Goal: Task Accomplishment & Management: Use online tool/utility

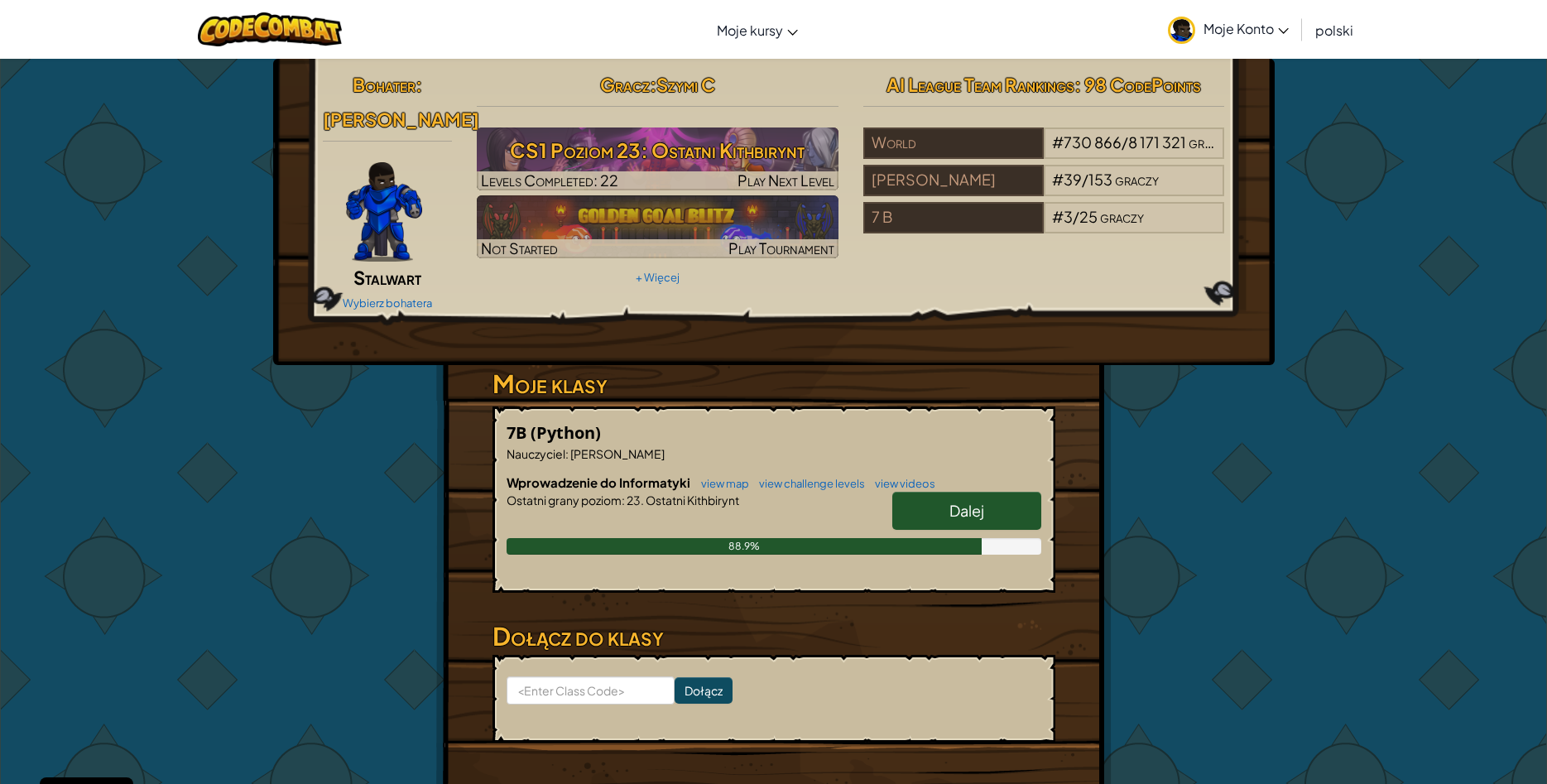
click at [970, 489] on h6 "Wprowadzenie do Informatyki view map view challenge levels view videos" at bounding box center [774, 482] width 535 height 18
click at [970, 506] on span "Dalej" at bounding box center [967, 510] width 35 height 19
select select "pl"
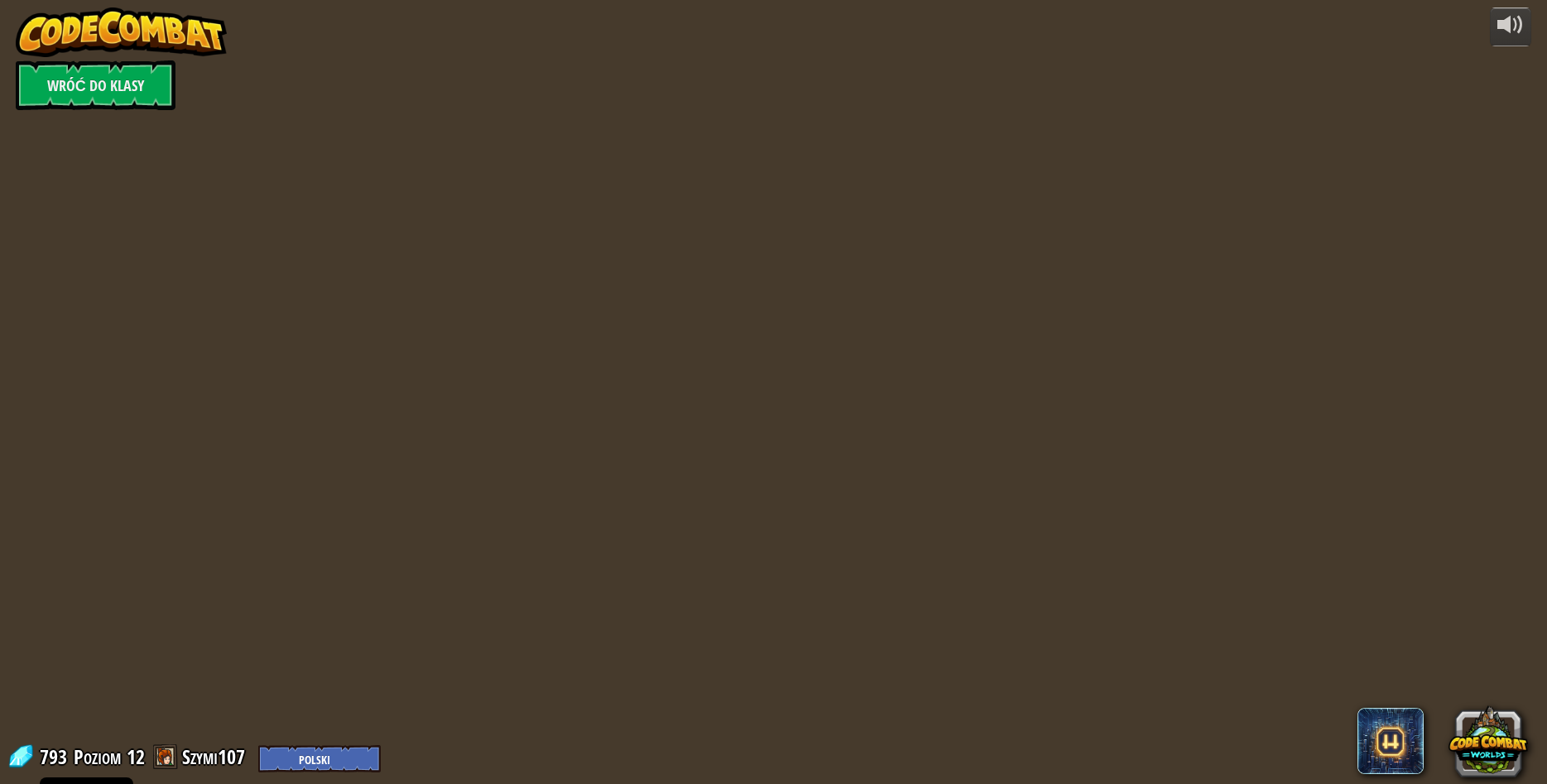
select select "pl"
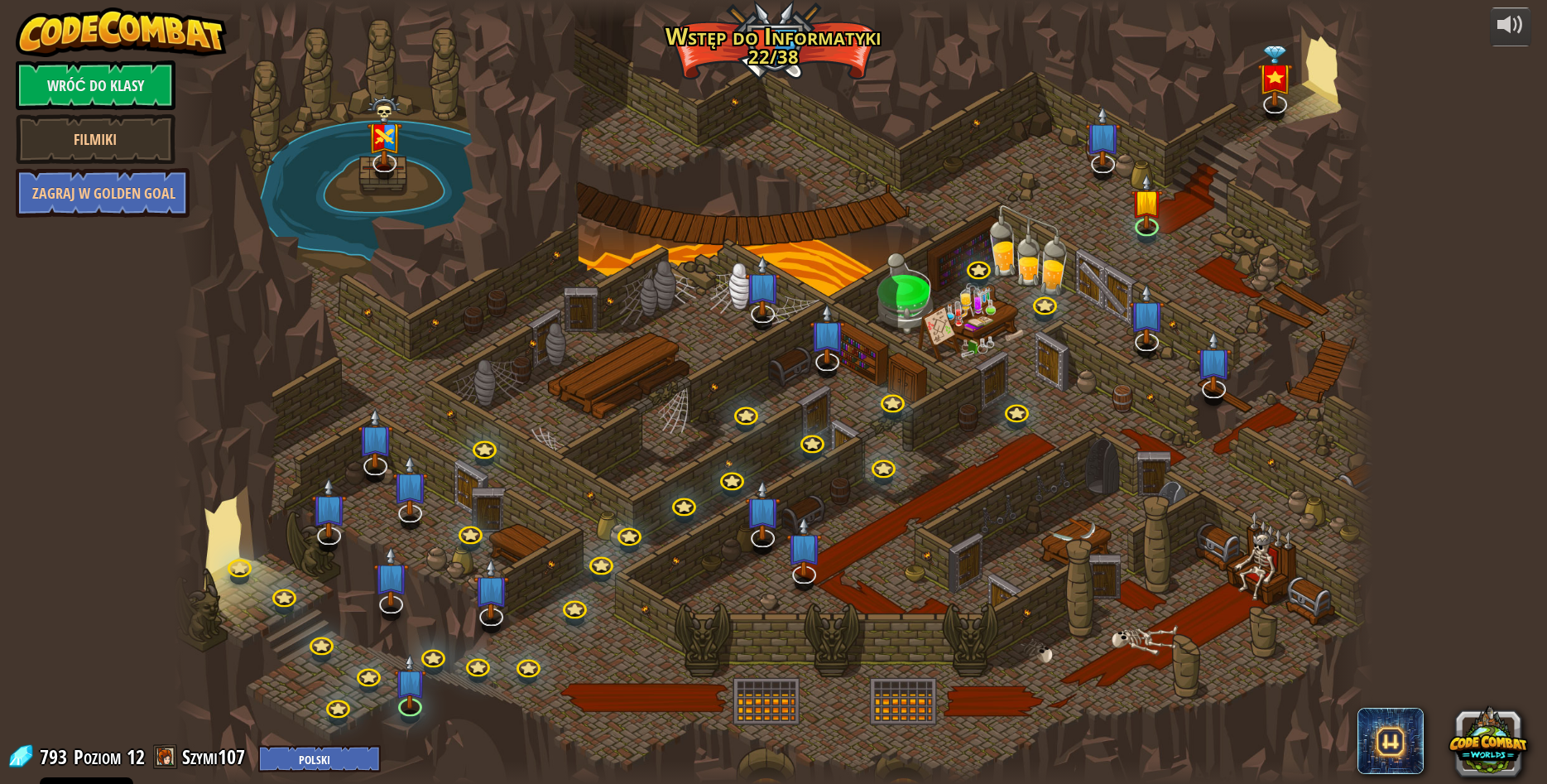
select select "pl"
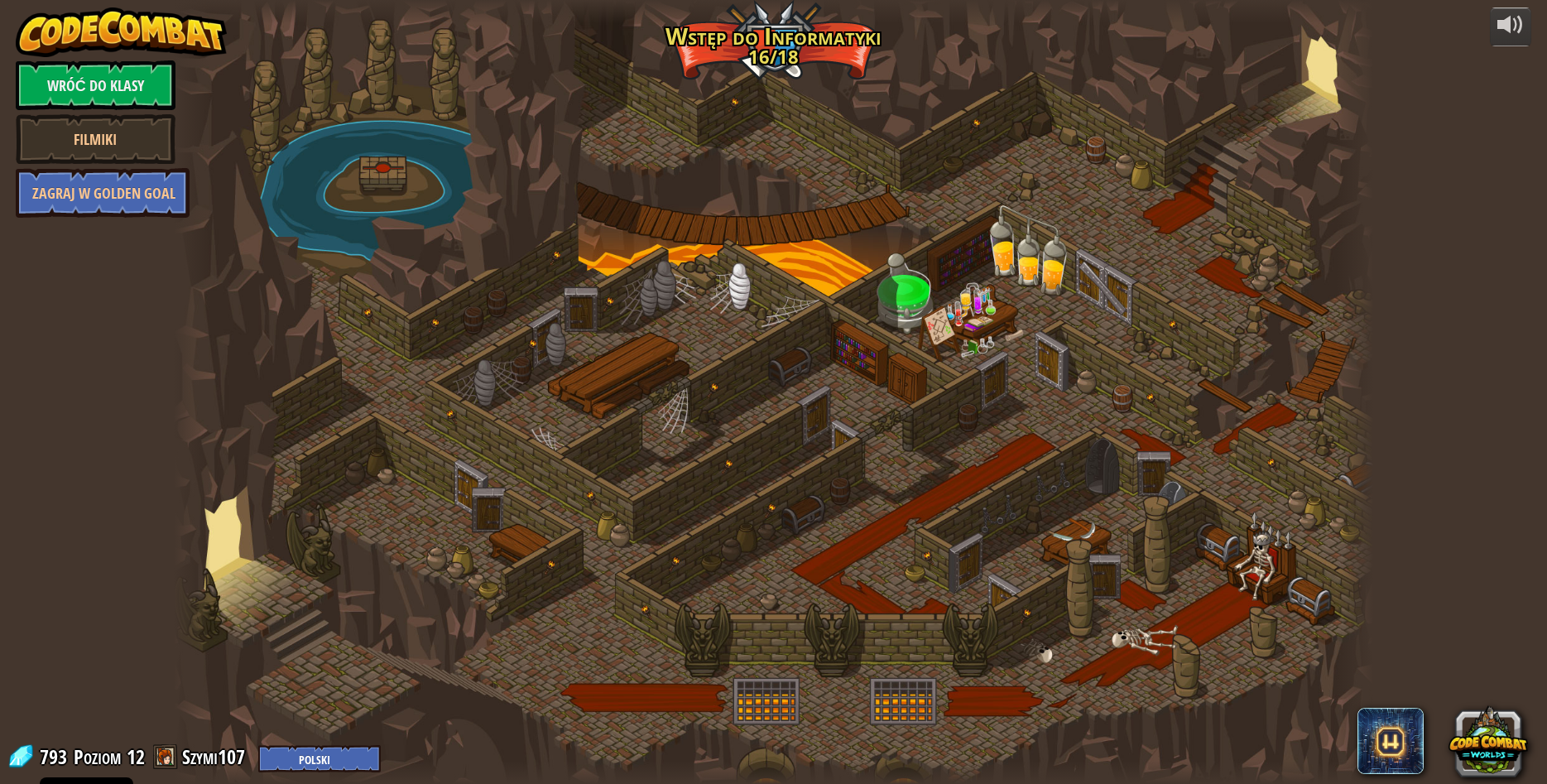
select select "pl"
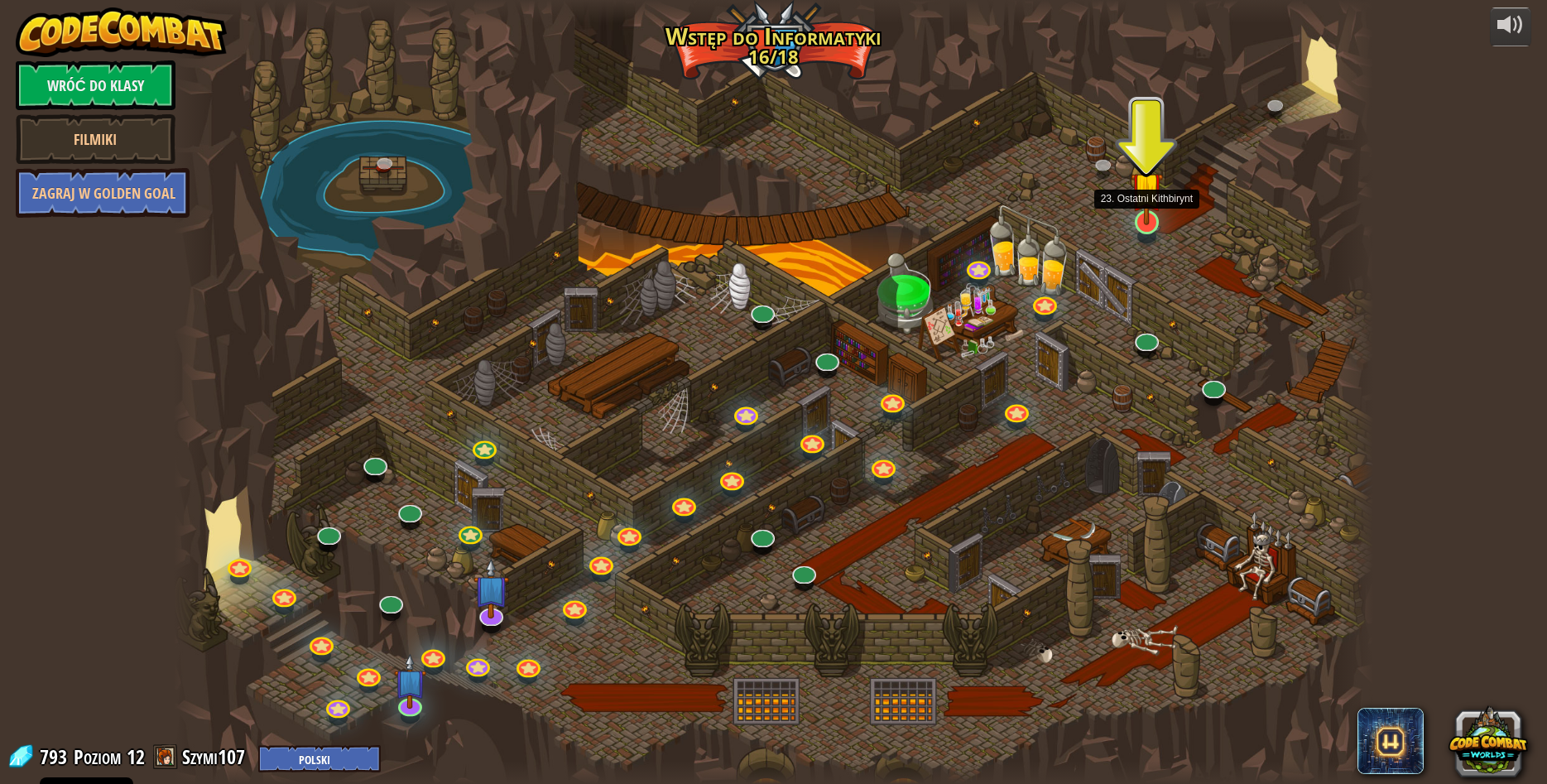
click at [1147, 220] on img at bounding box center [1147, 188] width 32 height 75
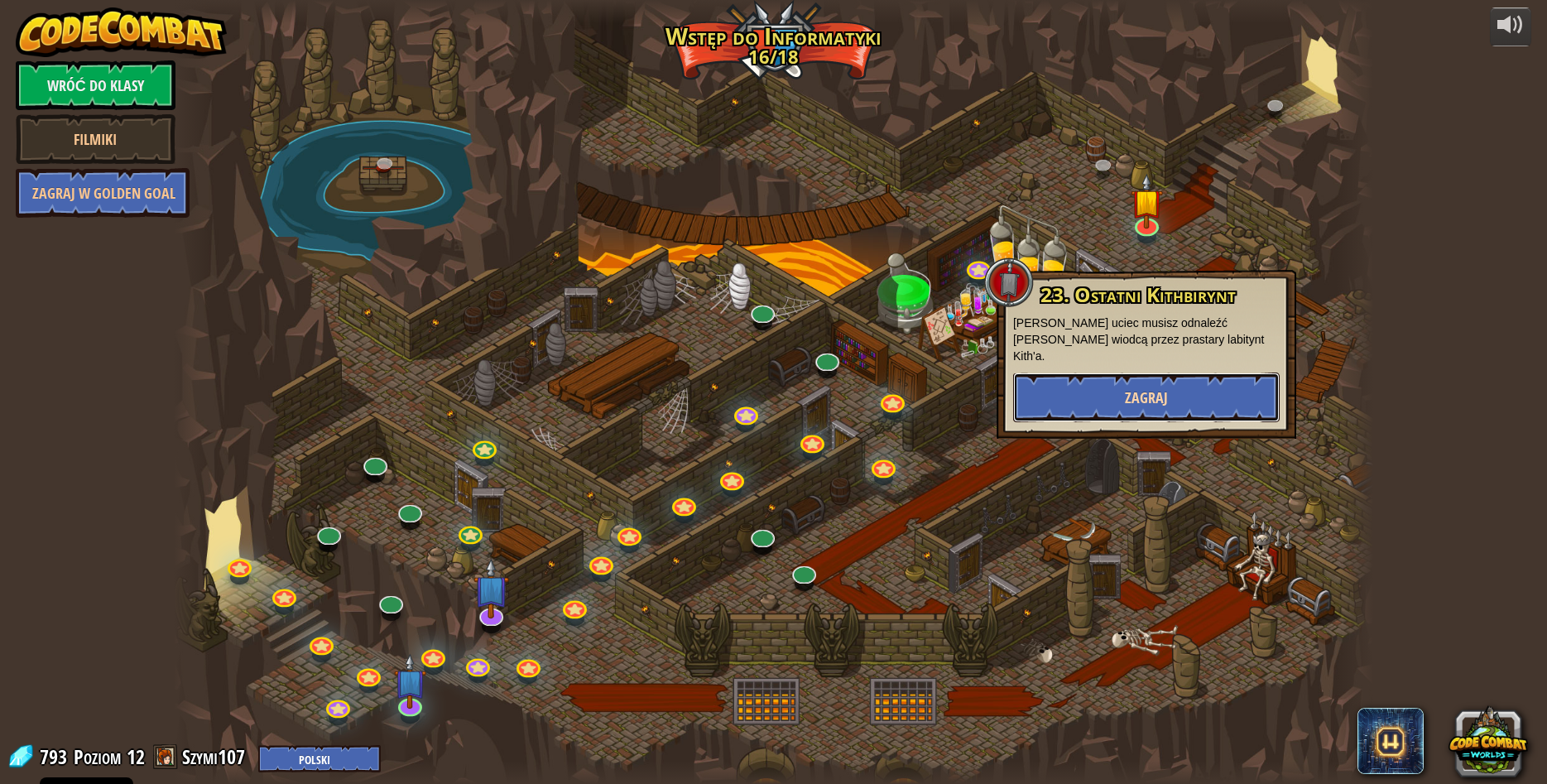
click at [1147, 387] on span "Zagraj" at bounding box center [1146, 398] width 43 height 20
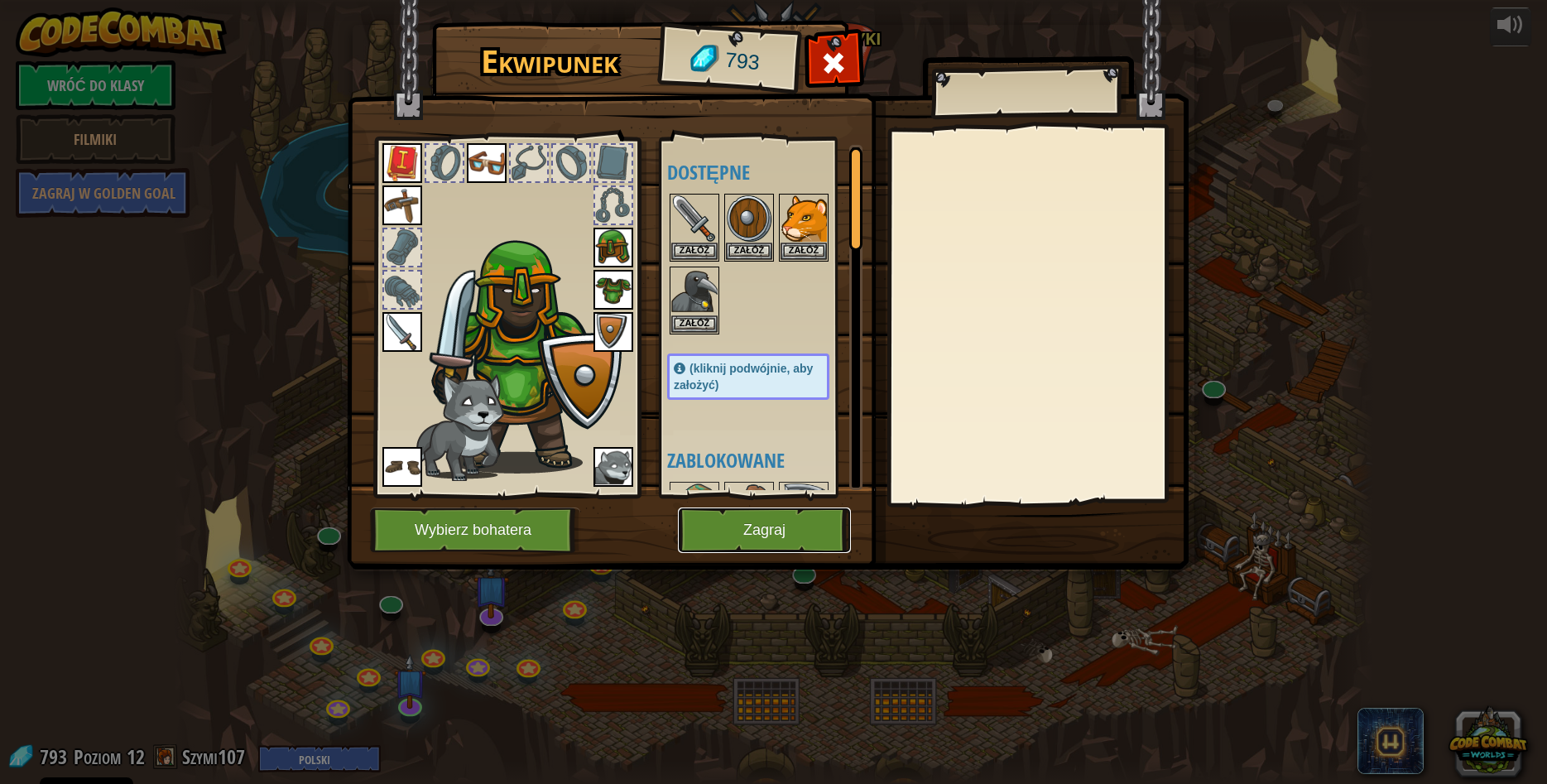
click at [754, 520] on button "Zagraj" at bounding box center [765, 530] width 173 height 46
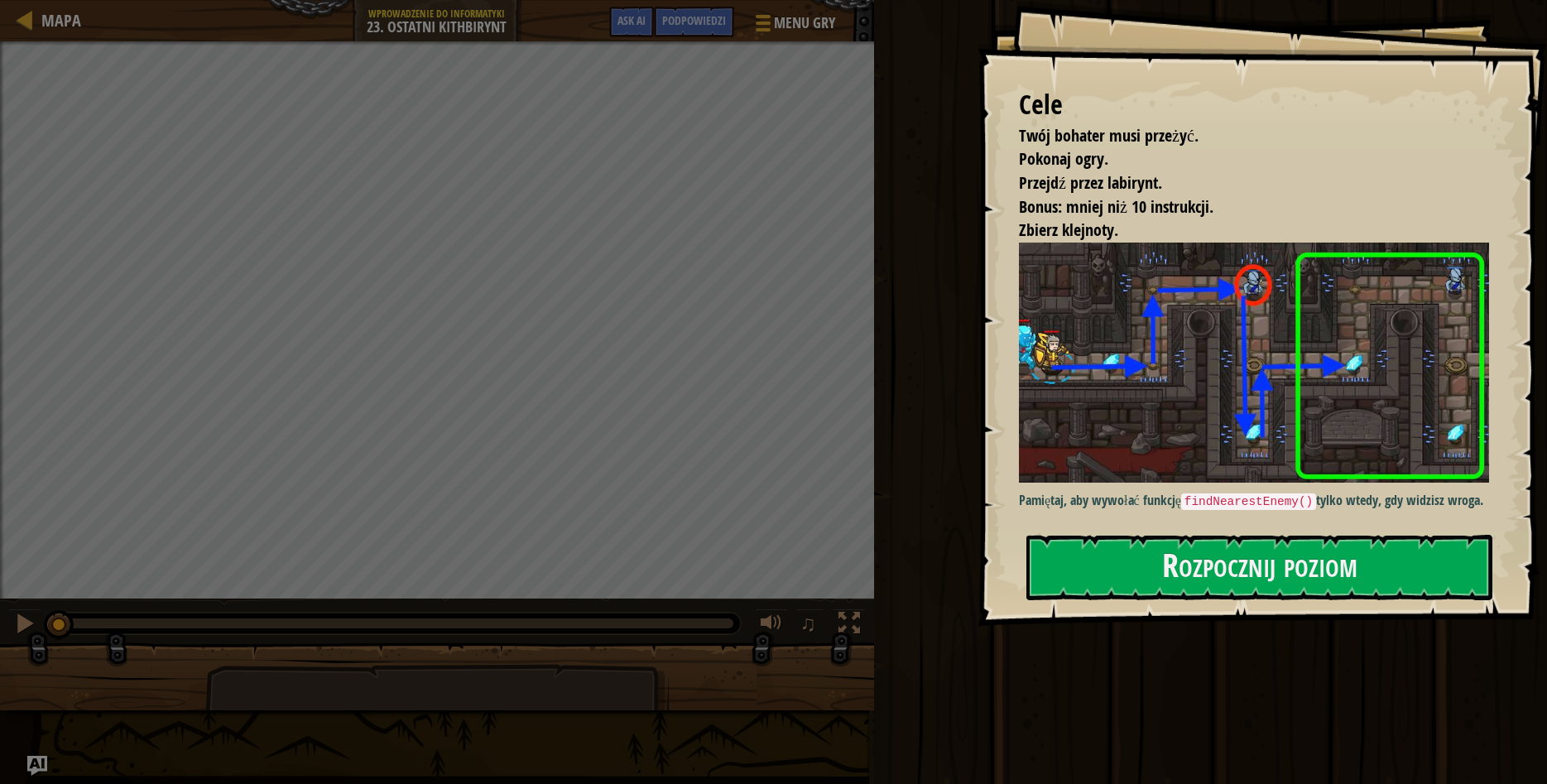
click at [1188, 774] on div "Uruchom ⇧↵ Prześlij Zrobione" at bounding box center [1208, 392] width 678 height 784
drag, startPoint x: 1191, startPoint y: 511, endPoint x: 1195, endPoint y: 533, distance: 22.4
click at [1191, 512] on div "Pamiętaj, aby wywołać funkcję findNearestEnemy() tylko wtedy, gdy widzisz wroga." at bounding box center [1254, 381] width 470 height 275
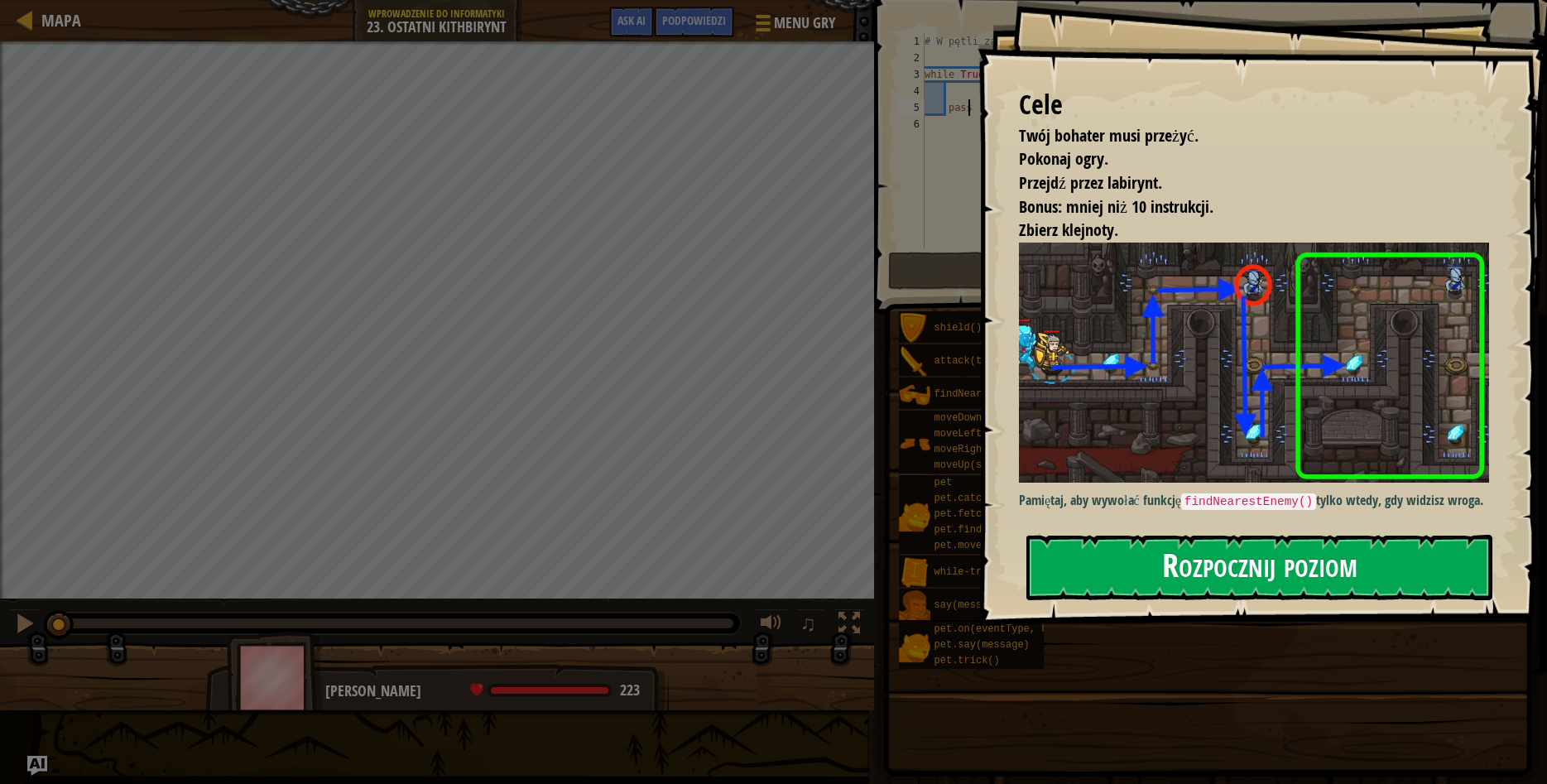
click at [1199, 555] on button "Rozpocznij poziom" at bounding box center [1259, 567] width 466 height 65
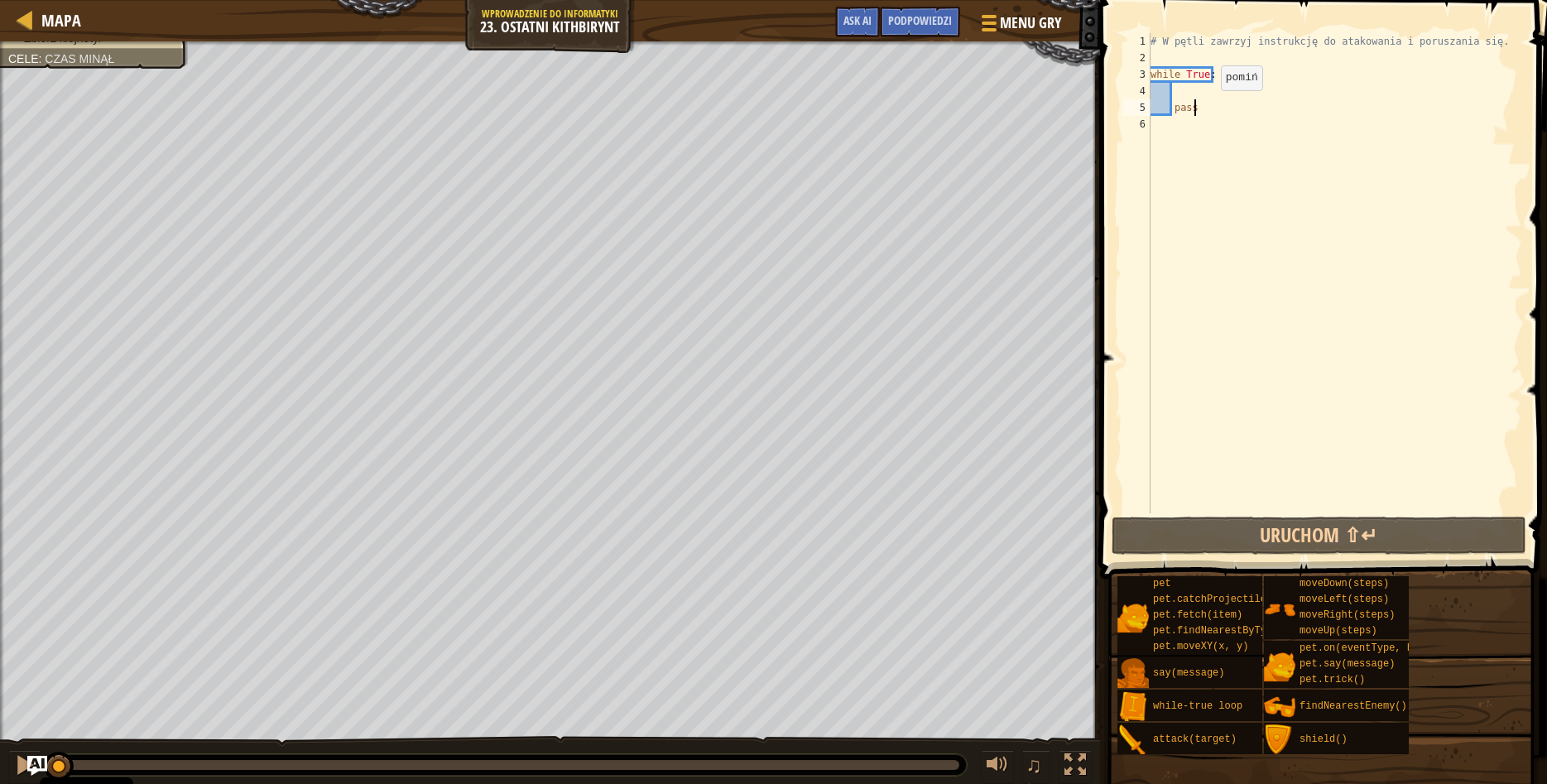
drag, startPoint x: 1197, startPoint y: 107, endPoint x: 1209, endPoint y: 107, distance: 12.0
click at [1209, 107] on div "# W pętli zawrzyj instrukcję do atakowania i poruszania się. while True : pass" at bounding box center [1335, 290] width 375 height 513
click at [1172, 93] on div "# W pętli zawrzyj instrukcję do atakowania i poruszania się. while True : pass" at bounding box center [1335, 290] width 375 height 513
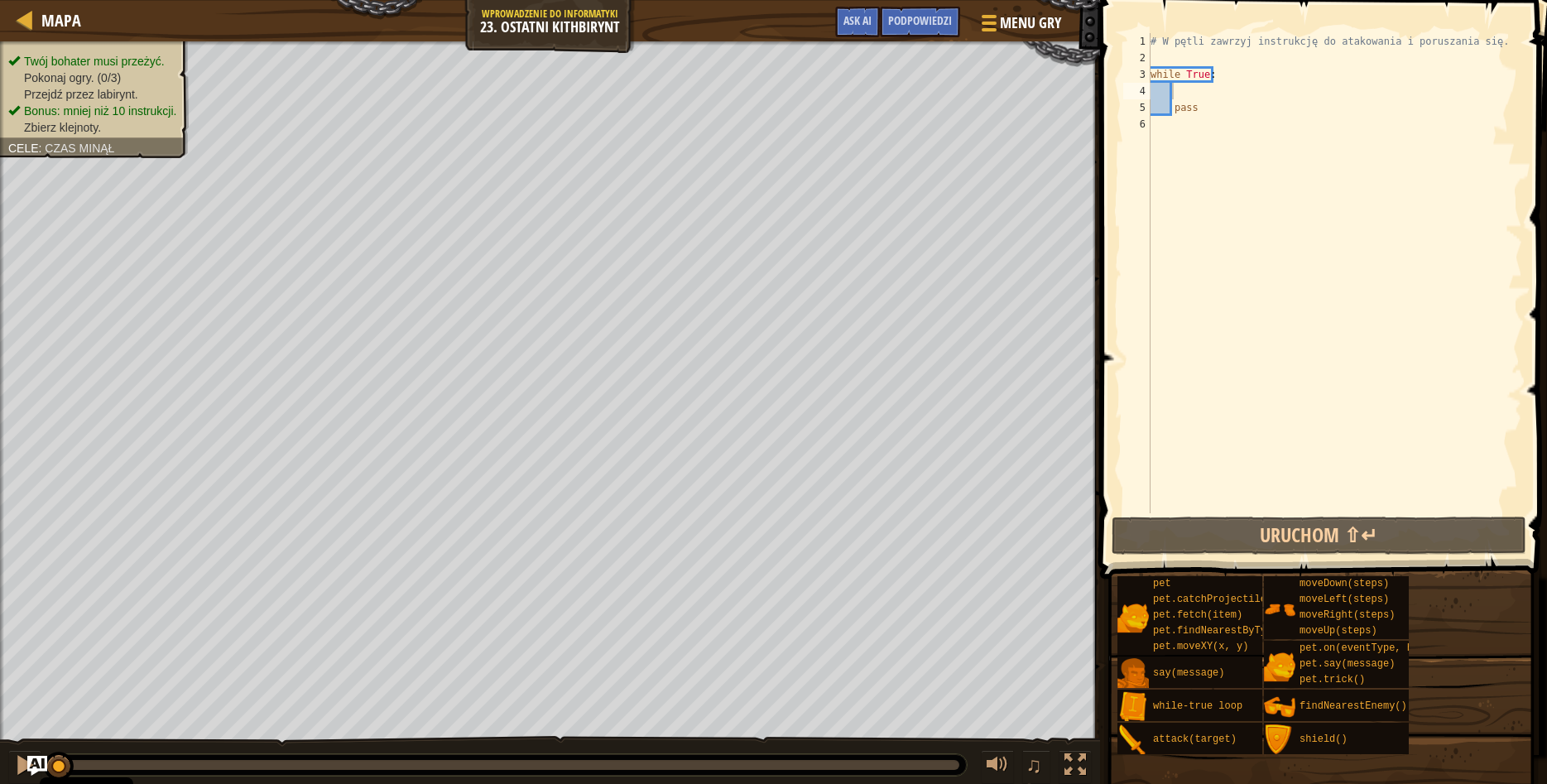
drag, startPoint x: 116, startPoint y: 64, endPoint x: 148, endPoint y: 140, distance: 82.5
click at [148, 140] on div "Twój bohater musi przeżyć. Pokonaj ogry. (0/3) Przejdź przez labirynt. Bonus: m…" at bounding box center [85, 94] width 208 height 127
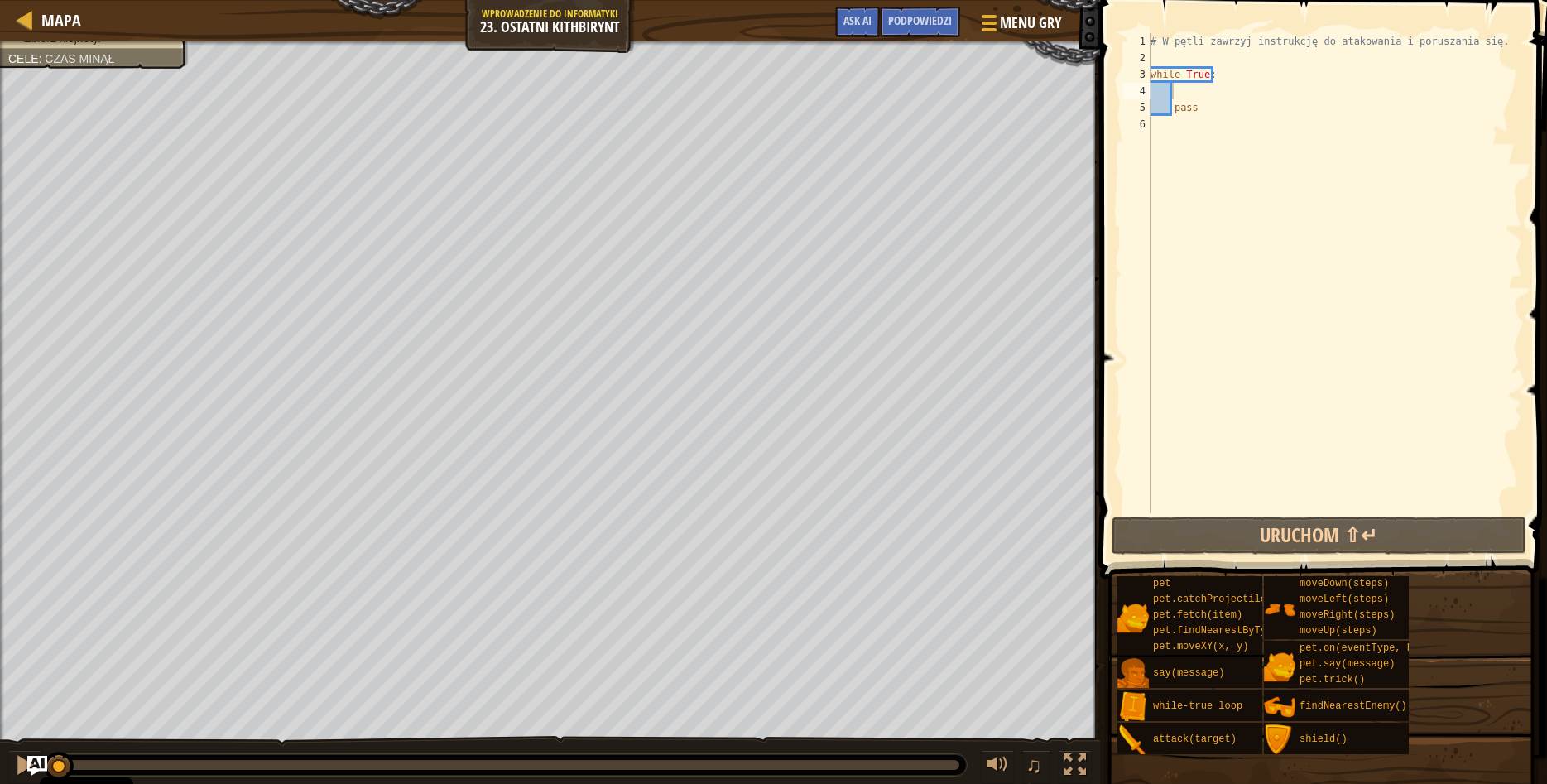
type textarea "while True:"
click at [1217, 69] on div "# W pętli zawrzyj instrukcję do atakowania i poruszania się. while True : pass" at bounding box center [1335, 290] width 375 height 513
drag, startPoint x: 1181, startPoint y: 74, endPoint x: 1145, endPoint y: 80, distance: 36.5
click at [1148, 80] on div "# W pętli zawrzyj instrukcję do atakowania i poruszania się. while True : pass" at bounding box center [1335, 273] width 375 height 480
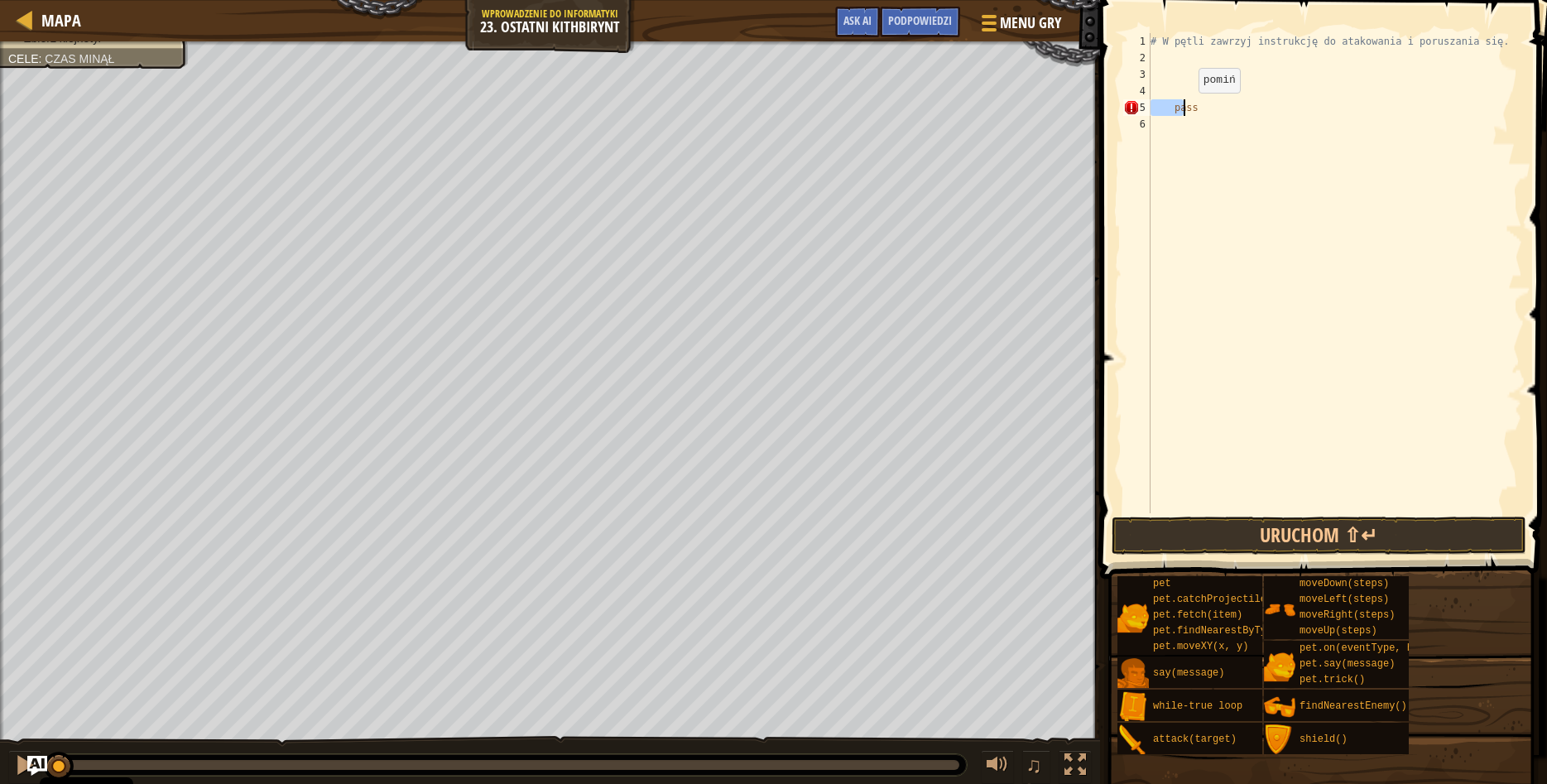
drag, startPoint x: 1153, startPoint y: 99, endPoint x: 1198, endPoint y: 111, distance: 46.6
click at [1185, 106] on div "# W pętli zawrzyj instrukcję do atakowania i poruszania się. pass" at bounding box center [1335, 290] width 375 height 513
drag, startPoint x: 1203, startPoint y: 104, endPoint x: 1115, endPoint y: 96, distance: 88.4
click at [1115, 96] on div "pass 1 2 3 4 5 6 # W pętli zawrzyj instrukcję do atakowania i poruszania się. p…" at bounding box center [1321, 322] width 452 height 628
type textarea "p"
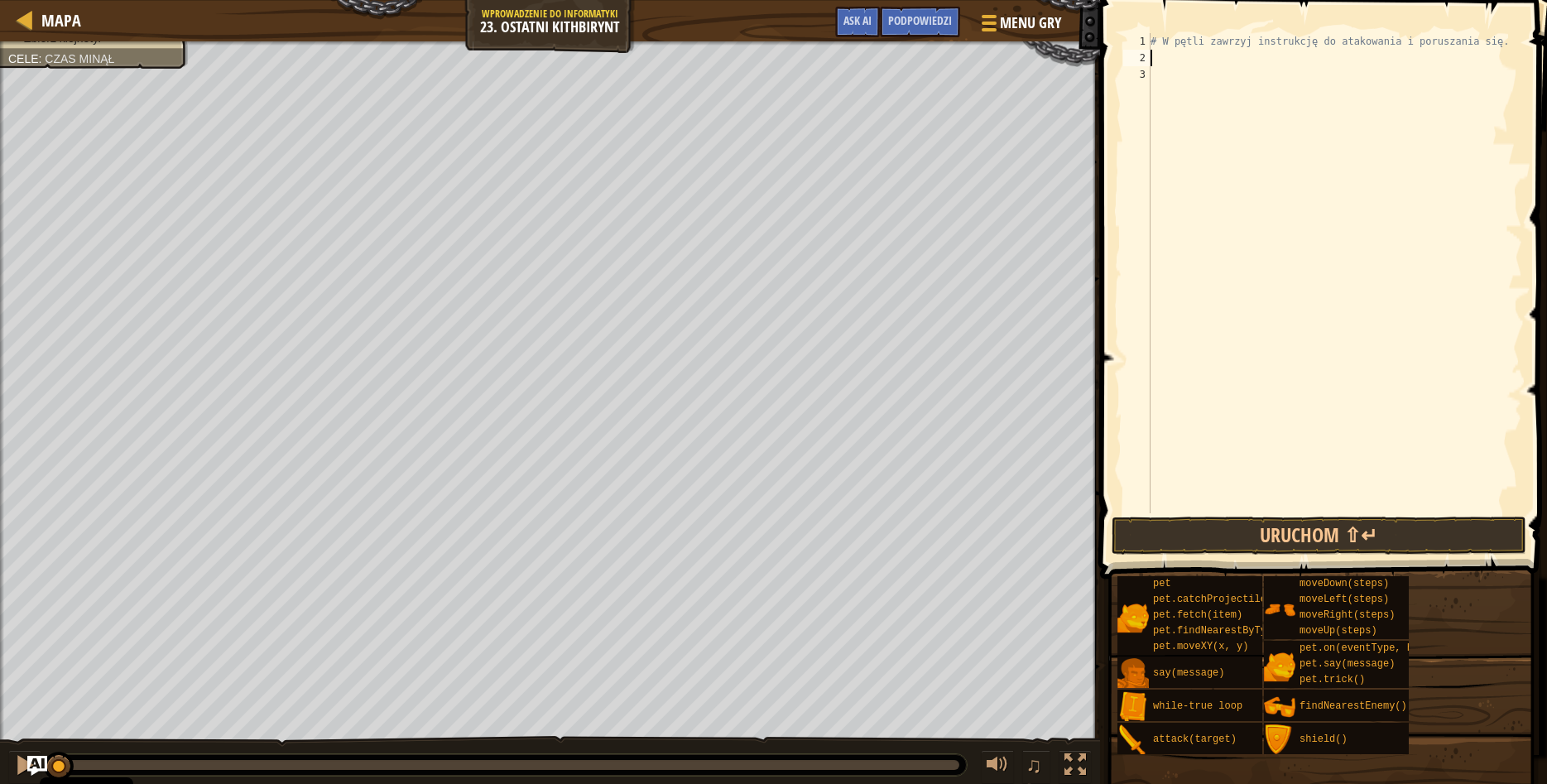
type textarea "h"
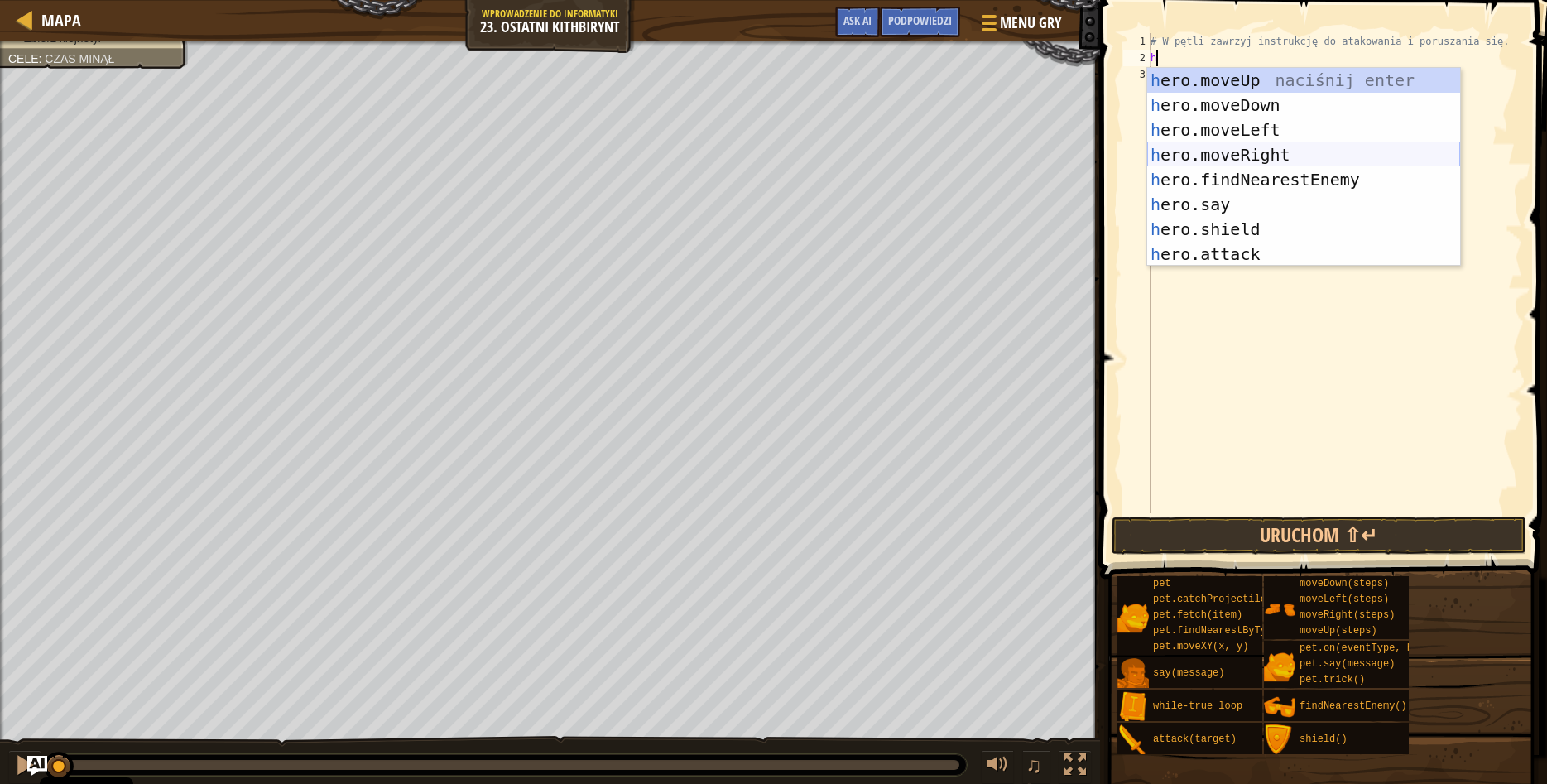
click at [1233, 149] on div "h ero.moveUp naciśnij enter h ero.moveDown naciśnij enter h ero.moveLeft naciśn…" at bounding box center [1304, 192] width 313 height 248
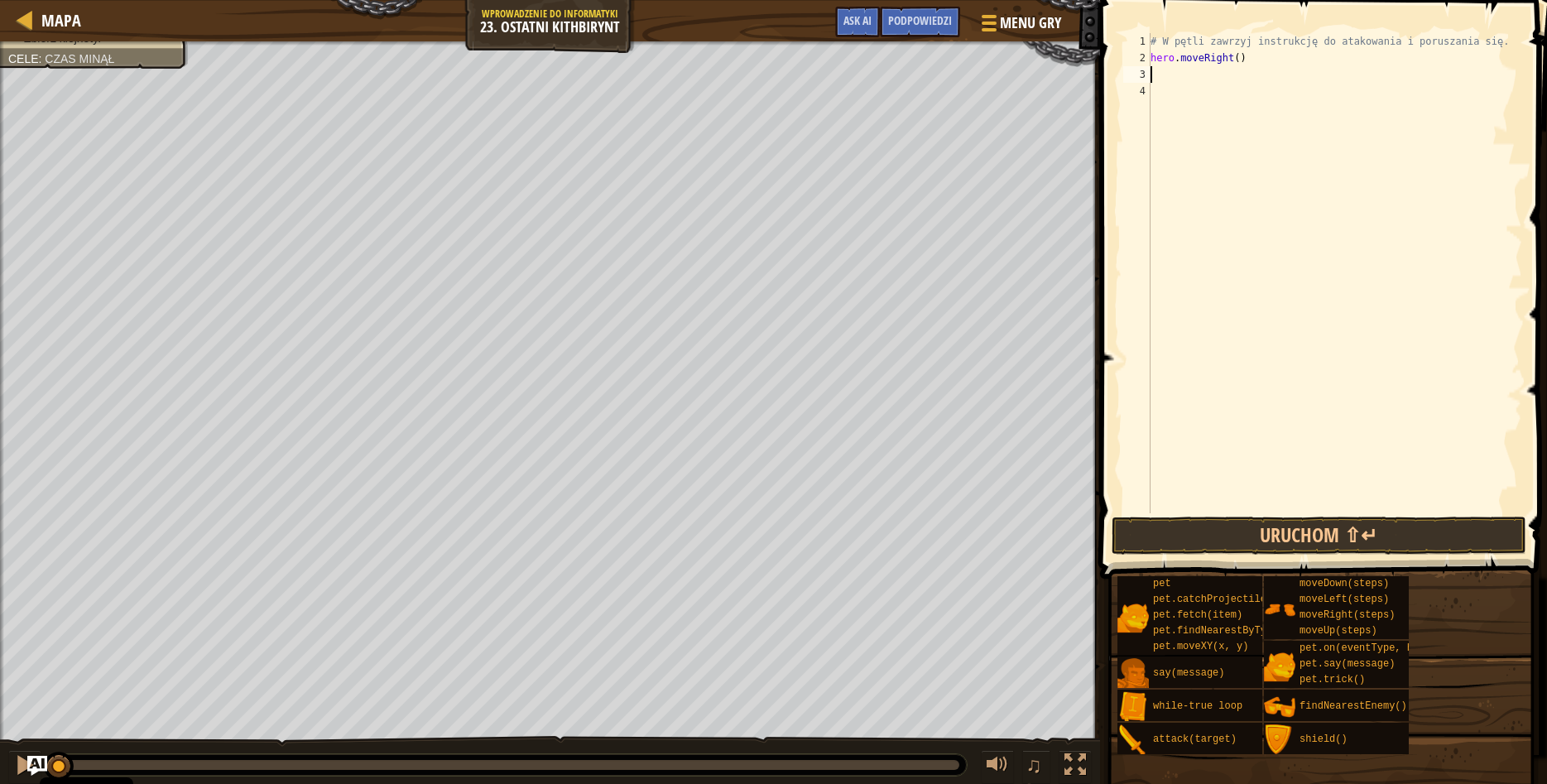
type textarea "h"
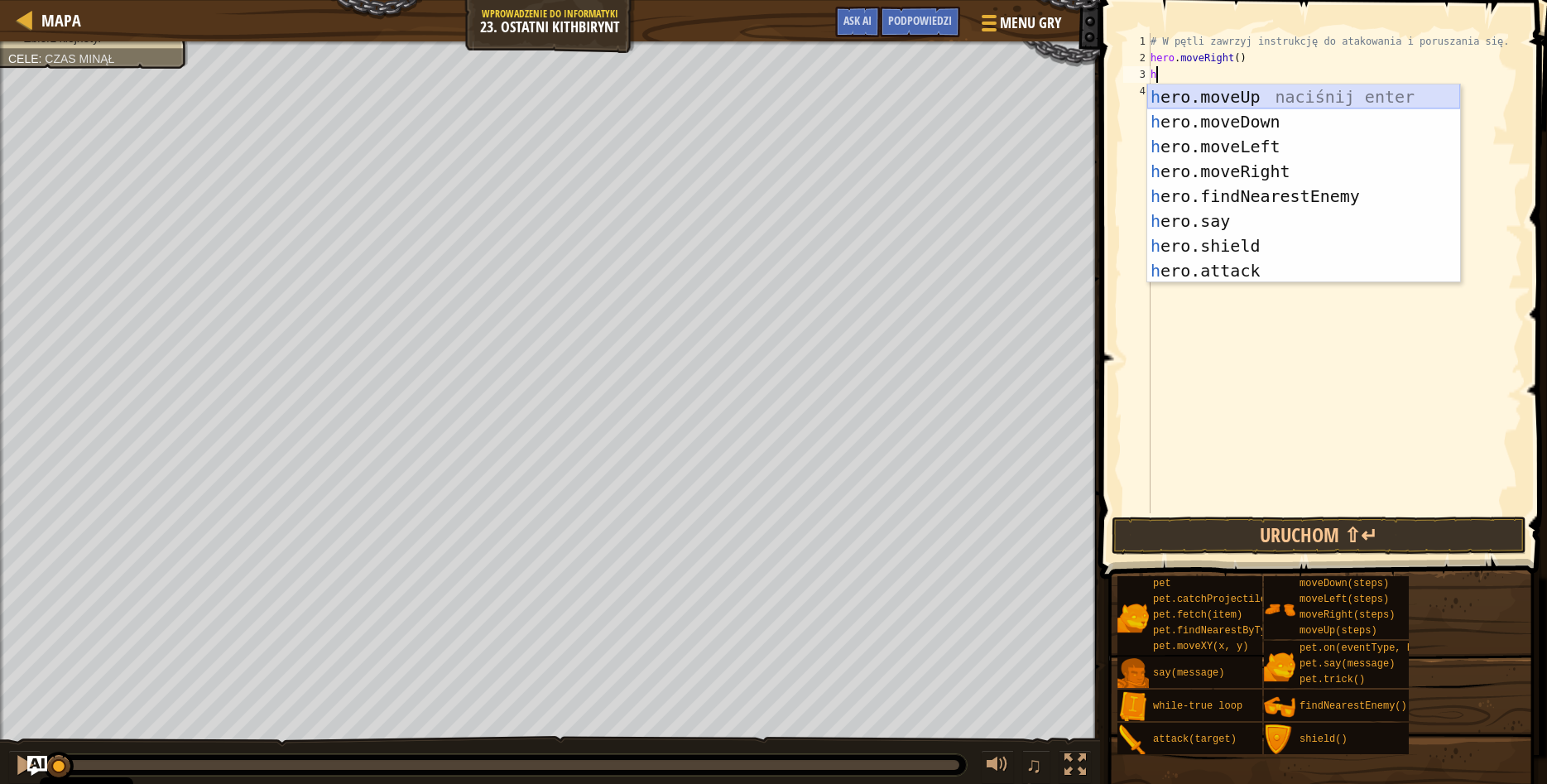
click at [1216, 96] on div "h ero.moveUp naciśnij enter h ero.moveDown naciśnij enter h ero.moveLeft naciśn…" at bounding box center [1304, 208] width 313 height 248
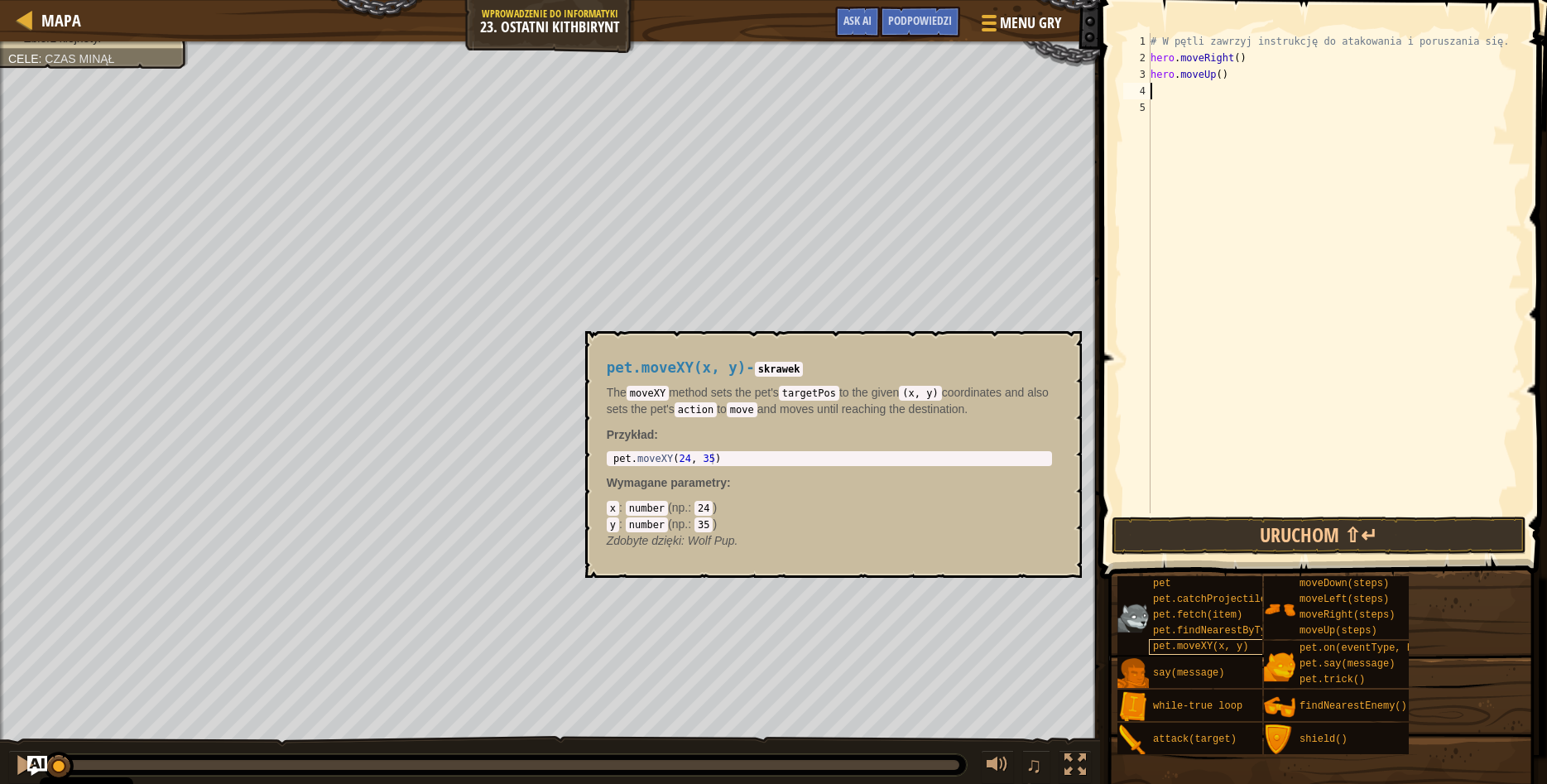
type textarea "h"
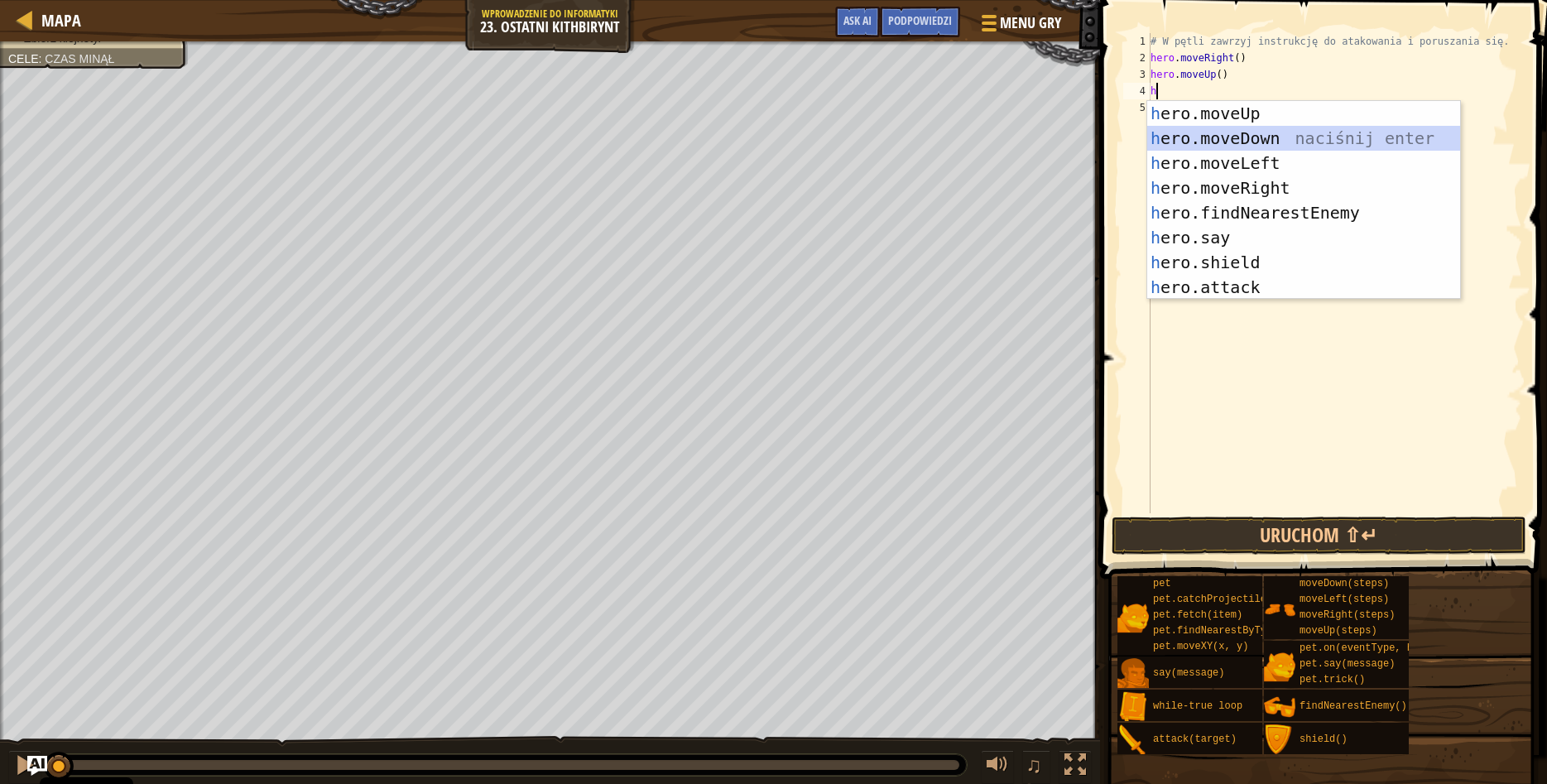
click at [1199, 144] on div "h ero.moveUp naciśnij enter h ero.moveDown naciśnij enter h ero.moveLeft naciśn…" at bounding box center [1304, 225] width 313 height 248
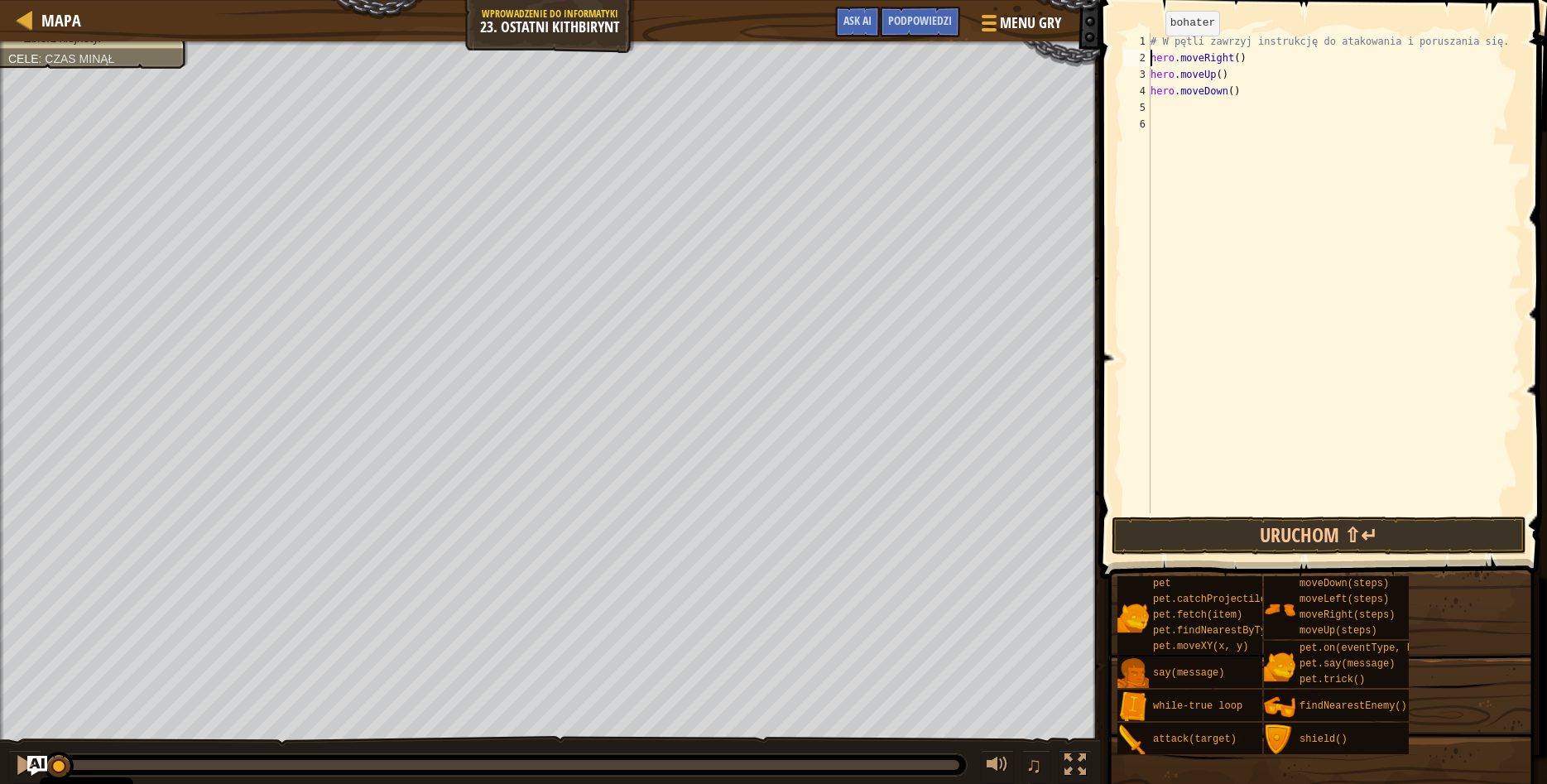
click at [1151, 52] on div "# W pętli zawrzyj instrukcję do atakowania i poruszania się. hero . moveRight (…" at bounding box center [1335, 290] width 375 height 513
type textarea "hero.moveRight()"
click at [1151, 56] on div "# W pętli zawrzyj instrukcję do atakowania i poruszania się. hero . moveRight (…" at bounding box center [1335, 290] width 375 height 513
type textarea "w"
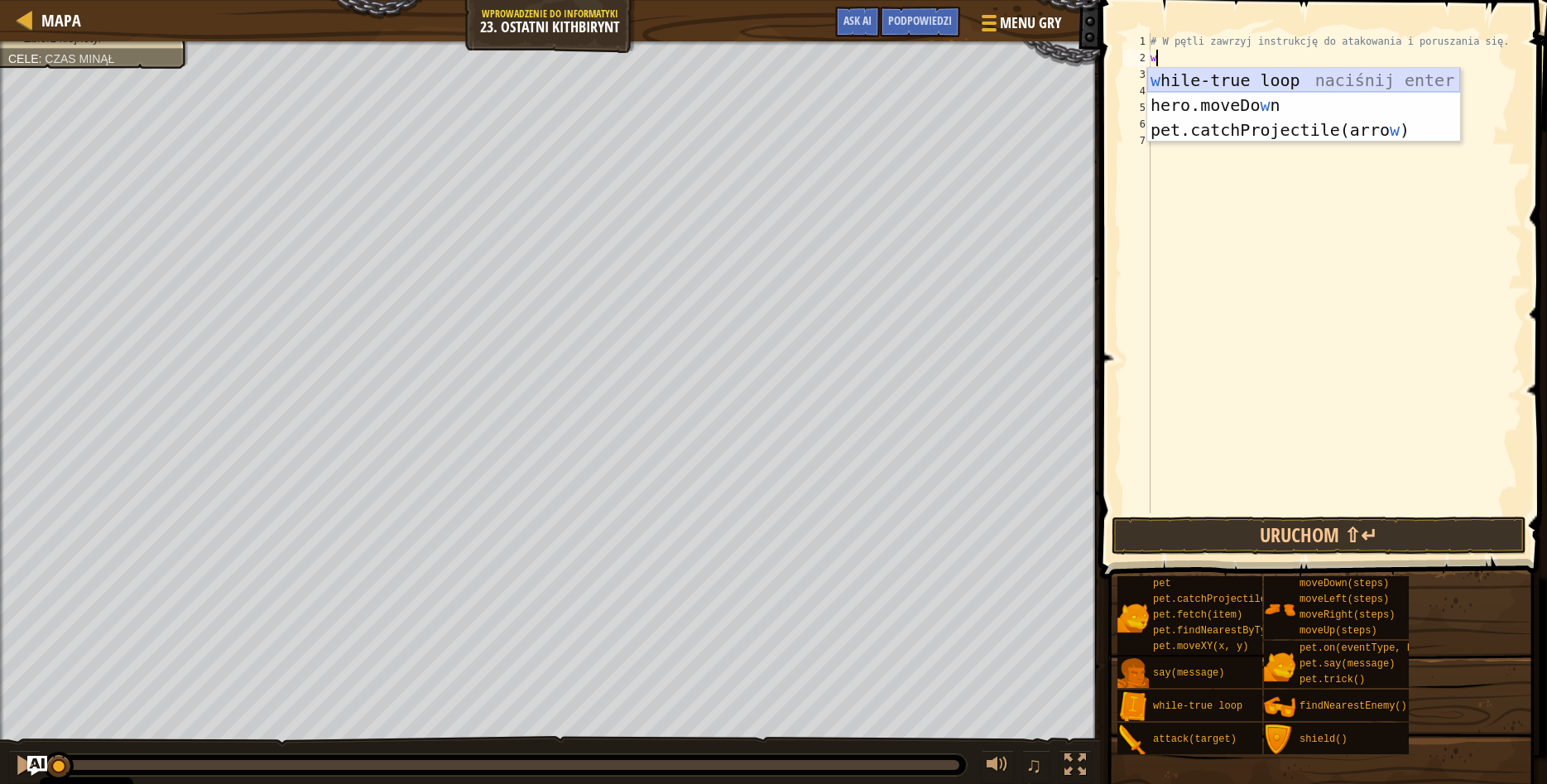
click at [1232, 83] on div "w hile-true loop naciśnij enter hero.moveDo w n naciśnij enter pet.catchProject…" at bounding box center [1304, 130] width 313 height 124
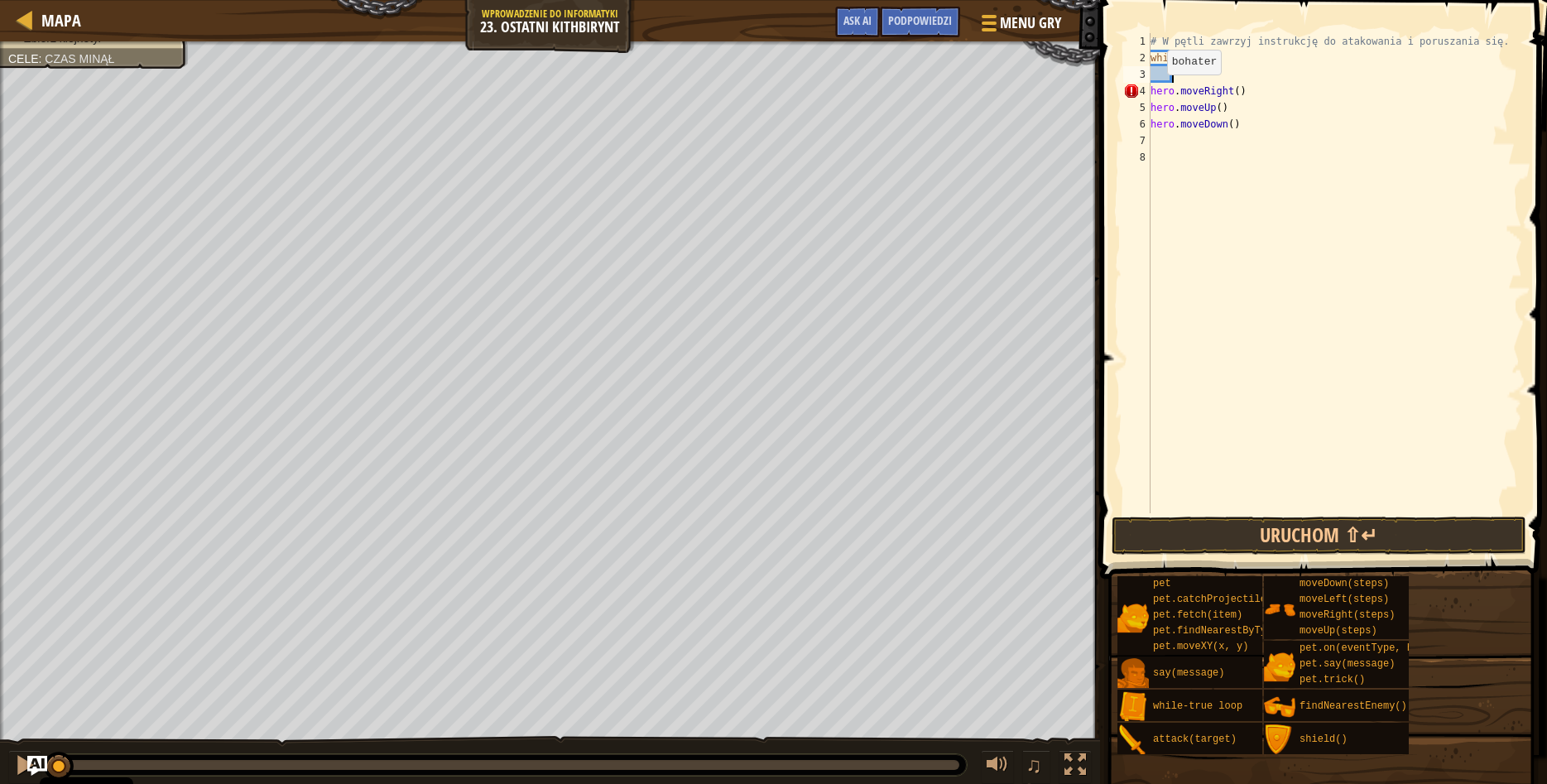
click at [1153, 91] on div "# W pętli zawrzyj instrukcję do atakowania i poruszania się. while True : hero …" at bounding box center [1335, 290] width 375 height 513
type textarea "hero.moveRight()"
drag, startPoint x: 1258, startPoint y: 108, endPoint x: 1180, endPoint y: 105, distance: 78.1
click at [1180, 105] on div "# W pętli zawrzyj instrukcję do atakowania i poruszania się. while True : hero …" at bounding box center [1335, 290] width 375 height 513
click at [1173, 105] on div "# W pętli zawrzyj instrukcję do atakowania i poruszania się. while True : hero …" at bounding box center [1335, 290] width 375 height 513
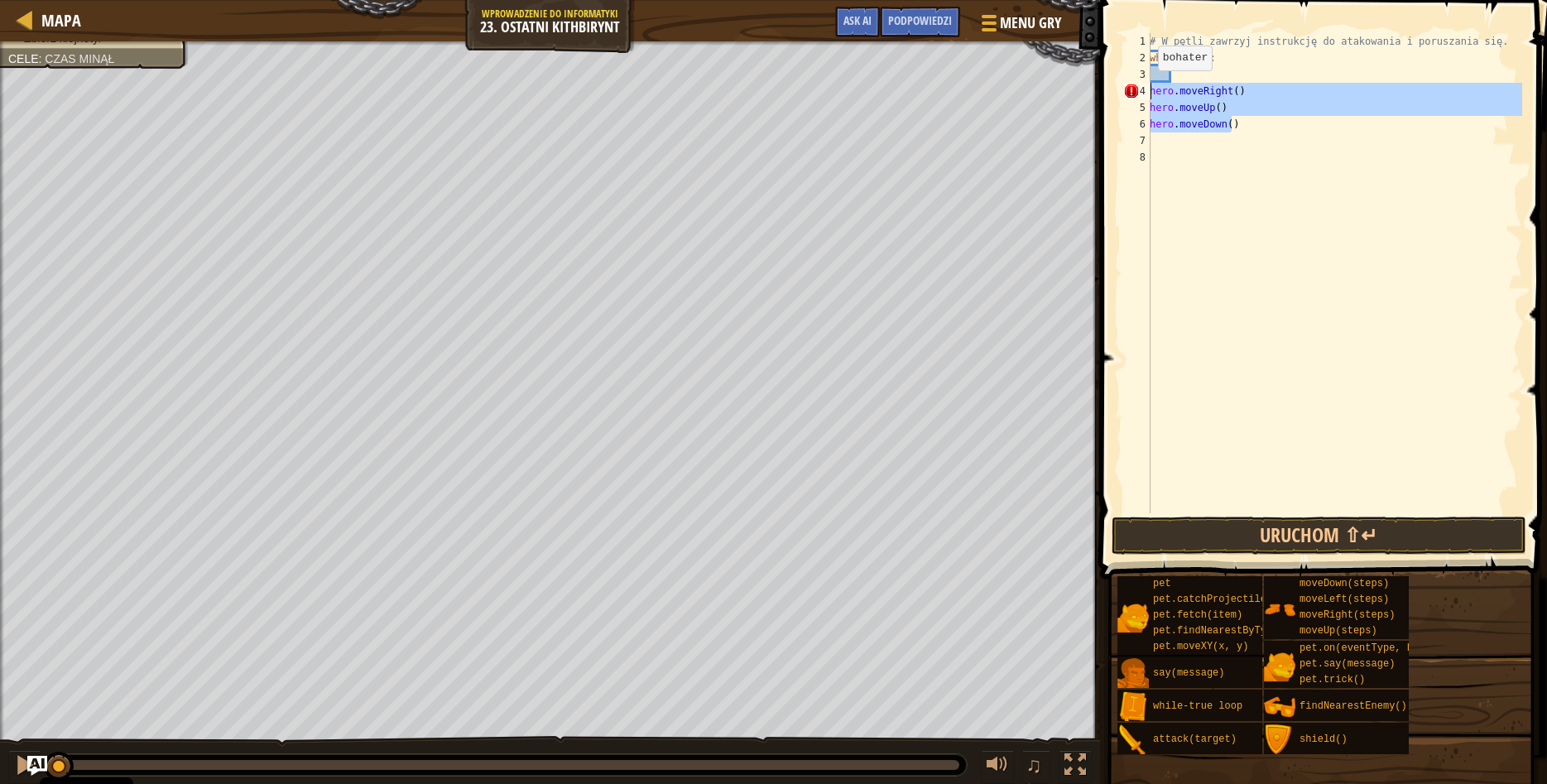
drag, startPoint x: 1253, startPoint y: 117, endPoint x: 1143, endPoint y: 87, distance: 114.0
click at [1147, 87] on div "# W pętli zawrzyj instrukcję do atakowania i poruszania się. while True : hero …" at bounding box center [1335, 273] width 375 height 480
type textarea "hero.moveRight() hero.moveUp()"
click at [1162, 81] on div "# W pętli zawrzyj instrukcję do atakowania i poruszania się. while True : hero …" at bounding box center [1335, 290] width 375 height 513
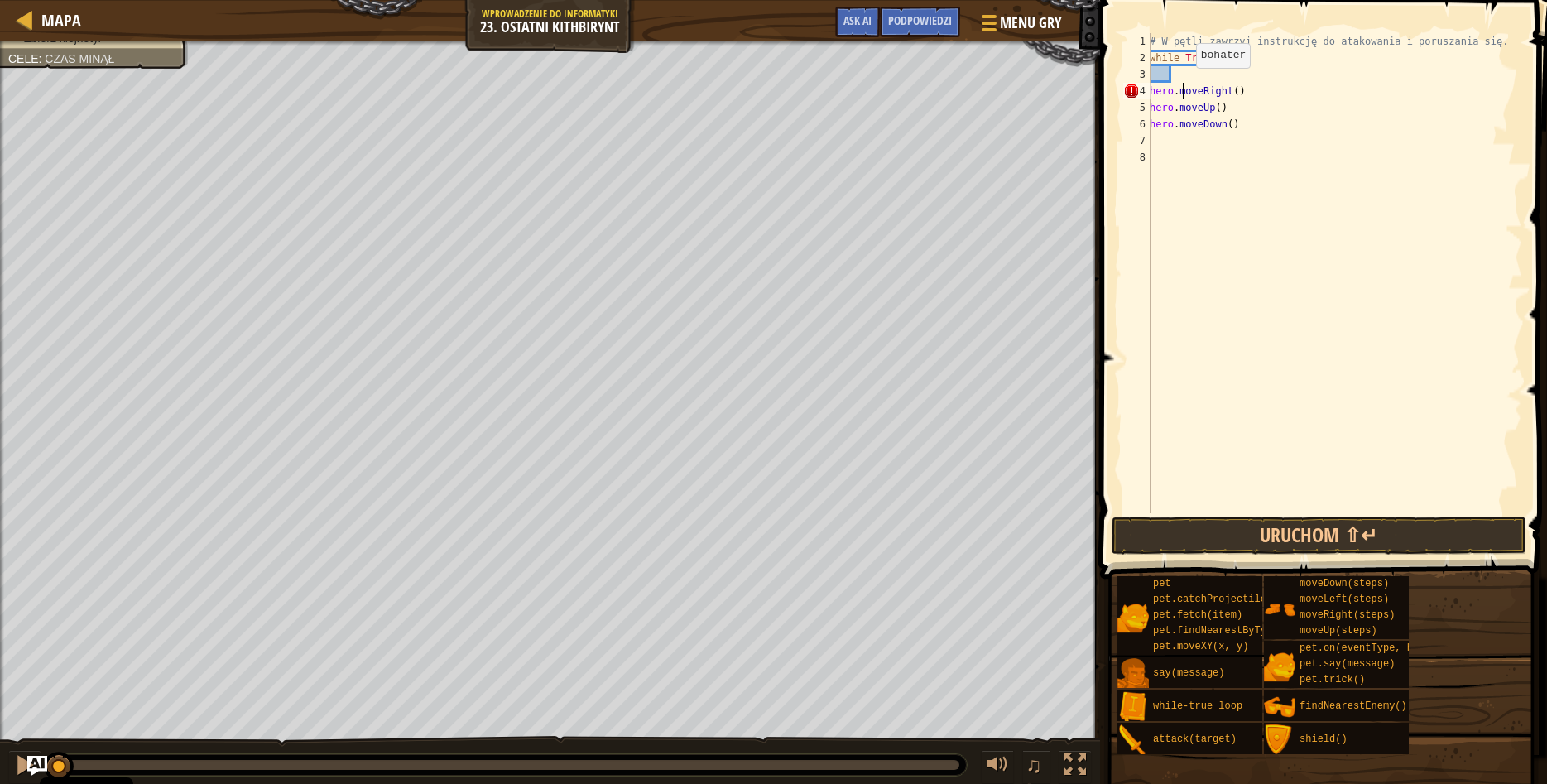
drag, startPoint x: 1182, startPoint y: 84, endPoint x: 1190, endPoint y: 76, distance: 11.3
click at [1183, 84] on div "# W pętli zawrzyj instrukcję do atakowania i poruszania się. while True : hero …" at bounding box center [1335, 290] width 375 height 513
type textarea "hero.moveRight()"
click at [1177, 71] on div "# W pętli zawrzyj instrukcję do atakowania i poruszania się. while True : hero …" at bounding box center [1335, 290] width 375 height 513
paste textarea "hero.moveDown()"
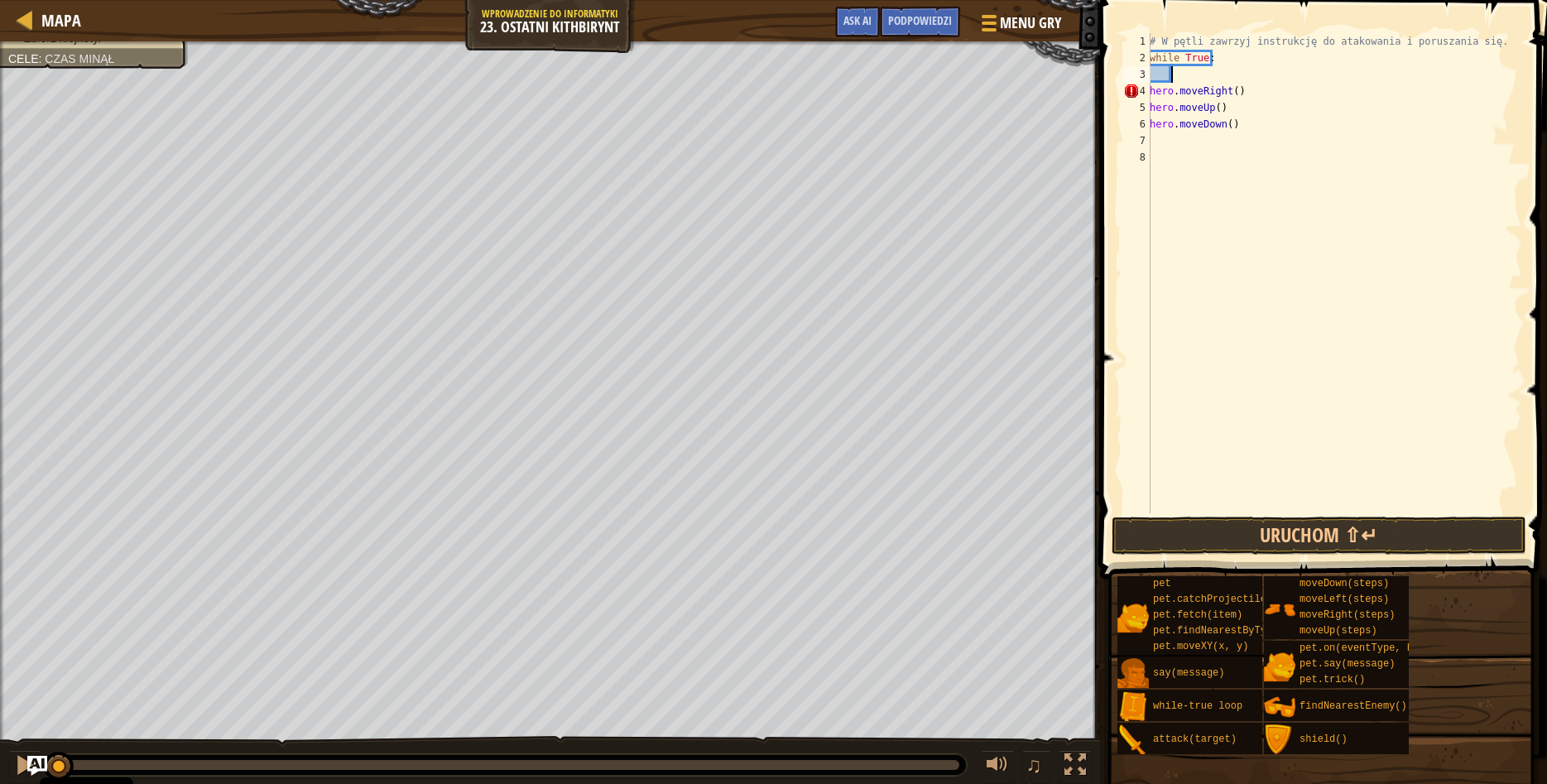
type textarea "hero.moveDown()"
drag, startPoint x: 1244, startPoint y: 128, endPoint x: 1216, endPoint y: 121, distance: 28.9
click at [1217, 121] on div "# W pętli zawrzyj instrukcję do atakowania i poruszania się. while True : hero …" at bounding box center [1335, 290] width 375 height 513
drag, startPoint x: 1152, startPoint y: 89, endPoint x: 1488, endPoint y: 64, distance: 336.9
click at [1253, 103] on div "# W pętli zawrzyj instrukcję do atakowania i poruszania się. while True : hen (…" at bounding box center [1335, 290] width 375 height 513
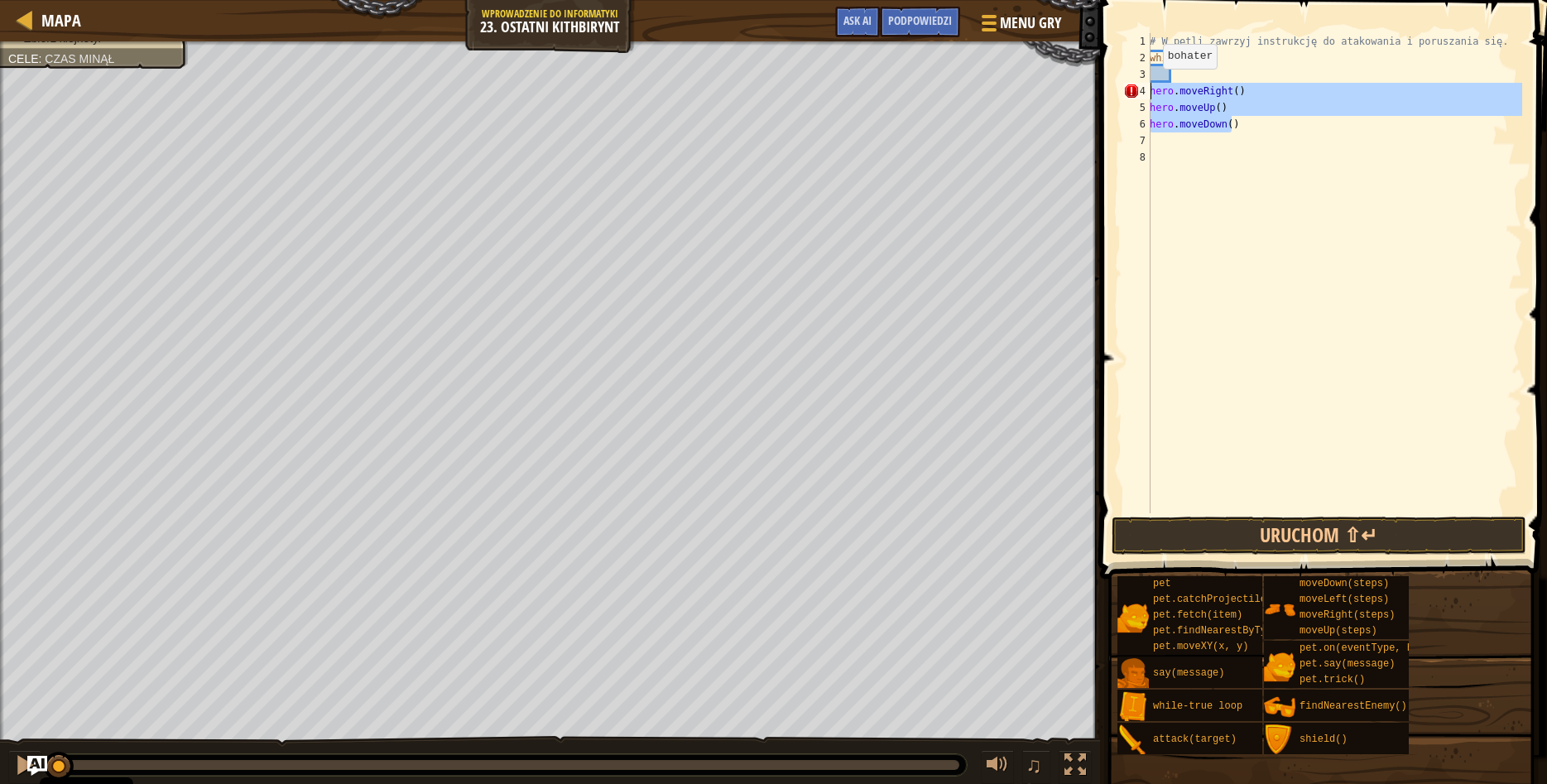
drag, startPoint x: 1222, startPoint y: 114, endPoint x: 1156, endPoint y: 62, distance: 84.0
click at [1149, 84] on div "# W pętli zawrzyj instrukcję do atakowania i poruszania się. while True : hero …" at bounding box center [1335, 290] width 375 height 513
type textarea "hero.moveRight() hero.moveUp()"
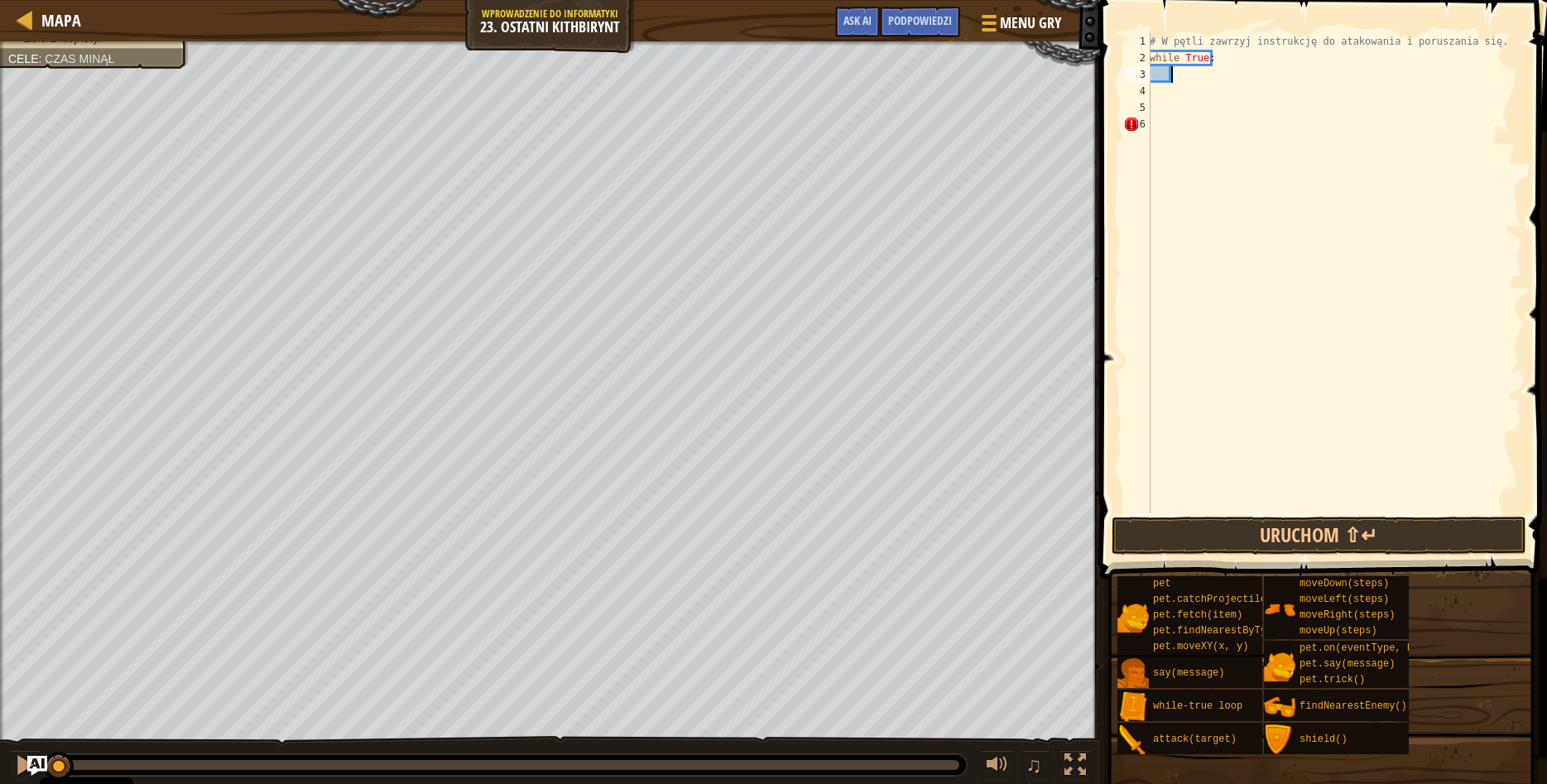
click at [1178, 76] on div "# W pętli zawrzyj instrukcję do atakowania i poruszania się. while True :" at bounding box center [1335, 290] width 375 height 513
paste textarea "hero.moveDown()"
click at [1148, 90] on div "4" at bounding box center [1137, 90] width 27 height 16
click at [1151, 90] on div "# W pętli zawrzyj instrukcję do atakowania i poruszania się. while True : hero …" at bounding box center [1335, 290] width 375 height 513
click at [1150, 109] on div "5" at bounding box center [1137, 107] width 27 height 16
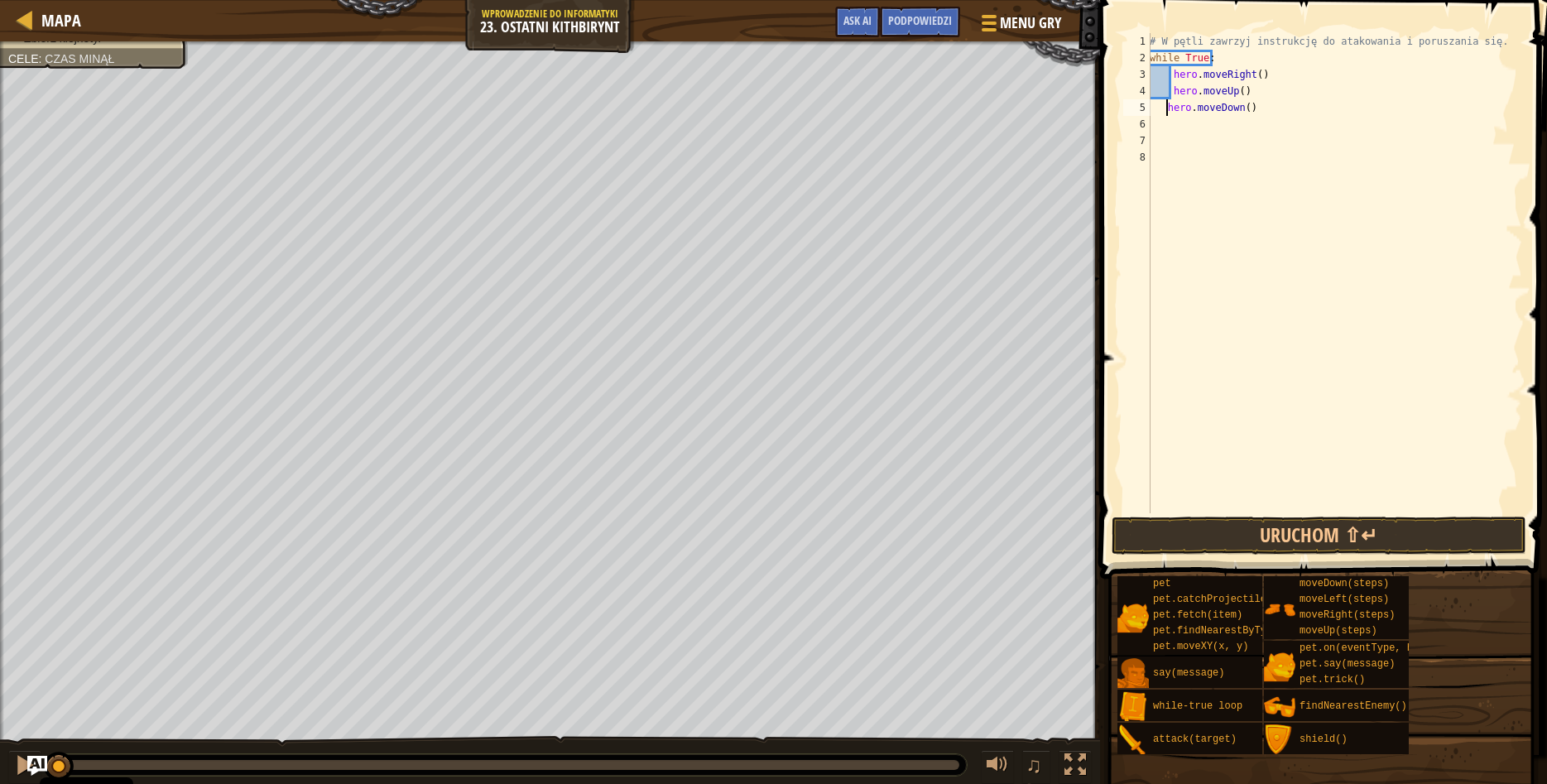
type textarea "hero.moveDown()"
click at [1357, 144] on div "# W pętli zawrzyj instrukcję do atakowania i poruszania się. while True : hero …" at bounding box center [1335, 290] width 375 height 513
click at [1268, 104] on div "# W pętli zawrzyj instrukcję do atakowania i poruszania się. while True : hero …" at bounding box center [1335, 290] width 375 height 513
type textarea "hero.moveDown()"
click at [1251, 76] on div "# W pętli zawrzyj instrukcję do atakowania i poruszania się. while True : hero …" at bounding box center [1335, 290] width 375 height 513
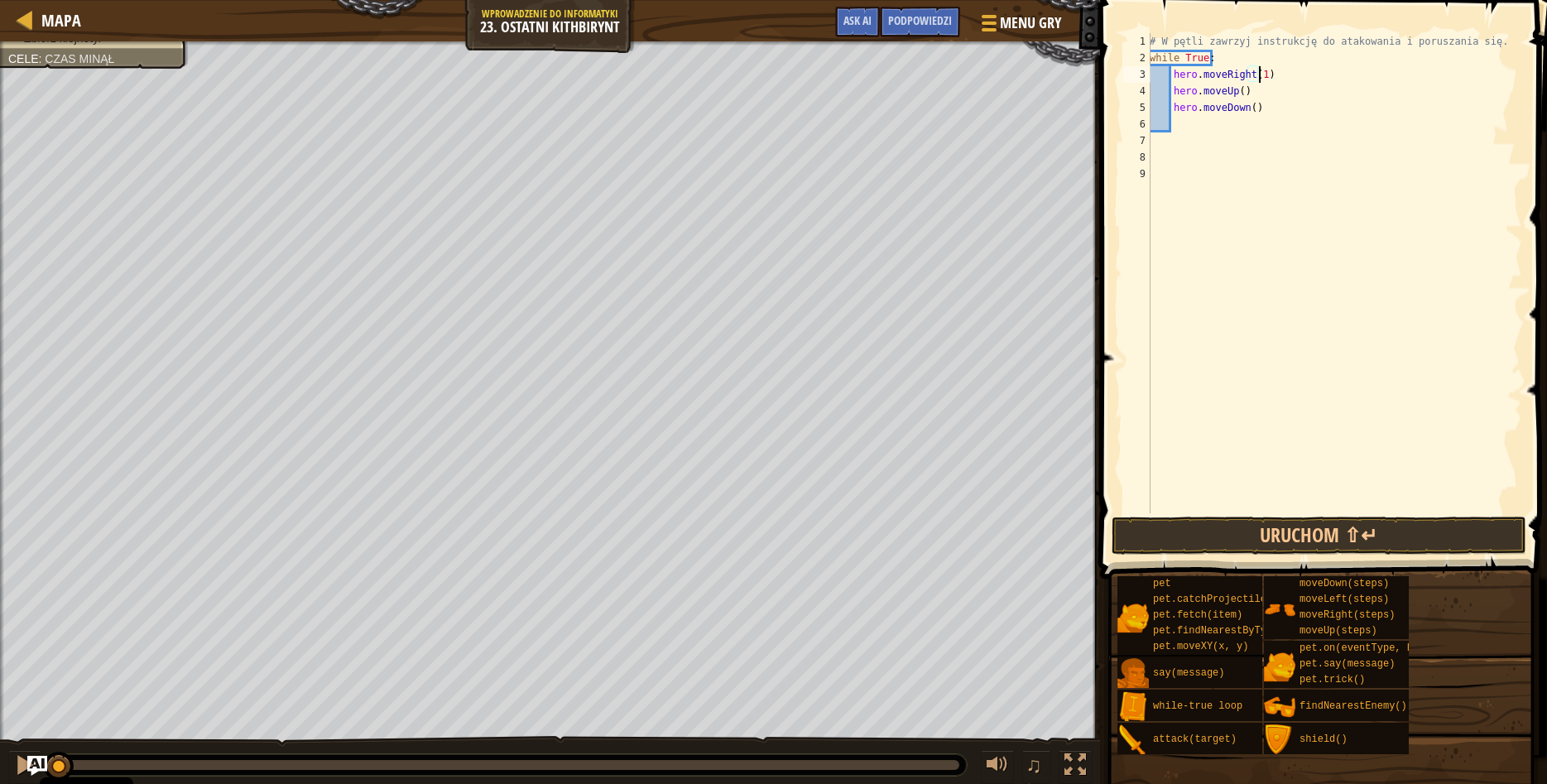
scroll to position [8, 8]
click at [1238, 94] on div "# W pętli zawrzyj instrukcję do atakowania i poruszania się. while True : hero …" at bounding box center [1335, 290] width 375 height 513
click at [1249, 108] on div "# W pętli zawrzyj instrukcję do atakowania i poruszania się. while True : hero …" at bounding box center [1335, 290] width 375 height 513
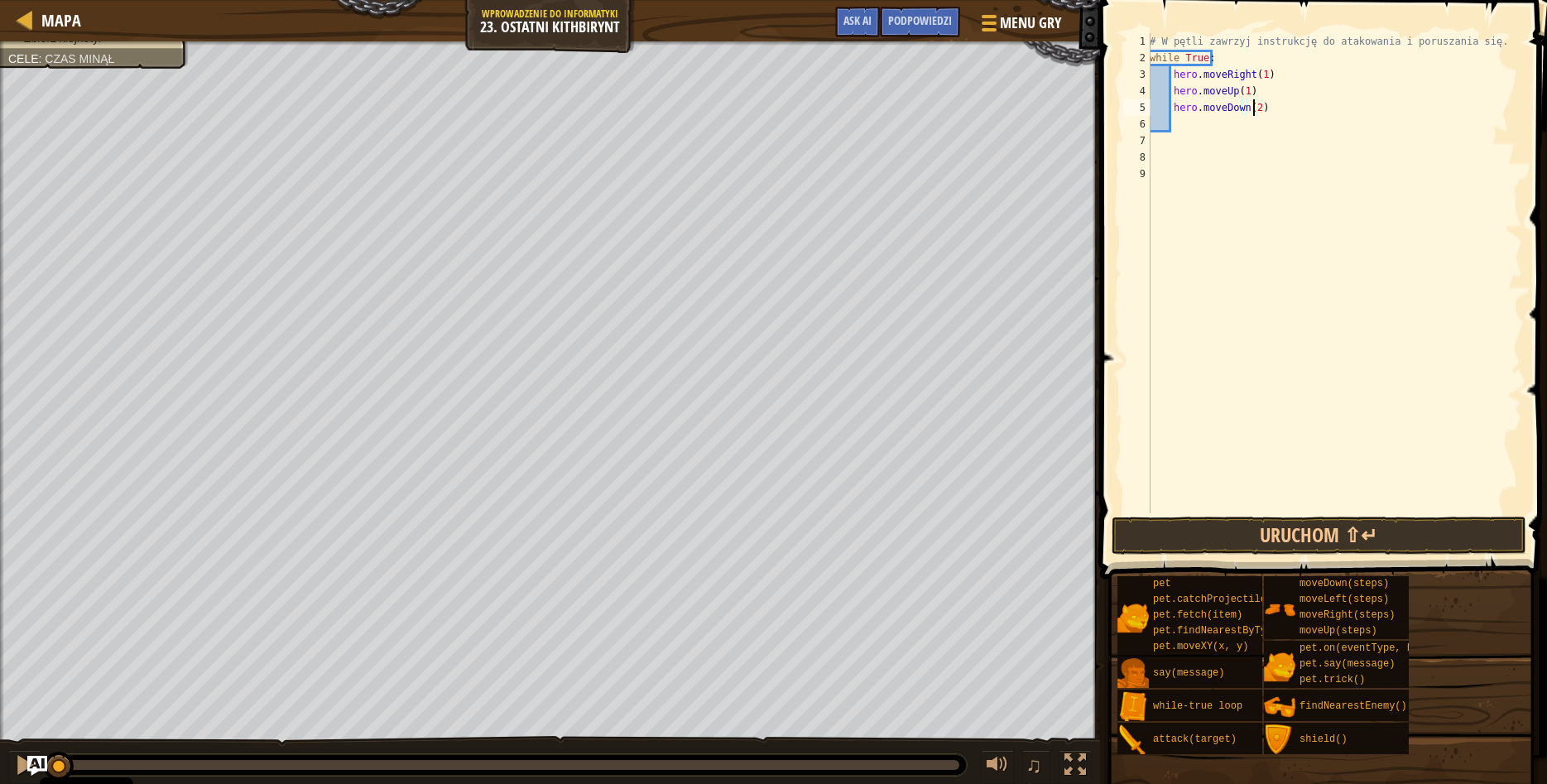
click at [1250, 87] on div "# W pętli zawrzyj instrukcję do atakowania i poruszania się. while True : hero …" at bounding box center [1335, 290] width 375 height 513
type textarea "hero.moveUp(1)"
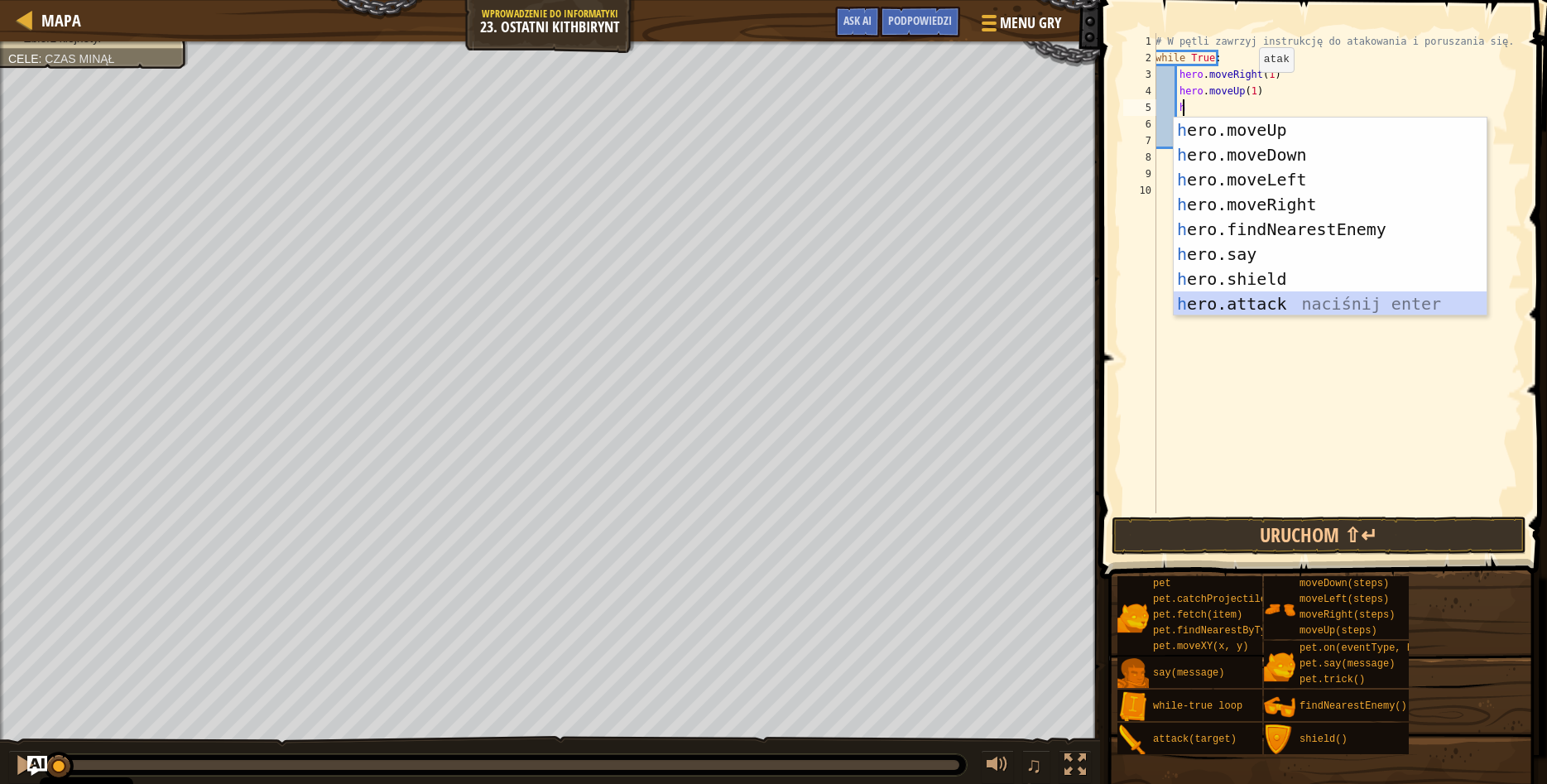
click at [1308, 293] on div "h ero.moveUp naciśnij enter h ero.moveDown naciśnij enter h ero.moveLeft naciśn…" at bounding box center [1330, 241] width 313 height 248
type textarea "hero.attack(enemy)"
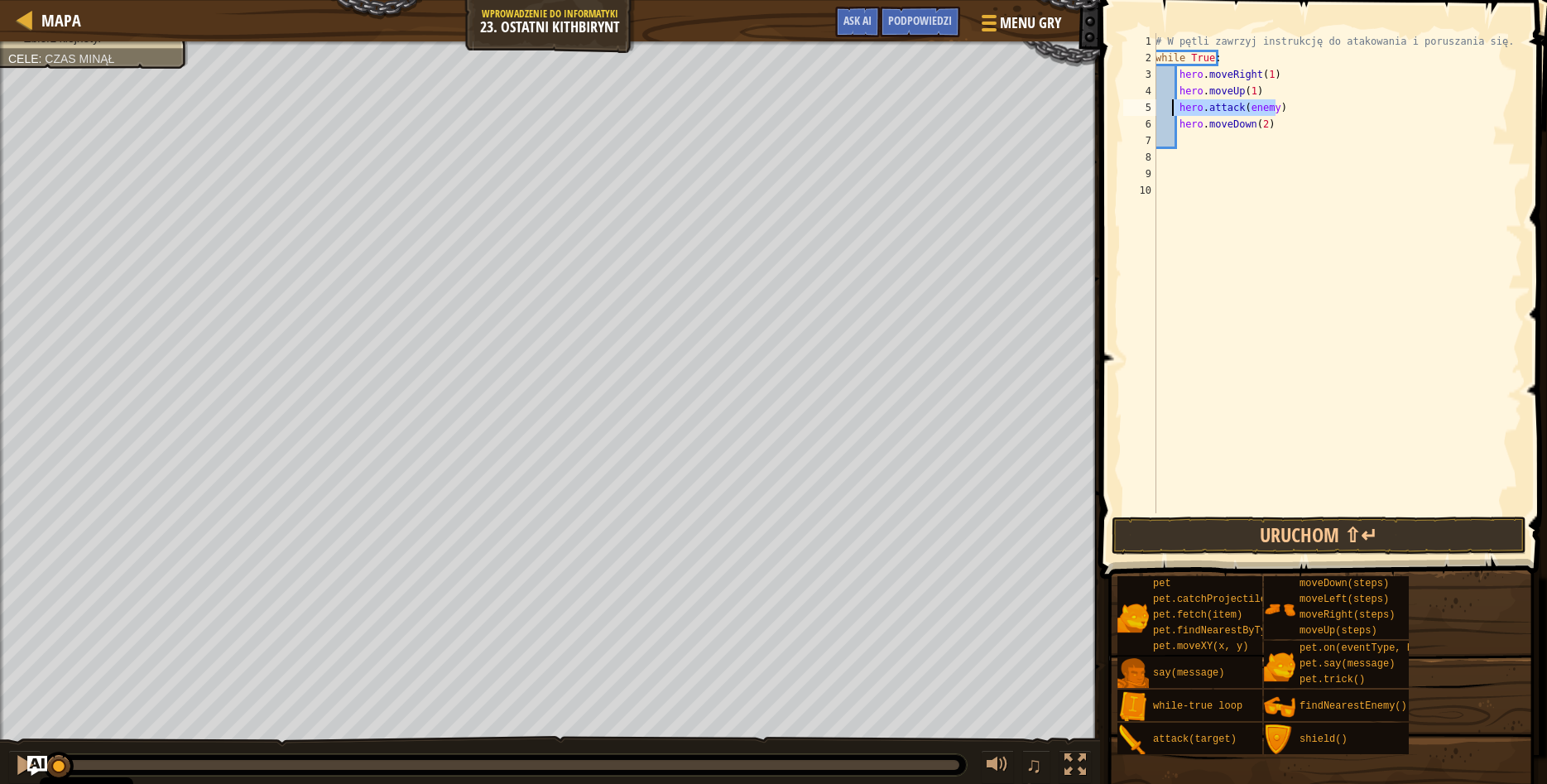
drag, startPoint x: 1288, startPoint y: 111, endPoint x: 1172, endPoint y: 110, distance: 116.0
click at [1172, 110] on div "# W pętli zawrzyj instrukcję do atakowania i poruszania się. while True : hero …" at bounding box center [1337, 290] width 370 height 513
type textarea "h"
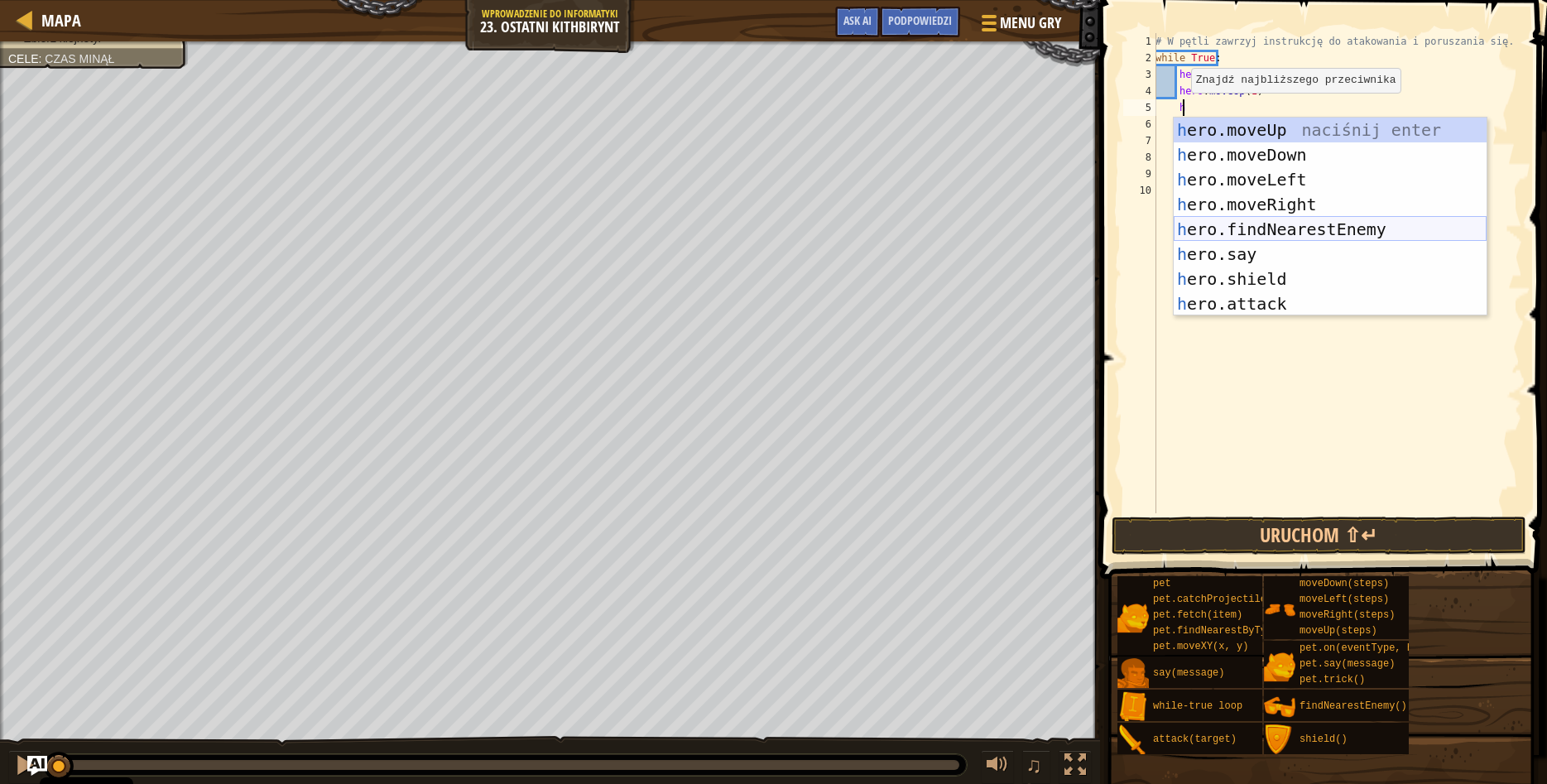
click at [1373, 229] on div "h ero.moveUp naciśnij enter h ero.moveDown naciśnij enter h ero.moveLeft naciśn…" at bounding box center [1330, 241] width 313 height 248
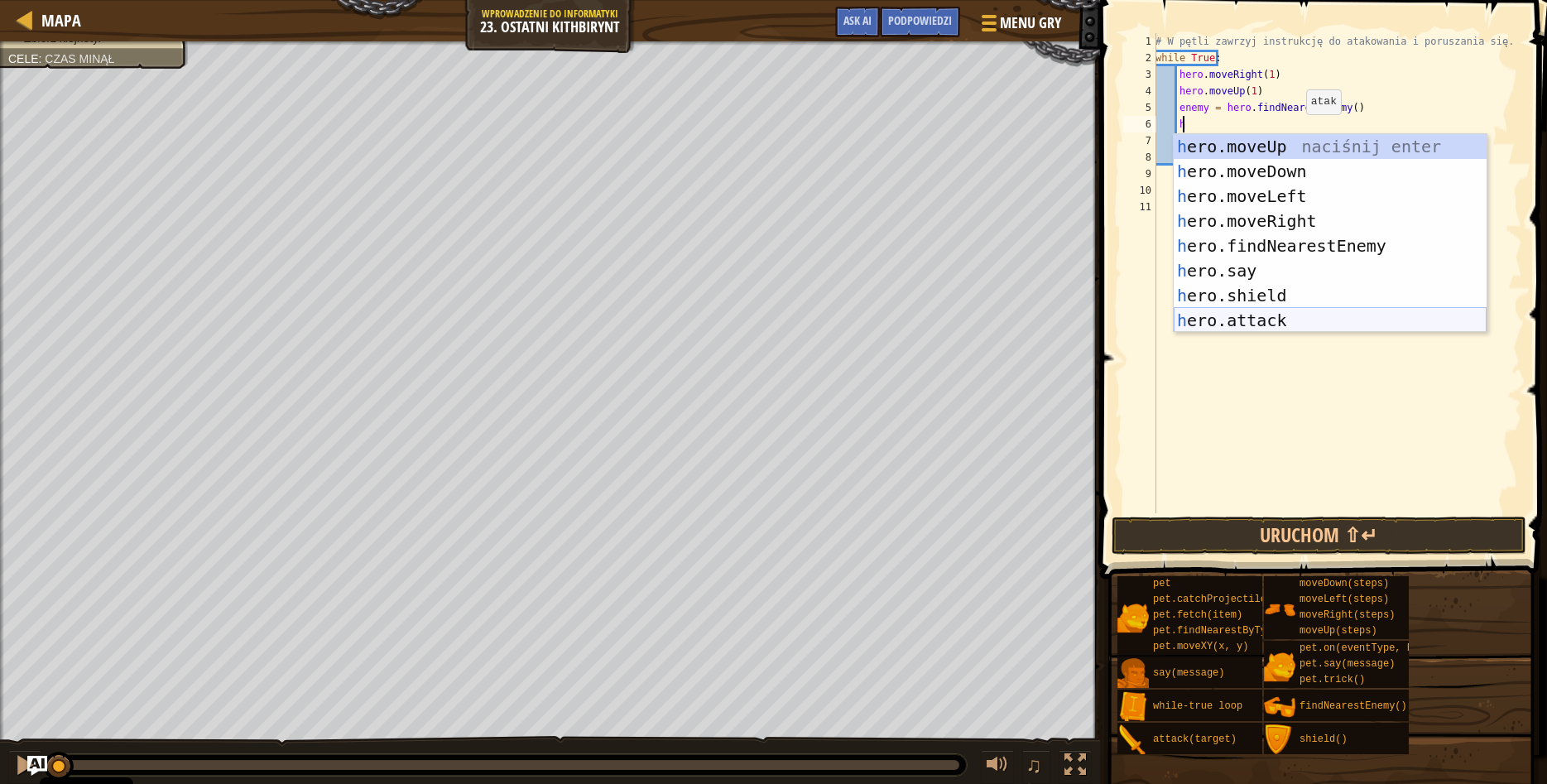
click at [1284, 312] on div "h ero.moveUp naciśnij enter h ero.moveDown naciśnij enter h ero.moveLeft naciśn…" at bounding box center [1330, 258] width 313 height 248
type textarea "hero.attack(enemy)"
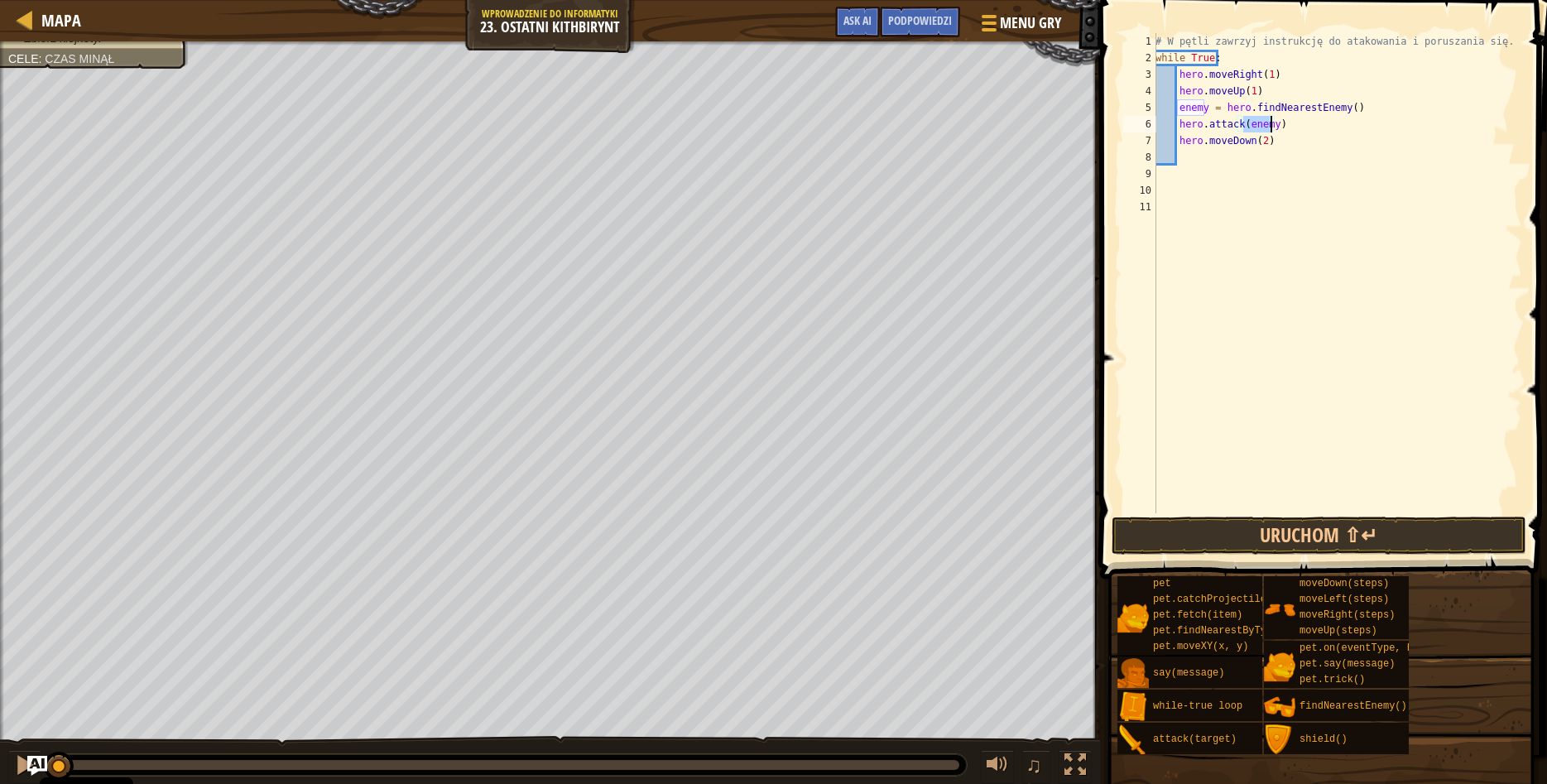
click at [1298, 160] on div "# W pętli zawrzyj instrukcję do atakowania i poruszania się. while True : hero …" at bounding box center [1337, 290] width 370 height 513
click at [1289, 145] on div "# W pętli zawrzyj instrukcję do atakowania i poruszania się. while True : hero …" at bounding box center [1337, 290] width 370 height 513
type textarea "hero.moveDown(2)"
type textarea "h"
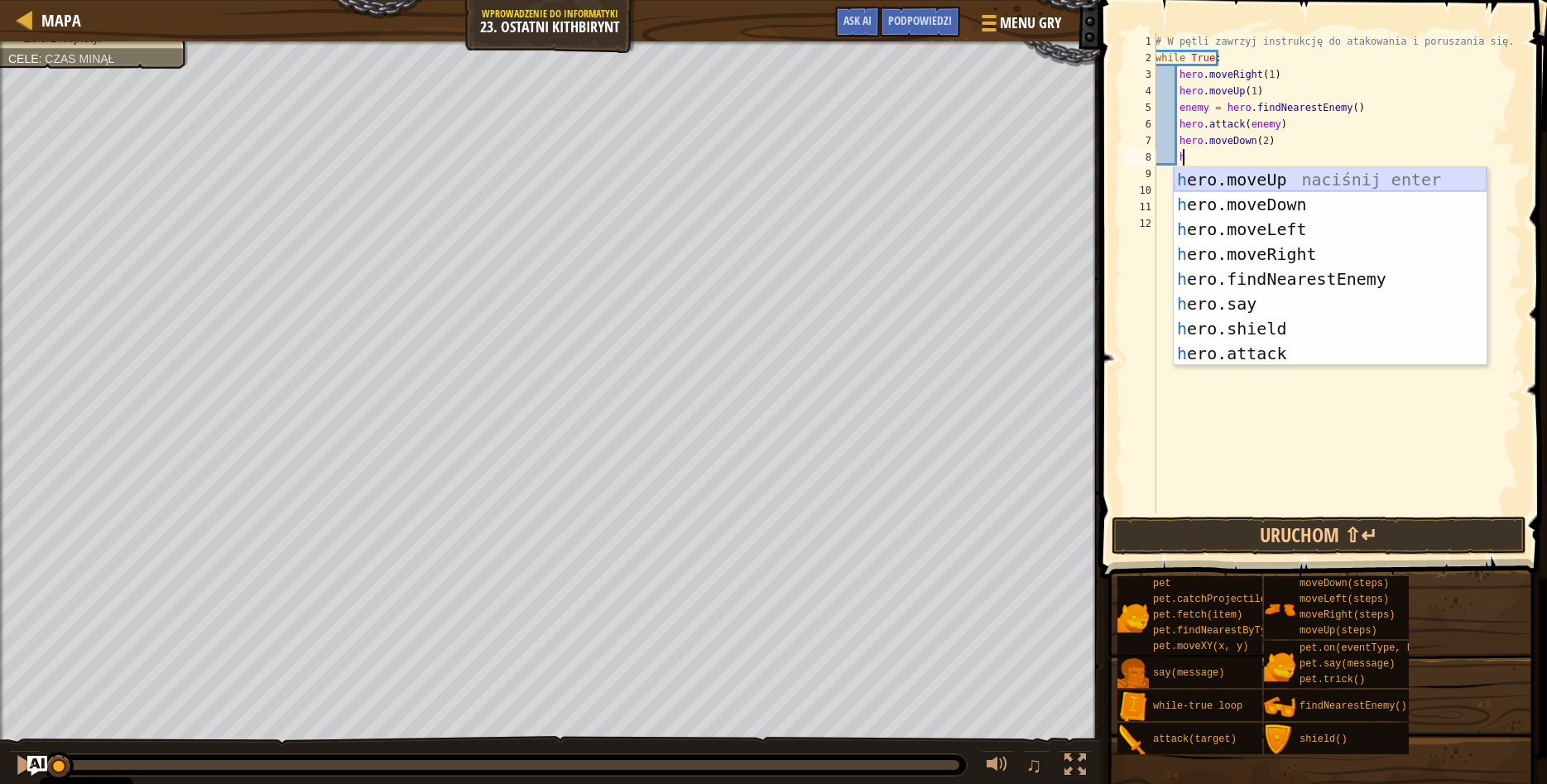
click at [1305, 180] on div "h ero.moveUp naciśnij enter h ero.moveDown naciśnij enter h ero.moveLeft naciśn…" at bounding box center [1330, 291] width 313 height 248
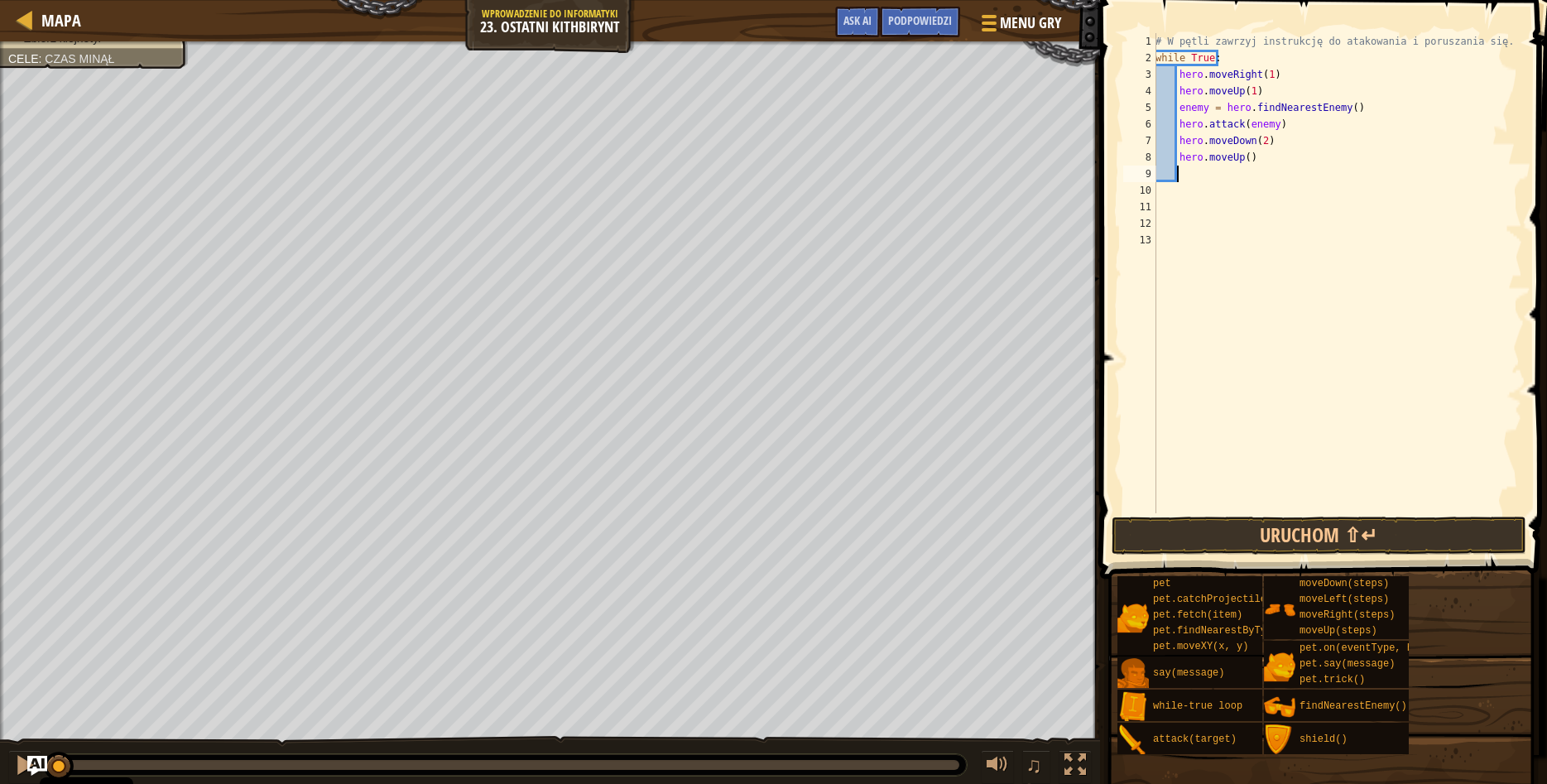
click at [1245, 162] on div "# W pętli zawrzyj instrukcję do atakowania i poruszania się. while True : hero …" at bounding box center [1337, 290] width 370 height 513
click at [1418, 523] on button "Uruchom ⇧↵" at bounding box center [1319, 535] width 415 height 38
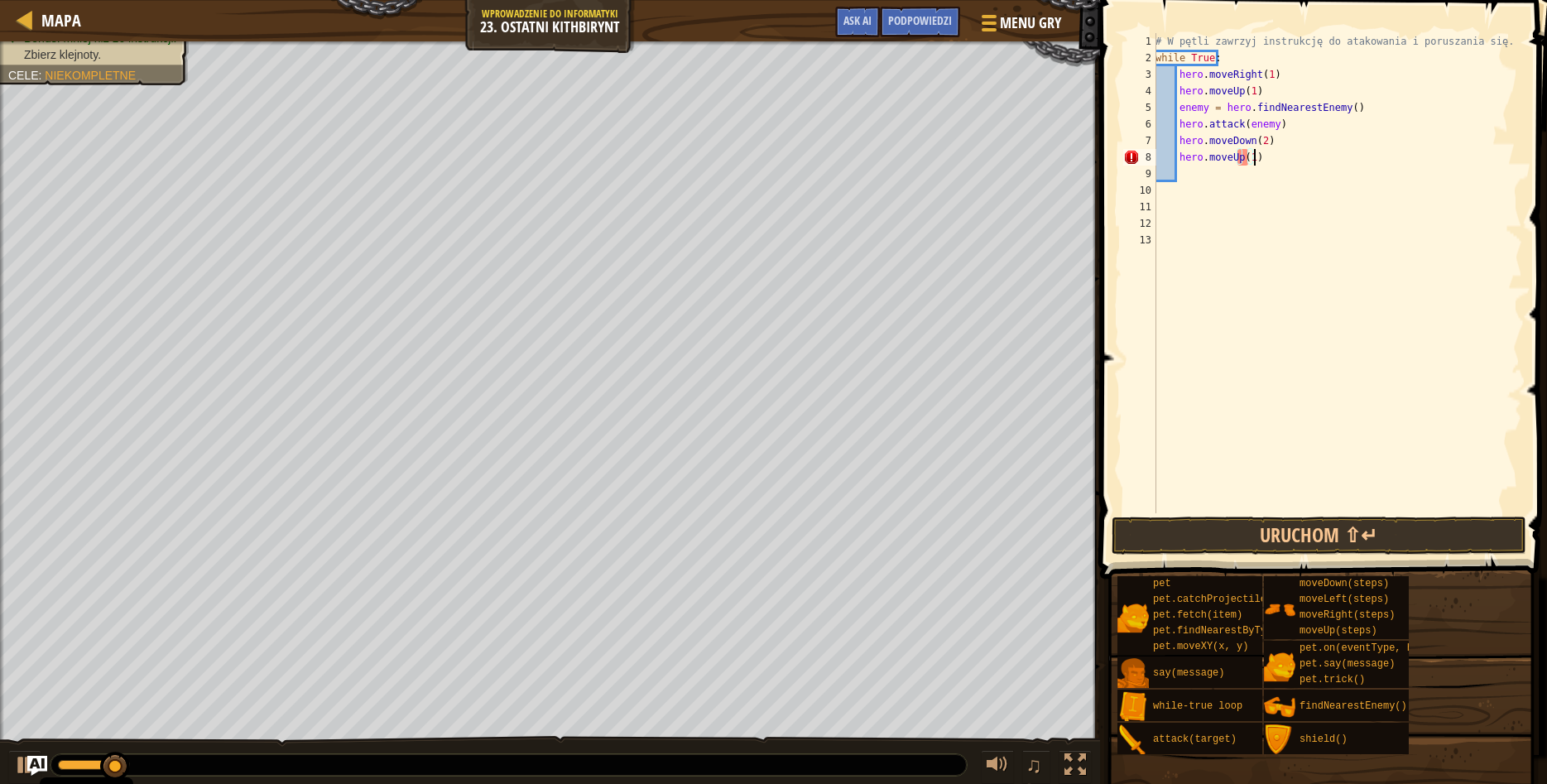
scroll to position [8, 8]
click at [1301, 544] on button "Uruchom ⇧↵" at bounding box center [1319, 535] width 415 height 38
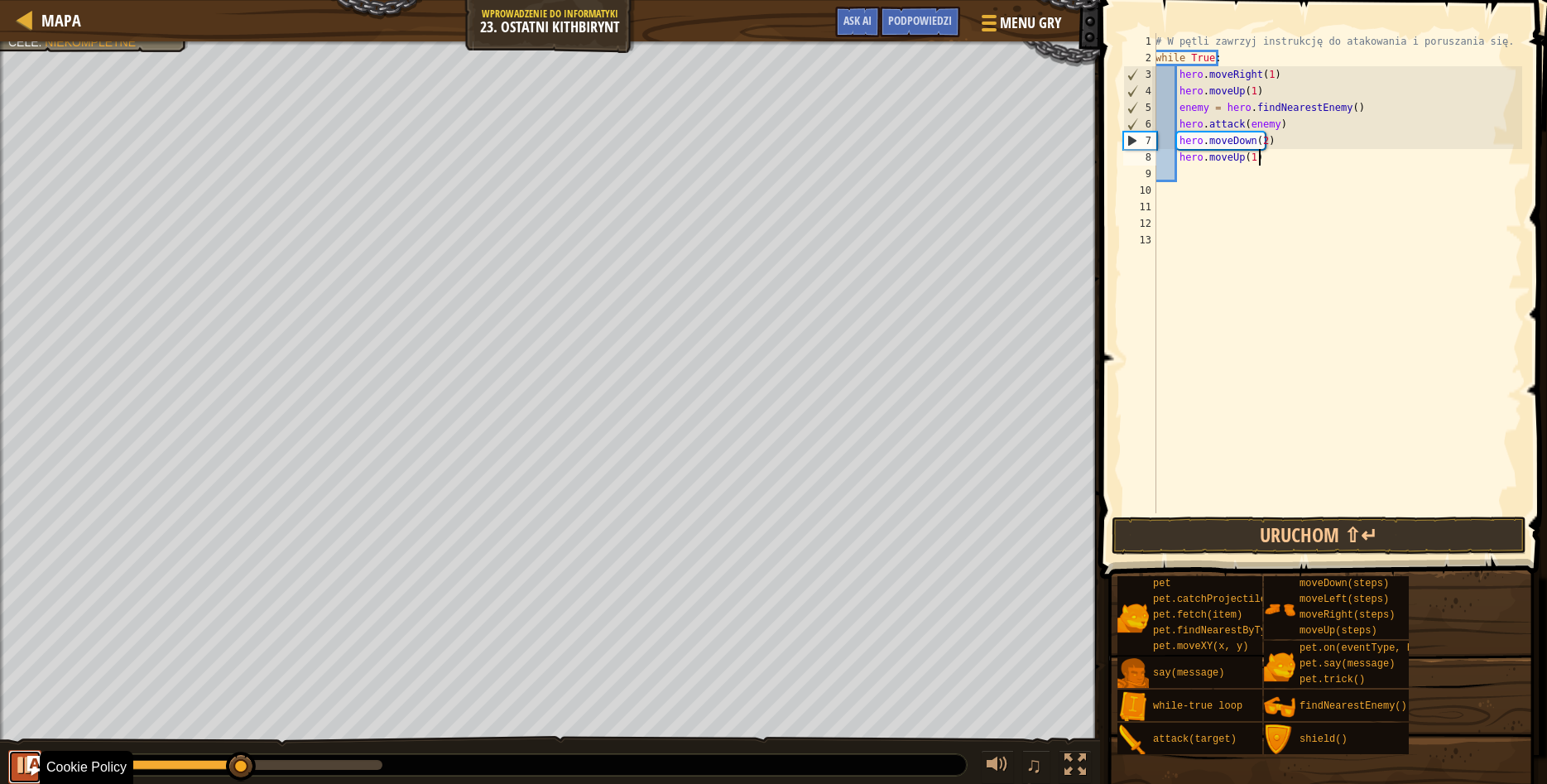
click at [20, 773] on div at bounding box center [25, 764] width 21 height 21
click at [1283, 129] on div "# W pętli zawrzyj instrukcję do atakowania i poruszania się. while True : hero …" at bounding box center [1337, 290] width 370 height 513
type textarea "hero.attack(enemy)"
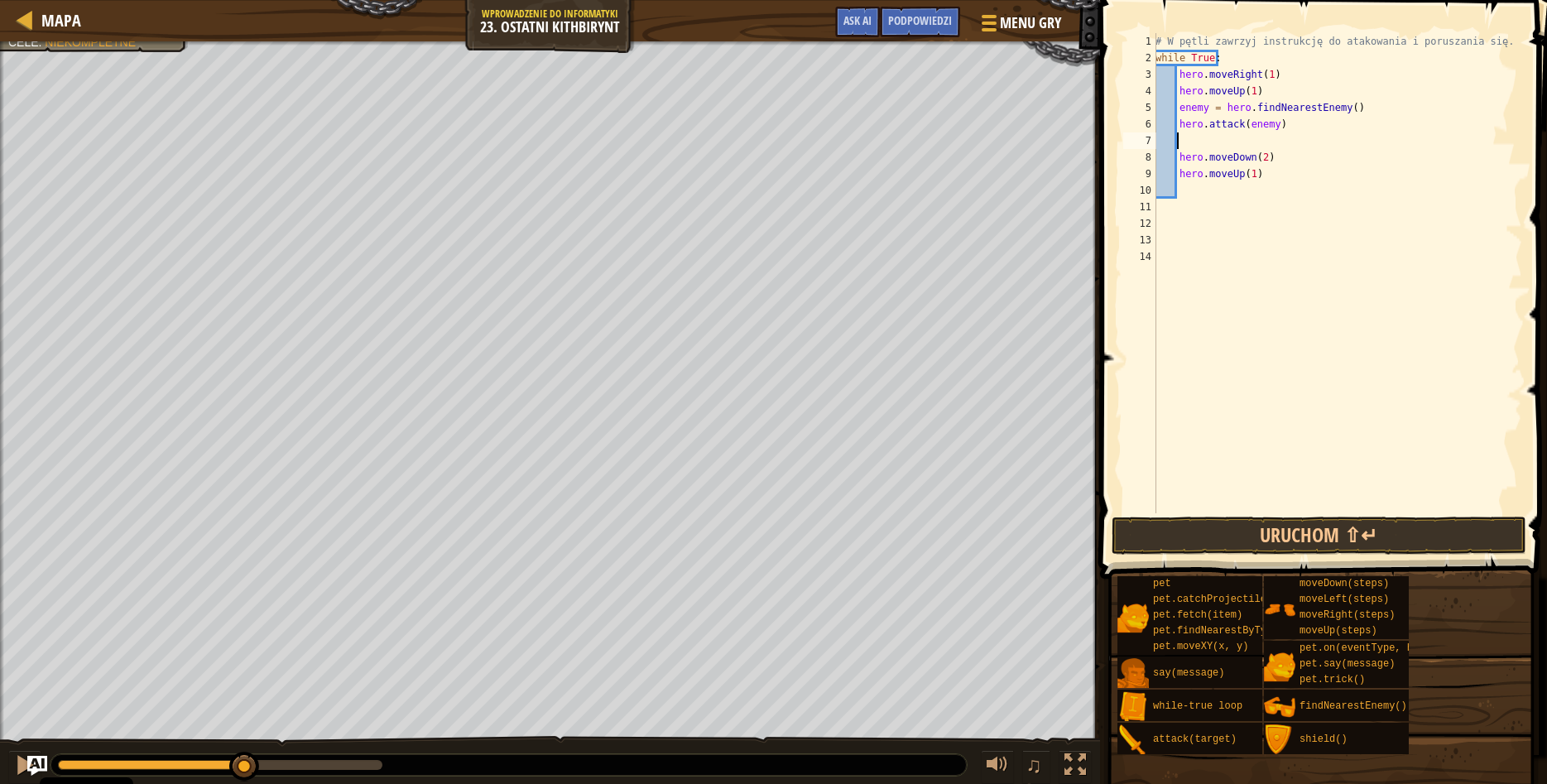
type textarea "h"
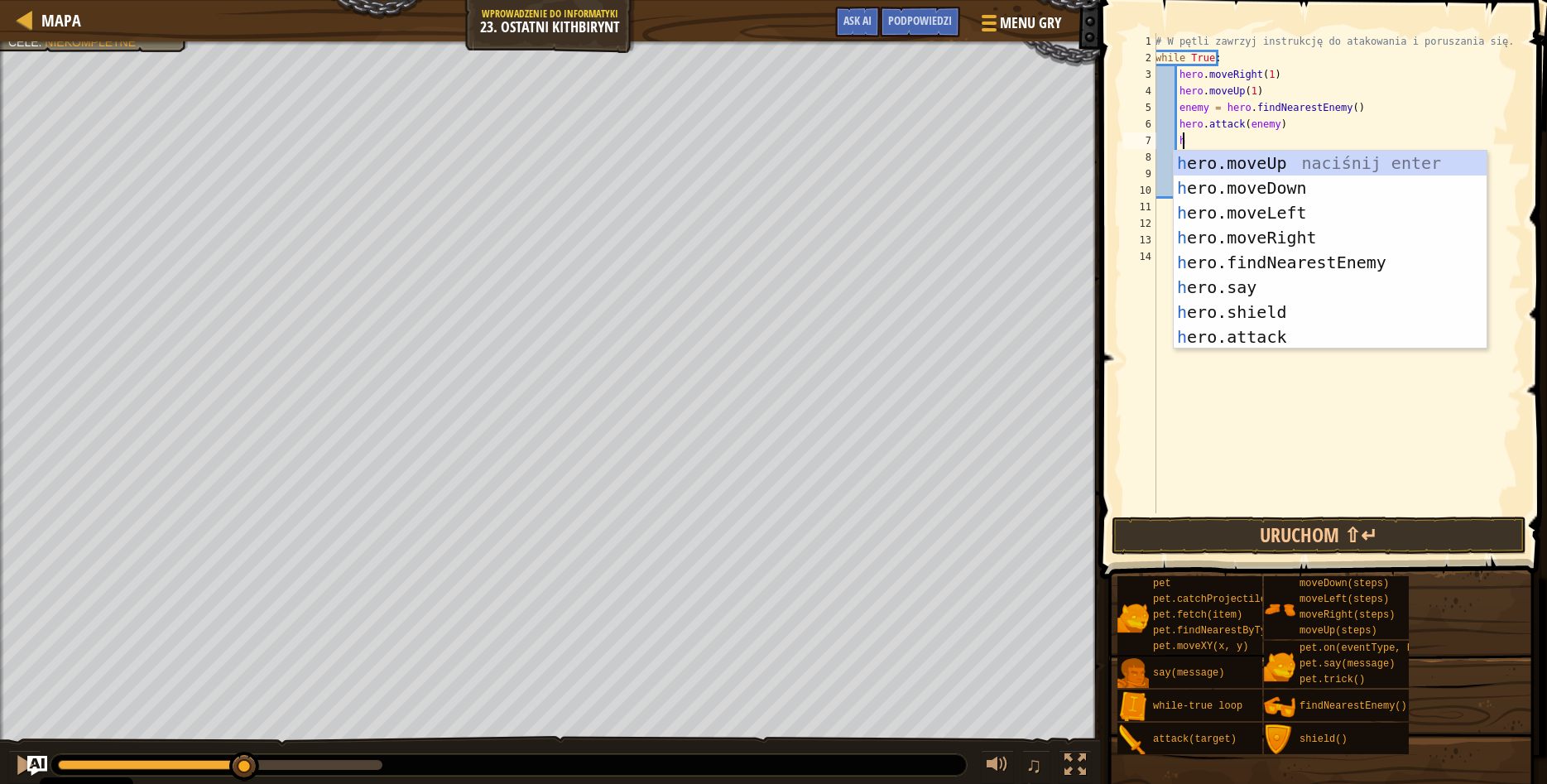
scroll to position [8, 1]
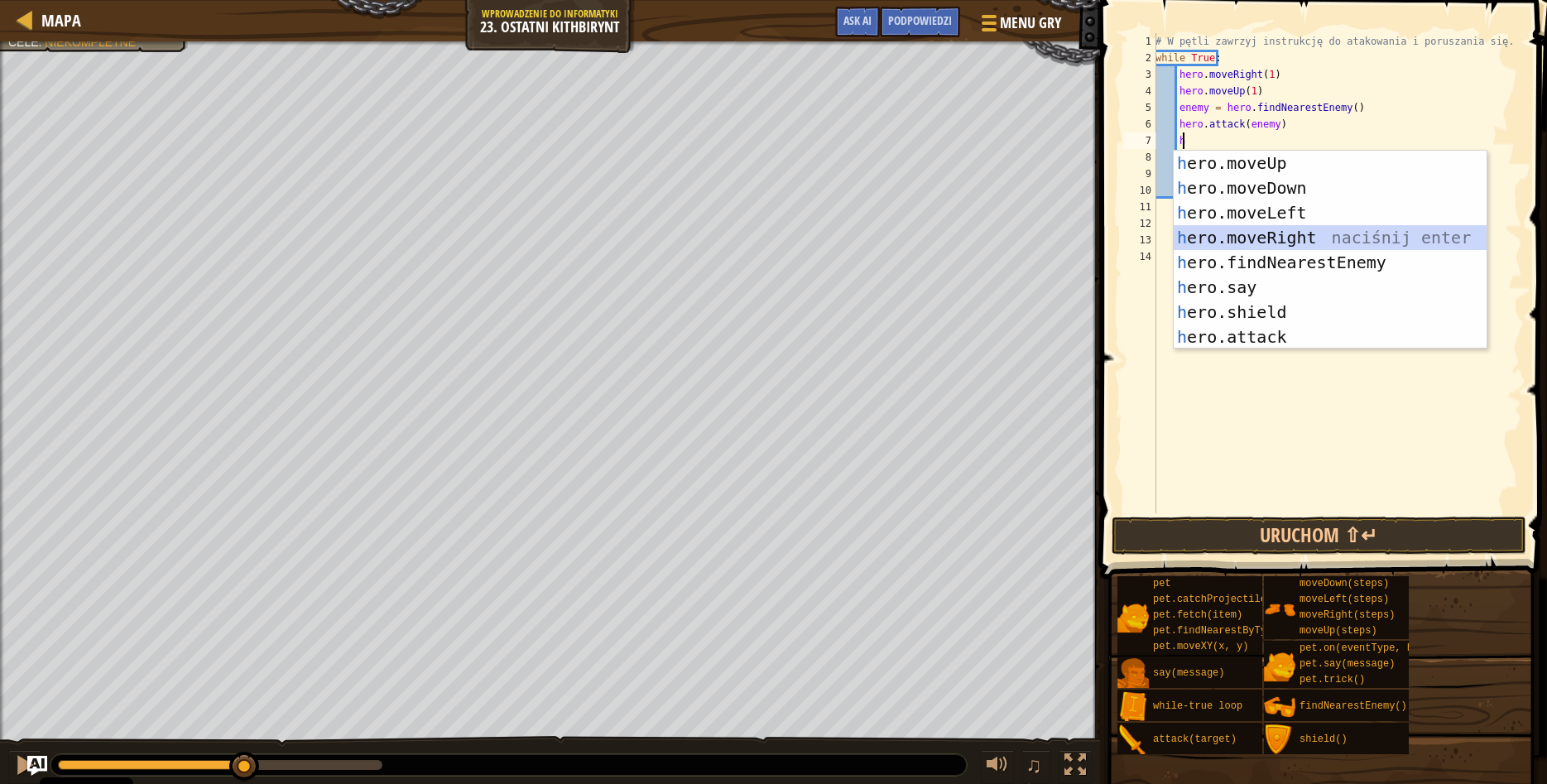
click at [1296, 228] on div "h ero.moveUp naciśnij enter h ero.moveDown naciśnij enter h ero.moveLeft naciśn…" at bounding box center [1330, 274] width 313 height 248
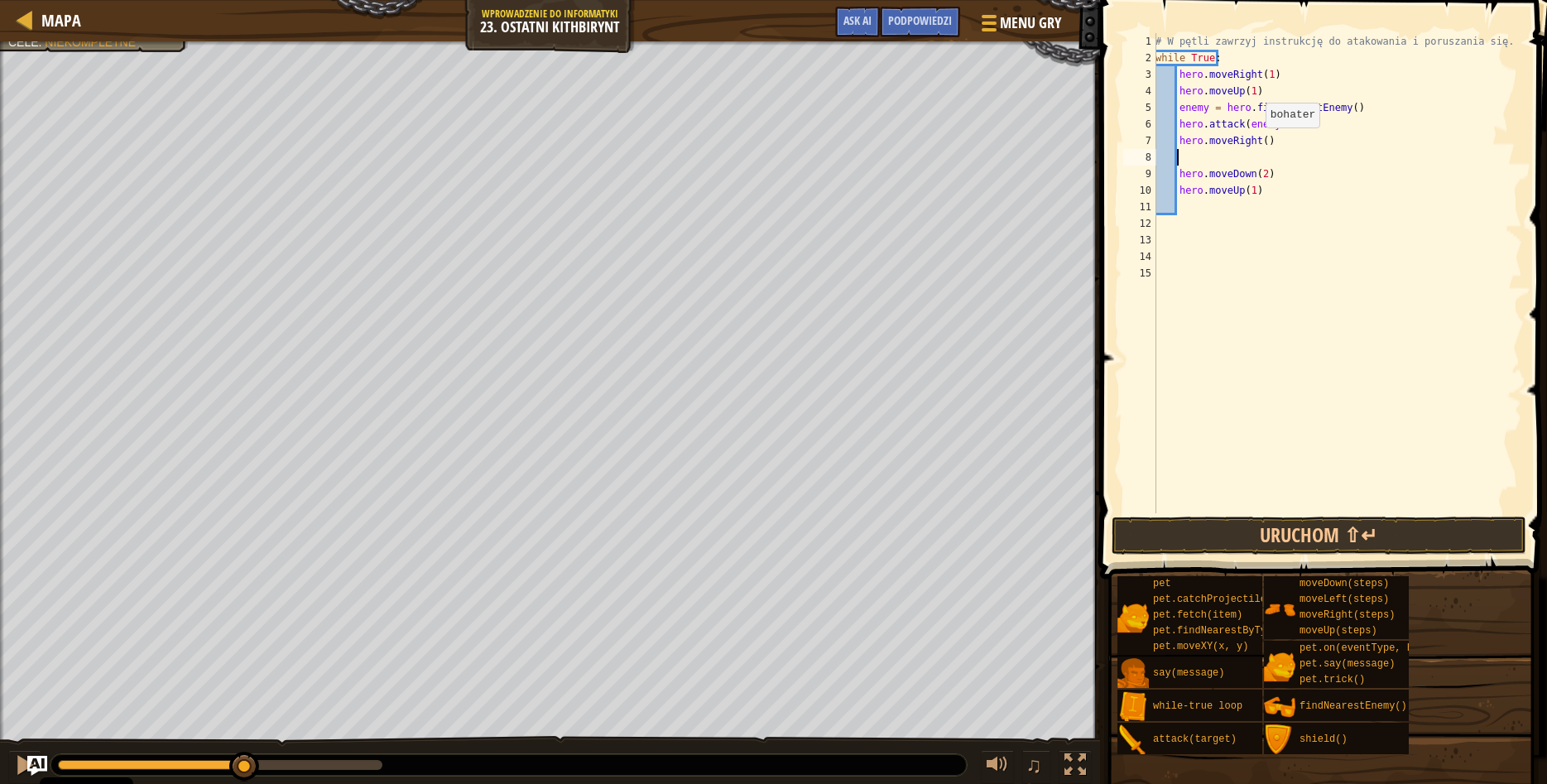
click at [1256, 144] on div "# W pętli zawrzyj instrukcję do atakowania i poruszania się. while True : hero …" at bounding box center [1337, 290] width 370 height 513
click at [1257, 144] on div "# W pętli zawrzyj instrukcję do atakowania i poruszania się. while True : hero …" at bounding box center [1337, 290] width 370 height 513
type textarea "hero.moveRight(1)"
click at [1180, 153] on div "# W pętli zawrzyj instrukcję do atakowania i poruszania się. while True : hero …" at bounding box center [1337, 290] width 370 height 513
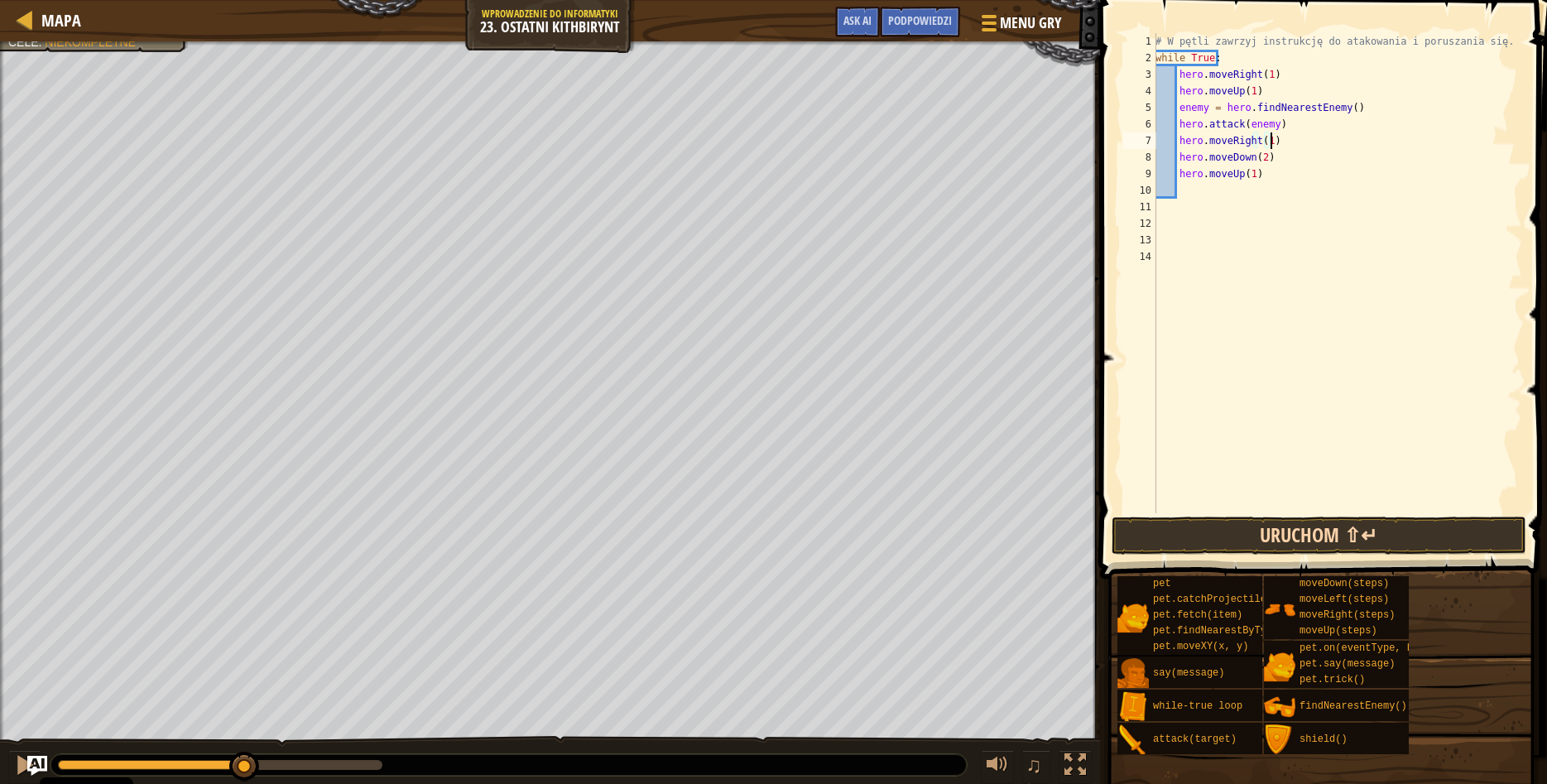
type textarea "hero.moveRight(1)"
click at [1304, 523] on button "Uruchom ⇧↵" at bounding box center [1319, 535] width 415 height 38
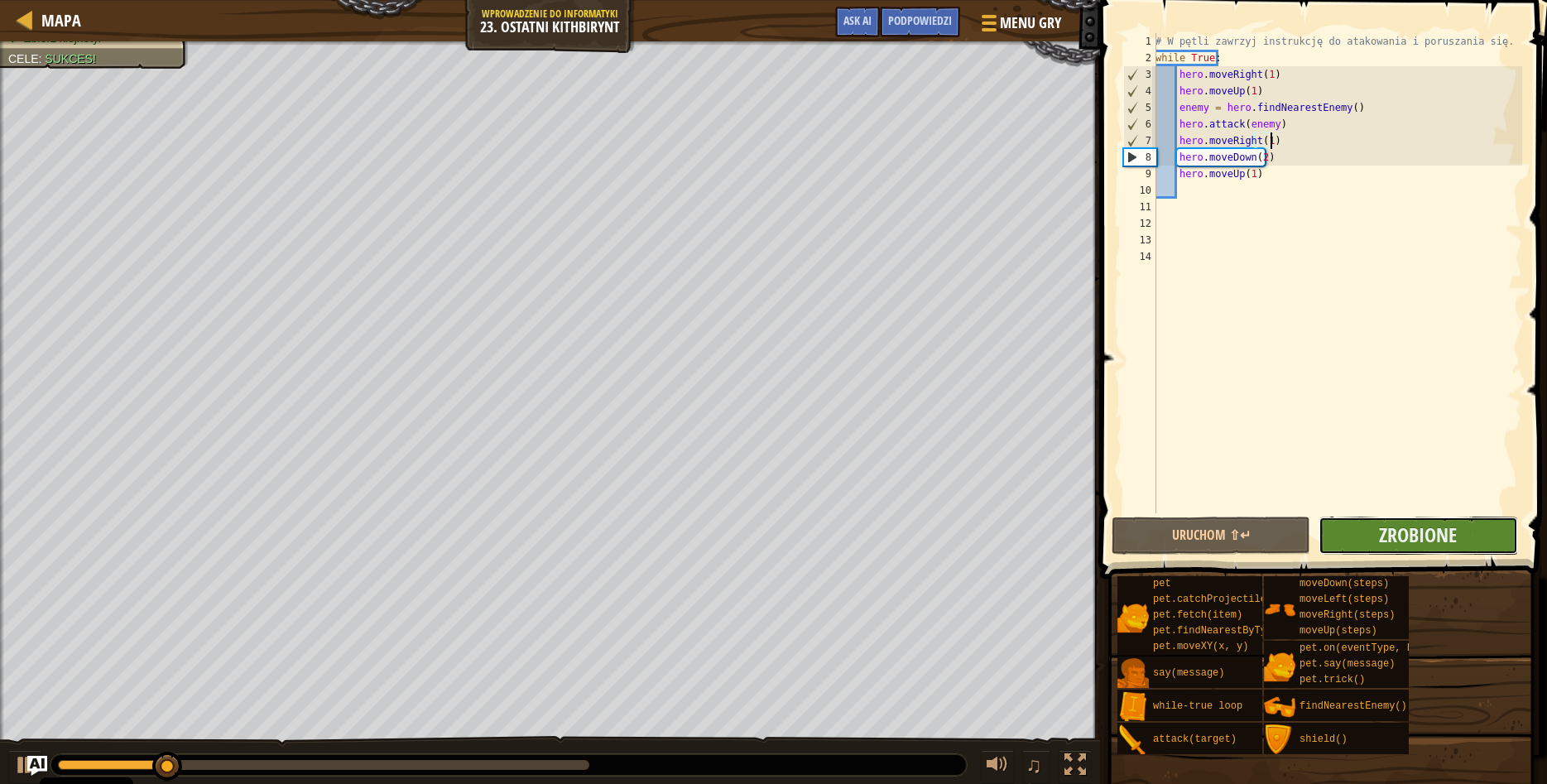
click at [1360, 539] on button "Zrobione" at bounding box center [1418, 535] width 199 height 38
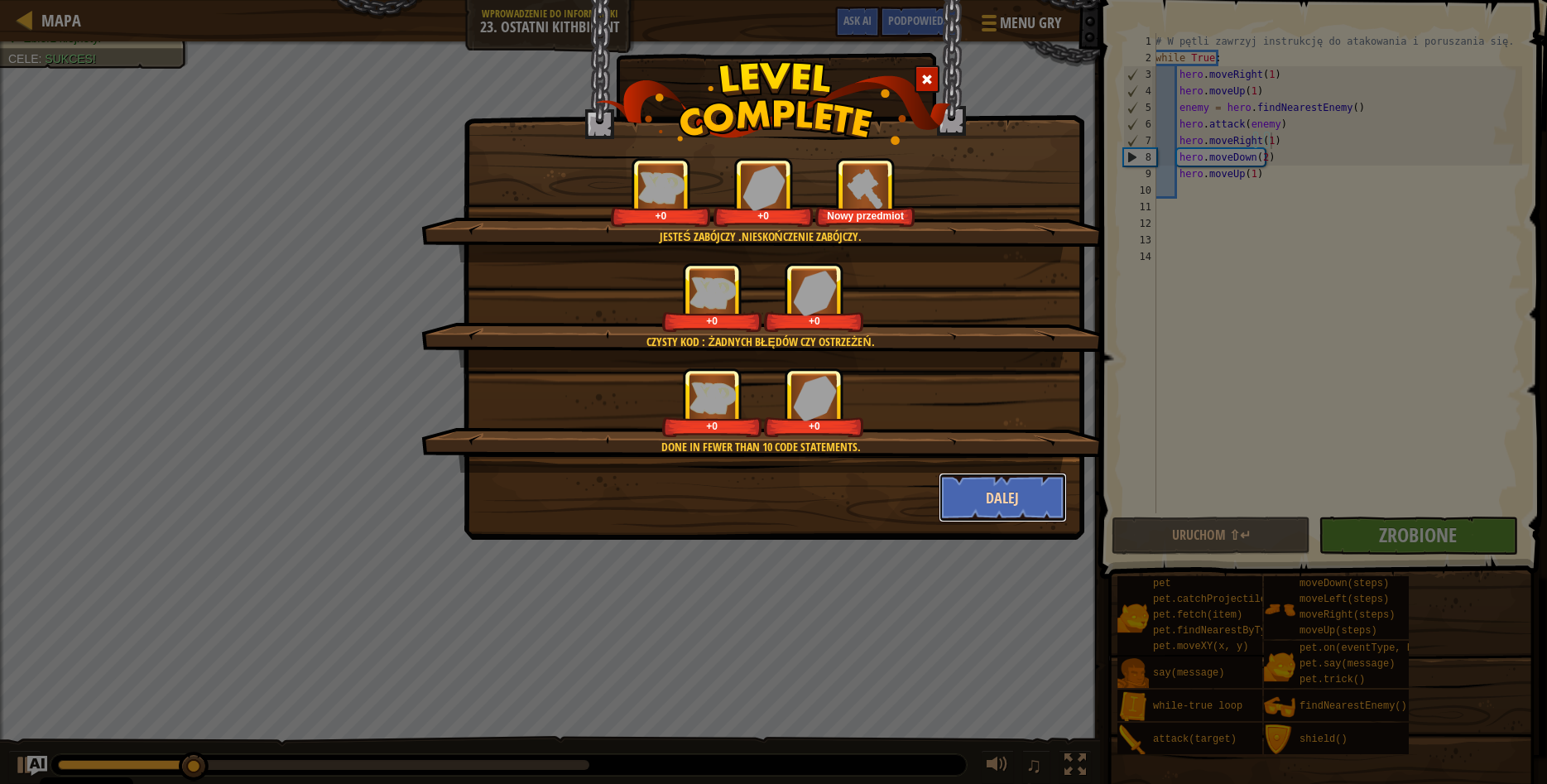
click at [1042, 496] on button "Dalej" at bounding box center [1002, 497] width 128 height 49
click at [1042, 496] on div "Jesteś zabójczy .Nieskończenie zabójczy. +0 +0 Nowy przedmiot Czysty Kod : Żadn…" at bounding box center [773, 392] width 1547 height 784
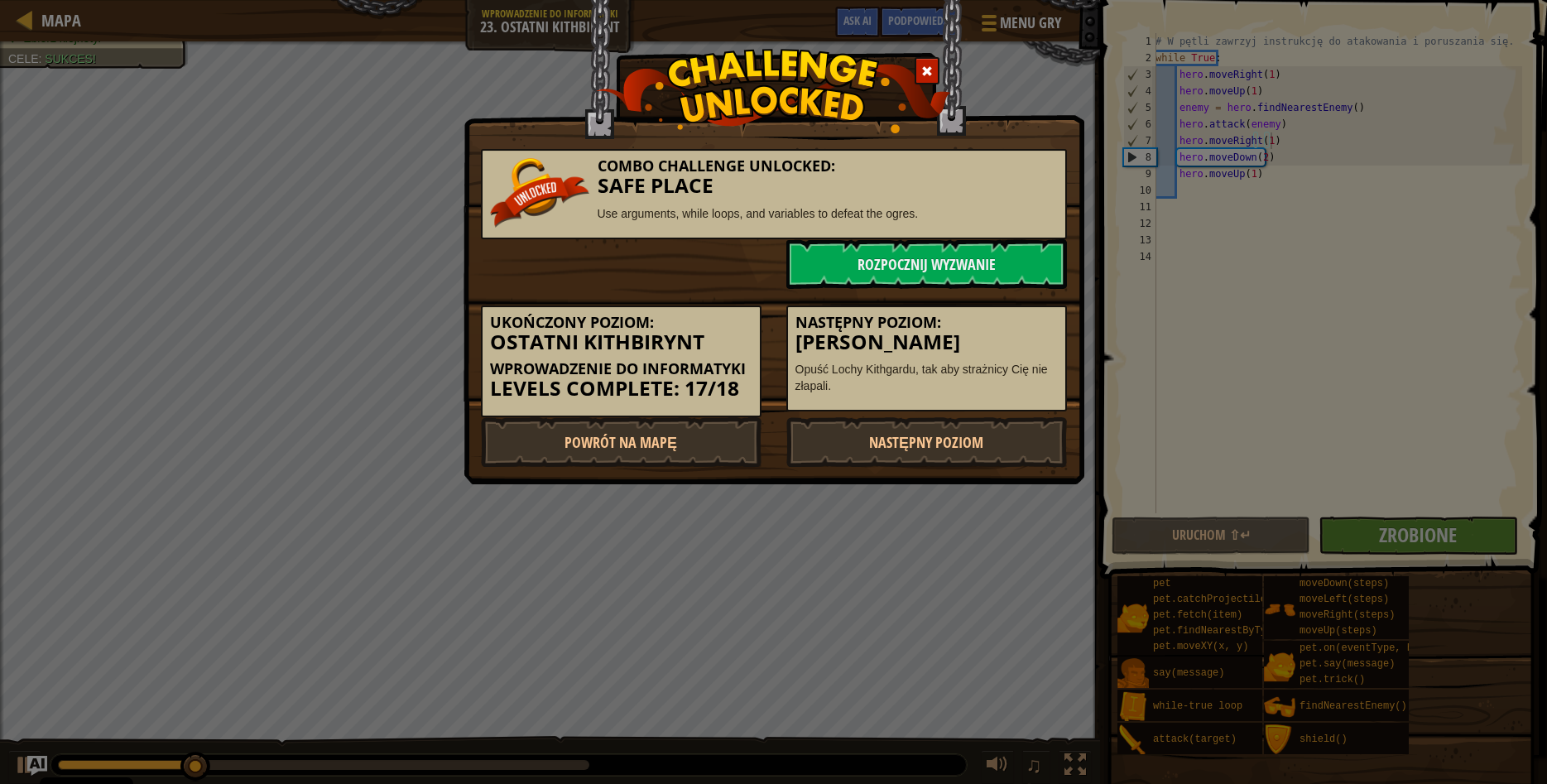
click at [1035, 505] on div "Combo Challenge Unlocked: Safe Place Use arguments, while loops, and variables …" at bounding box center [773, 392] width 1547 height 784
click at [923, 265] on link "Rozpocznij wyzwanie" at bounding box center [927, 264] width 280 height 49
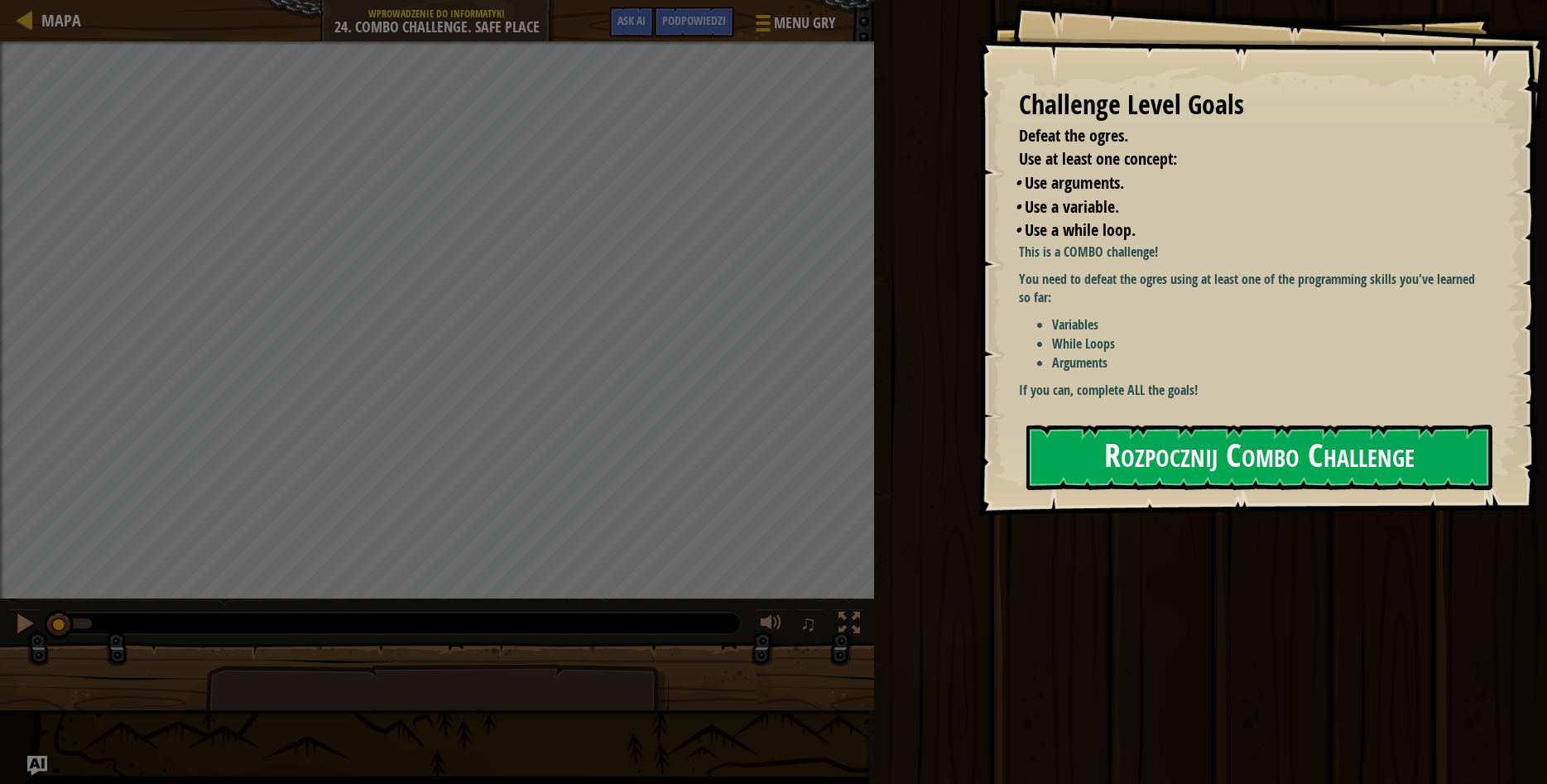
click at [1200, 460] on button "Rozpocznij Combo Challenge" at bounding box center [1259, 457] width 466 height 65
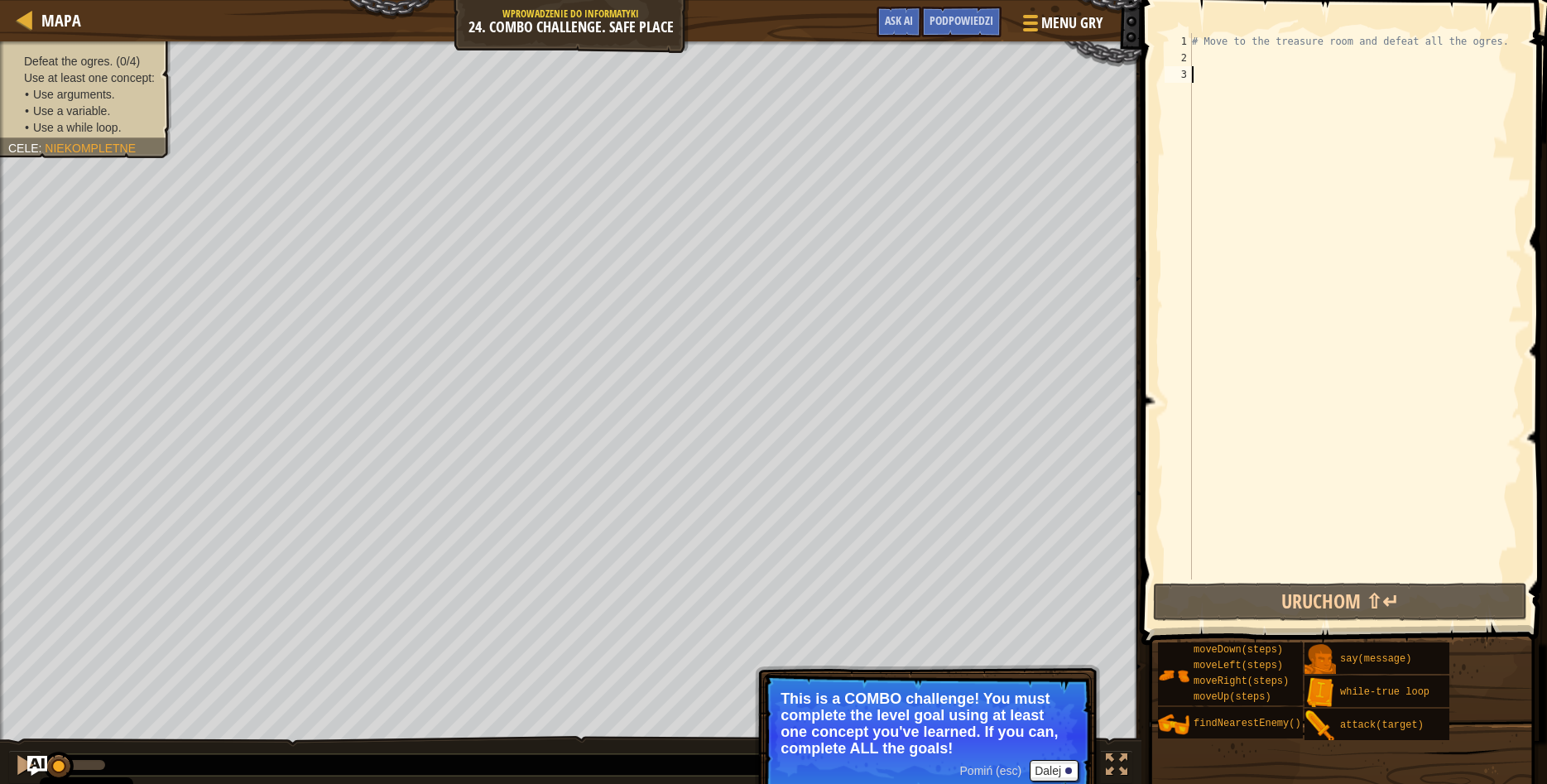
click at [52, 59] on span "Defeat the ogres. (0/4)" at bounding box center [82, 61] width 116 height 14
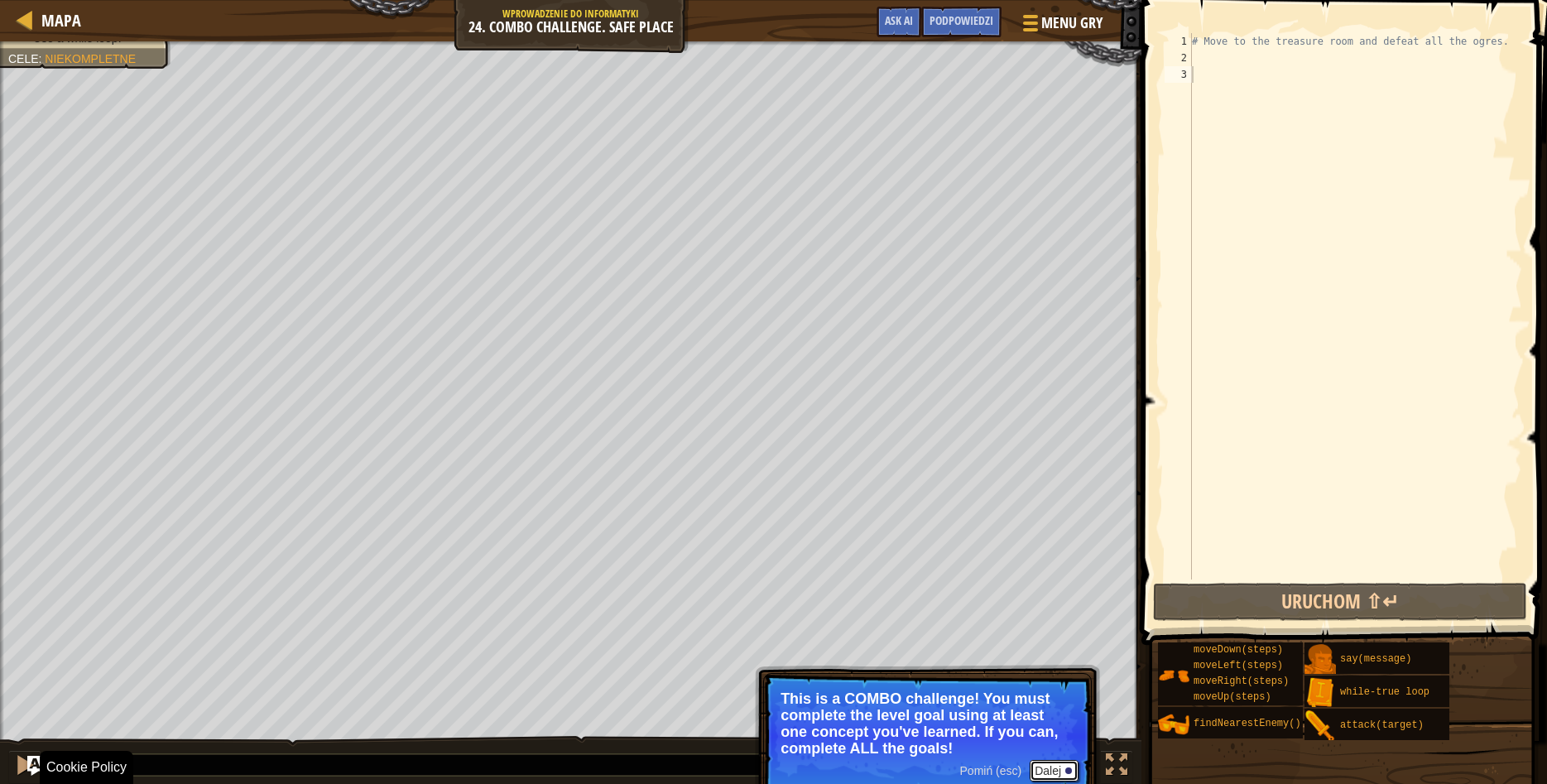
click at [1043, 770] on button "Dalej" at bounding box center [1053, 770] width 48 height 21
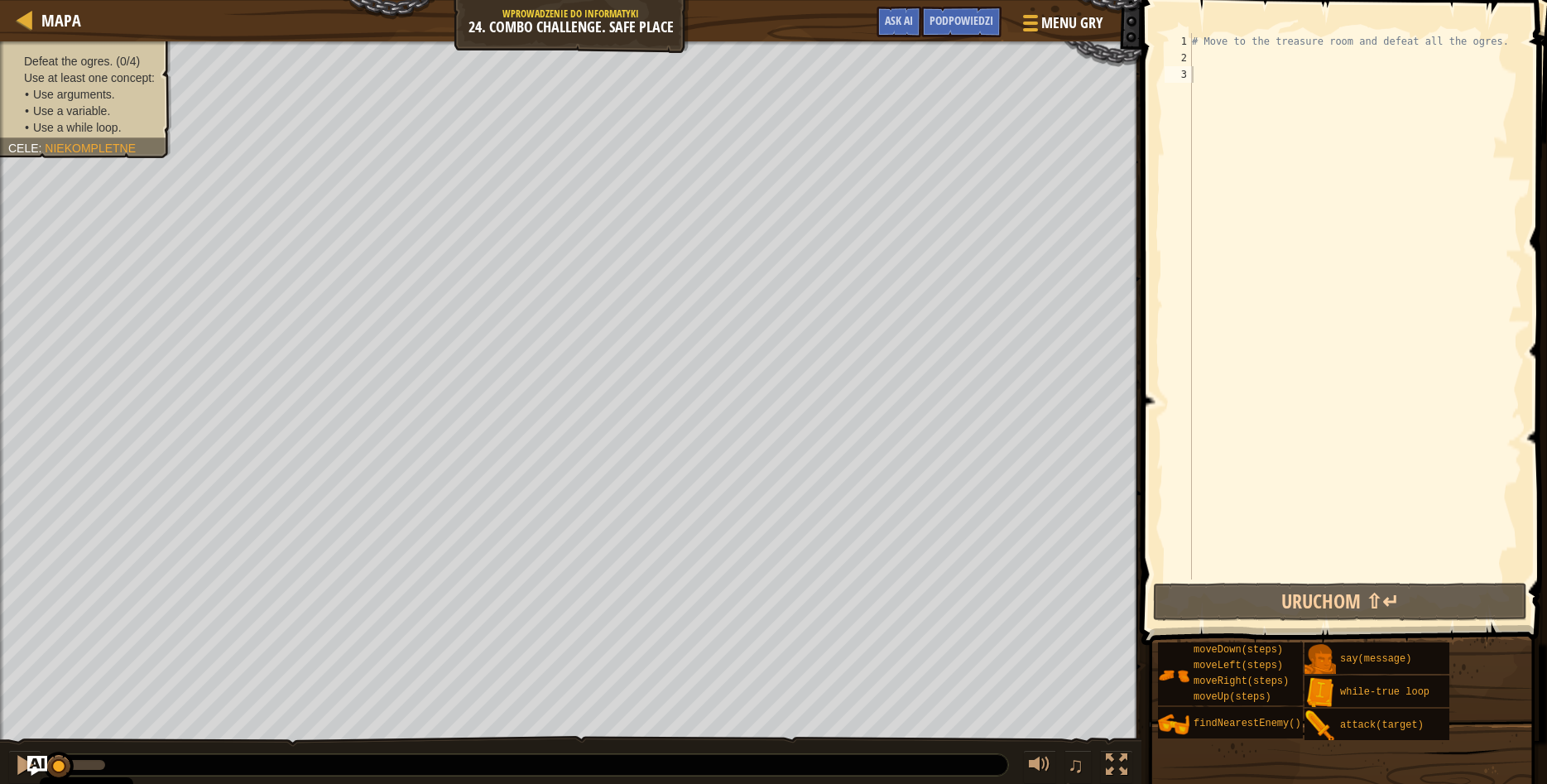
drag, startPoint x: 99, startPoint y: 38, endPoint x: 99, endPoint y: 134, distance: 96.0
click at [99, 134] on div "Mapa Wprowadzenie do Informatyki 24. Combo Challenge. Safe Place Menu gry Zrobi…" at bounding box center [773, 392] width 1547 height 784
click at [94, 91] on span "Use arguments." at bounding box center [74, 94] width 82 height 14
click at [84, 91] on span "Use arguments." at bounding box center [74, 94] width 82 height 14
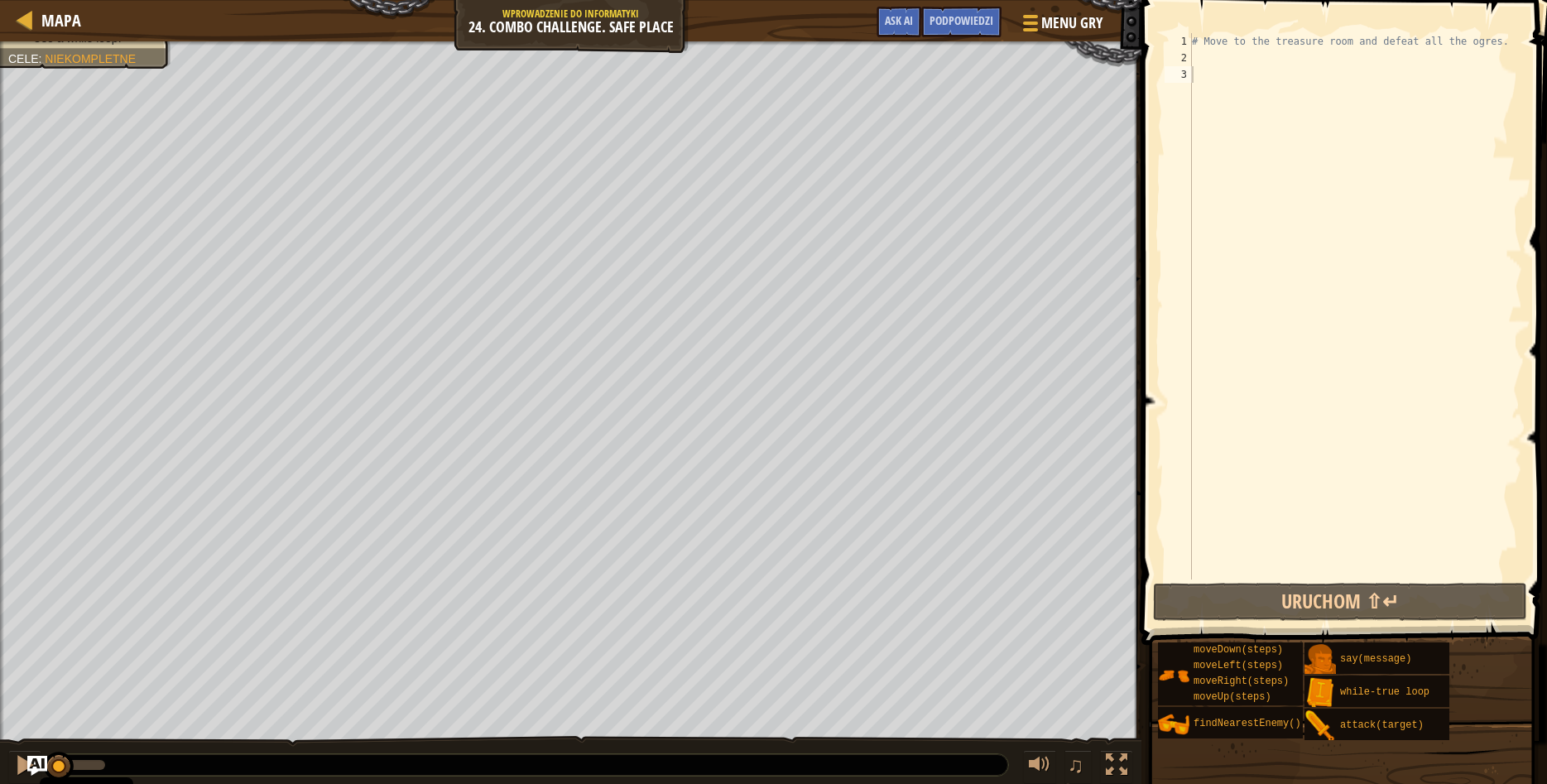
click at [1202, 59] on div "# Move to the treasure room and defeat all the ogres." at bounding box center [1355, 323] width 334 height 579
type textarea "h"
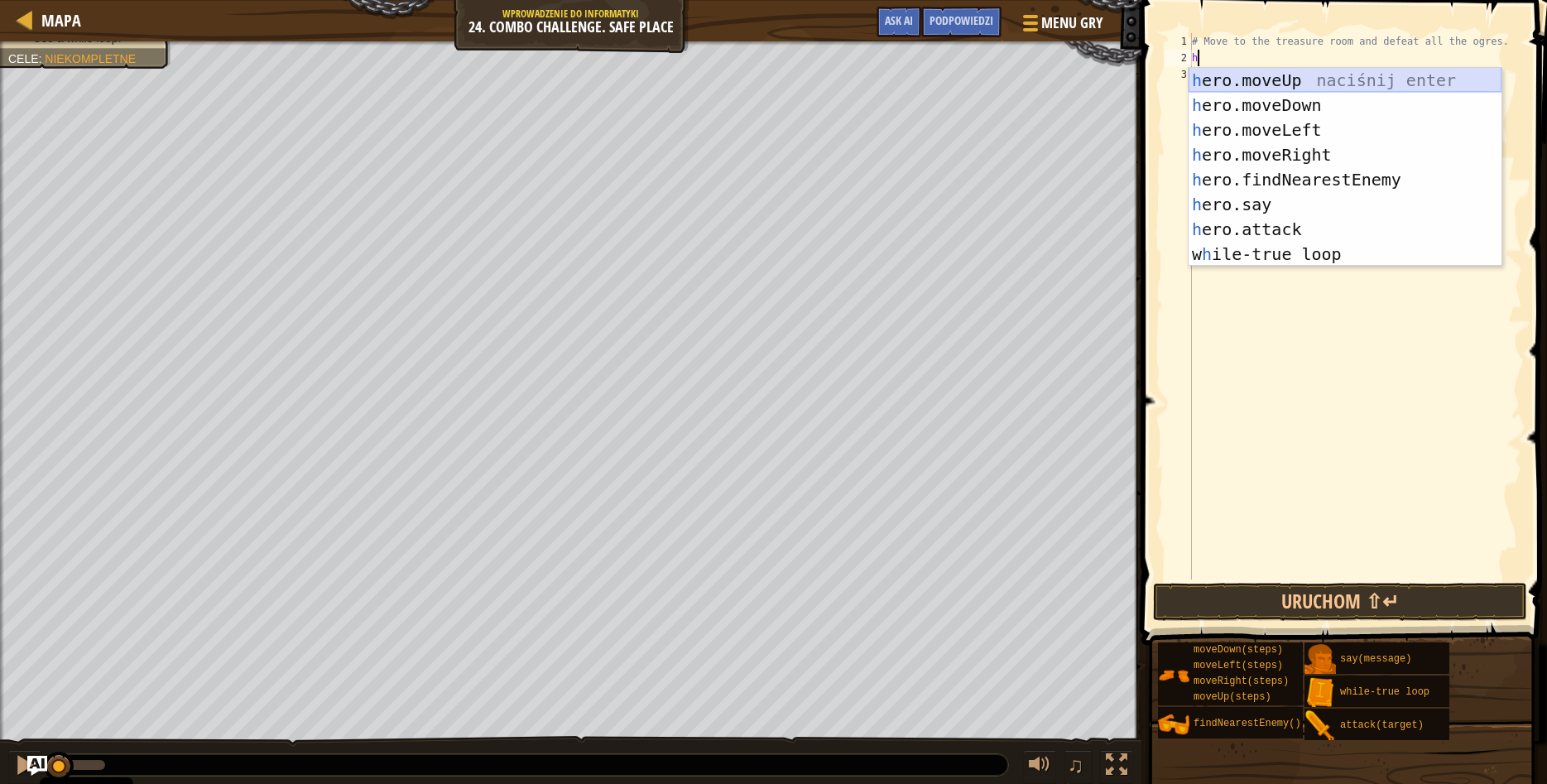
click at [1220, 82] on div "h ero.moveUp naciśnij enter h ero.moveDown naciśnij enter h ero.moveLeft naciśn…" at bounding box center [1345, 192] width 313 height 248
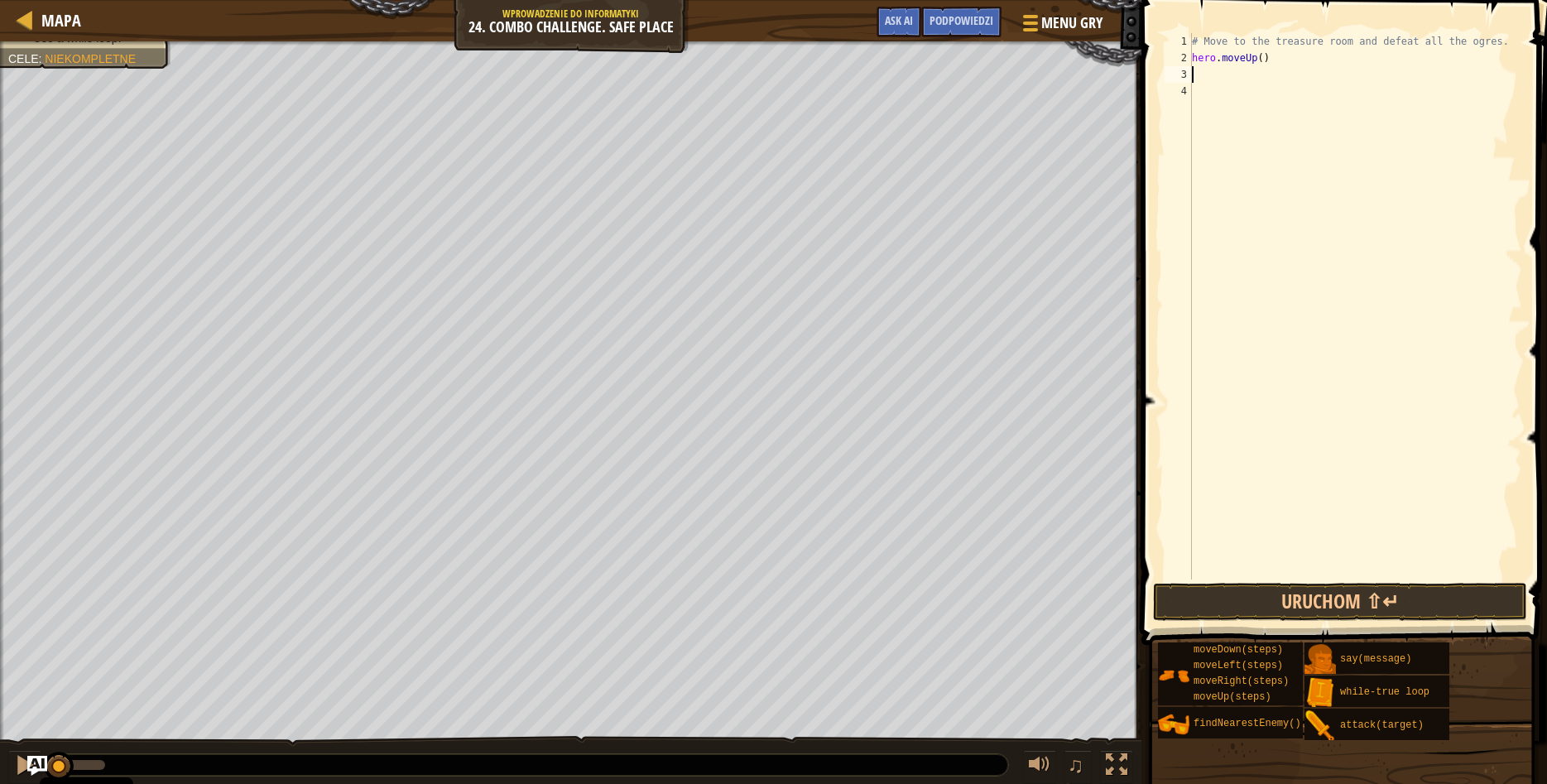
type textarea "h"
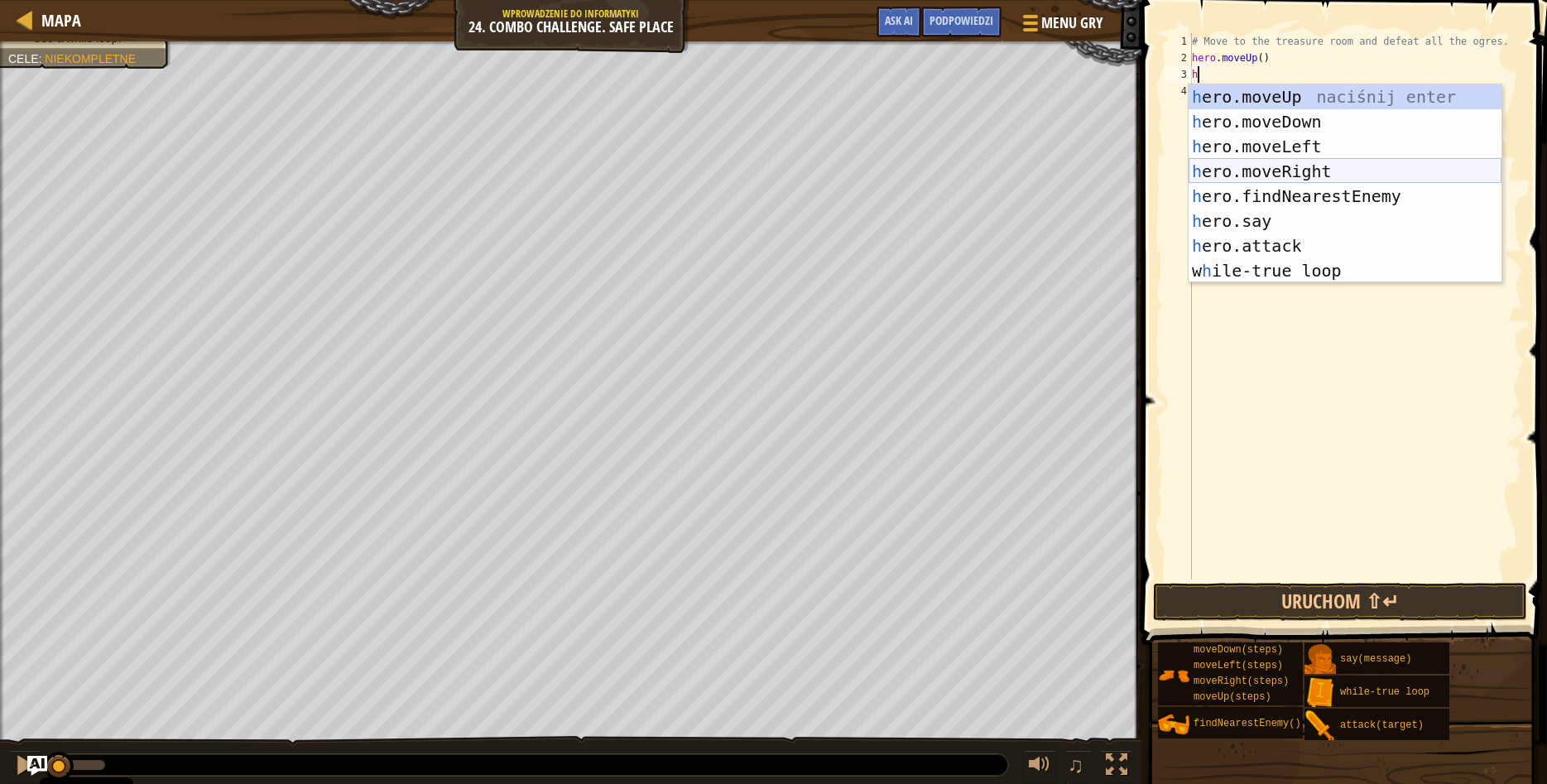
click at [1323, 169] on div "h ero.moveUp naciśnij enter h ero.moveDown naciśnij enter h ero.moveLeft naciśn…" at bounding box center [1345, 208] width 313 height 248
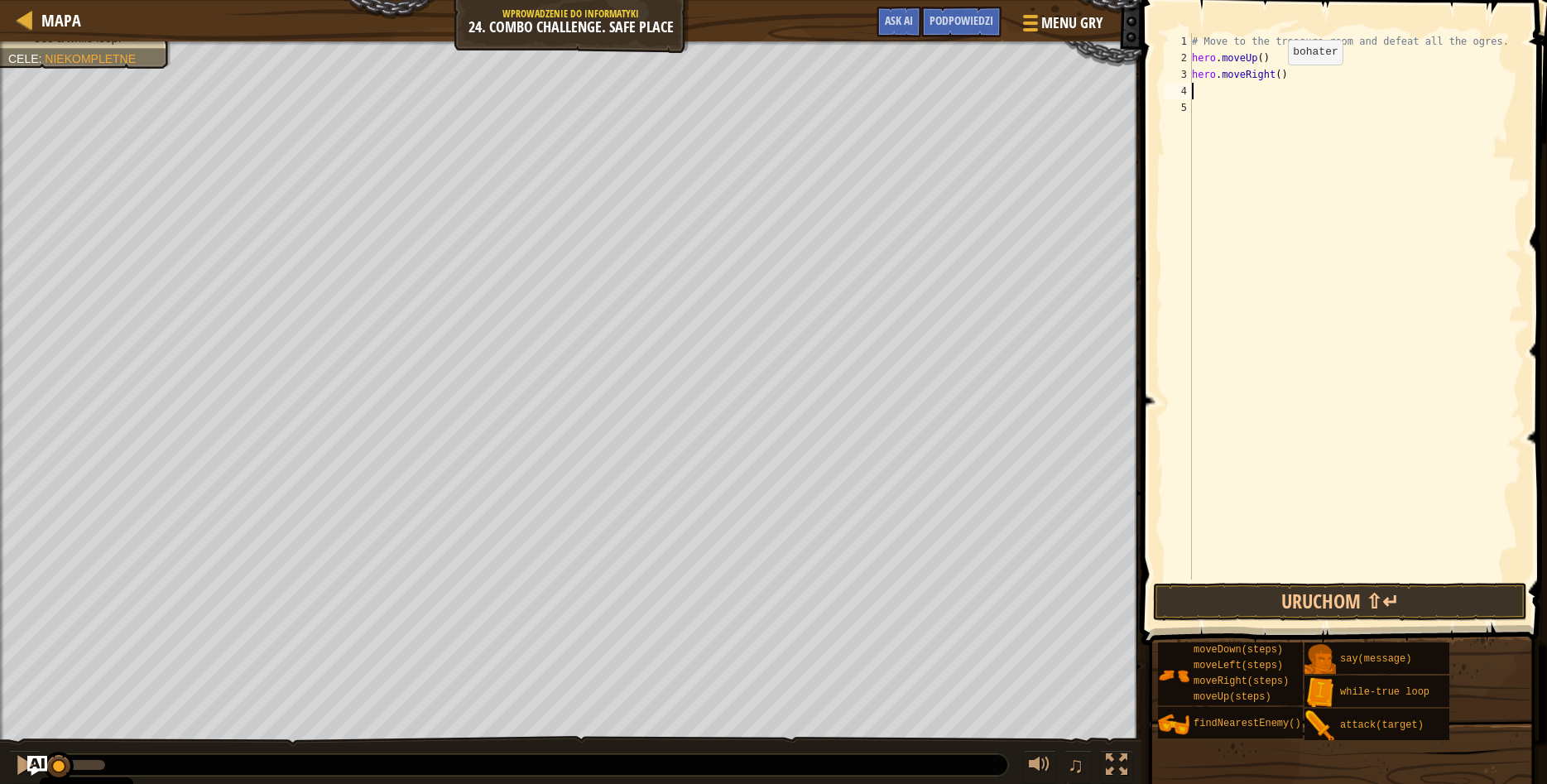
click at [1274, 81] on div "# Move to the treasure room and defeat all the ogres. hero . moveUp ( ) hero . …" at bounding box center [1355, 323] width 334 height 579
click at [1256, 60] on div "# Move to the treasure room and defeat all the ogres. hero . moveUp ( ) hero . …" at bounding box center [1355, 323] width 334 height 579
click at [1271, 81] on div "# Move to the treasure room and defeat all the ogres. hero . moveUp ( 4 ) hero …" at bounding box center [1355, 323] width 334 height 579
click at [1277, 81] on div "# Move to the treasure room and defeat all the ogres. hero . moveUp ( 4 ) hero …" at bounding box center [1355, 323] width 334 height 579
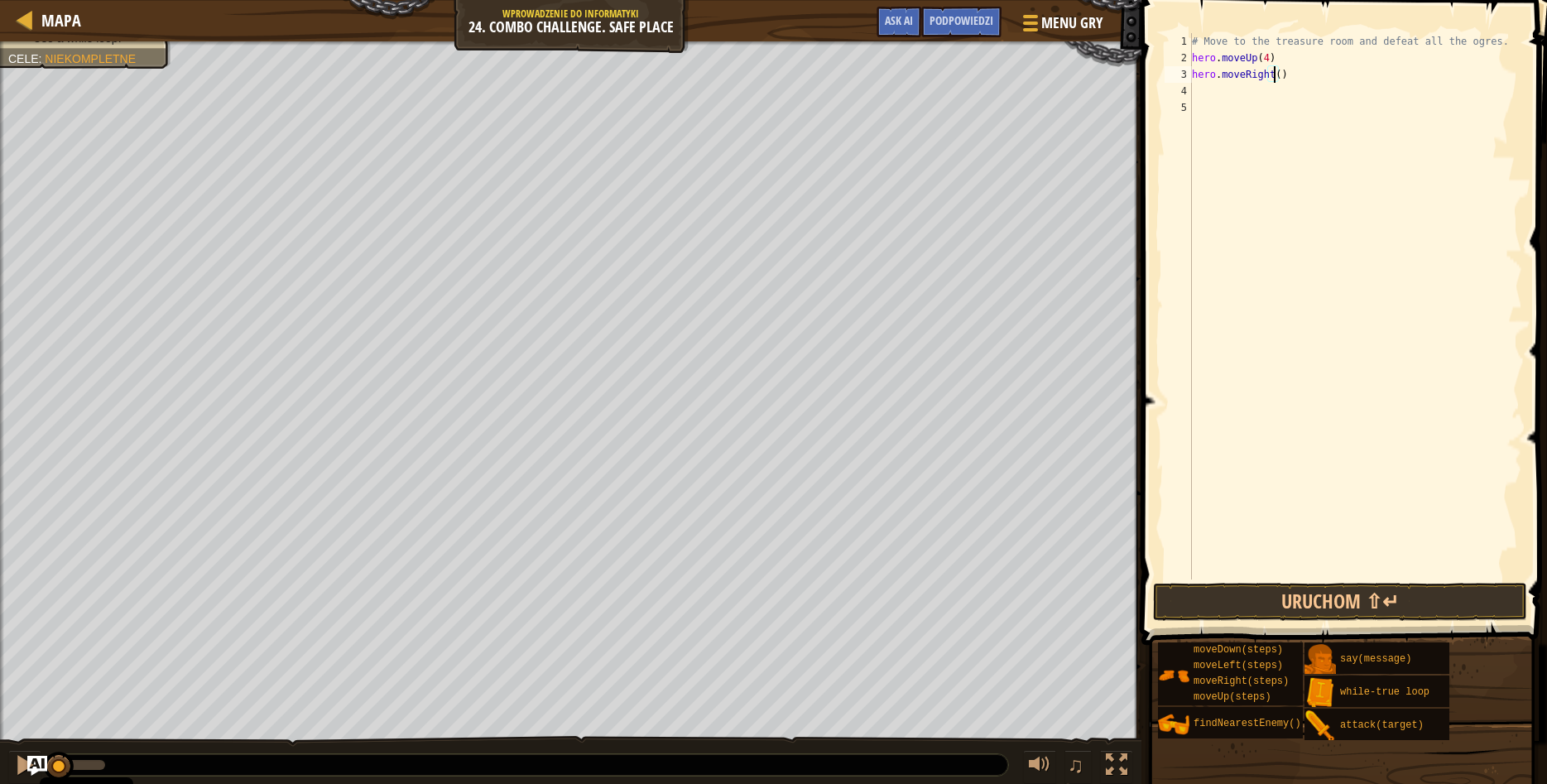
type textarea "hero.moveRight(4)"
click at [1283, 81] on div "# Move to the treasure room and defeat all the ogres. hero . moveUp ( 4 ) hero …" at bounding box center [1355, 323] width 334 height 579
click at [1295, 83] on div "# Move to the treasure room and defeat all the ogres. hero . moveUp ( 4 ) hero …" at bounding box center [1355, 323] width 334 height 579
type textarea "h"
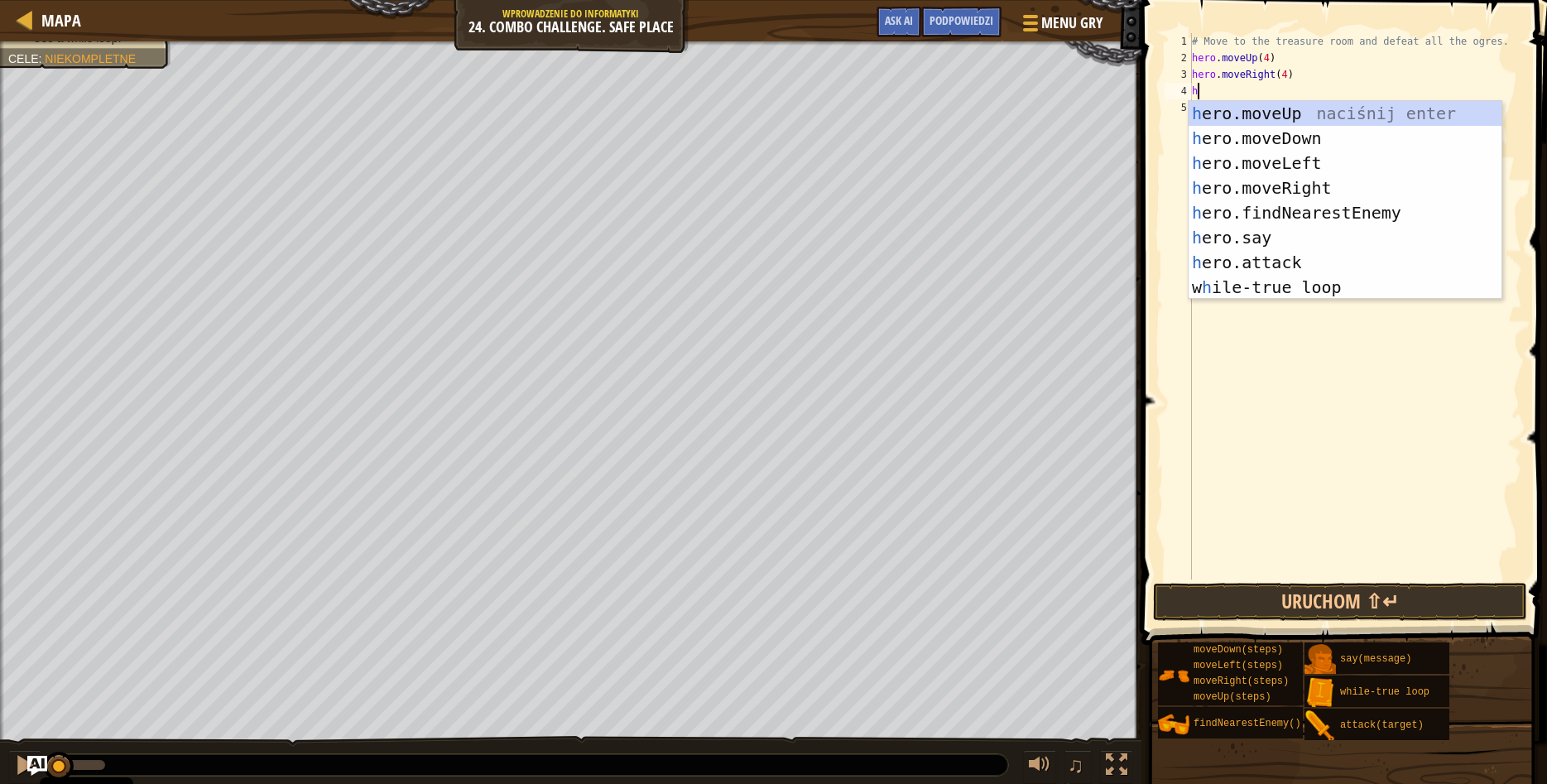
scroll to position [8, 0]
click at [1287, 135] on div "h ero.moveUp naciśnij enter h ero.moveDown naciśnij enter h ero.moveLeft naciśn…" at bounding box center [1345, 225] width 313 height 248
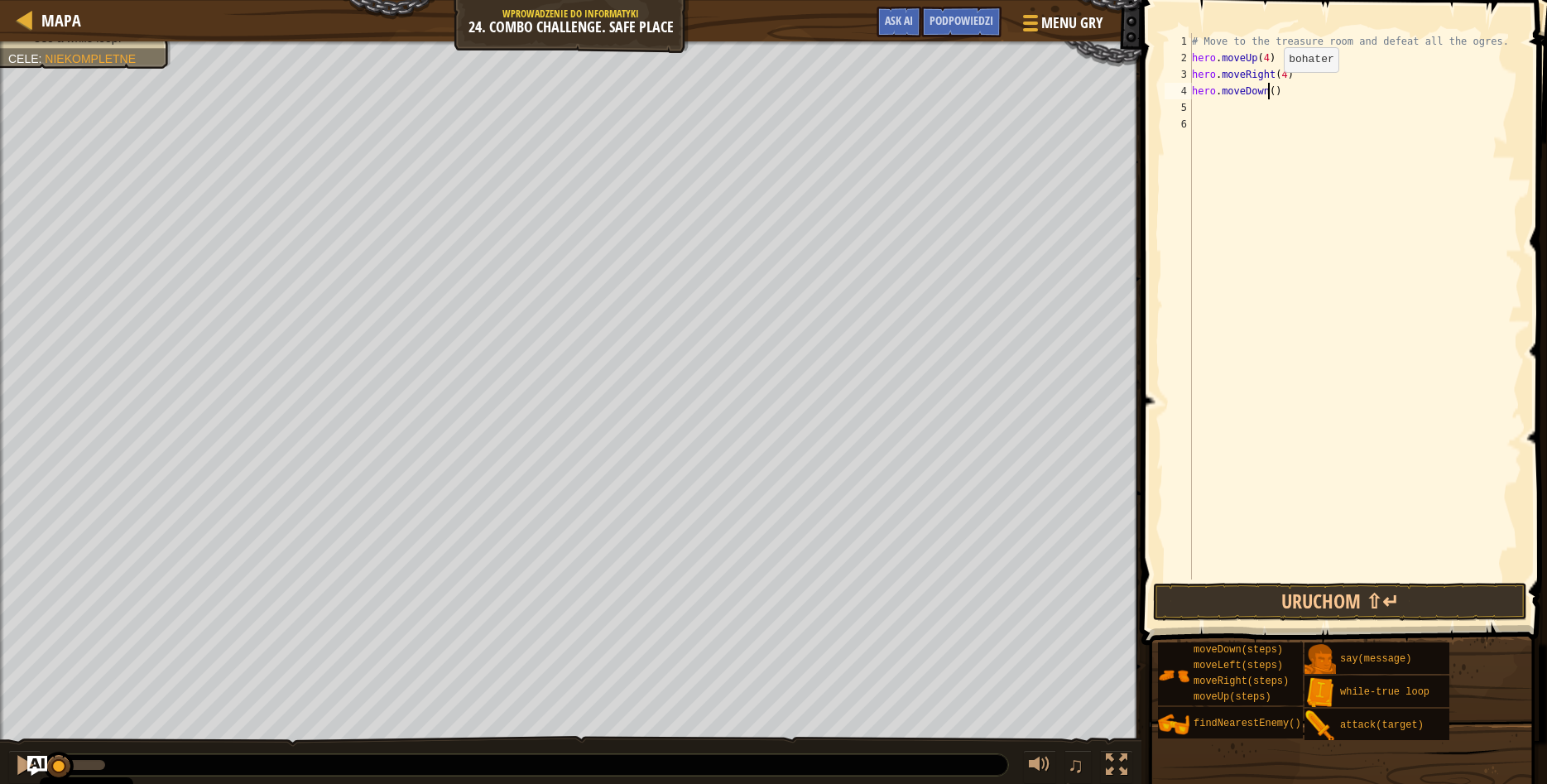
click at [1270, 88] on div "# Move to the treasure room and defeat all the ogres. hero . moveUp ( 4 ) hero …" at bounding box center [1355, 323] width 334 height 579
type textarea "hero.moveDown(3)"
click at [1283, 88] on div "# Move to the treasure room and defeat all the ogres. hero . moveUp ( 4 ) hero …" at bounding box center [1355, 323] width 334 height 579
type textarea "w"
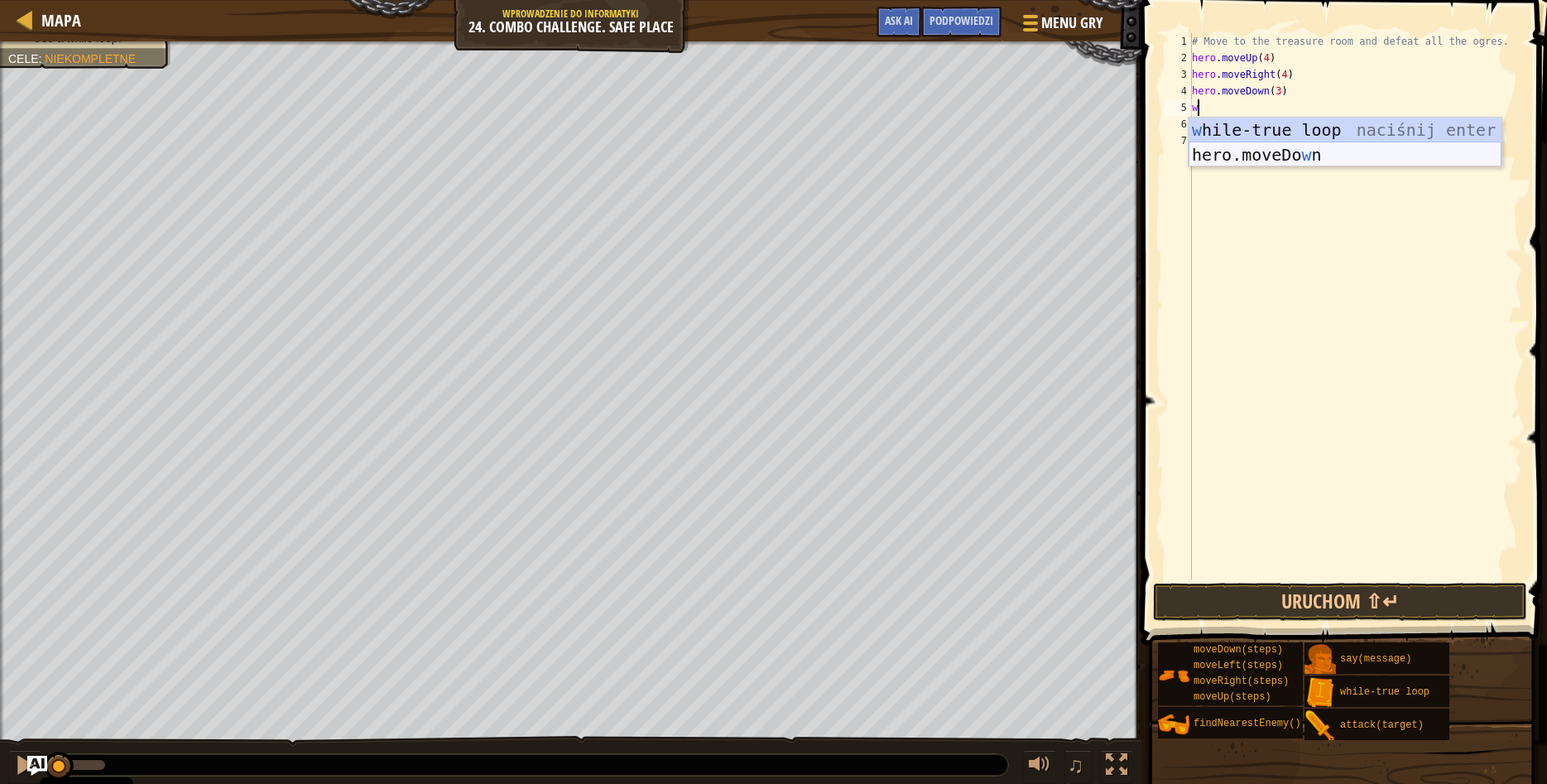
scroll to position [8, 0]
click at [1307, 134] on div "w hile-true loop naciśnij enter hero.moveDo w n naciśnij enter" at bounding box center [1345, 166] width 313 height 99
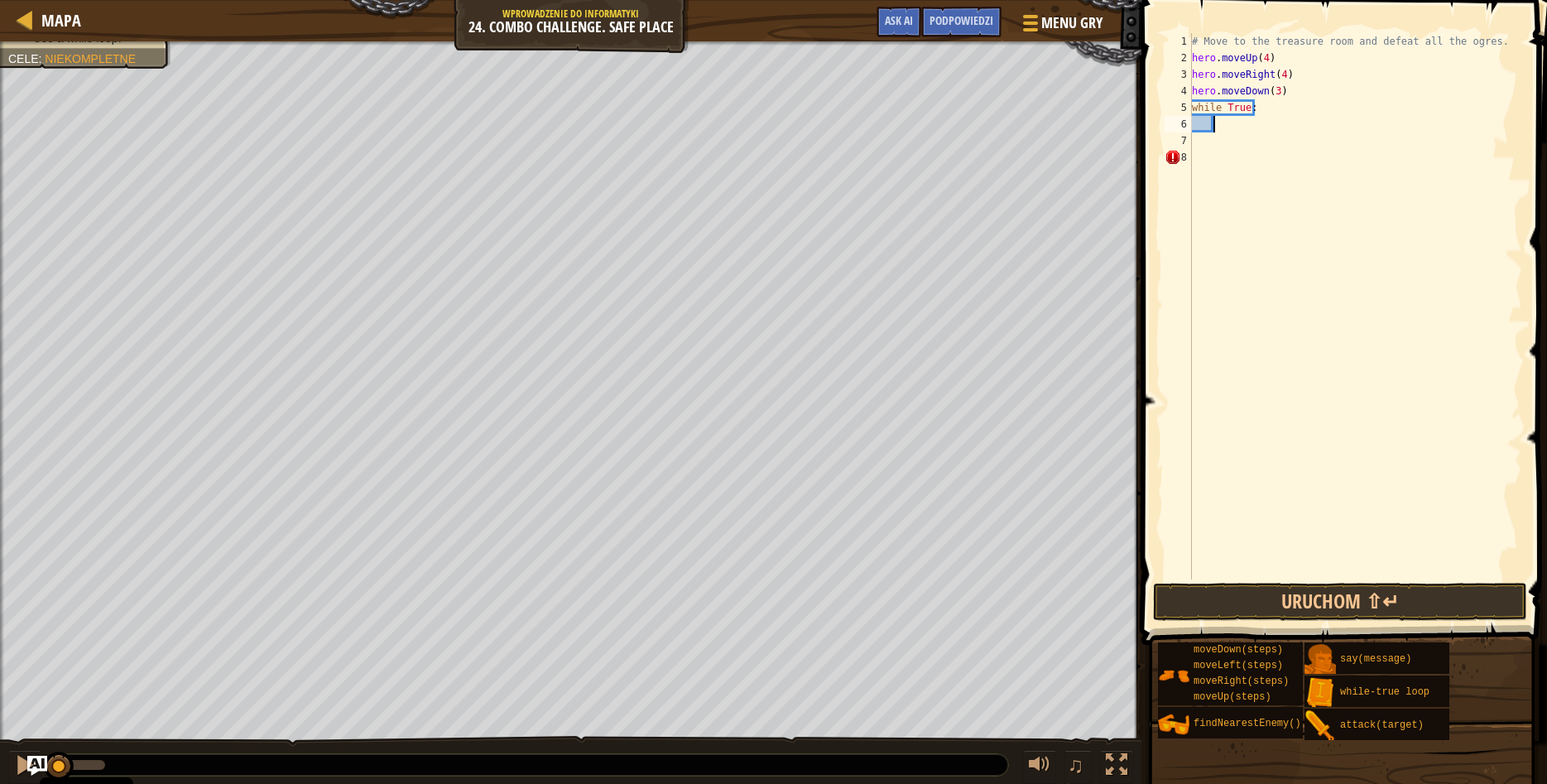
type textarea "h"
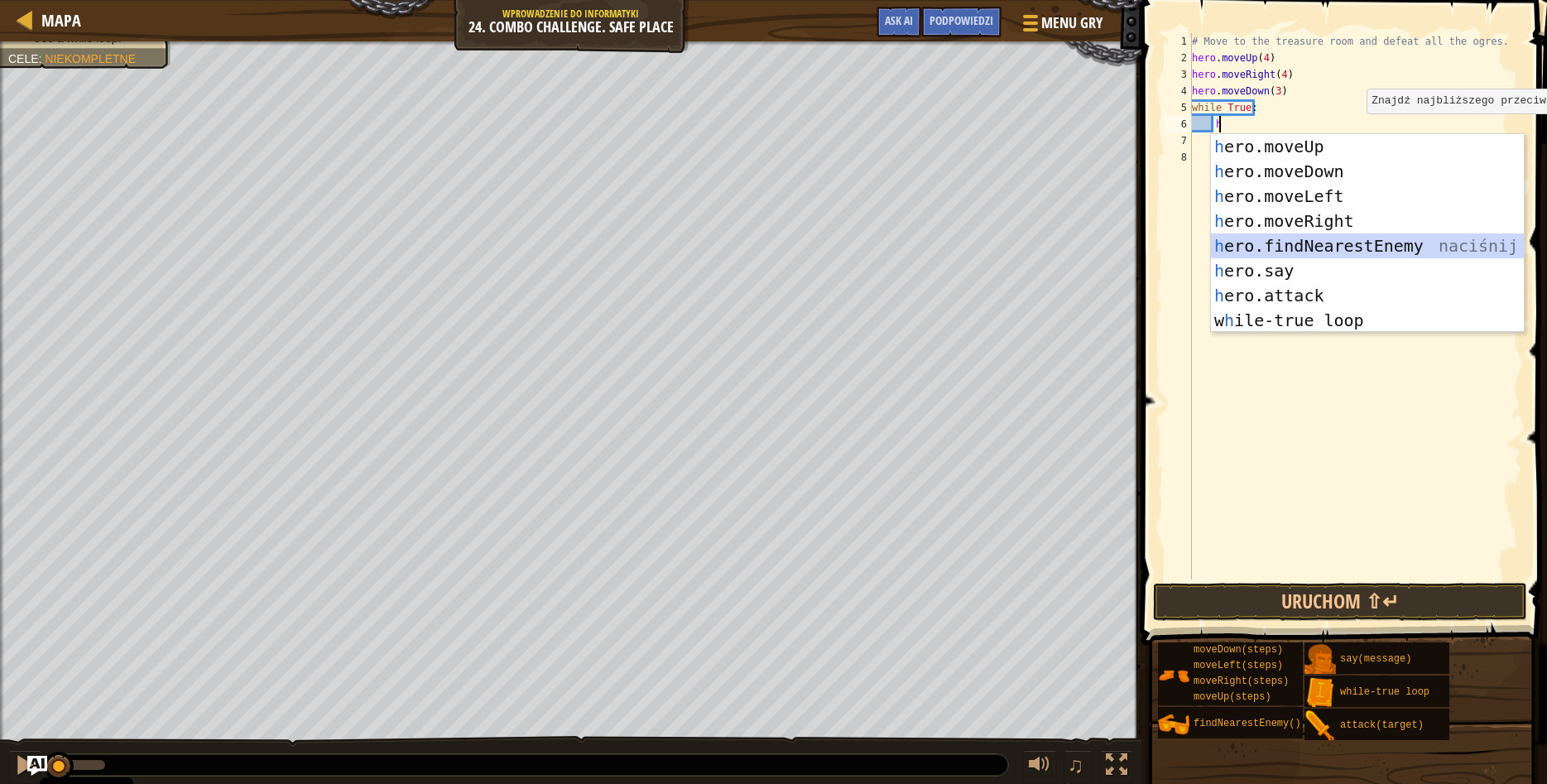
click at [1349, 255] on div "h ero.moveUp naciśnij enter h ero.moveDown naciśnij enter h ero.moveLeft naciśn…" at bounding box center [1368, 258] width 313 height 248
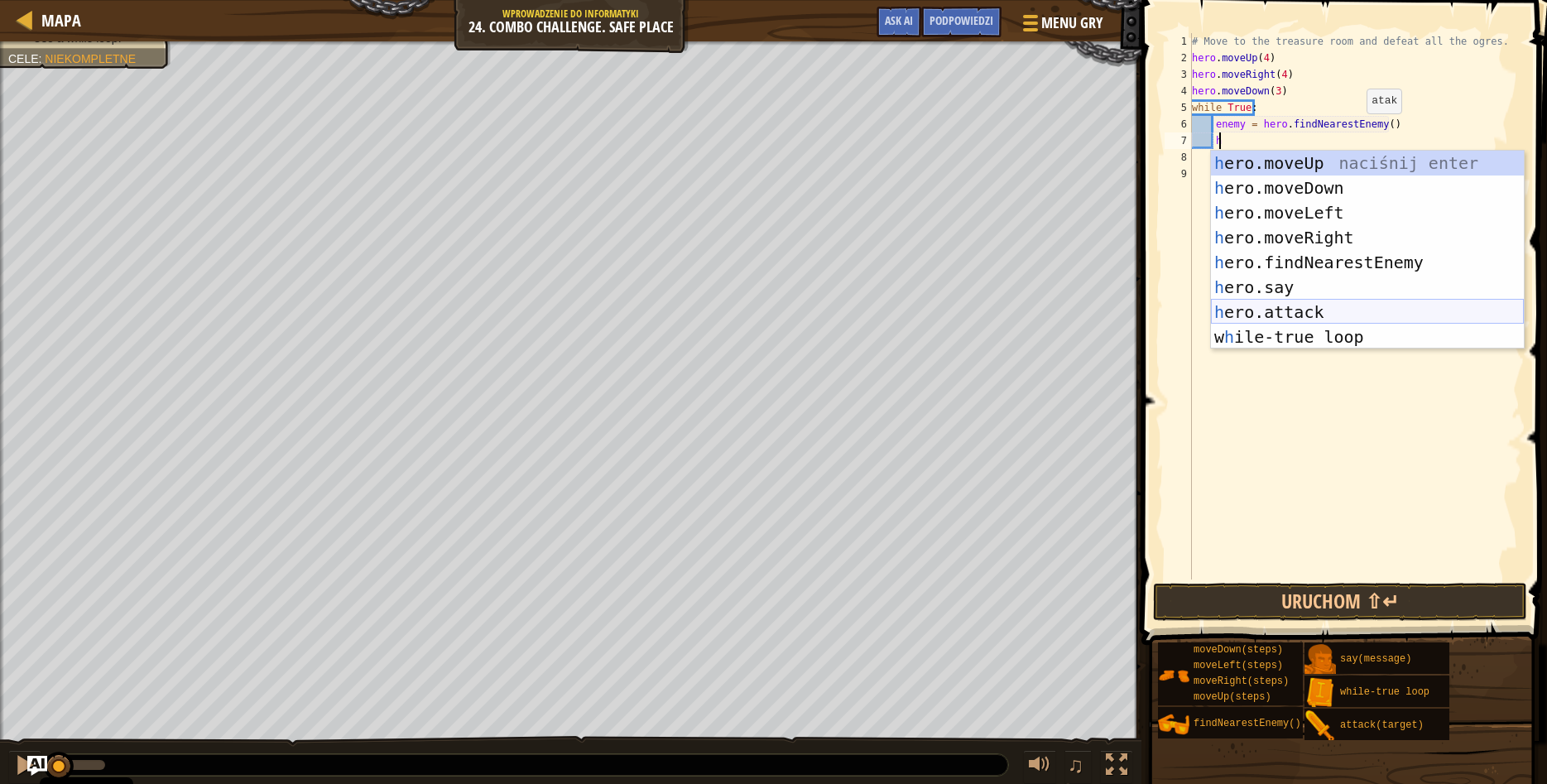
click at [1264, 307] on div "h ero.moveUp naciśnij enter h ero.moveDown naciśnij enter h ero.moveLeft naciśn…" at bounding box center [1368, 274] width 313 height 248
type textarea "hero.attack(enemy)"
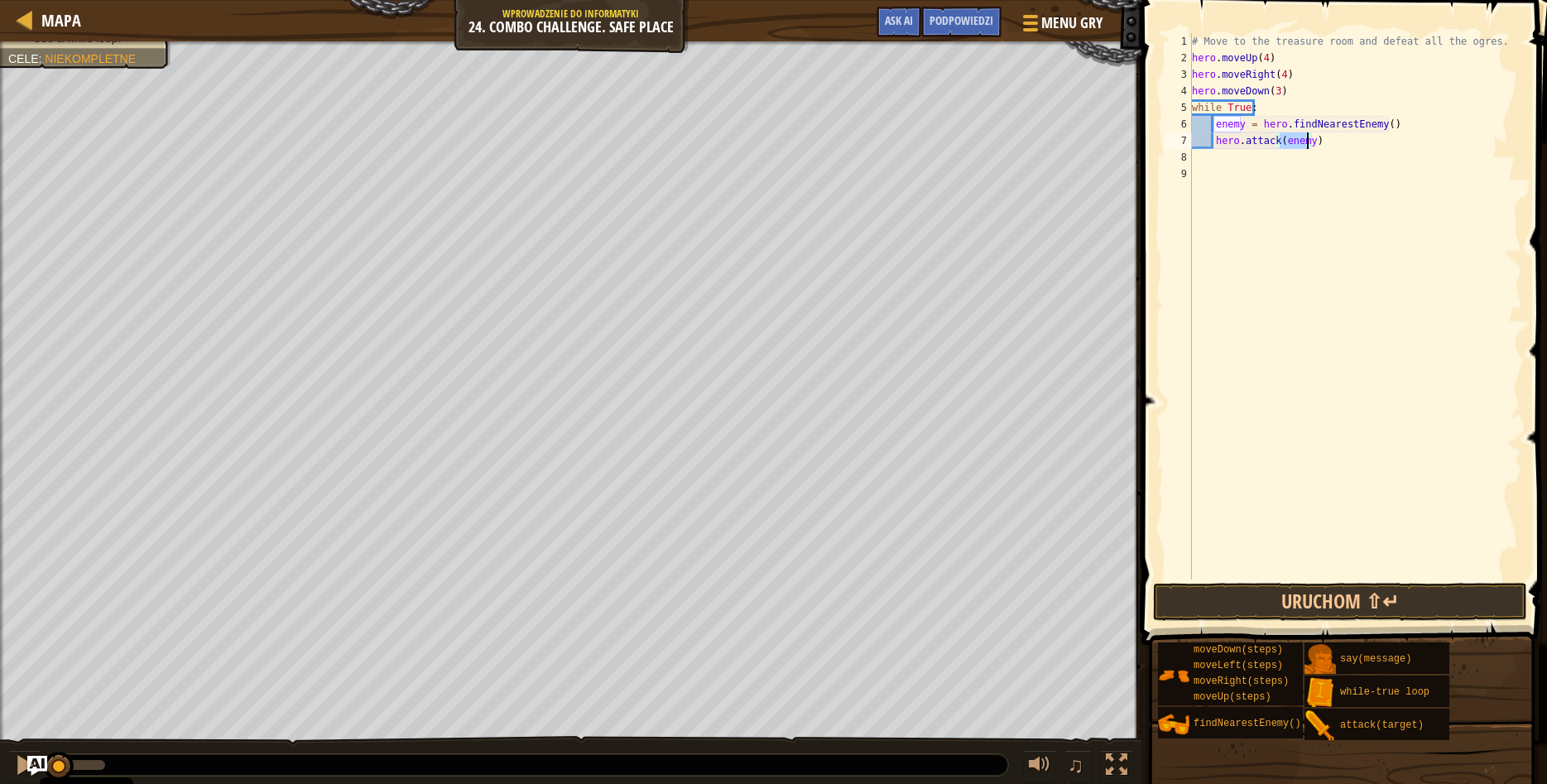
click at [1299, 200] on div "# Move to the treasure room and defeat all the ogres. hero . moveUp ( 4 ) hero …" at bounding box center [1355, 323] width 334 height 579
click at [1203, 167] on div "# Move to the treasure room and defeat all the ogres. hero . moveUp ( 4 ) hero …" at bounding box center [1355, 323] width 334 height 579
click at [1200, 165] on div "# Move to the treasure room and defeat all the ogres. hero . moveUp ( 4 ) hero …" at bounding box center [1355, 323] width 334 height 579
click at [1194, 161] on div "# Move to the treasure room and defeat all the ogres. hero . moveUp ( 4 ) hero …" at bounding box center [1355, 306] width 334 height 546
click at [1281, 594] on button "Uruchom ⇧↵" at bounding box center [1340, 601] width 374 height 38
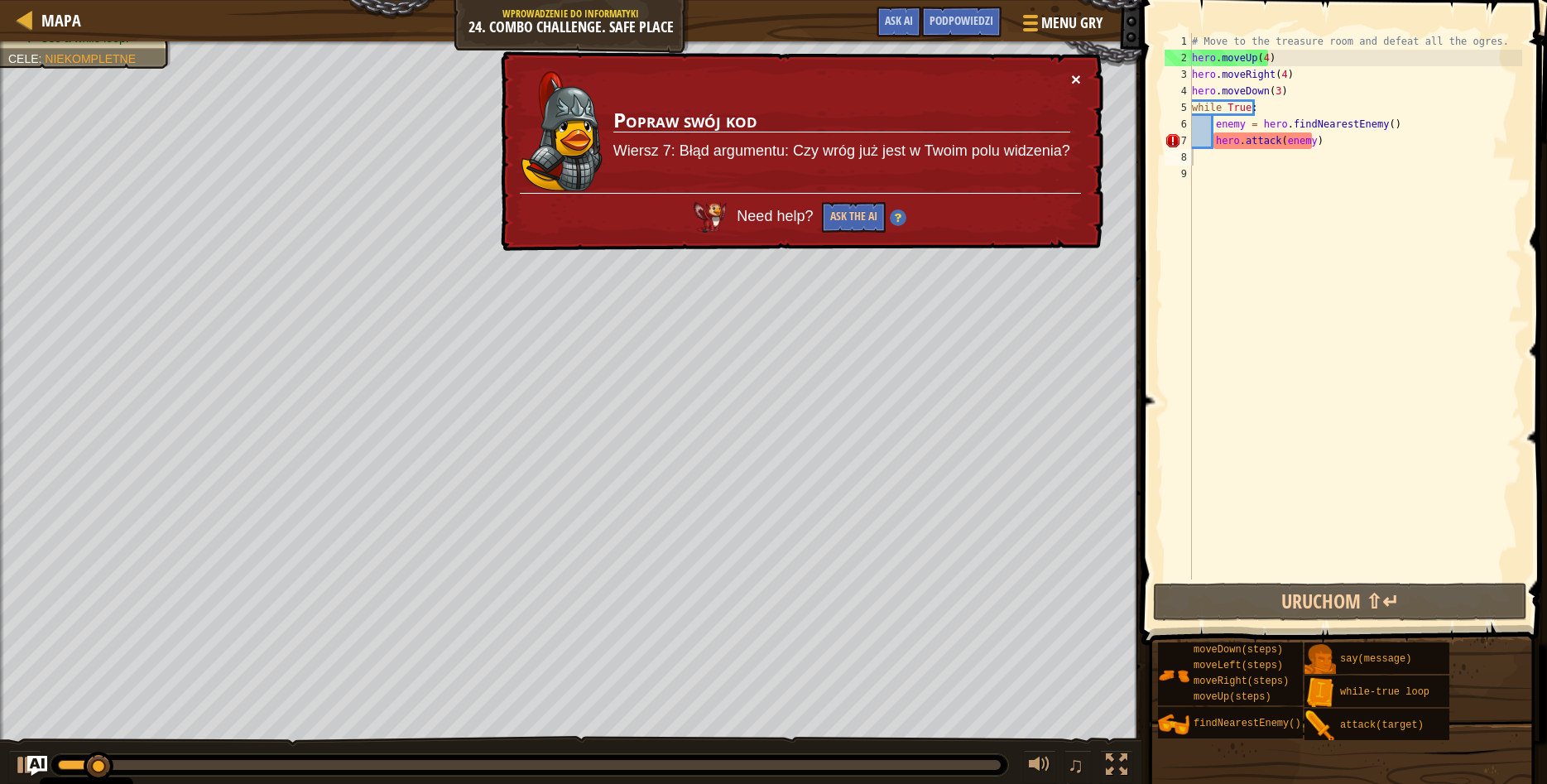
click at [1077, 81] on button "×" at bounding box center [1076, 79] width 10 height 17
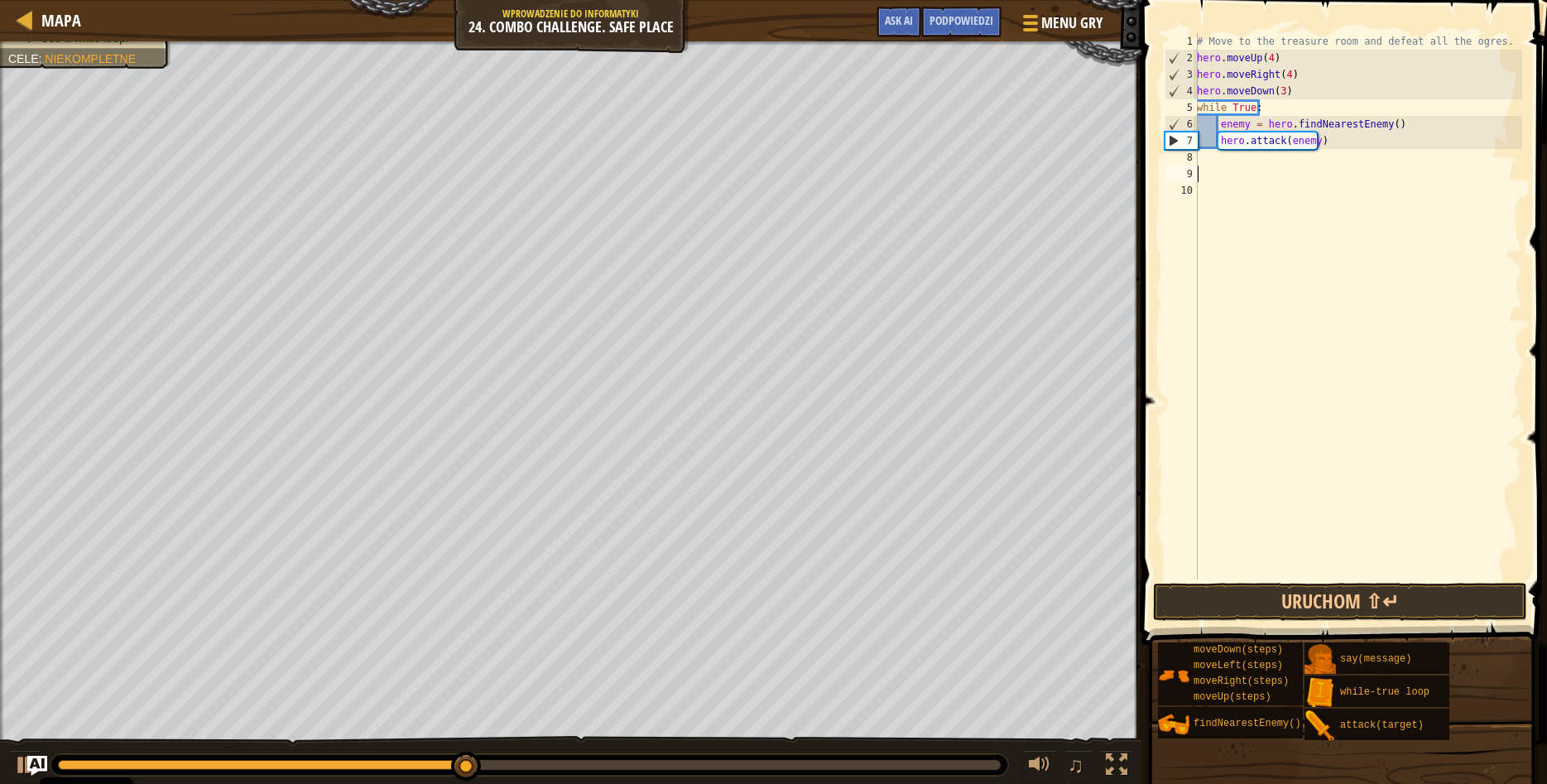
click at [1334, 148] on div "# Move to the treasure room and defeat all the ogres. hero . moveUp ( 4 ) hero …" at bounding box center [1358, 323] width 329 height 579
type textarea "hero.attack(enemy)"
type textarea "h"
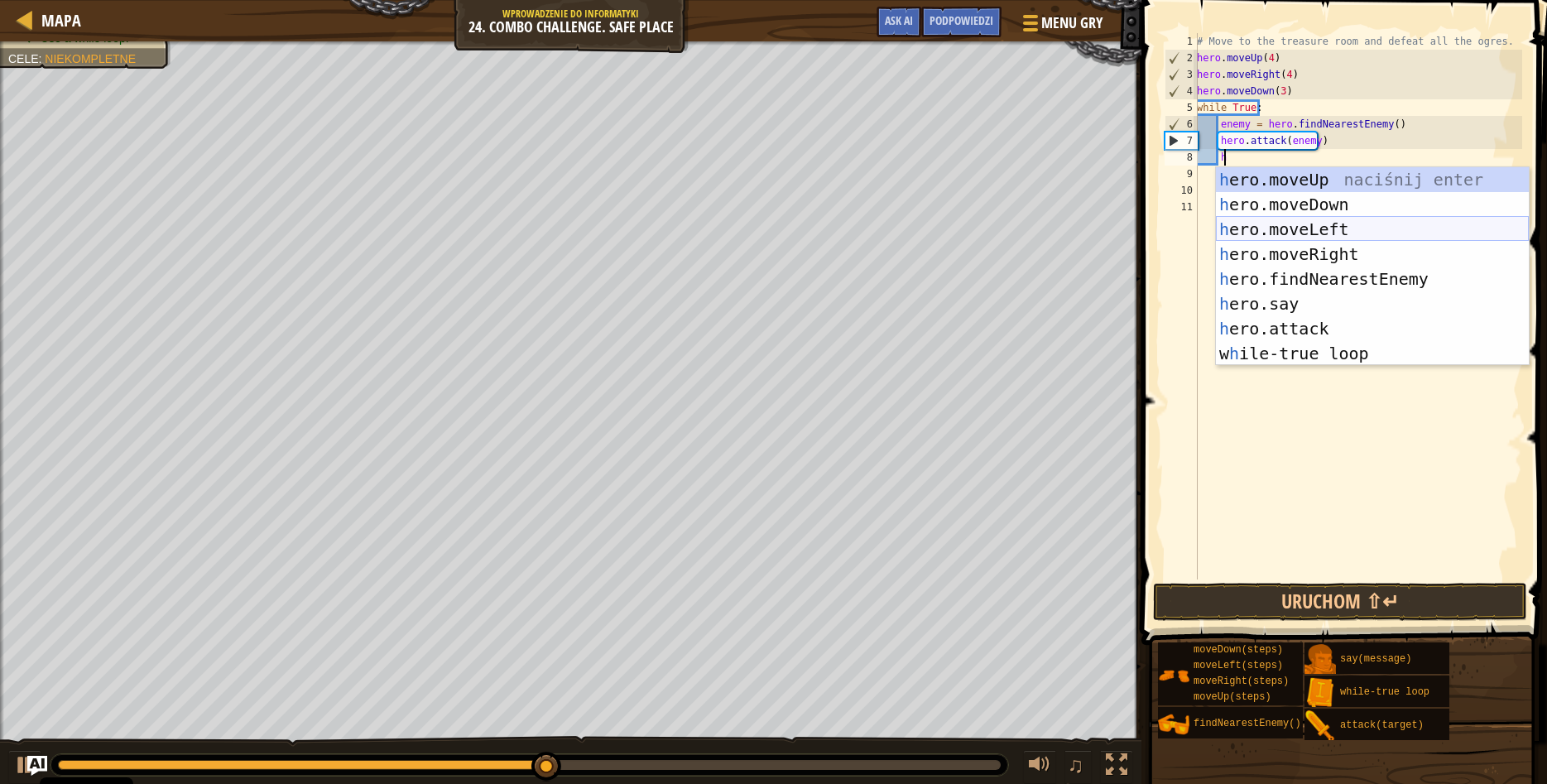
click at [1336, 234] on div "h ero.moveUp naciśnij enter h ero.moveDown naciśnij enter h ero.moveLeft naciśn…" at bounding box center [1372, 291] width 313 height 248
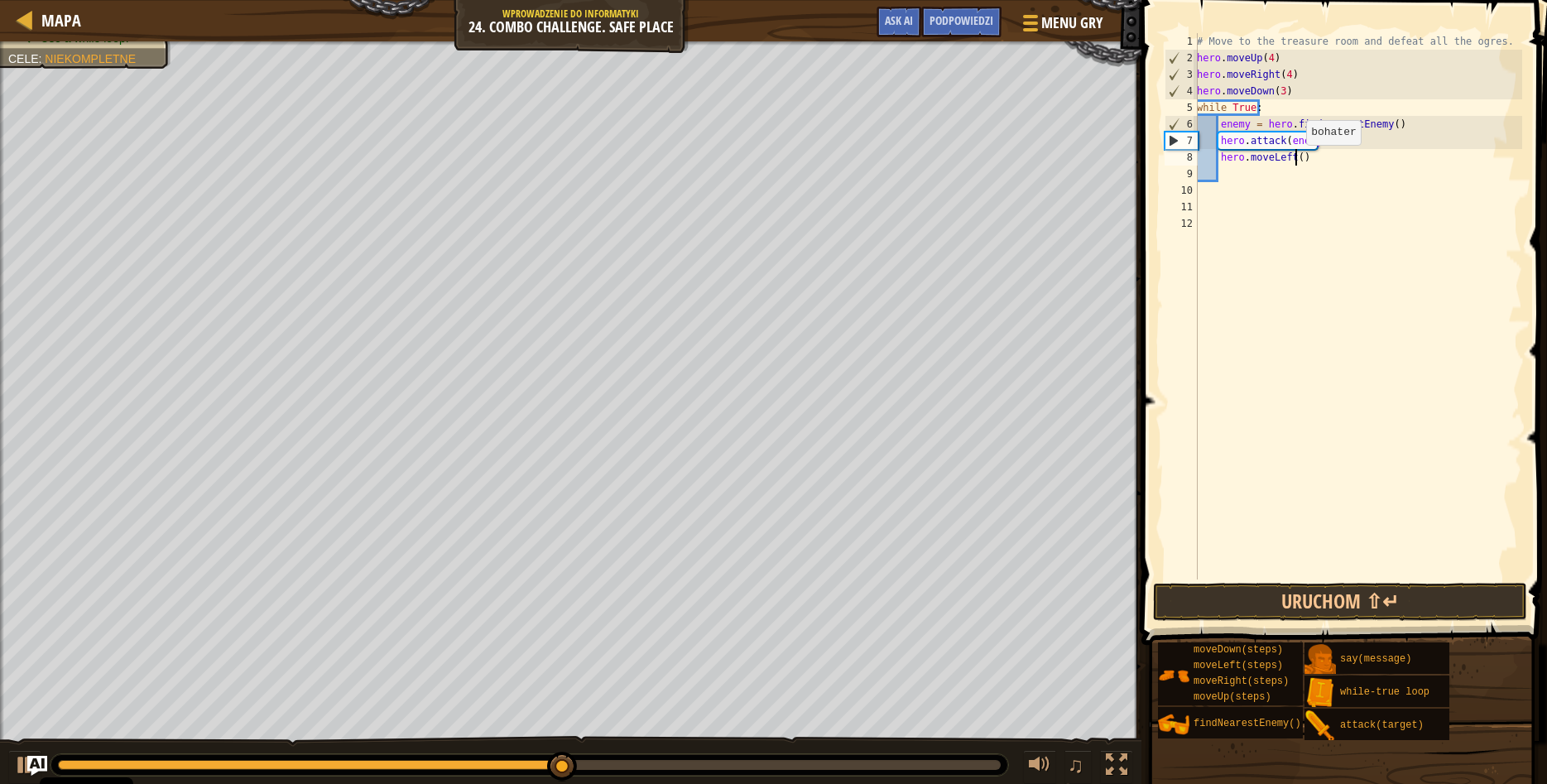
click at [1297, 161] on div "# Move to the treasure room and defeat all the ogres. hero . moveUp ( 4 ) hero …" at bounding box center [1358, 323] width 329 height 579
click at [1419, 594] on button "Uruchom ⇧↵" at bounding box center [1340, 601] width 374 height 38
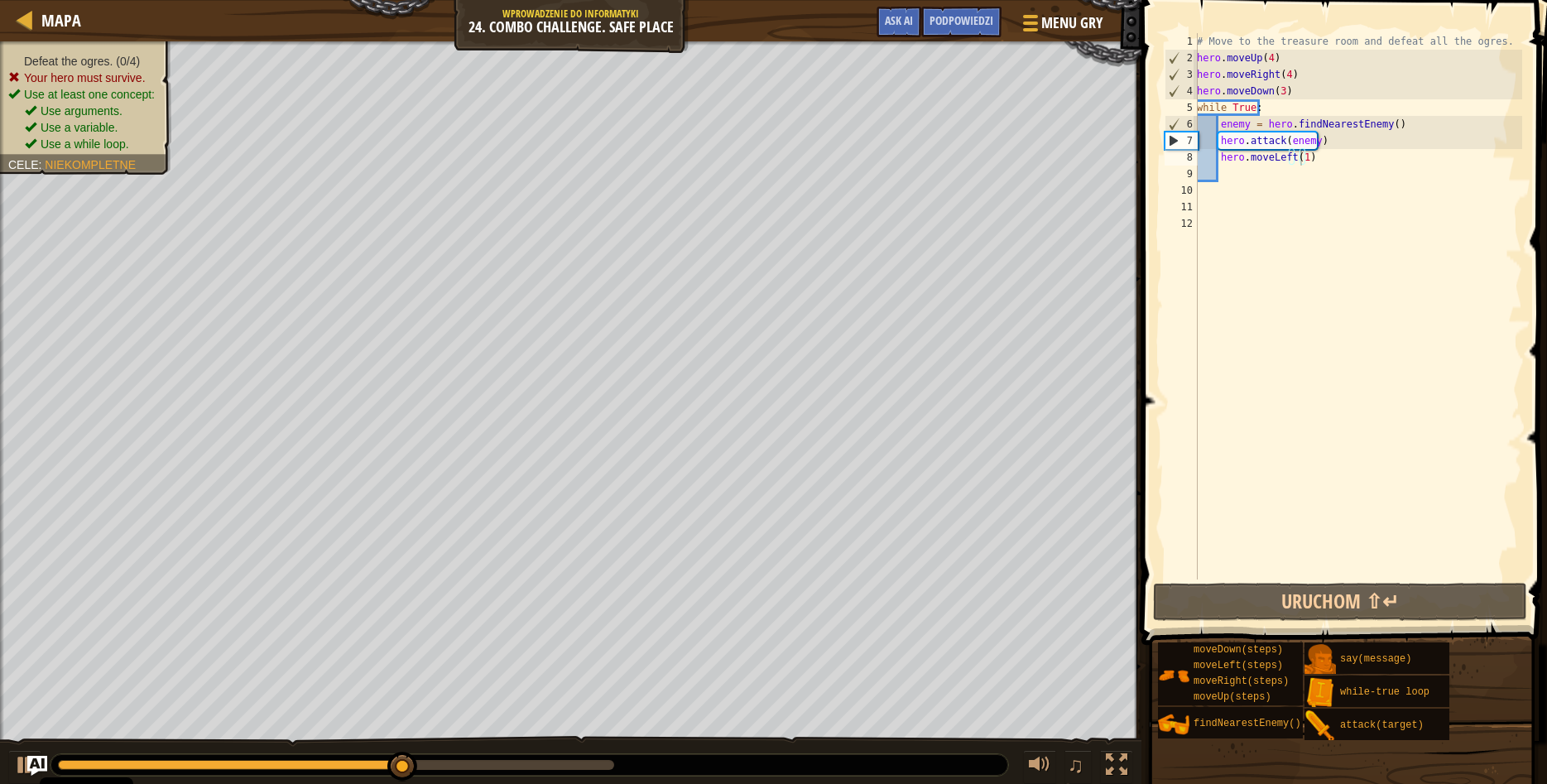
drag, startPoint x: 93, startPoint y: 57, endPoint x: 139, endPoint y: 154, distance: 107.4
click at [138, 154] on div "Defeat the ogres. (0/4) Your hero must survive. Use at least one concept: Use a…" at bounding box center [76, 103] width 190 height 144
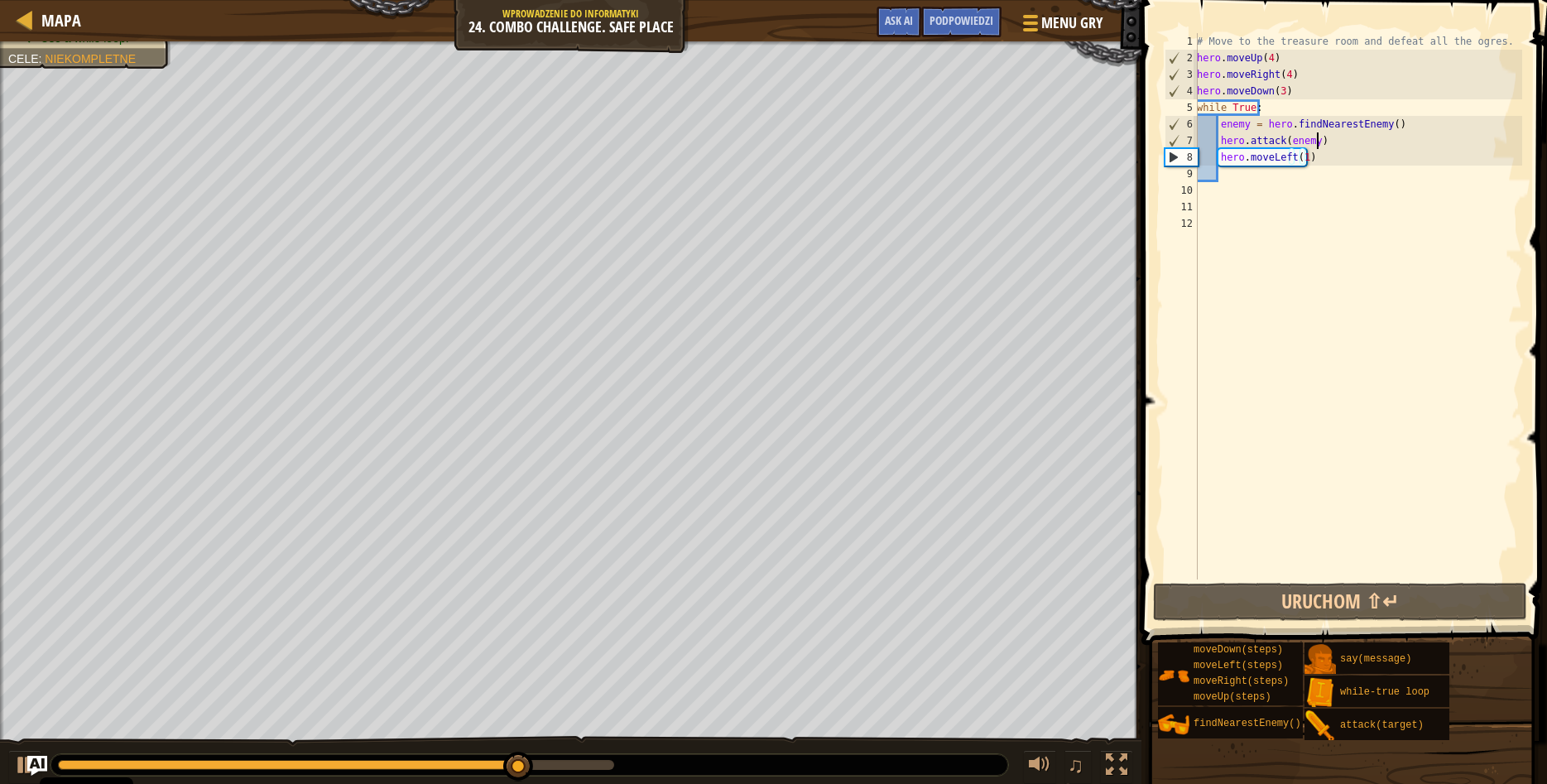
click at [1317, 148] on div "# Move to the treasure room and defeat all the ogres. hero . moveUp ( 4 ) hero …" at bounding box center [1358, 323] width 329 height 579
click at [1316, 156] on div "# Move to the treasure room and defeat all the ogres. hero . moveUp ( 4 ) hero …" at bounding box center [1358, 323] width 329 height 579
type textarea "hero.moveLeft(1)"
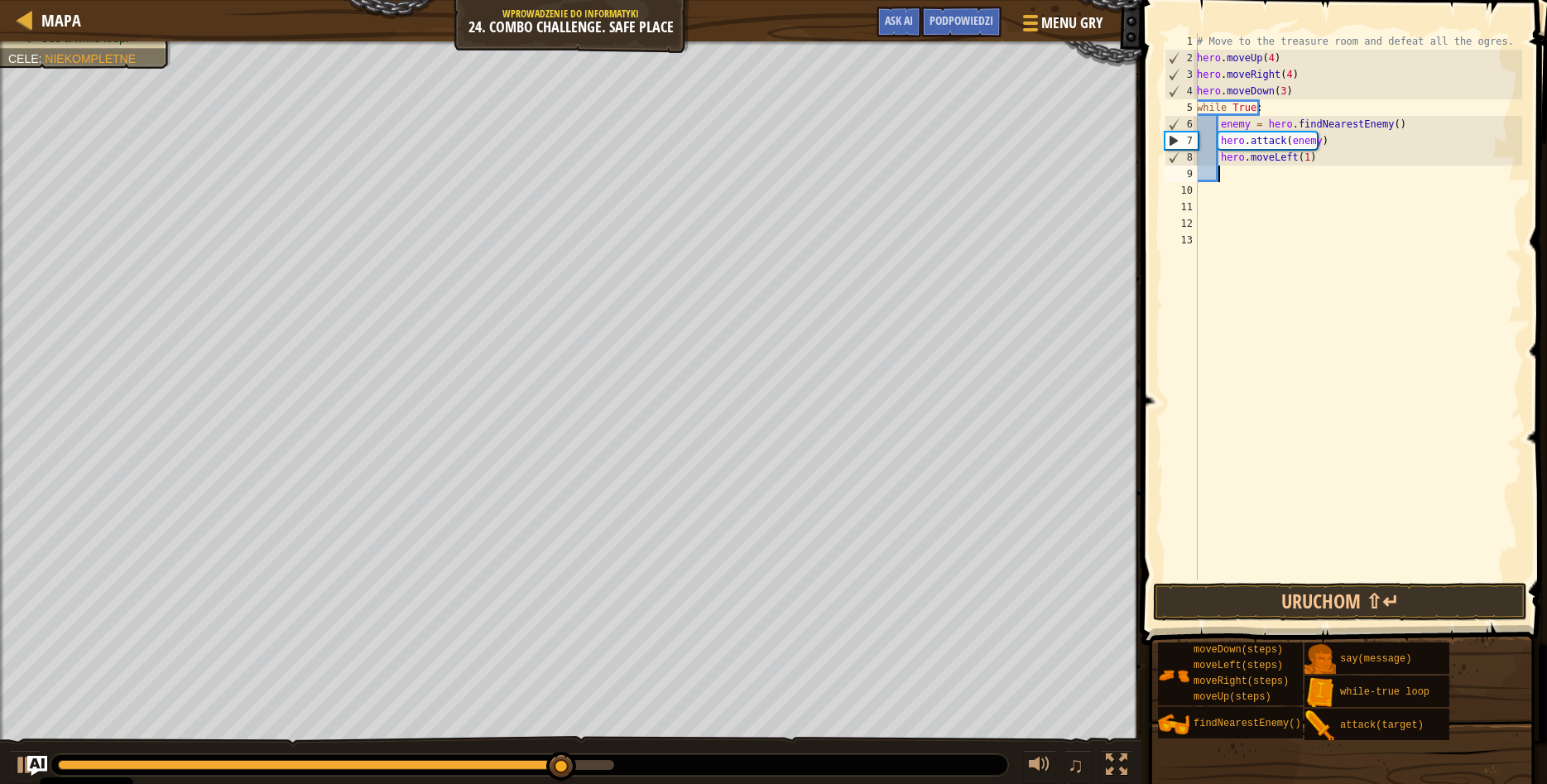
scroll to position [8, 2]
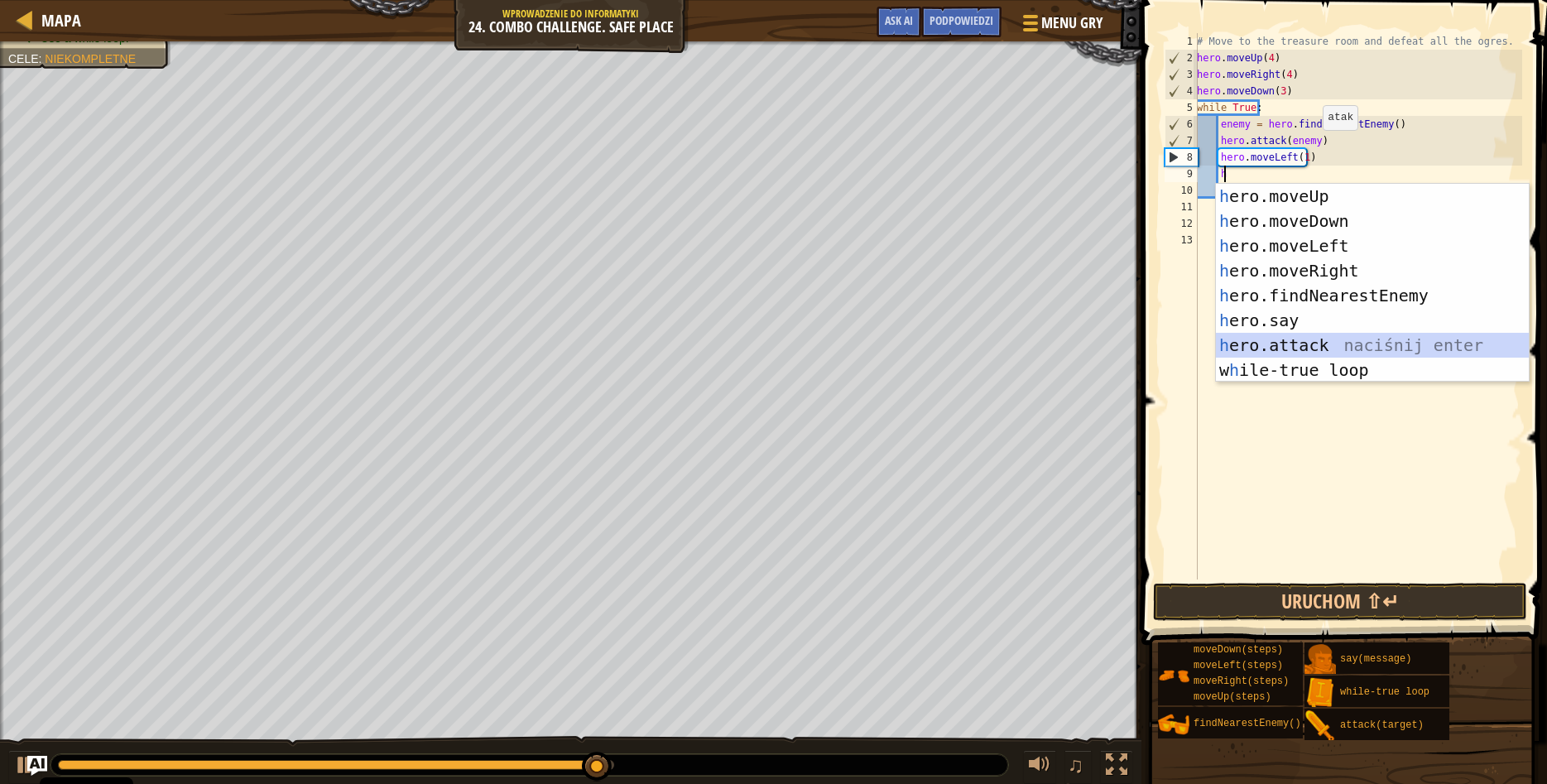
click at [1318, 340] on div "h ero.moveUp naciśnij enter h ero.moveDown naciśnij enter h ero.moveLeft naciśn…" at bounding box center [1372, 307] width 313 height 248
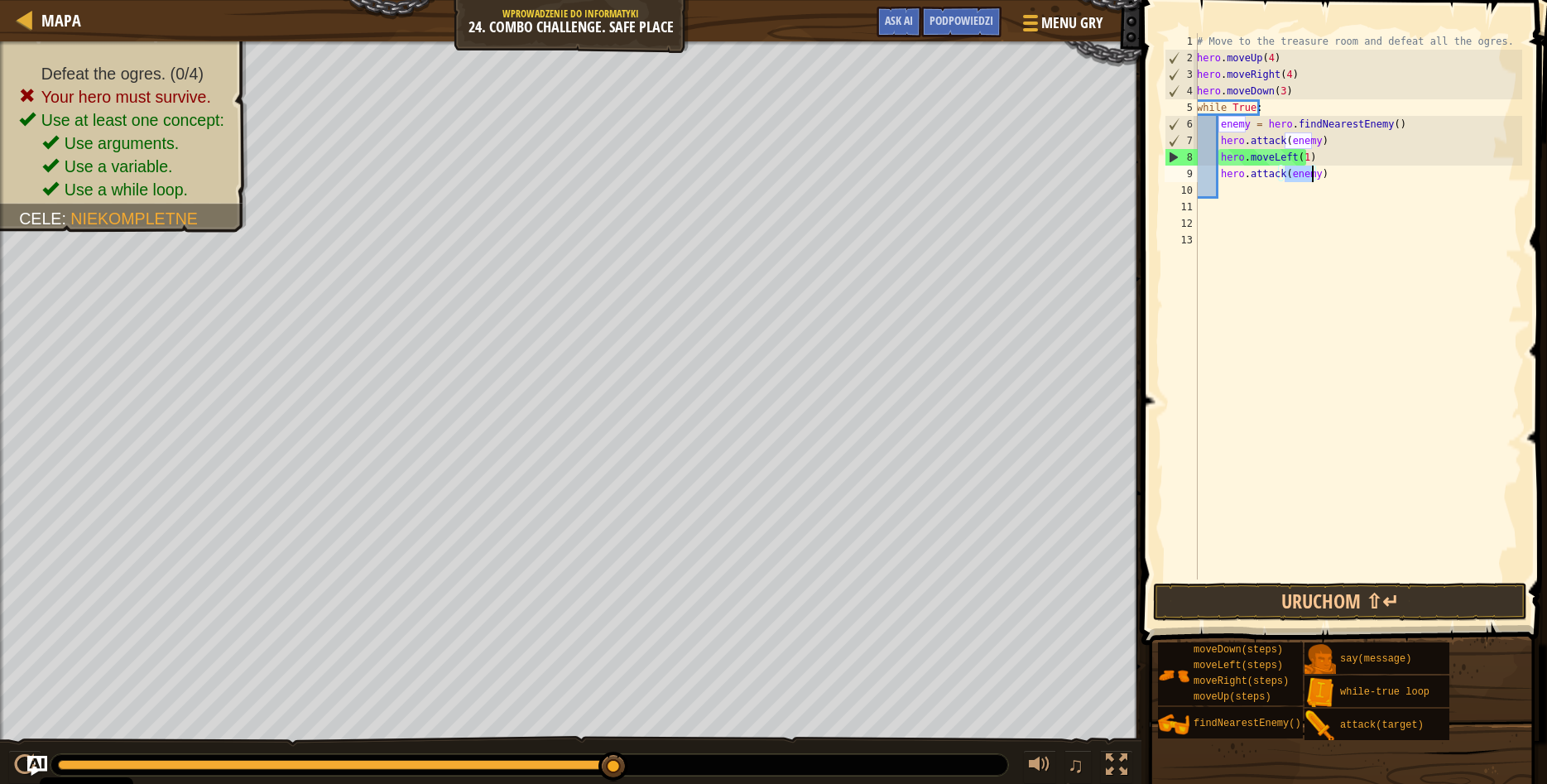
click at [1332, 179] on div "# Move to the treasure room and defeat all the ogres. hero . moveUp ( 4 ) hero …" at bounding box center [1358, 323] width 329 height 579
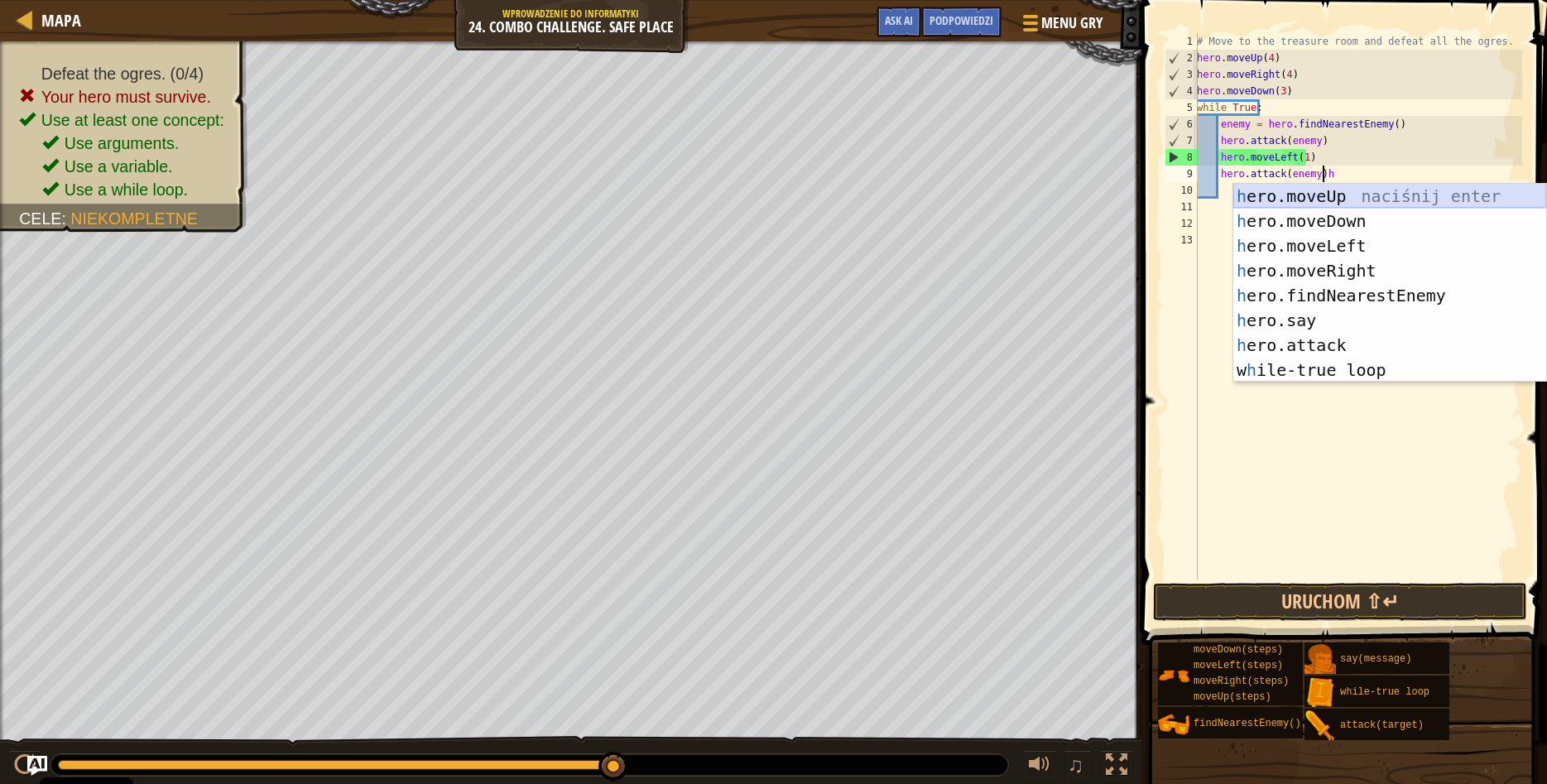
scroll to position [8, 10]
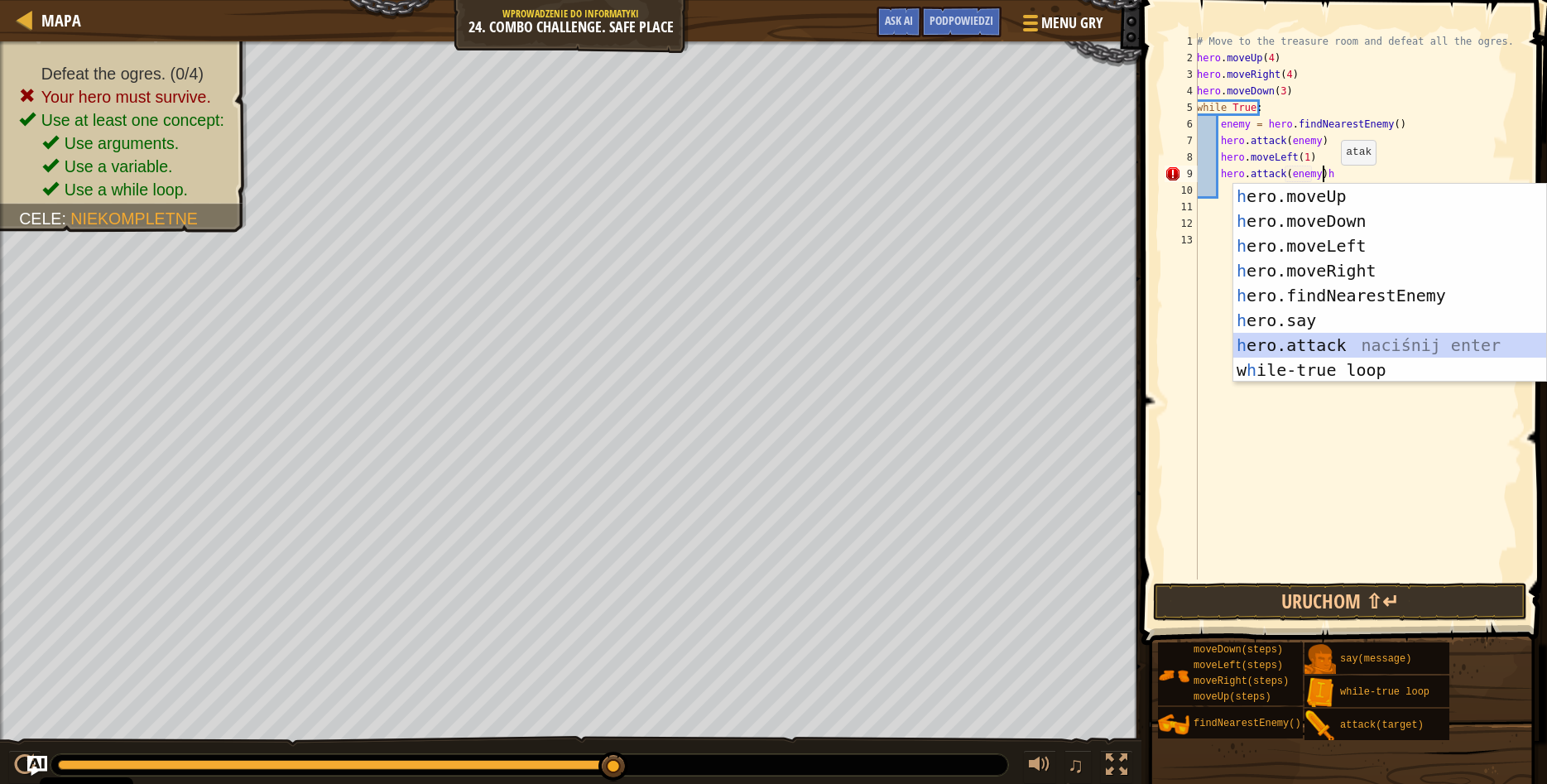
click at [1356, 341] on div "h ero.moveUp naciśnij enter h ero.moveDown naciśnij enter h ero.moveLeft naciśn…" at bounding box center [1390, 307] width 313 height 248
type textarea "hero.attack(enemy)hero.attack(enemy)"
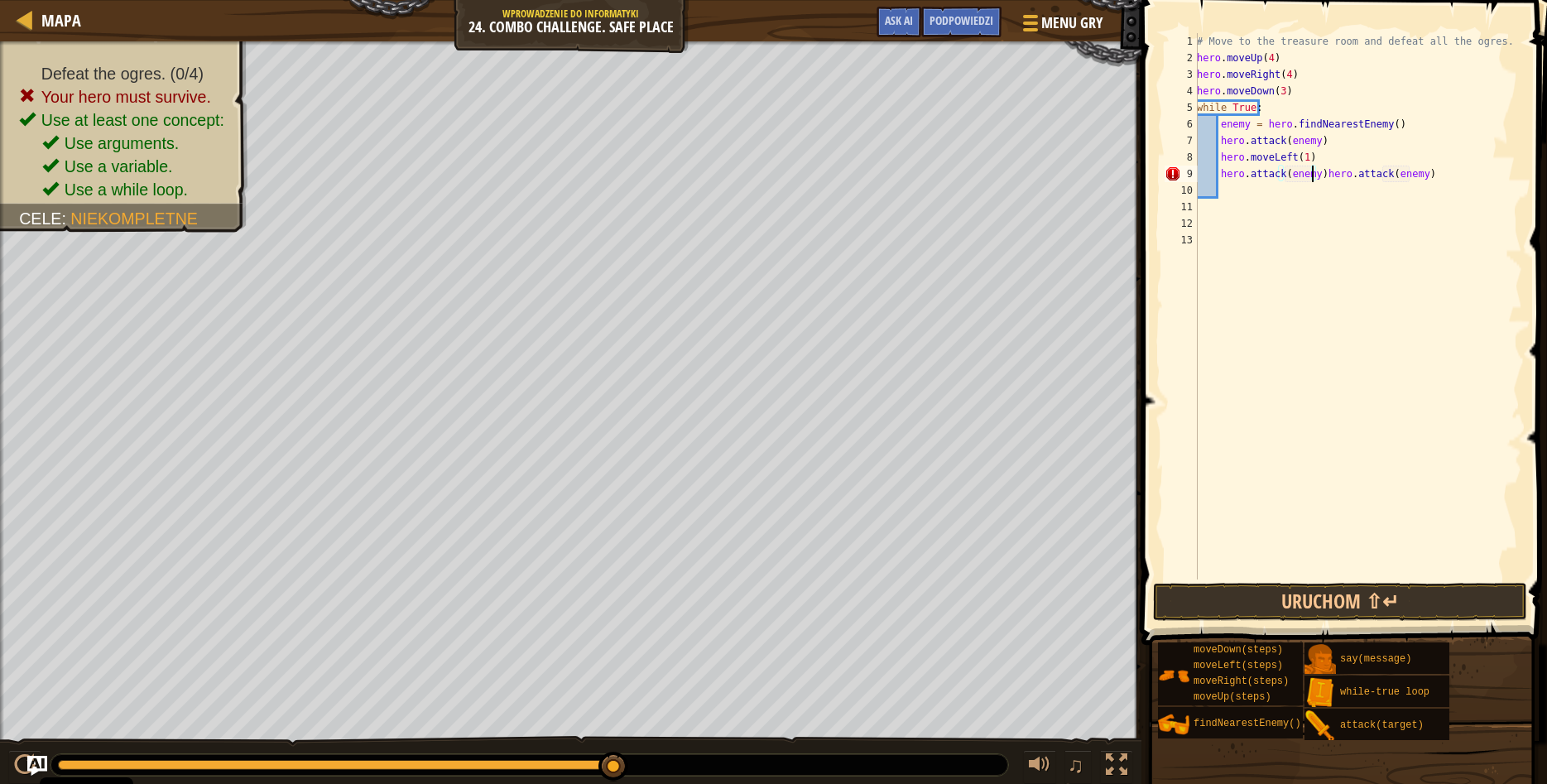
click at [1314, 180] on div "# Move to the treasure room and defeat all the ogres. hero . moveUp ( 4 ) hero …" at bounding box center [1358, 323] width 329 height 579
click at [1318, 183] on div "# Move to the treasure room and defeat all the ogres. hero . moveUp ( 4 ) hero …" at bounding box center [1358, 323] width 329 height 579
click at [1319, 175] on div "# Move to the treasure room and defeat all the ogres. hero . moveUp ( 4 ) hero …" at bounding box center [1358, 323] width 329 height 579
click at [1394, 594] on button "Uruchom ⇧↵" at bounding box center [1340, 601] width 374 height 38
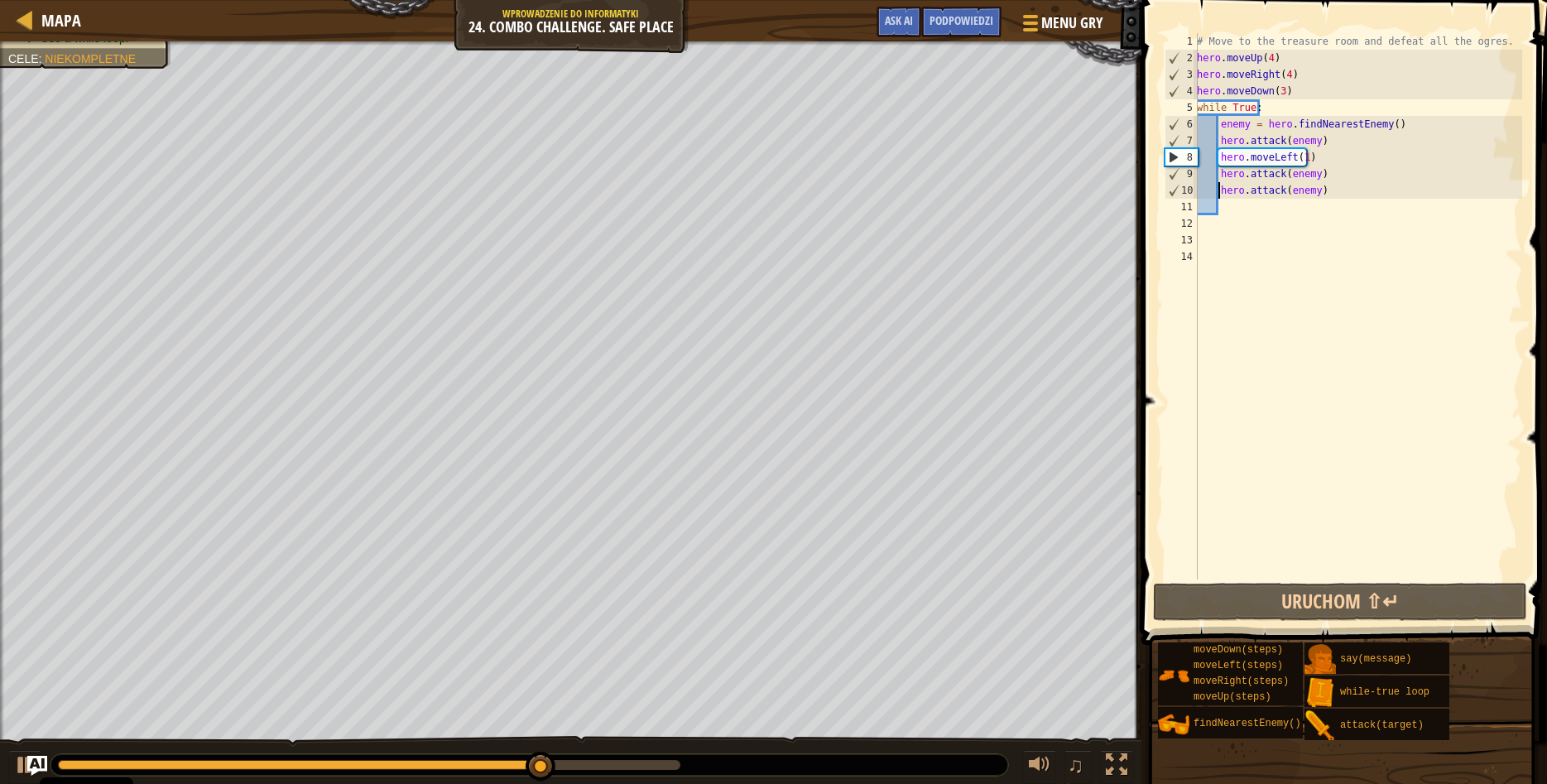
click at [1322, 151] on div "# Move to the treasure room and defeat all the ogres. hero . moveUp ( 4 ) hero …" at bounding box center [1358, 323] width 329 height 579
type textarea "hero.moveLeft(1)"
drag, startPoint x: 1313, startPoint y: 155, endPoint x: 1225, endPoint y: 160, distance: 88.1
click at [1225, 160] on div "# Move to the treasure room and defeat all the ogres. hero . moveUp ( 4 ) hero …" at bounding box center [1358, 323] width 329 height 579
click at [1225, 160] on div "# Move to the treasure room and defeat all the ogres. hero . moveUp ( 4 ) hero …" at bounding box center [1358, 306] width 329 height 546
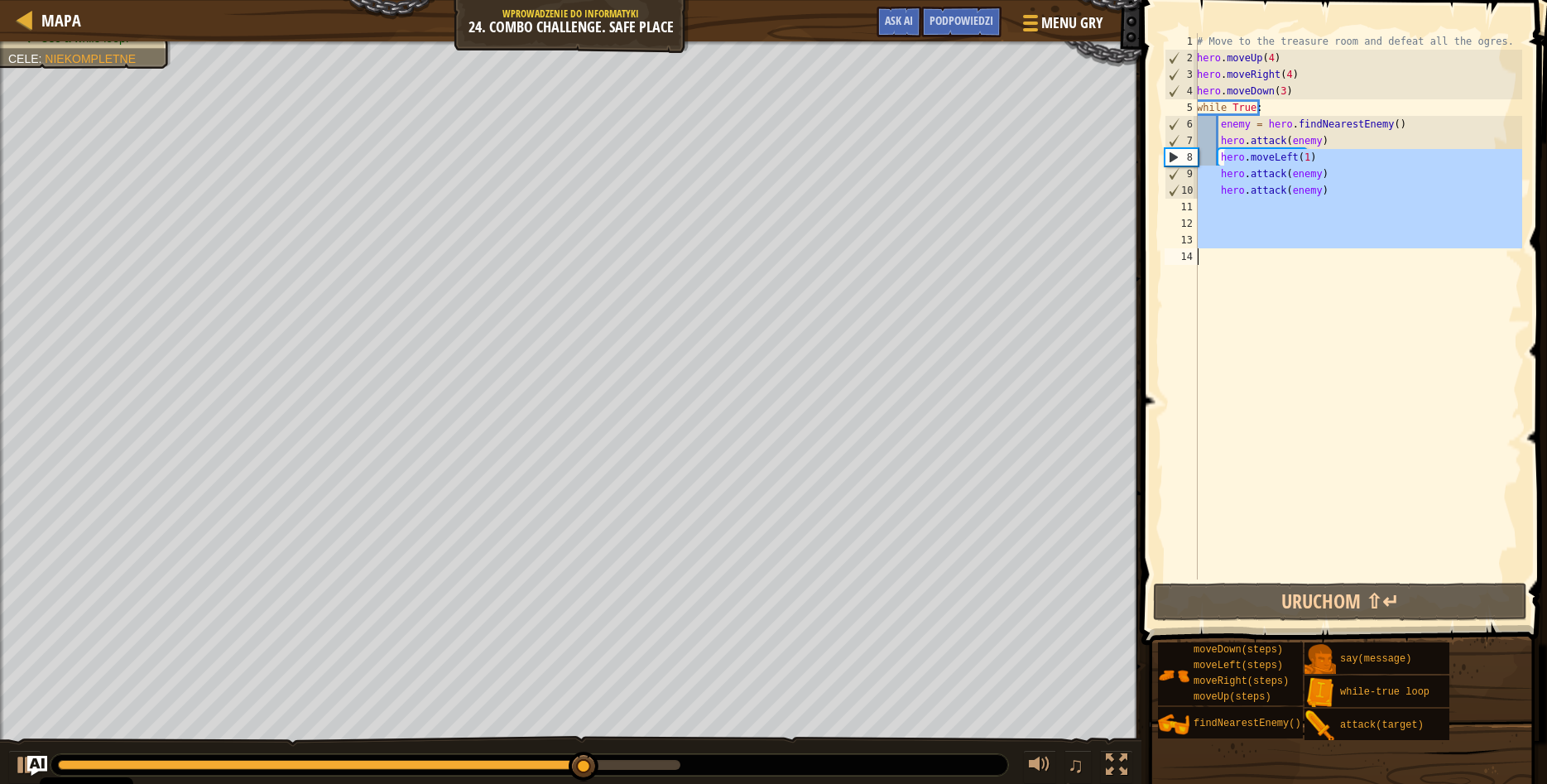
drag, startPoint x: 1240, startPoint y: 168, endPoint x: 1487, endPoint y: 316, distance: 287.9
click at [1487, 316] on div "# Move to the treasure room and defeat all the ogres. hero . moveUp ( 4 ) hero …" at bounding box center [1358, 323] width 329 height 579
click at [1373, 216] on div "# Move to the treasure room and defeat all the ogres. hero . moveUp ( 4 ) hero …" at bounding box center [1358, 306] width 329 height 546
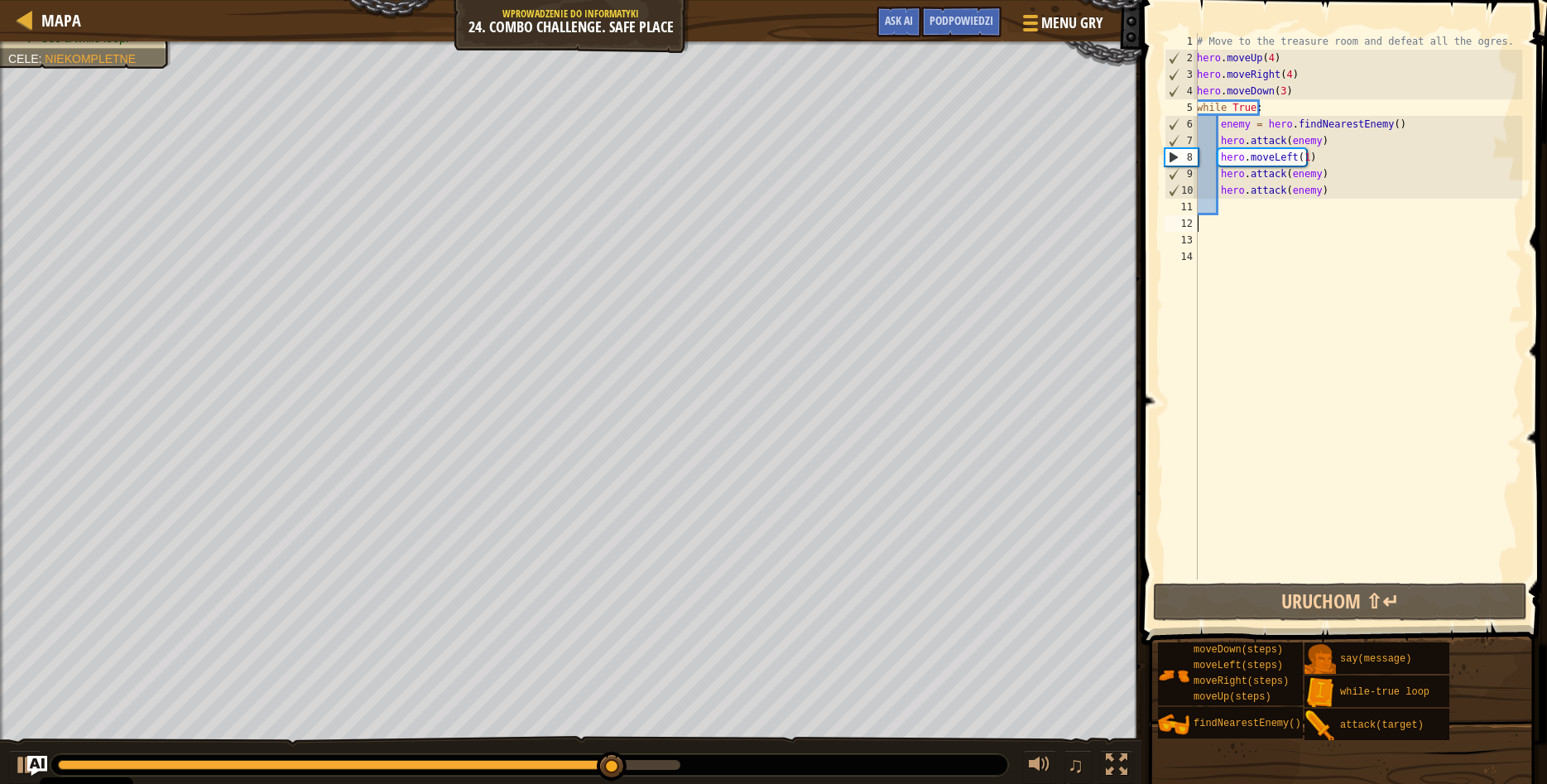
click at [1373, 218] on div "# Move to the treasure room and defeat all the ogres. hero . moveUp ( 4 ) hero …" at bounding box center [1358, 323] width 329 height 579
drag, startPoint x: 1334, startPoint y: 286, endPoint x: 1324, endPoint y: 243, distance: 44.1
click at [1332, 279] on div "# Move to the treasure room and defeat all the ogres. hero . moveUp ( 4 ) hero …" at bounding box center [1358, 323] width 329 height 579
click at [1296, 161] on div "# Move to the treasure room and defeat all the ogres. hero . moveUp ( 4 ) hero …" at bounding box center [1358, 323] width 329 height 579
type textarea "hero.moveLef1t()"
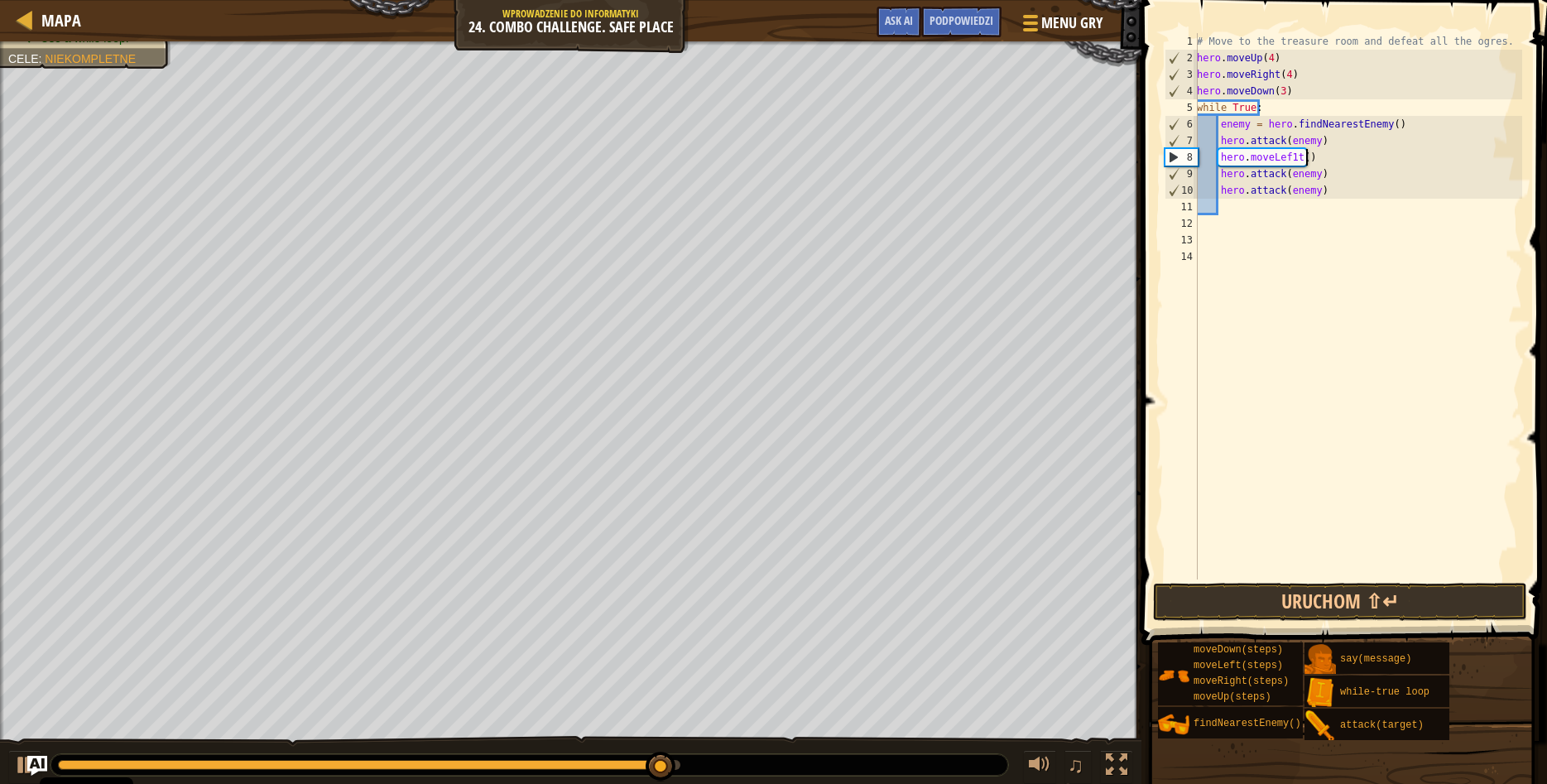
click at [1313, 154] on div "# Move to the treasure room and defeat all the ogres. hero . moveUp ( 4 ) hero …" at bounding box center [1358, 323] width 329 height 579
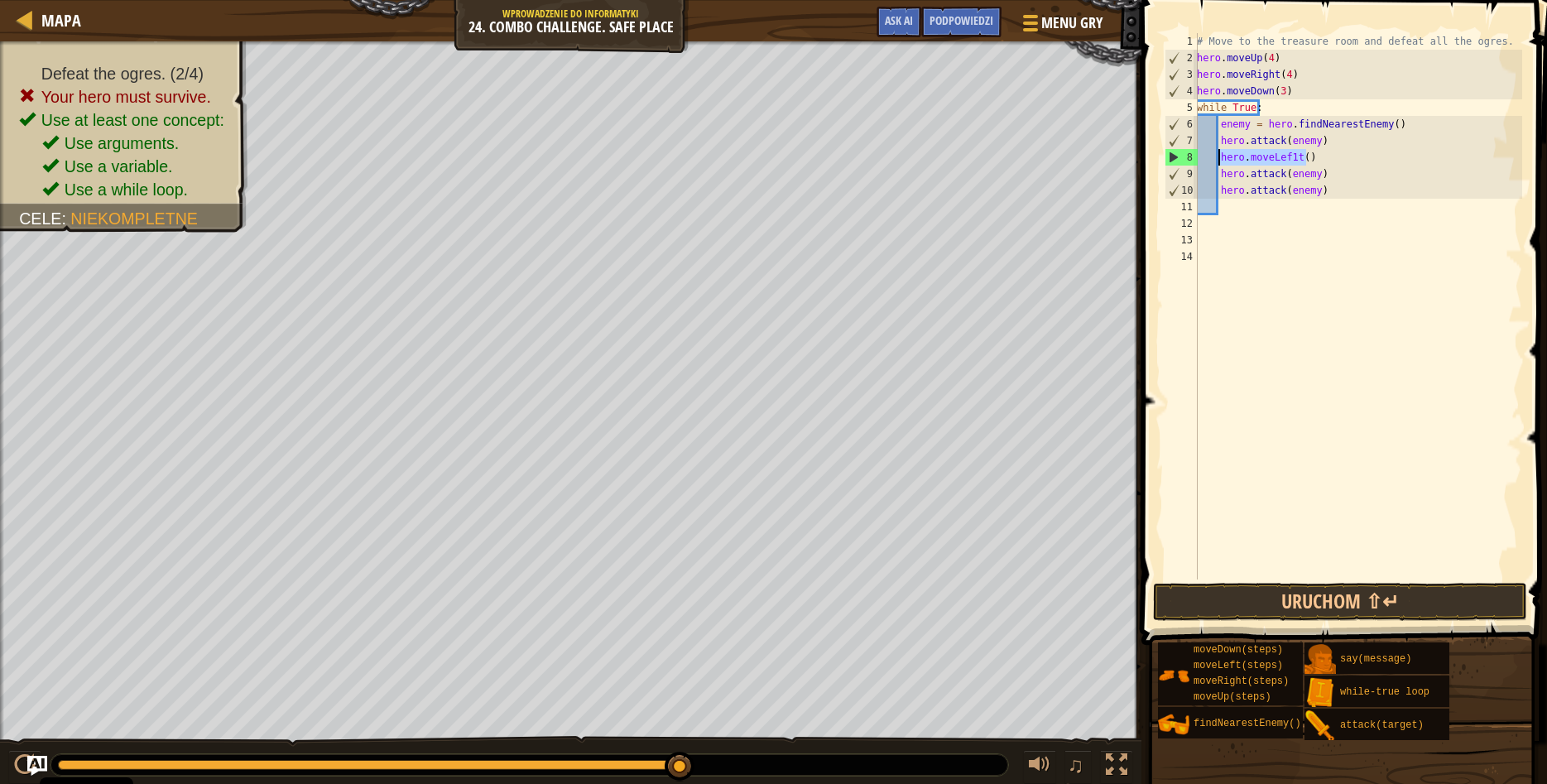
drag, startPoint x: 1313, startPoint y: 154, endPoint x: 1220, endPoint y: 155, distance: 93.0
click at [1220, 155] on div "# Move to the treasure room and defeat all the ogres. hero . moveUp ( 4 ) hero …" at bounding box center [1358, 323] width 329 height 579
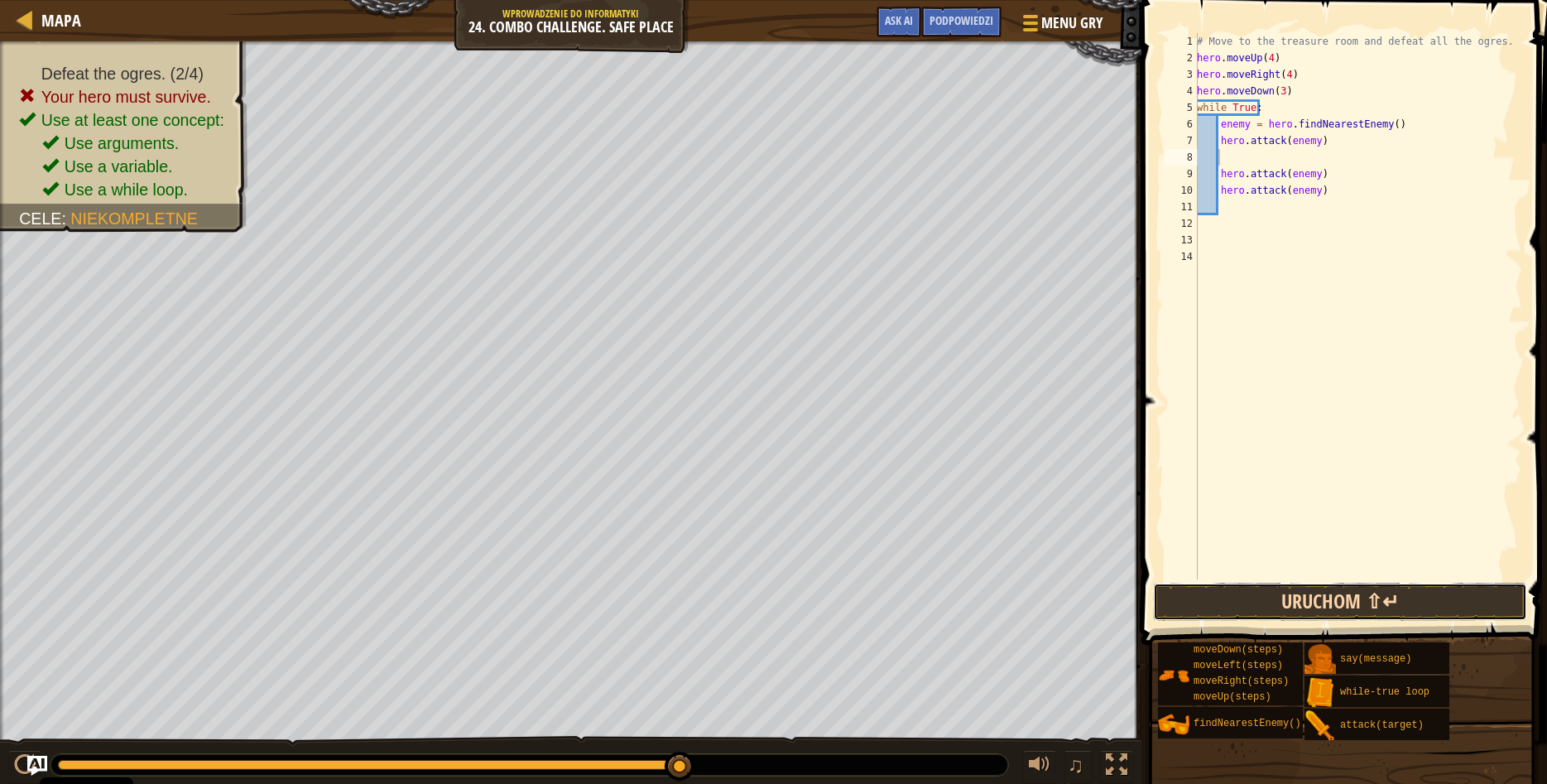
click at [1273, 606] on button "Uruchom ⇧↵" at bounding box center [1340, 601] width 374 height 38
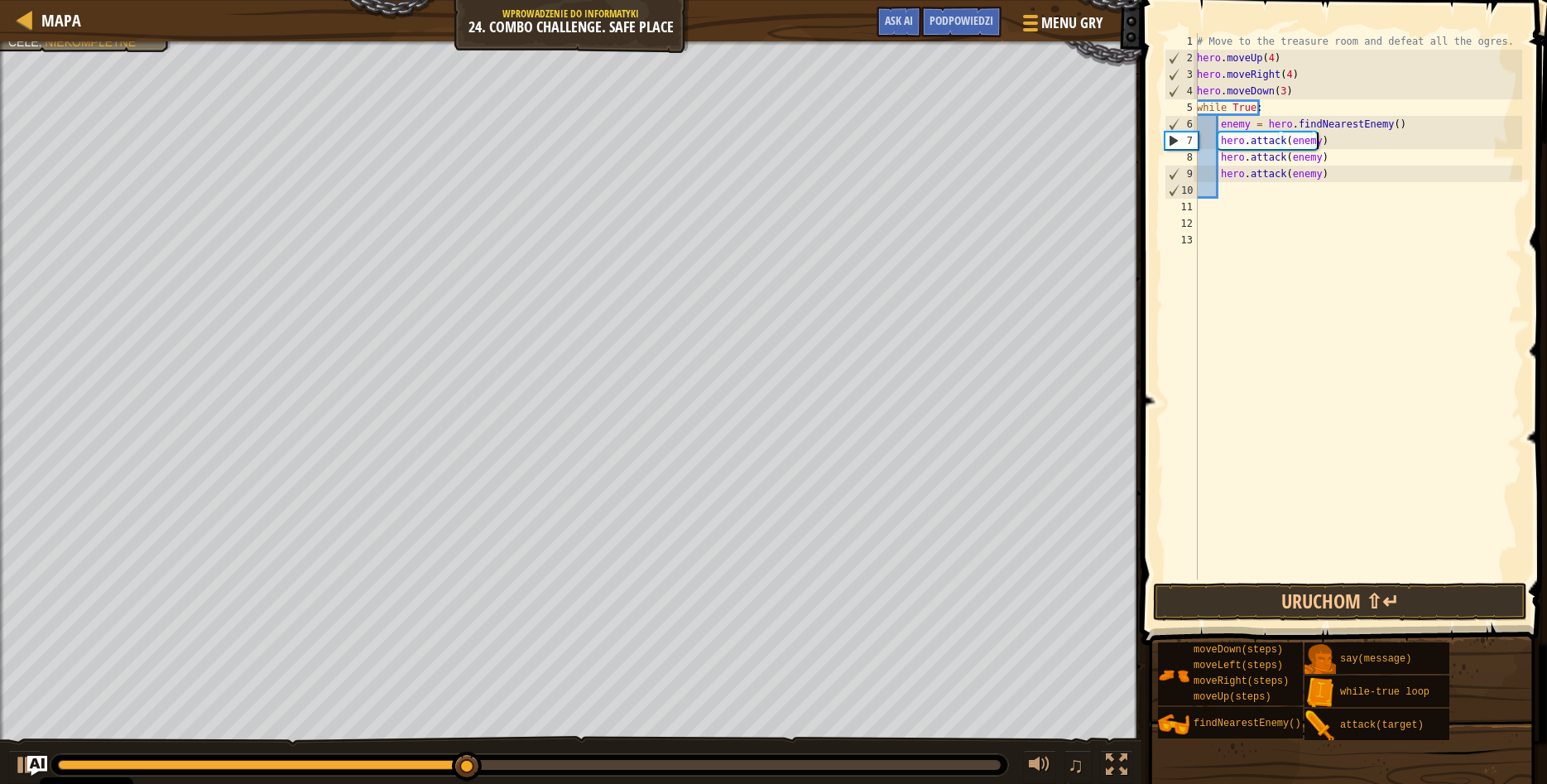
click at [1286, 94] on div "# Move to the treasure room and defeat all the ogres. hero . moveUp ( 4 ) hero …" at bounding box center [1358, 323] width 329 height 579
type textarea "hero.moveDown(3)"
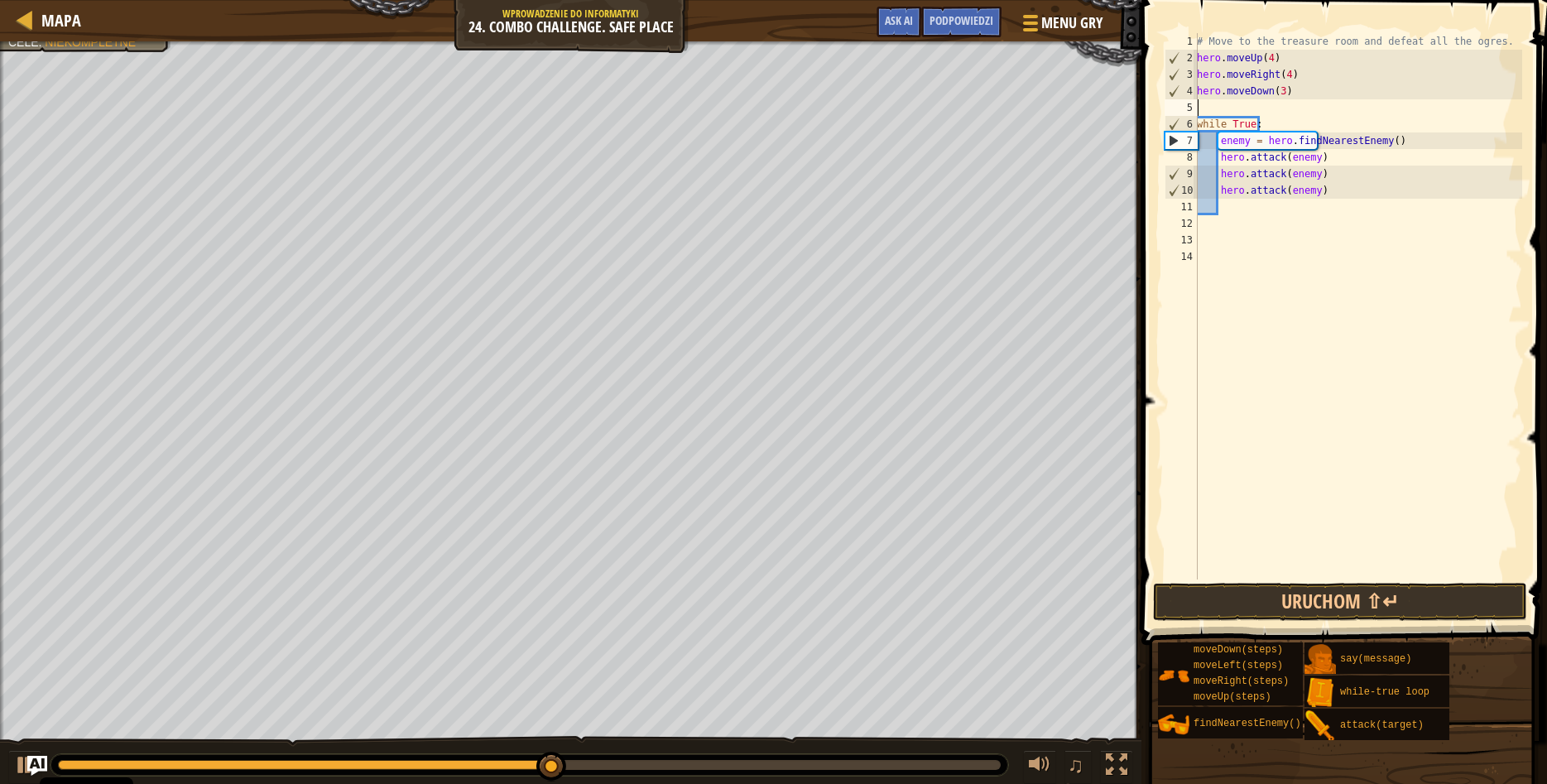
type textarea "h"
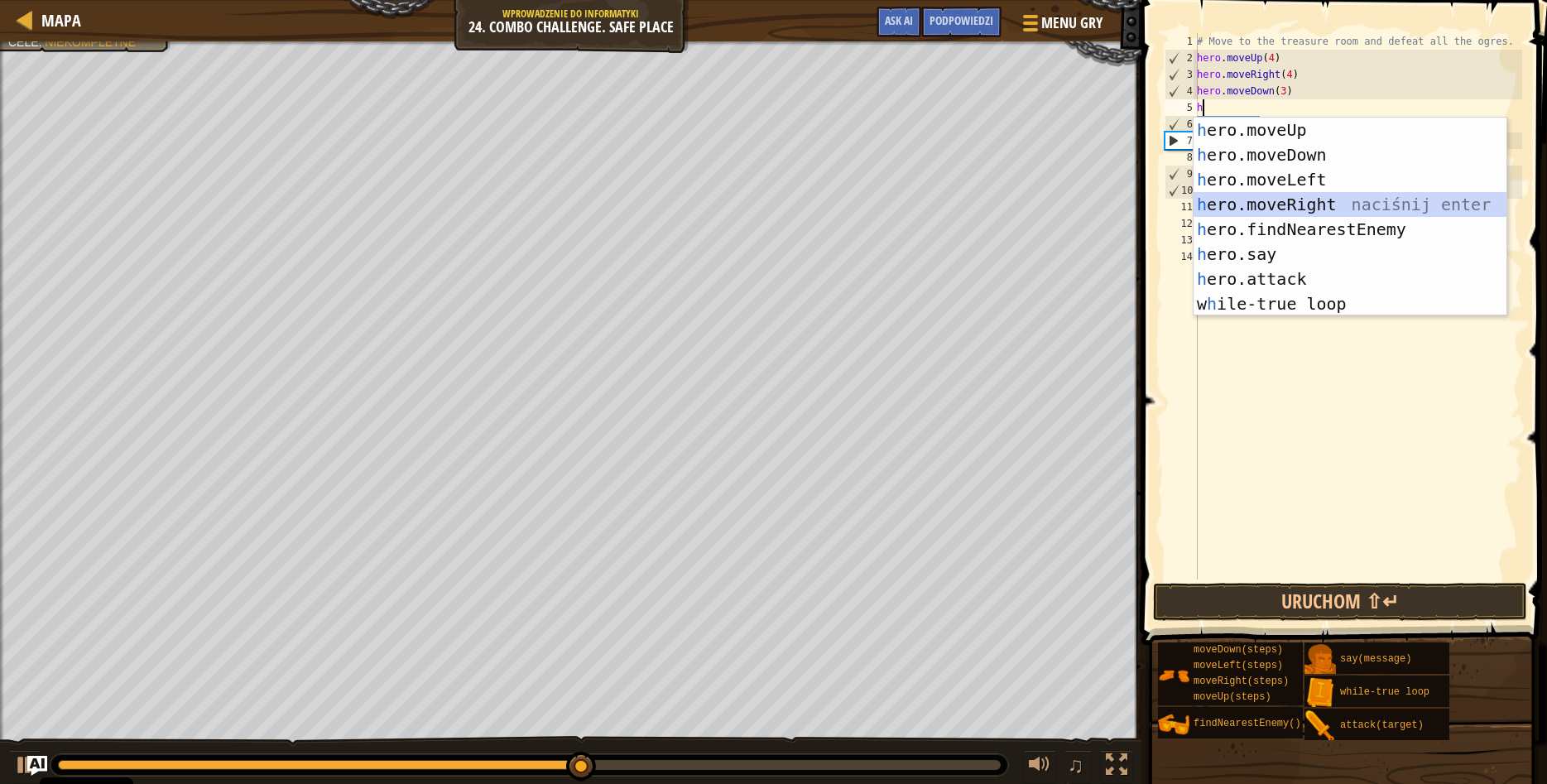
click at [1288, 209] on div "h ero.moveUp naciśnij enter h ero.moveDown naciśnij enter h ero.moveLeft naciśn…" at bounding box center [1350, 241] width 313 height 248
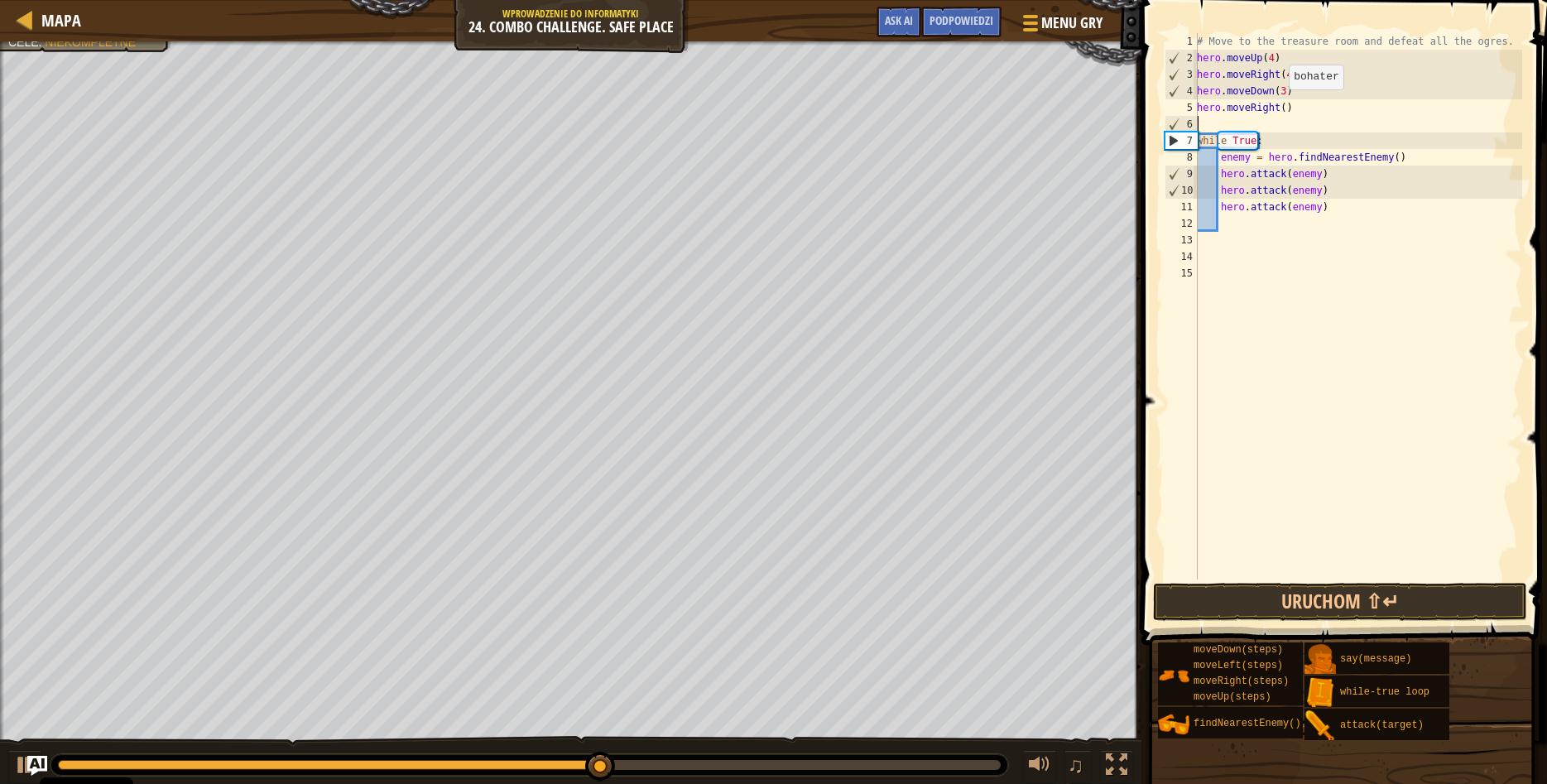
click at [1280, 106] on div "# Move to the treasure room and defeat all the ogres. hero . moveUp ( 4 ) hero …" at bounding box center [1358, 323] width 329 height 579
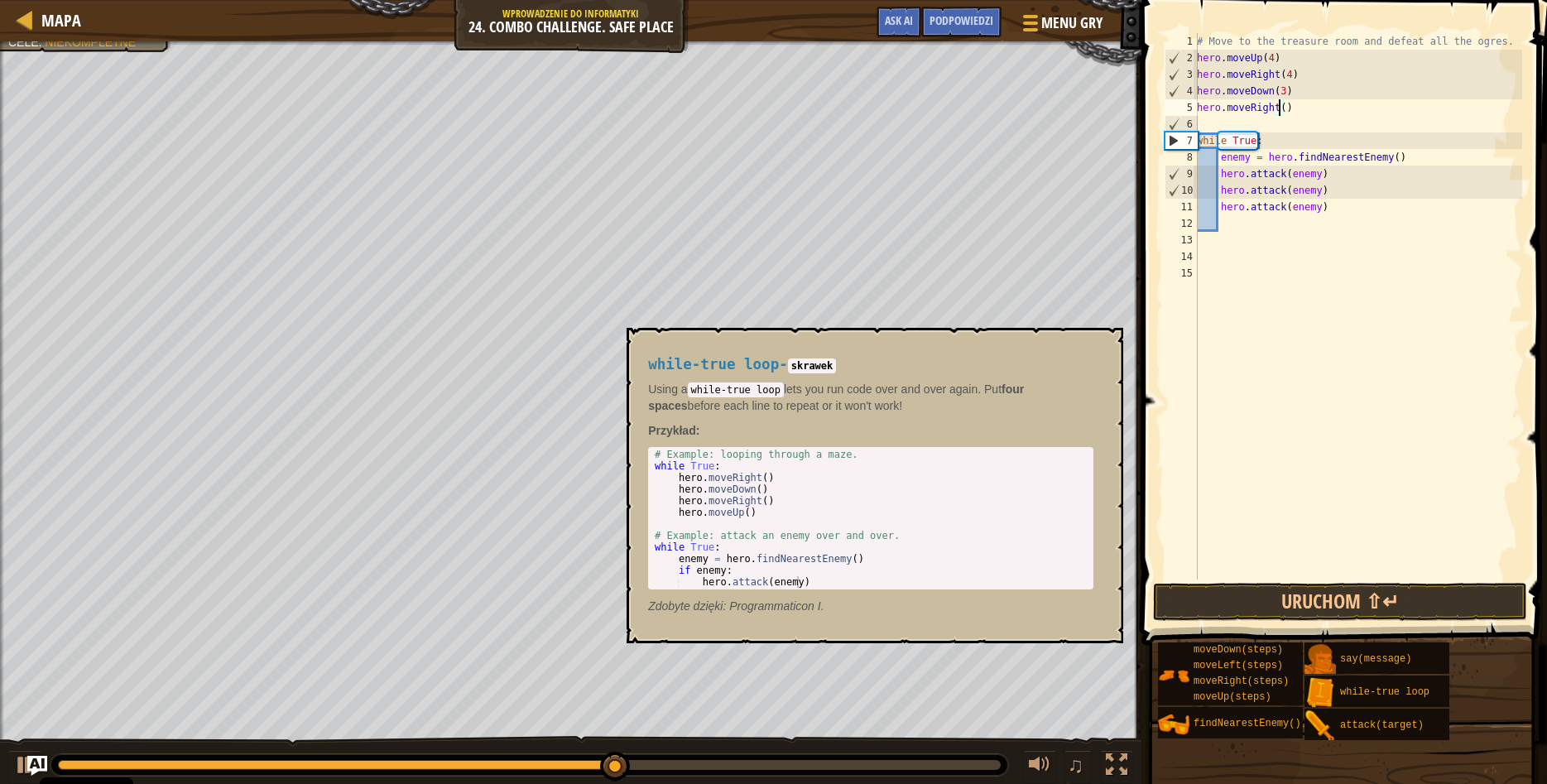
type textarea "hero.moveRight(2)"
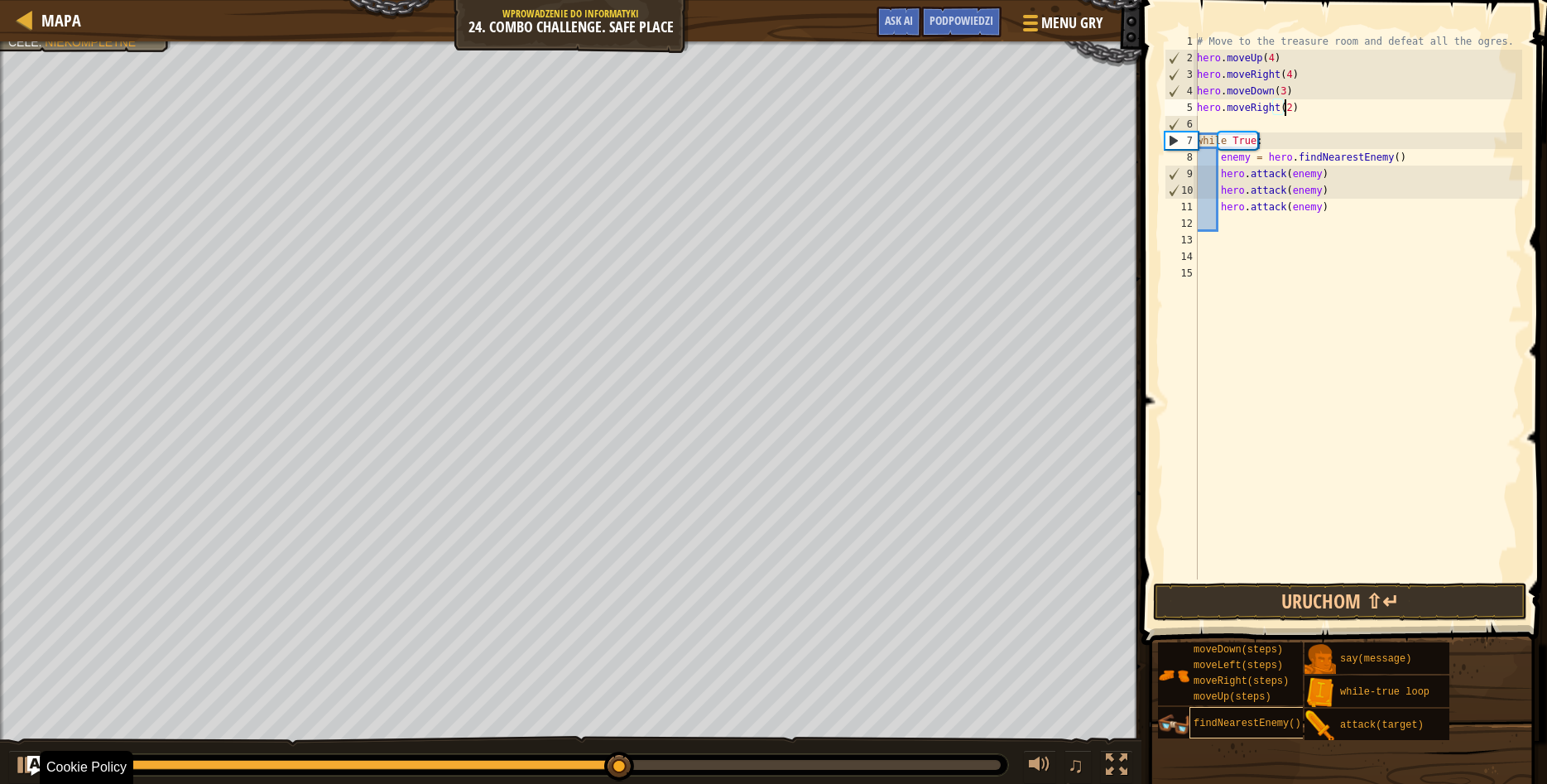
scroll to position [8, 7]
click at [1212, 126] on div "# Move to the treasure room and defeat all the ogres. hero . moveUp ( 4 ) hero …" at bounding box center [1358, 323] width 329 height 579
click at [1211, 126] on div "# Move to the treasure room and defeat all the ogres. hero . moveUp ( 4 ) hero …" at bounding box center [1358, 323] width 329 height 579
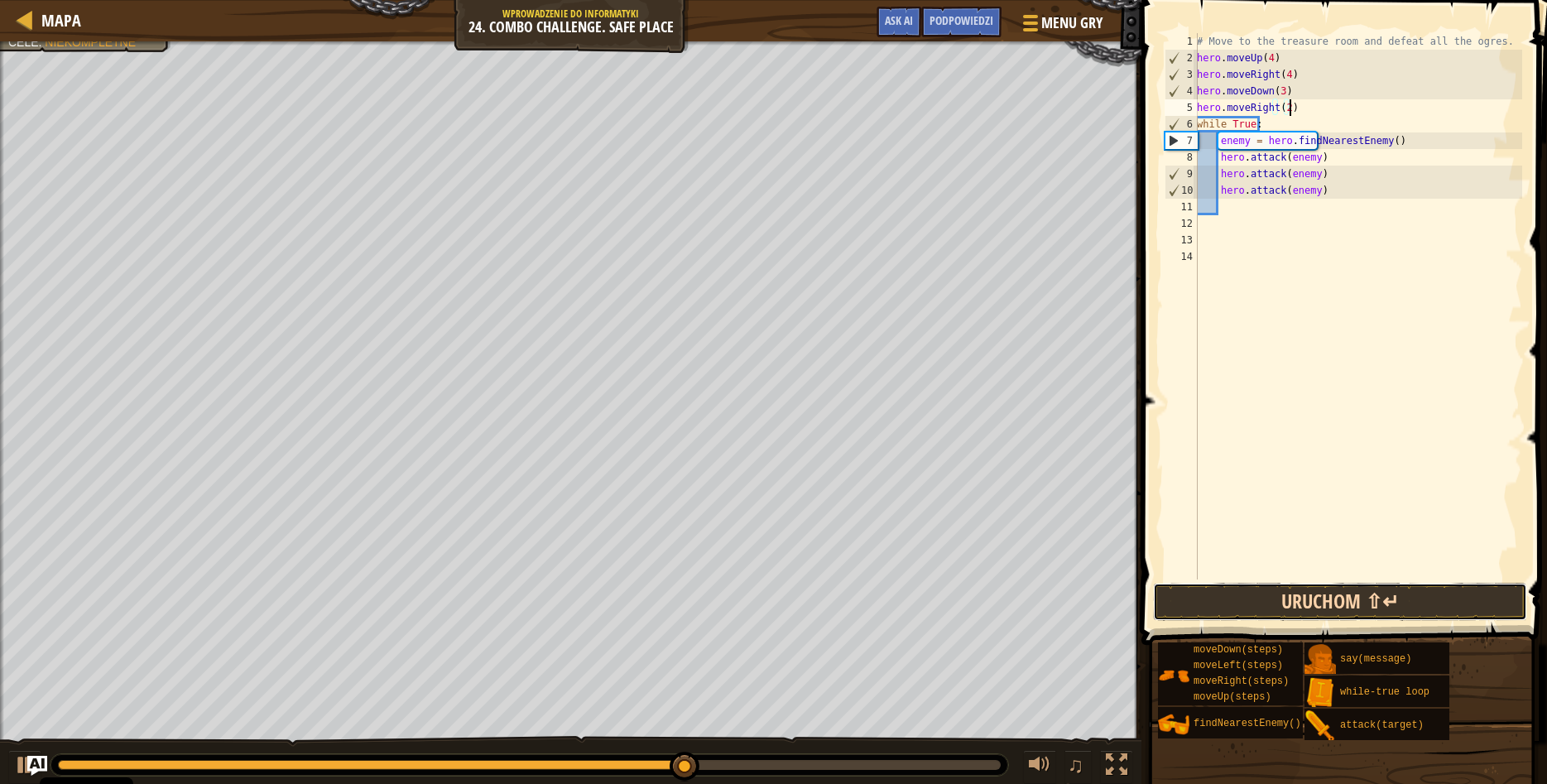
click at [1347, 595] on button "Uruchom ⇧↵" at bounding box center [1340, 601] width 374 height 38
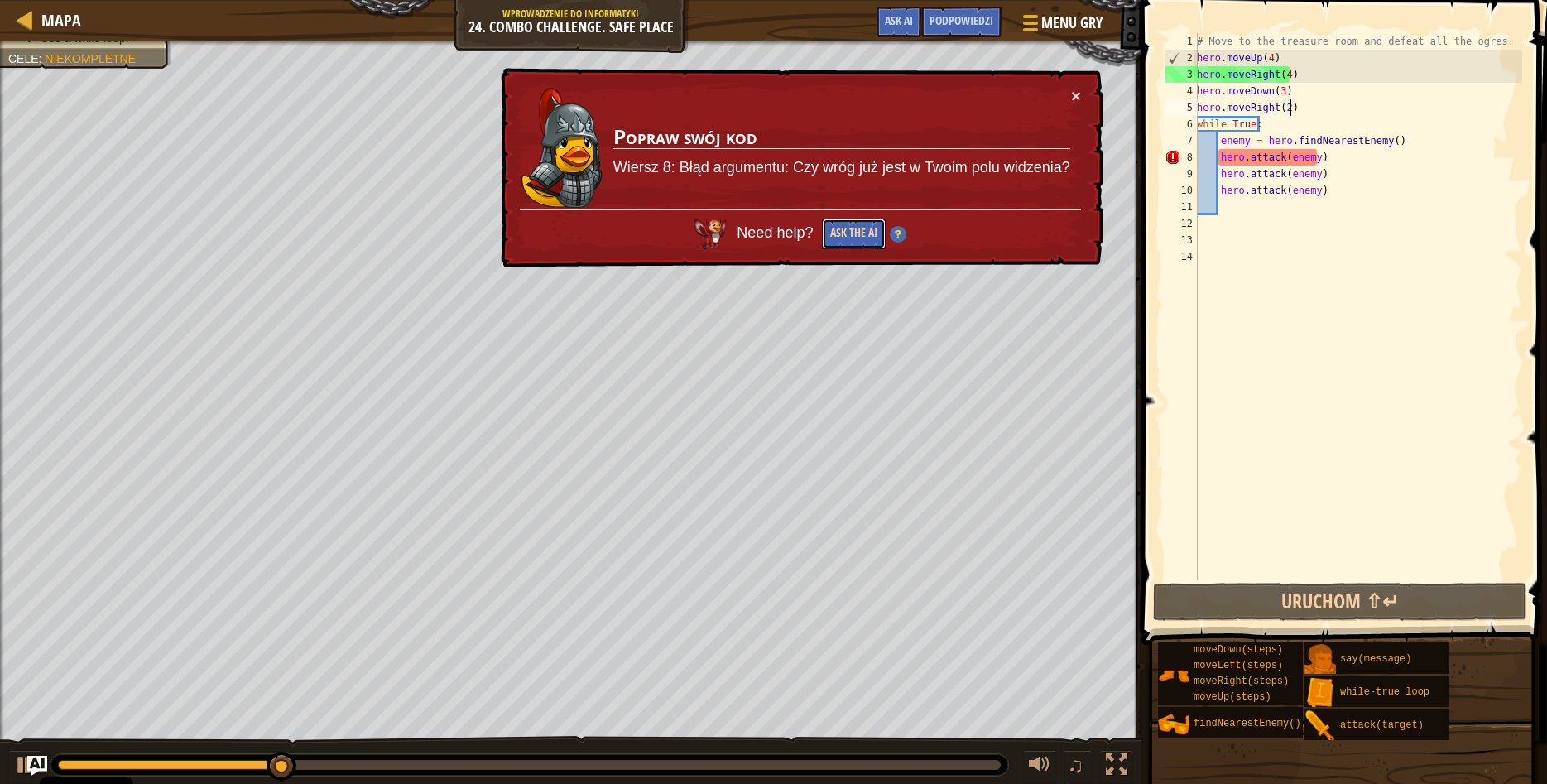
click at [855, 234] on button "Ask the AI" at bounding box center [854, 234] width 64 height 31
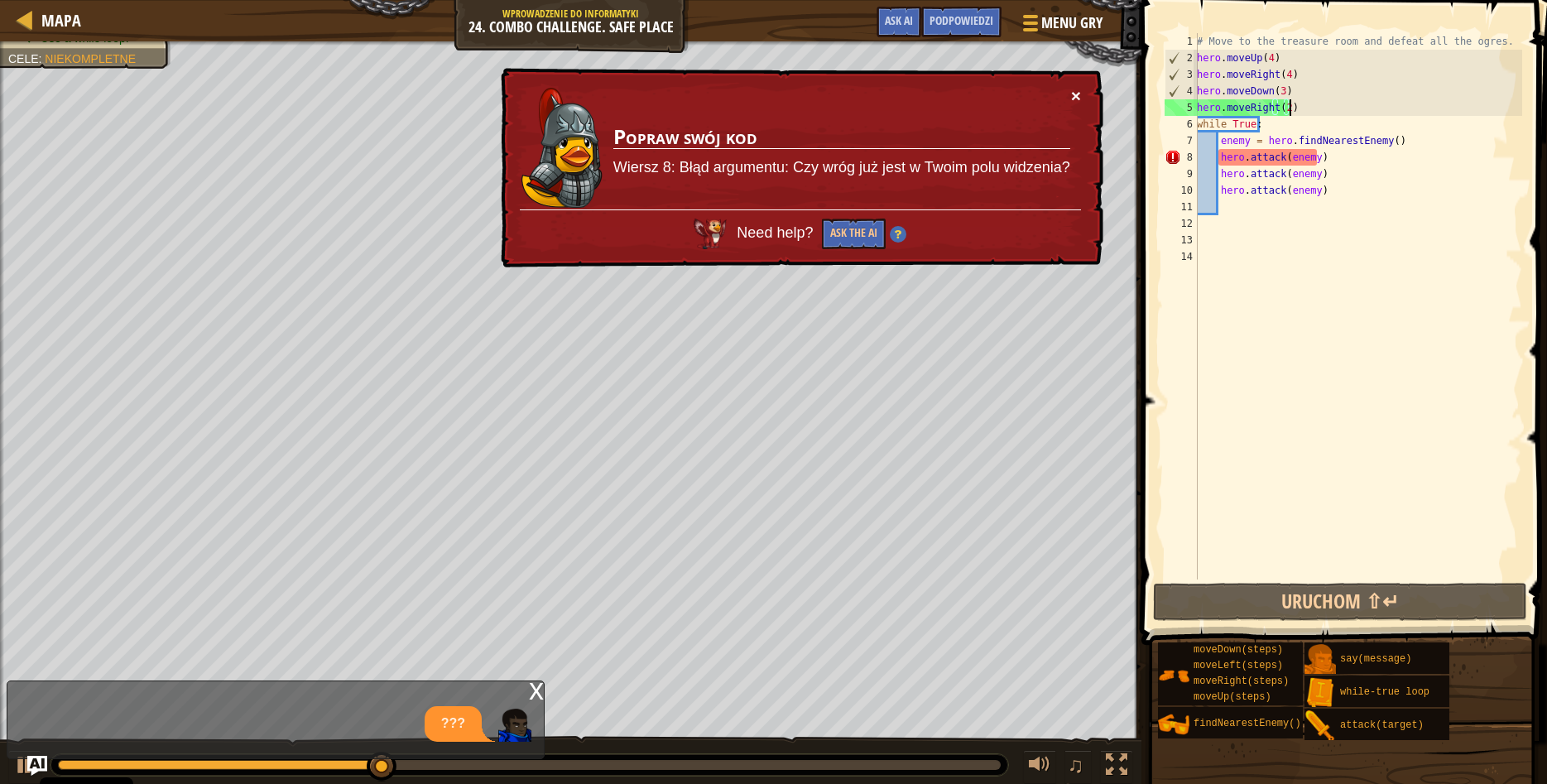
click at [1079, 92] on button "×" at bounding box center [1076, 95] width 10 height 17
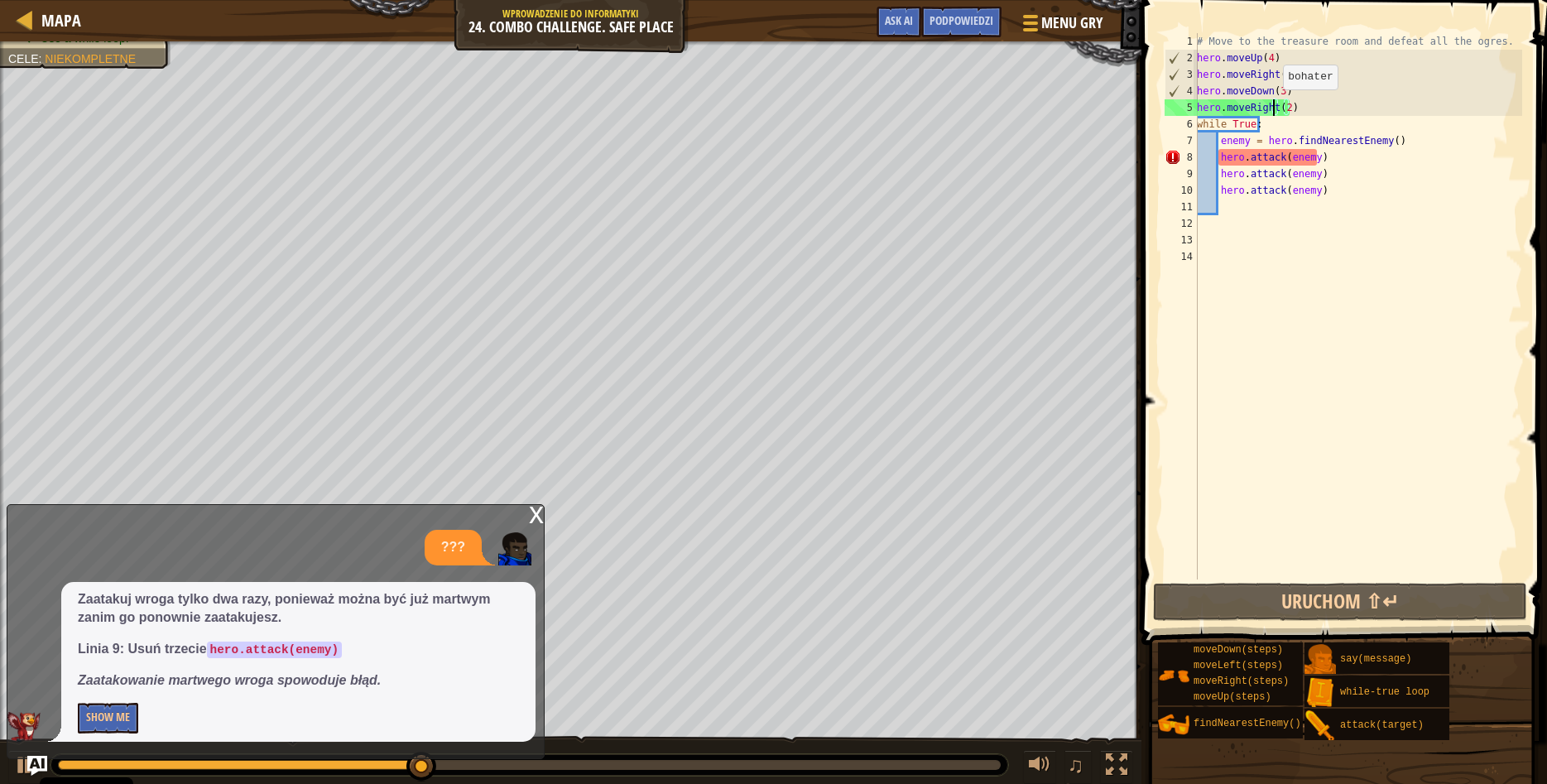
click at [1274, 106] on div "# Move to the treasure room and defeat all the ogres. hero . moveUp ( 4 ) hero …" at bounding box center [1358, 323] width 329 height 579
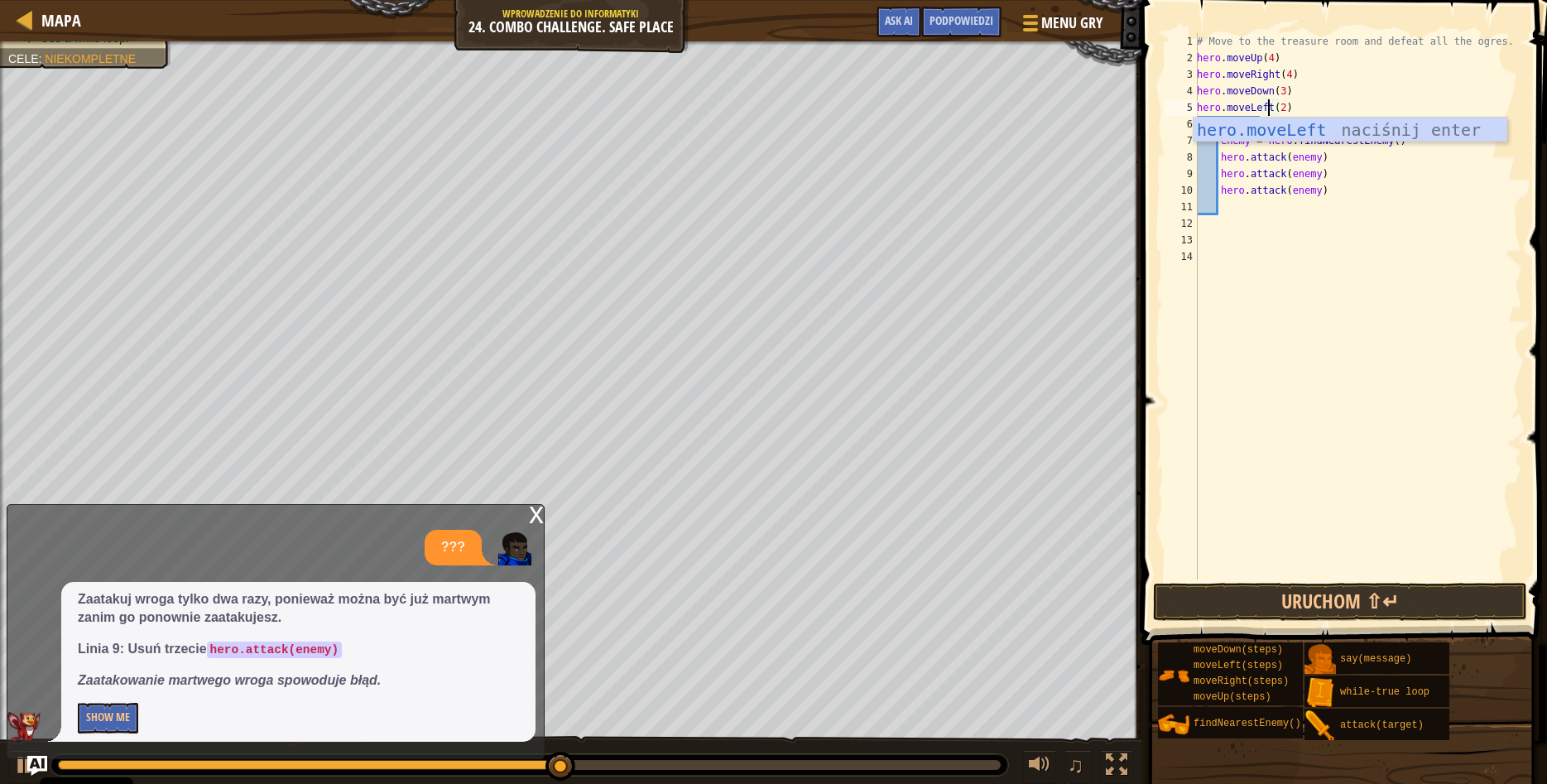
scroll to position [8, 6]
click at [1280, 120] on div "hero.moveLeft naciśnij enter" at bounding box center [1350, 155] width 313 height 75
type textarea "hero.moveLeft(2)"
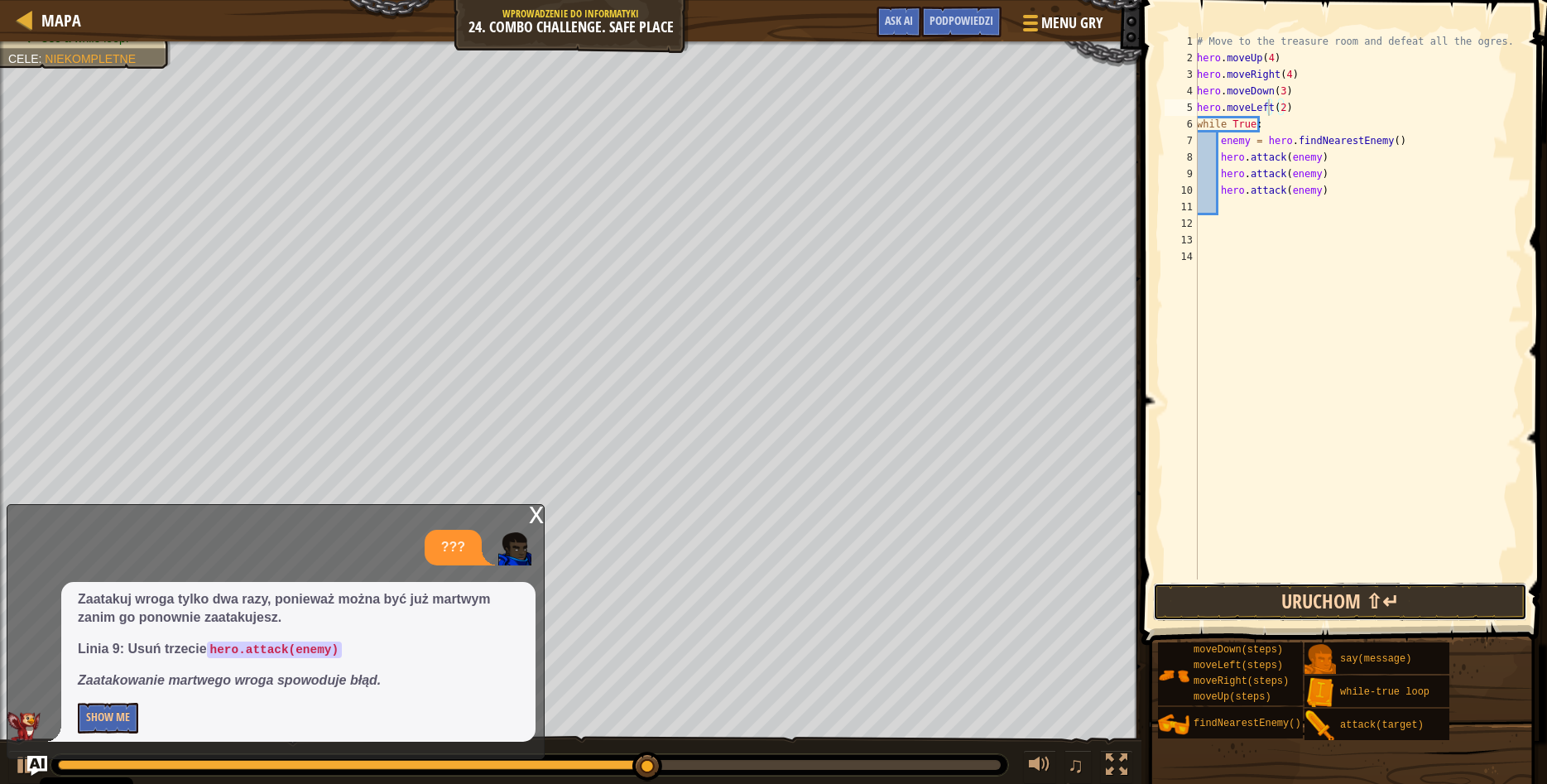
click at [1307, 610] on button "Uruchom ⇧↵" at bounding box center [1340, 601] width 374 height 38
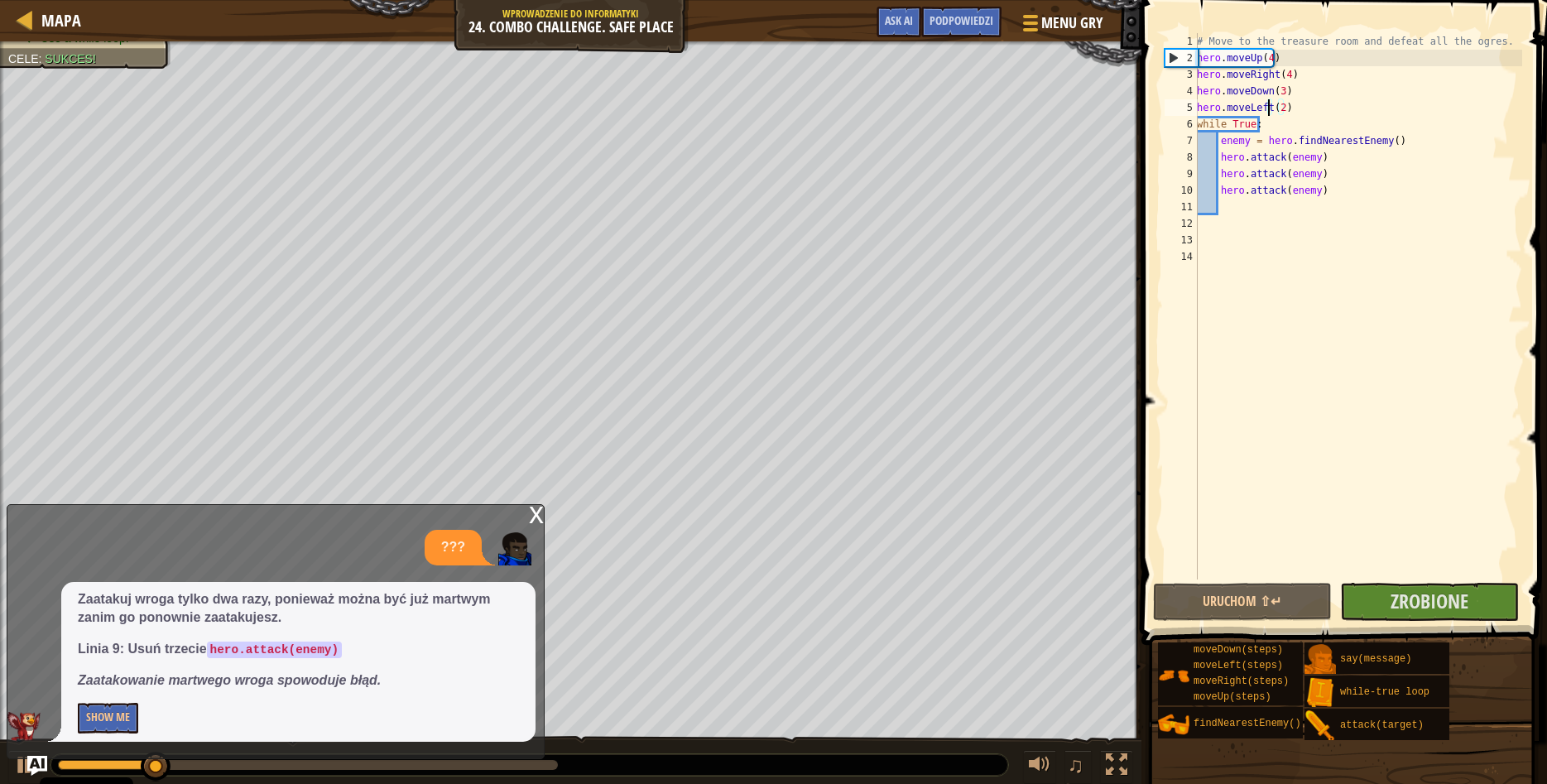
click at [1382, 578] on div "# Move to the treasure room and defeat all the ogres. hero . moveUp ( 4 ) hero …" at bounding box center [1358, 323] width 329 height 579
click at [1403, 602] on span "Zrobione" at bounding box center [1430, 601] width 78 height 26
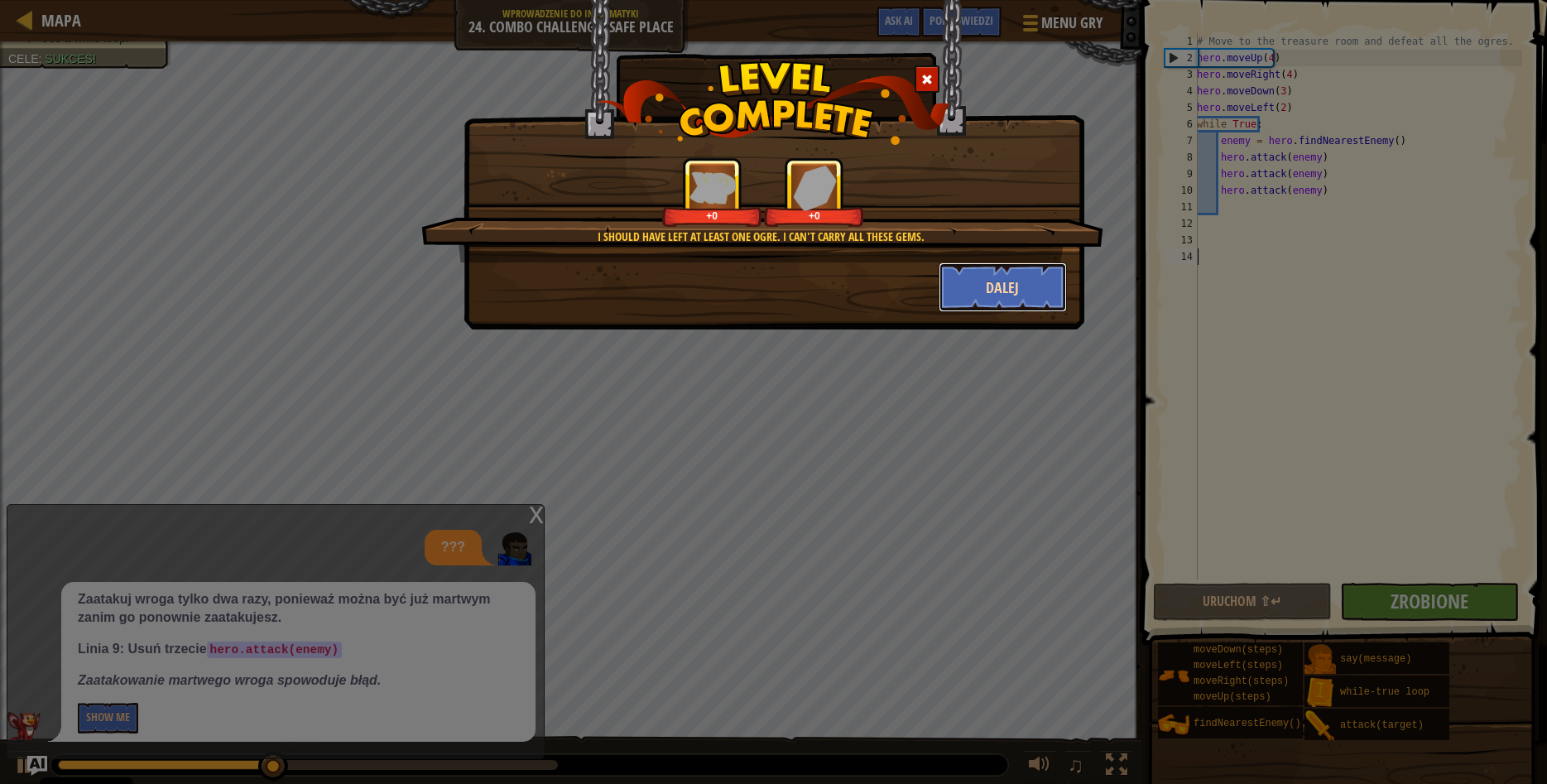
click at [994, 275] on button "Dalej" at bounding box center [1002, 287] width 128 height 49
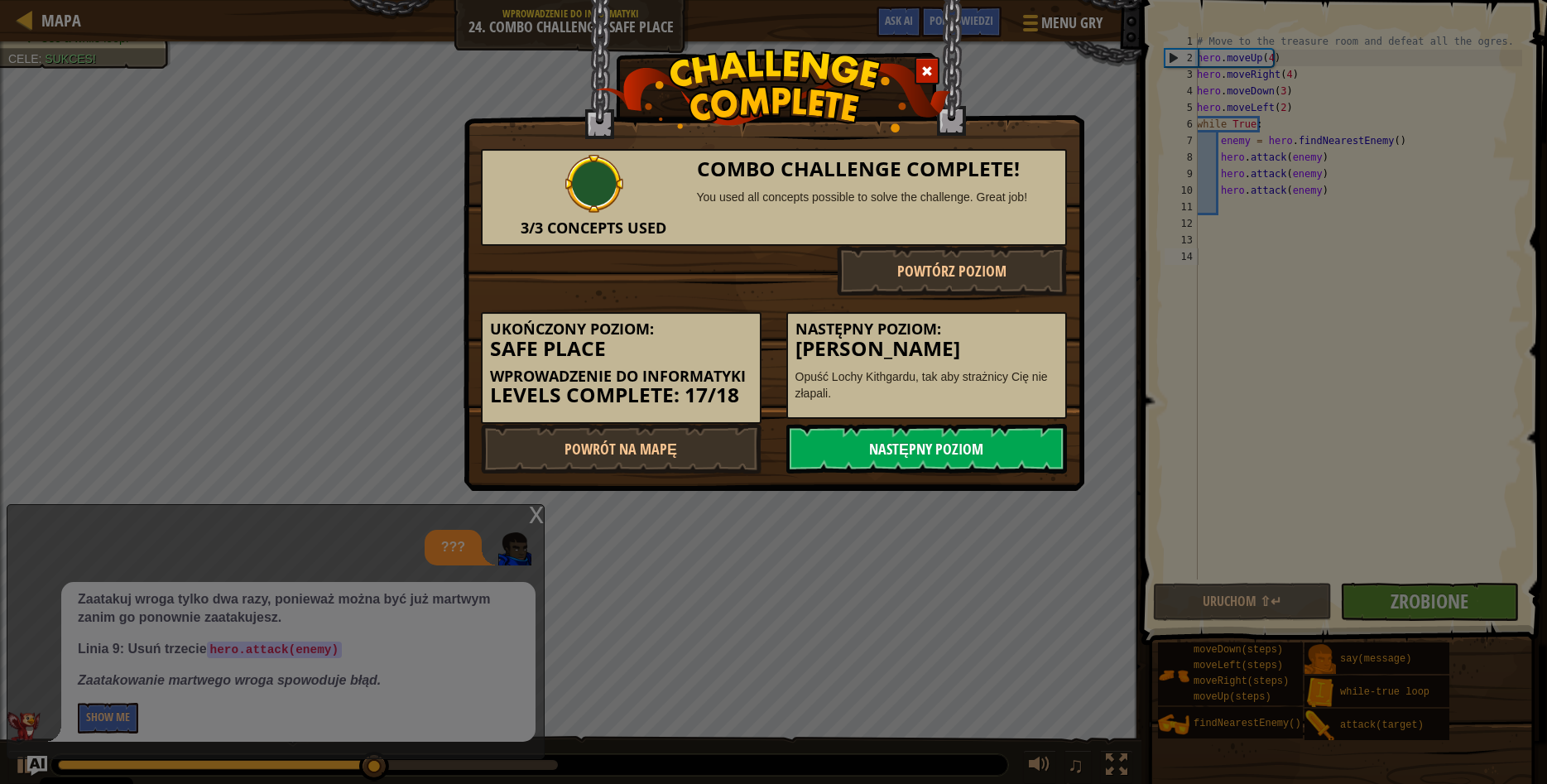
click at [938, 440] on link "Następny poziom" at bounding box center [927, 448] width 280 height 49
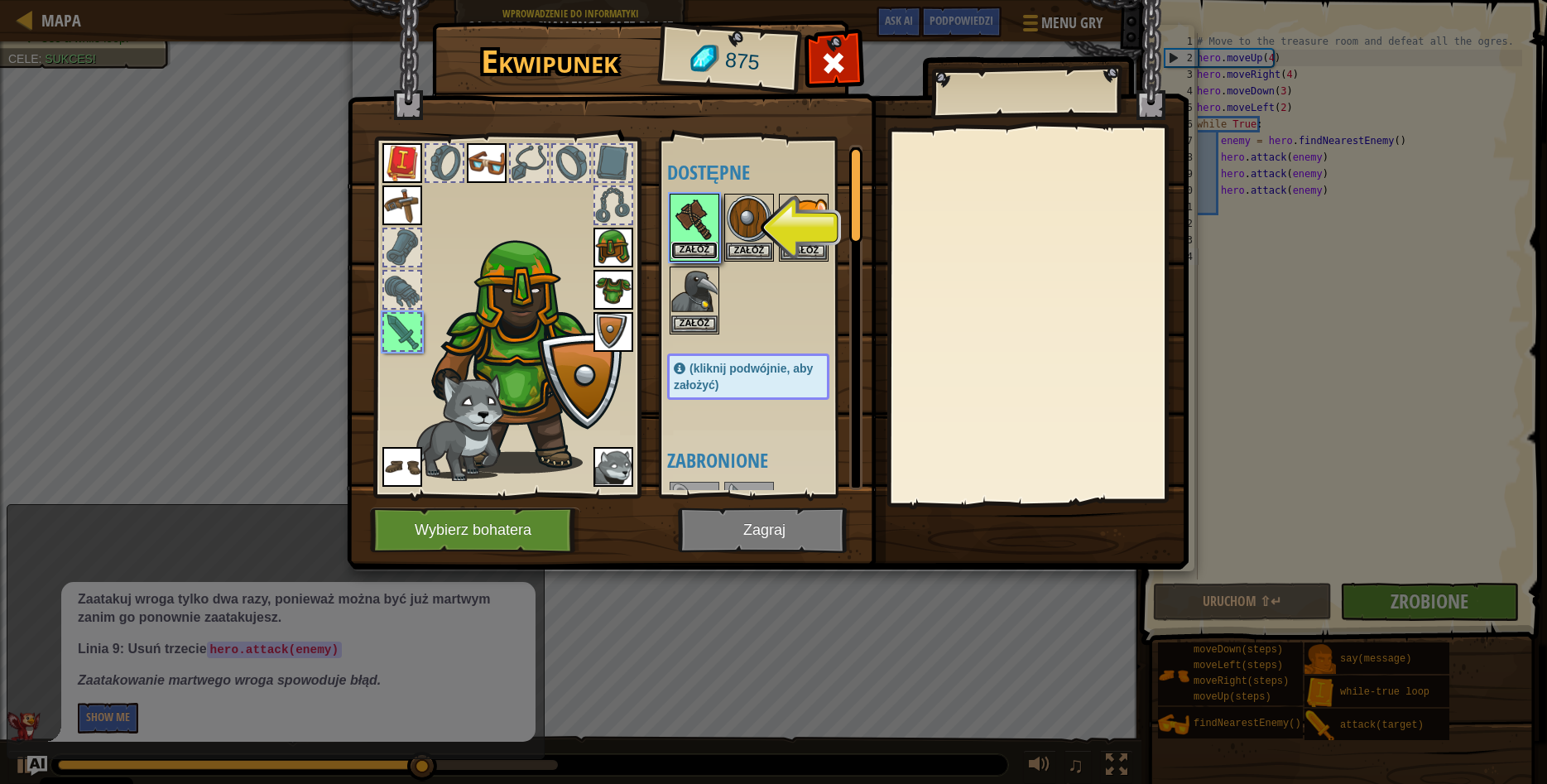
click at [697, 255] on button "Załóż" at bounding box center [694, 251] width 47 height 17
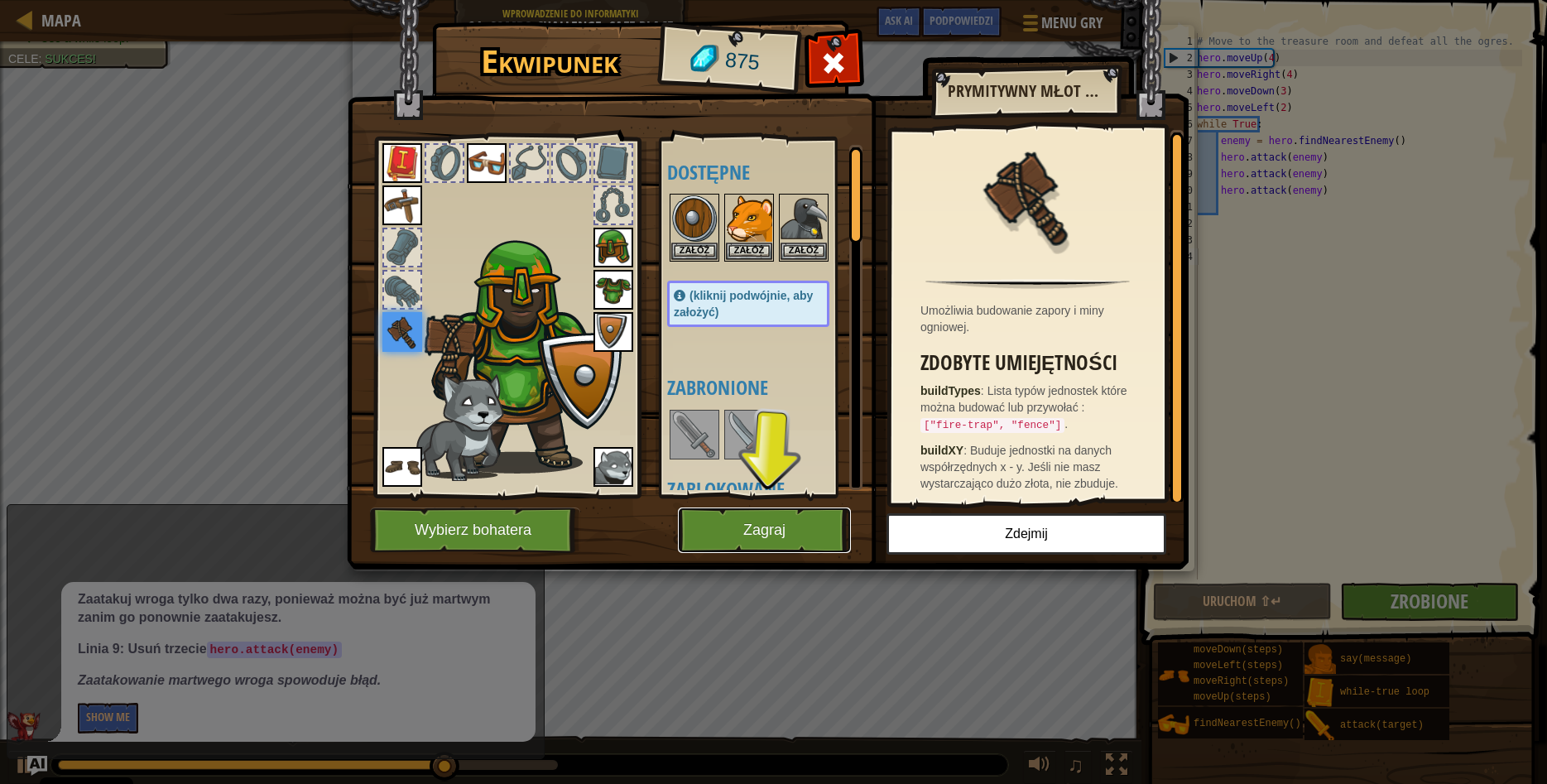
click at [761, 537] on button "Zagraj" at bounding box center [765, 530] width 173 height 46
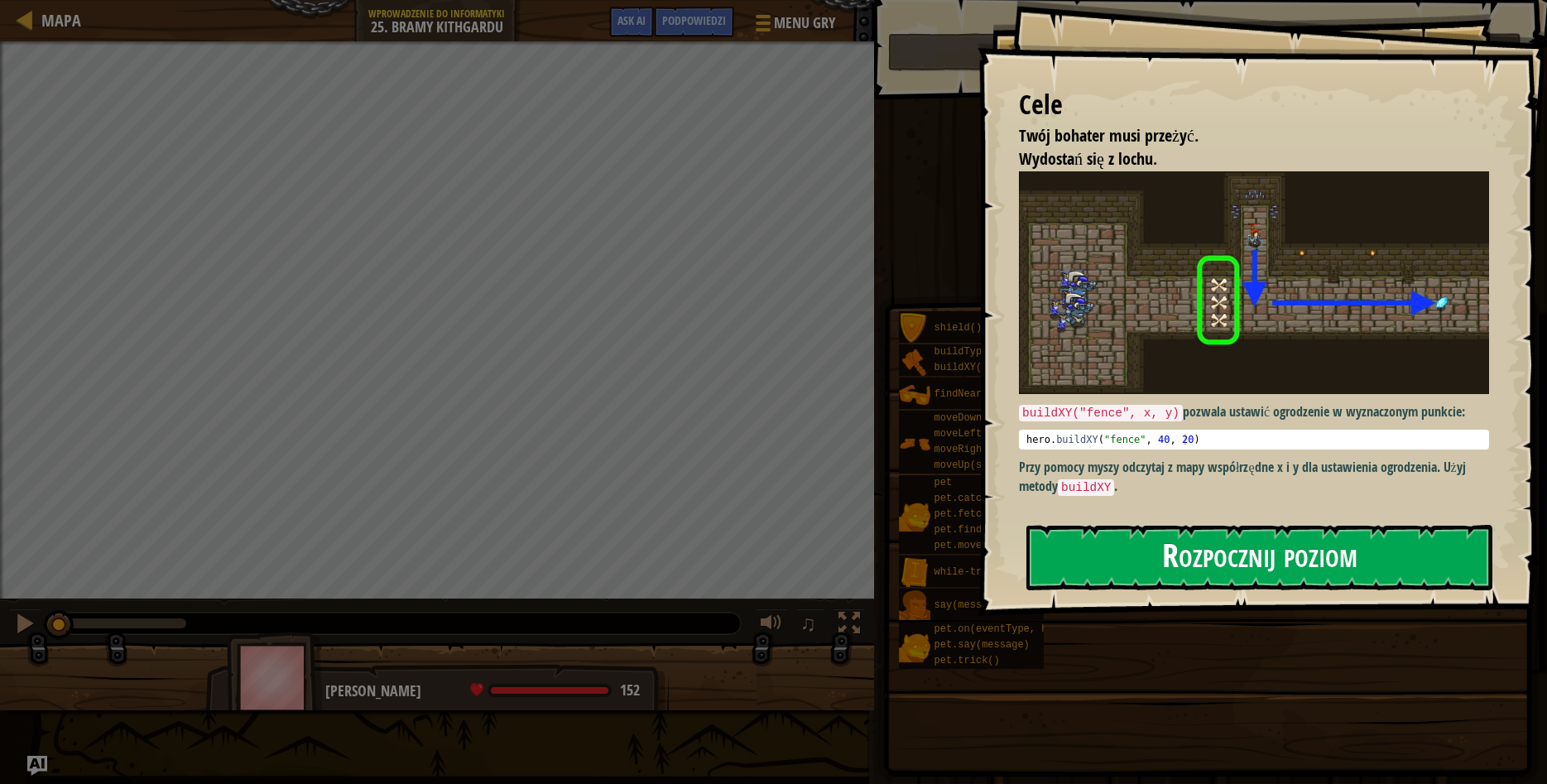
click at [1150, 567] on button "Rozpocznij poziom" at bounding box center [1259, 557] width 466 height 65
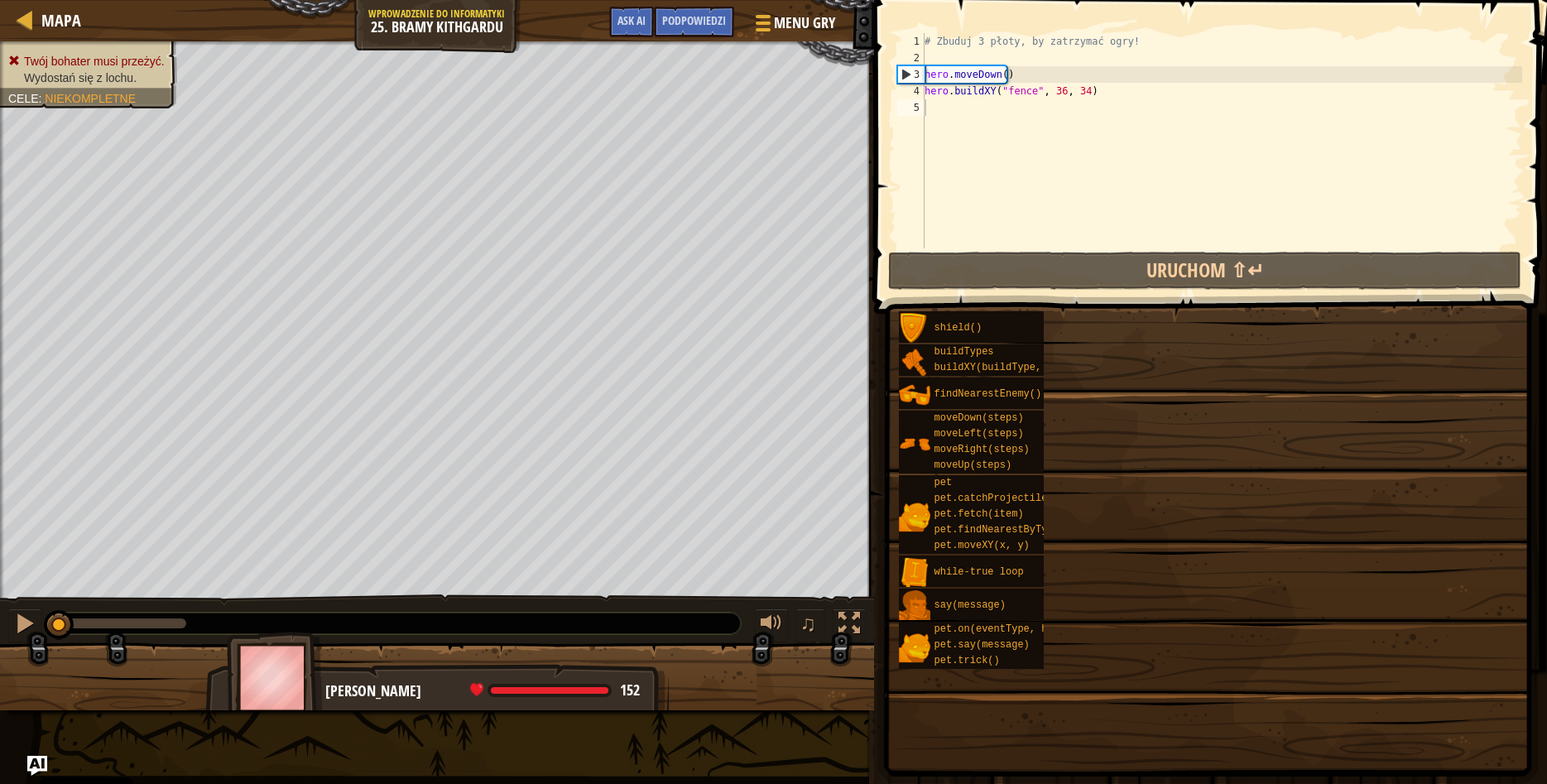
click at [1150, 567] on div "Cele Twój bohater musi przeżyć. Wydostań się z lochu. buildXY("fence", x, y) po…" at bounding box center [773, 392] width 1547 height 784
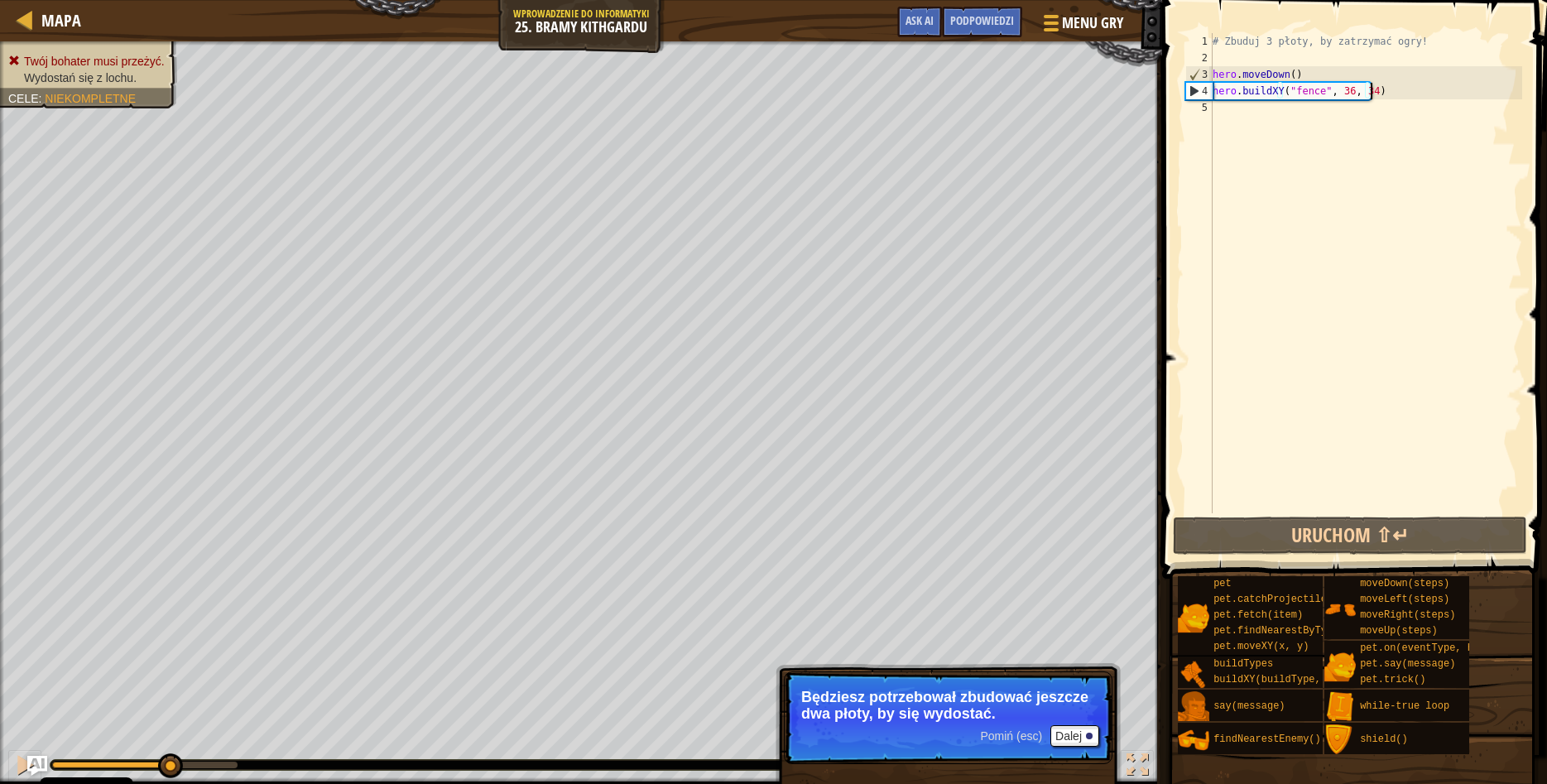
click at [1379, 95] on div "# Zbuduj 3 płoty, by zatrzymać ogry! hero . moveDown ( ) hero . buildXY ( "fenc…" at bounding box center [1366, 290] width 313 height 513
click at [1365, 96] on div "# Zbuduj 3 płoty, by zatrzymać ogry! hero . moveDown ( ) hero . buildXY ( "fenc…" at bounding box center [1366, 290] width 313 height 513
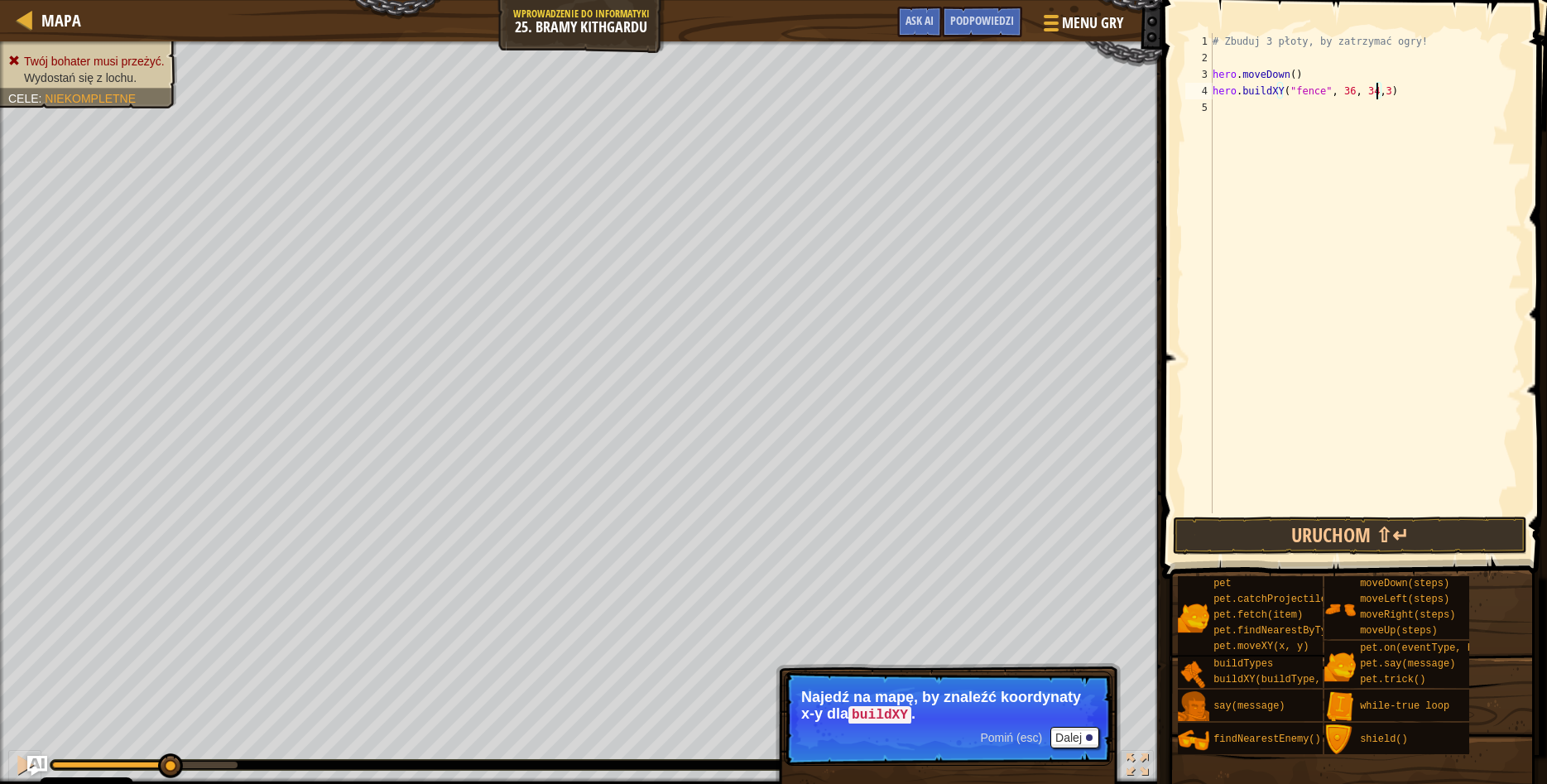
scroll to position [8, 14]
click at [1375, 93] on div "# Zbuduj 3 płoty, by zatrzymać ogry! hero . moveDown ( ) hero . buildXY ( "fenc…" at bounding box center [1366, 290] width 313 height 513
click at [1373, 93] on div "# Zbuduj 3 płoty, by zatrzymać ogry! hero . moveDown ( ) hero . buildXY ( "fenc…" at bounding box center [1366, 290] width 313 height 513
click at [1392, 87] on div "# Zbuduj 3 płoty, by zatrzymać ogry! hero . moveDown ( ) hero . buildXY ( "fenc…" at bounding box center [1366, 290] width 313 height 513
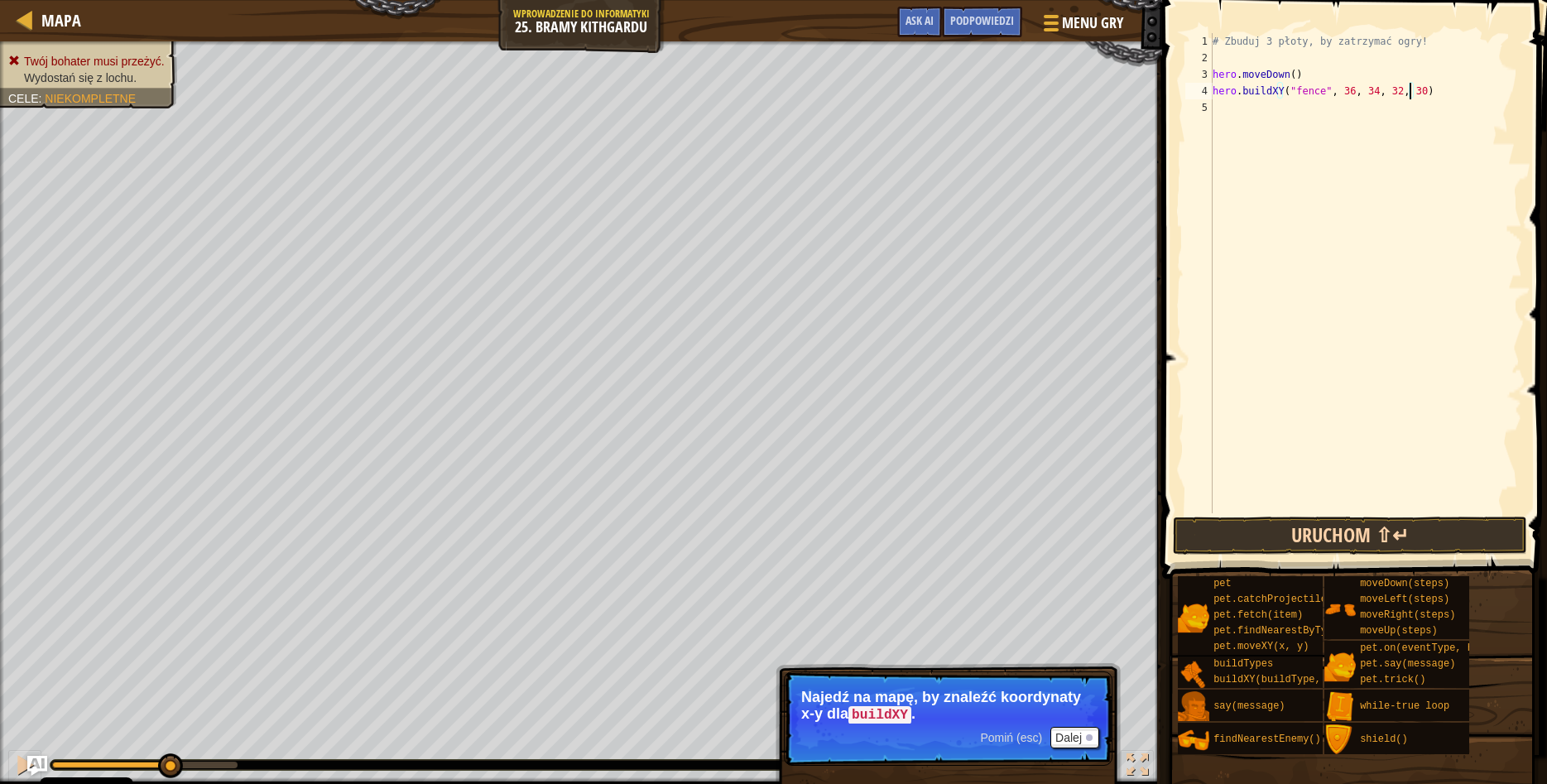
type textarea "hero.buildXY("fence", 36, 34, 32, 30)"
click at [1386, 541] on button "Uruchom ⇧↵" at bounding box center [1350, 535] width 354 height 38
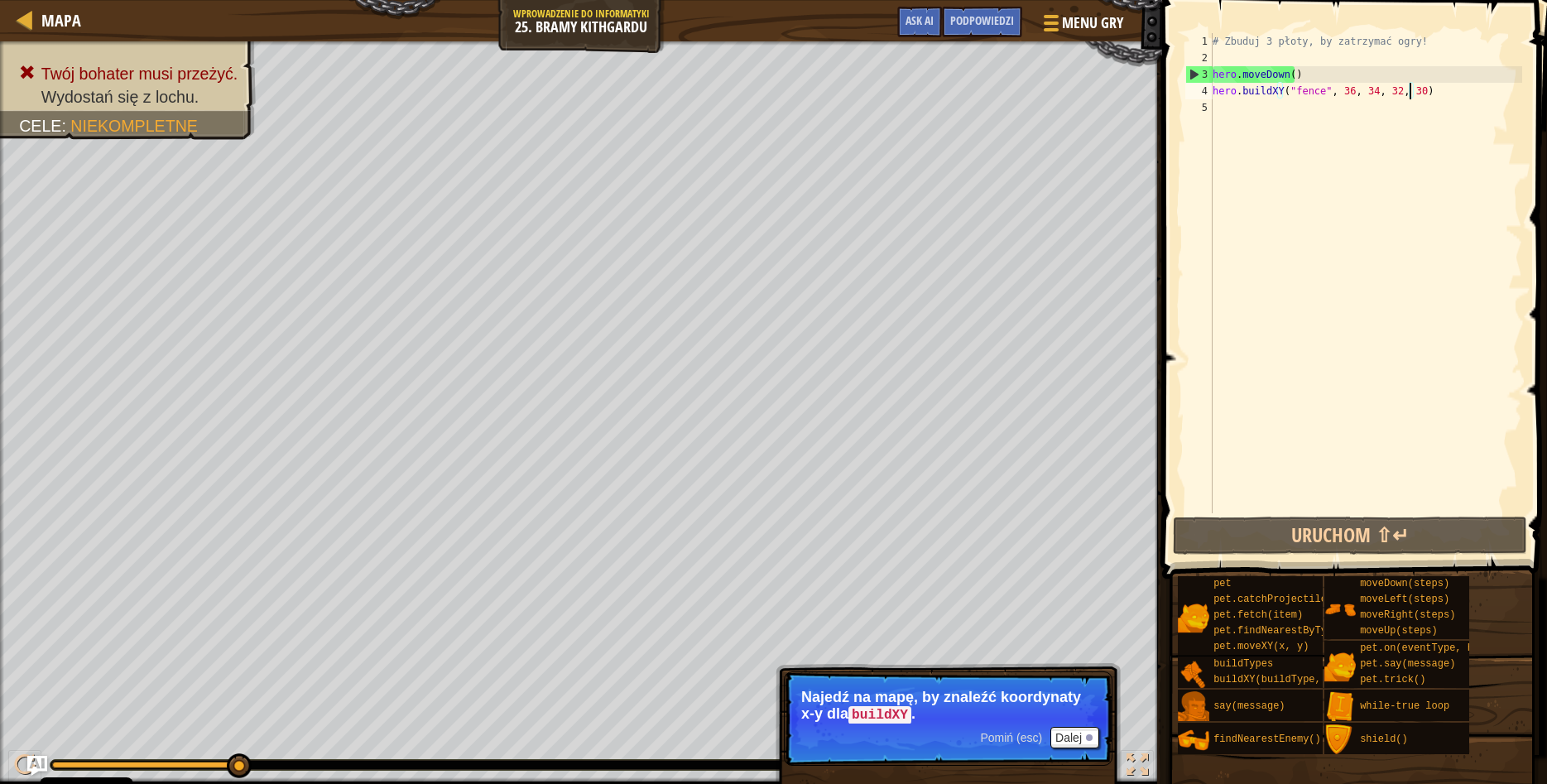
click at [1342, 502] on div "# Zbuduj 3 płoty, by zatrzymać ogry! hero . moveDown ( ) hero . buildXY ( "fenc…" at bounding box center [1366, 290] width 313 height 513
click at [1348, 522] on button "Uruchom ⇧↵" at bounding box center [1350, 535] width 354 height 38
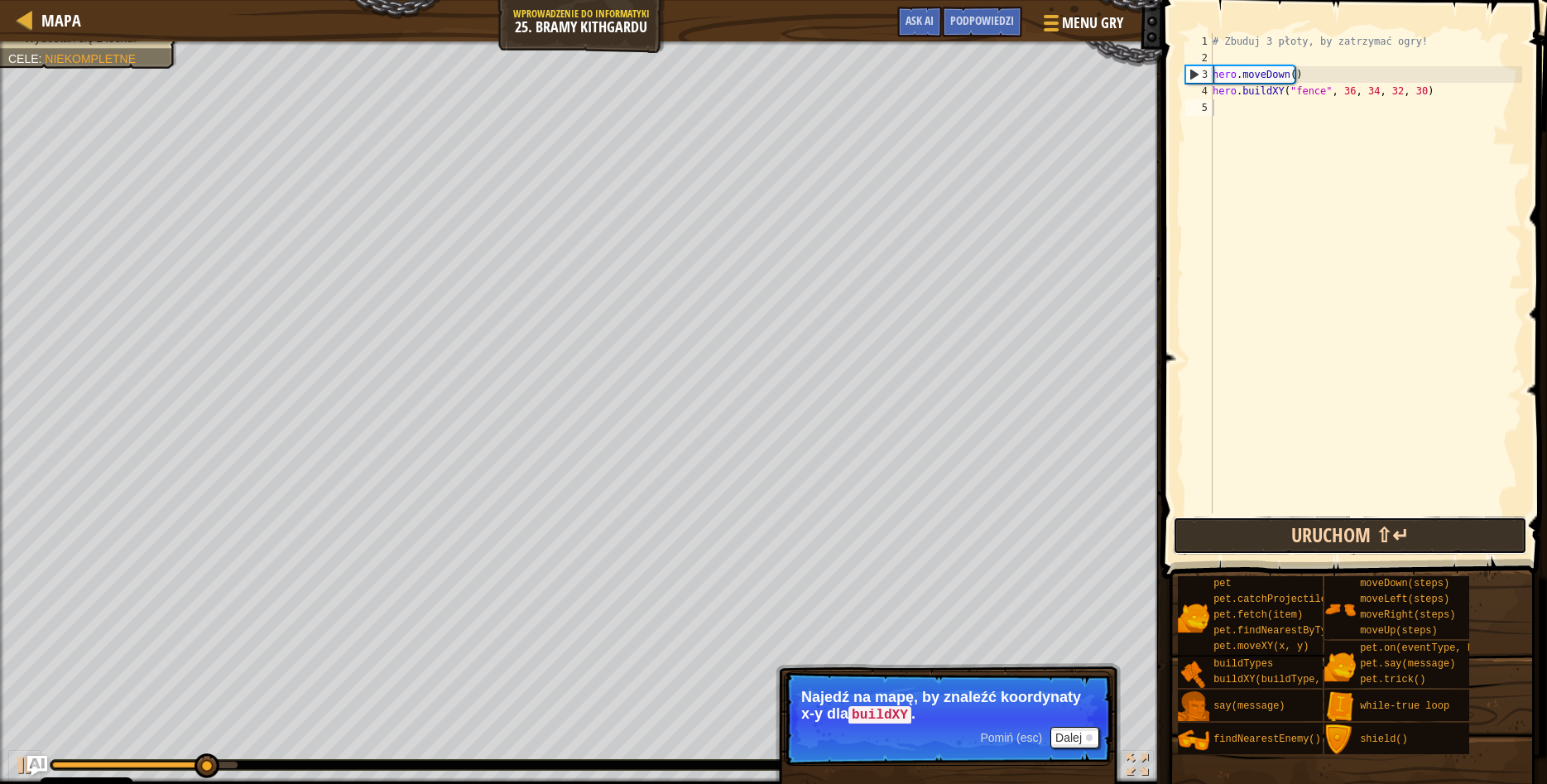
click at [1349, 522] on button "Uruchom ⇧↵" at bounding box center [1350, 535] width 354 height 38
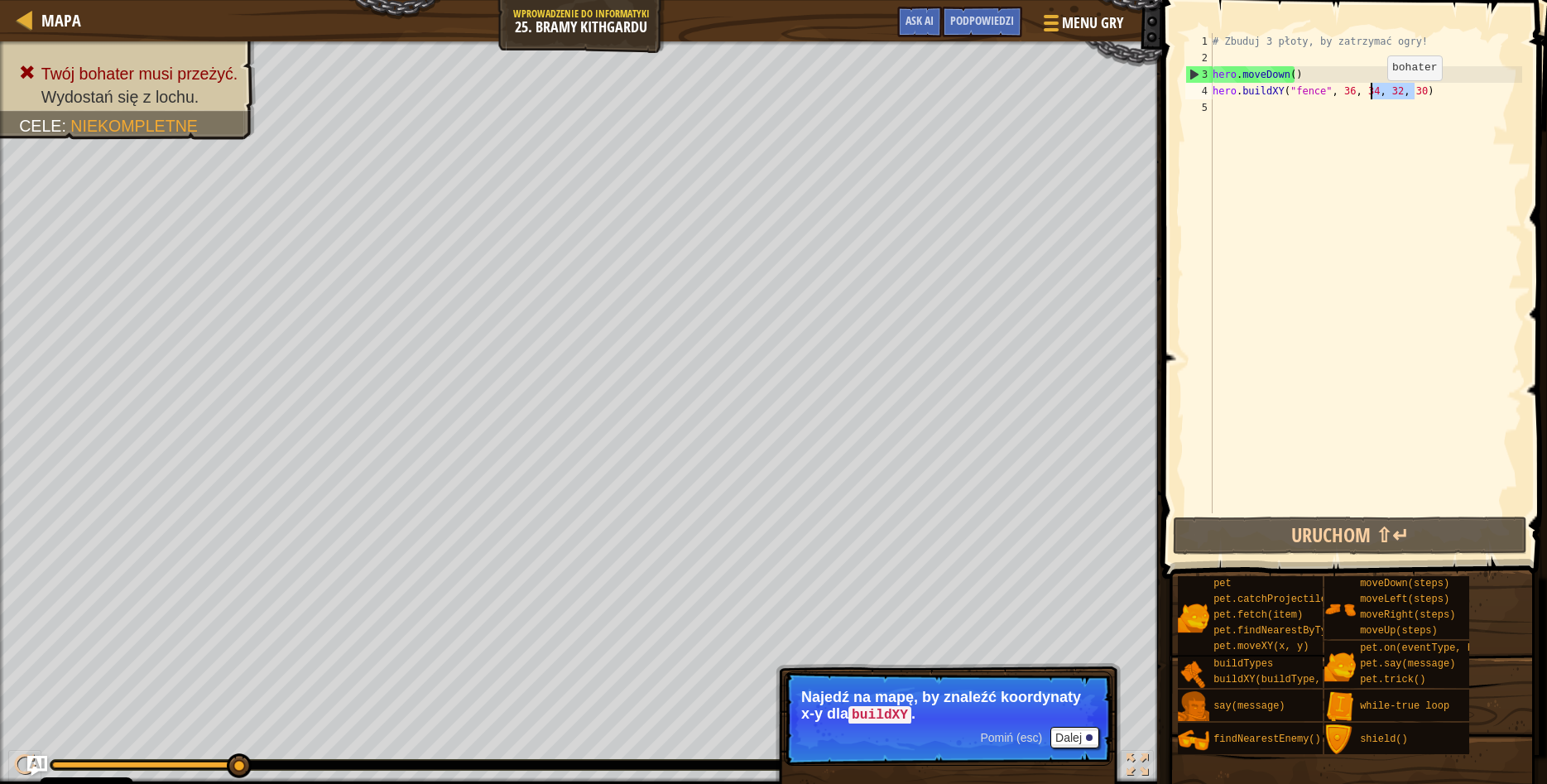
drag, startPoint x: 1417, startPoint y: 91, endPoint x: 1373, endPoint y: 97, distance: 44.4
click at [1373, 97] on div "# Zbuduj 3 płoty, by zatrzymać ogry! hero . moveDown ( ) hero . buildXY ( "fenc…" at bounding box center [1366, 290] width 313 height 513
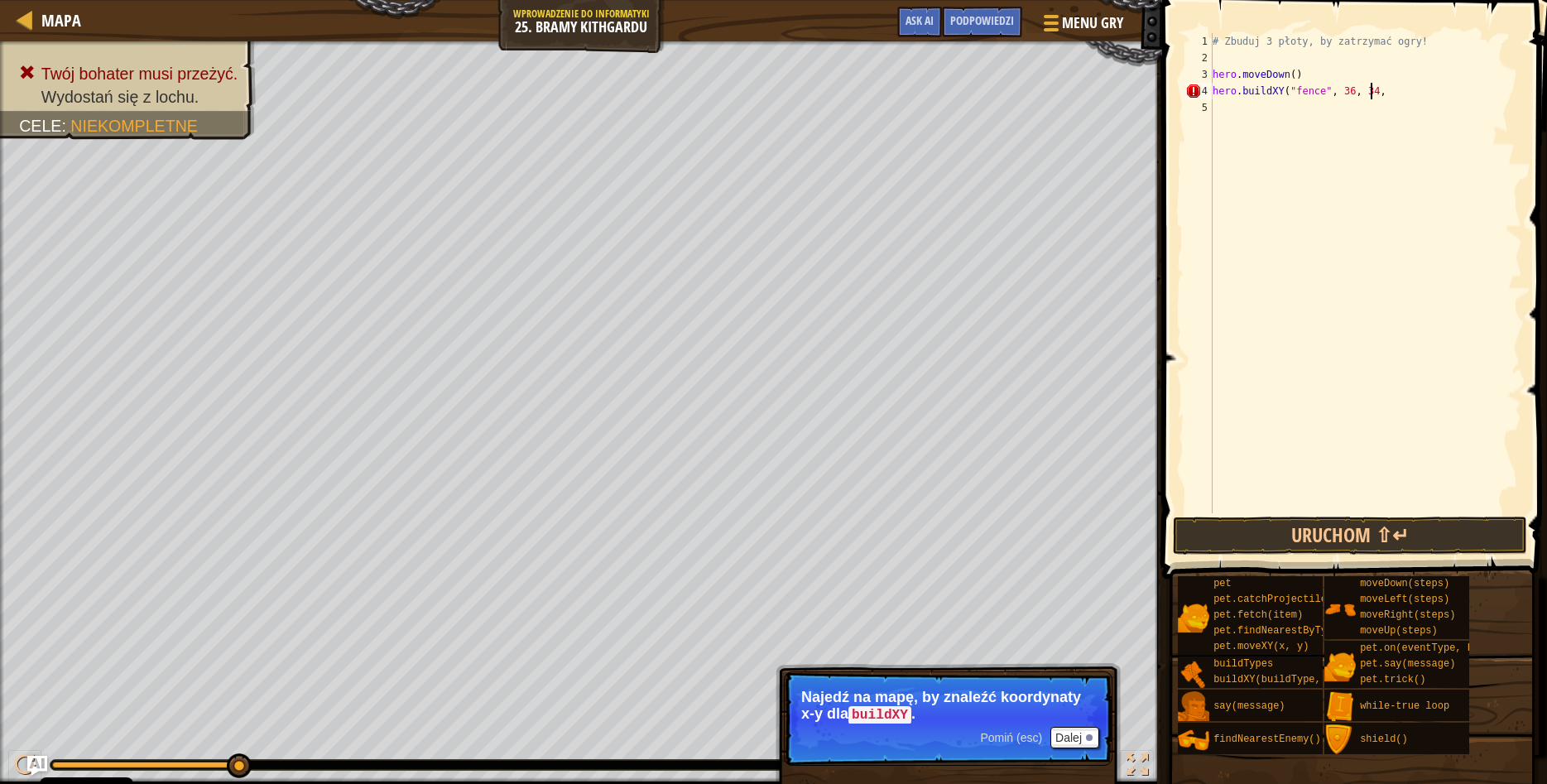
scroll to position [8, 14]
click at [1363, 97] on div "# Zbuduj 3 płoty, by zatrzymać ogry! hero . moveDown ( ) hero . buildXY ( "fenc…" at bounding box center [1366, 290] width 313 height 513
type textarea "hero.buildXY("fence", 36, 24,)"
click at [1377, 103] on div "# Zbuduj 3 płoty, by zatrzymać ogry! hero . moveDown ( ) hero . buildXY ( "fenc…" at bounding box center [1366, 290] width 313 height 513
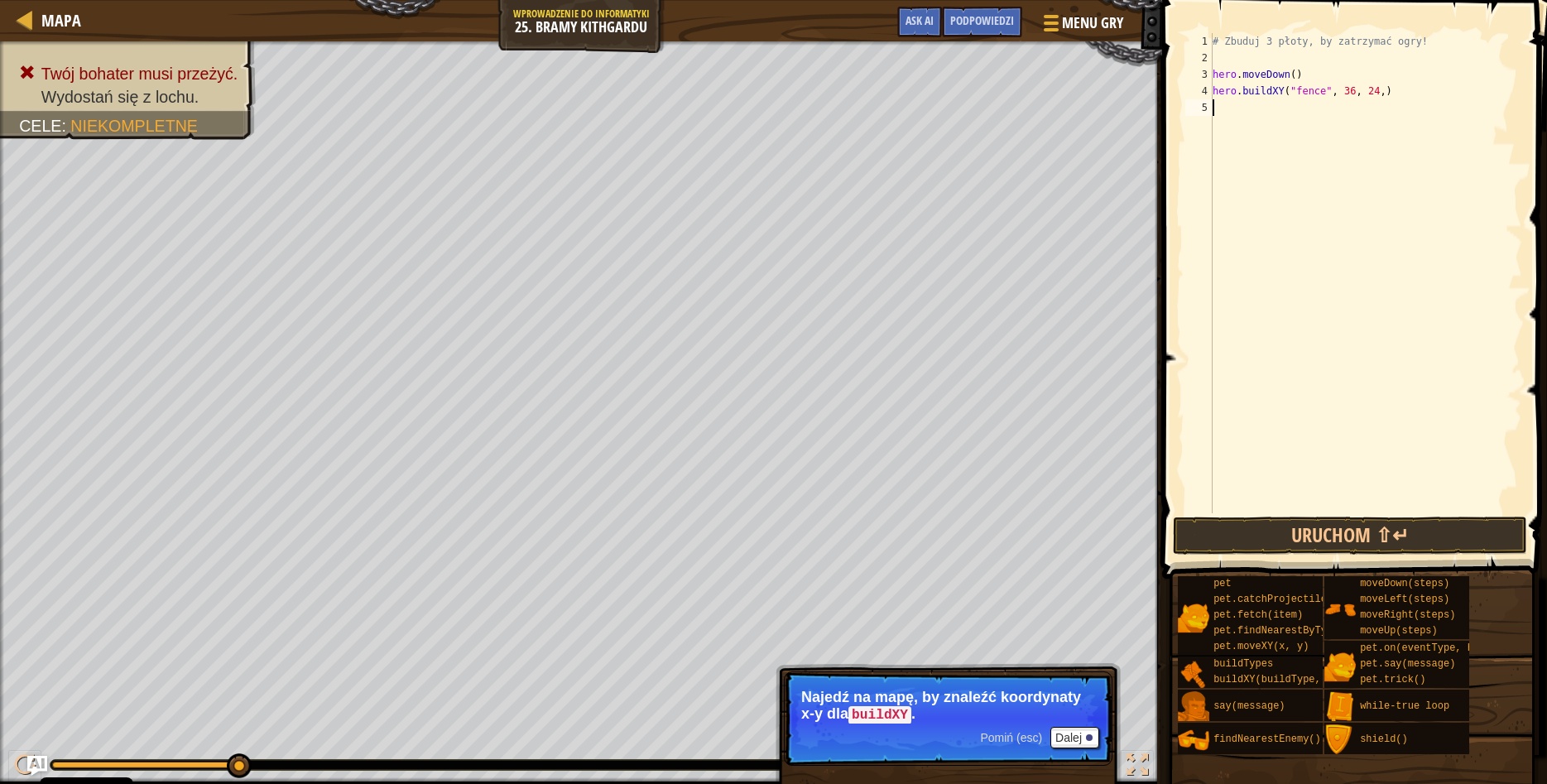
type textarea "h"
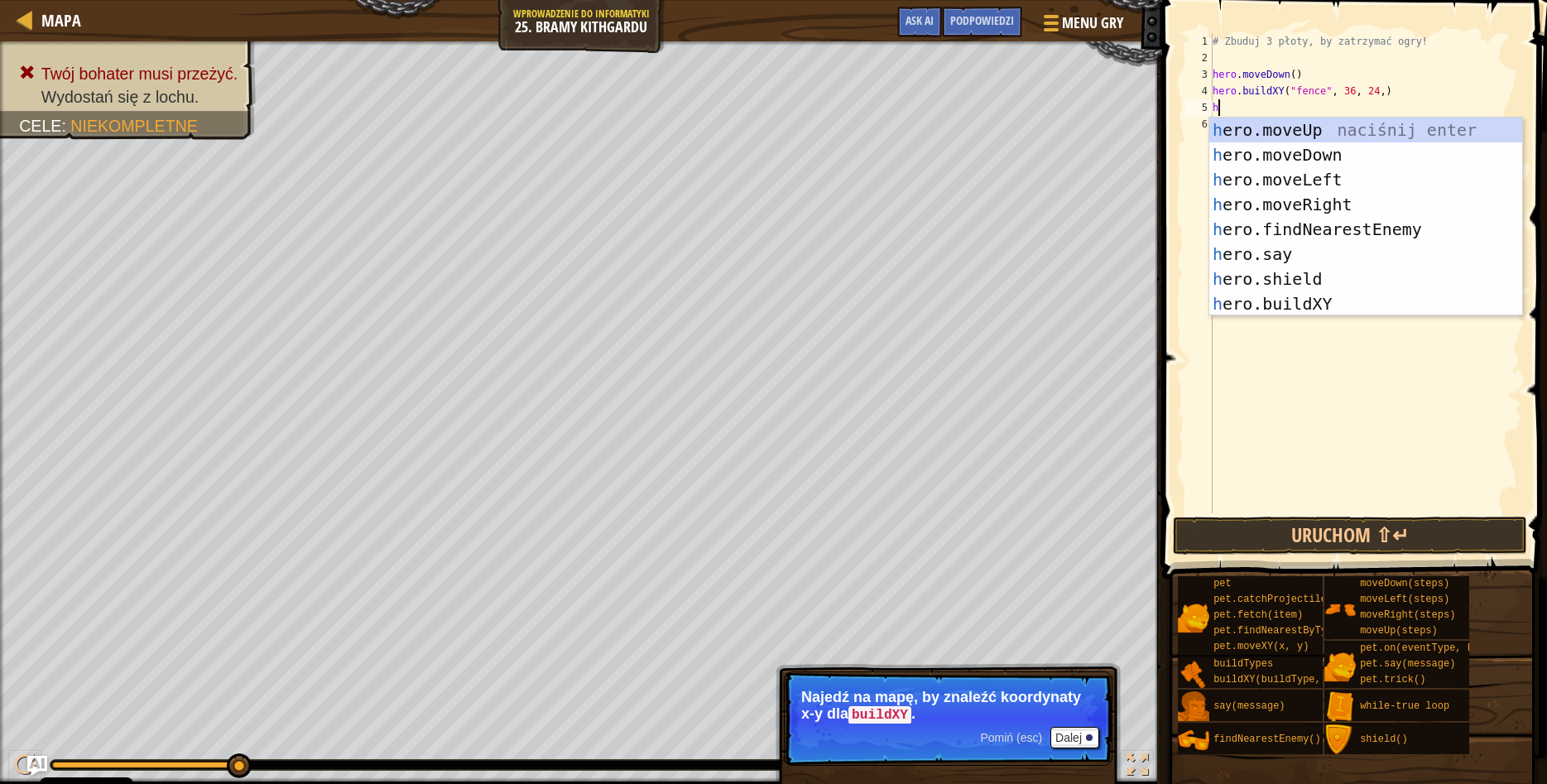
scroll to position [8, 0]
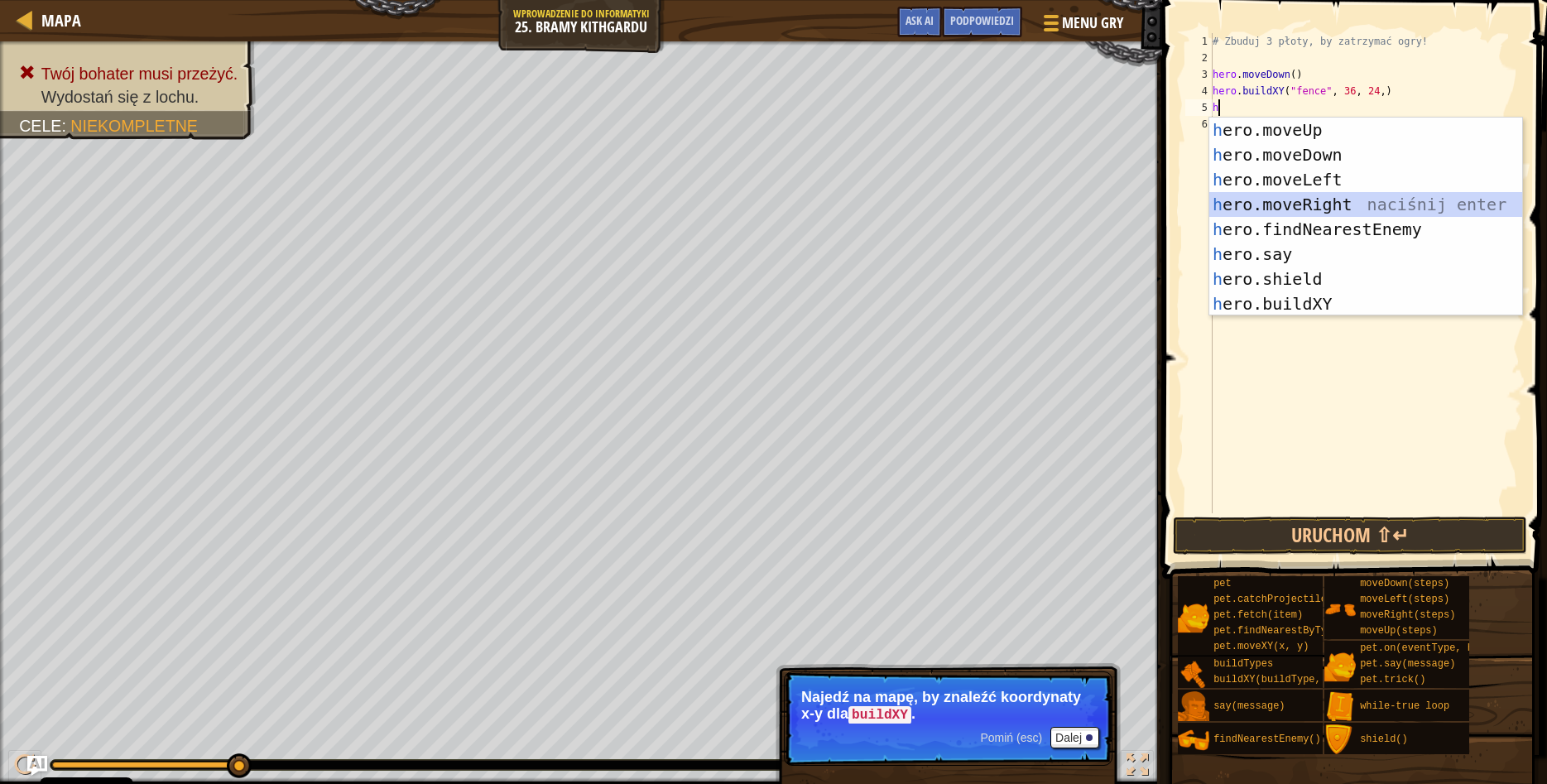
click at [1287, 203] on div "h ero.moveUp naciśnij enter h ero.moveDown naciśnij enter h ero.moveLeft naciśn…" at bounding box center [1366, 241] width 313 height 248
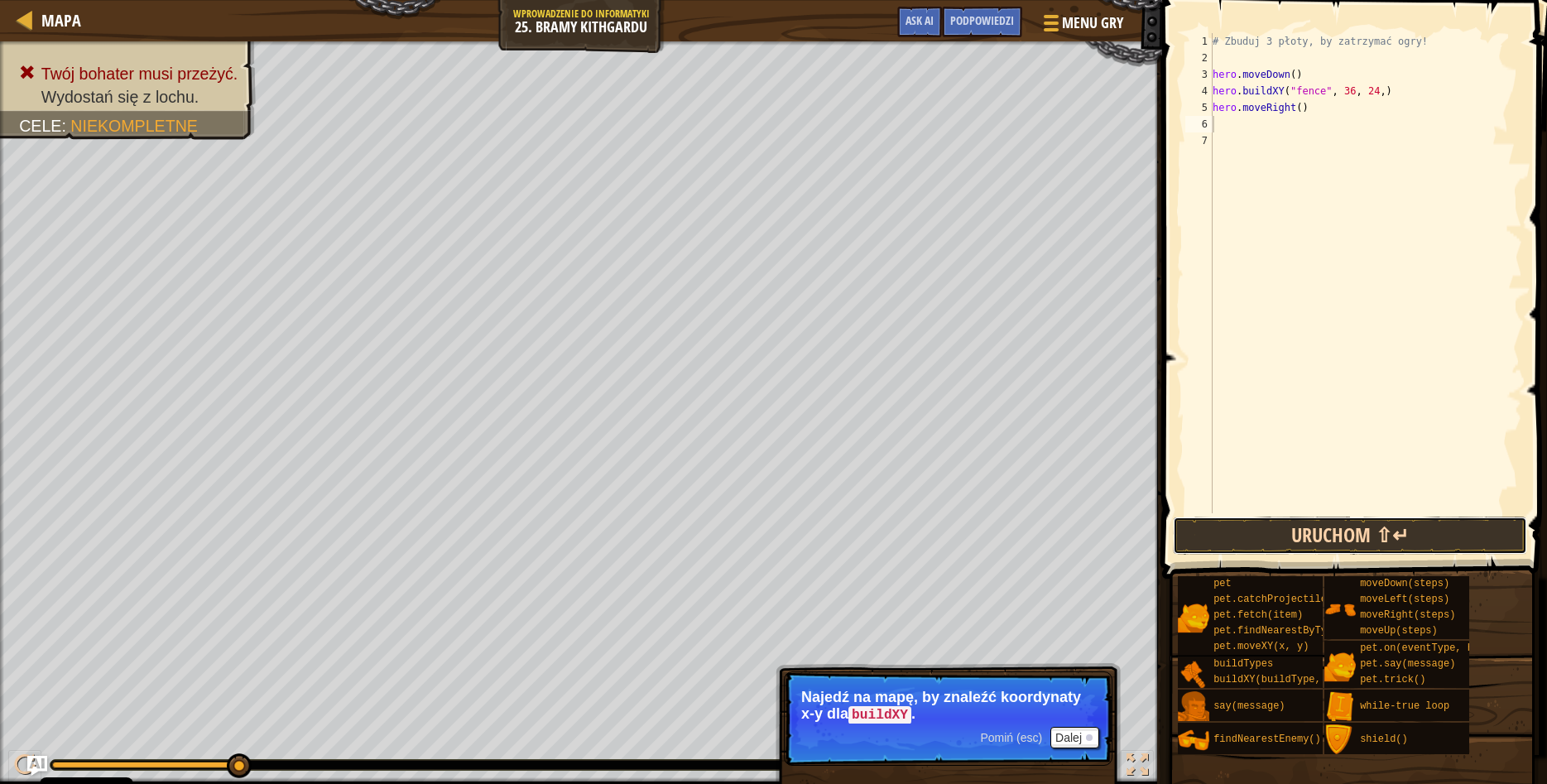
click at [1268, 539] on button "Uruchom ⇧↵" at bounding box center [1350, 535] width 354 height 38
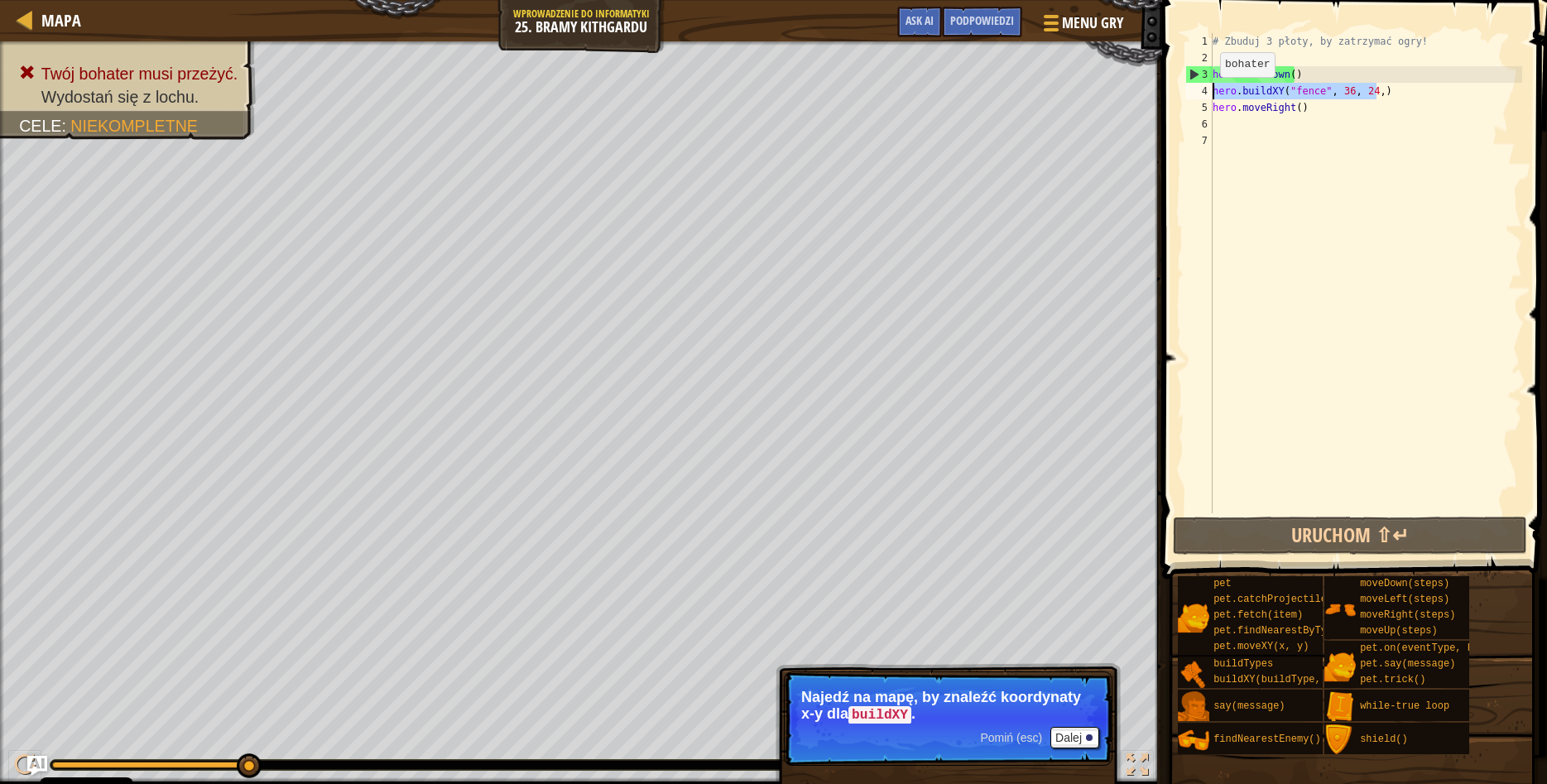
drag, startPoint x: 1382, startPoint y: 91, endPoint x: 1206, endPoint y: 93, distance: 176.0
click at [1210, 93] on div "# Zbuduj 3 płoty, by zatrzymać ogry! hero . moveDown ( ) hero . buildXY ( "fenc…" at bounding box center [1366, 273] width 313 height 480
click at [1301, 71] on div "# Zbuduj 3 płoty, by zatrzymać ogry! hero . moveDown ( ) hero . buildXY ( "fenc…" at bounding box center [1366, 290] width 313 height 513
type textarea "hero.moveDown()"
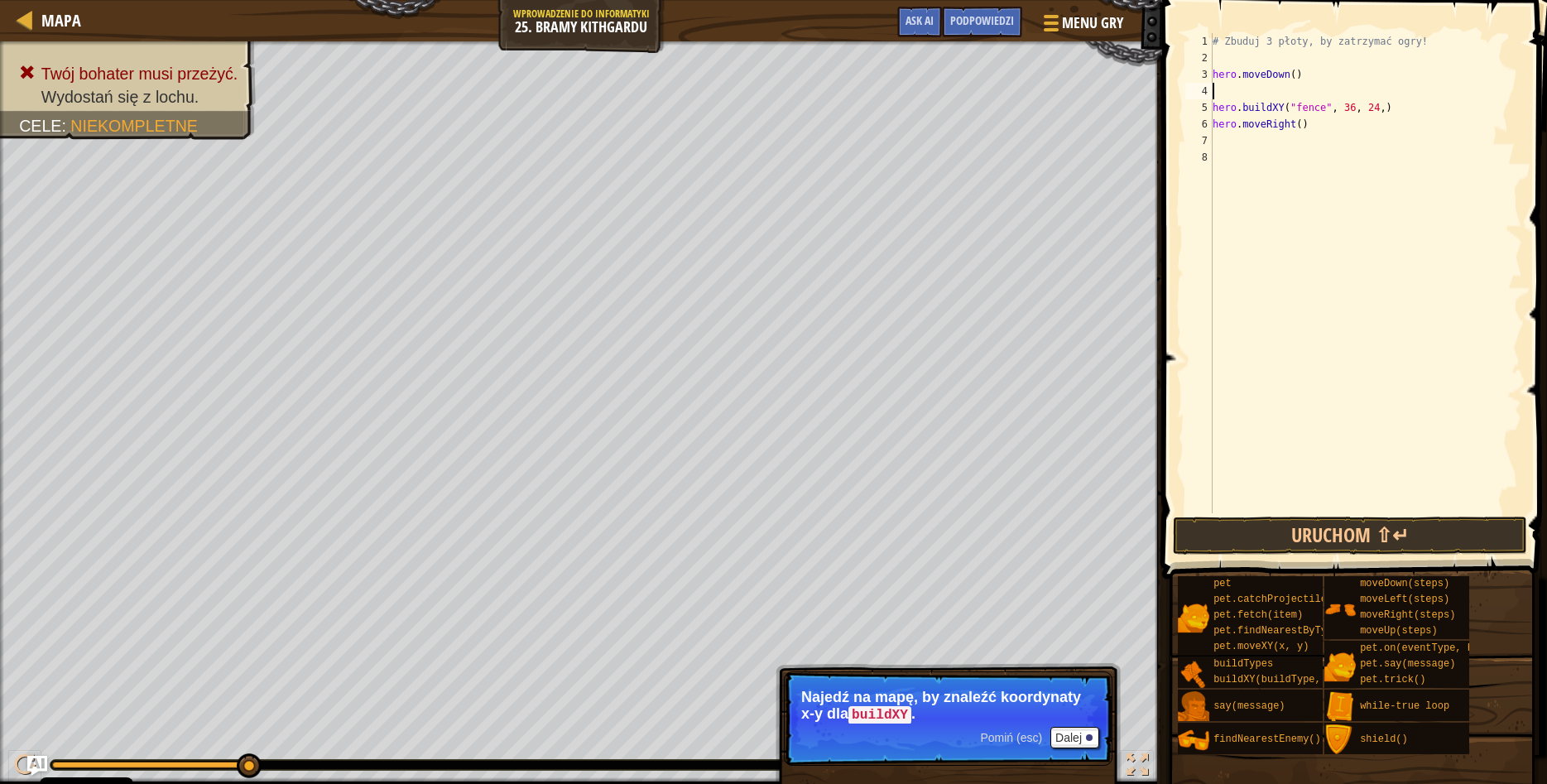
paste textarea "hero.buildXY("fence", 36, 24,)"
click at [1367, 95] on div "# Zbuduj 3 płoty, by zatrzymać ogry! hero . moveDown ( ) hero . buildXY ( "fenc…" at bounding box center [1366, 290] width 313 height 513
click at [1304, 76] on div "# Zbuduj 3 płoty, by zatrzymać ogry! hero . moveDown ( ) hero . buildXY ( "fenc…" at bounding box center [1366, 290] width 313 height 513
type textarea "hero.moveDown()"
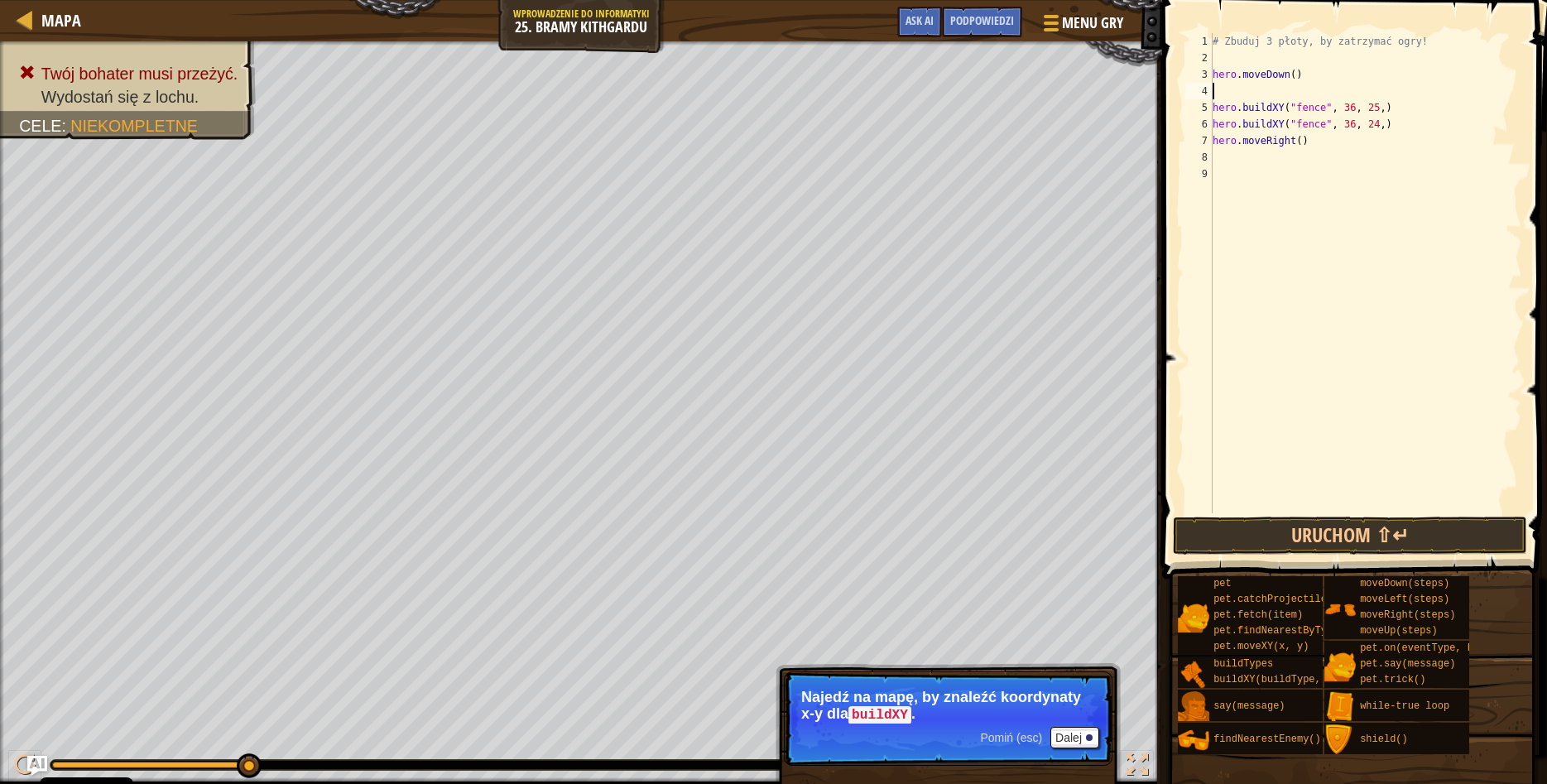
paste textarea "hero.buildXY("fence", 36, 24,)"
click at [1367, 91] on div "# Zbuduj 3 płoty, by zatrzymać ogry! hero . moveDown ( ) hero . buildXY ( "fenc…" at bounding box center [1366, 290] width 313 height 513
click at [1305, 81] on div "# Zbuduj 3 płoty, by zatrzymać ogry! hero . moveDown ( ) hero . buildXY ( "fenc…" at bounding box center [1366, 290] width 313 height 513
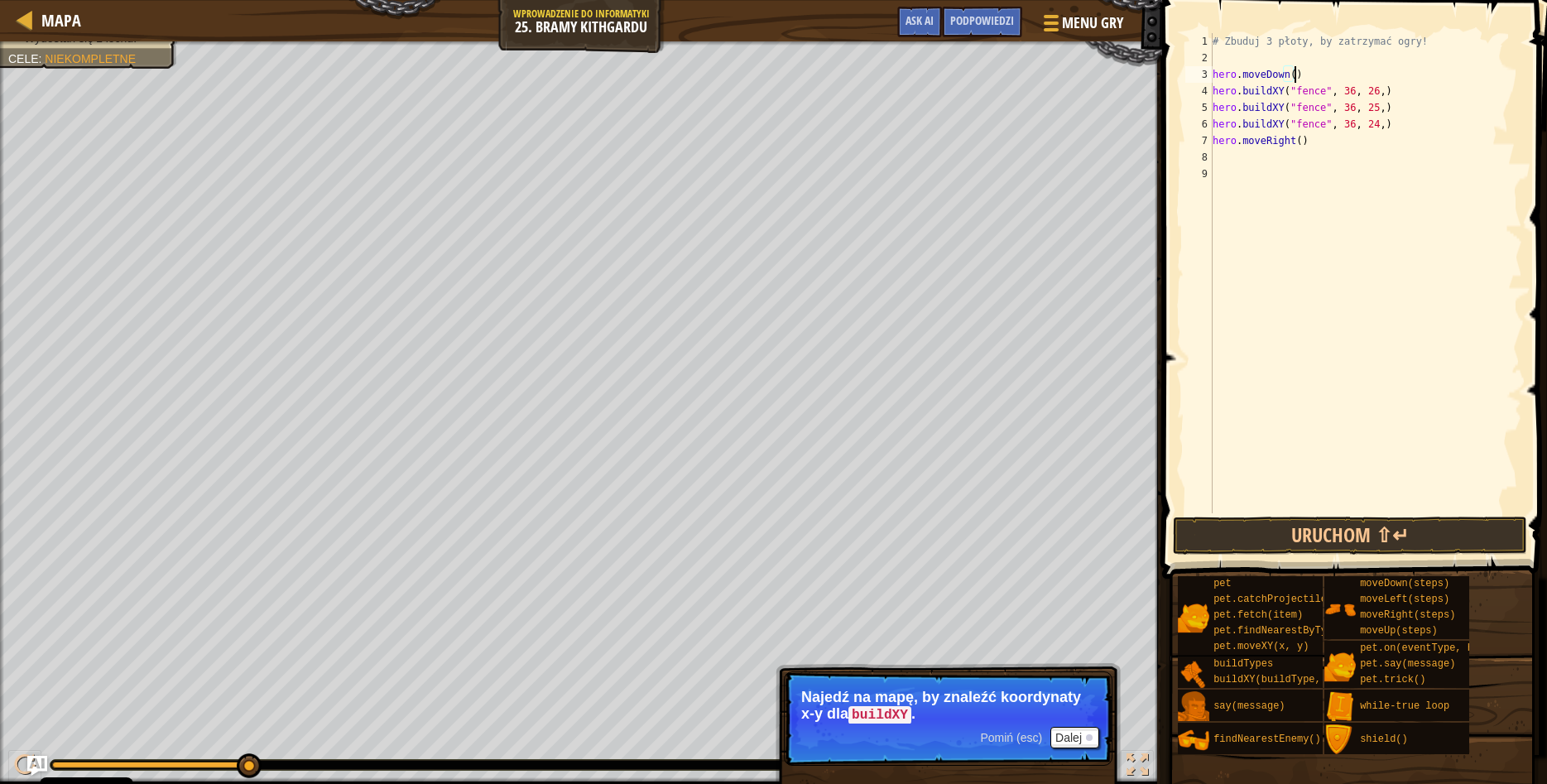
type textarea "hero.moveDown()"
click at [172, 152] on div "Twój bohater musi przeżyć. Wydostań się z lochu. Cele : Niekompletne" at bounding box center [581, 412] width 1162 height 741
click at [1378, 177] on div "# Zbuduj 3 płoty, by zatrzymać ogry! hero . moveDown ( ) hero . buildXY ( "fenc…" at bounding box center [1366, 290] width 313 height 513
click at [1299, 80] on div "# Zbuduj 3 płoty, by zatrzymać ogry! hero . moveDown ( ) hero . buildXY ( "fenc…" at bounding box center [1366, 290] width 313 height 513
type textarea "hero.moveDown()"
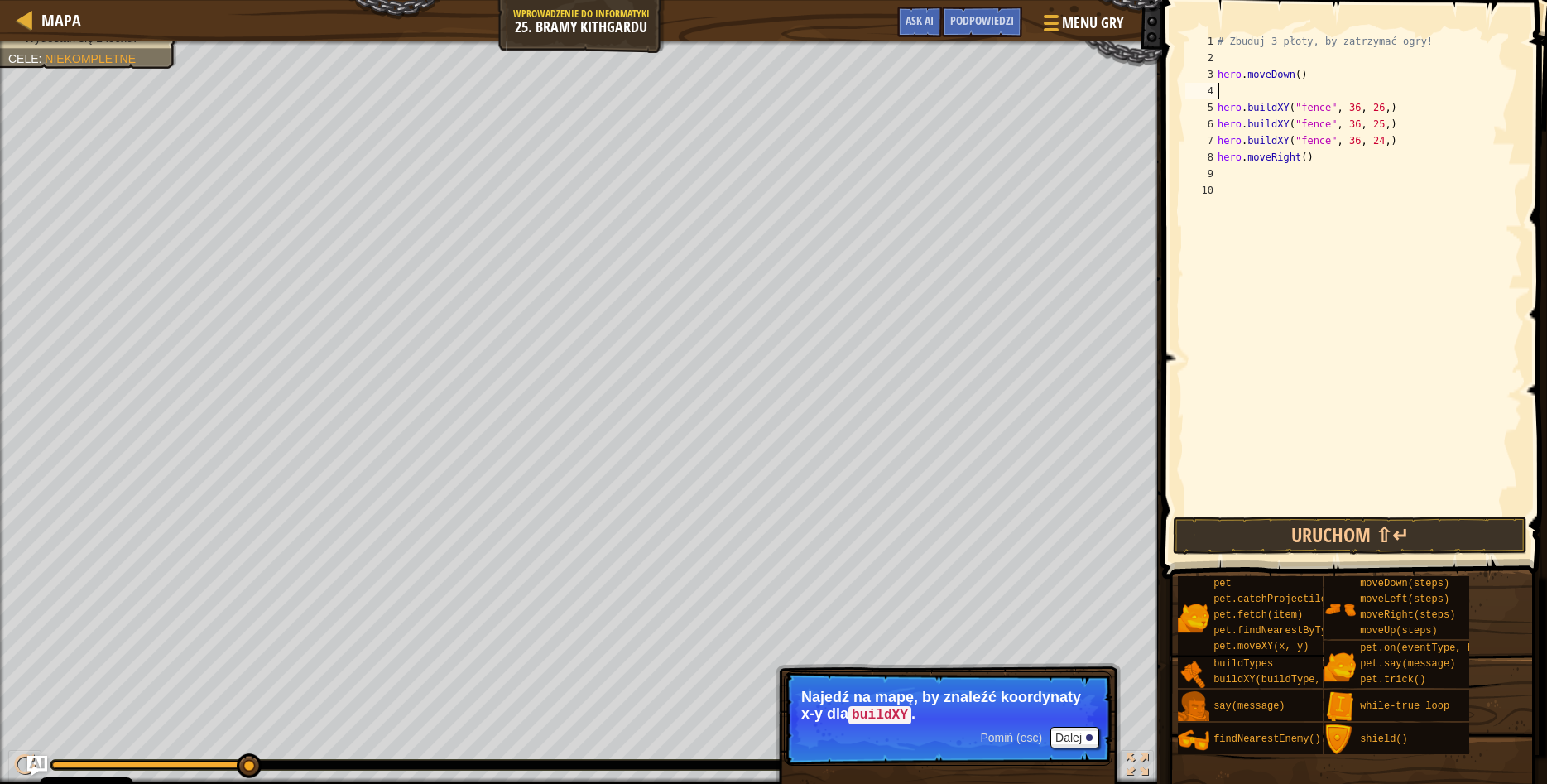
paste textarea "hero.buildXY("fence", 36, 24,)"
click at [1365, 91] on div "# Zbuduj 3 płoty, by zatrzymać ogry! hero . moveDown ( ) hero . buildXY ( "fenc…" at bounding box center [1369, 290] width 308 height 513
click at [1291, 529] on button "Uruchom ⇧↵" at bounding box center [1350, 535] width 354 height 38
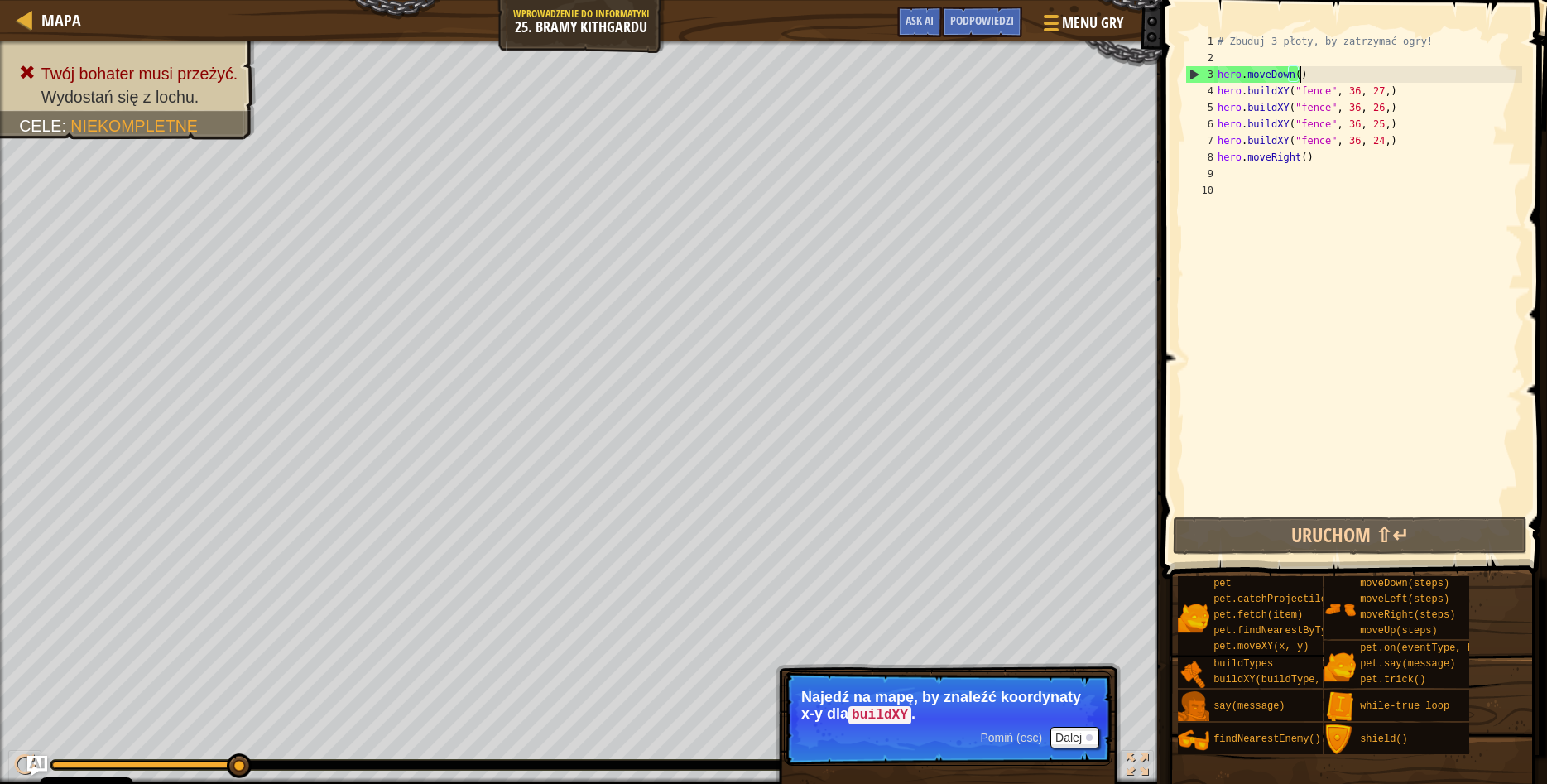
click at [1302, 71] on div "# Zbuduj 3 płoty, by zatrzymać ogry! hero . moveDown ( ) hero . buildXY ( "fenc…" at bounding box center [1369, 290] width 308 height 513
type textarea "hero.moveDown()"
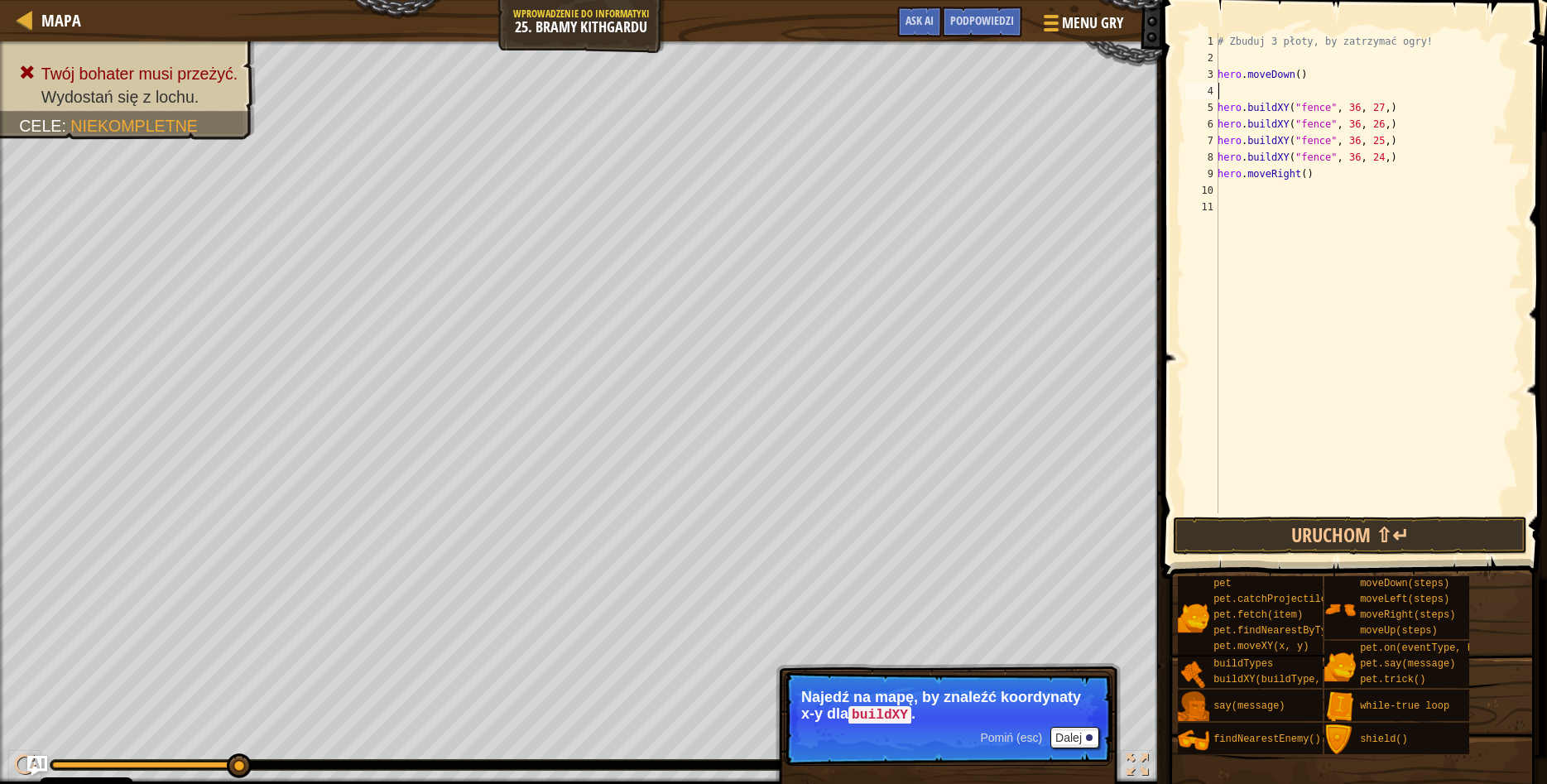
paste textarea "hero.buildXY("fence", 36, 24,)"
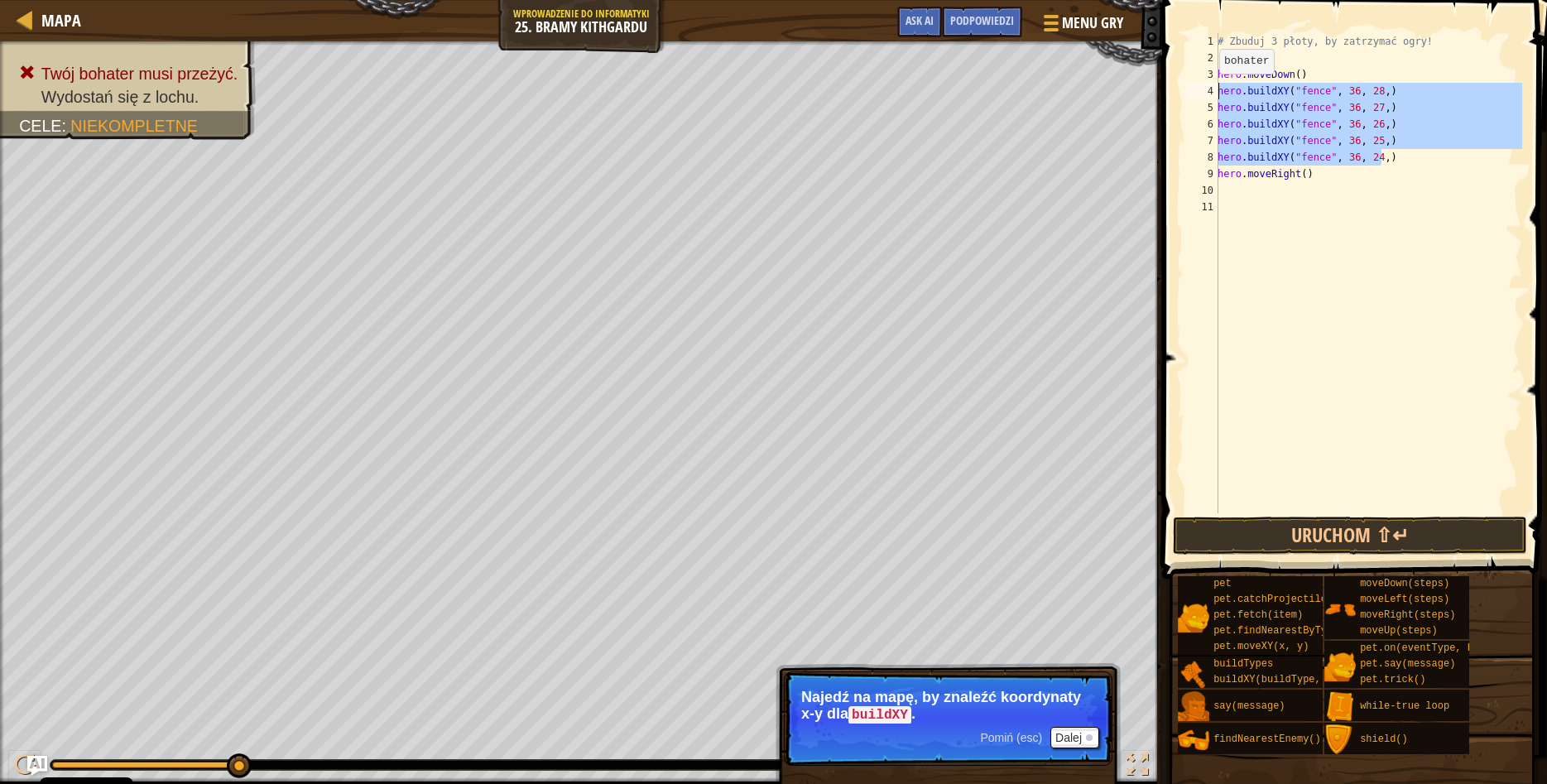
drag, startPoint x: 1387, startPoint y: 159, endPoint x: 1211, endPoint y: 90, distance: 189.0
click at [1215, 90] on div "# Zbuduj 3 płoty, by zatrzymać ogry! hero . moveDown ( ) hero . buildXY ( "fenc…" at bounding box center [1369, 273] width 308 height 480
drag, startPoint x: 1060, startPoint y: 28, endPoint x: 1117, endPoint y: 31, distance: 57.1
click at [1117, 31] on span "Menu gry" at bounding box center [1093, 23] width 65 height 22
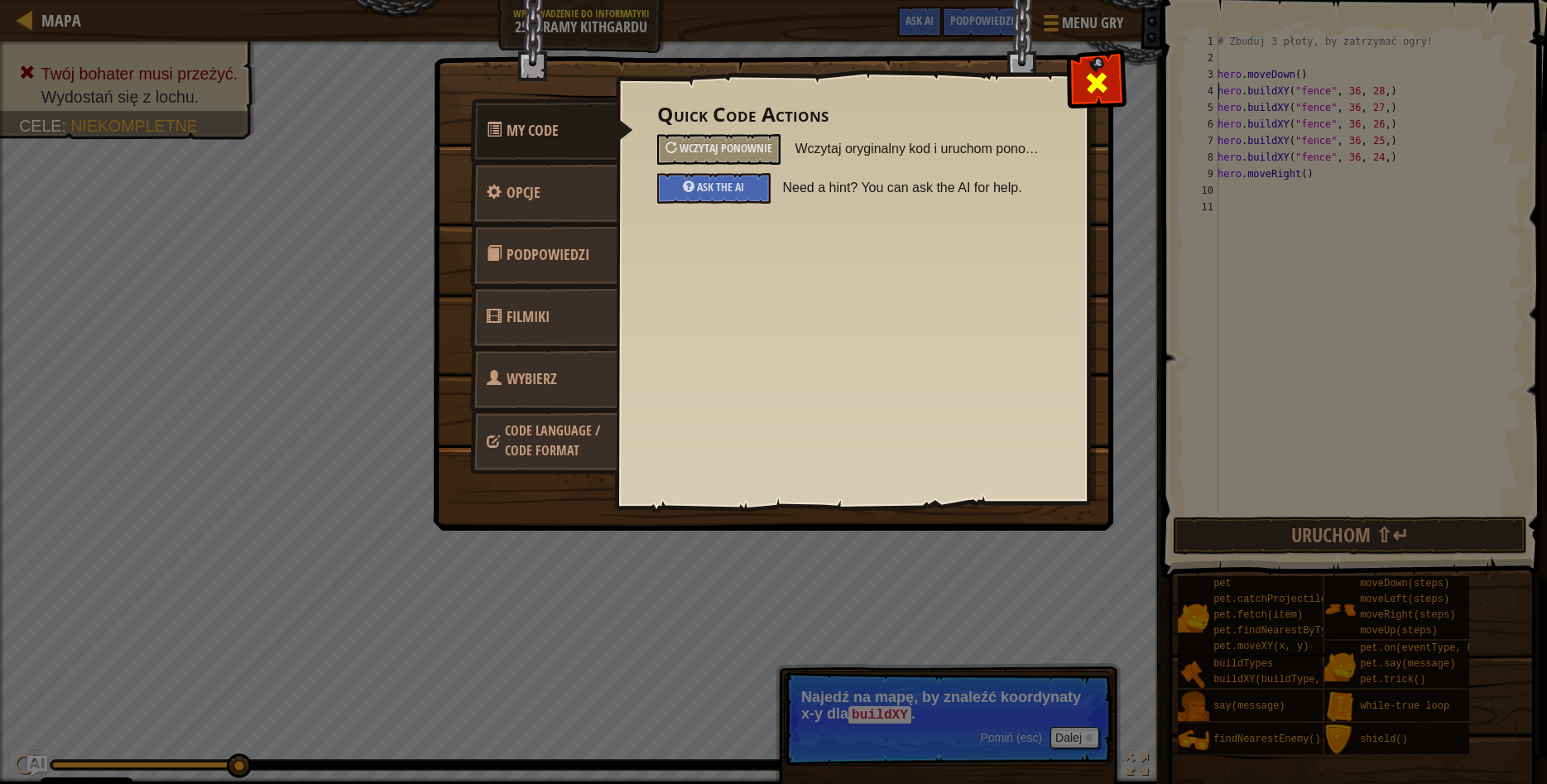
click at [1100, 82] on span at bounding box center [1097, 82] width 26 height 26
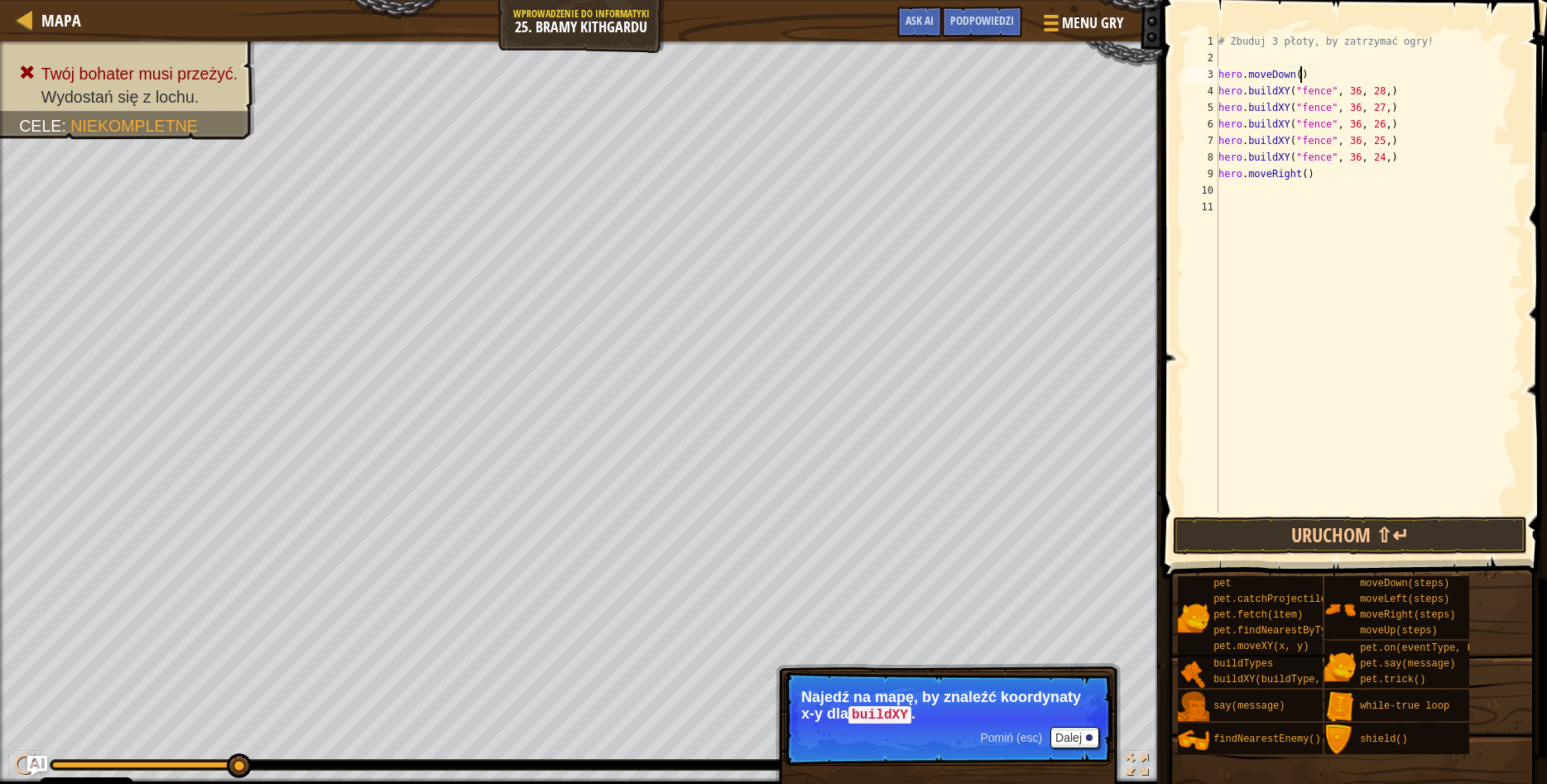
click at [1299, 71] on div "# Zbuduj 3 płoty, by zatrzymać ogry! hero . moveDown ( ) hero . buildXY ( "fenc…" at bounding box center [1369, 290] width 308 height 513
paste textarea "buildXY("fence", 36, 24,"
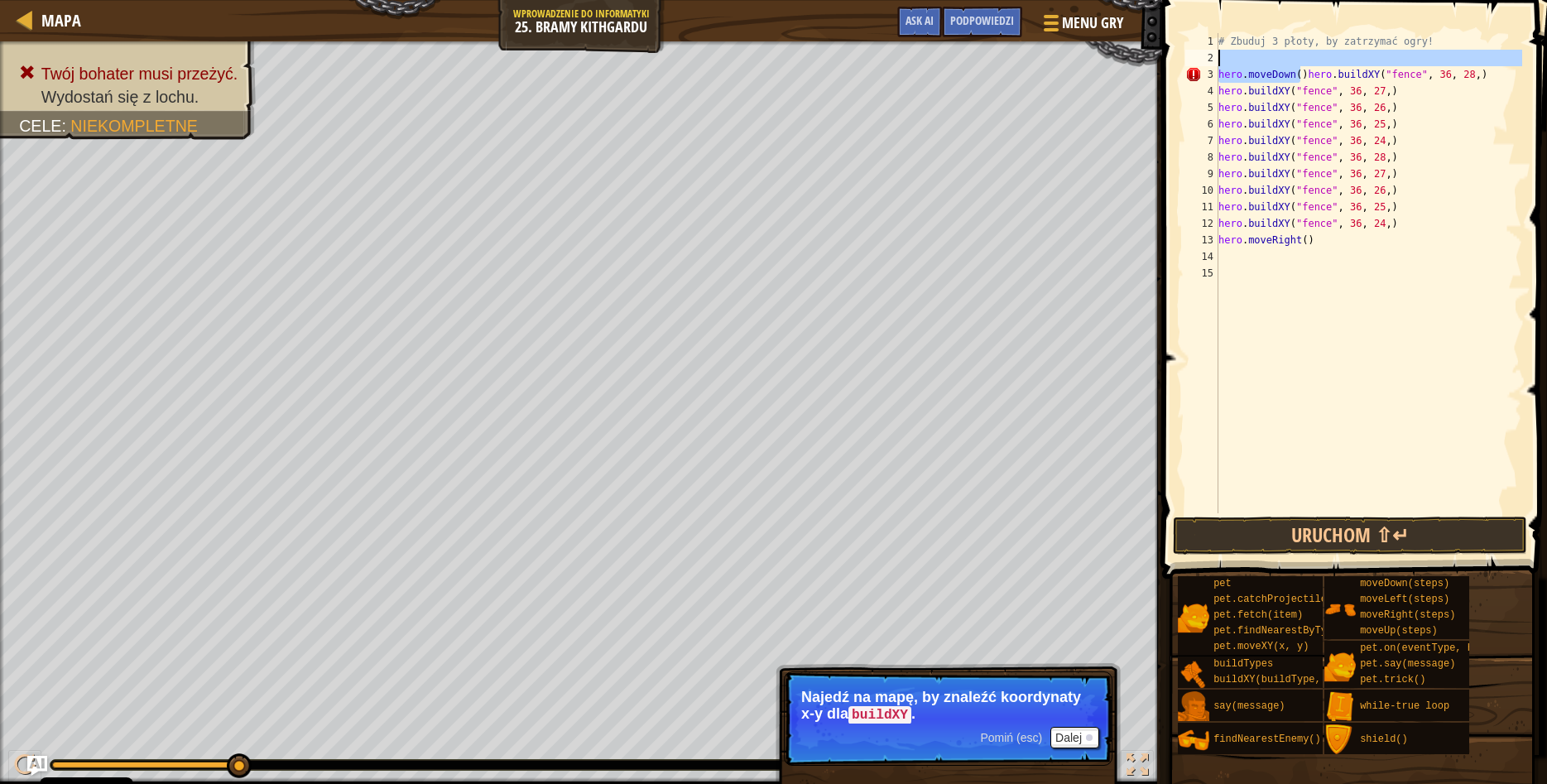
click at [1301, 65] on div "# Zbuduj 3 płoty, by zatrzymać ogry! hero . moveDown ( ) hero . buildXY ( "fenc…" at bounding box center [1369, 290] width 308 height 513
click at [1305, 78] on div "# Zbuduj 3 płoty, by zatrzymać ogry! hero . moveDown ( ) hero . buildXY ( "fenc…" at bounding box center [1369, 290] width 308 height 513
click at [1302, 79] on div "# Zbuduj 3 płoty, by zatrzymać ogry! hero . moveDown ( ) hero . buildXY ( "fenc…" at bounding box center [1369, 290] width 308 height 513
click at [1303, 78] on div "# Zbuduj 3 płoty, by zatrzymać ogry! hero . moveDown ( ) hero . buildXY ( "fenc…" at bounding box center [1369, 290] width 308 height 513
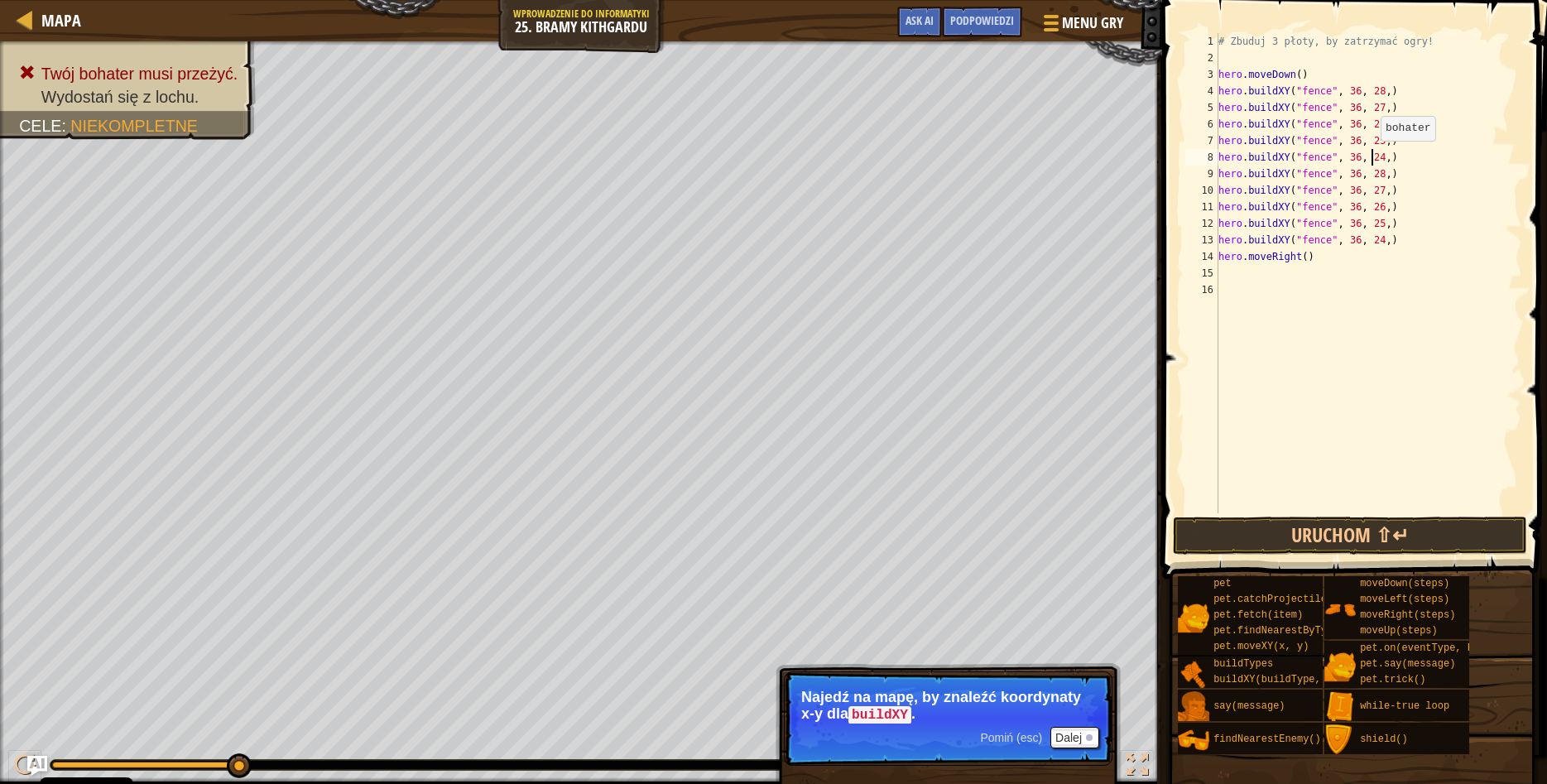
click at [1373, 157] on div "# Zbuduj 3 płoty, by zatrzymać ogry! hero . moveDown ( ) hero . buildXY ( "fenc…" at bounding box center [1369, 290] width 308 height 513
click at [1370, 144] on div "# Zbuduj 3 płoty, by zatrzymać ogry! hero . moveDown ( ) hero . buildXY ( "fenc…" at bounding box center [1369, 290] width 308 height 513
click at [1372, 127] on div "# Zbuduj 3 płoty, by zatrzymać ogry! hero . moveDown ( ) hero . buildXY ( "fenc…" at bounding box center [1369, 290] width 308 height 513
click at [1370, 110] on div "# Zbuduj 3 płoty, by zatrzymać ogry! hero . moveDown ( ) hero . buildXY ( "fenc…" at bounding box center [1369, 290] width 308 height 513
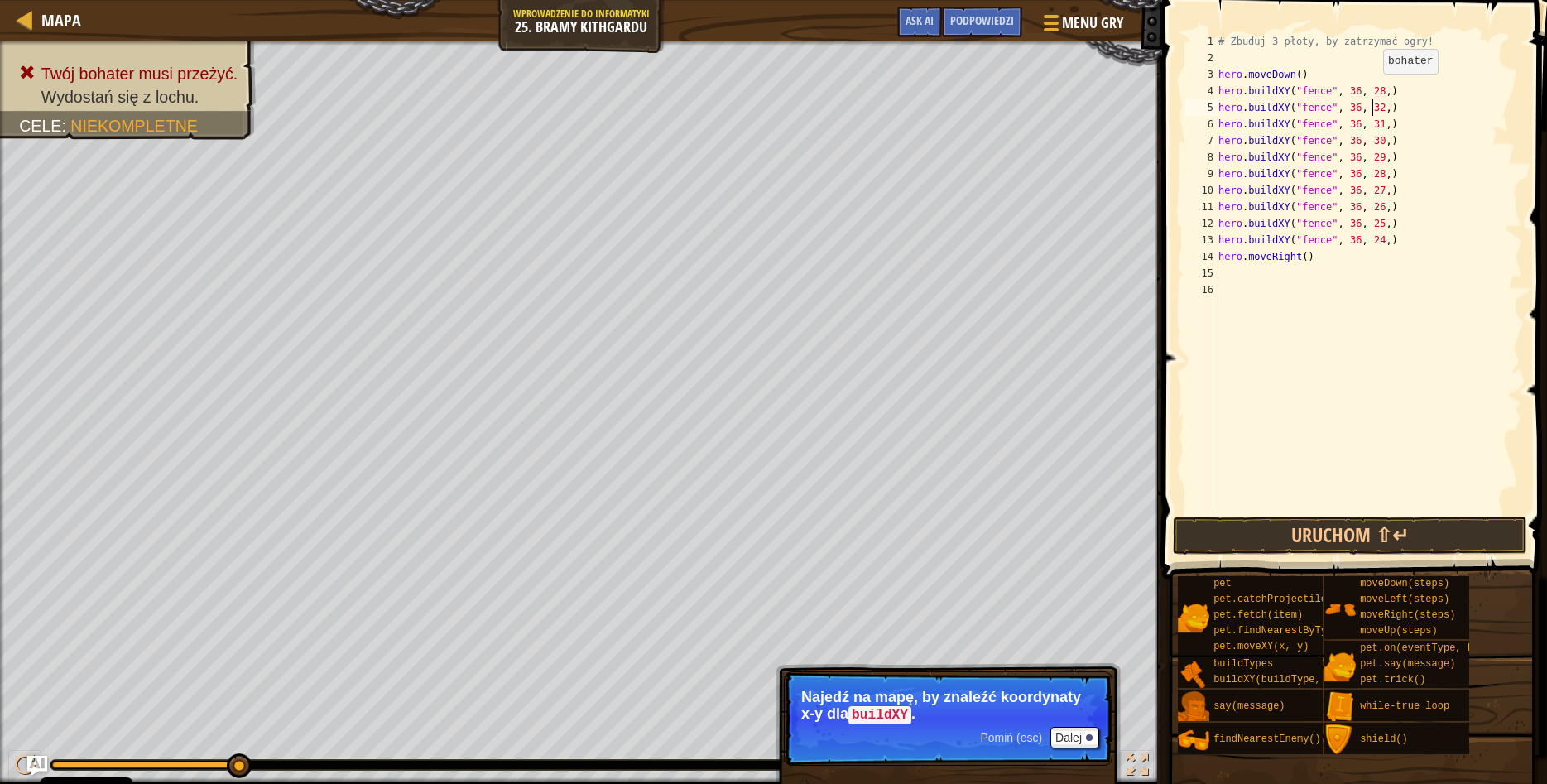
click at [1375, 90] on div "# Zbuduj 3 płoty, by zatrzymać ogry! hero . moveDown ( ) hero . buildXY ( "fenc…" at bounding box center [1369, 290] width 308 height 513
click at [1372, 92] on div "# Zbuduj 3 płoty, by zatrzymać ogry! hero . moveDown ( ) hero . buildXY ( "fenc…" at bounding box center [1369, 290] width 308 height 513
click at [1326, 545] on button "Uruchom ⇧↵" at bounding box center [1350, 535] width 354 height 38
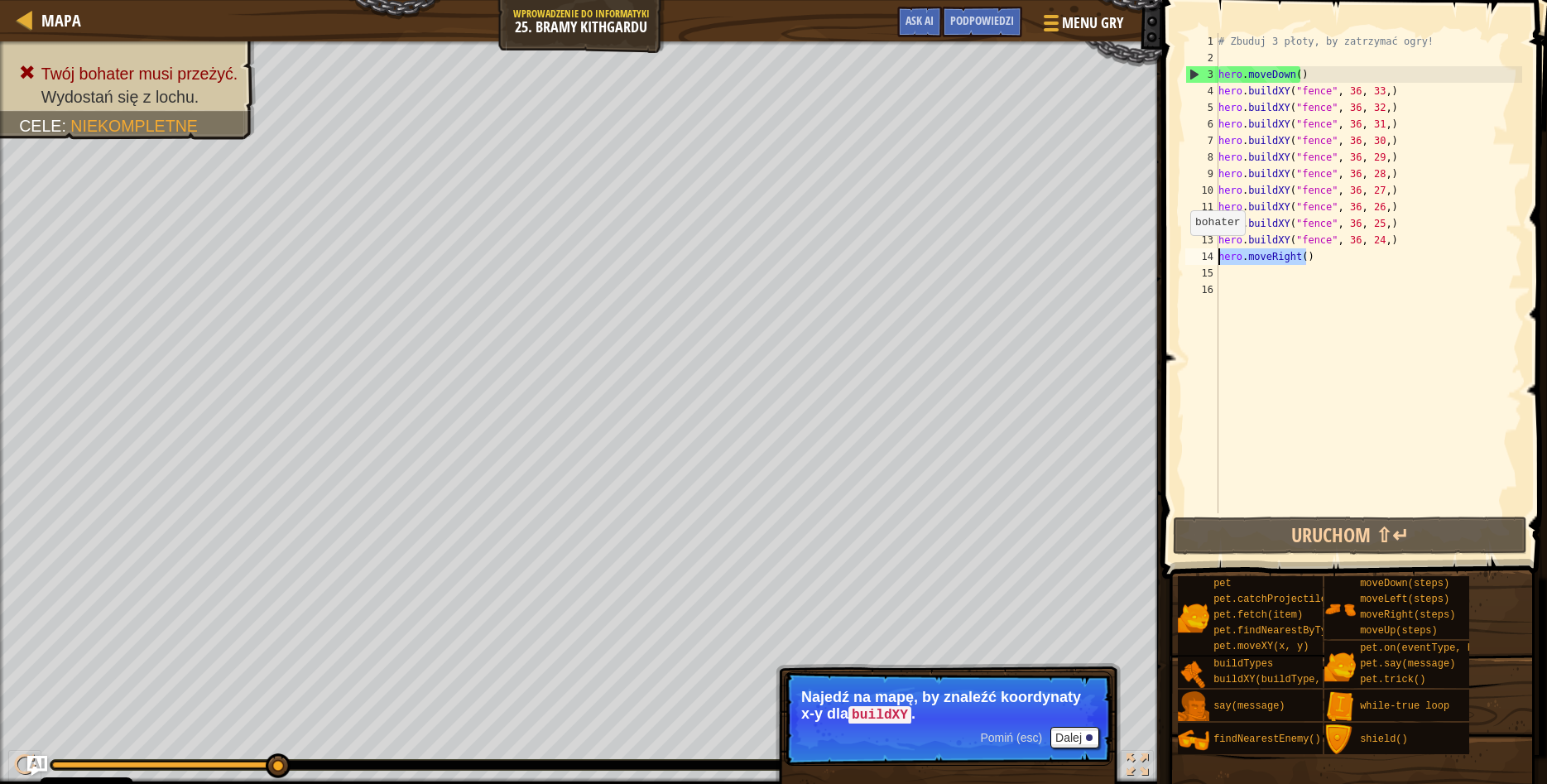
drag, startPoint x: 1315, startPoint y: 258, endPoint x: 1183, endPoint y: 251, distance: 132.2
click at [1216, 251] on div "# Zbuduj 3 płoty, by zatrzymać ogry! hero . moveDown ( ) hero . buildXY ( "fenc…" at bounding box center [1369, 273] width 308 height 480
type textarea "hero.moveRight()"
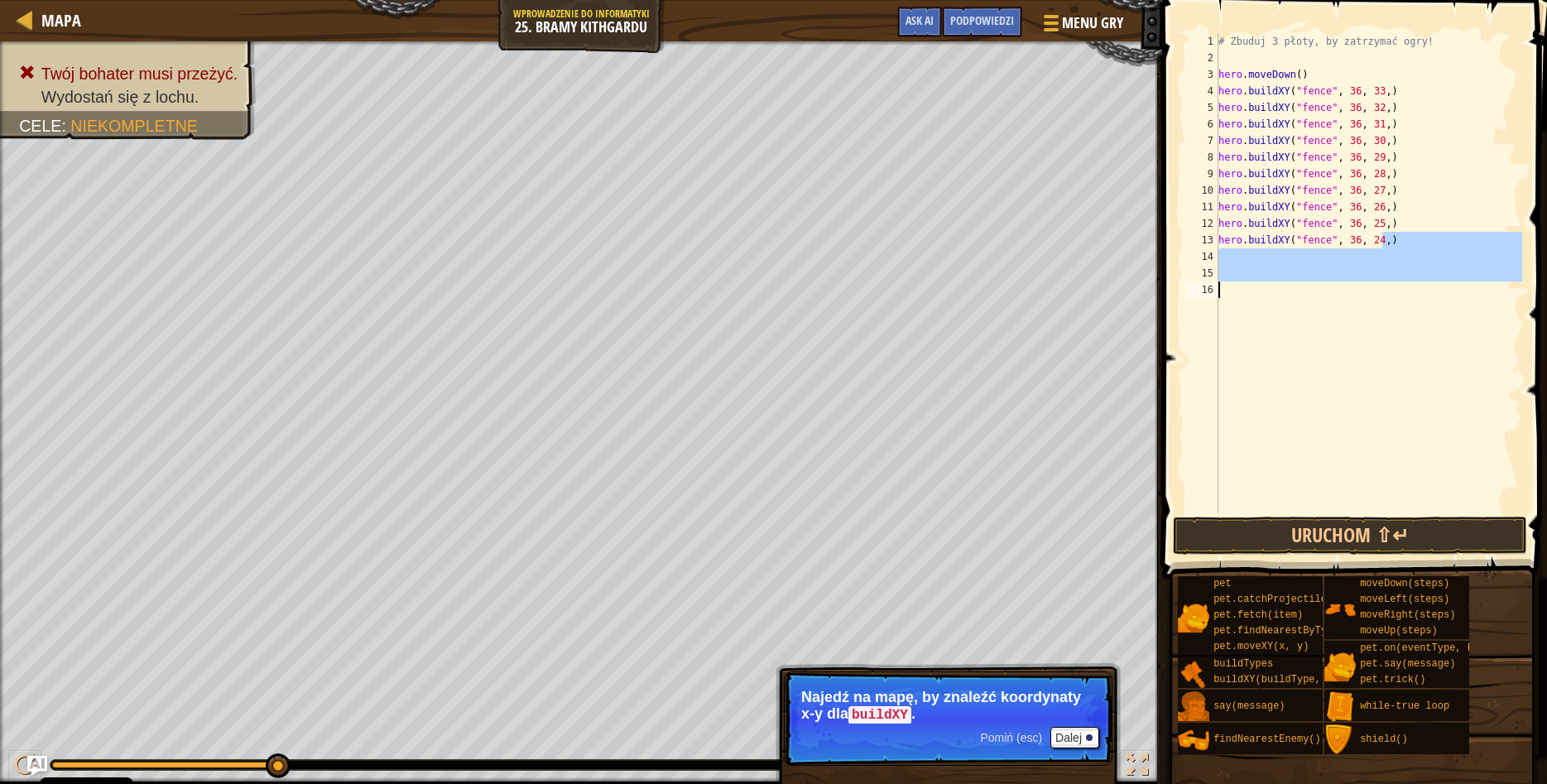
drag, startPoint x: 1392, startPoint y: 245, endPoint x: 1498, endPoint y: 308, distance: 123.3
click at [1499, 308] on div "# Zbuduj 3 płoty, by zatrzymać ogry! hero . moveDown ( ) hero . buildXY ( "fenc…" at bounding box center [1369, 290] width 308 height 513
click at [1462, 364] on div "# Zbuduj 3 płoty, by zatrzymać ogry! hero . moveDown ( ) hero . buildXY ( "fenc…" at bounding box center [1369, 273] width 308 height 480
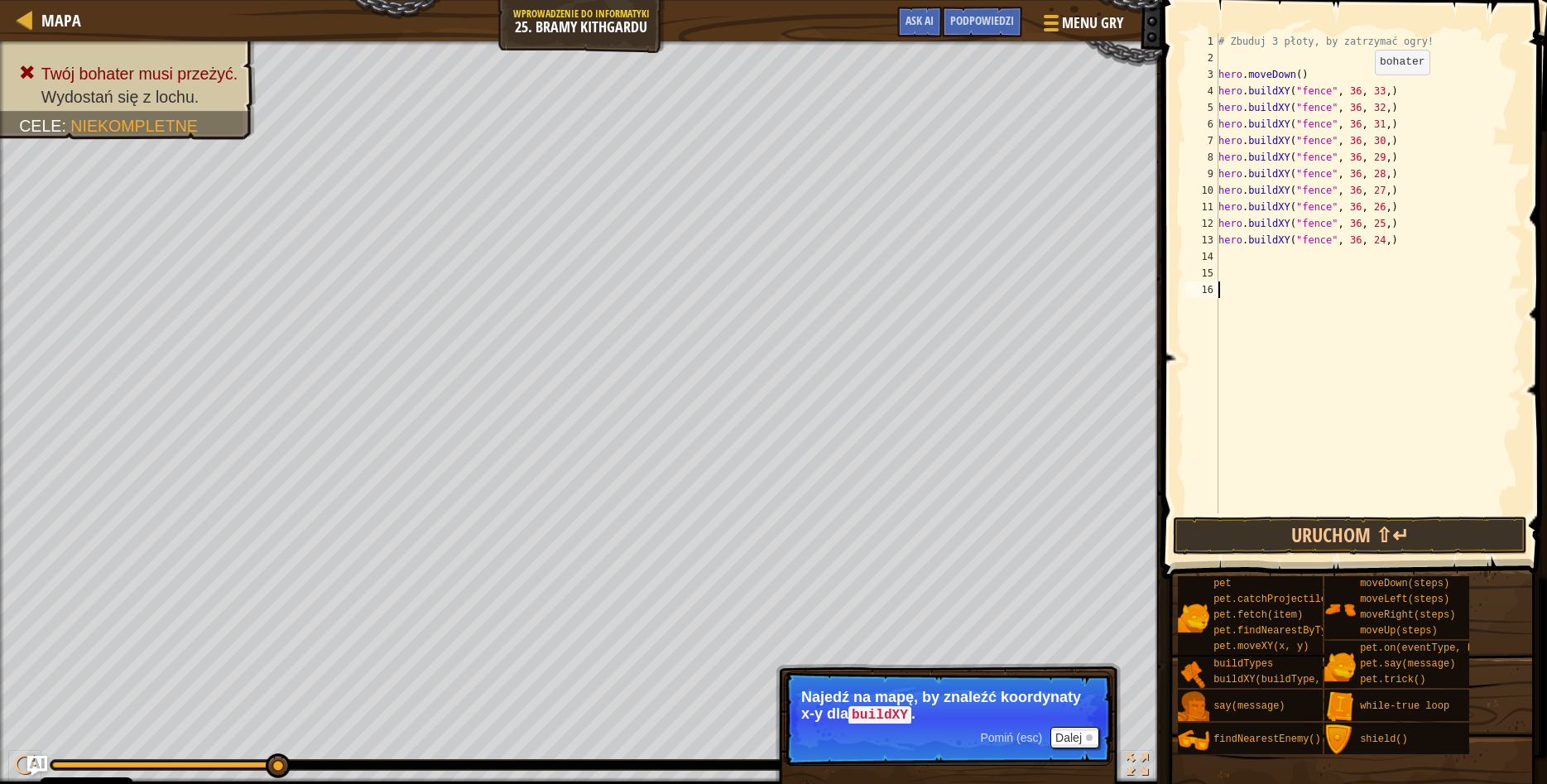
click at [1367, 91] on div "# Zbuduj 3 płoty, by zatrzymać ogry! hero . moveDown ( ) hero . buildXY ( "fenc…" at bounding box center [1369, 290] width 308 height 513
click at [1373, 92] on div "# Zbuduj 3 płoty, by zatrzymać ogry! hero . moveDown ( ) hero . buildXY ( "fenc…" at bounding box center [1369, 290] width 308 height 513
click at [1371, 125] on div "# Zbuduj 3 płoty, by zatrzymać ogry! hero . moveDown ( ) hero . buildXY ( "fenc…" at bounding box center [1369, 290] width 308 height 513
click at [1364, 145] on div "# Zbuduj 3 płoty, by zatrzymać ogry! hero . moveDown ( ) hero . buildXY ( "fenc…" at bounding box center [1369, 290] width 308 height 513
drag, startPoint x: 1359, startPoint y: 145, endPoint x: 1369, endPoint y: 143, distance: 10.2
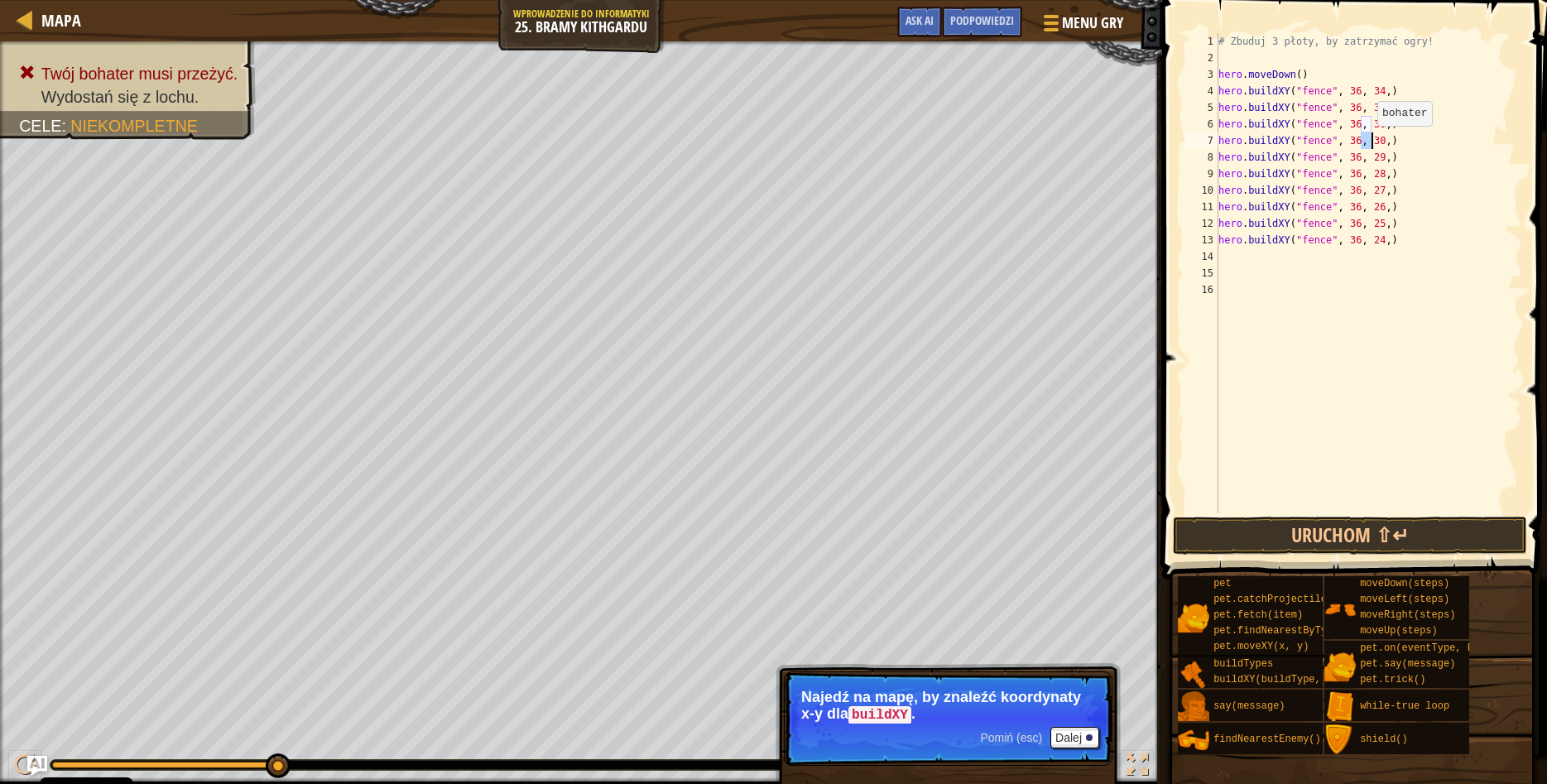
click at [1369, 143] on div "# Zbuduj 3 płoty, by zatrzymać ogry! hero . moveDown ( ) hero . buildXY ( "fenc…" at bounding box center [1369, 290] width 308 height 513
click at [1369, 159] on div "# Zbuduj 3 płoty, by zatrzymać ogry! hero . moveDown ( ) hero . buildXY ( "fenc…" at bounding box center [1369, 290] width 308 height 513
click at [1369, 172] on div "# Zbuduj 3 płoty, by zatrzymać ogry! hero . moveDown ( ) hero . buildXY ( "fenc…" at bounding box center [1369, 290] width 308 height 513
click at [1373, 177] on div "# Zbuduj 3 płoty, by zatrzymać ogry! hero . moveDown ( ) hero . buildXY ( "fenc…" at bounding box center [1369, 290] width 308 height 513
click at [1369, 177] on div "# Zbuduj 3 płoty, by zatrzymać ogry! hero . moveDown ( ) hero . buildXY ( "fenc…" at bounding box center [1369, 290] width 308 height 513
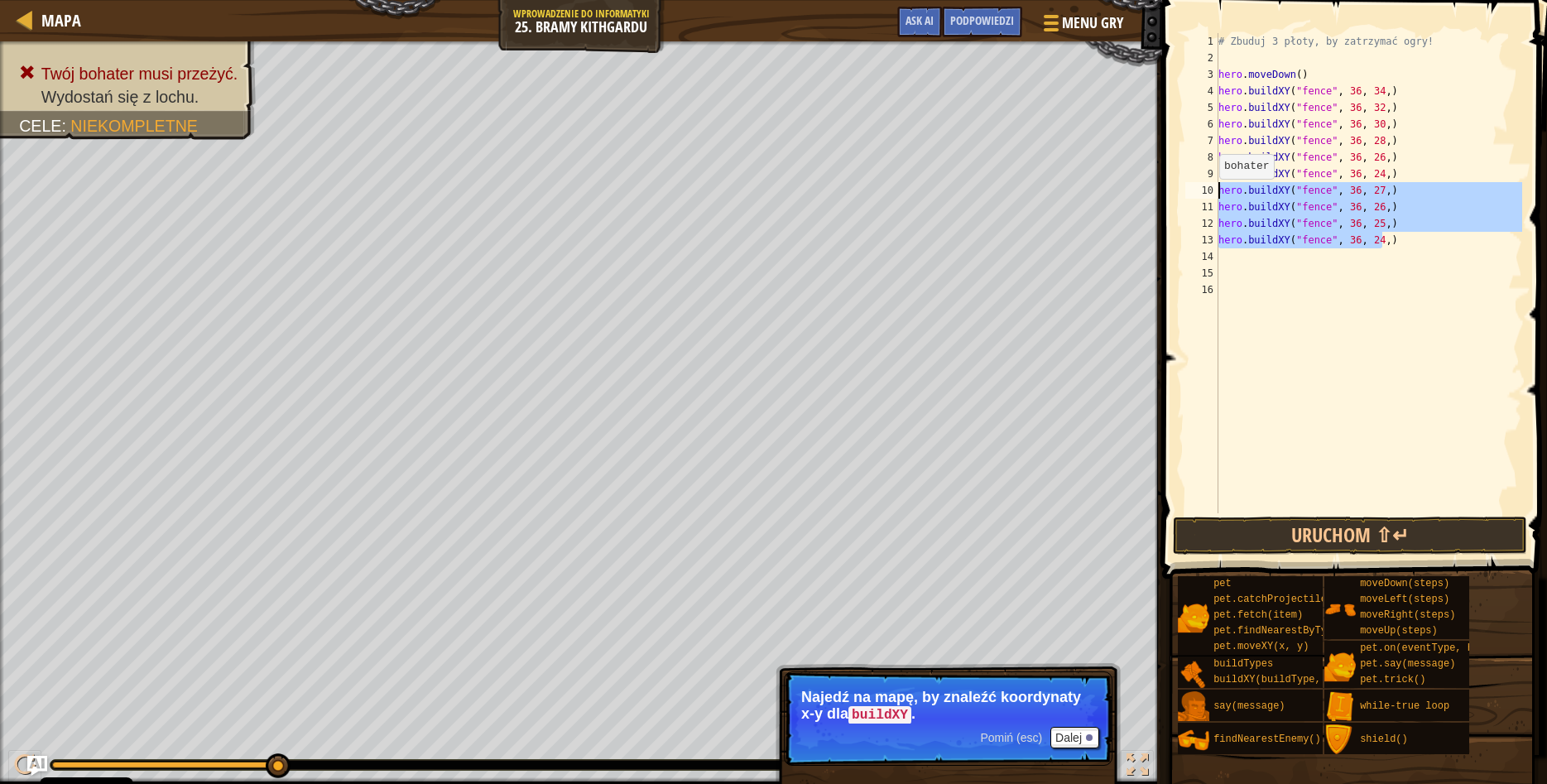
drag, startPoint x: 1378, startPoint y: 242, endPoint x: 1211, endPoint y: 195, distance: 173.5
click at [1216, 195] on div "# Zbuduj 3 płoty, by zatrzymać ogry! hero . moveDown ( ) hero . buildXY ( "fenc…" at bounding box center [1369, 273] width 308 height 480
type textarea "hero.buildXY("fence", 36, 27,) hero.buildXY("fence", 36, 26,)"
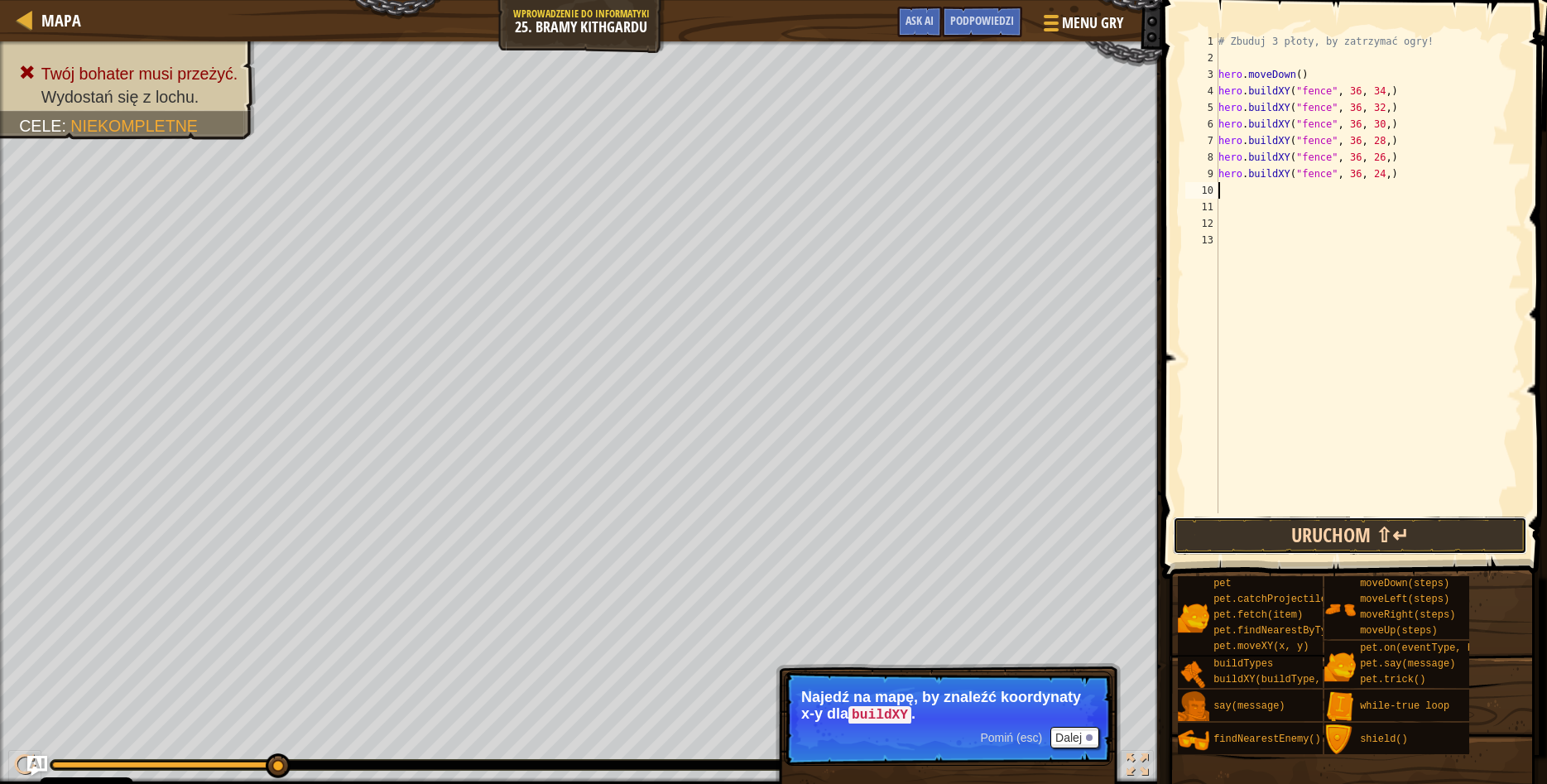
click at [1322, 531] on button "Uruchom ⇧↵" at bounding box center [1350, 535] width 354 height 38
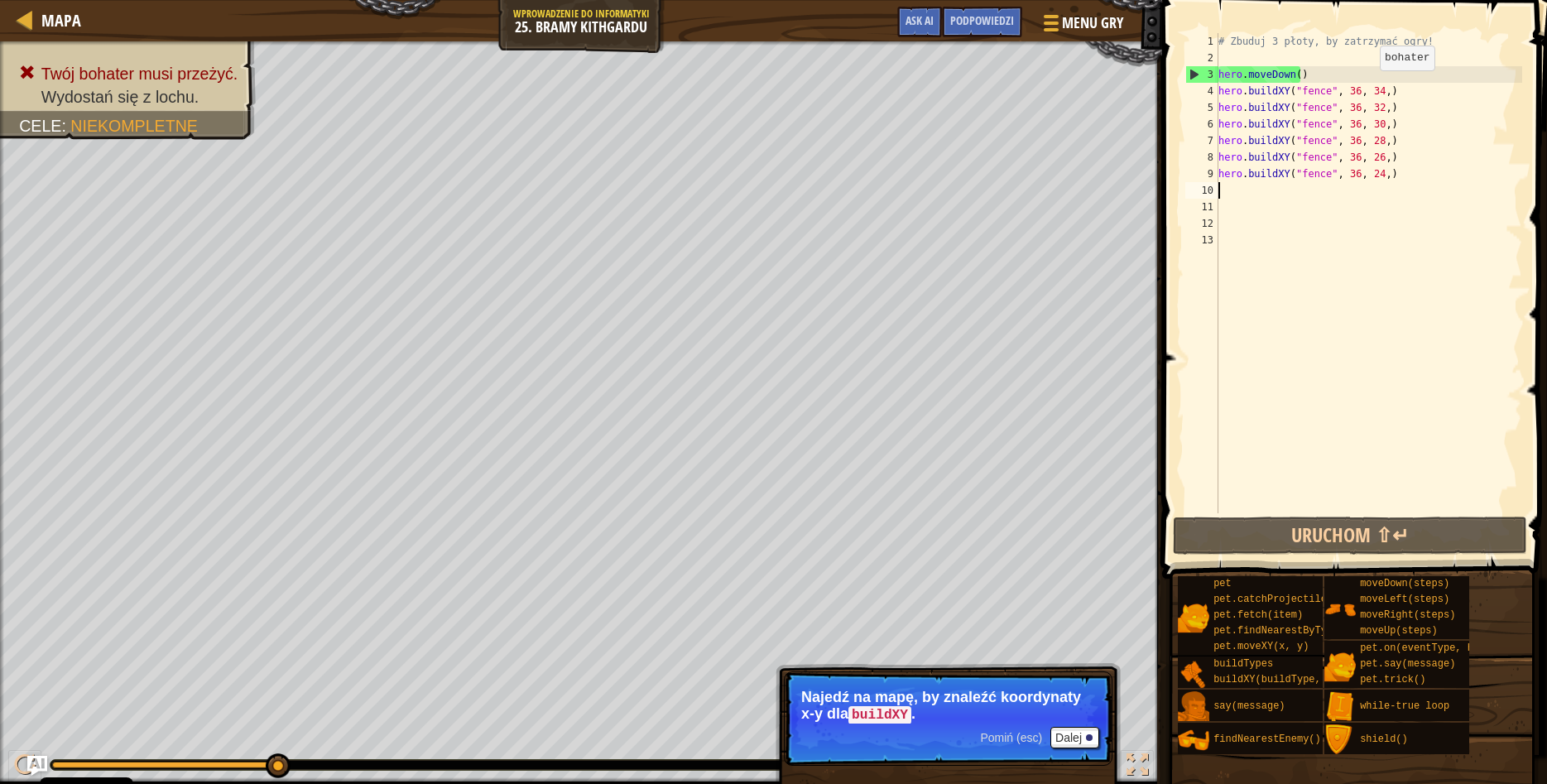
click at [1373, 87] on div "# Zbuduj 3 płoty, by zatrzymać ogry! hero . moveDown ( ) hero . buildXY ( "fenc…" at bounding box center [1369, 290] width 308 height 513
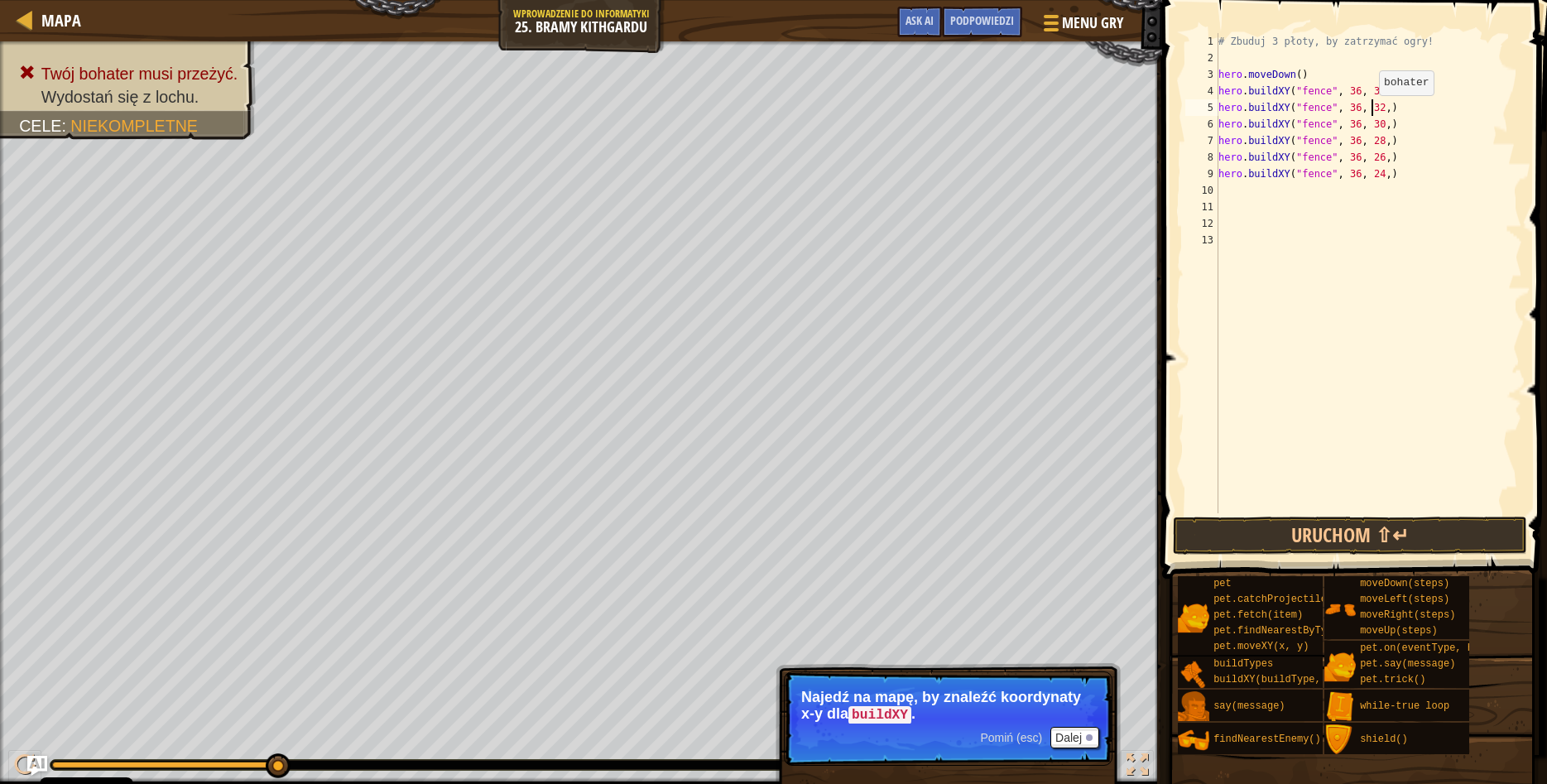
click at [1371, 112] on div "# Zbuduj 3 płoty, by zatrzymać ogry! hero . moveDown ( ) hero . buildXY ( "fenc…" at bounding box center [1369, 290] width 308 height 513
click at [1371, 131] on div "# Zbuduj 3 płoty, by zatrzymać ogry! hero . moveDown ( ) hero . buildXY ( "fenc…" at bounding box center [1369, 290] width 308 height 513
click at [1372, 89] on div "# Zbuduj 3 płoty, by zatrzymać ogry! hero . moveDown ( ) hero . buildXY ( "fenc…" at bounding box center [1369, 290] width 308 height 513
click at [1369, 114] on div "# Zbuduj 3 płoty, by zatrzymać ogry! hero . moveDown ( ) hero . buildXY ( "fenc…" at bounding box center [1369, 290] width 308 height 513
click at [1372, 114] on div "# Zbuduj 3 płoty, by zatrzymać ogry! hero . moveDown ( ) hero . buildXY ( "fenc…" at bounding box center [1369, 273] width 308 height 480
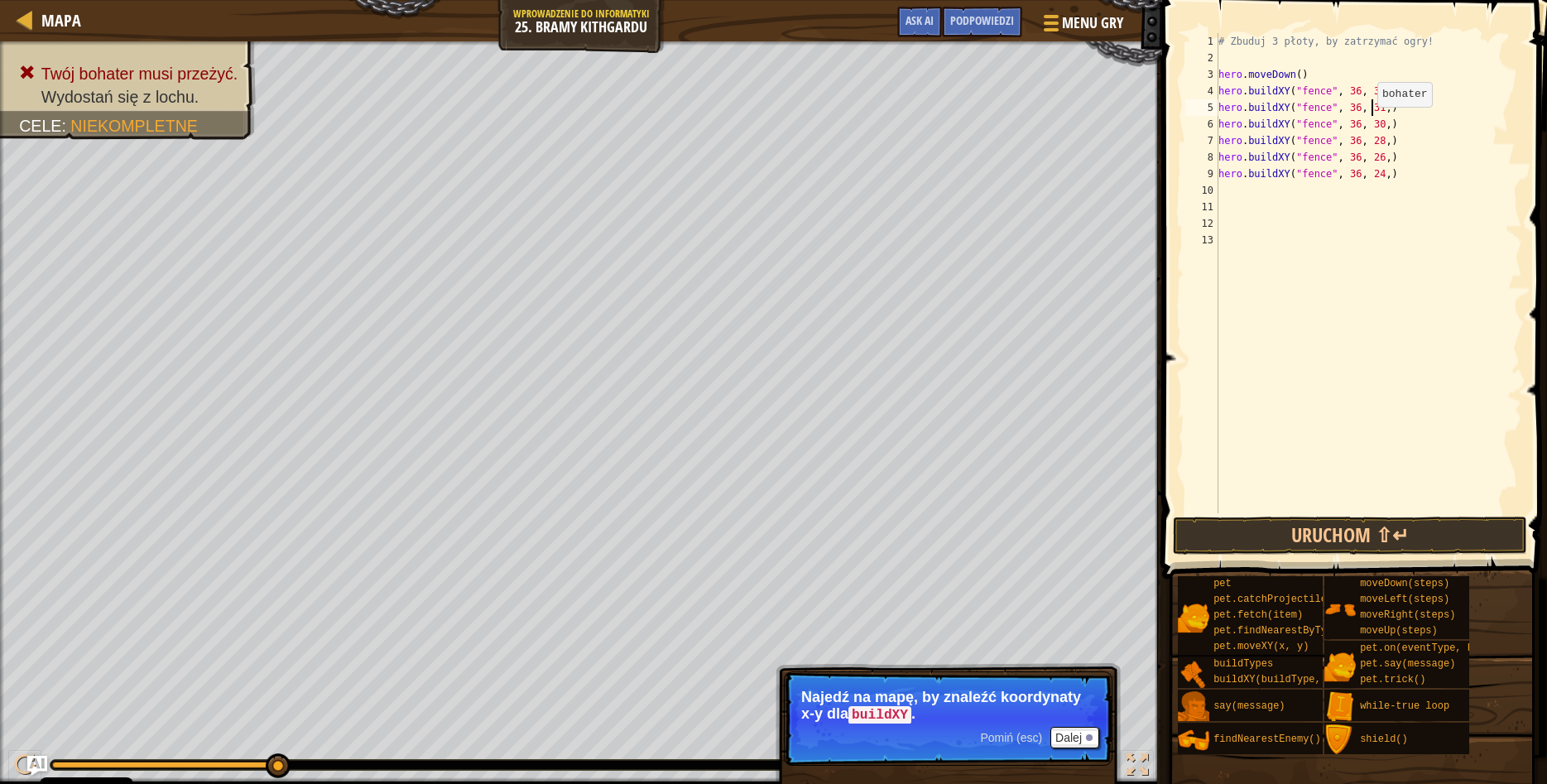
click at [1369, 123] on div "# Zbuduj 3 płoty, by zatrzymać ogry! hero . moveDown ( ) hero . buildXY ( "fenc…" at bounding box center [1369, 290] width 308 height 513
click at [1372, 146] on div "# Zbuduj 3 płoty, by zatrzymać ogry! hero . moveDown ( ) hero . buildXY ( "fenc…" at bounding box center [1369, 290] width 308 height 513
drag, startPoint x: 1392, startPoint y: 179, endPoint x: 1191, endPoint y: 156, distance: 202.3
click at [1216, 156] on div "# Zbuduj 3 płoty, by zatrzymać ogry! hero . moveDown ( ) hero . buildXY ( "fenc…" at bounding box center [1369, 273] width 308 height 480
click at [1192, 156] on div "8" at bounding box center [1201, 156] width 33 height 16
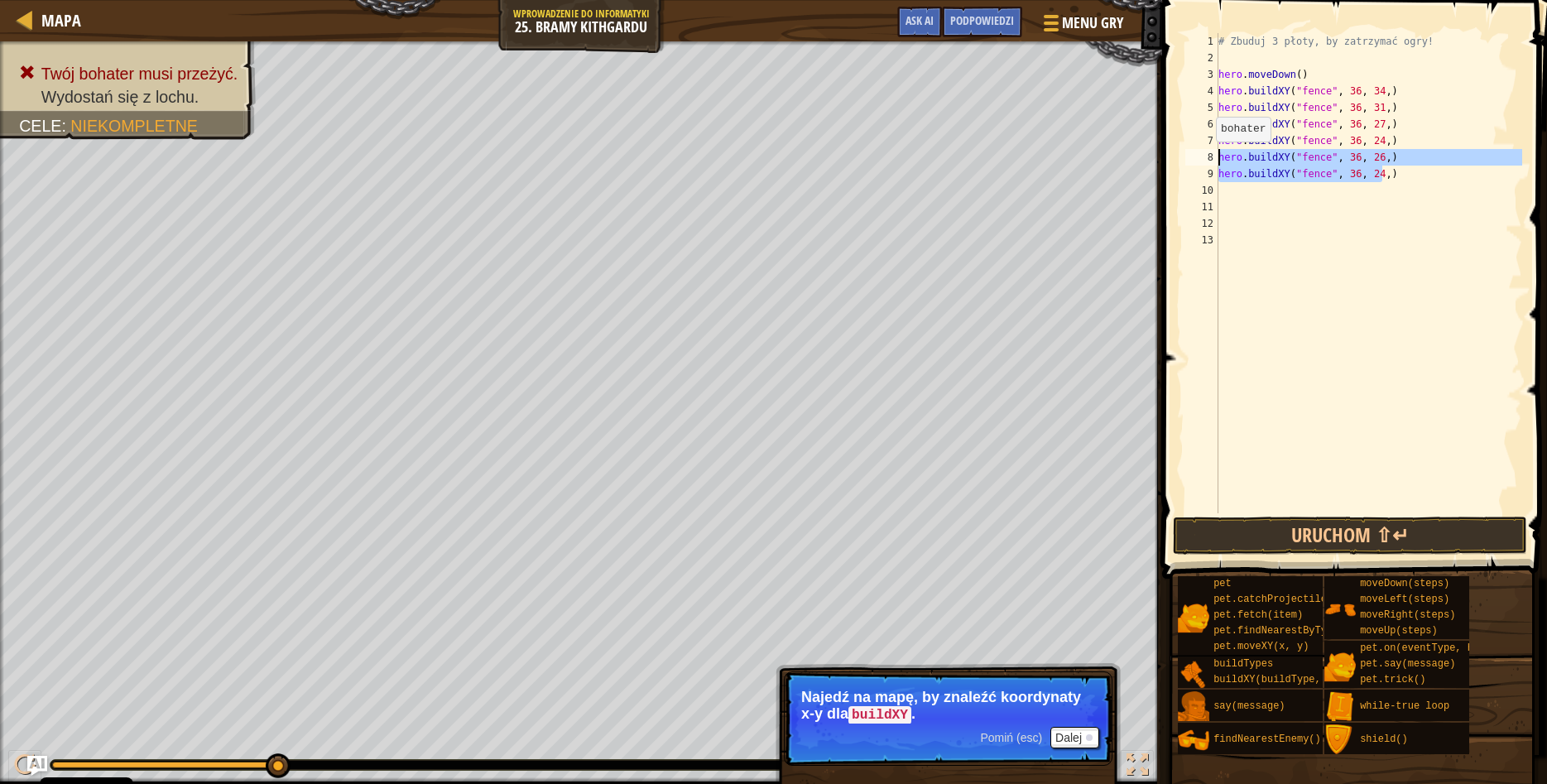
drag, startPoint x: 1380, startPoint y: 172, endPoint x: 1208, endPoint y: 158, distance: 172.6
click at [1216, 158] on div "# Zbuduj 3 płoty, by zatrzymać ogry! hero . moveDown ( ) hero . buildXY ( "fenc…" at bounding box center [1369, 273] width 308 height 480
type textarea "hero.buildXY("fence", 36, 26,) hero.buildXY("fence", 36, 24,)"
type textarea "h"
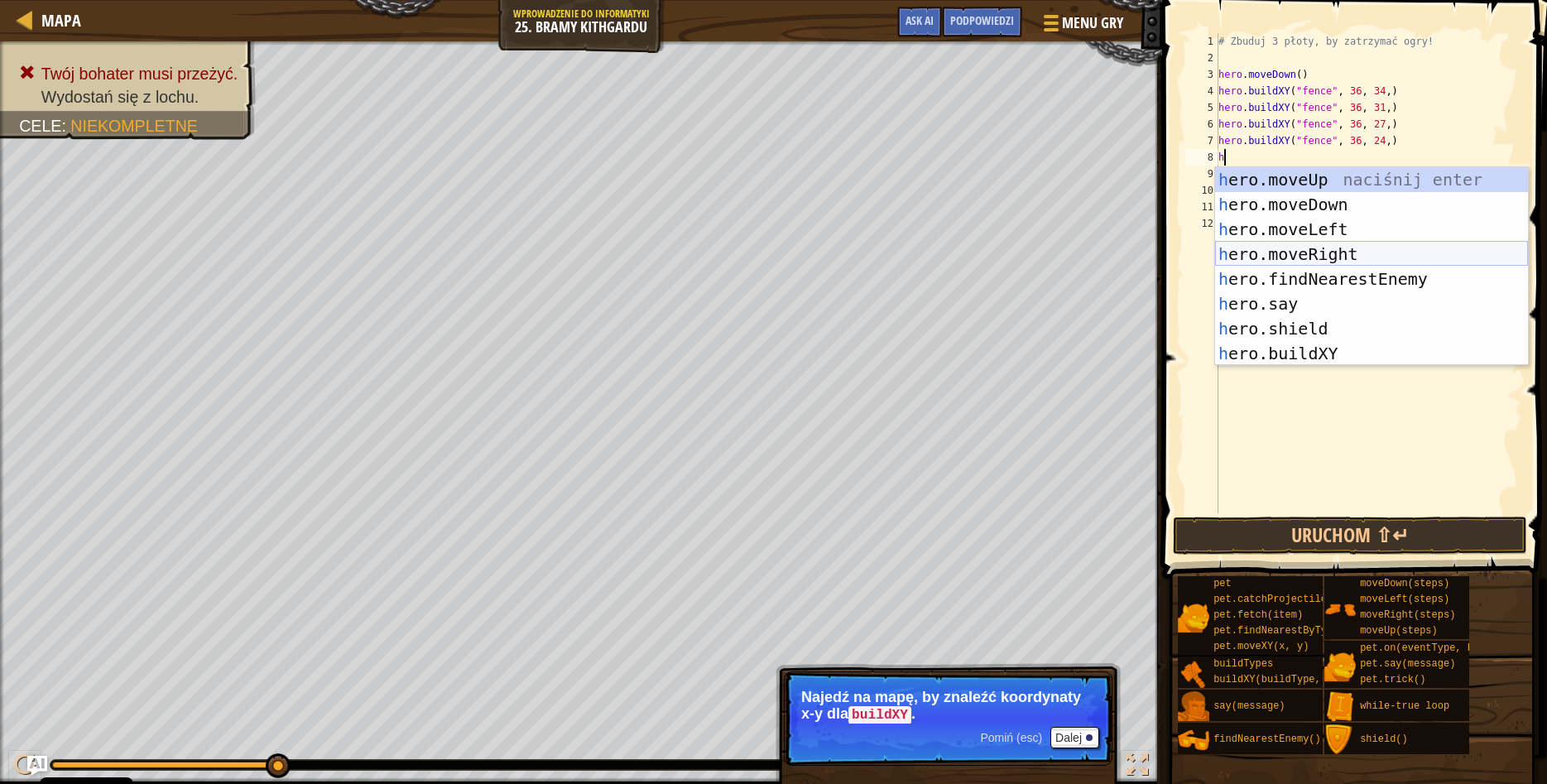
click at [1349, 260] on div "h ero.moveUp naciśnij enter h ero.moveDown naciśnij enter h ero.moveLeft naciśn…" at bounding box center [1372, 291] width 313 height 248
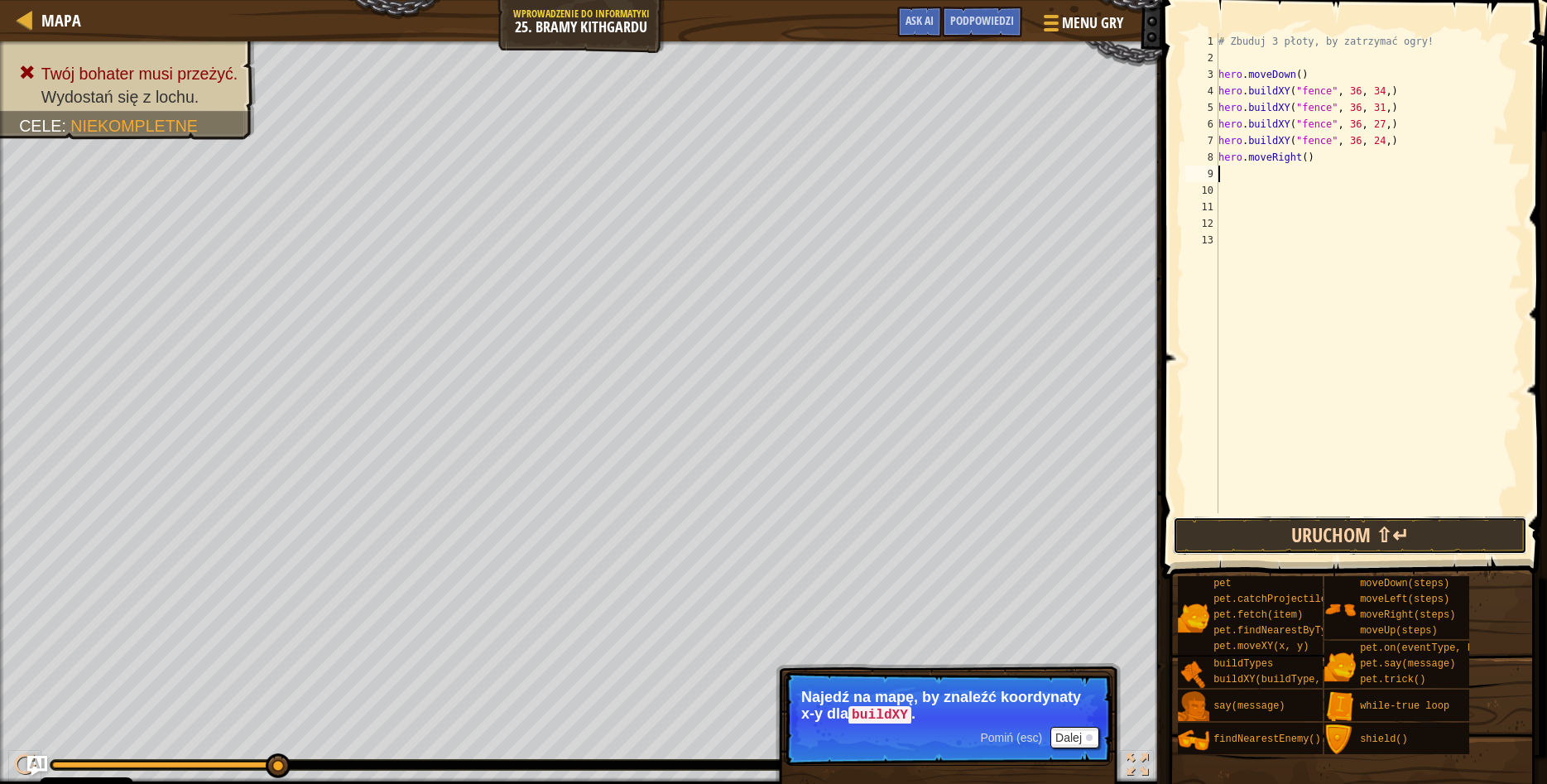
click at [1365, 546] on button "Uruchom ⇧↵" at bounding box center [1350, 535] width 354 height 38
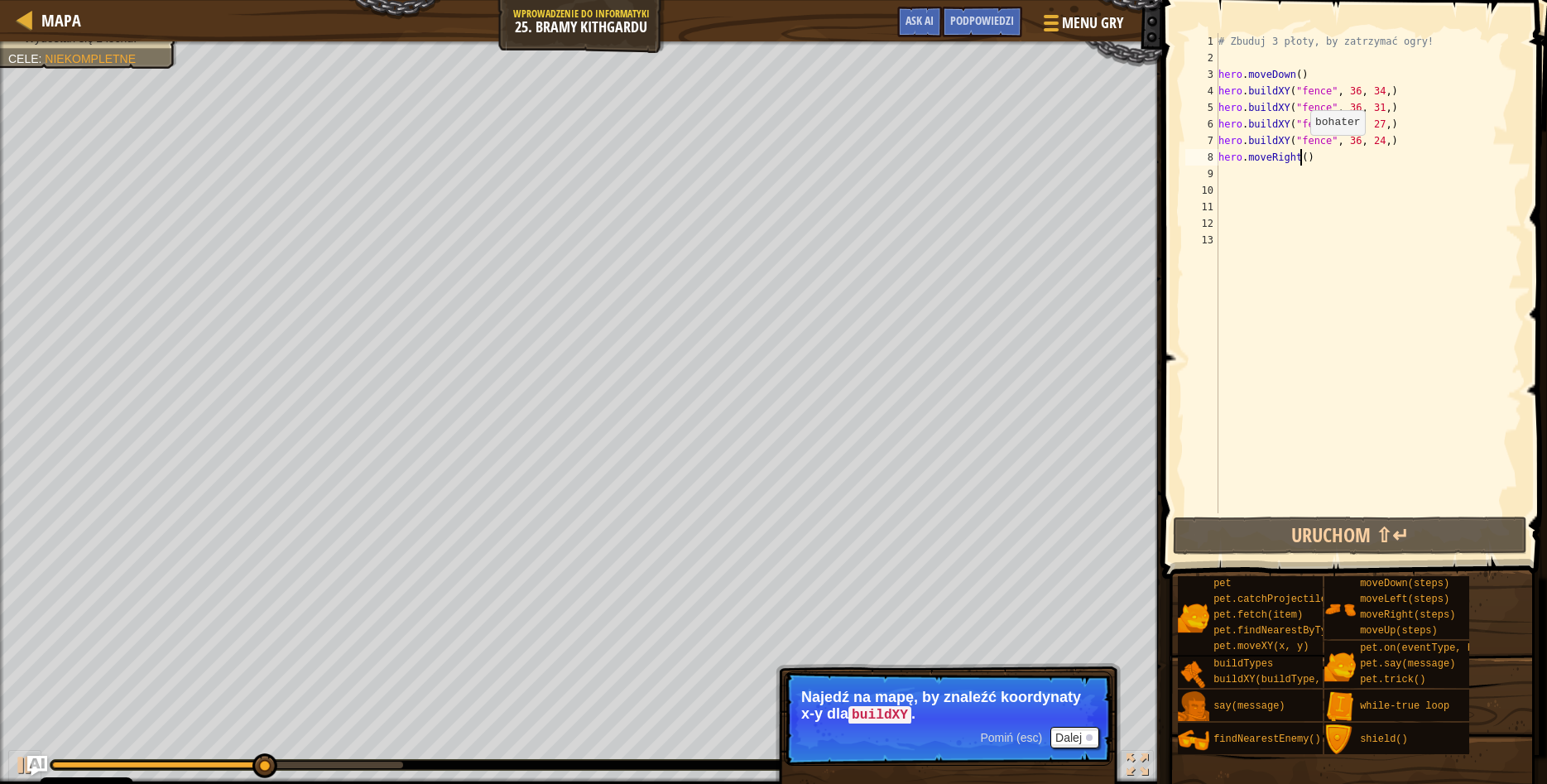
click at [1302, 151] on div "# Zbuduj 3 płoty, by zatrzymać ogry! hero . moveDown ( ) hero . buildXY ( "fenc…" at bounding box center [1369, 290] width 308 height 513
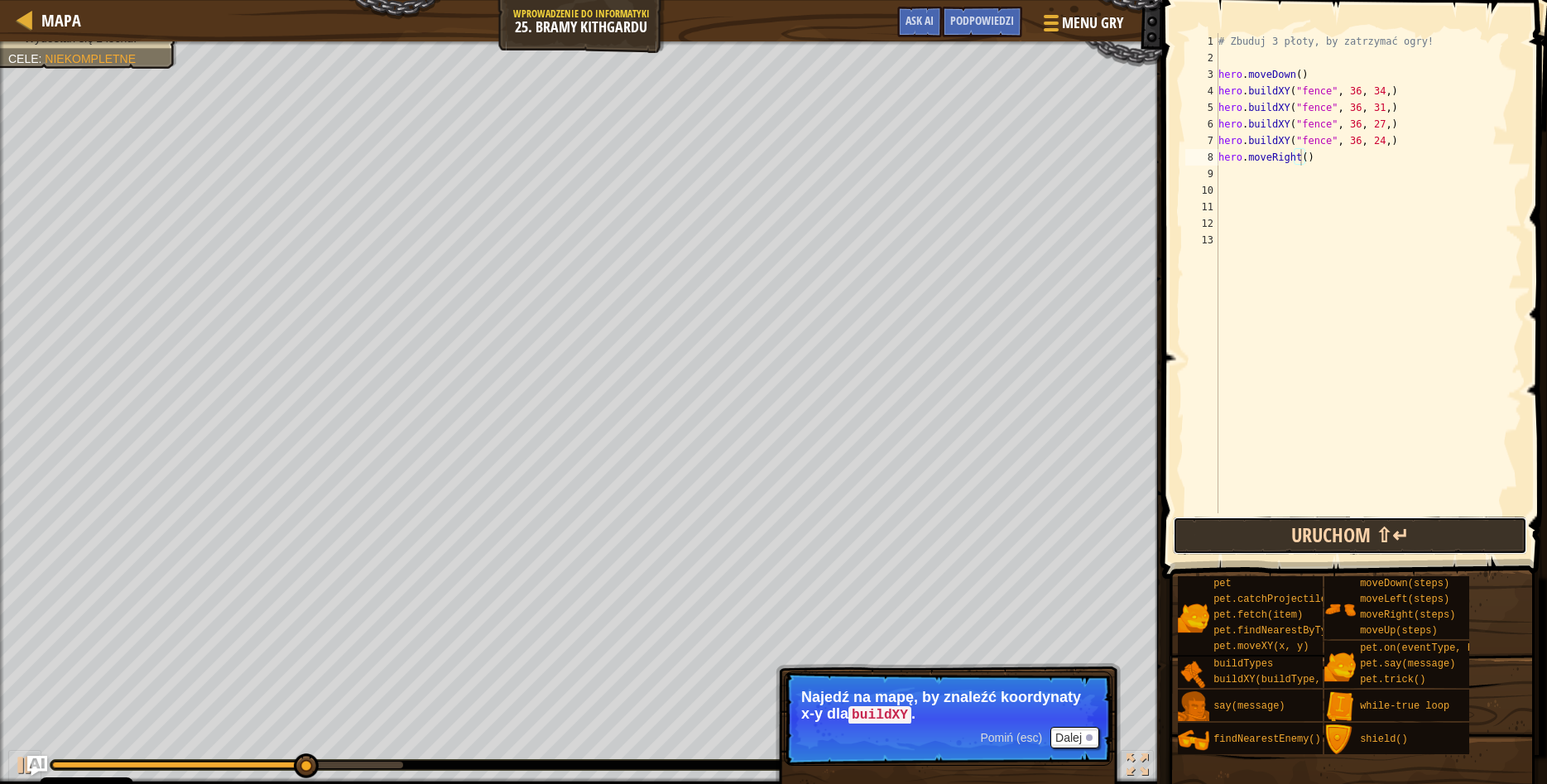
click at [1438, 530] on button "Uruchom ⇧↵" at bounding box center [1350, 535] width 354 height 38
type textarea "hero.moveRight(3)"
click at [1357, 517] on button "Uruchom ⇧↵" at bounding box center [1350, 535] width 354 height 38
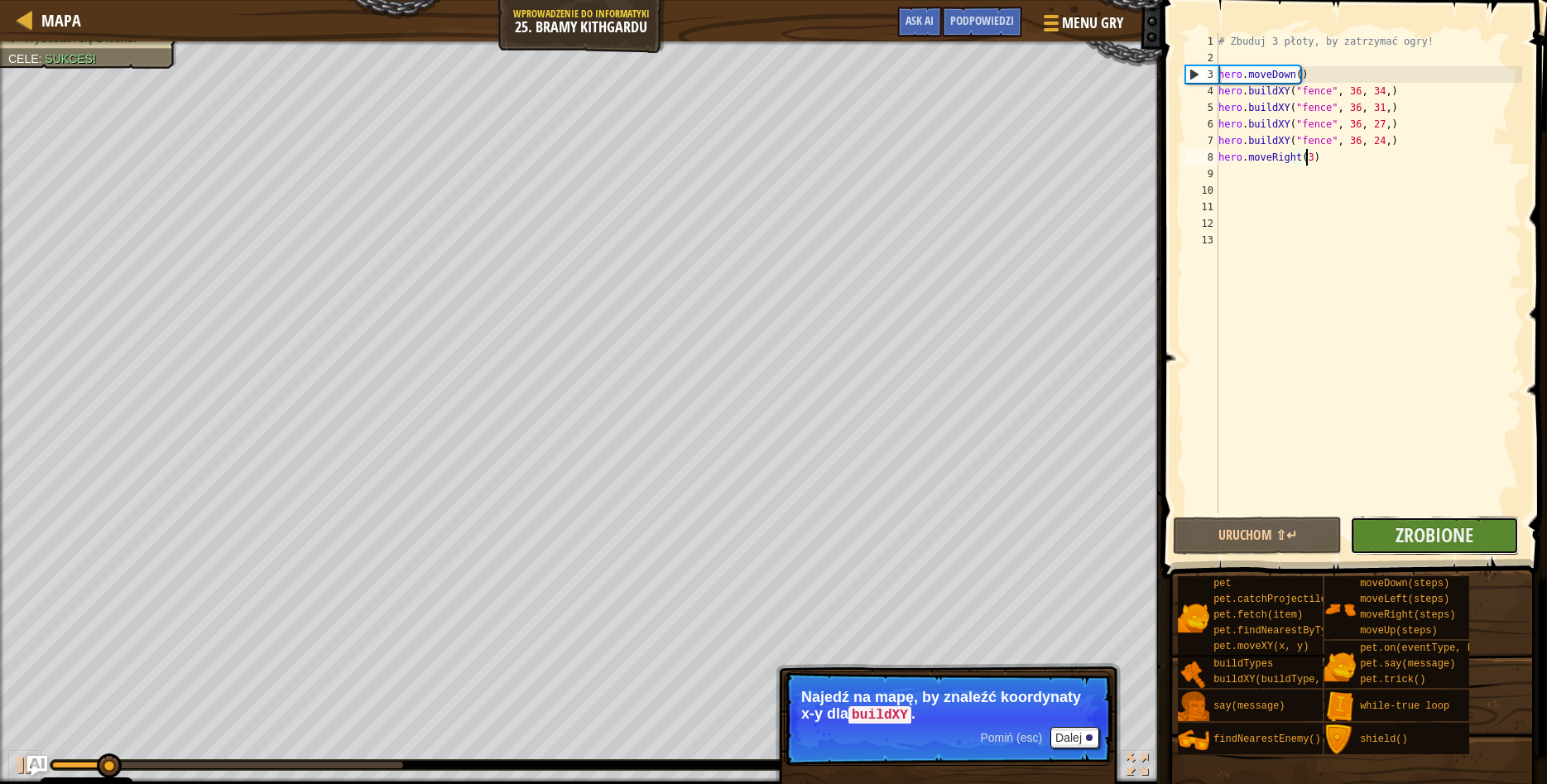
click at [1375, 522] on button "Zrobione" at bounding box center [1434, 535] width 169 height 38
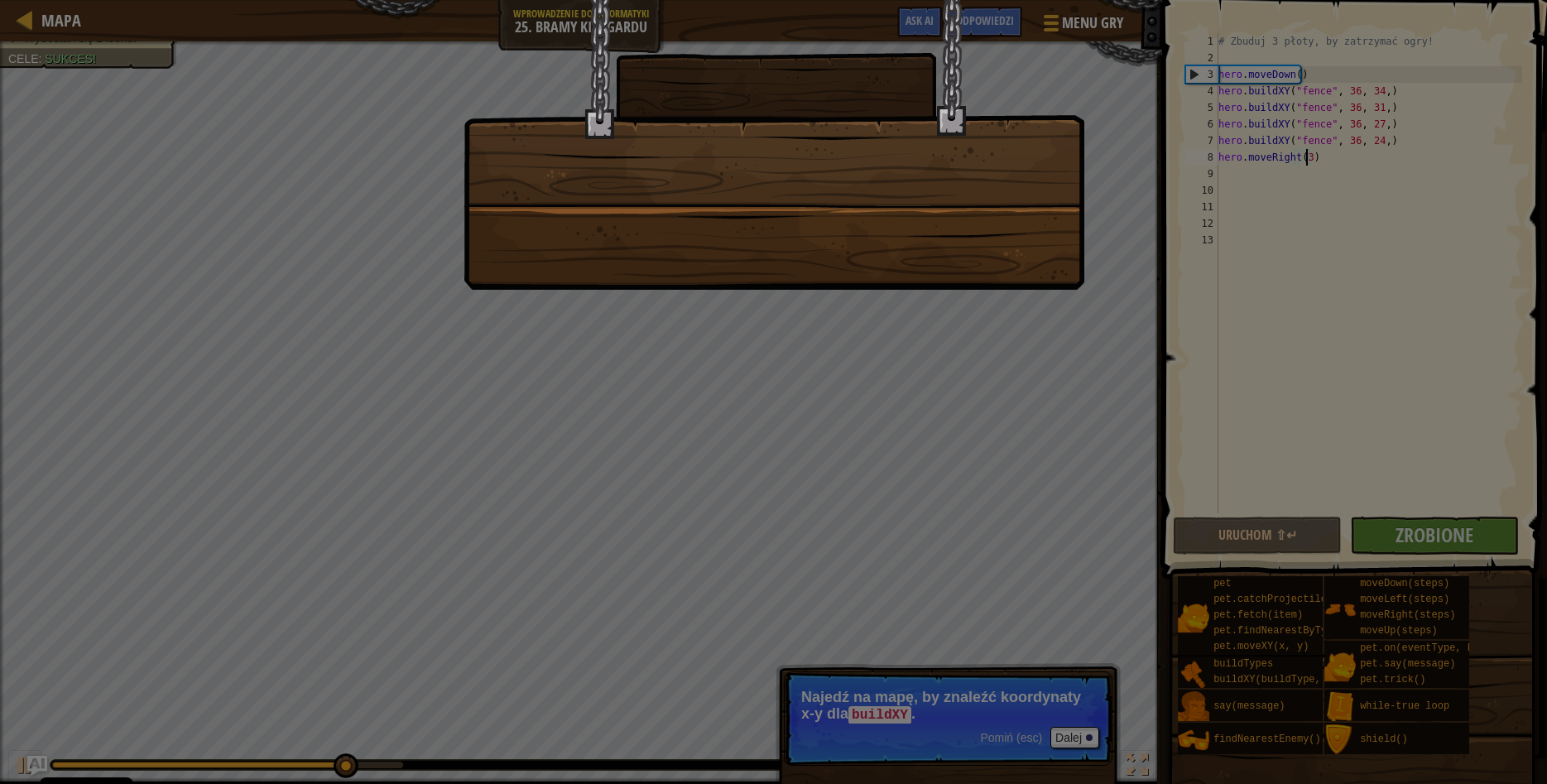
drag, startPoint x: 859, startPoint y: 247, endPoint x: 912, endPoint y: 237, distance: 53.9
click at [862, 245] on div at bounding box center [774, 144] width 621 height 290
click at [917, 235] on div at bounding box center [774, 144] width 621 height 290
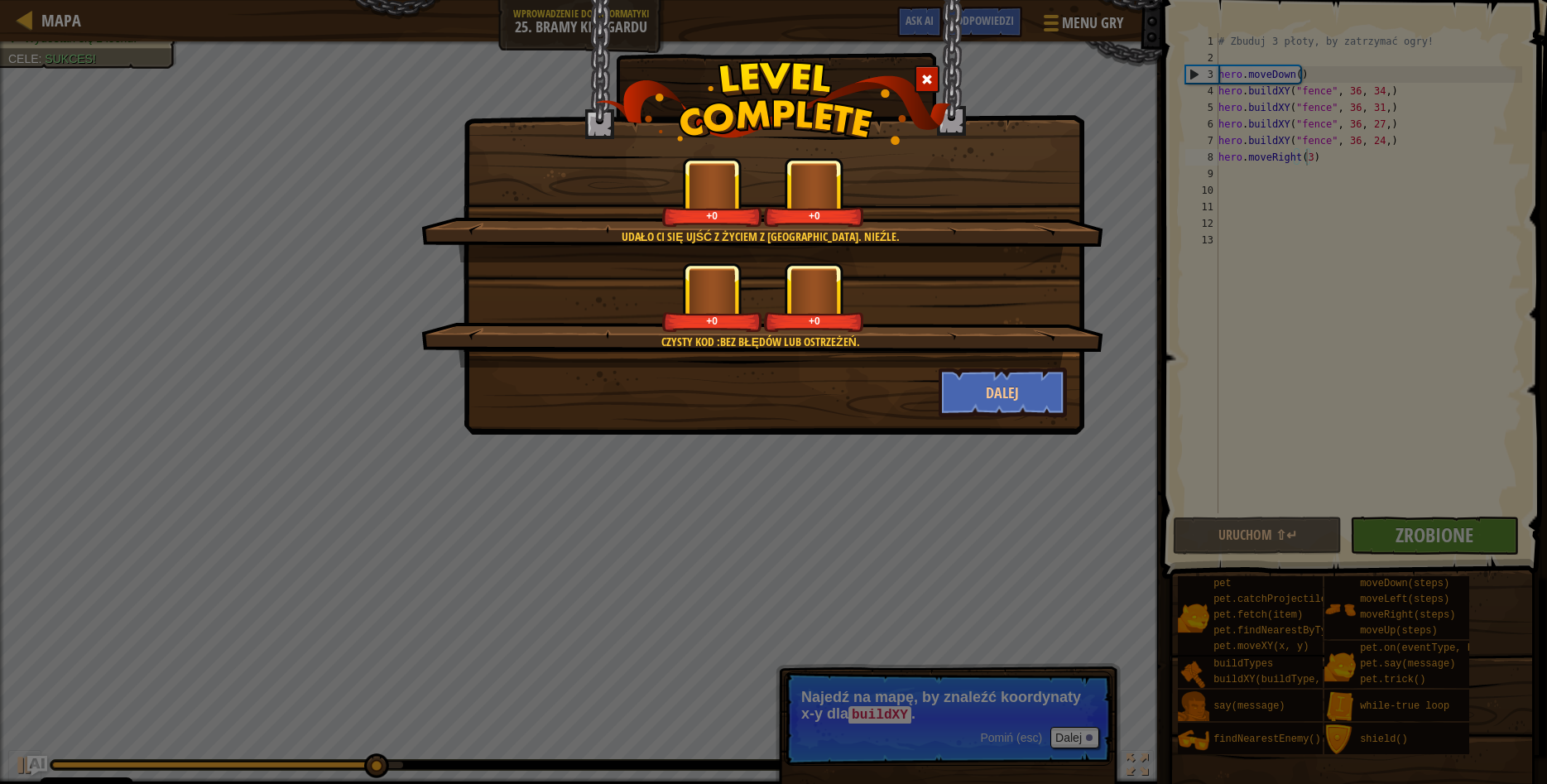
click at [1068, 730] on div "Udało ci się ujść z życiem z Kithgard. Nieźle. +0 +0 Czysty kod :bez błędów lub…" at bounding box center [773, 392] width 1547 height 784
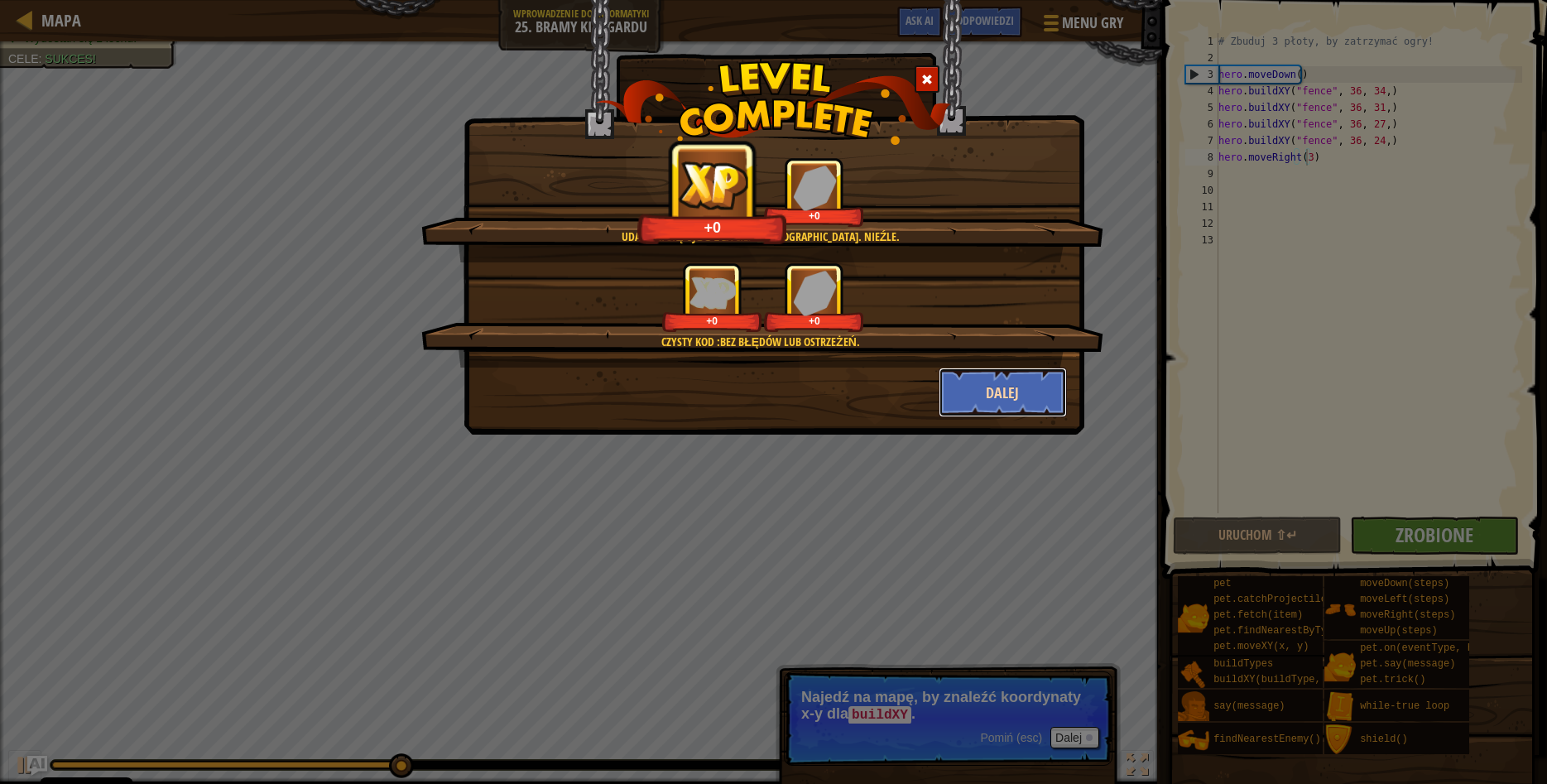
click at [985, 388] on button "Dalej" at bounding box center [1002, 392] width 128 height 49
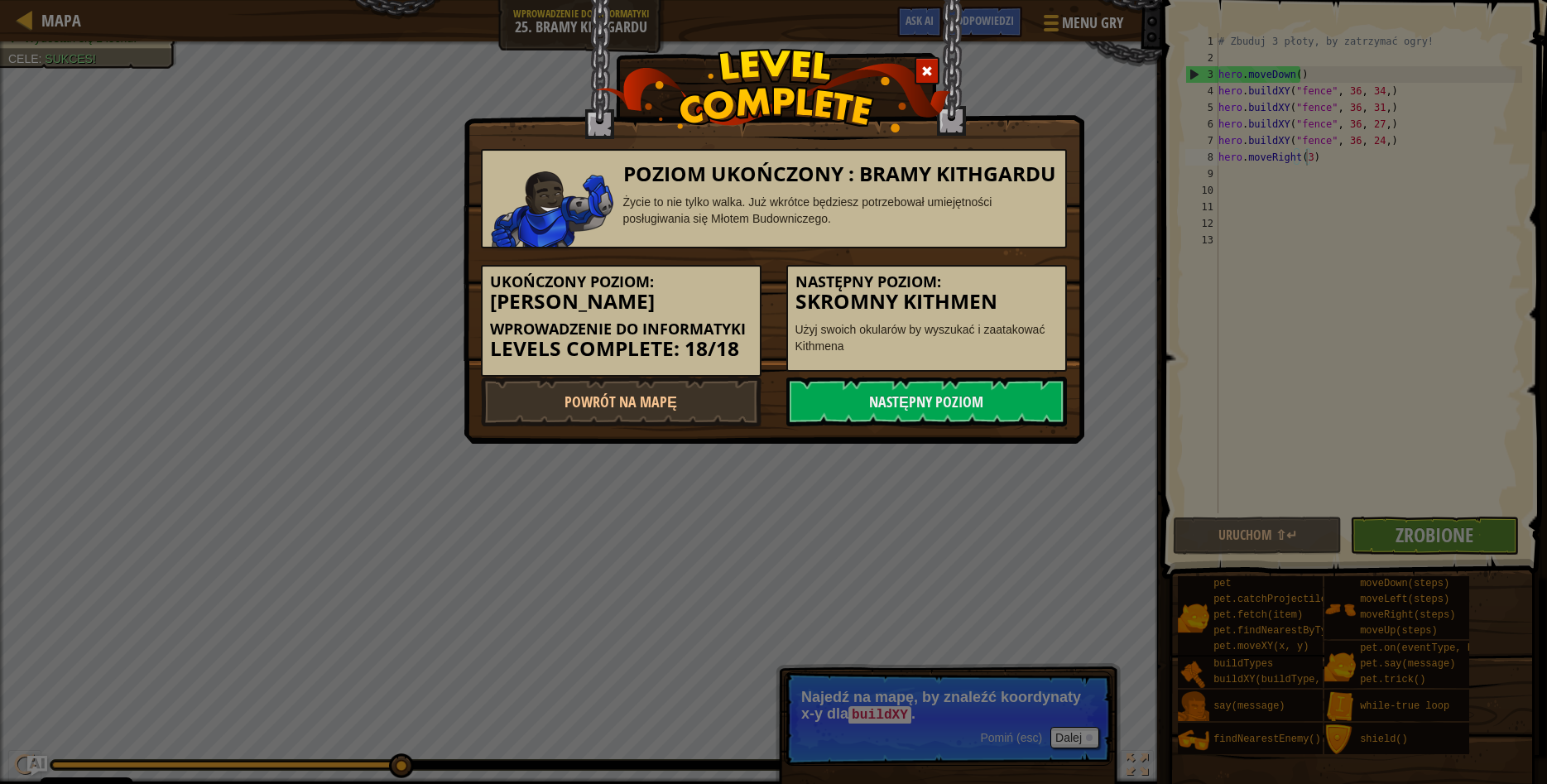
click at [985, 388] on link "Następny poziom" at bounding box center [927, 401] width 280 height 49
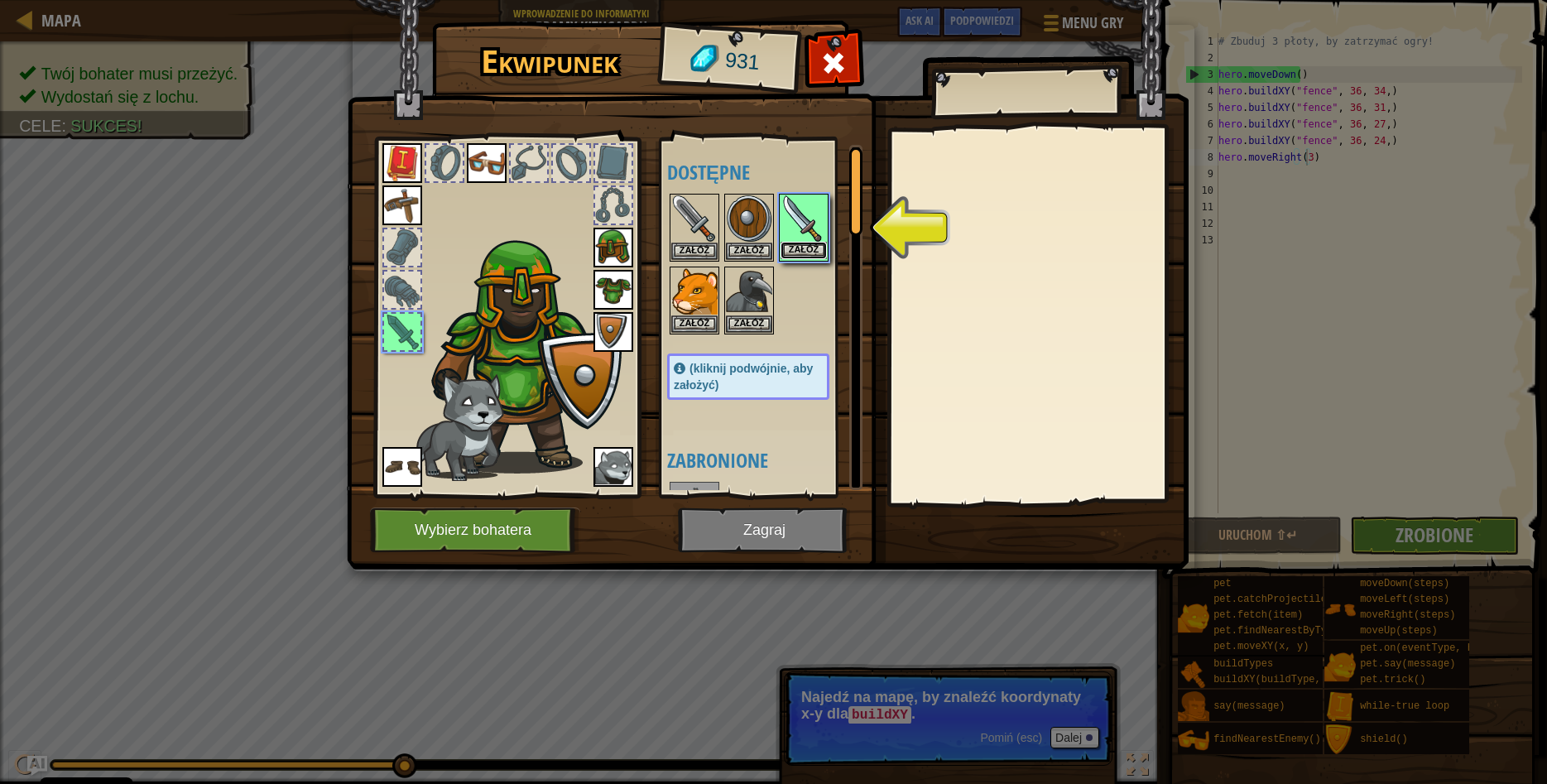
click at [802, 245] on button "Załóż" at bounding box center [804, 251] width 47 height 17
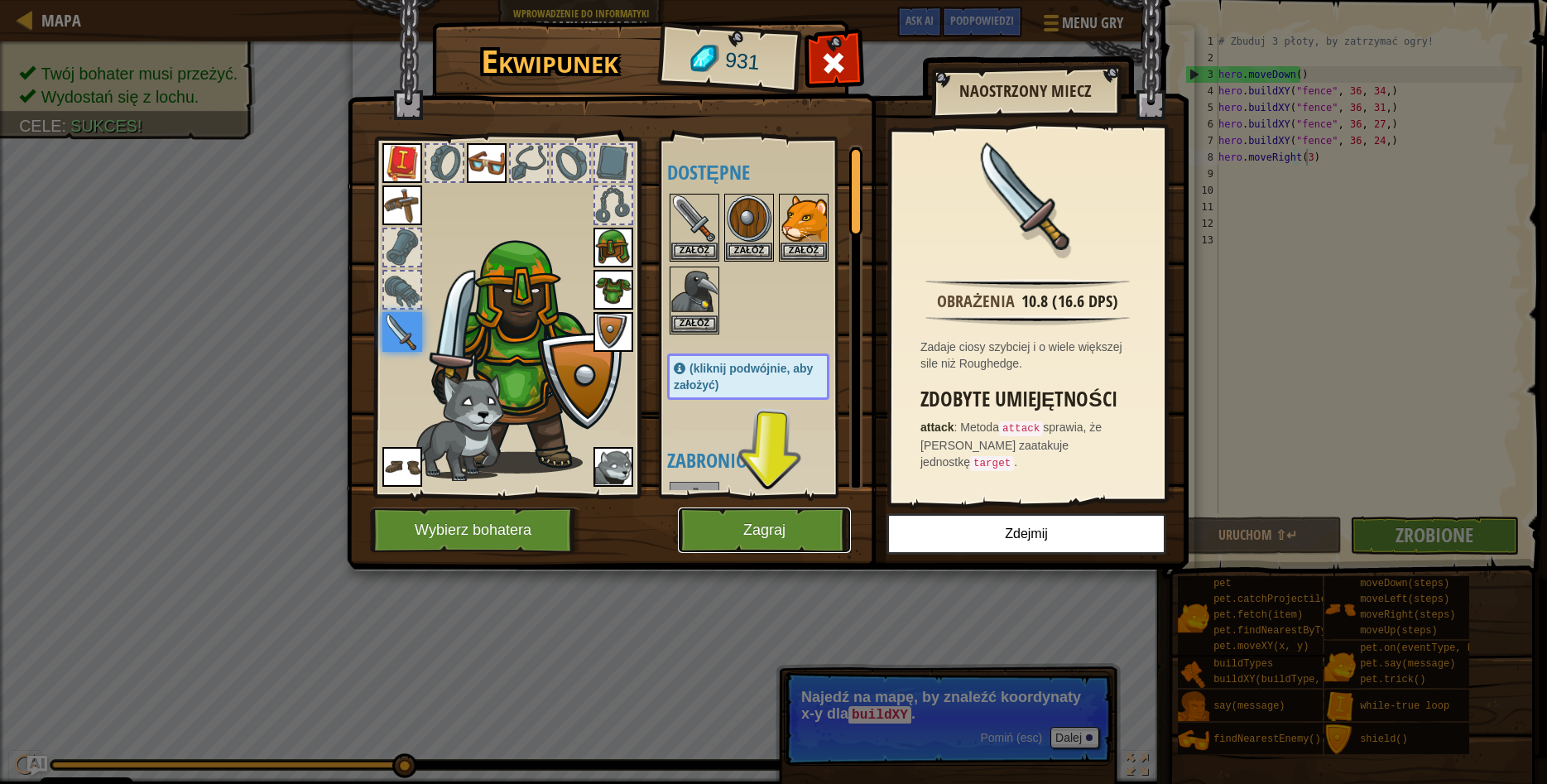
click at [799, 535] on button "Zagraj" at bounding box center [765, 530] width 173 height 46
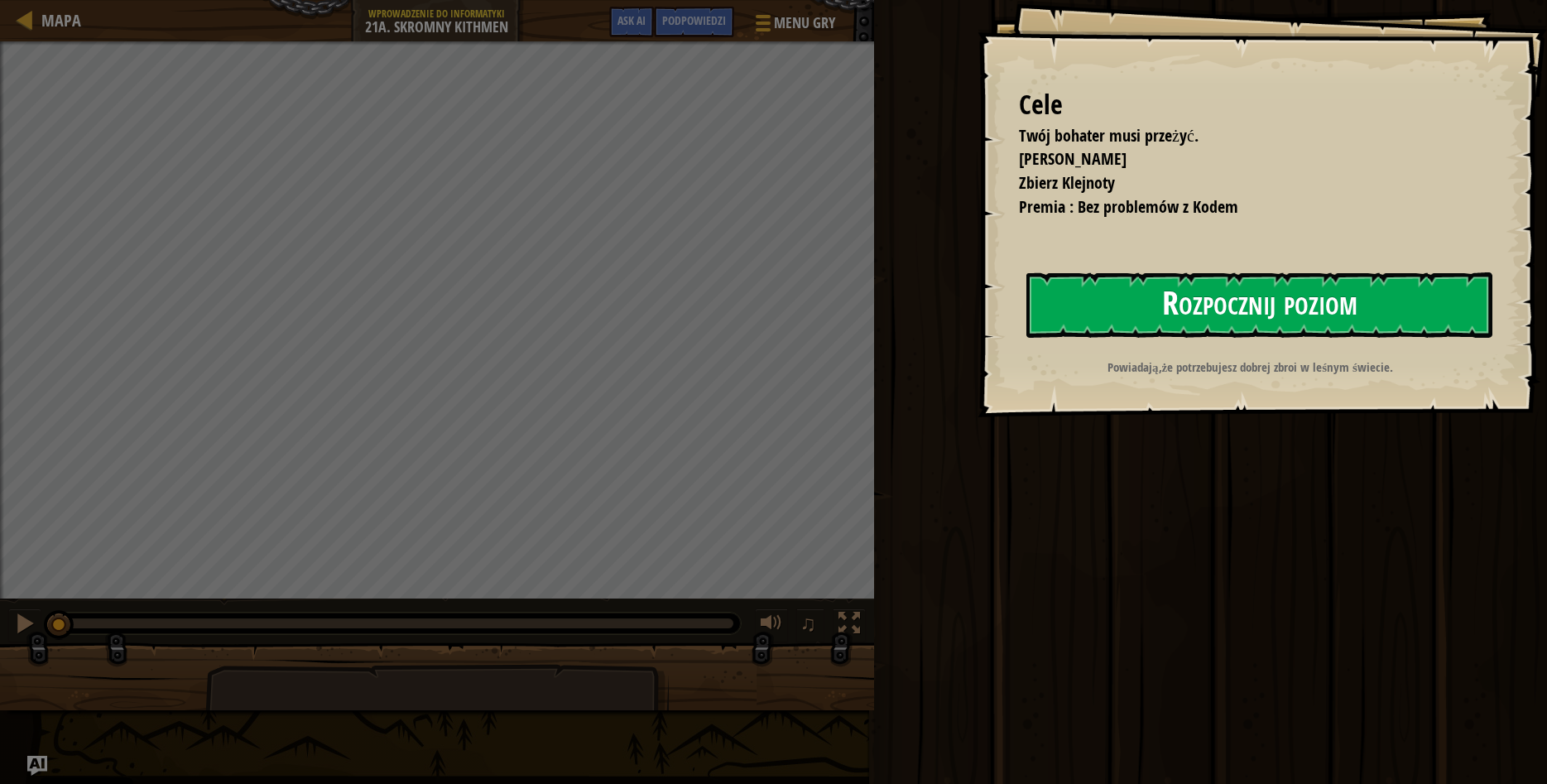
click at [1148, 304] on button "Rozpocznij poziom" at bounding box center [1259, 305] width 466 height 65
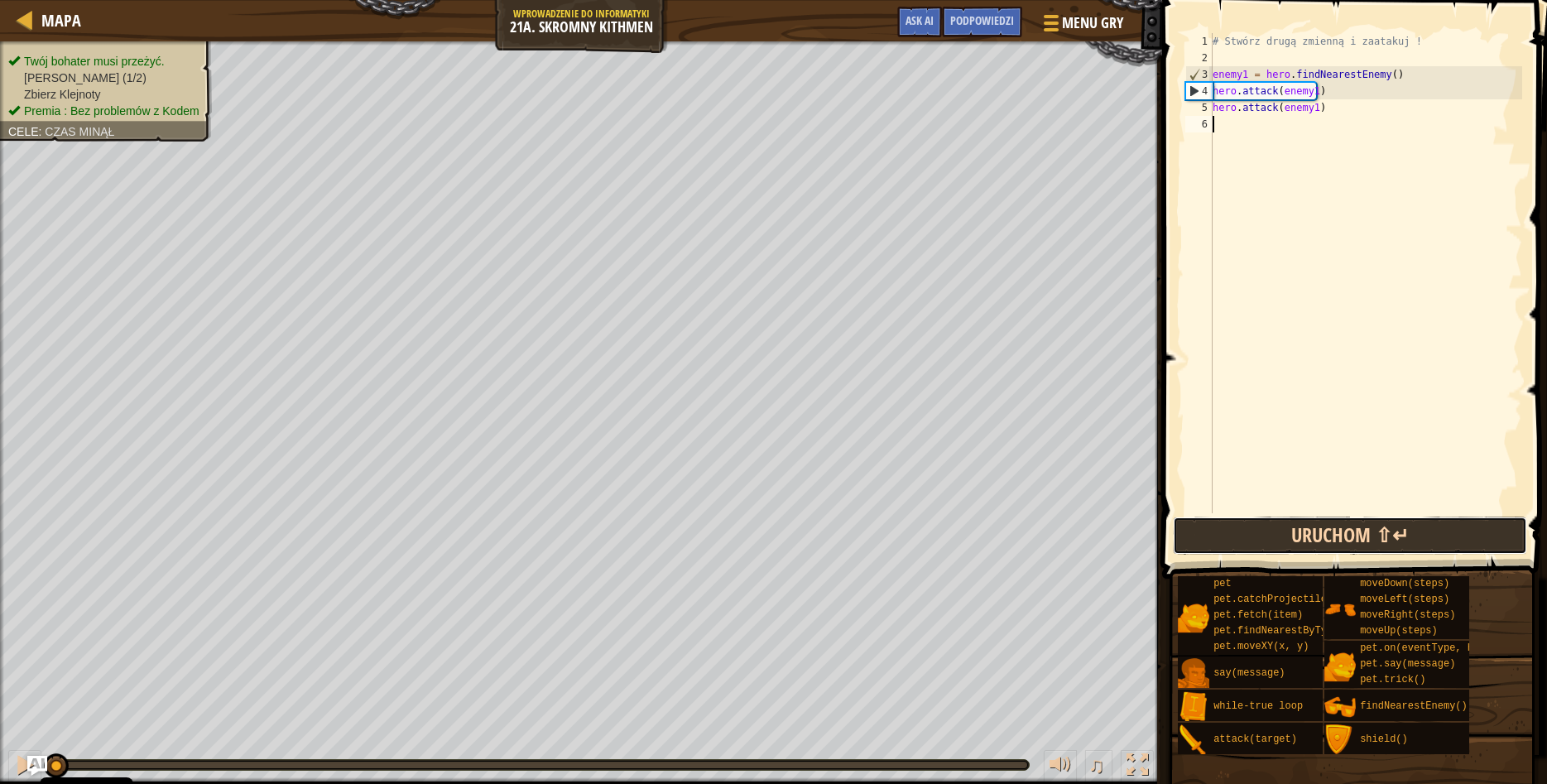
click at [1329, 544] on button "Uruchom ⇧↵" at bounding box center [1350, 535] width 354 height 38
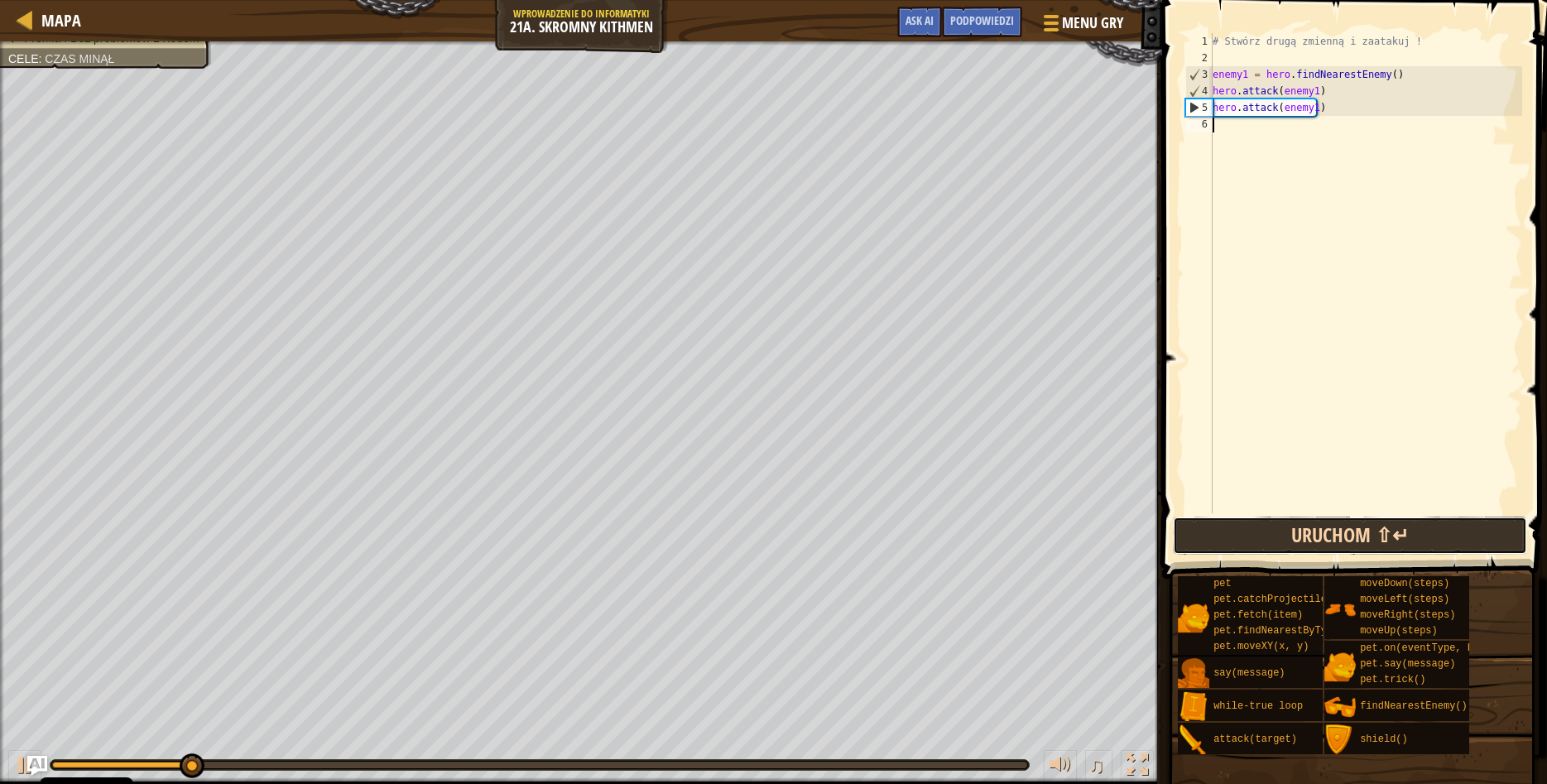
click at [1339, 522] on button "Uruchom ⇧↵" at bounding box center [1350, 535] width 354 height 38
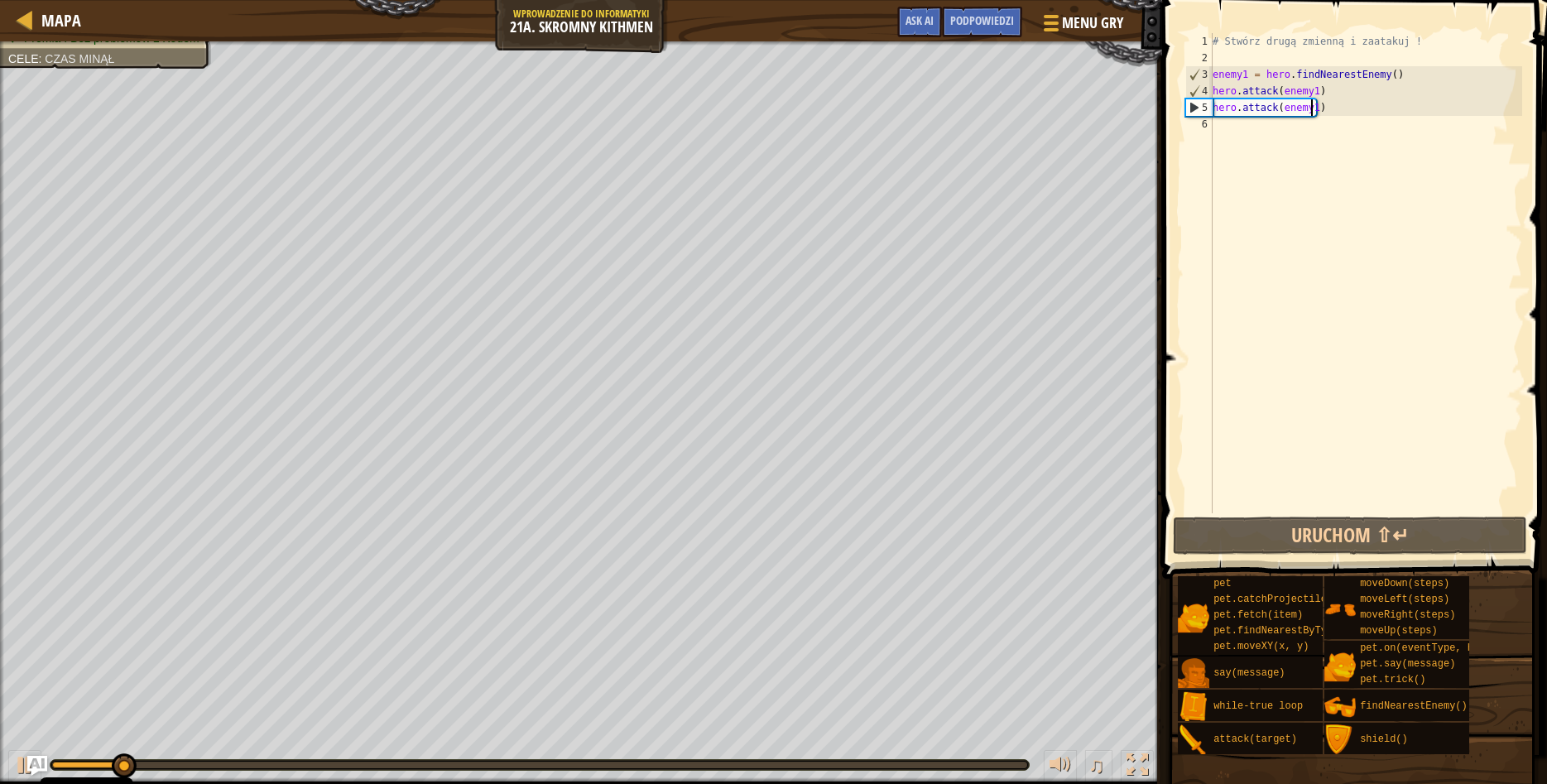
click at [1309, 107] on div "# Stwórz drugą zmienną i zaatakuj ! enemy1 = hero . findNearestEnemy ( ) hero .…" at bounding box center [1366, 290] width 313 height 513
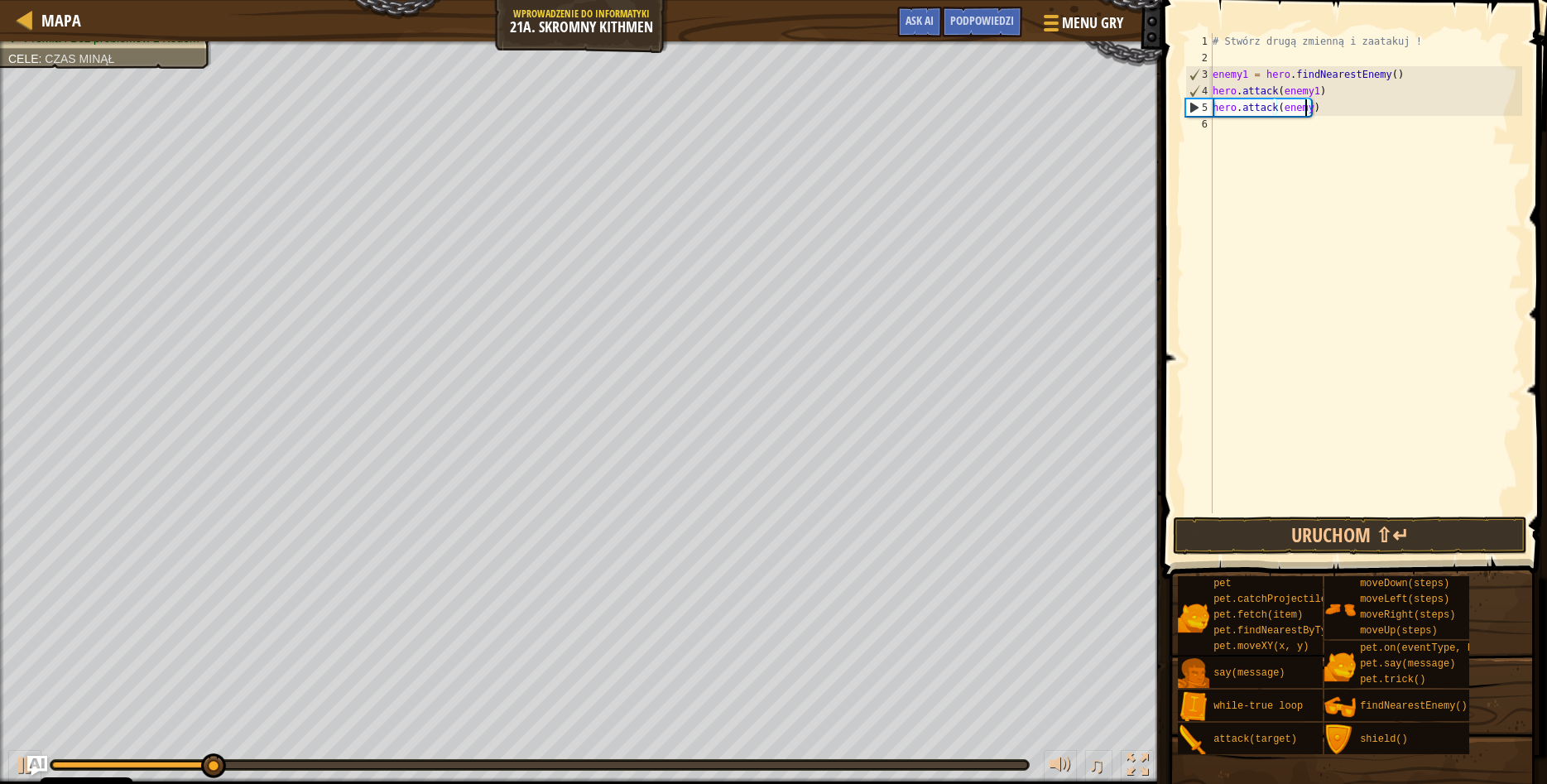
scroll to position [8, 8]
click at [1369, 522] on button "Uruchom ⇧↵" at bounding box center [1350, 535] width 354 height 38
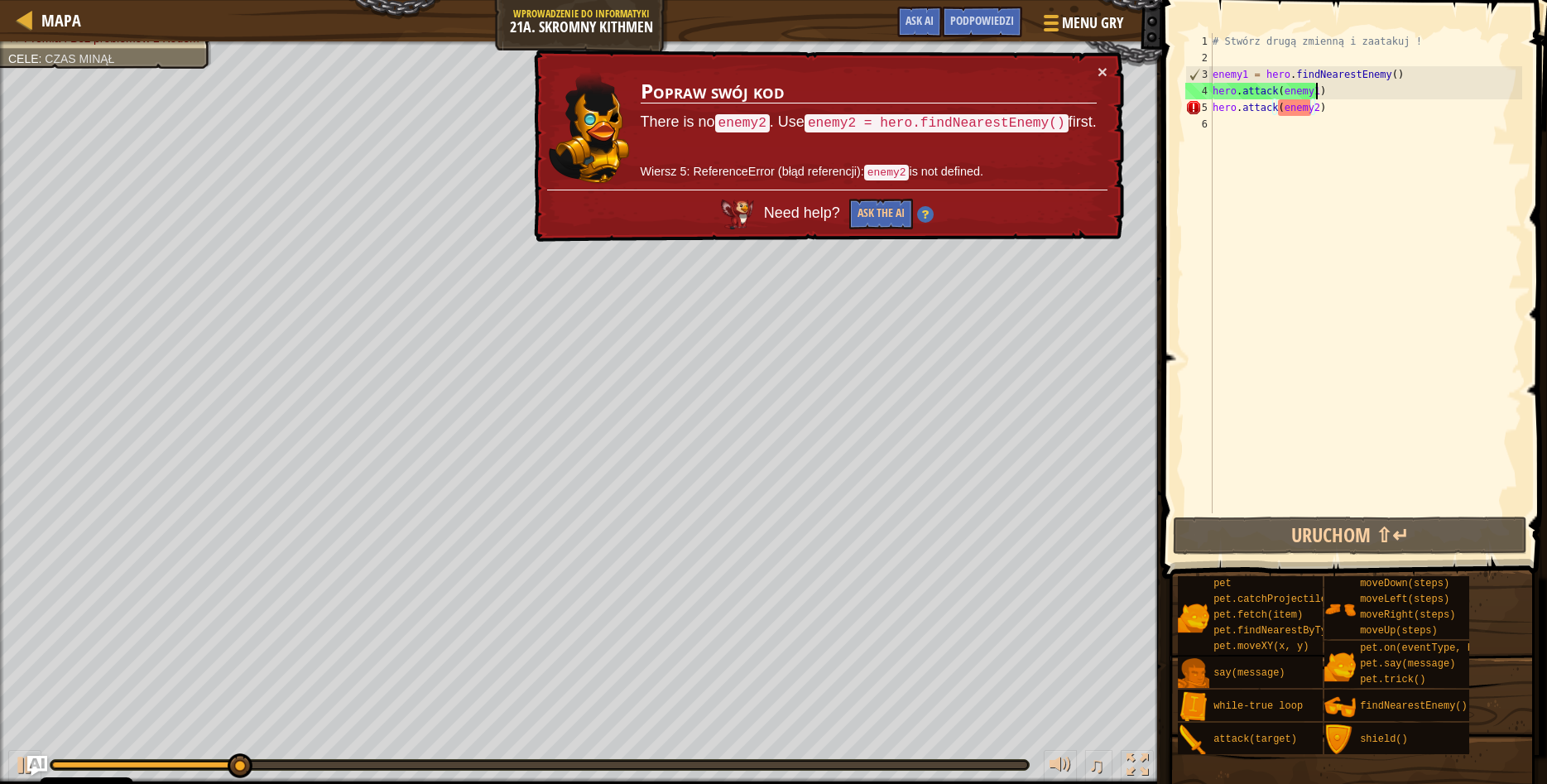
click at [1320, 95] on div "# Stwórz drugą zmienną i zaatakuj ! enemy1 = hero . findNearestEnemy ( ) hero .…" at bounding box center [1366, 290] width 313 height 513
type textarea "hero.attack(enemy1)"
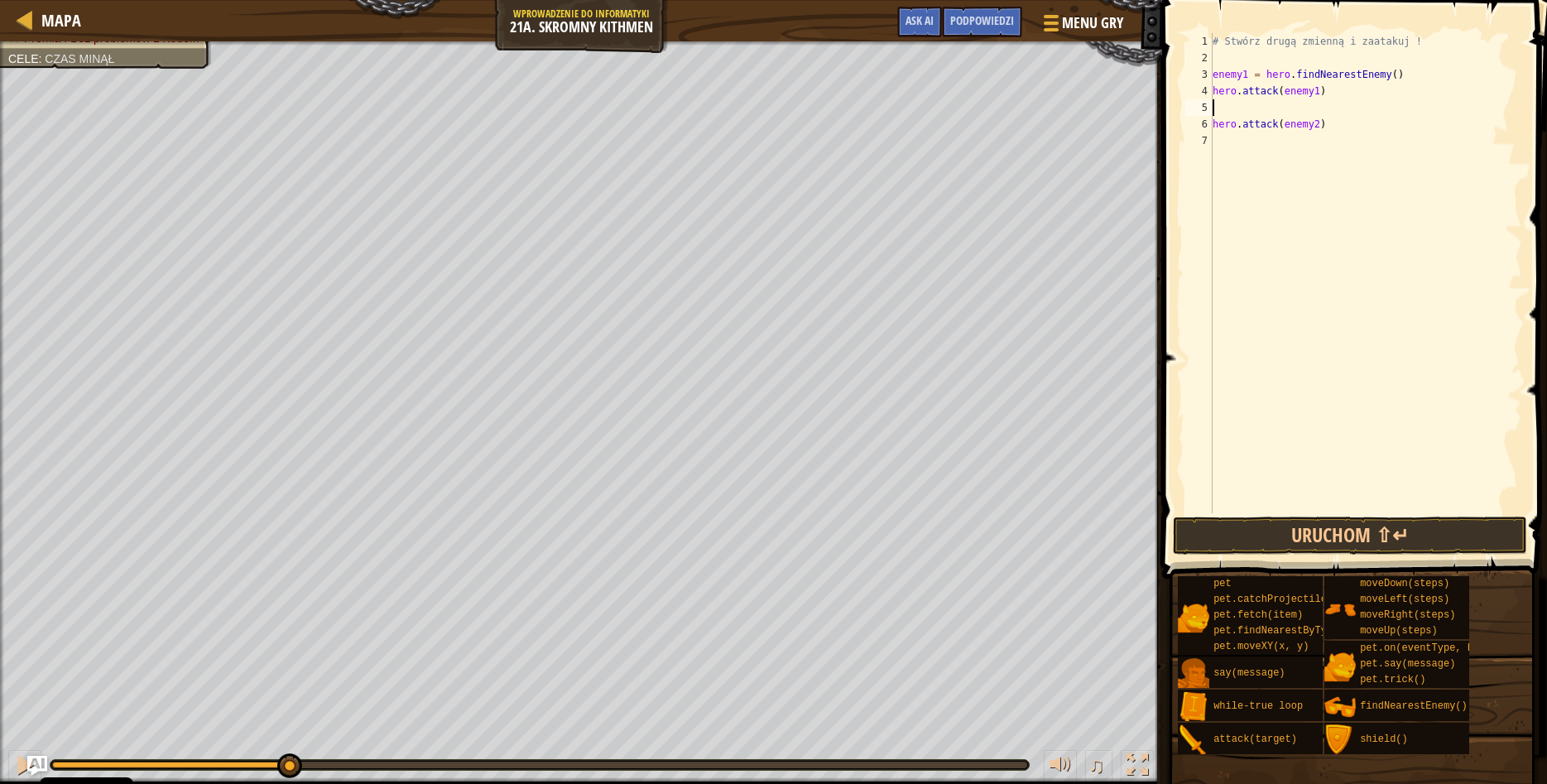
type textarea "h"
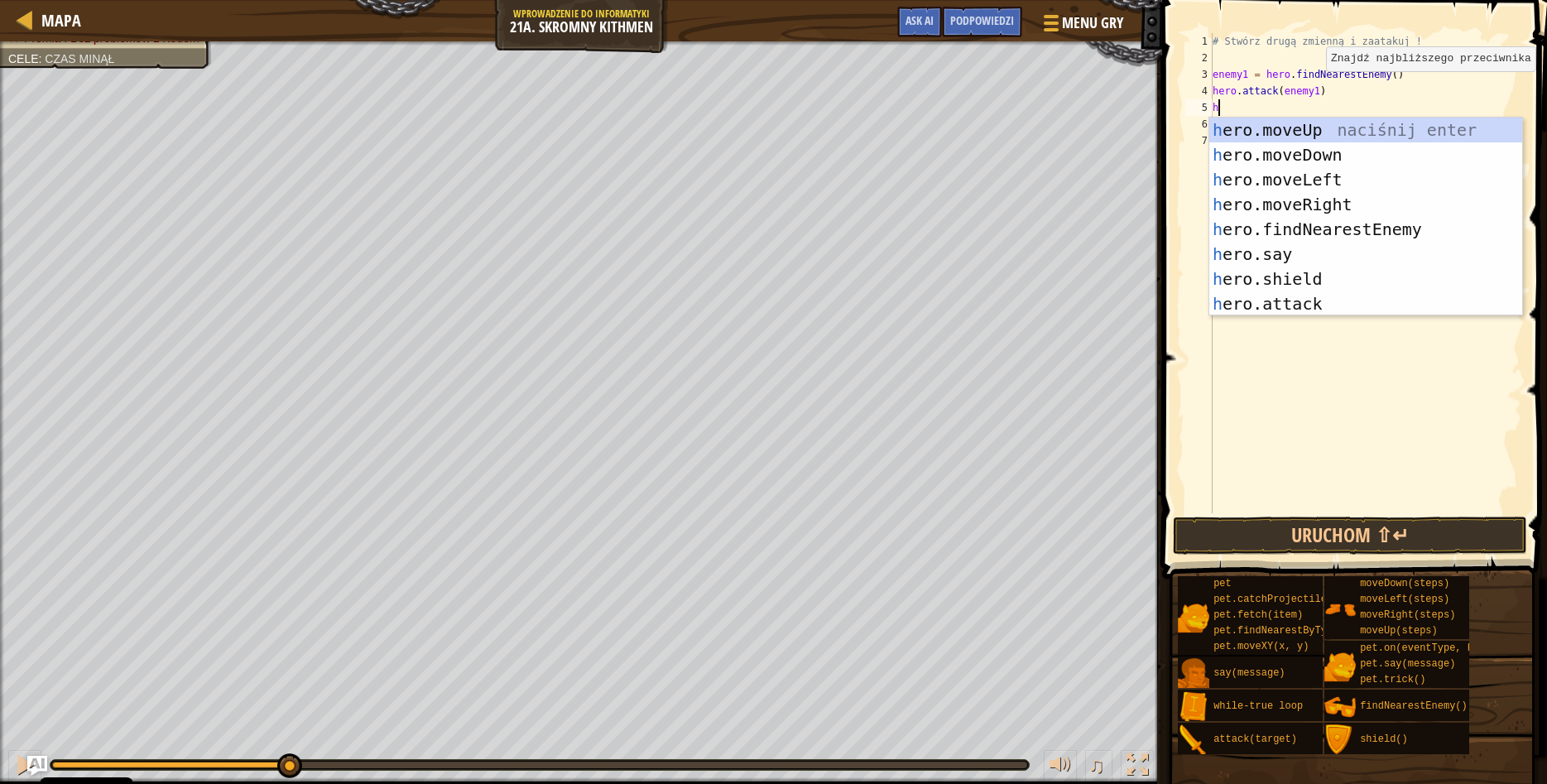
scroll to position [8, 0]
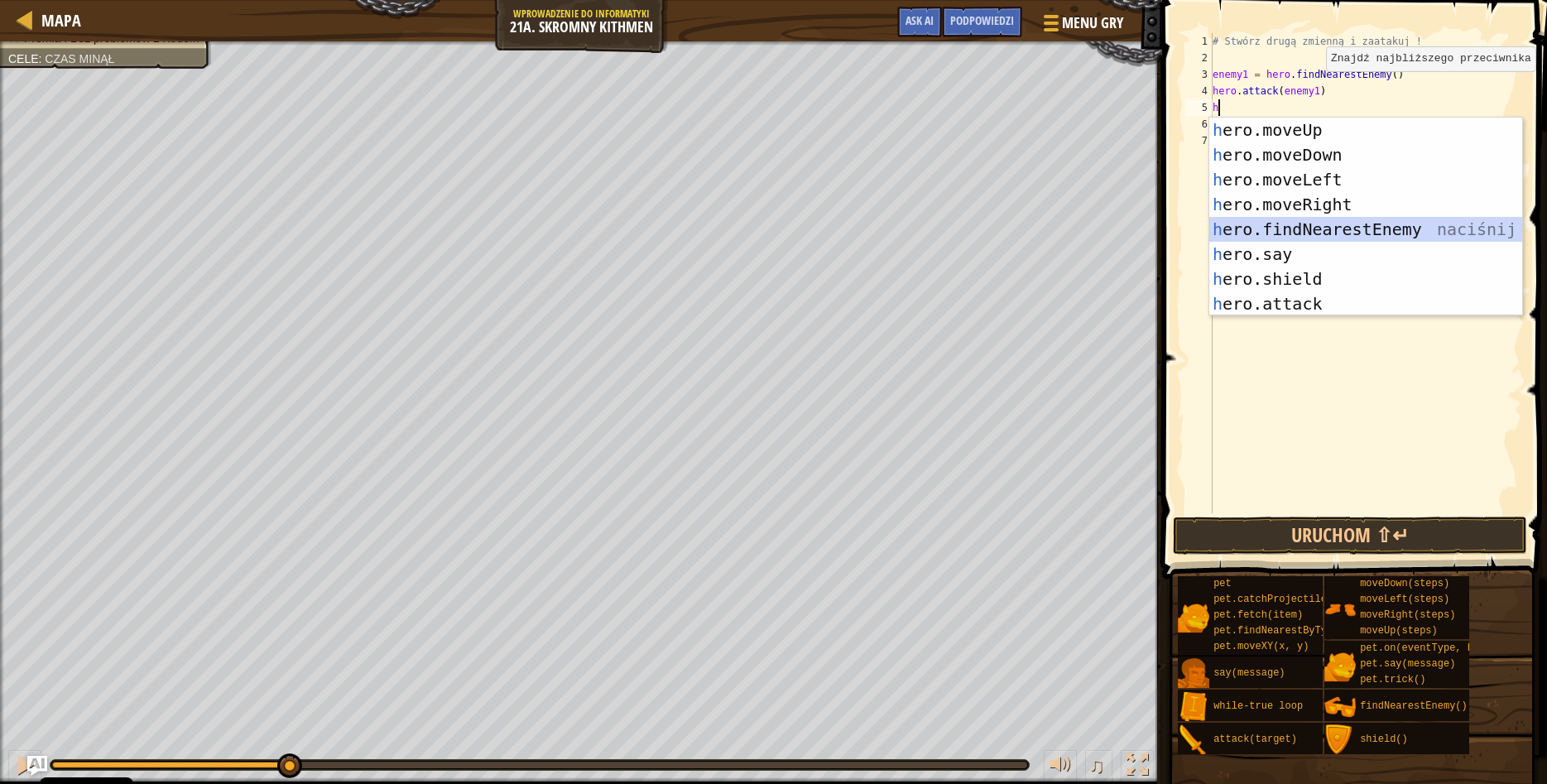
click at [1350, 229] on div "h ero.moveUp naciśnij enter h ero.moveDown naciśnij enter h ero.moveLeft naciśn…" at bounding box center [1366, 241] width 313 height 248
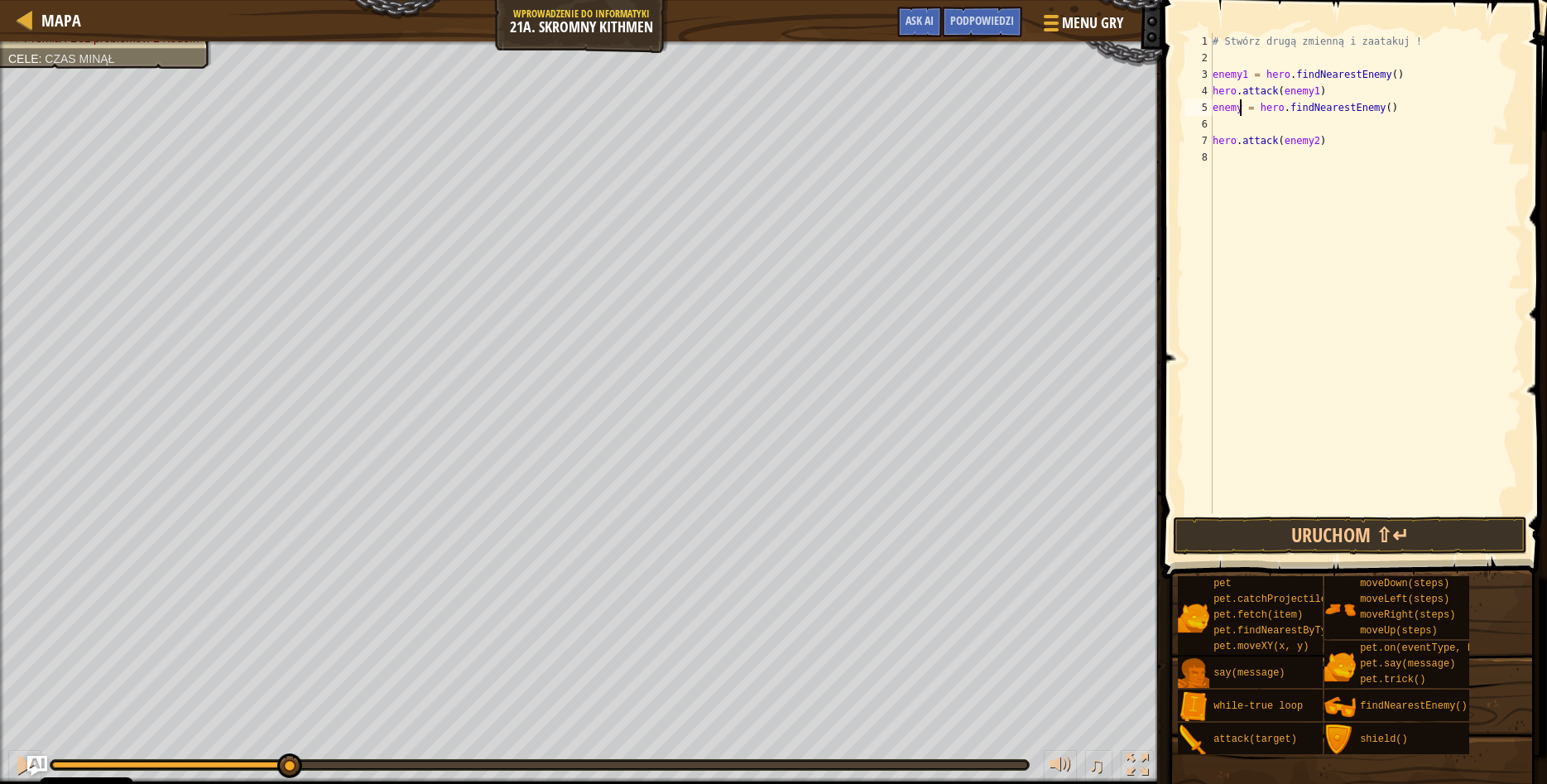
drag, startPoint x: 1239, startPoint y: 110, endPoint x: 1285, endPoint y: 151, distance: 61.6
click at [1239, 111] on div "# Stwórz drugą zmienną i zaatakuj ! enemy1 = hero . findNearestEnemy ( ) hero .…" at bounding box center [1366, 290] width 313 height 513
click at [1212, 139] on div "7" at bounding box center [1199, 140] width 27 height 16
type textarea "hero.attack(enemy2)"
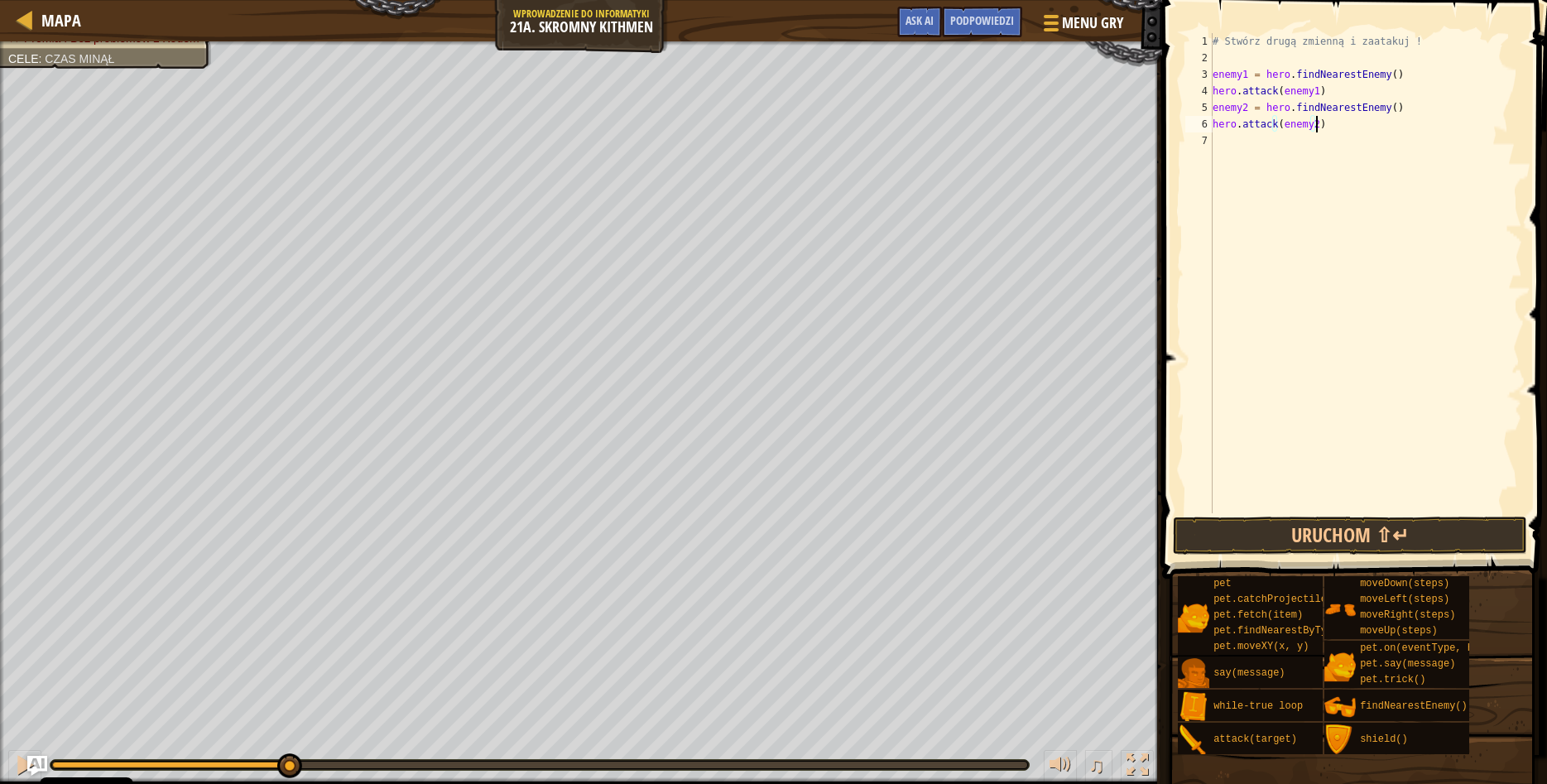
click at [1323, 127] on div "# Stwórz drugą zmienną i zaatakuj ! enemy1 = hero . findNearestEnemy ( ) hero .…" at bounding box center [1366, 290] width 313 height 513
type textarea "h"
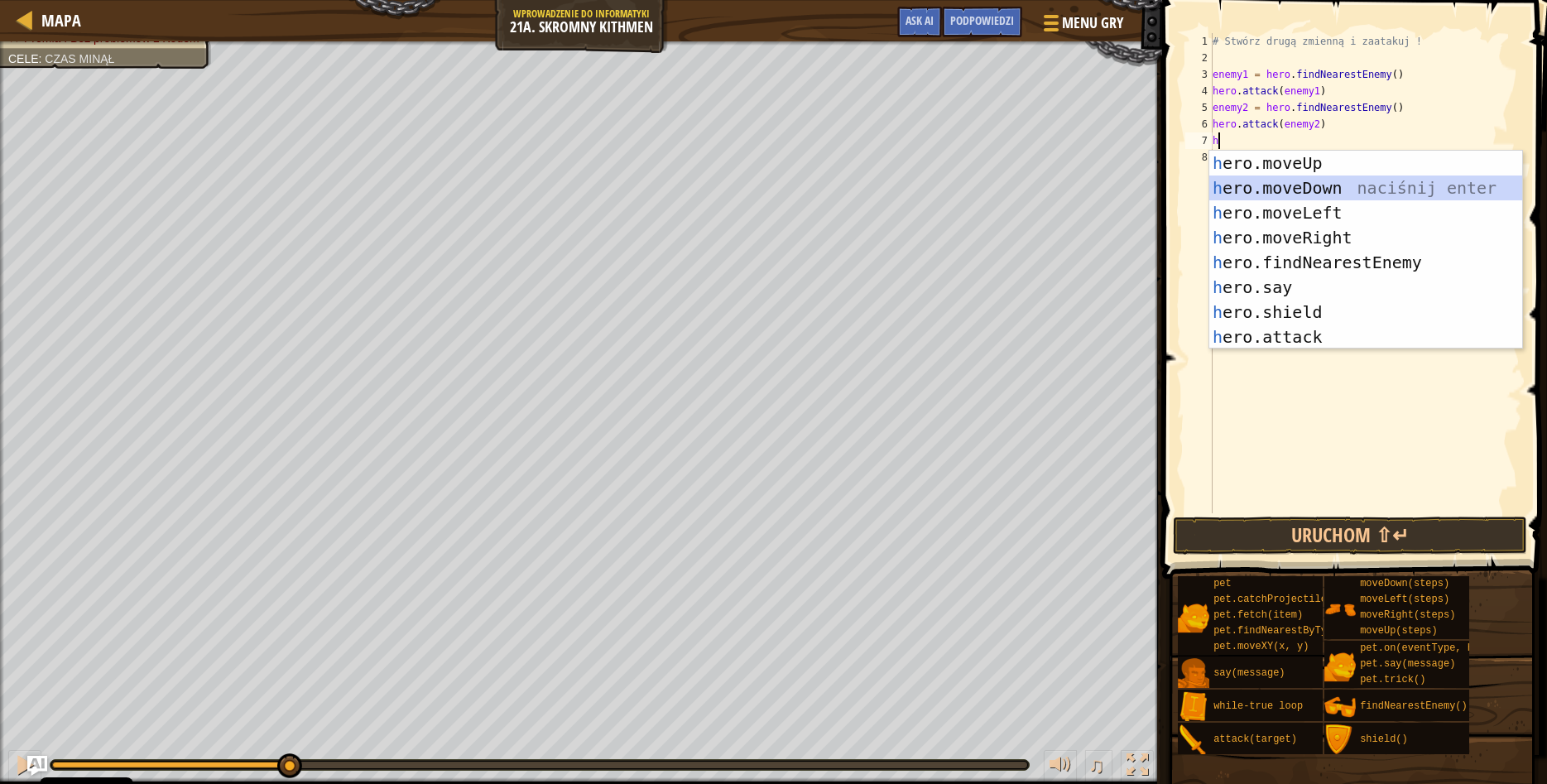
click at [1320, 199] on div "h ero.moveUp naciśnij enter h ero.moveDown naciśnij enter h ero.moveLeft naciśn…" at bounding box center [1366, 274] width 313 height 248
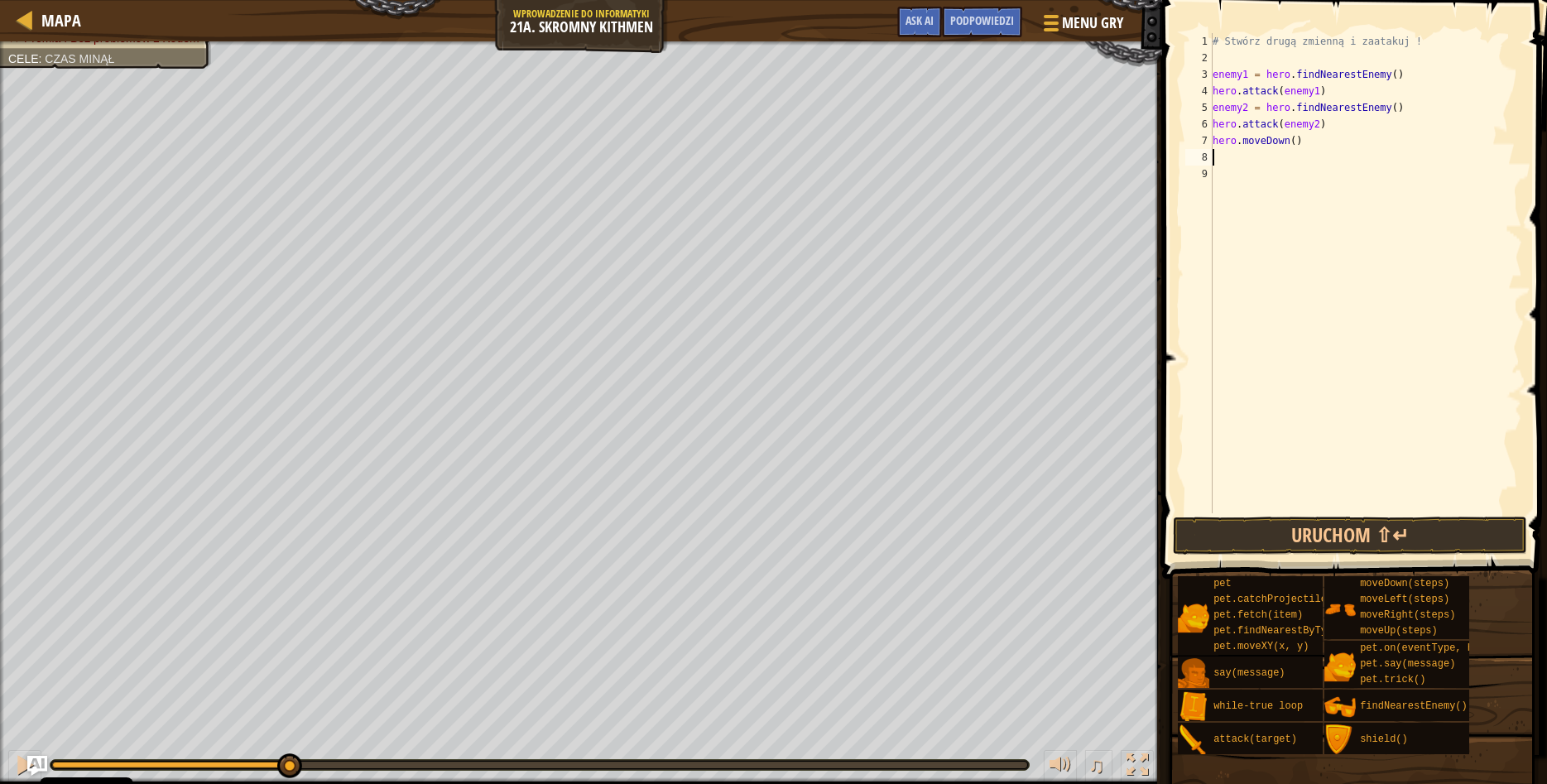
type textarea "h"
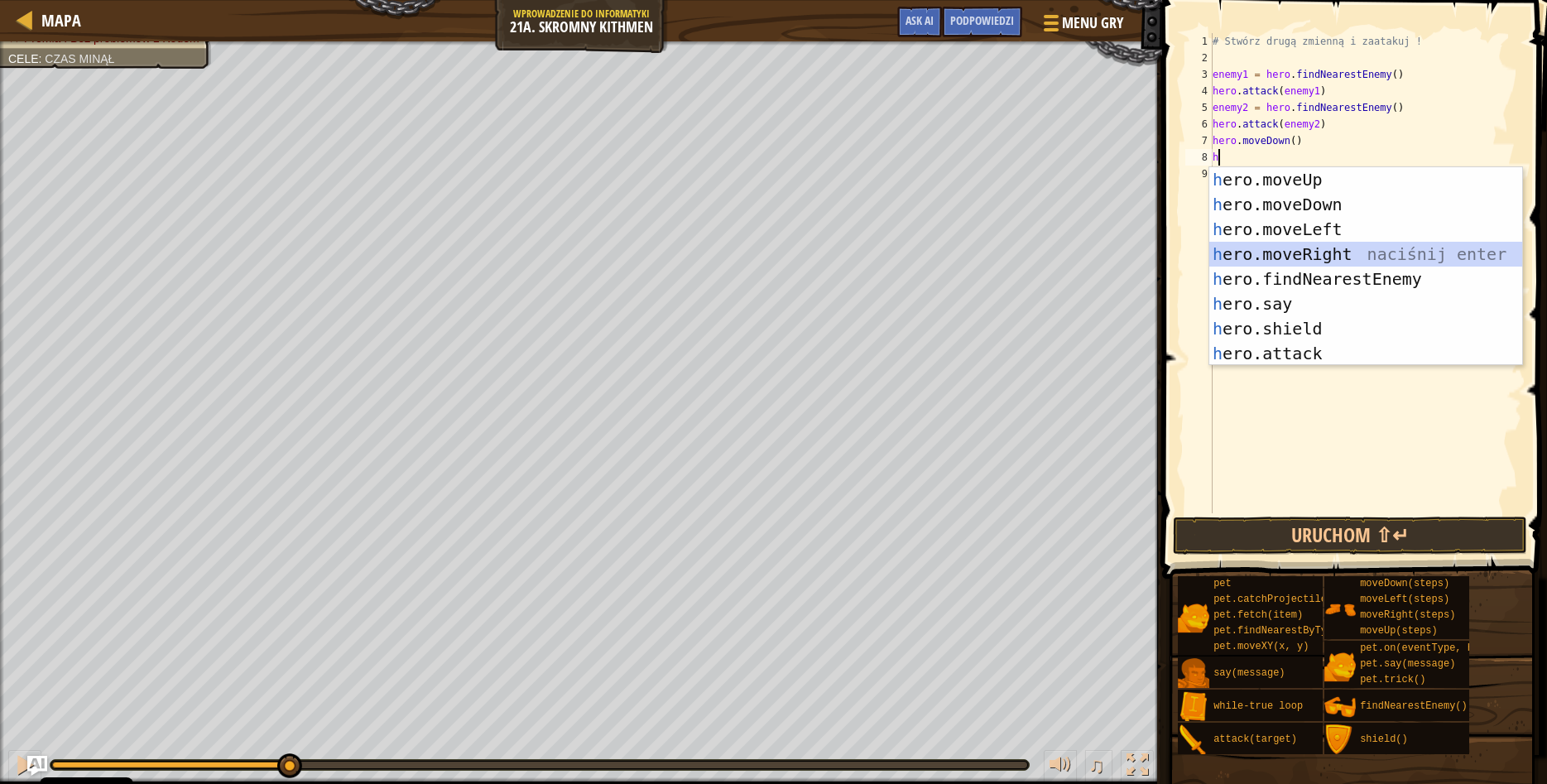
click at [1345, 253] on div "h ero.moveUp naciśnij enter h ero.moveDown naciśnij enter h ero.moveLeft naciśn…" at bounding box center [1366, 291] width 313 height 248
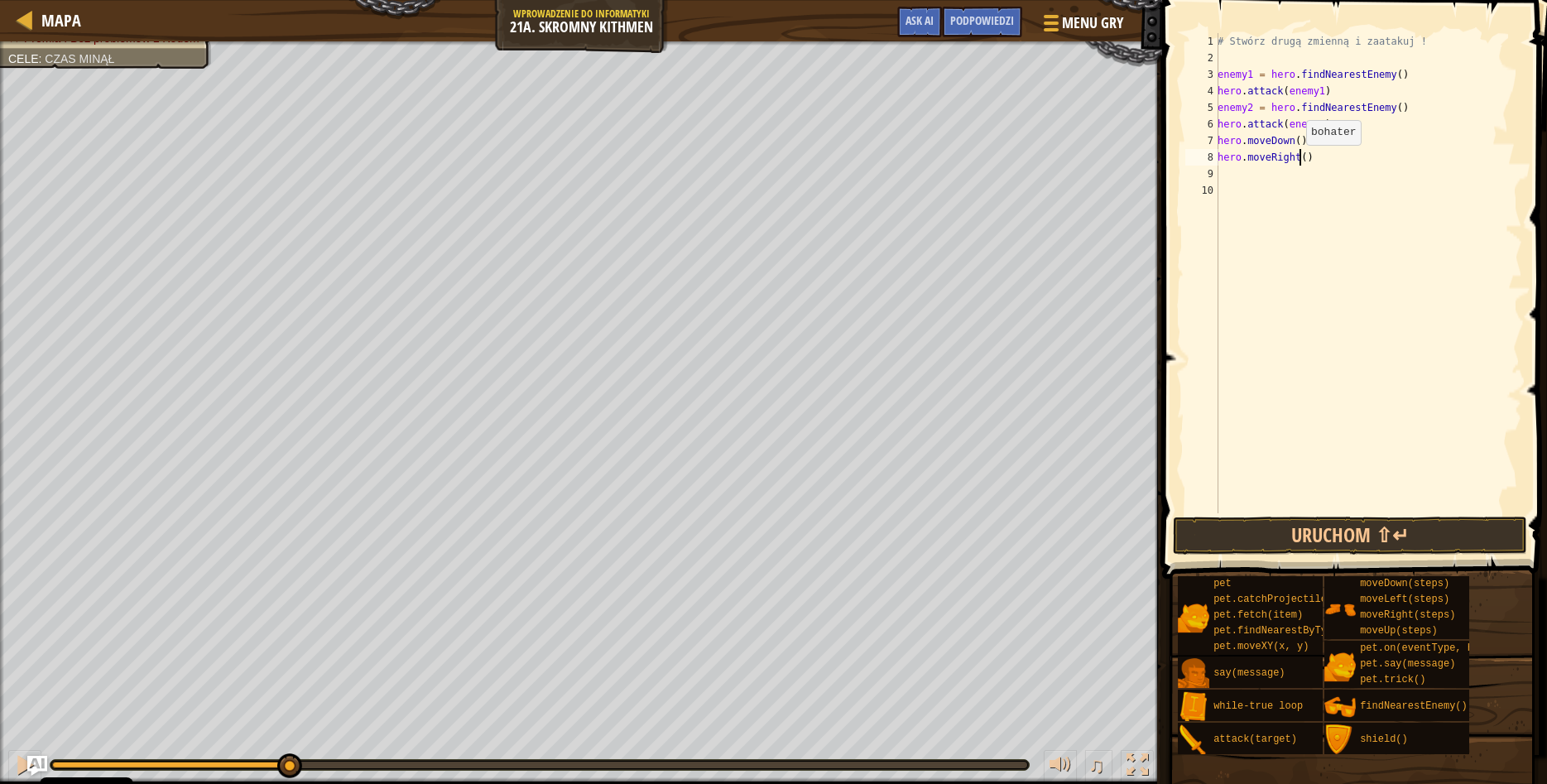
click at [1297, 161] on div "# Stwórz drugą zmienną i zaatakuj ! enemy1 = hero . findNearestEnemy ( ) hero .…" at bounding box center [1369, 290] width 308 height 513
type textarea "hero.moveRight(3)"
click at [1311, 526] on button "Uruchom ⇧↵" at bounding box center [1350, 535] width 354 height 38
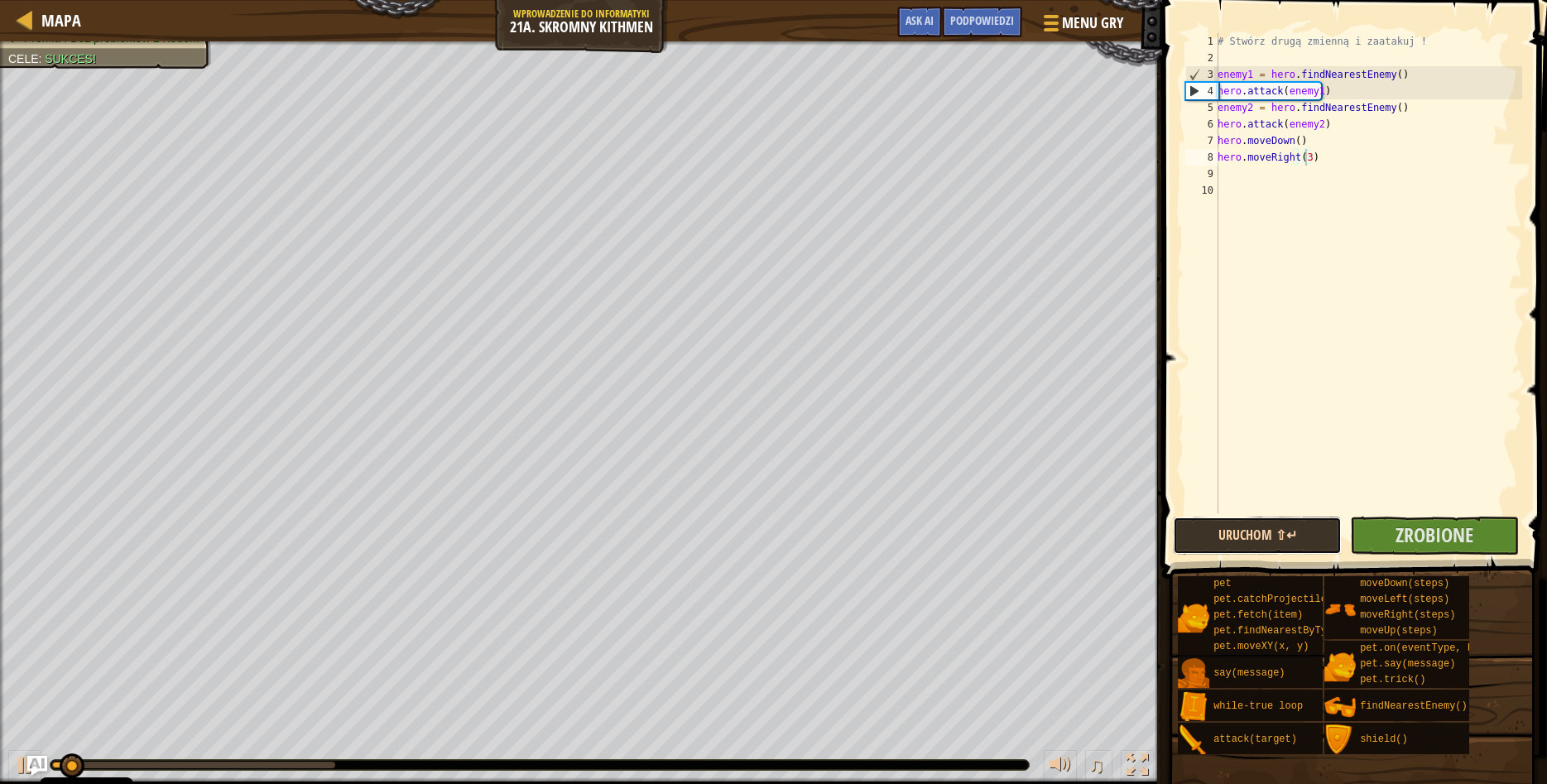
click at [1313, 526] on button "Uruchom ⇧↵" at bounding box center [1257, 535] width 169 height 38
click at [1385, 525] on button "Zrobione" at bounding box center [1434, 535] width 169 height 38
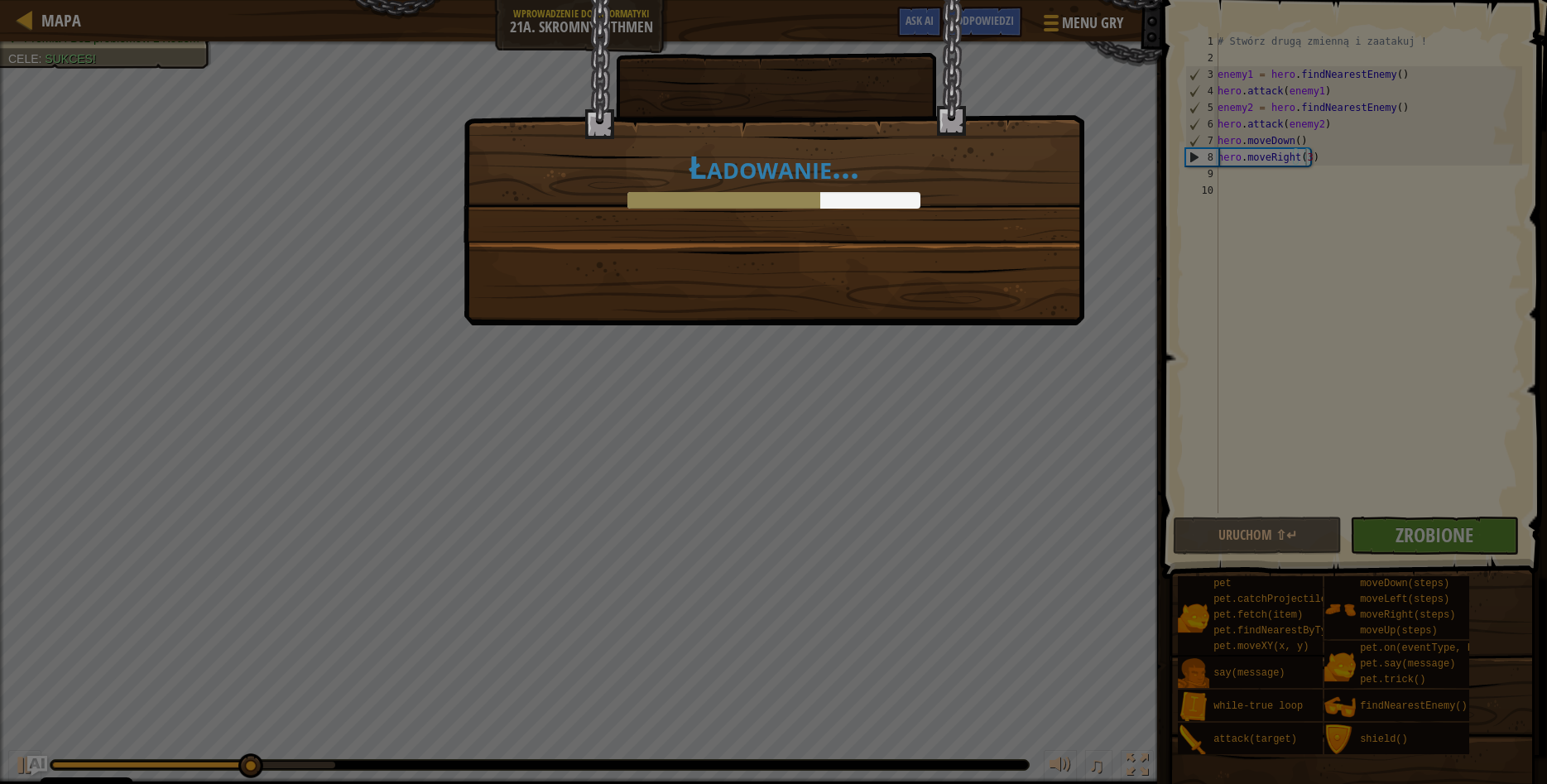
click at [905, 251] on div "Ładowanie..." at bounding box center [774, 162] width 621 height 325
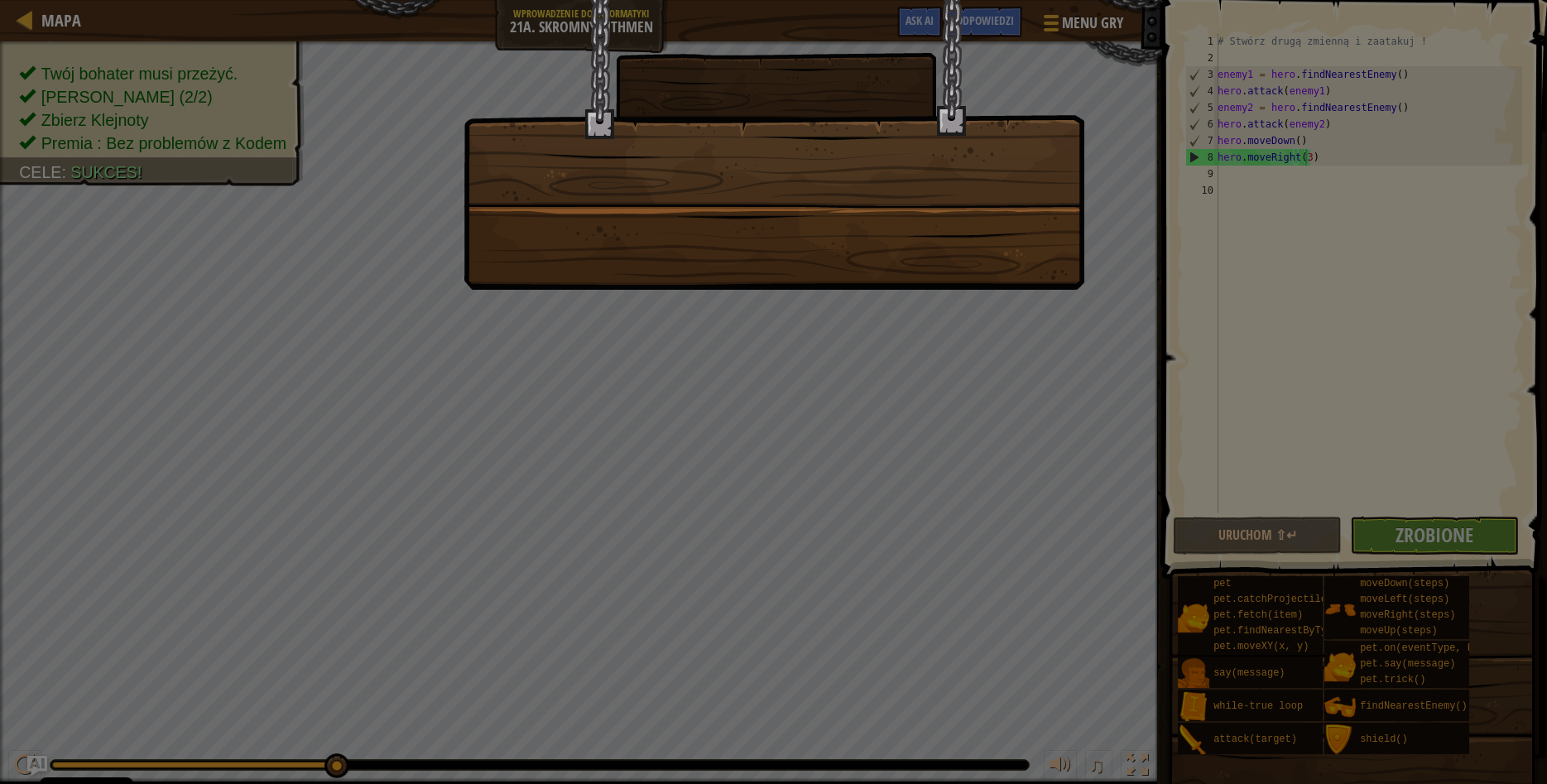
click at [956, 268] on div at bounding box center [774, 144] width 621 height 290
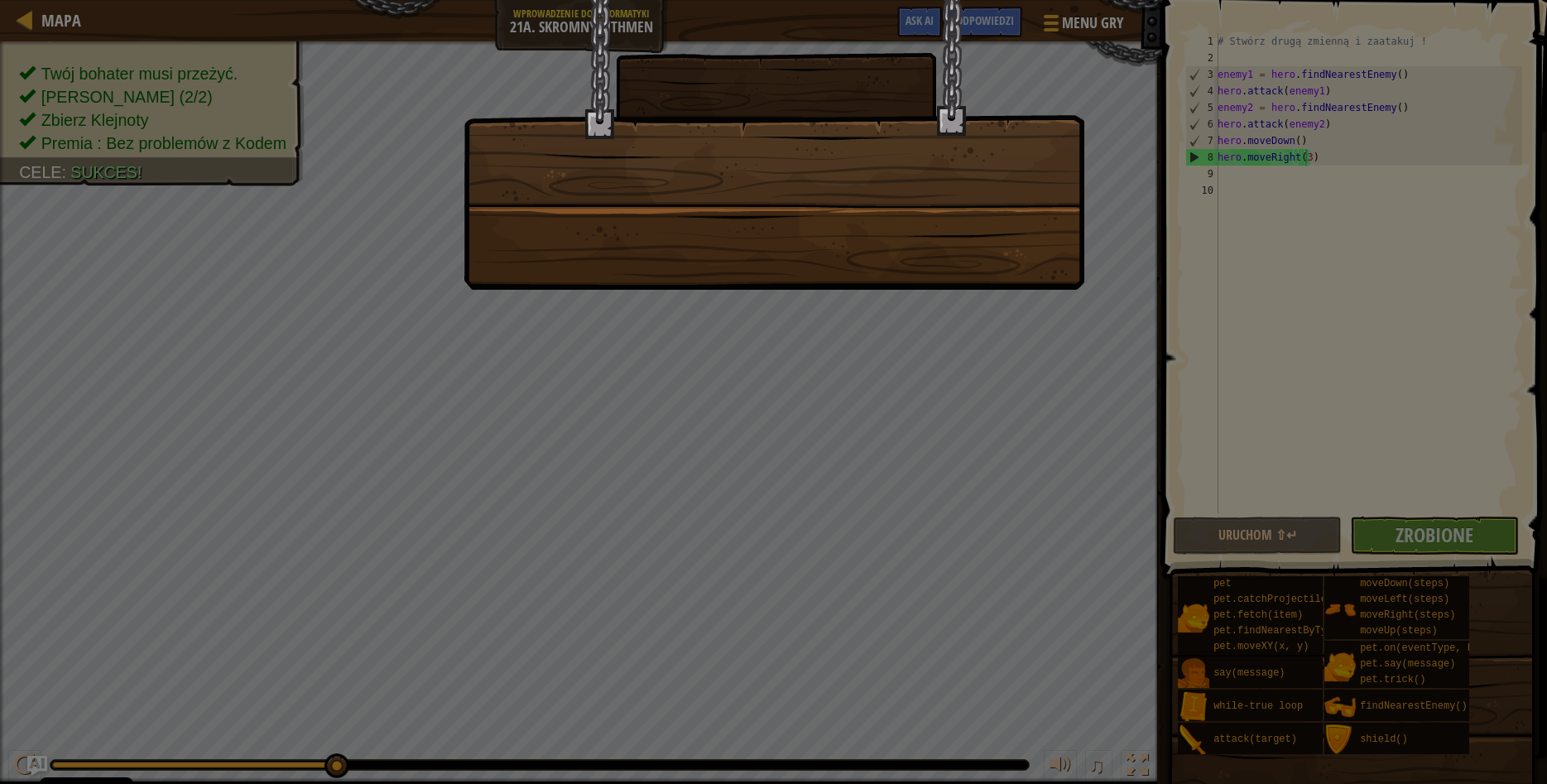
click at [956, 268] on div at bounding box center [774, 144] width 621 height 290
drag, startPoint x: 956, startPoint y: 268, endPoint x: 957, endPoint y: 239, distance: 29.0
click at [956, 240] on div at bounding box center [774, 144] width 621 height 290
click at [957, 239] on div at bounding box center [774, 144] width 621 height 290
click at [958, 231] on div at bounding box center [774, 144] width 621 height 290
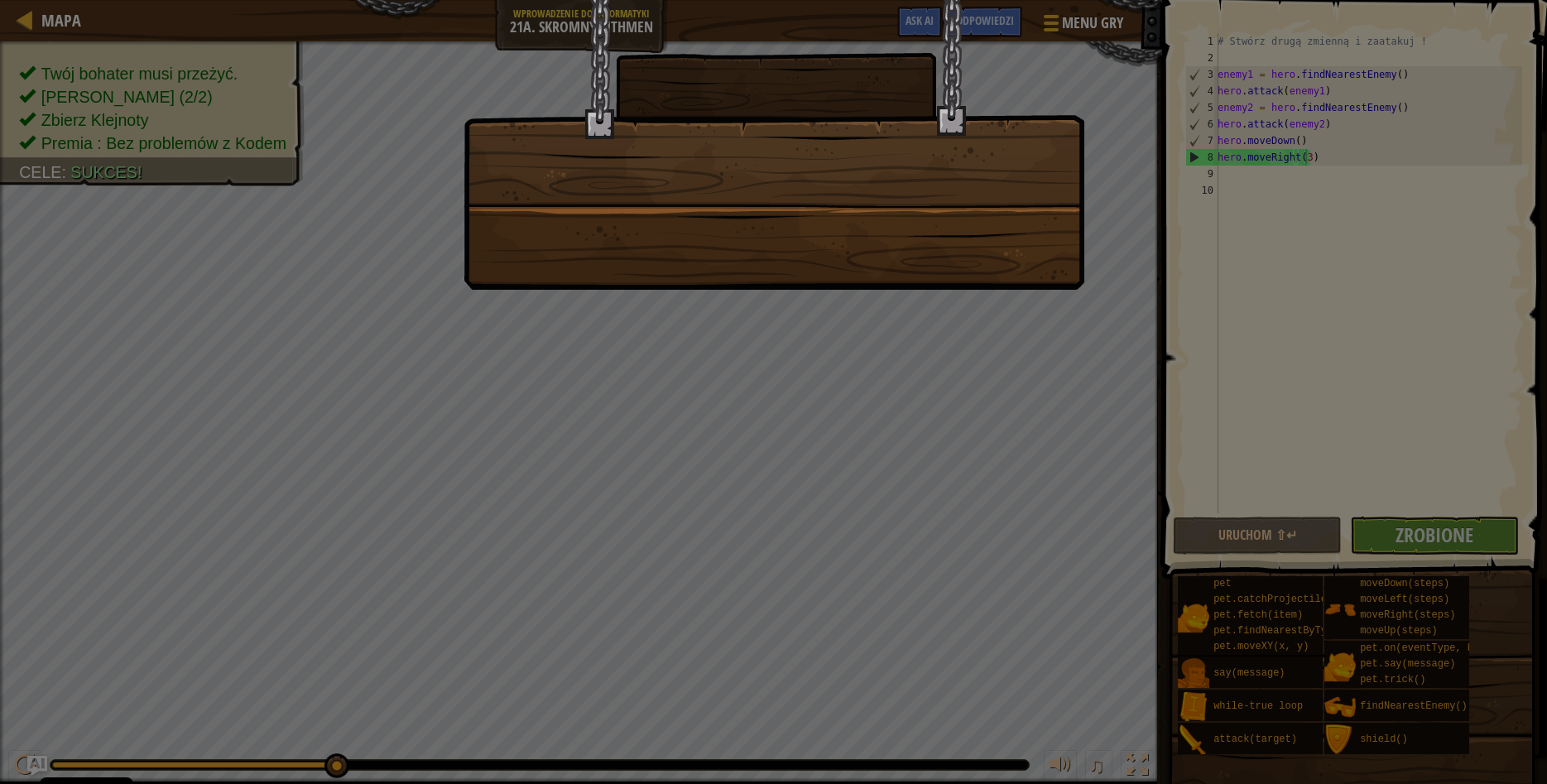
click at [958, 231] on div at bounding box center [774, 144] width 621 height 290
click at [1410, 527] on div at bounding box center [773, 392] width 1547 height 784
click at [1080, 158] on div at bounding box center [774, 144] width 621 height 290
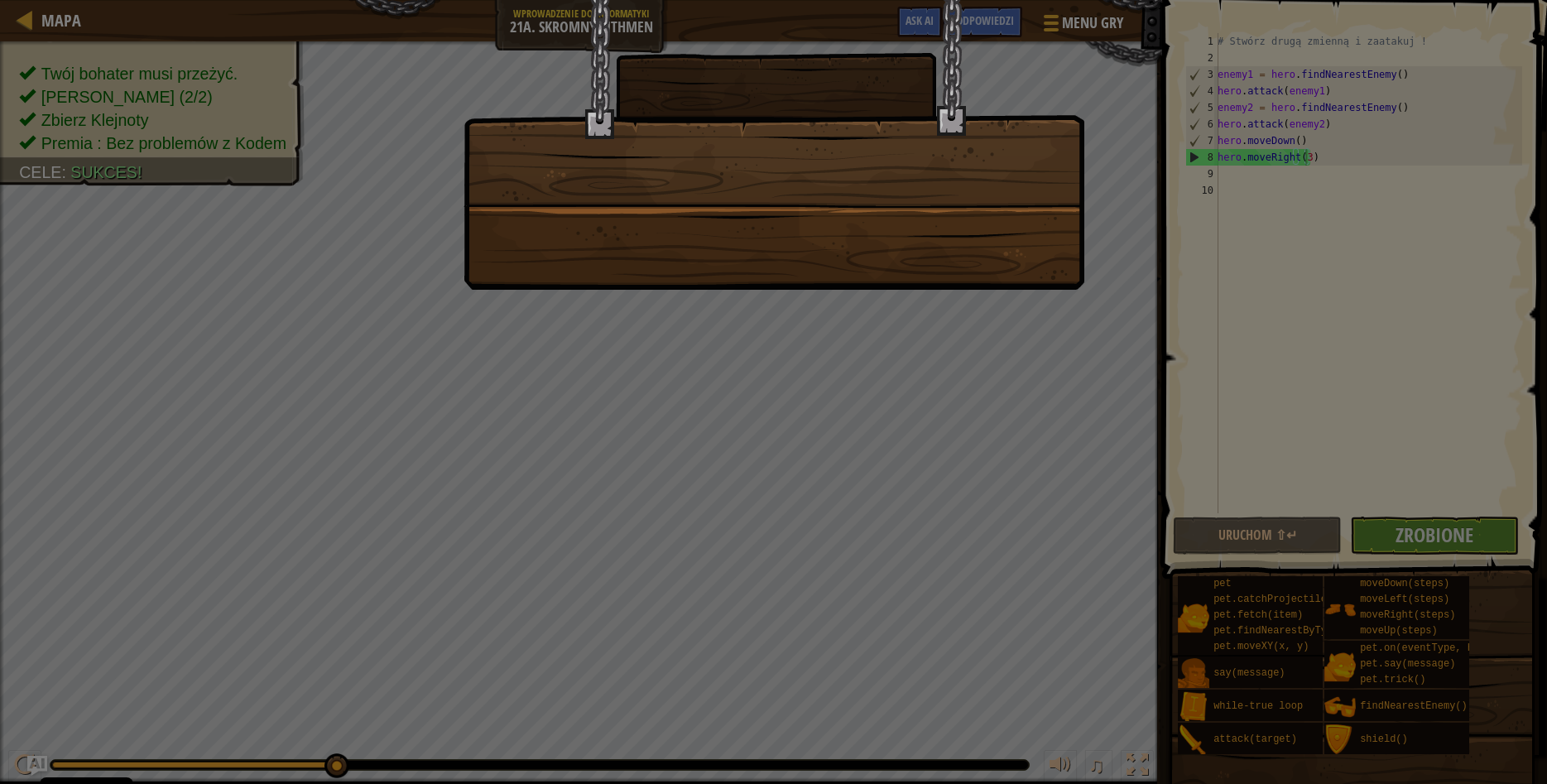
click at [1014, 274] on div at bounding box center [774, 144] width 621 height 290
click at [1002, 284] on div at bounding box center [774, 144] width 621 height 290
click at [941, 225] on div at bounding box center [774, 144] width 621 height 290
click at [890, 186] on div at bounding box center [774, 144] width 621 height 290
drag, startPoint x: 890, startPoint y: 186, endPoint x: 912, endPoint y: 237, distance: 55.5
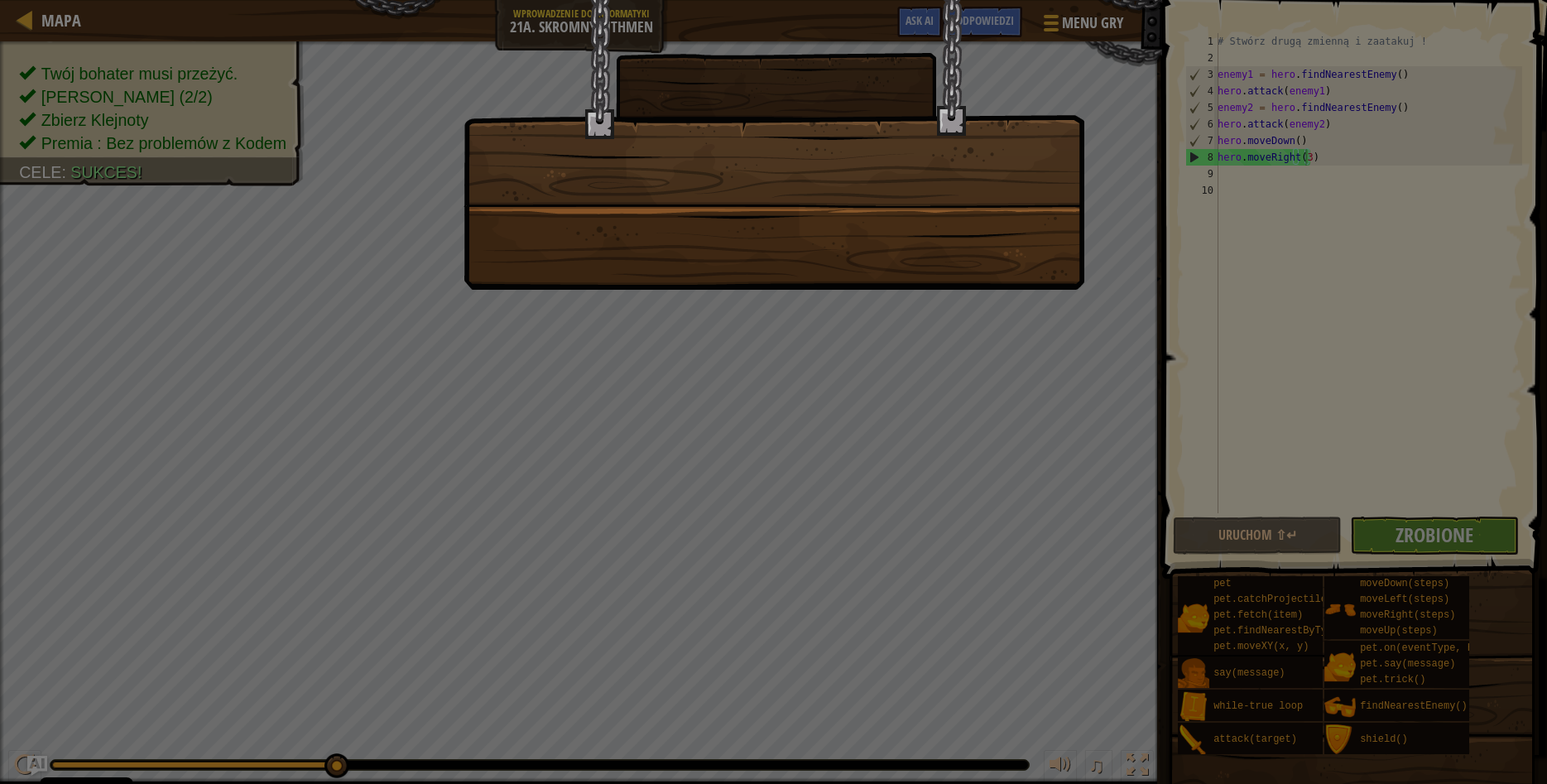
click at [892, 189] on div at bounding box center [774, 144] width 621 height 290
click at [912, 237] on div at bounding box center [774, 144] width 621 height 290
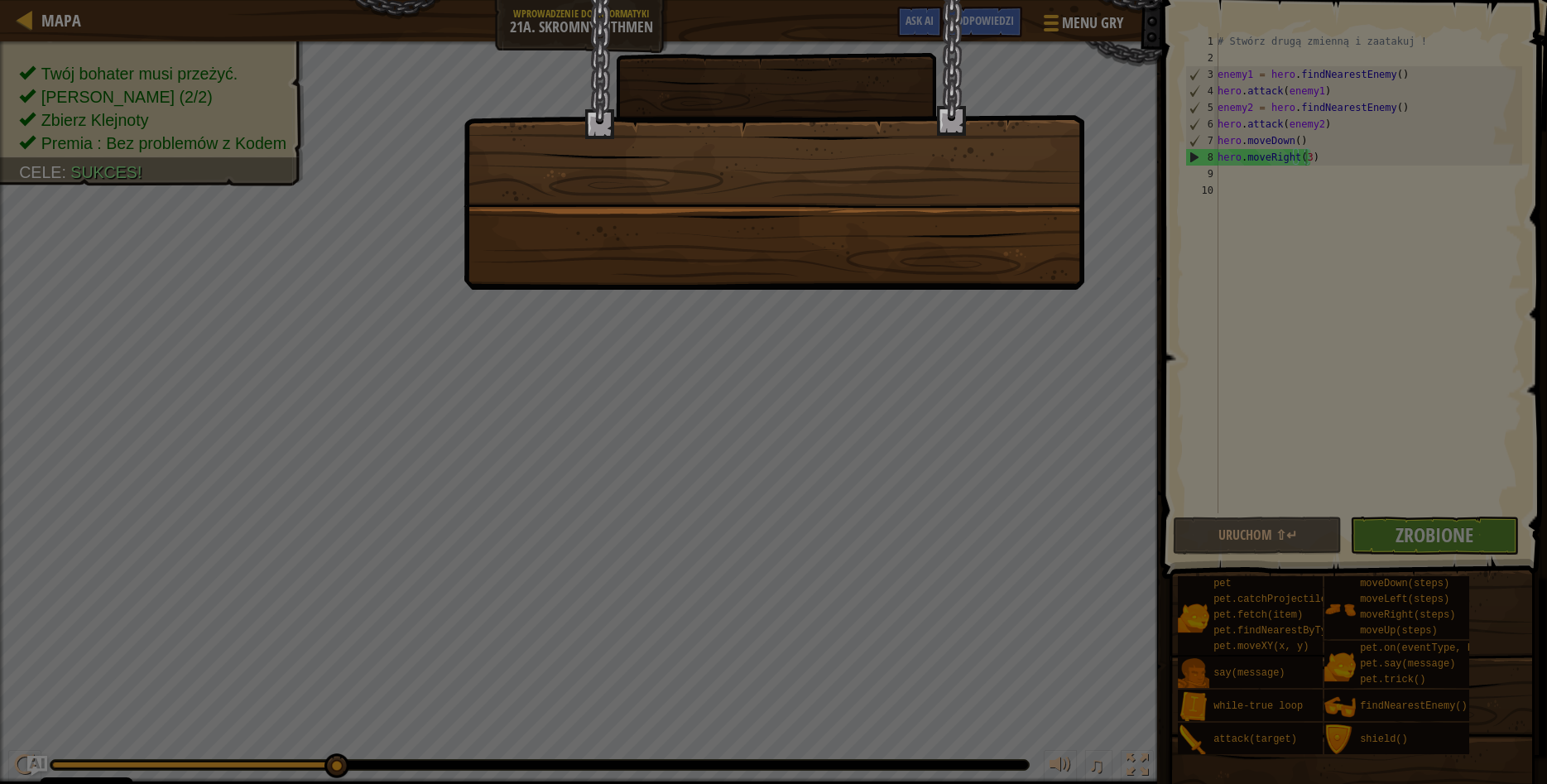
click at [912, 237] on div at bounding box center [774, 144] width 621 height 290
click at [889, 224] on div at bounding box center [774, 144] width 621 height 290
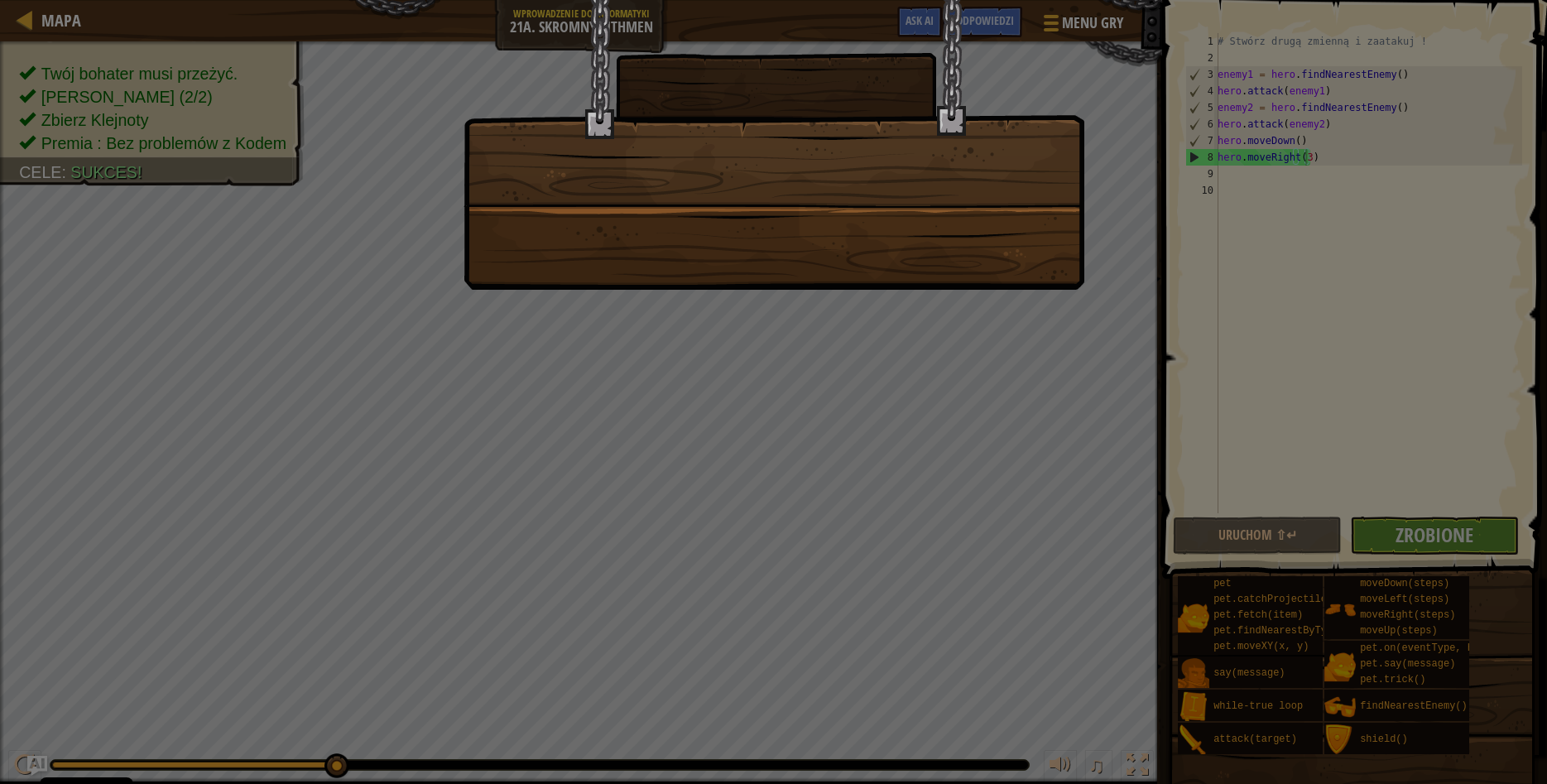
click at [889, 224] on div at bounding box center [774, 144] width 621 height 290
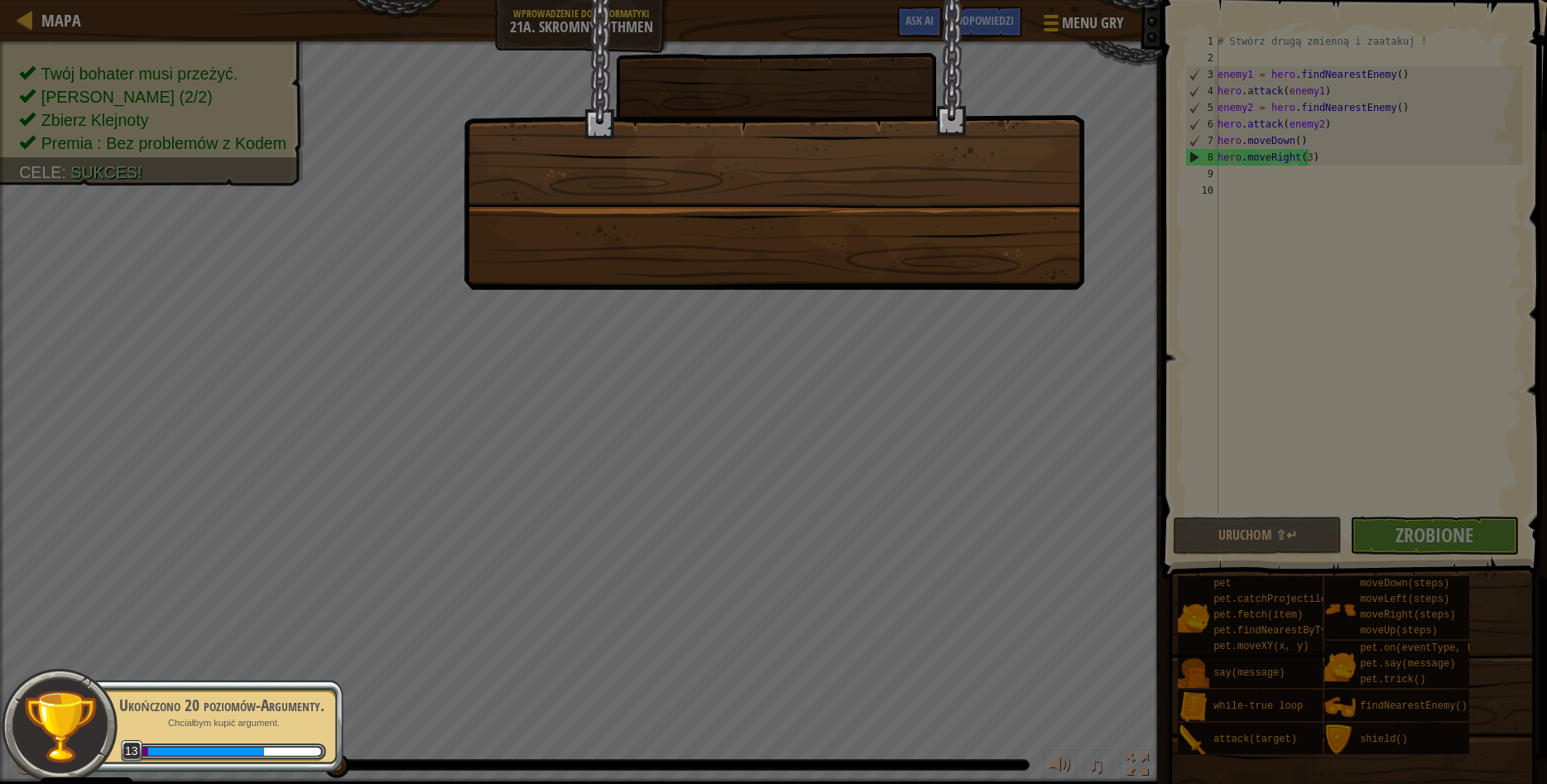
click at [889, 224] on div at bounding box center [774, 144] width 621 height 290
click at [150, 715] on div "Ukończono 20 poziomów-Argumenty." at bounding box center [222, 705] width 209 height 23
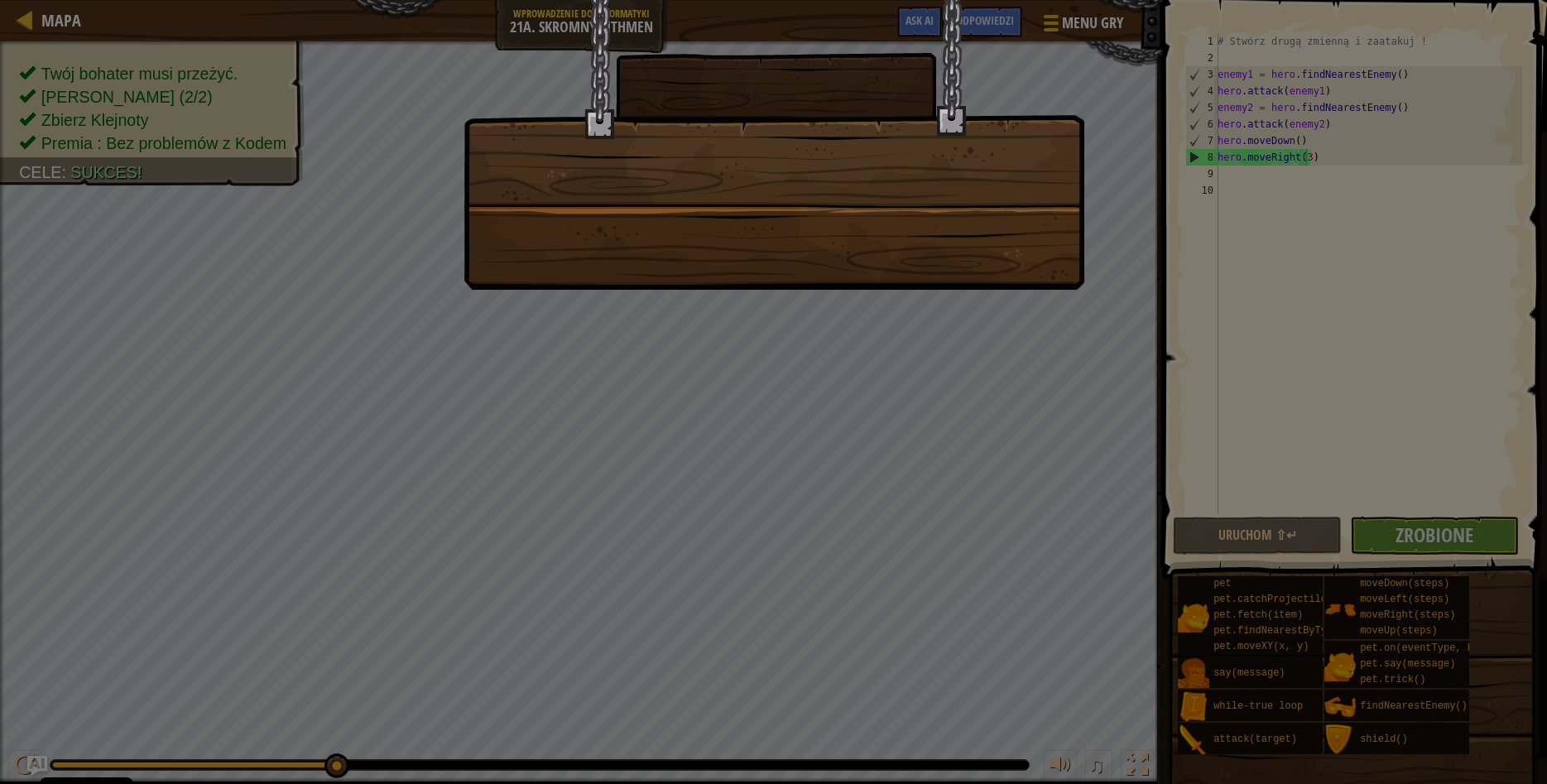
click at [1331, 410] on div at bounding box center [773, 392] width 1547 height 784
drag, startPoint x: 1290, startPoint y: 372, endPoint x: 1284, endPoint y: 352, distance: 20.9
click at [1290, 368] on div at bounding box center [773, 392] width 1547 height 784
click at [1284, 352] on div at bounding box center [773, 392] width 1547 height 784
drag, startPoint x: 1281, startPoint y: 350, endPoint x: 1275, endPoint y: 324, distance: 26.7
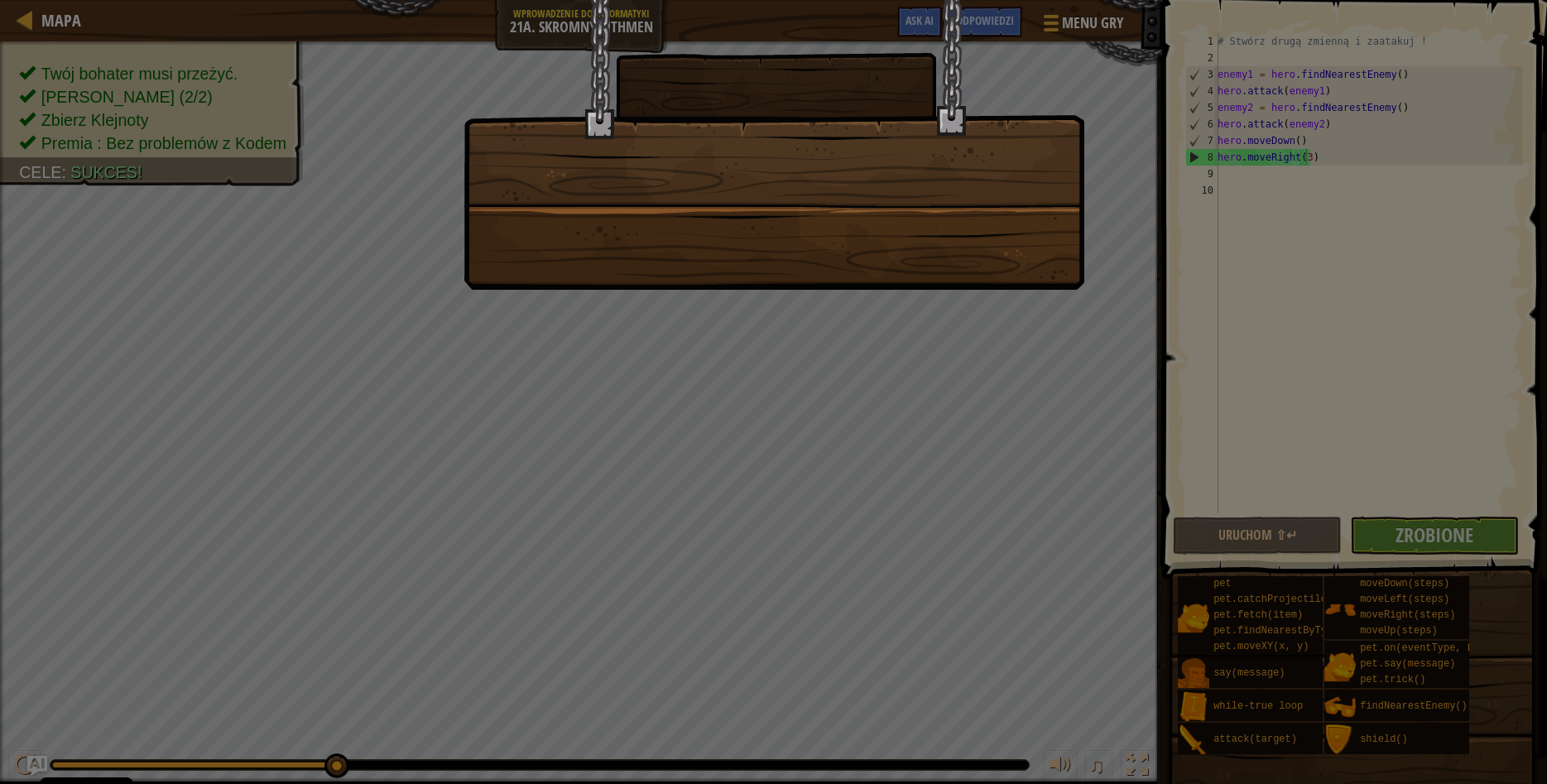
click at [1275, 336] on div at bounding box center [773, 392] width 1547 height 784
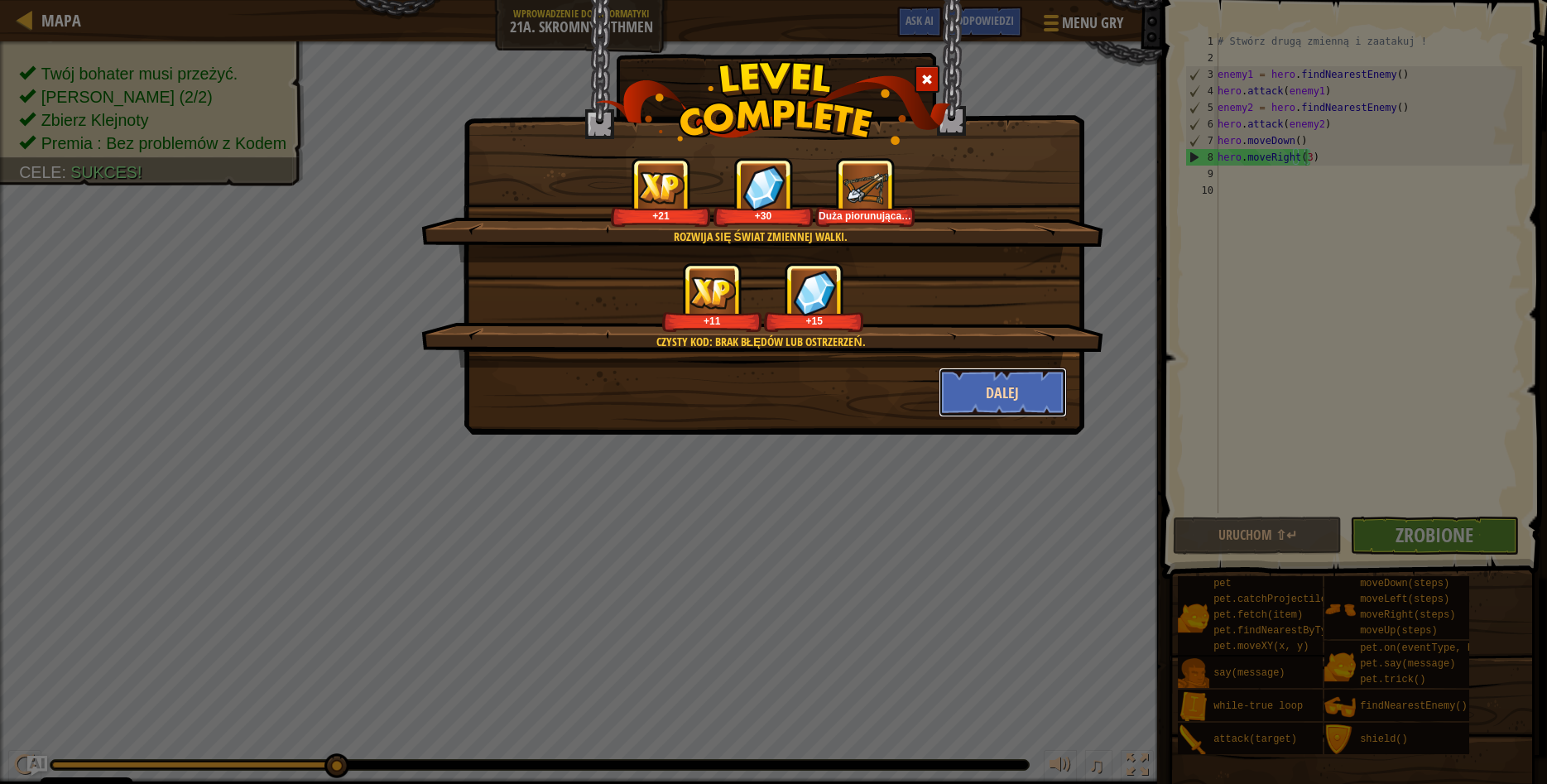
click at [1022, 377] on button "Dalej" at bounding box center [1002, 392] width 128 height 49
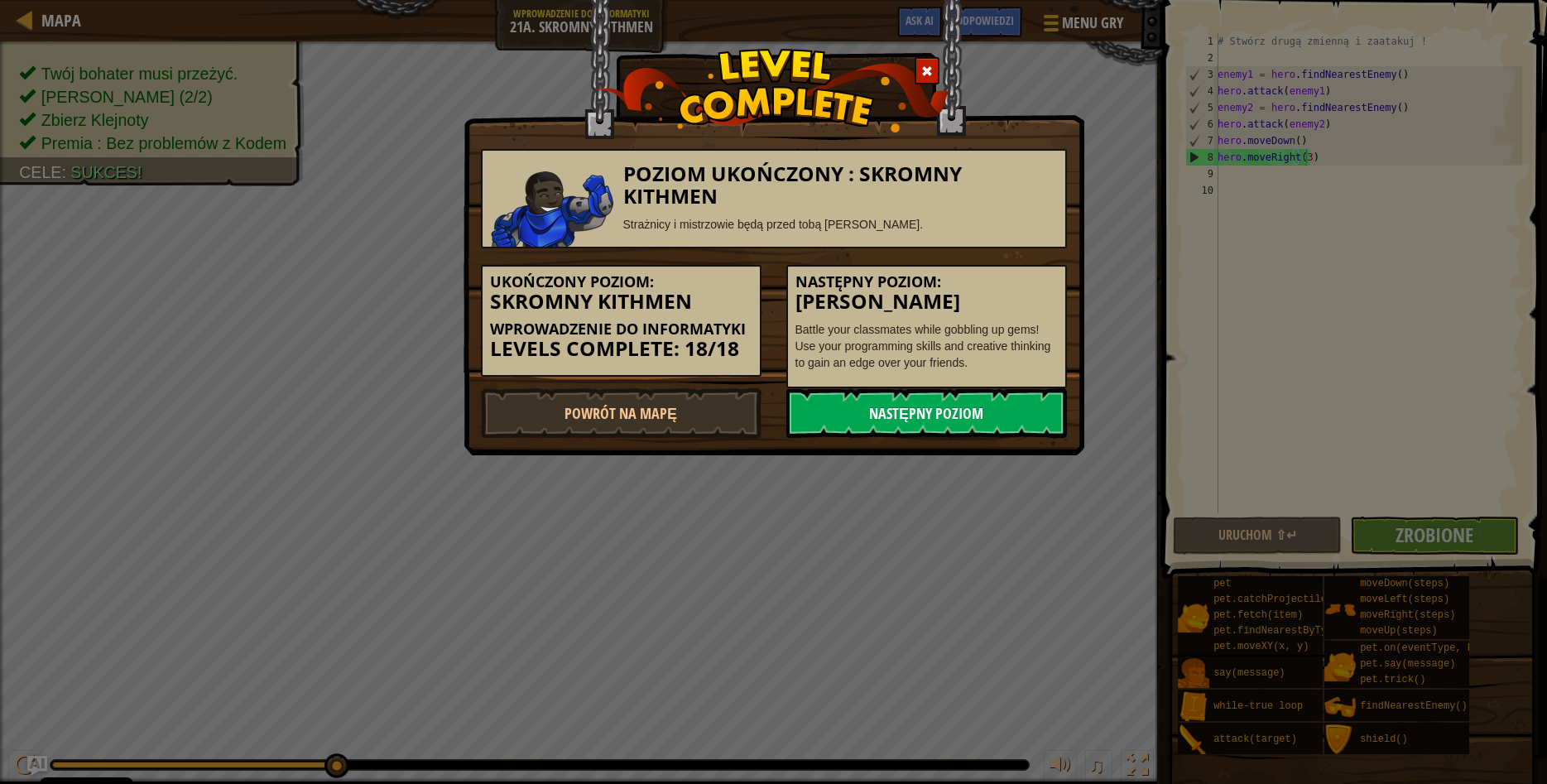
click at [986, 409] on link "Następny poziom" at bounding box center [927, 413] width 280 height 49
click at [915, 401] on link "Następny poziom" at bounding box center [927, 413] width 280 height 49
click at [913, 409] on link "Następny poziom" at bounding box center [927, 413] width 280 height 49
click at [911, 420] on link "Następny poziom" at bounding box center [927, 413] width 280 height 49
click at [911, 409] on link "Następny poziom" at bounding box center [927, 413] width 280 height 49
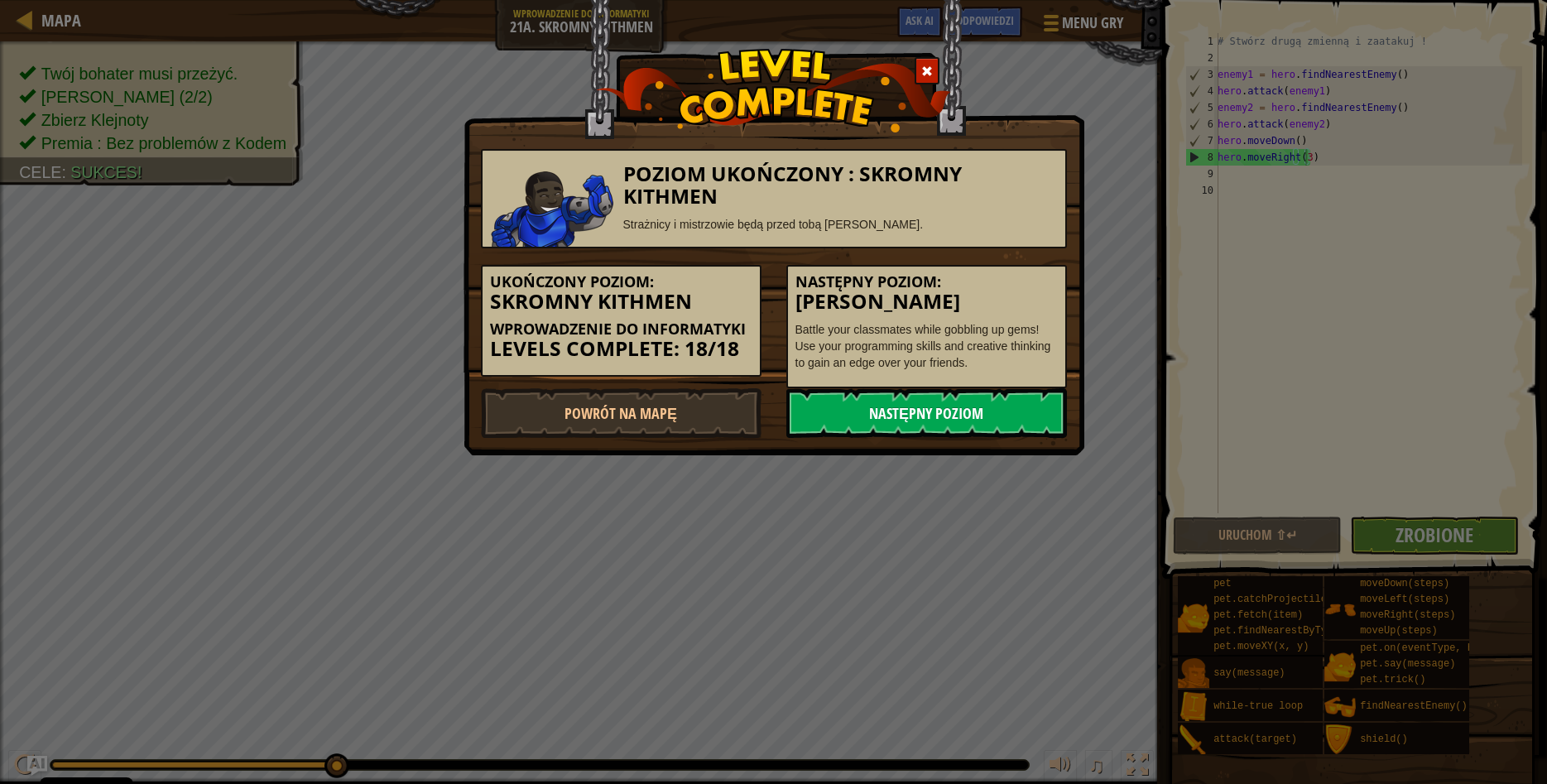
click at [912, 409] on link "Następny poziom" at bounding box center [927, 413] width 280 height 49
click at [914, 407] on link "Następny poziom" at bounding box center [927, 413] width 280 height 49
click at [917, 400] on link "Następny poziom" at bounding box center [927, 413] width 280 height 49
click at [919, 397] on link "Następny poziom" at bounding box center [927, 413] width 280 height 49
click at [922, 394] on link "Następny poziom" at bounding box center [927, 413] width 280 height 49
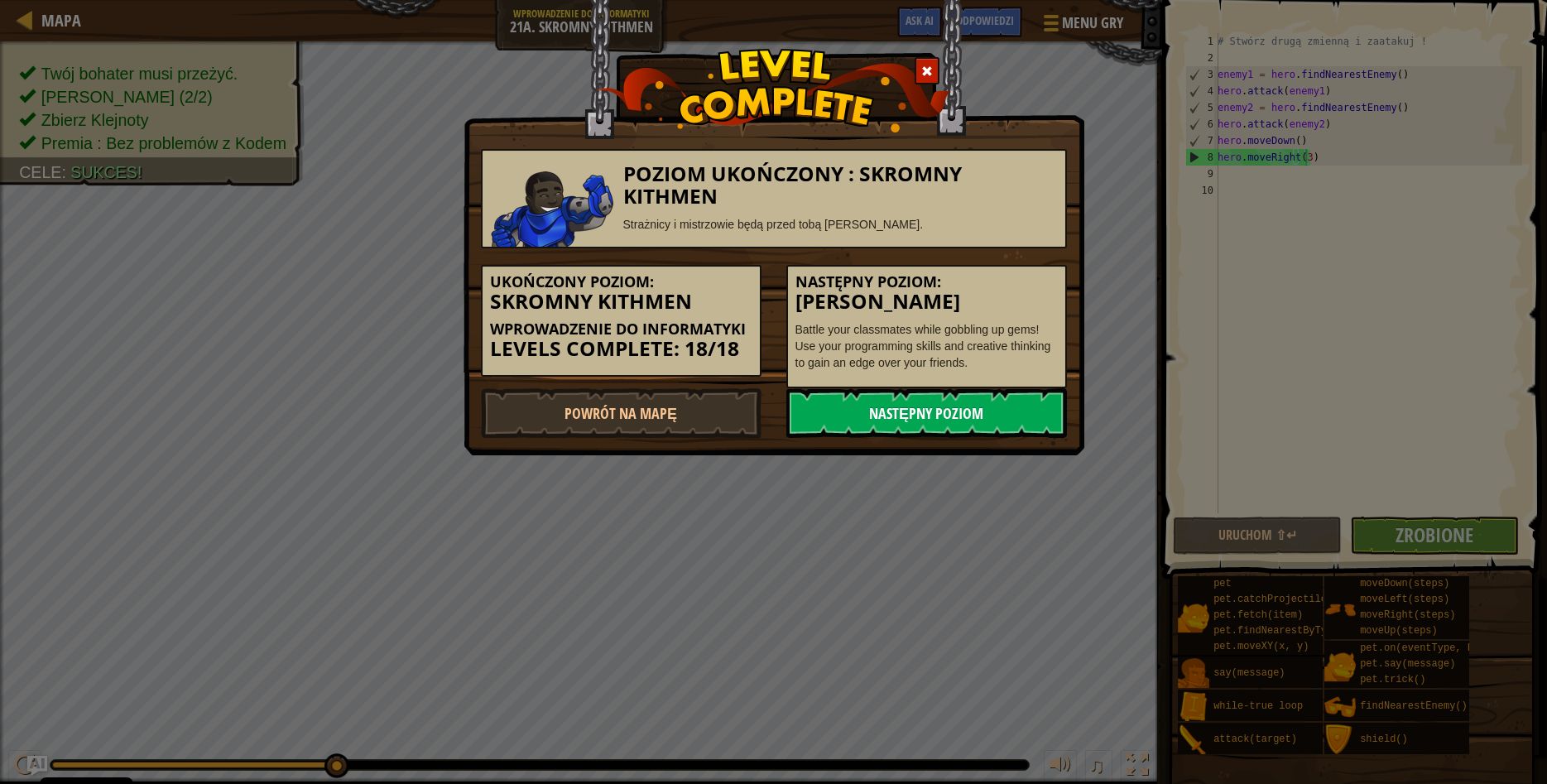
click at [922, 394] on link "Następny poziom" at bounding box center [927, 413] width 280 height 49
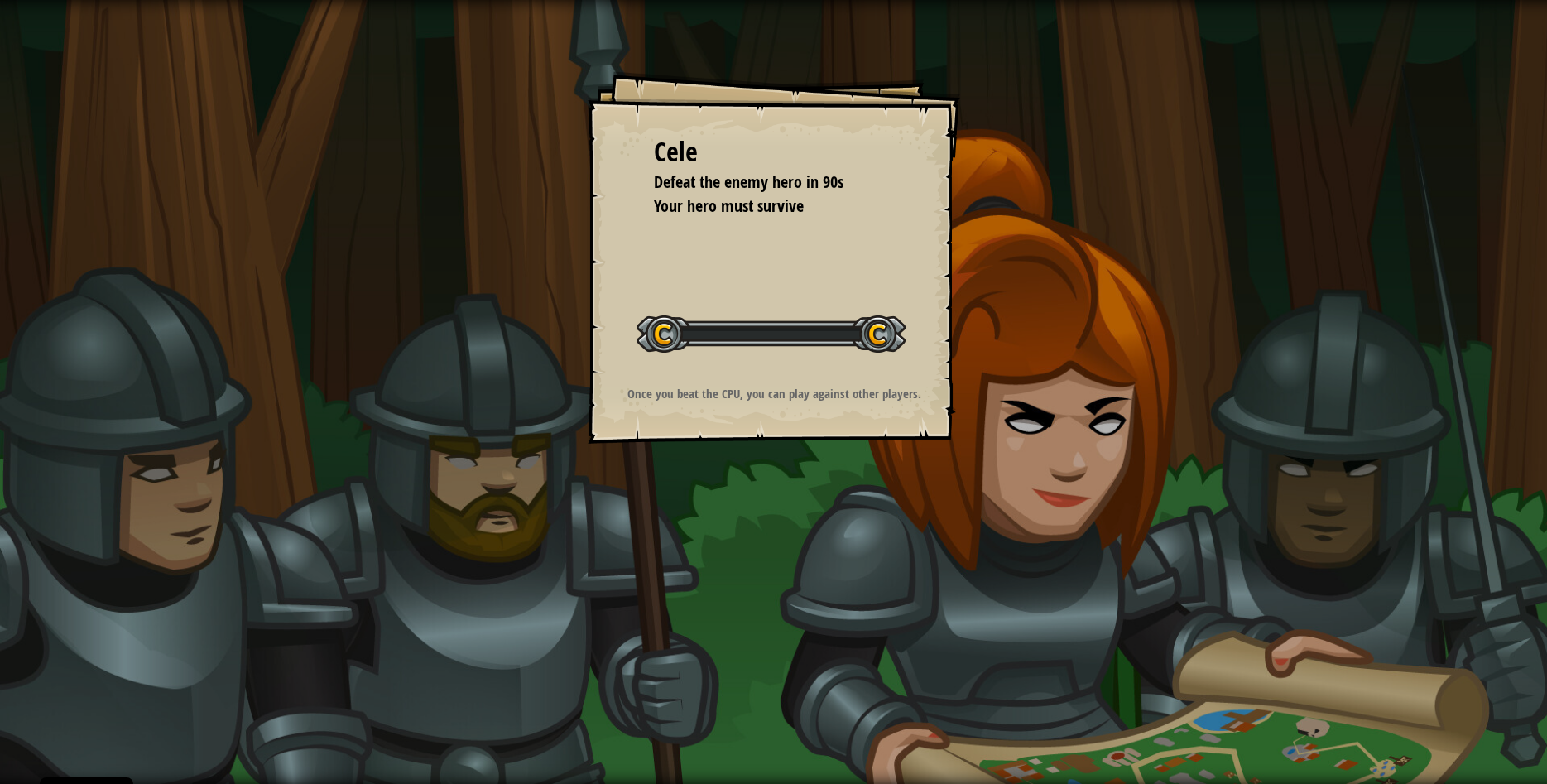
click at [923, 394] on p "Once you beat the CPU, you can play against other players." at bounding box center [774, 393] width 332 height 17
drag, startPoint x: 870, startPoint y: 448, endPoint x: 850, endPoint y: 470, distance: 29.7
click at [675, 477] on div "Cele Defeat the enemy hero in 90sec. Your hero must survive. Rozpocznij poziom …" at bounding box center [773, 392] width 1547 height 784
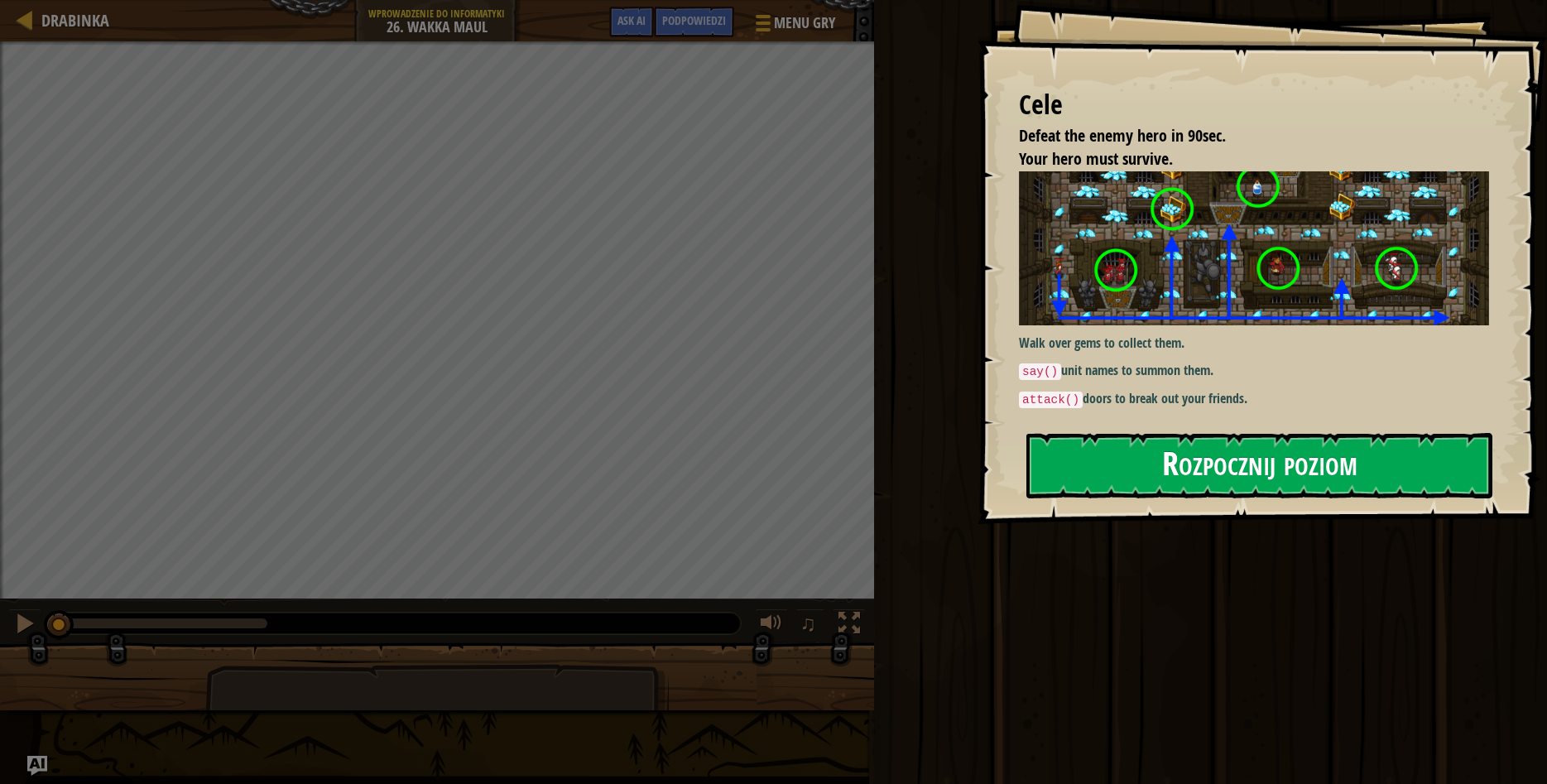
click at [1057, 460] on button "Rozpocznij poziom" at bounding box center [1259, 465] width 466 height 65
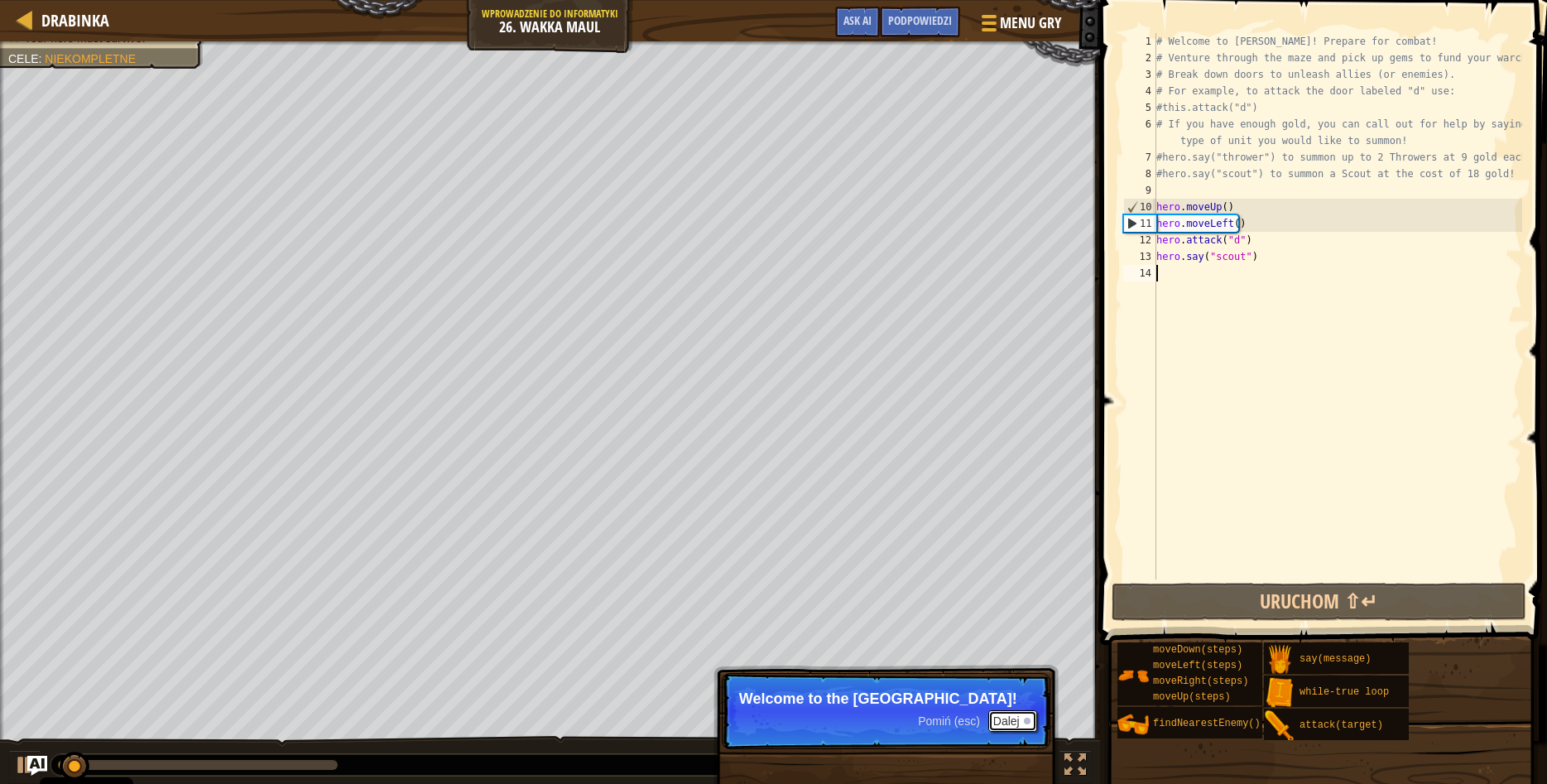
click at [1005, 719] on button "Dalej" at bounding box center [1013, 720] width 48 height 21
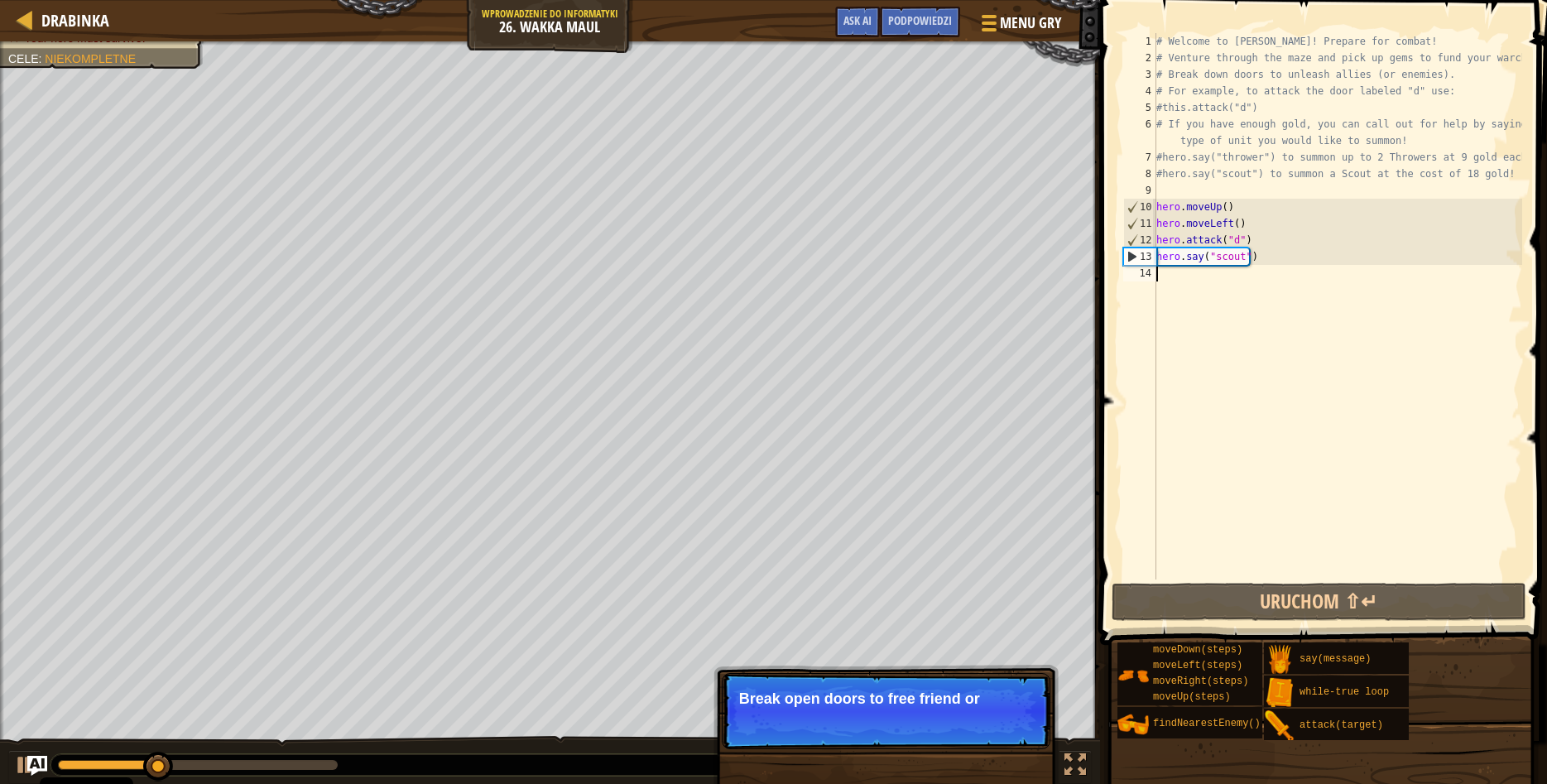
click at [907, 761] on div "Pomiń (esc) Dalej Break open doors to free friend or" at bounding box center [886, 795] width 345 height 245
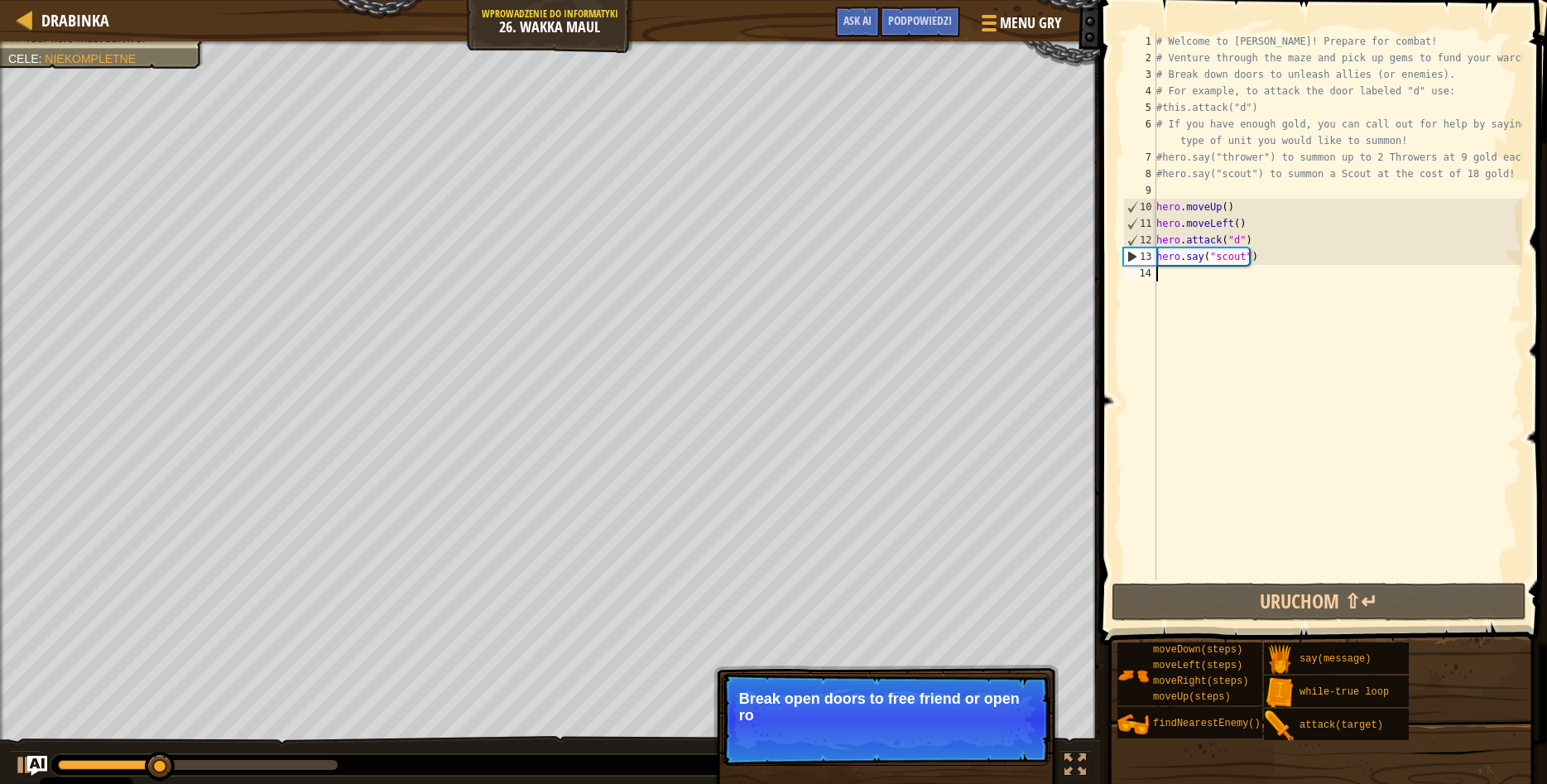
drag, startPoint x: 958, startPoint y: 726, endPoint x: 973, endPoint y: 728, distance: 15.1
click at [963, 727] on p "Pomiń (esc) Dalej Break open doors to free friend or open ro" at bounding box center [886, 719] width 329 height 93
click at [974, 728] on p "Pomiń (esc) Dalej Break open doors to free friend or open routes to" at bounding box center [886, 719] width 329 height 93
click at [977, 744] on p "Pomiń (esc) Dalej Break open doors to free friend or open routes to bonus" at bounding box center [886, 719] width 329 height 93
click at [985, 733] on p "Pomiń (esc) Dalej Break open doors to free friend or open routes to bonus" at bounding box center [886, 719] width 329 height 93
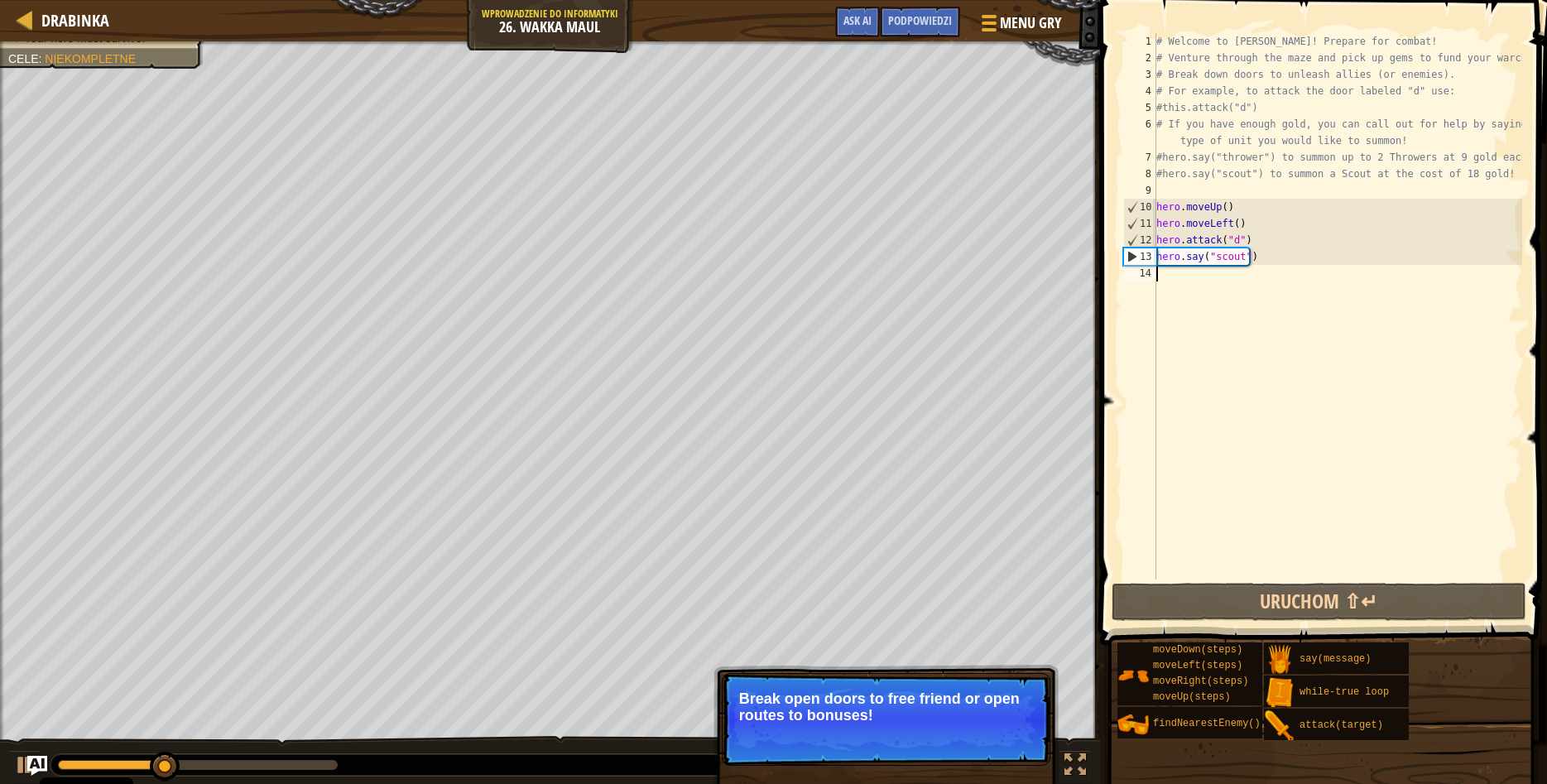
click at [985, 733] on div "Pomiń (esc) Dalej" at bounding box center [978, 737] width 119 height 21
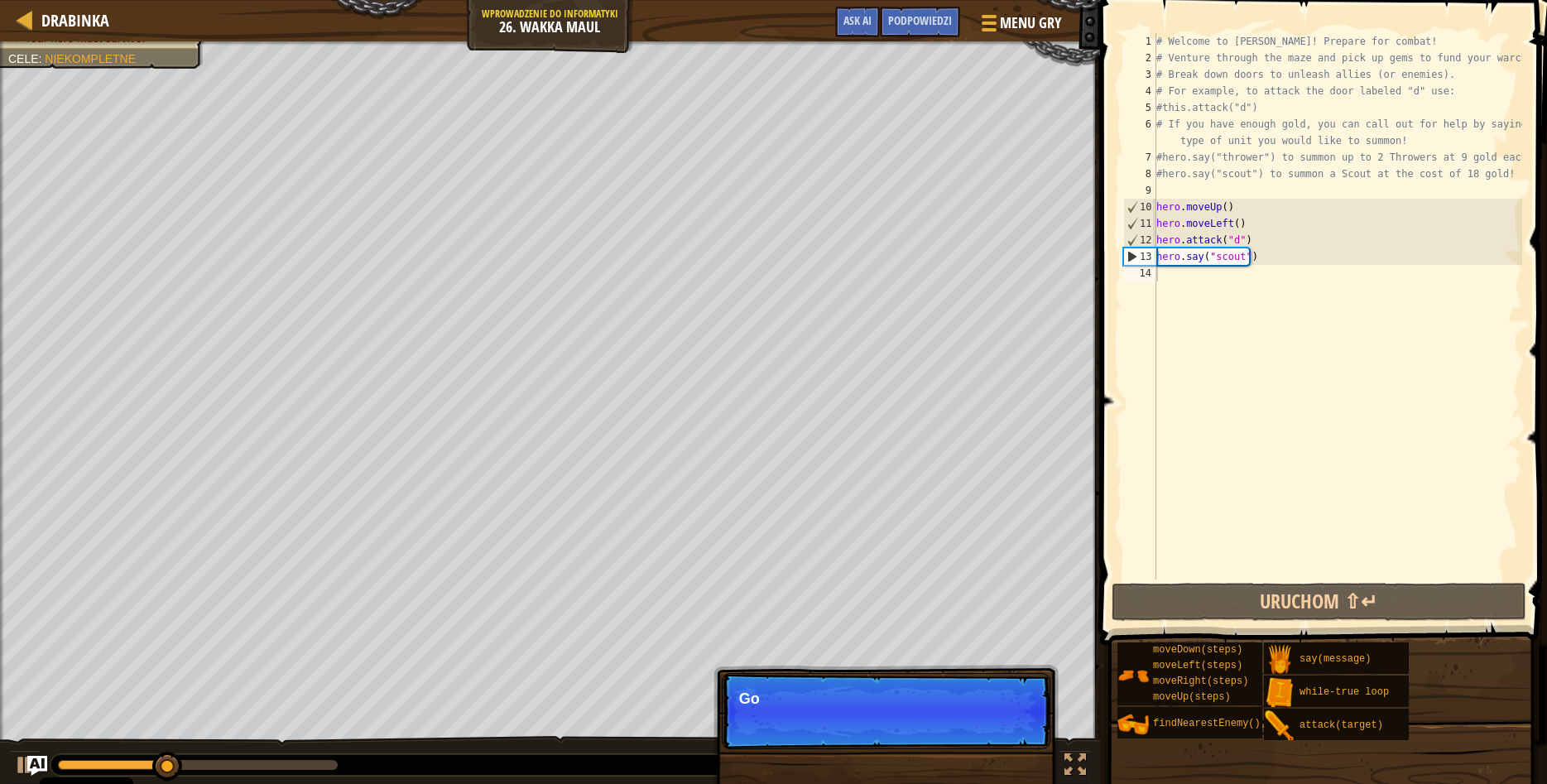
drag, startPoint x: 985, startPoint y: 733, endPoint x: 985, endPoint y: 744, distance: 11.0
click at [985, 744] on p "Pomiń (esc) Dalej Go" at bounding box center [886, 711] width 329 height 76
drag, startPoint x: 989, startPoint y: 732, endPoint x: 983, endPoint y: 718, distance: 15.2
click at [984, 718] on div "Pomiń (esc) Dalej" at bounding box center [978, 720] width 119 height 21
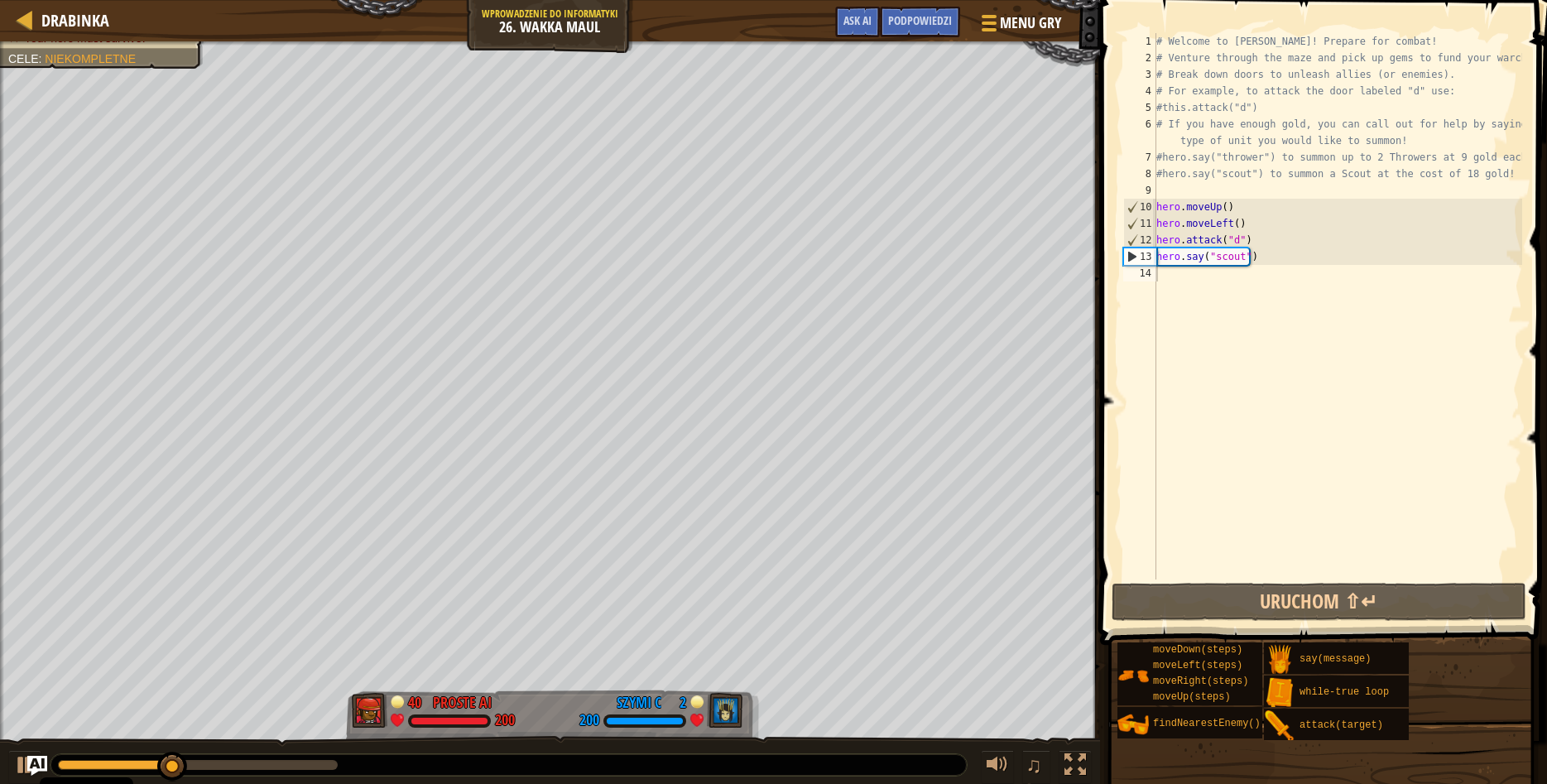
click at [983, 718] on div "Defeat the enemy hero in 90sec. Your hero must survive. Cele : Niekompletne 40 …" at bounding box center [773, 414] width 1547 height 744
click at [1172, 279] on div "# Welcome to Wakka Maul! Prepare for combat! # Venture through the maze and pic…" at bounding box center [1337, 323] width 370 height 579
type textarea "h"
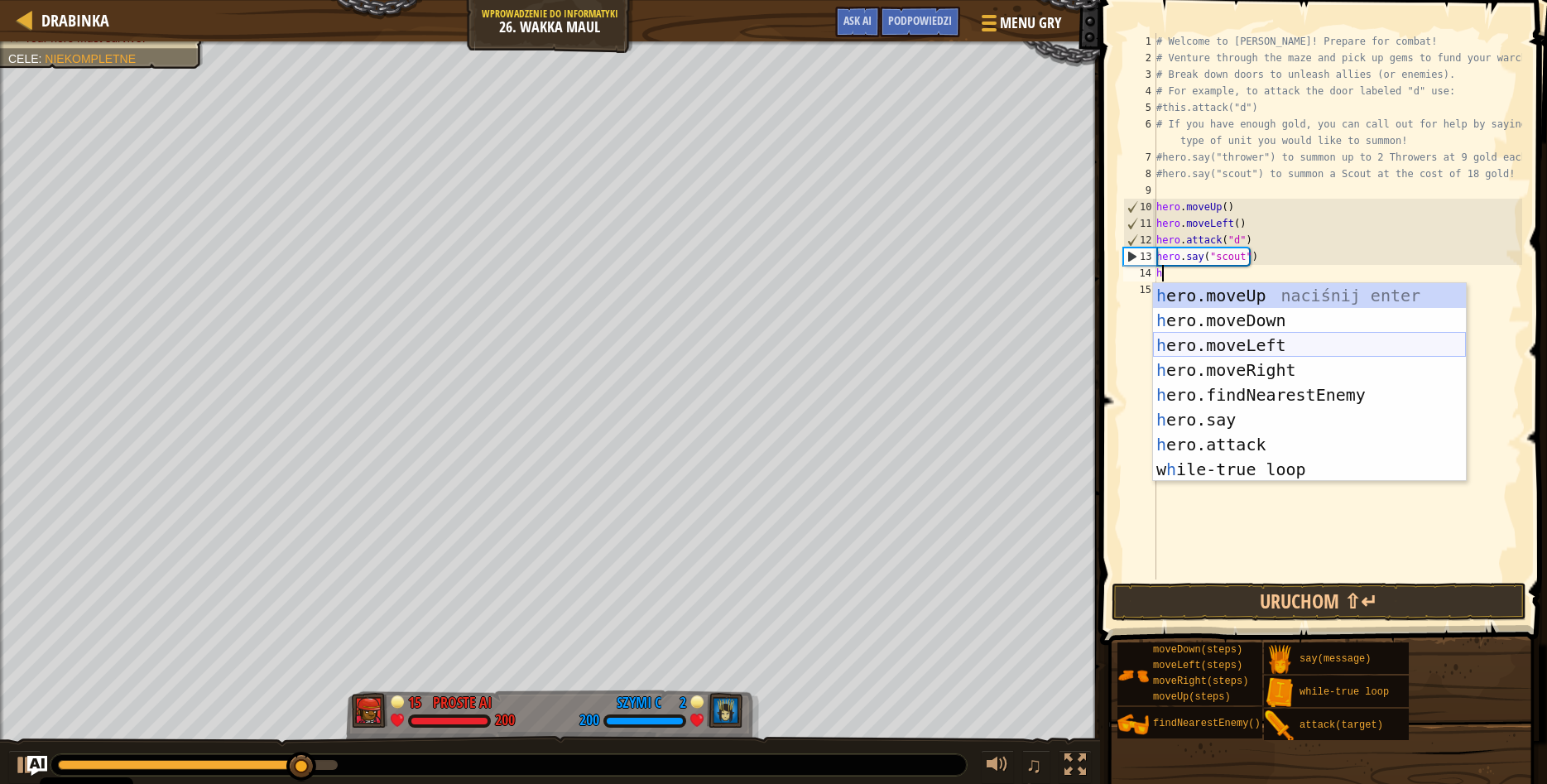
click at [1225, 344] on div "h ero.moveUp naciśnij enter h ero.moveDown naciśnij enter h ero.moveLeft naciśn…" at bounding box center [1309, 407] width 313 height 248
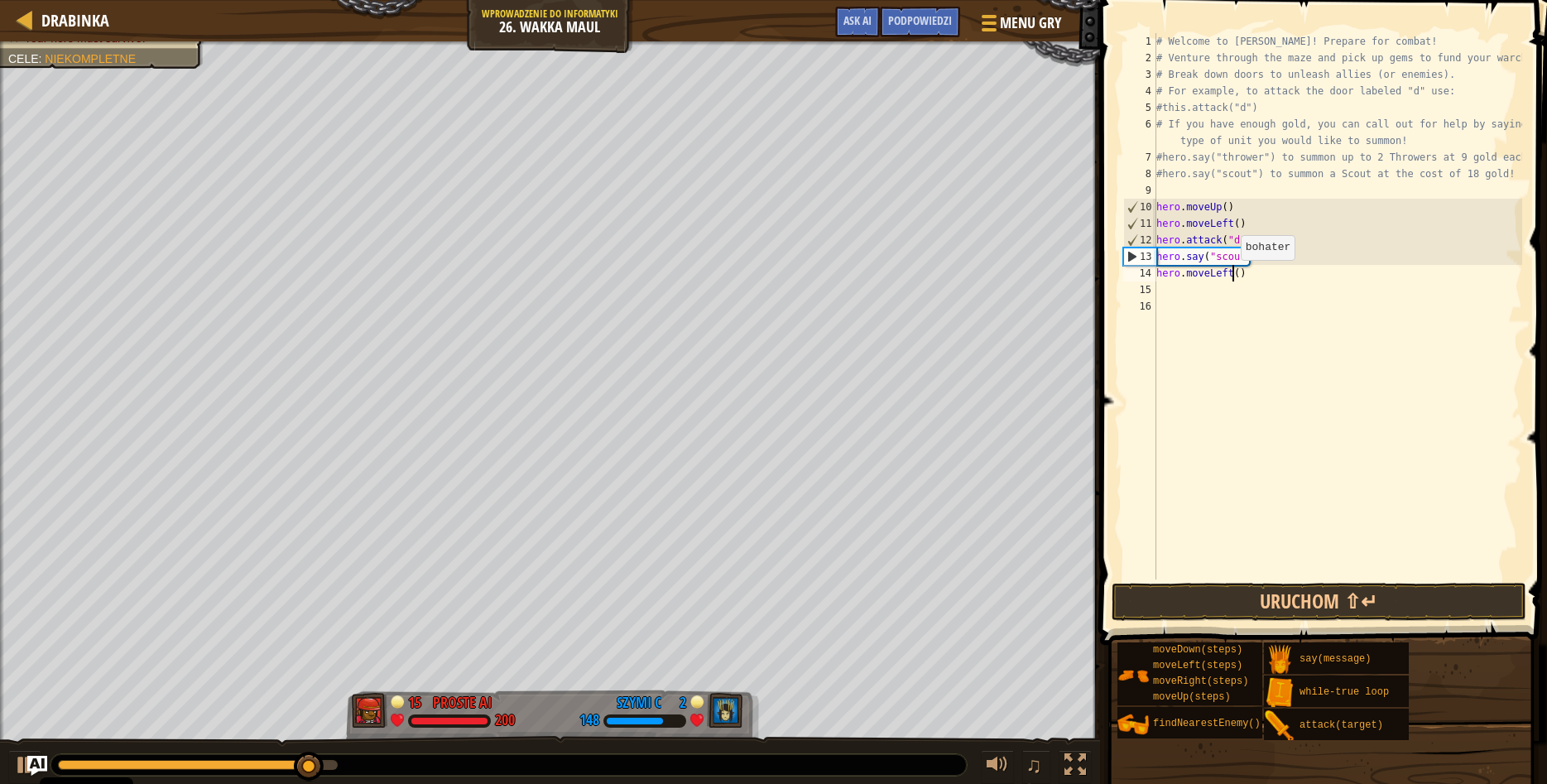
click at [1233, 276] on div "# Welcome to Wakka Maul! Prepare for combat! # Venture through the maze and pic…" at bounding box center [1337, 323] width 370 height 579
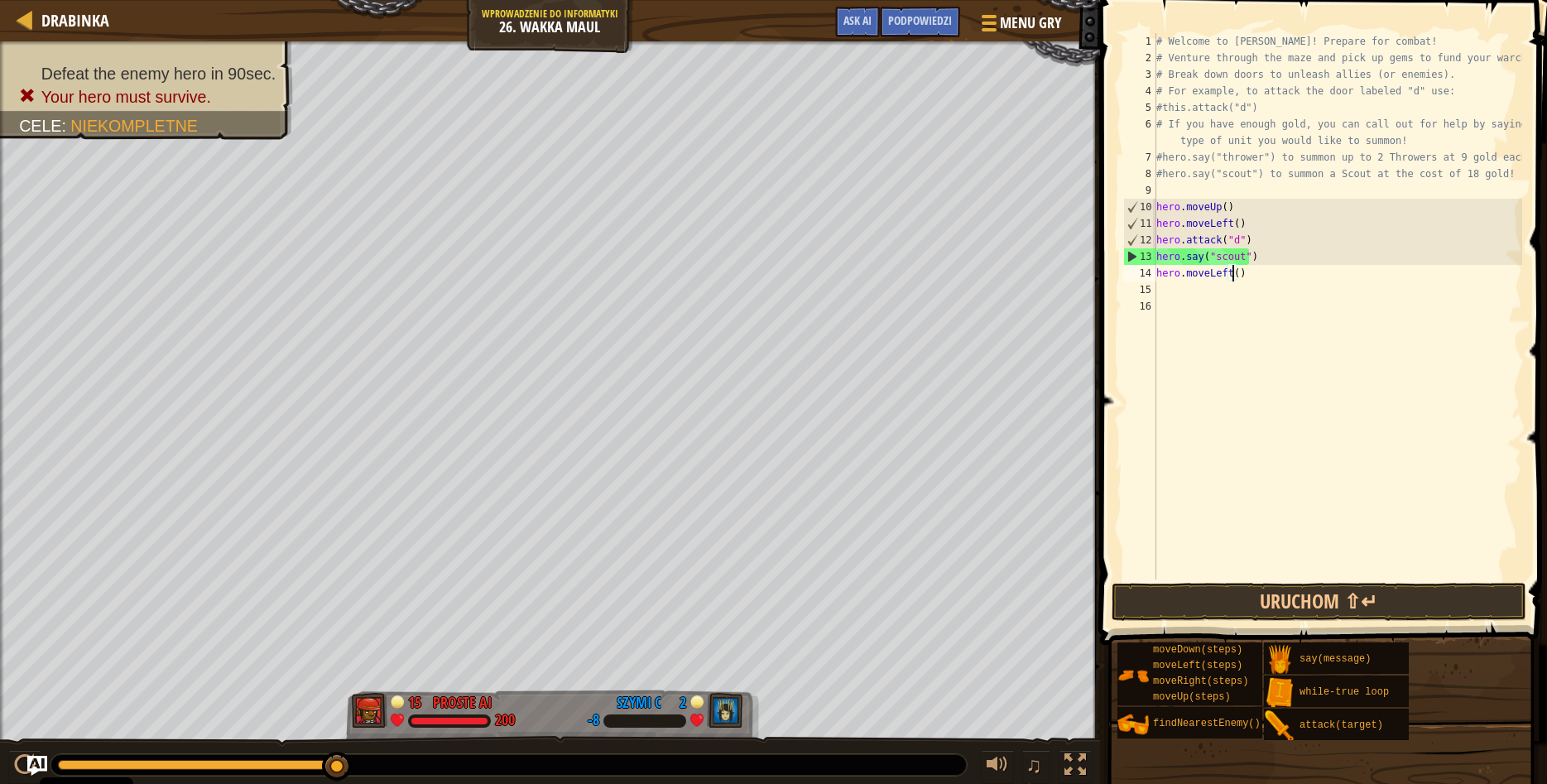
scroll to position [8, 7]
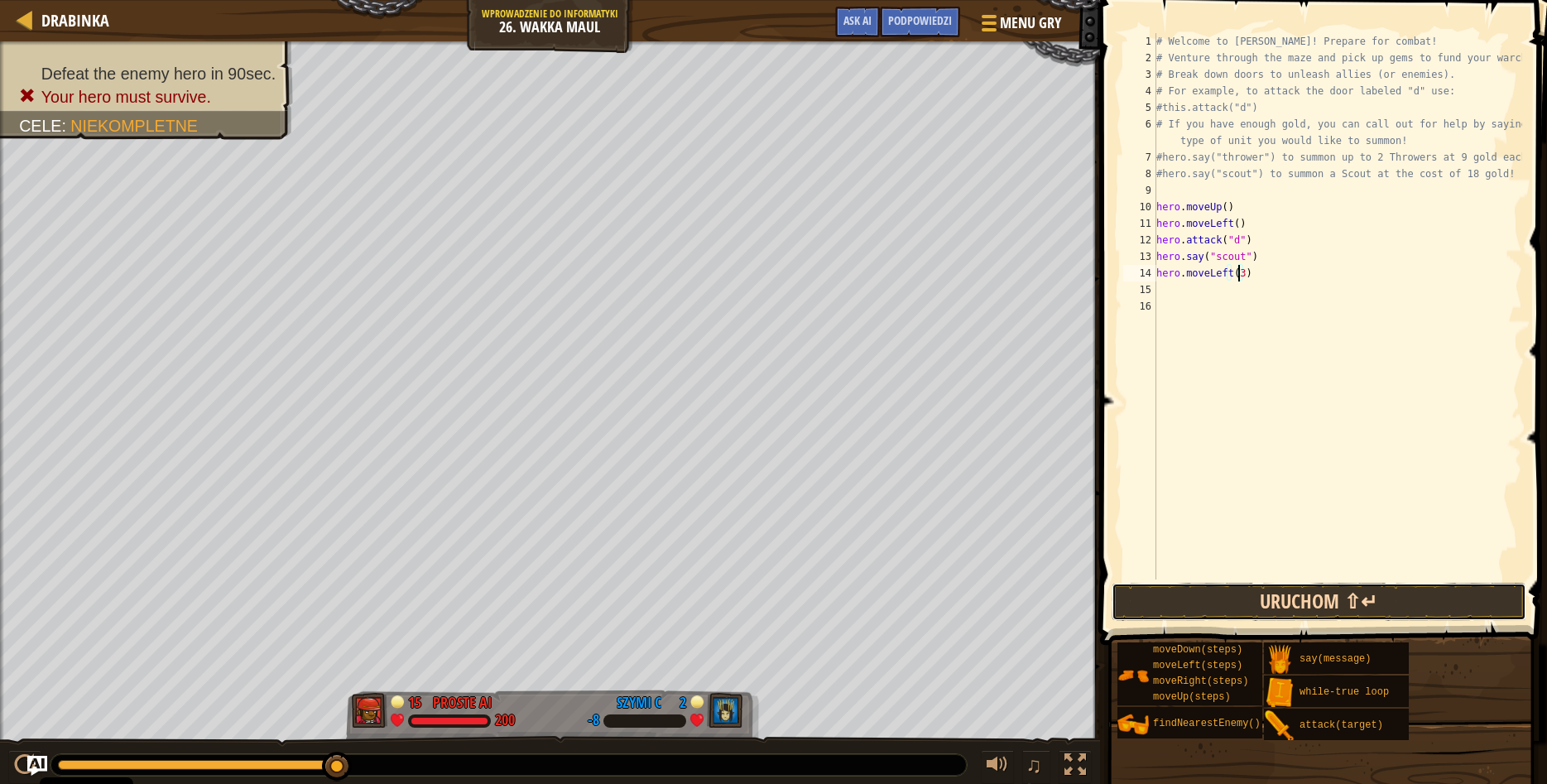
click at [1177, 587] on button "Uruchom ⇧↵" at bounding box center [1319, 601] width 415 height 38
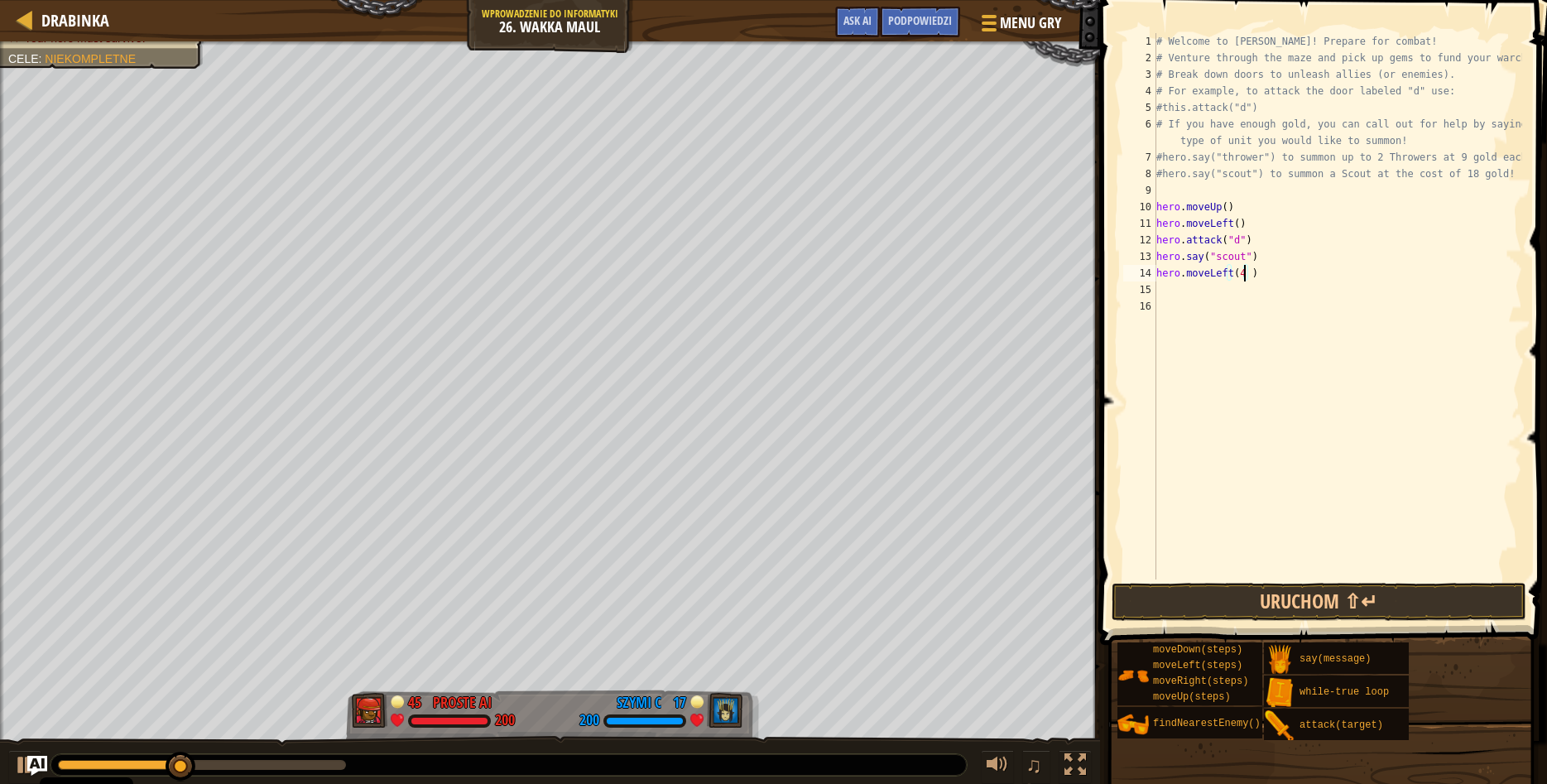
type textarea "hero.moveLeft(4)"
type textarea "h"
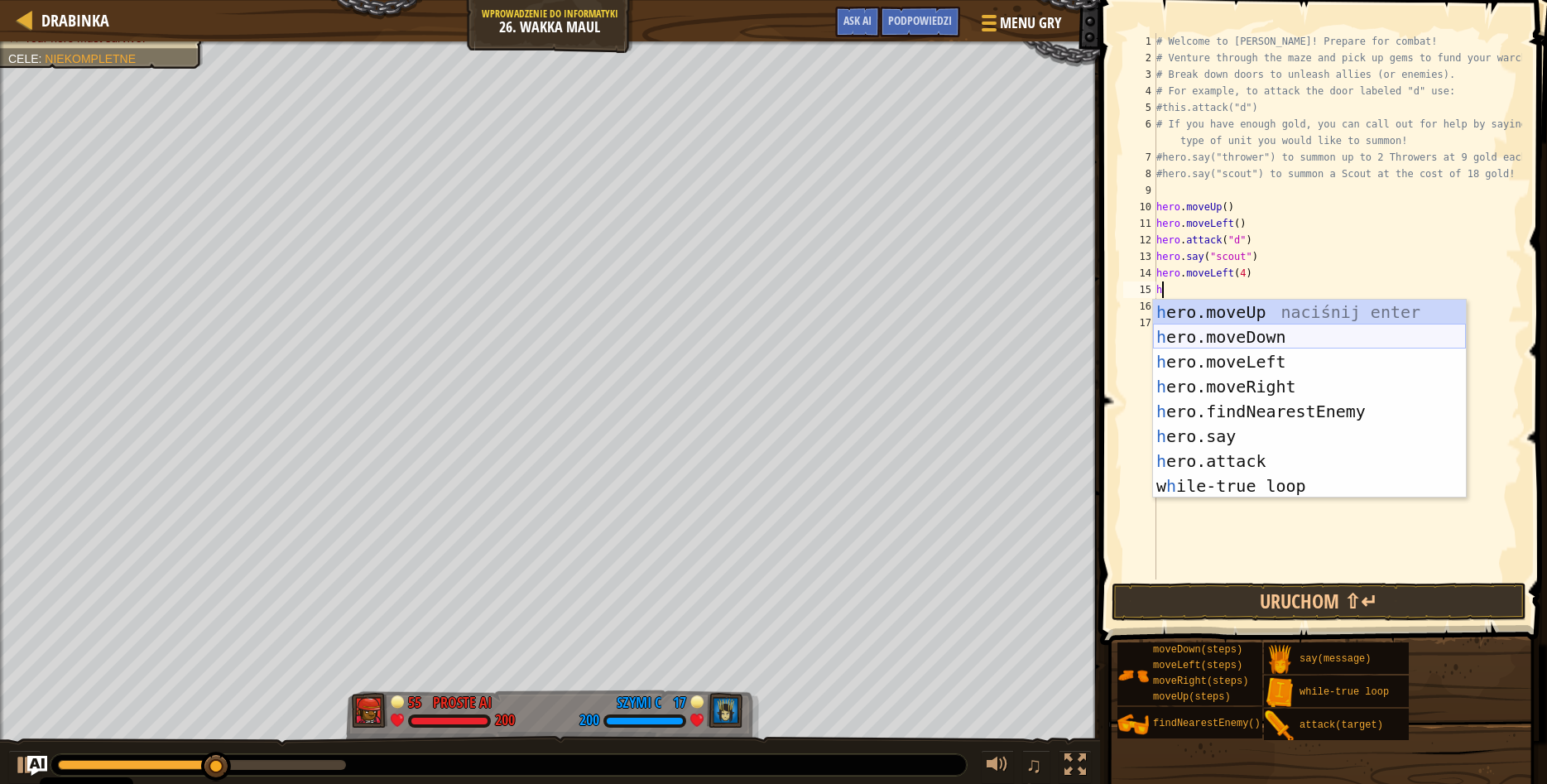
click at [1303, 347] on div "h ero.moveUp naciśnij enter h ero.moveDown naciśnij enter h ero.moveLeft naciśn…" at bounding box center [1309, 424] width 313 height 248
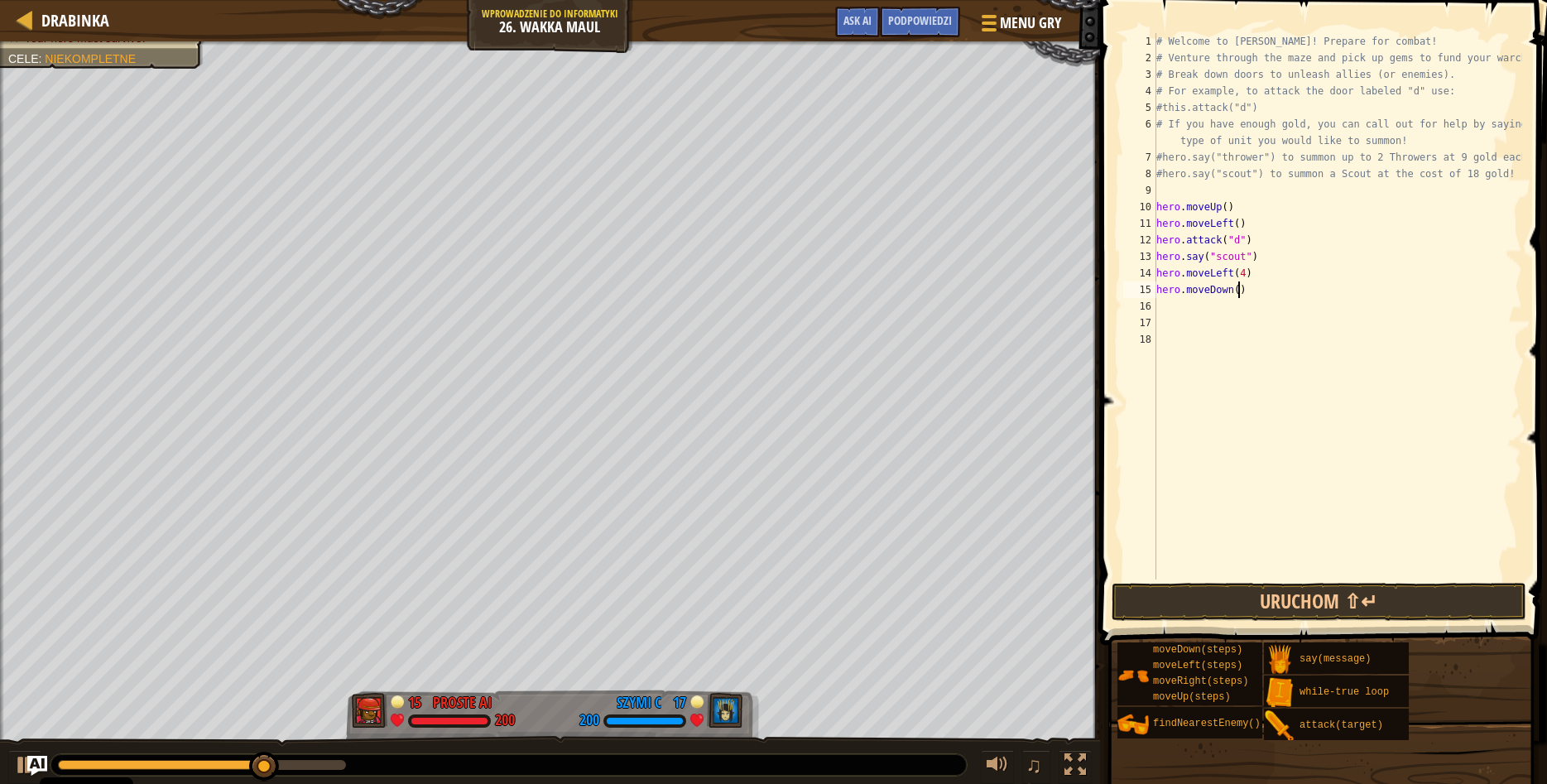
click at [1237, 293] on div "# Welcome to Wakka Maul! Prepare for combat! # Venture through the maze and pic…" at bounding box center [1337, 323] width 370 height 579
type textarea "hero.moveDown()"
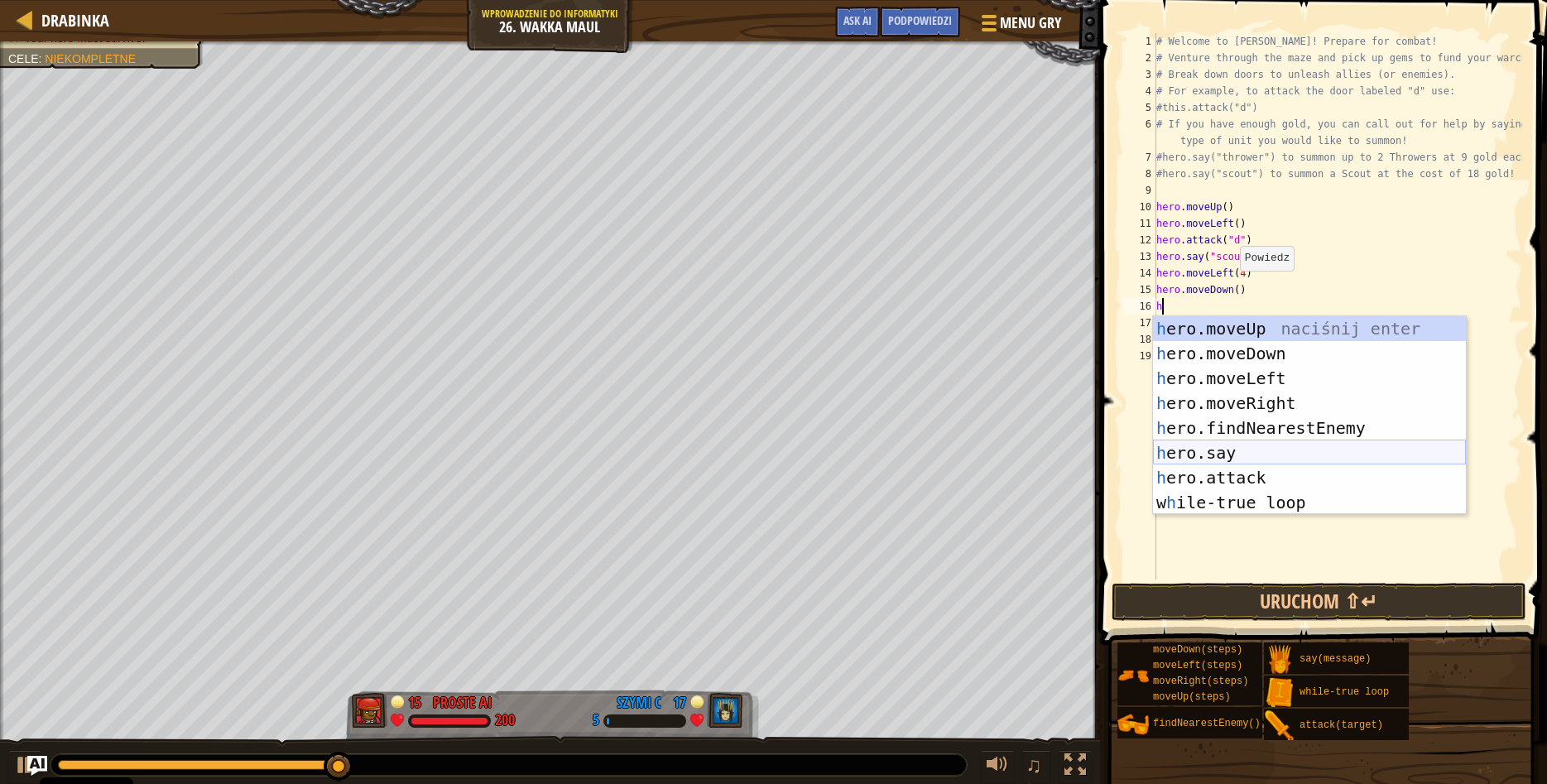
click at [1252, 455] on div "h ero.moveUp naciśnij enter h ero.moveDown naciśnij enter h ero.moveLeft naciśn…" at bounding box center [1309, 440] width 313 height 248
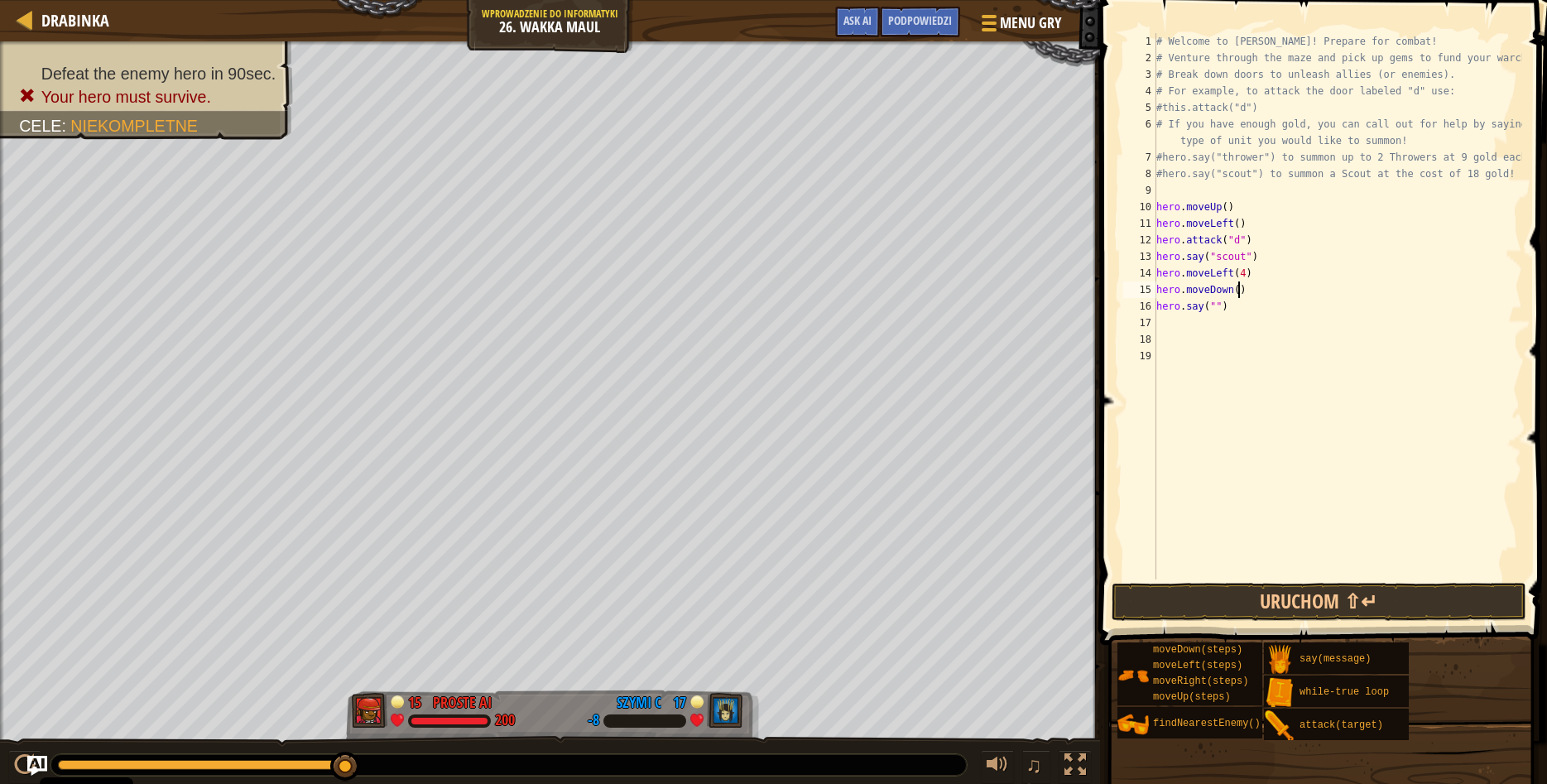
drag, startPoint x: 1239, startPoint y: 293, endPoint x: 1247, endPoint y: 288, distance: 9.4
click at [1239, 294] on div "# Welcome to Wakka Maul! Prepare for combat! # Venture through the maze and pic…" at bounding box center [1337, 323] width 370 height 579
type textarea "hero.moveDown()"
click at [922, 14] on div "Podpowiedzi" at bounding box center [920, 22] width 81 height 31
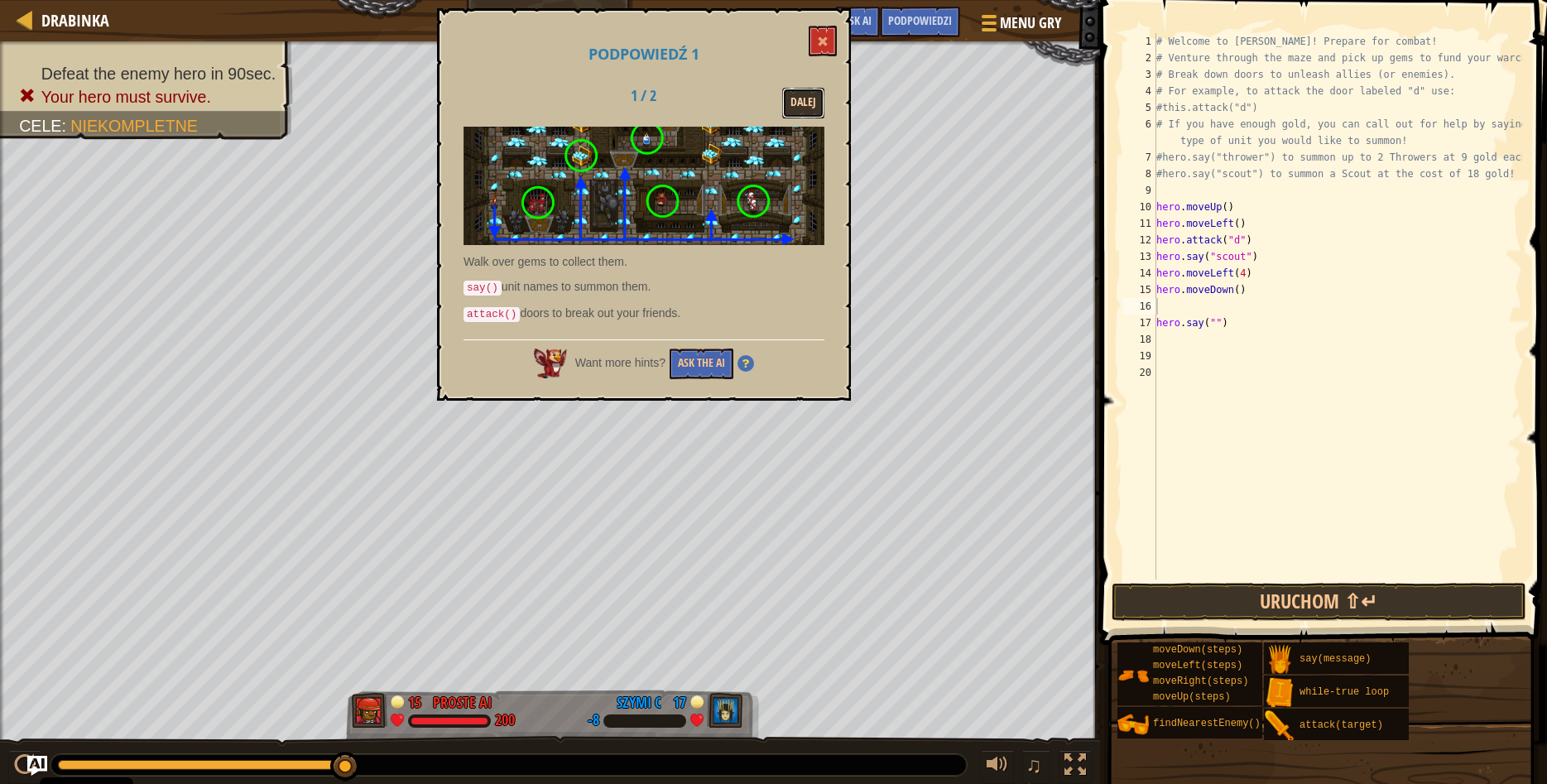
click at [822, 96] on button "Dalej" at bounding box center [804, 103] width 42 height 31
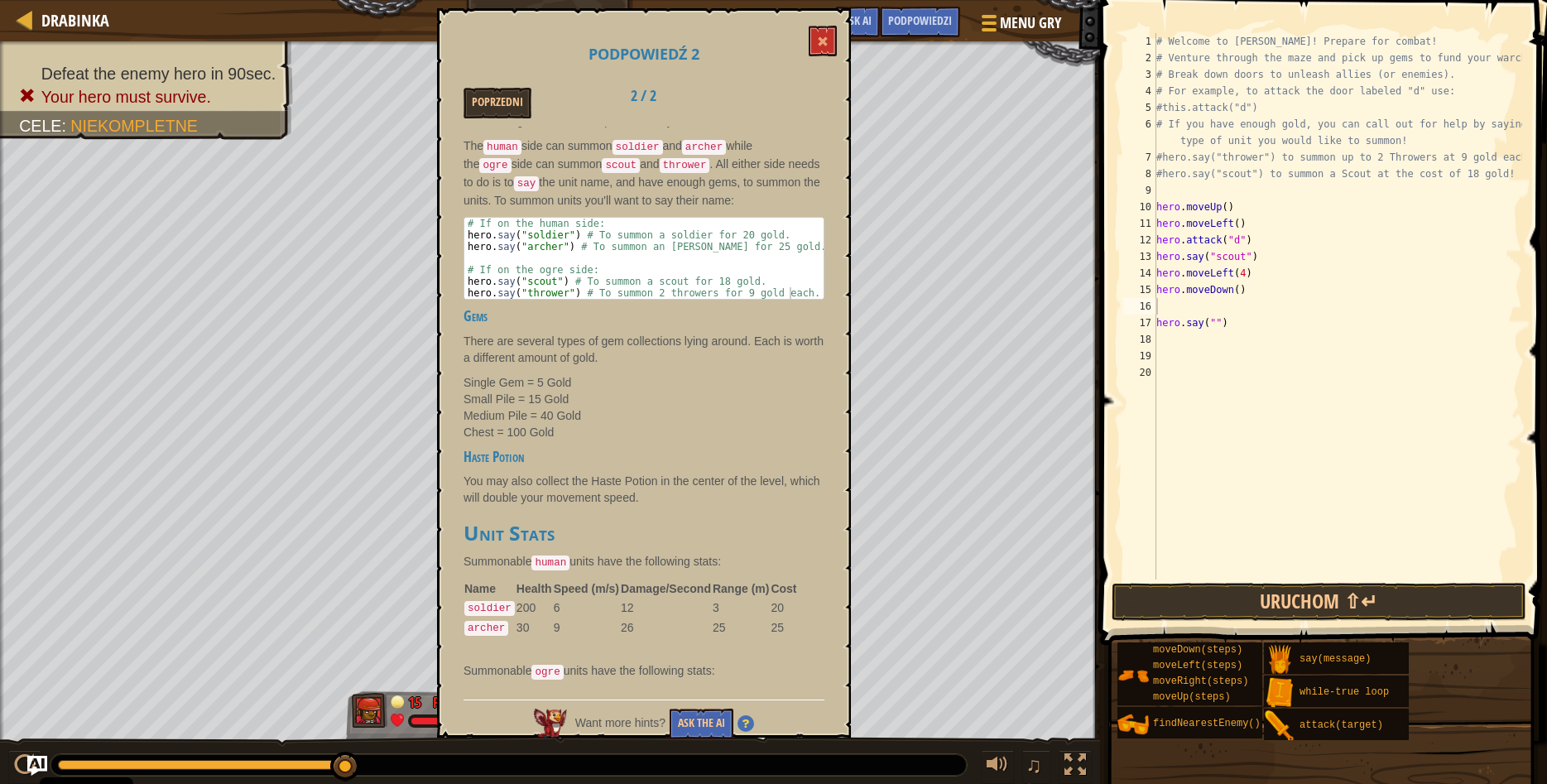
scroll to position [159, 0]
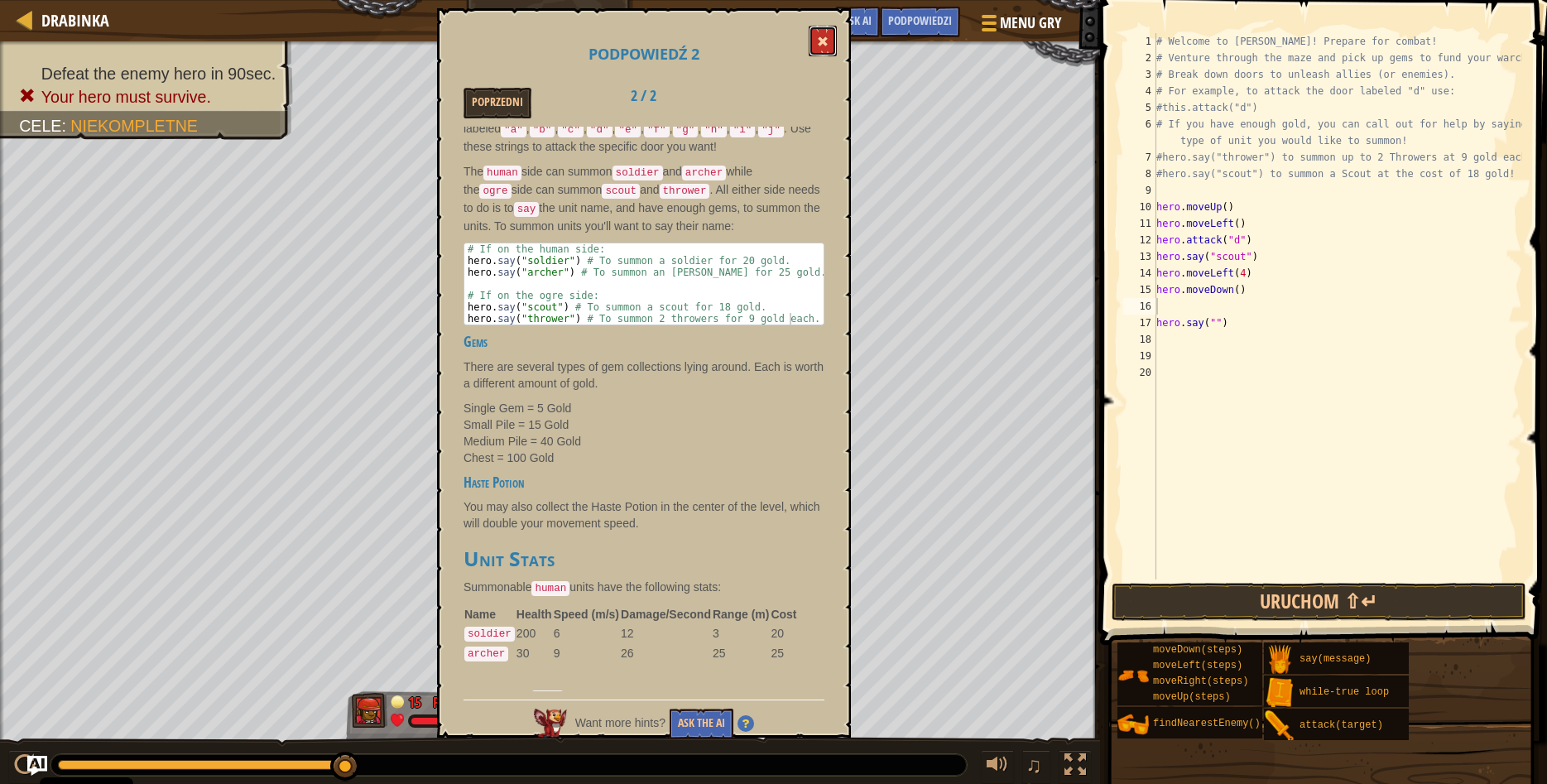
click at [812, 46] on button at bounding box center [822, 41] width 28 height 31
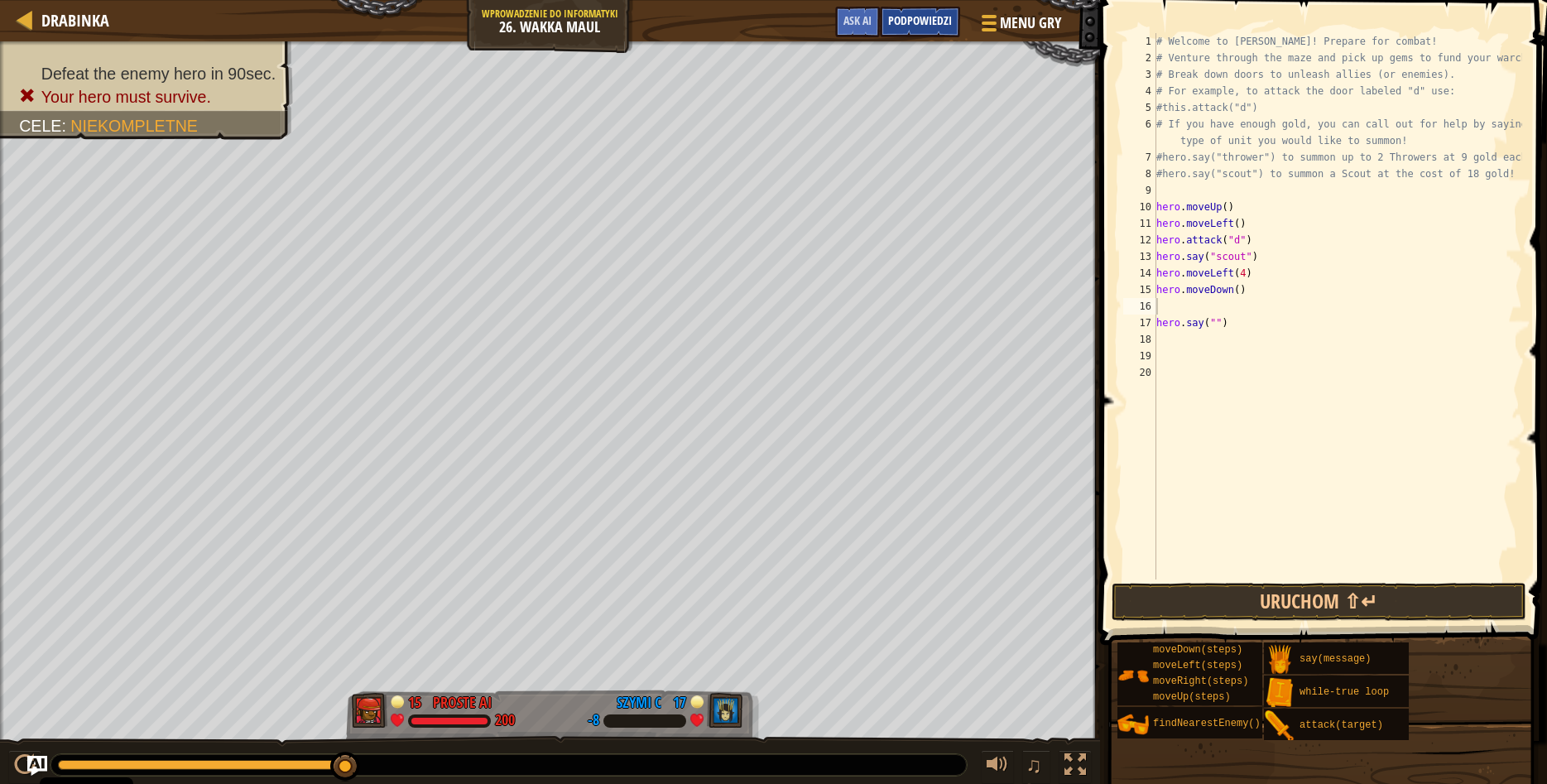
click at [913, 20] on span "Podpowiedzi" at bounding box center [920, 20] width 64 height 16
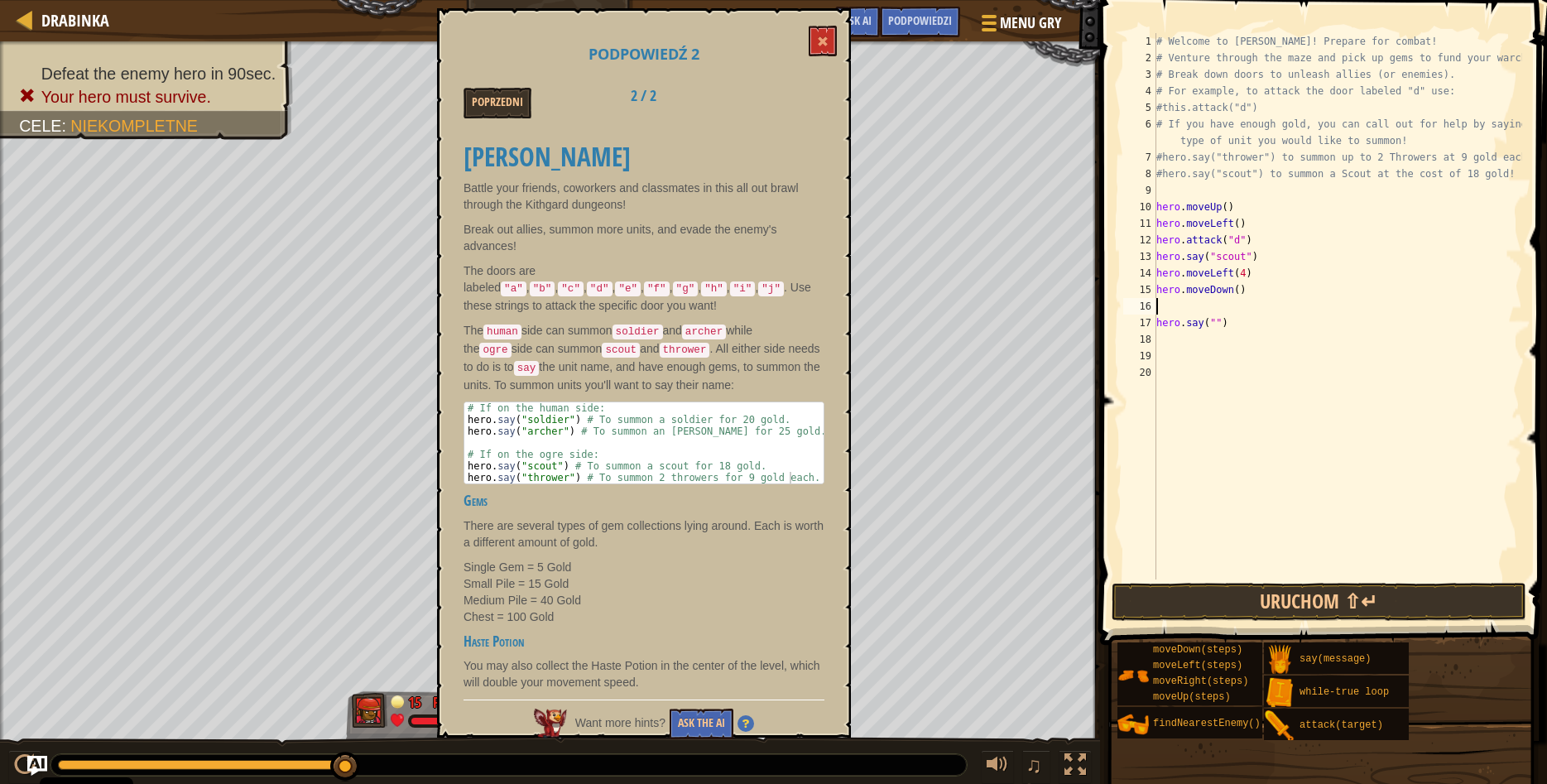
scroll to position [8, 0]
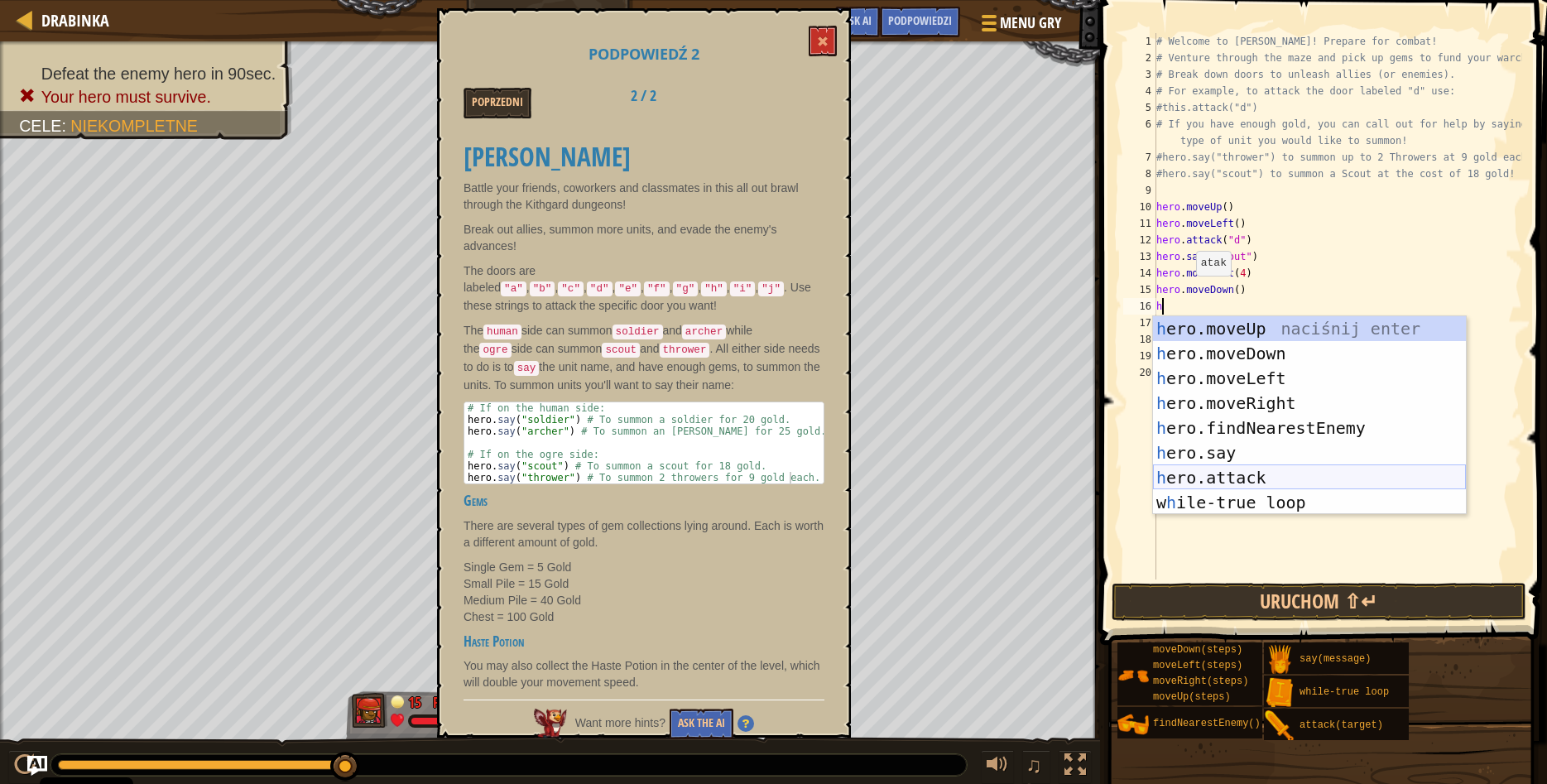
click at [1238, 468] on div "h ero.moveUp naciśnij enter h ero.moveDown naciśnij enter h ero.moveLeft naciśn…" at bounding box center [1309, 440] width 313 height 248
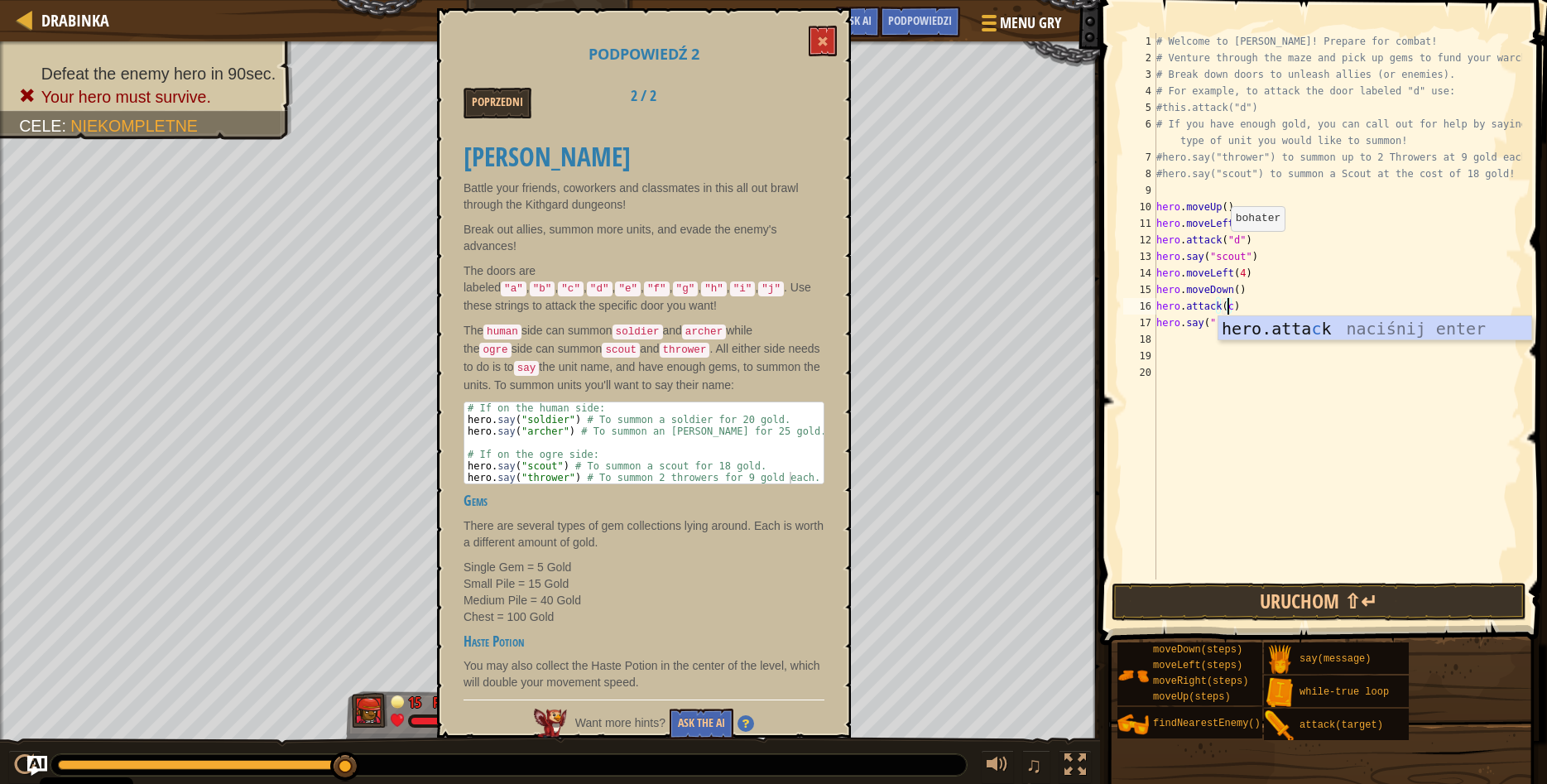
scroll to position [8, 5]
click at [1211, 327] on div "# Welcome to Wakka Maul! Prepare for combat! # Venture through the maze and pic…" at bounding box center [1337, 323] width 370 height 579
type textarea "hero.say("scout")"
click at [1251, 322] on div "# Welcome to Wakka Maul! Prepare for combat! # Venture through the maze and pic…" at bounding box center [1337, 323] width 370 height 579
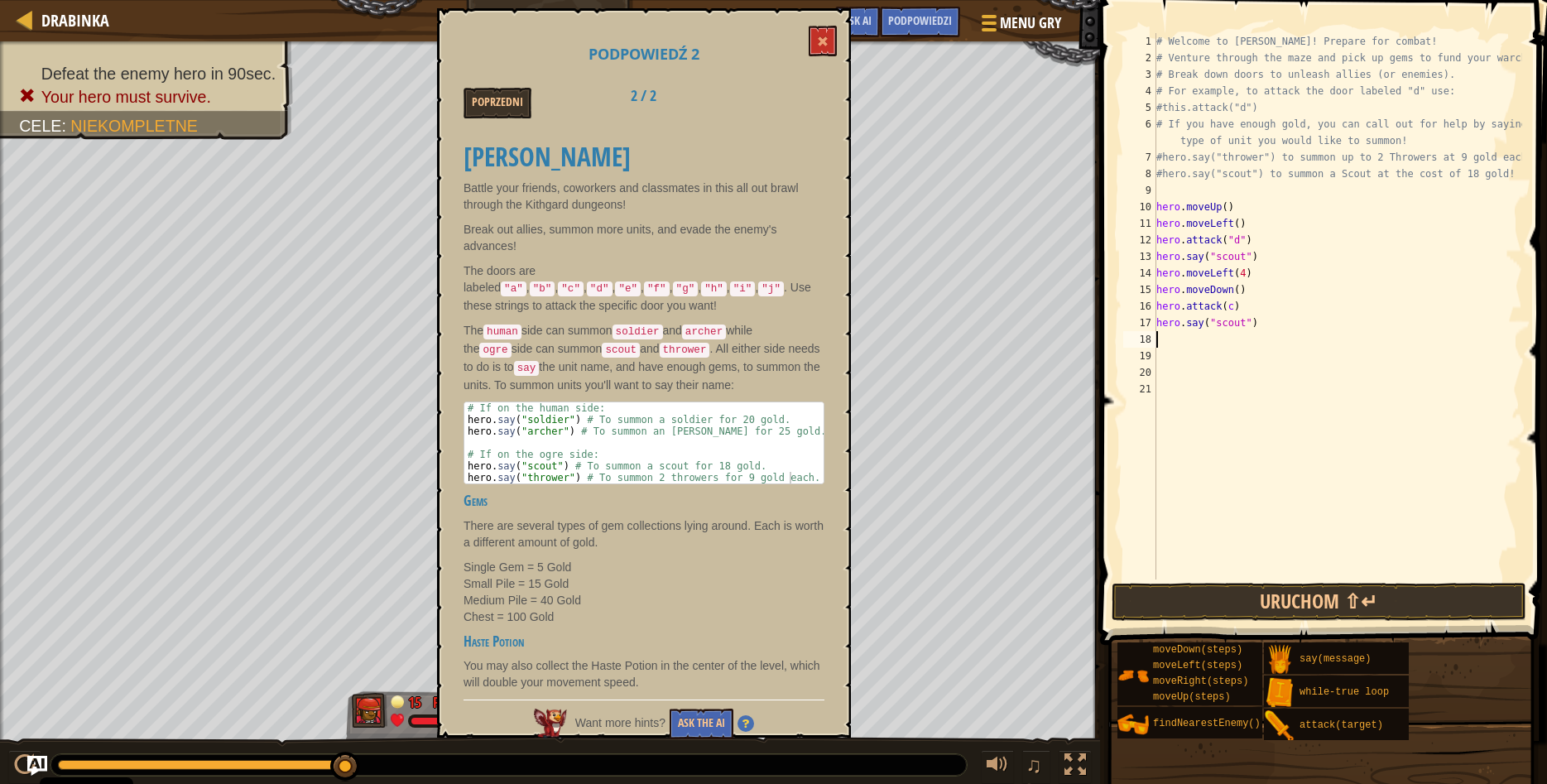
scroll to position [8, 0]
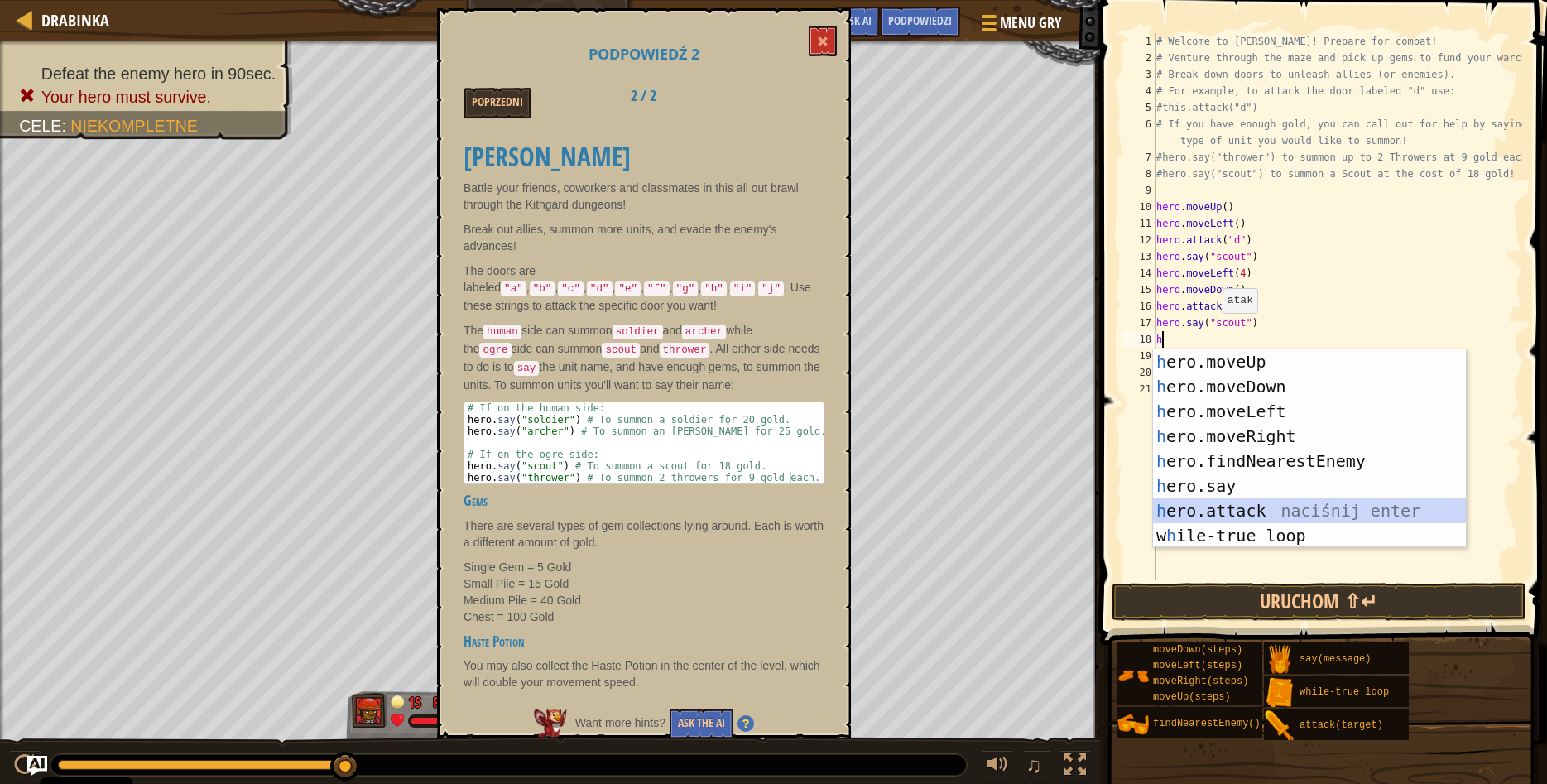
click at [1266, 509] on div "h ero.moveUp naciśnij enter h ero.moveDown naciśnij enter h ero.moveLeft naciśn…" at bounding box center [1309, 473] width 313 height 248
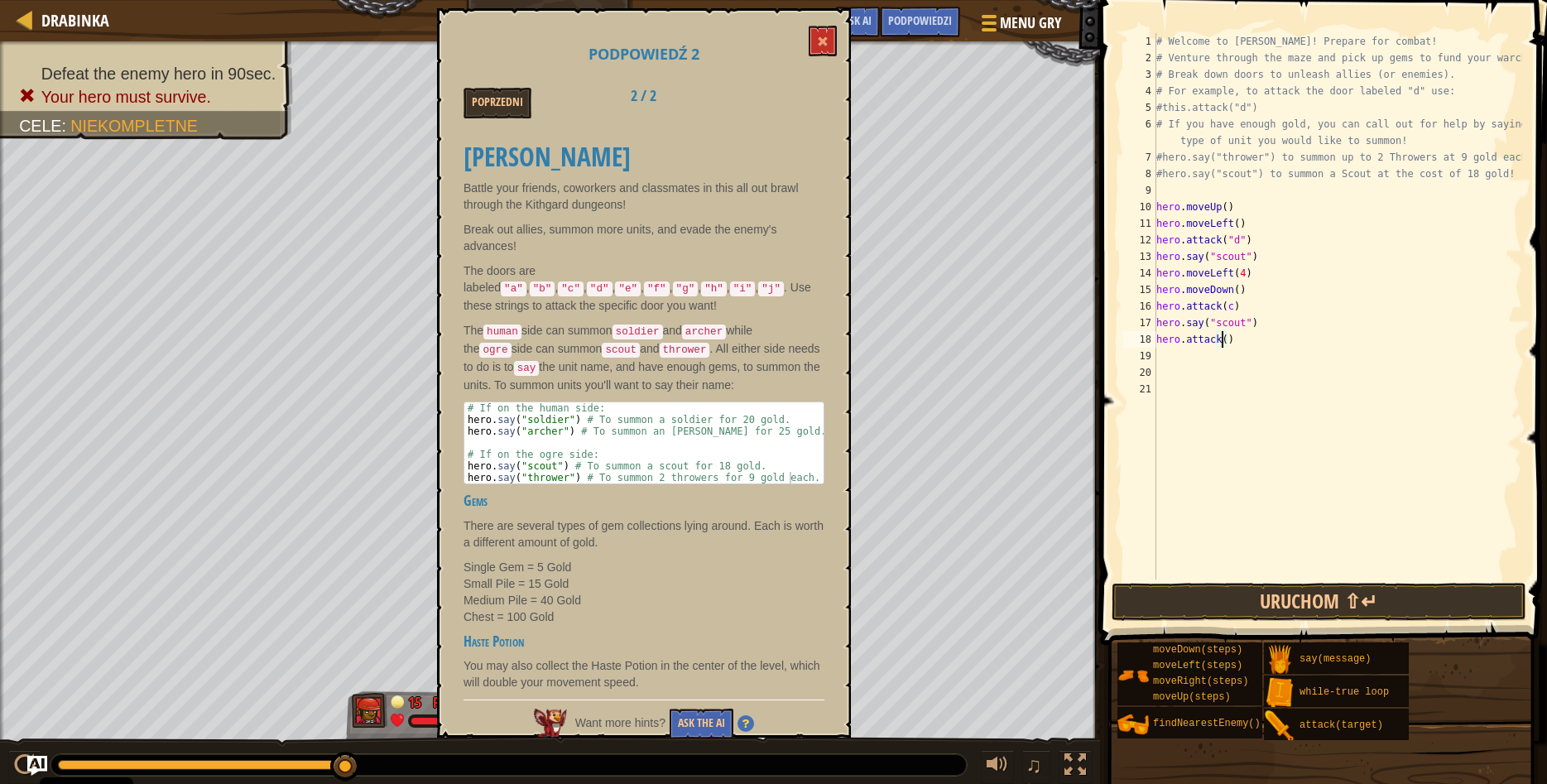
type textarea "hero.attack(b)"
click at [1237, 346] on div "# Welcome to Wakka Maul! Prepare for combat! # Venture through the maze and pic…" at bounding box center [1337, 323] width 370 height 579
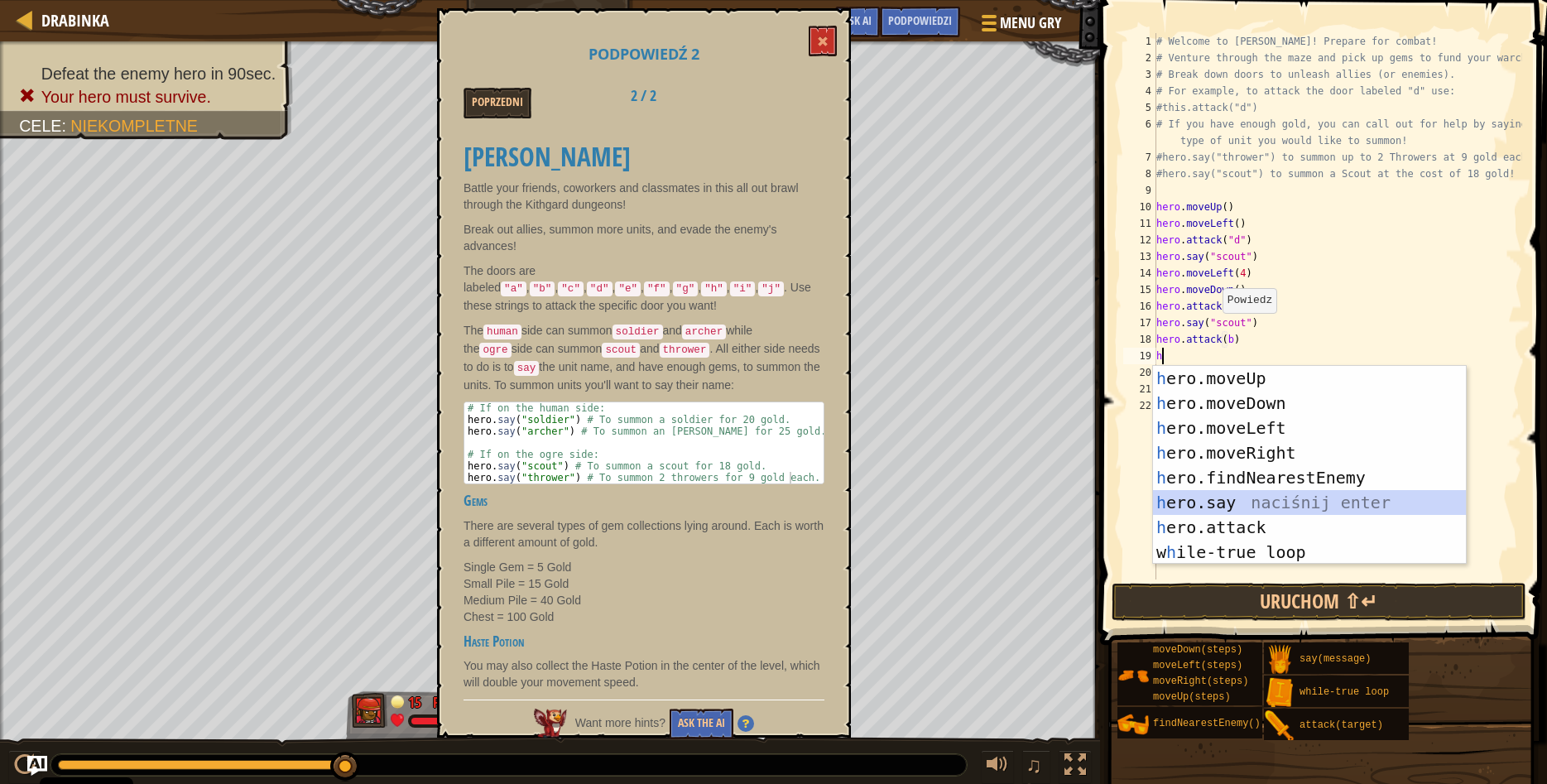
click at [1228, 500] on div "h ero.moveUp naciśnij enter h ero.moveDown naciśnij enter h ero.moveLeft naciśn…" at bounding box center [1309, 490] width 313 height 248
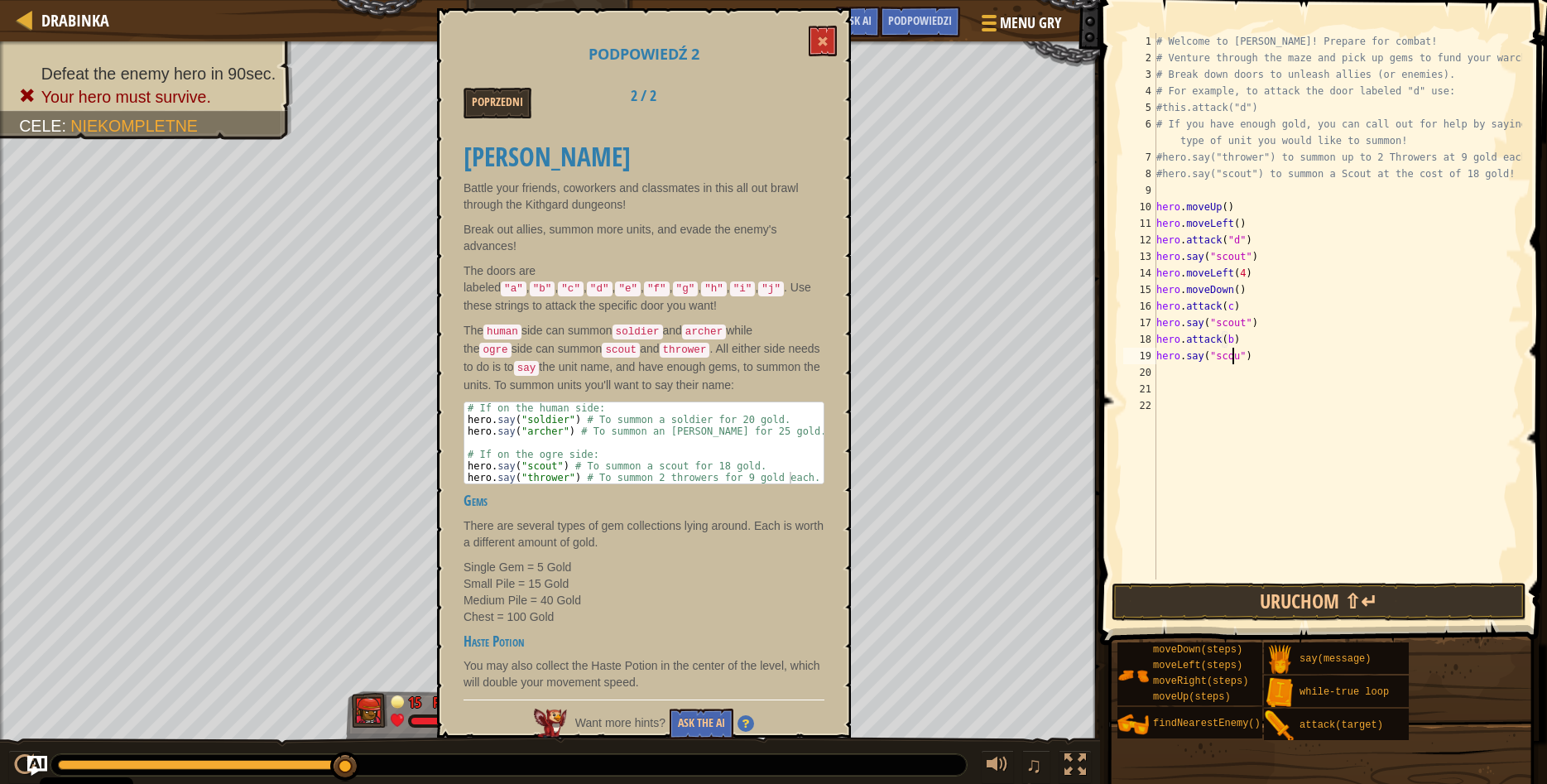
scroll to position [8, 7]
click at [1256, 593] on button "Uruchom ⇧↵" at bounding box center [1319, 601] width 415 height 38
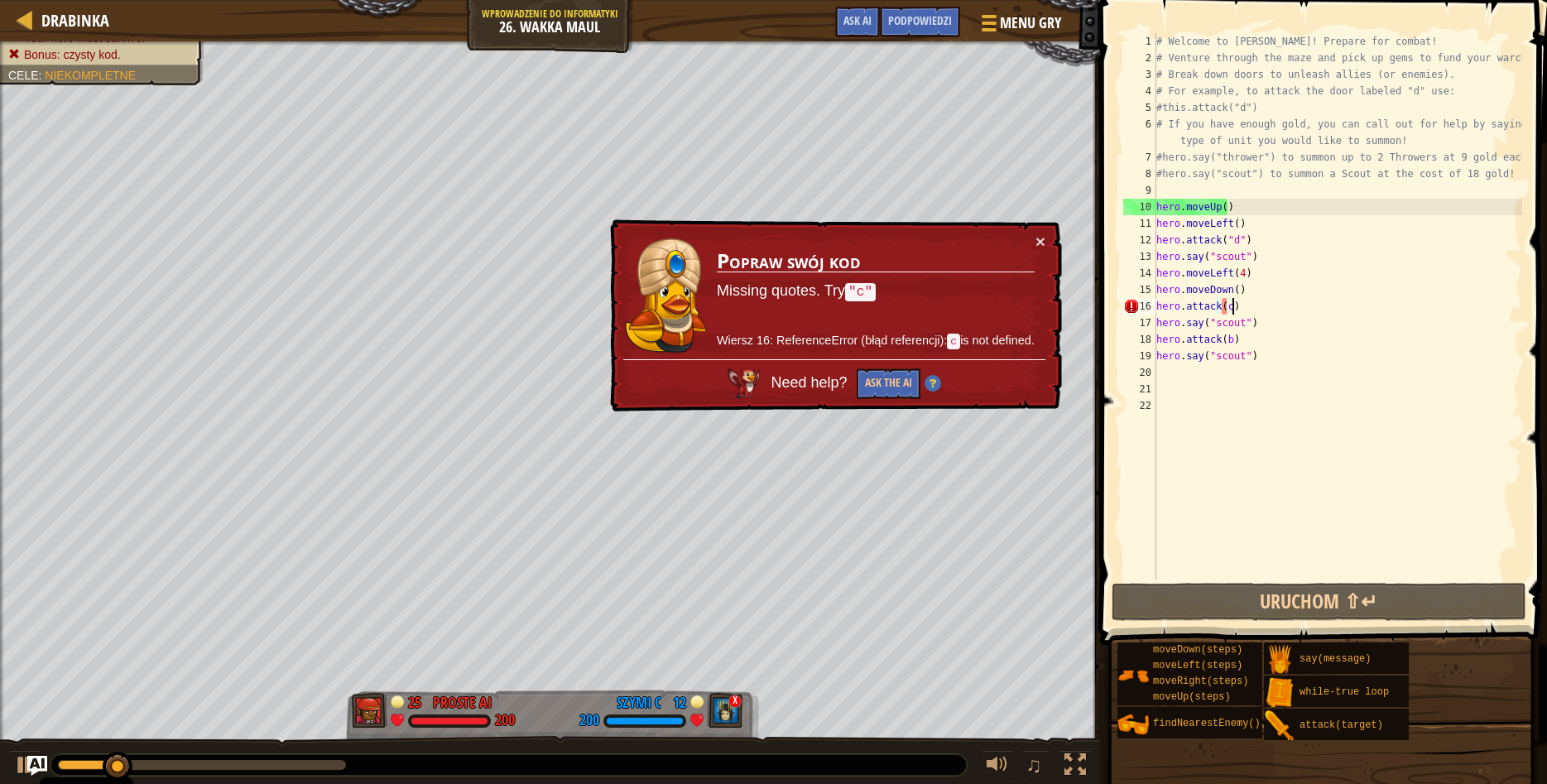
click at [1231, 309] on div "# Welcome to Wakka Maul! Prepare for combat! # Venture through the maze and pic…" at bounding box center [1337, 323] width 370 height 579
click at [1226, 302] on div "# Welcome to Wakka Maul! Prepare for combat! # Venture through the maze and pic…" at bounding box center [1337, 323] width 370 height 579
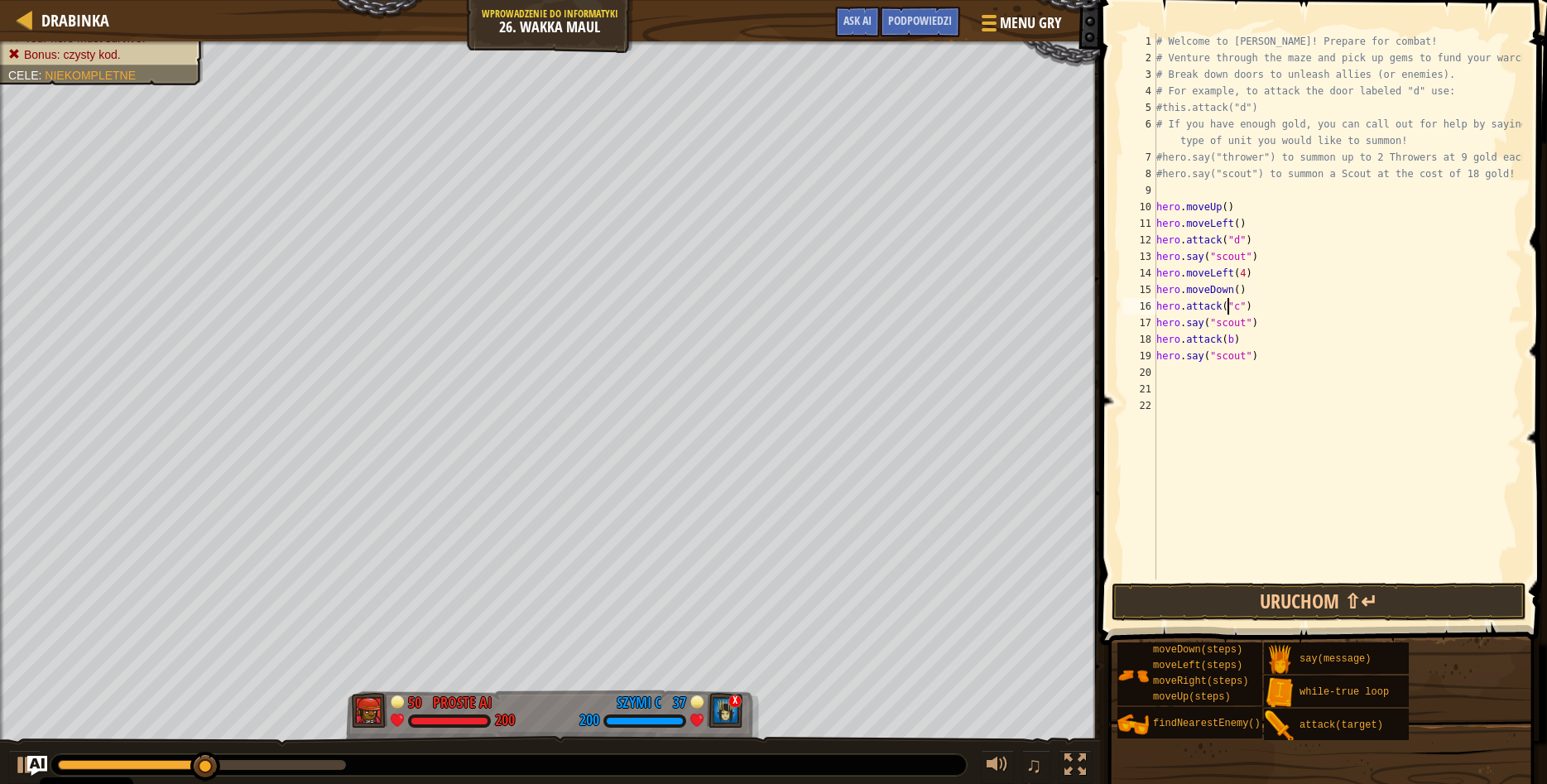
click at [1282, 319] on div "# Welcome to Wakka Maul! Prepare for combat! # Venture through the maze and pic…" at bounding box center [1337, 323] width 370 height 579
click at [1247, 309] on div "# Welcome to Wakka Maul! Prepare for combat! # Venture through the maze and pic…" at bounding box center [1337, 323] width 370 height 579
type textarea "hero.attack("c")"
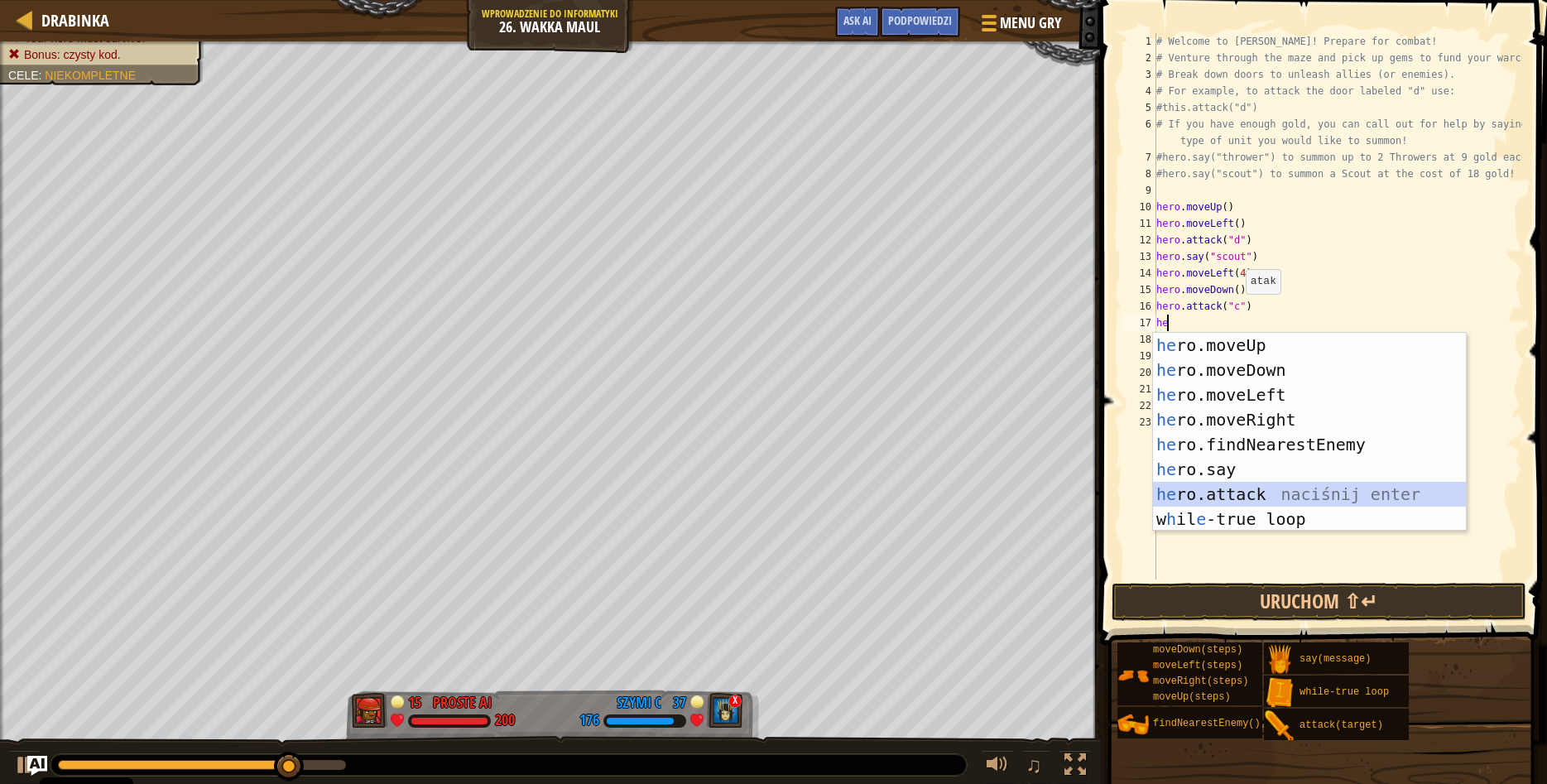
click at [1222, 500] on div "he ro.moveUp naciśnij enter he ro.moveDown naciśnij enter he ro.moveLeft naciśn…" at bounding box center [1309, 457] width 313 height 248
type textarea "hero.attack(enemy)"
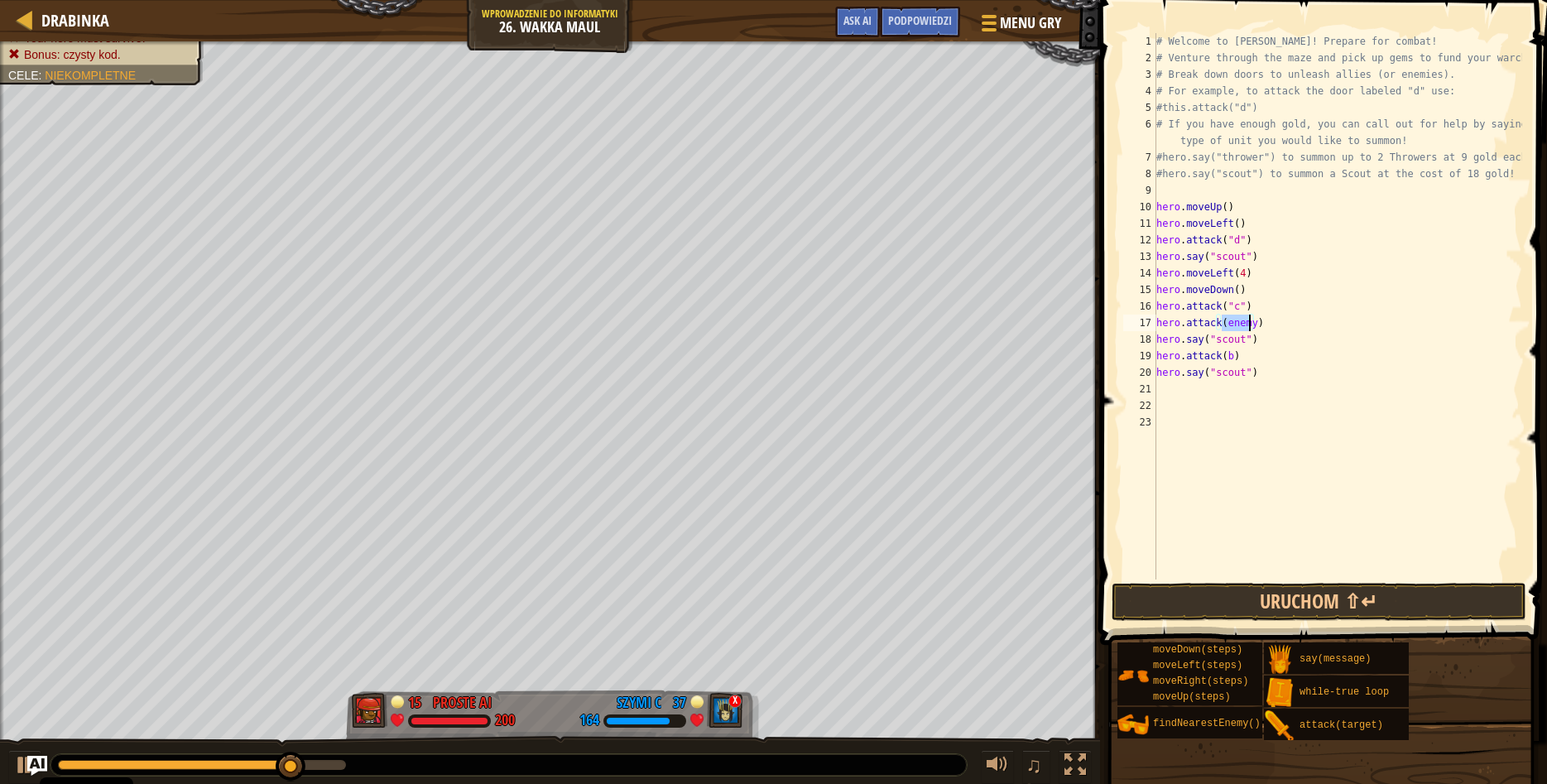
click at [1219, 494] on div "# Welcome to Wakka Maul! Prepare for combat! # Venture through the maze and pic…" at bounding box center [1337, 323] width 370 height 579
click at [1245, 322] on div "# Welcome to Wakka Maul! Prepare for combat! # Venture through the maze and pic…" at bounding box center [1337, 323] width 370 height 579
click at [1256, 331] on div "# Welcome to Wakka Maul! Prepare for combat! # Venture through the maze and pic…" at bounding box center [1337, 323] width 370 height 579
click at [1255, 331] on div "# Welcome to Wakka Maul! Prepare for combat! # Venture through the maze and pic…" at bounding box center [1337, 323] width 370 height 579
click at [1249, 325] on div "# Welcome to Wakka Maul! Prepare for combat! # Venture through the maze and pic…" at bounding box center [1337, 323] width 370 height 579
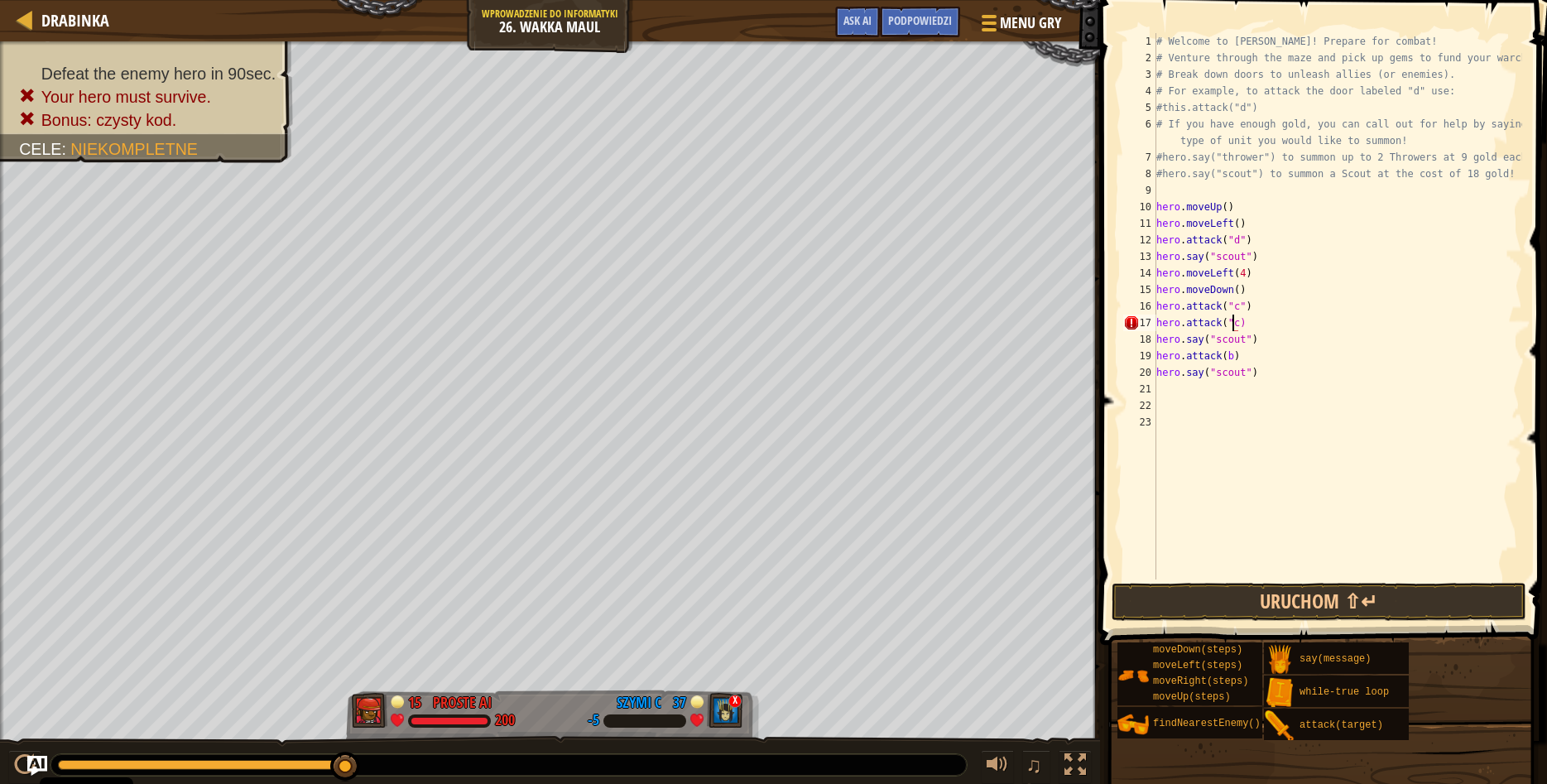
scroll to position [8, 7]
click at [1226, 362] on div "# Welcome to Wakka Maul! Prepare for combat! # Venture through the maze and pic…" at bounding box center [1337, 323] width 370 height 579
click at [1239, 358] on div "# Welcome to Wakka Maul! Prepare for combat! # Venture through the maze and pic…" at bounding box center [1337, 323] width 370 height 579
click at [1250, 368] on div "# Welcome to Wakka Maul! Prepare for combat! # Venture through the maze and pic…" at bounding box center [1337, 323] width 370 height 579
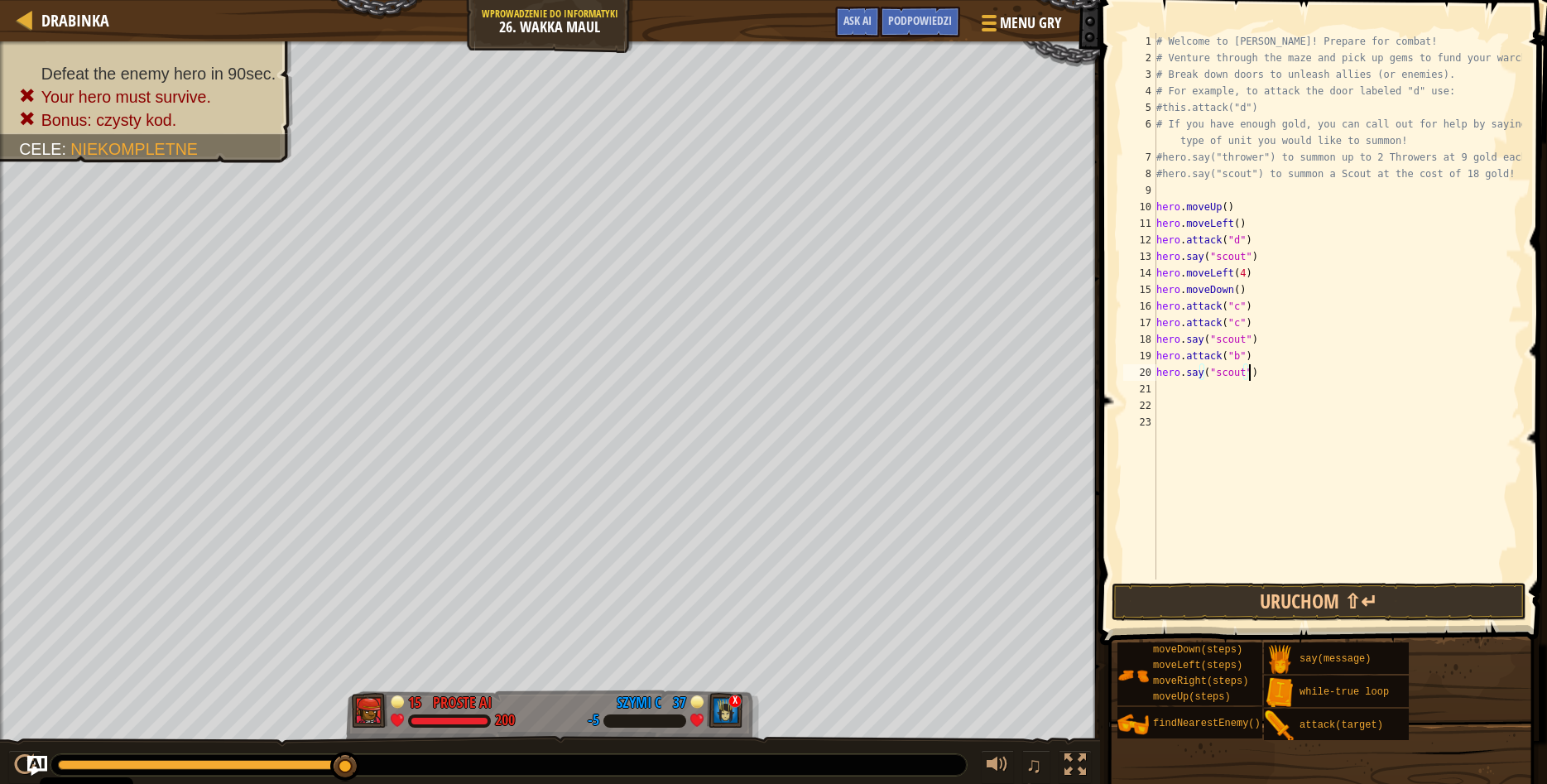
click at [1249, 360] on div "# Welcome to Wakka Maul! Prepare for combat! # Venture through the maze and pic…" at bounding box center [1337, 323] width 370 height 579
type textarea "hero.attack("b")"
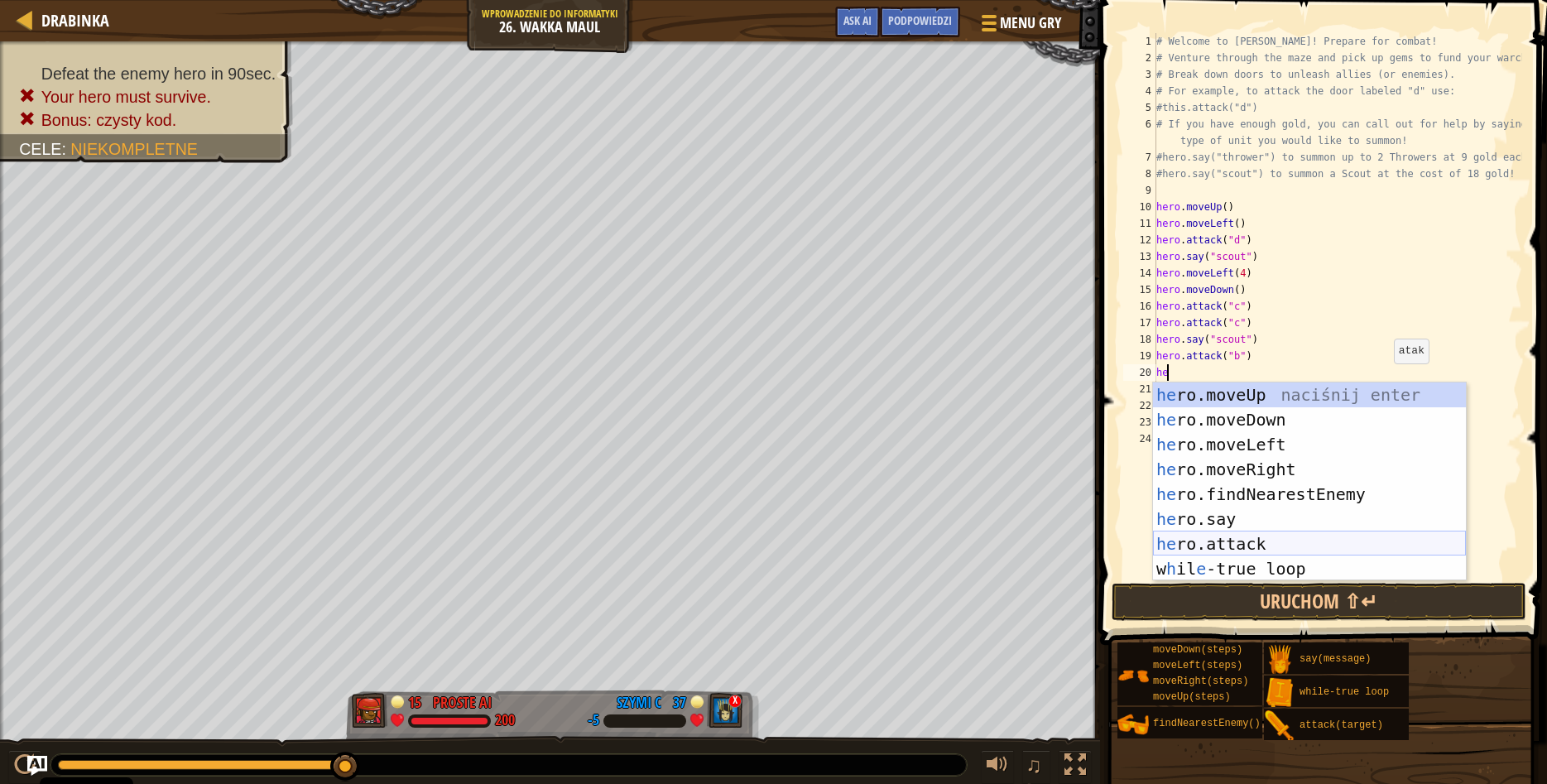
click at [1279, 546] on div "he ro.moveUp naciśnij enter he ro.moveDown naciśnij enter he ro.moveLeft naciśn…" at bounding box center [1309, 506] width 313 height 248
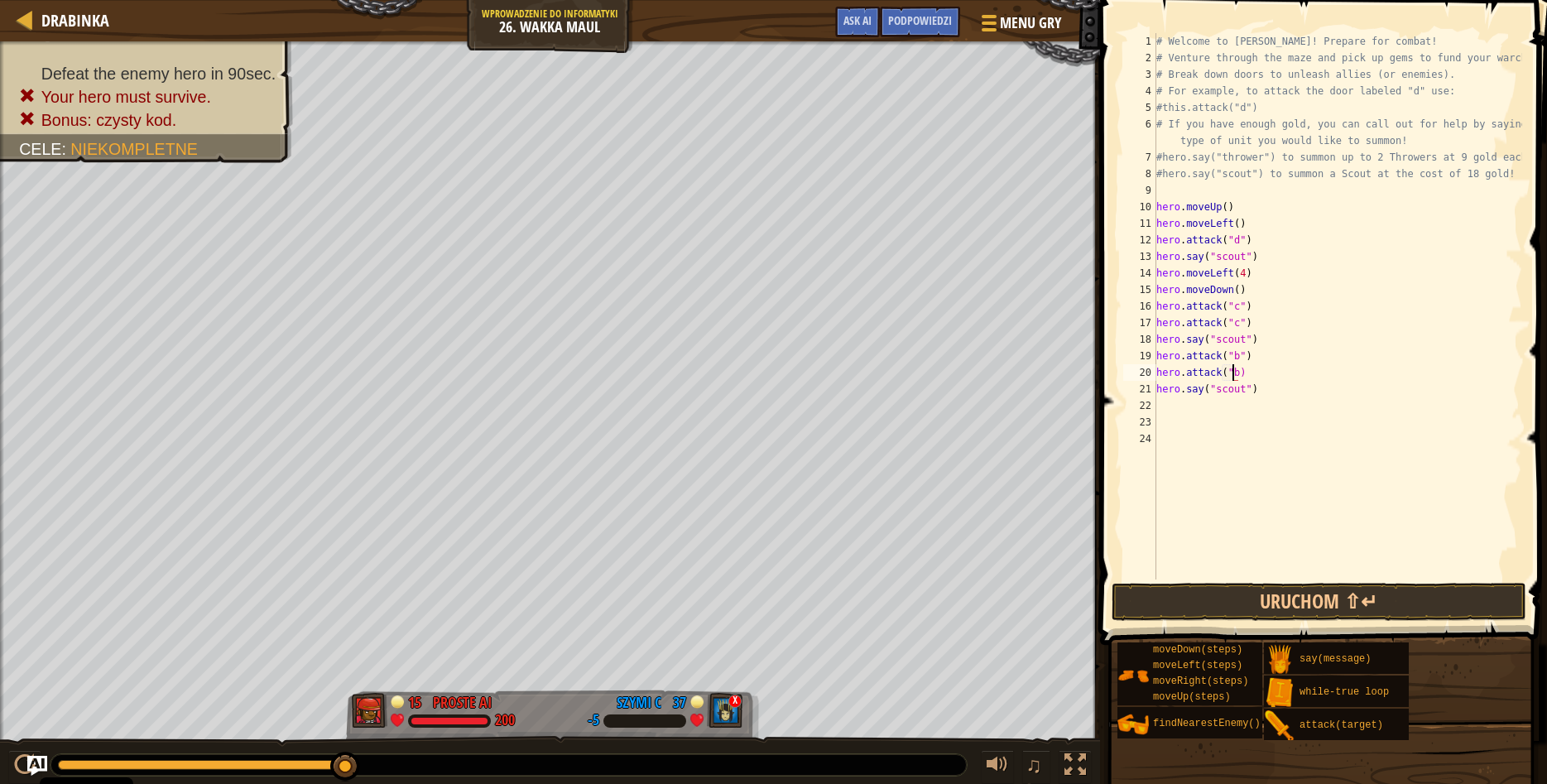
scroll to position [8, 7]
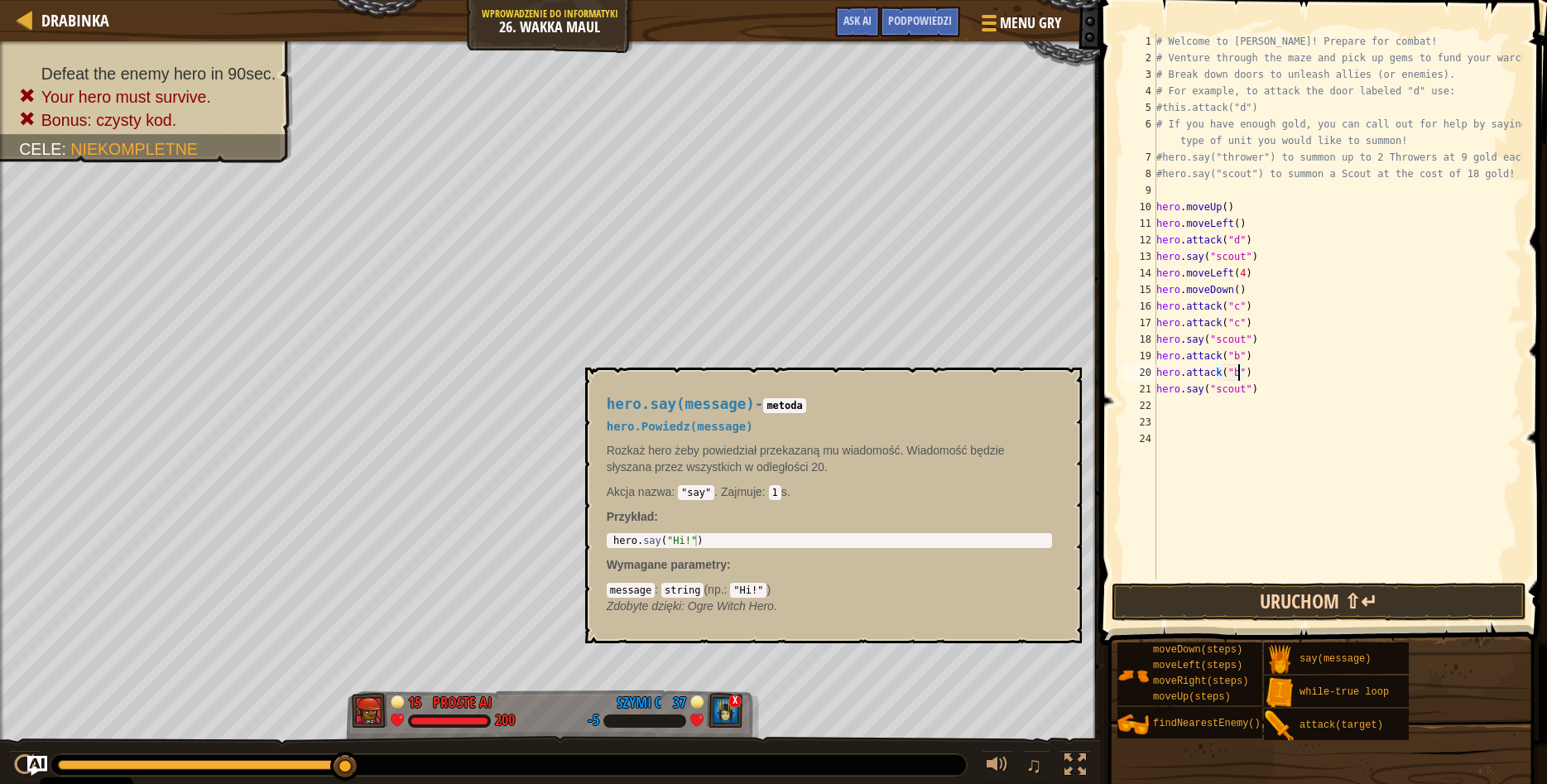
type textarea "hero.attack("b")"
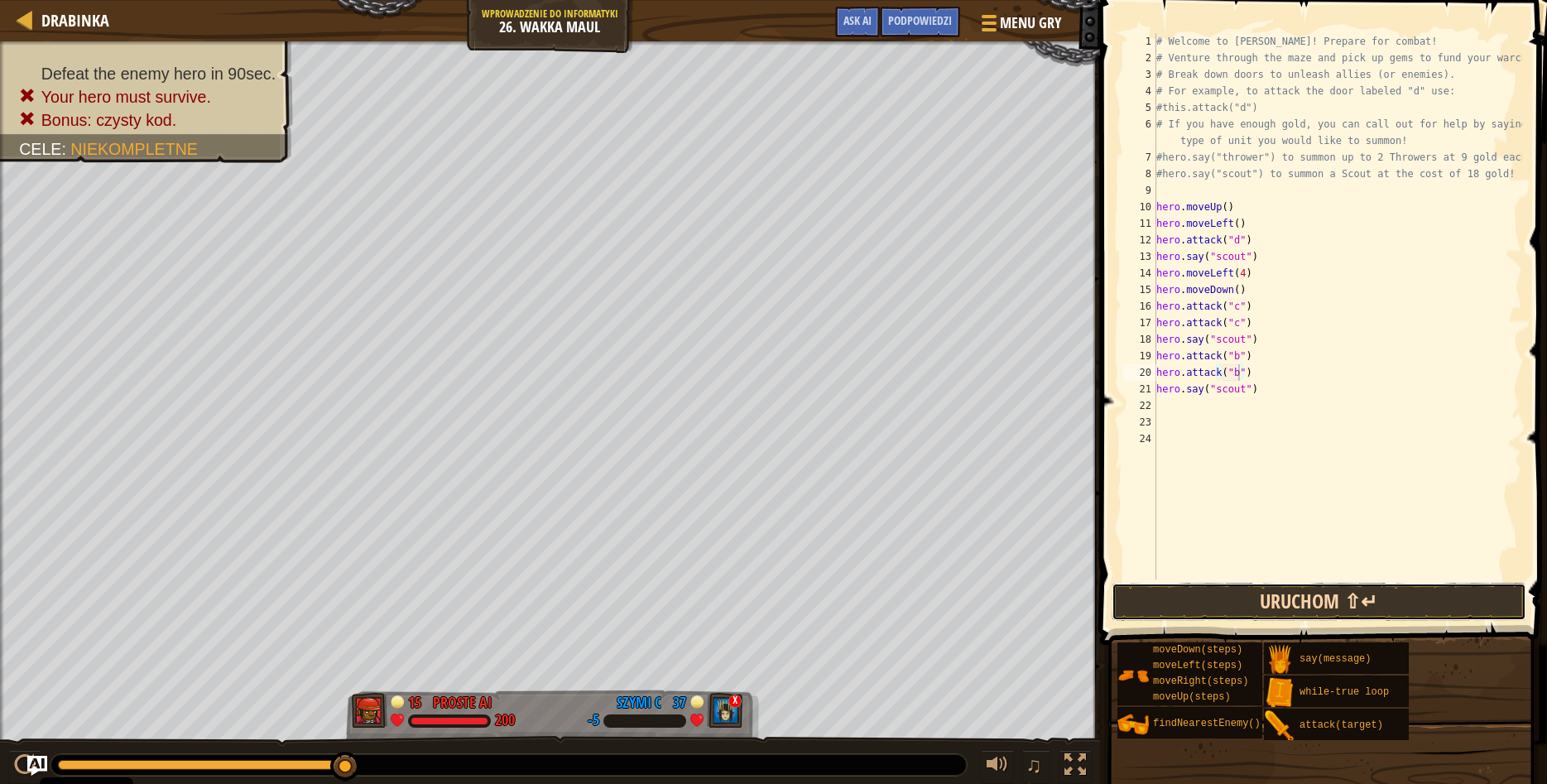
click at [1304, 601] on button "Uruchom ⇧↵" at bounding box center [1319, 601] width 415 height 38
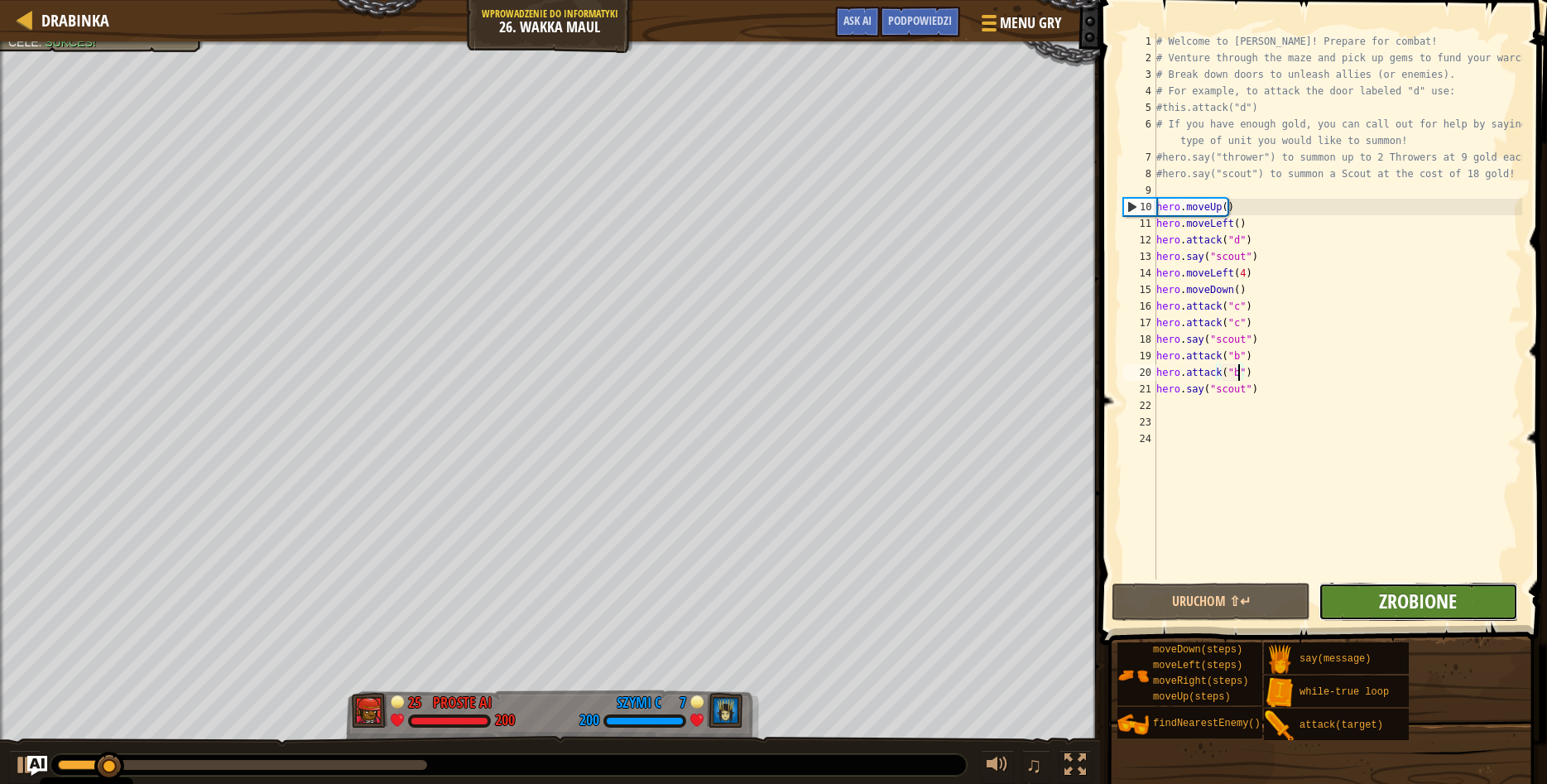
click at [1414, 612] on span "Zrobione" at bounding box center [1418, 601] width 78 height 26
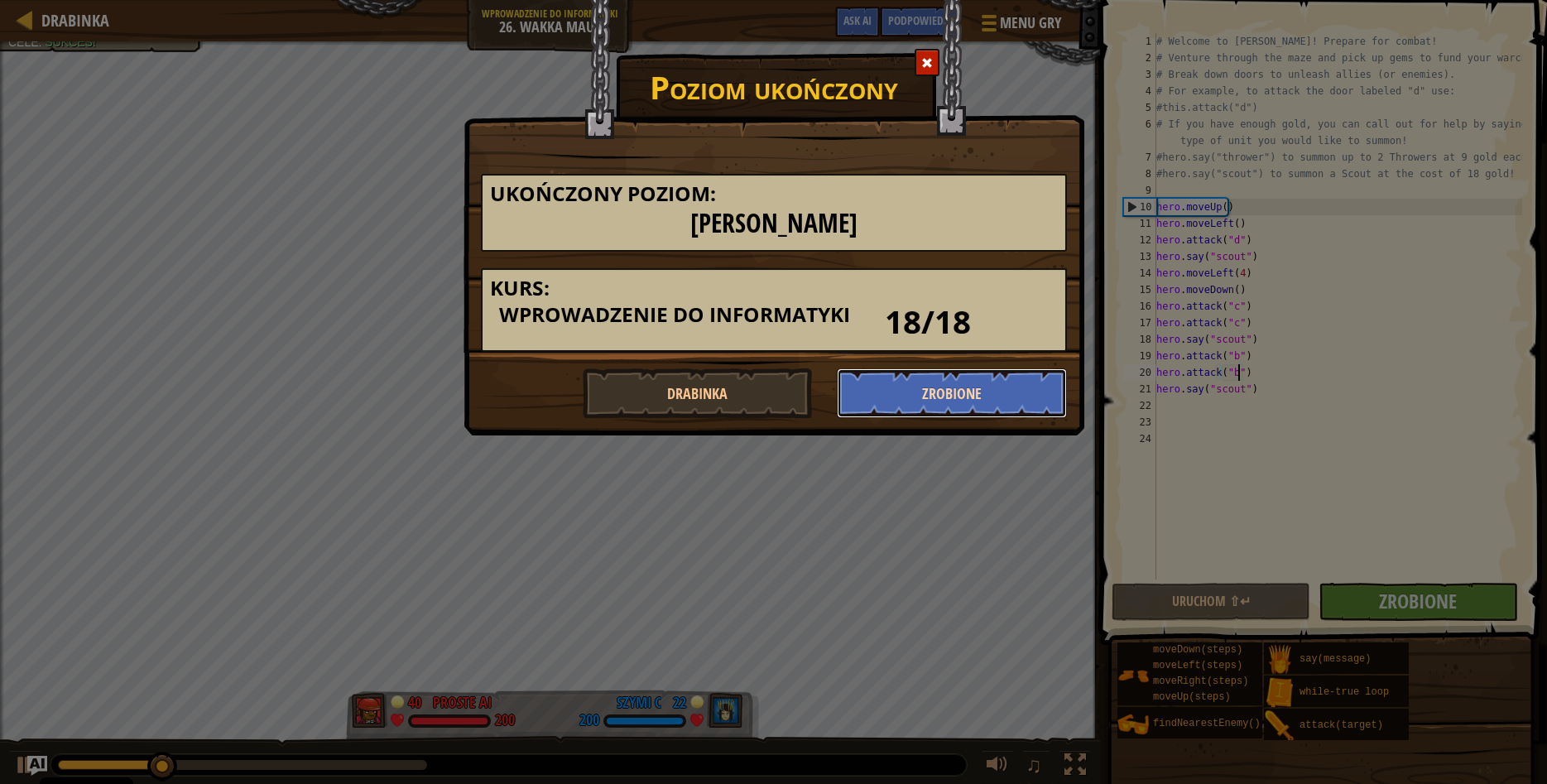
click at [988, 390] on button "Zrobione" at bounding box center [951, 393] width 230 height 49
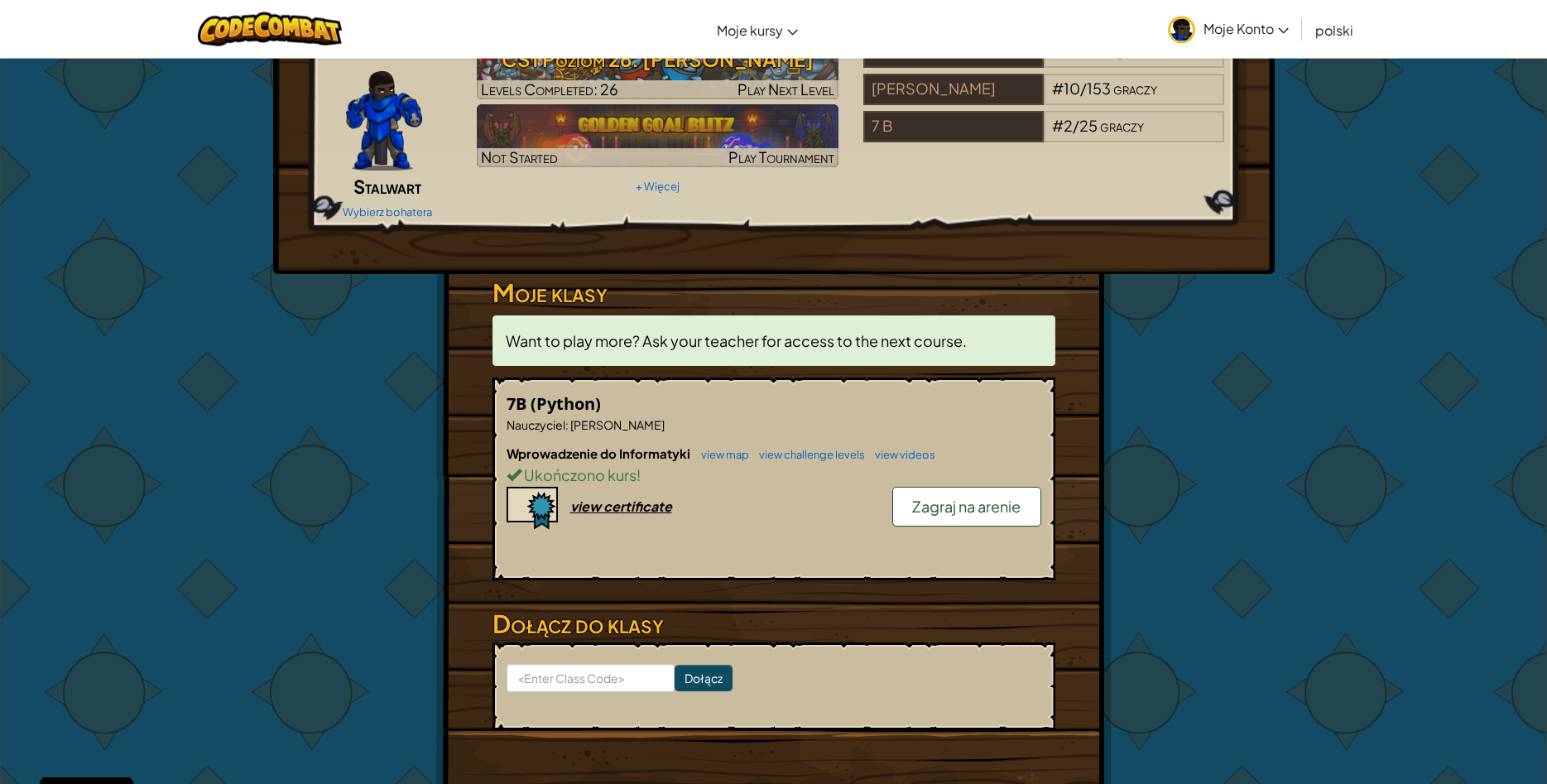
scroll to position [169, 0]
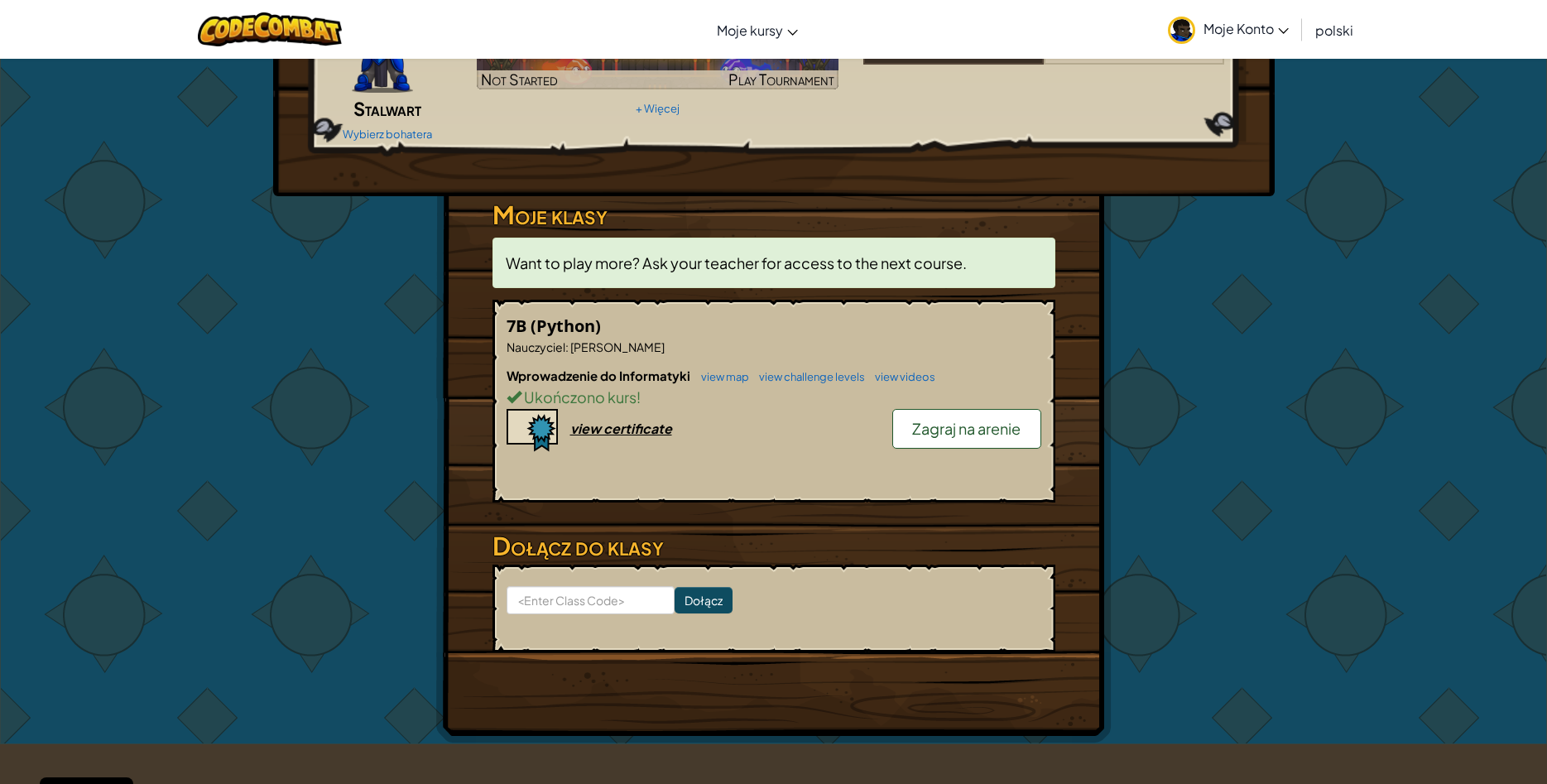
click at [933, 432] on span "Zagraj na arenie" at bounding box center [967, 428] width 109 height 19
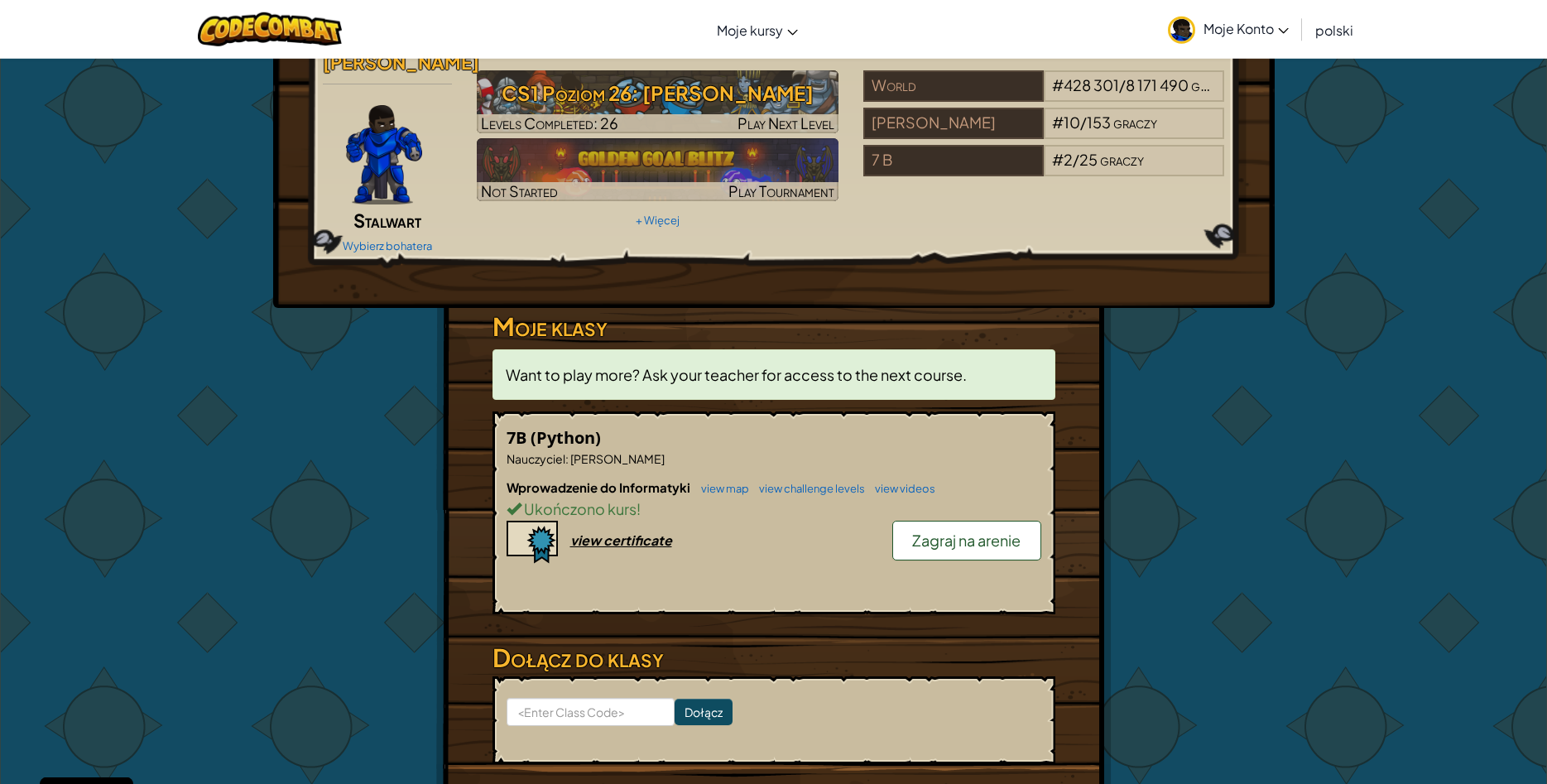
scroll to position [84, 0]
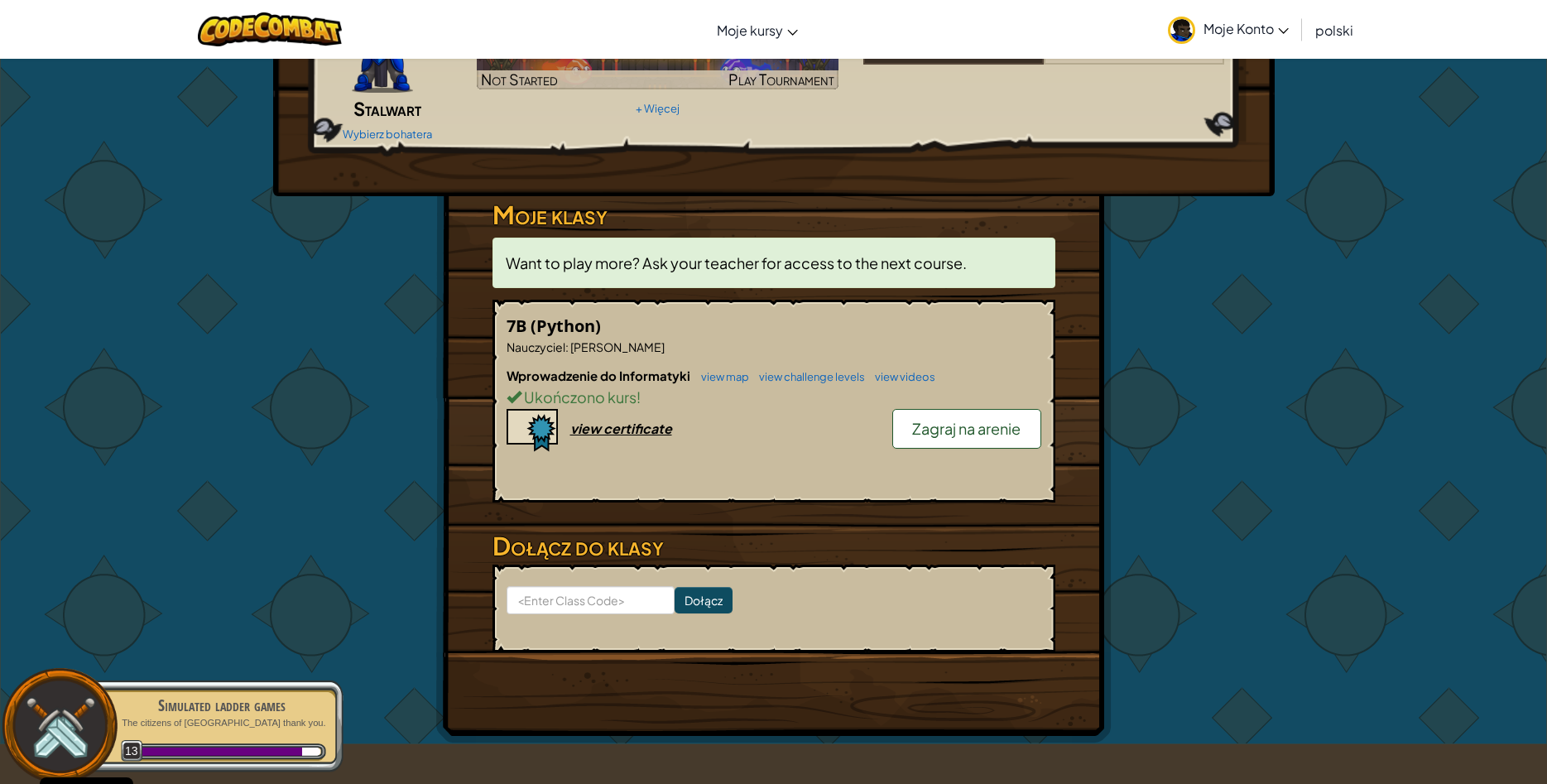
scroll to position [84, 0]
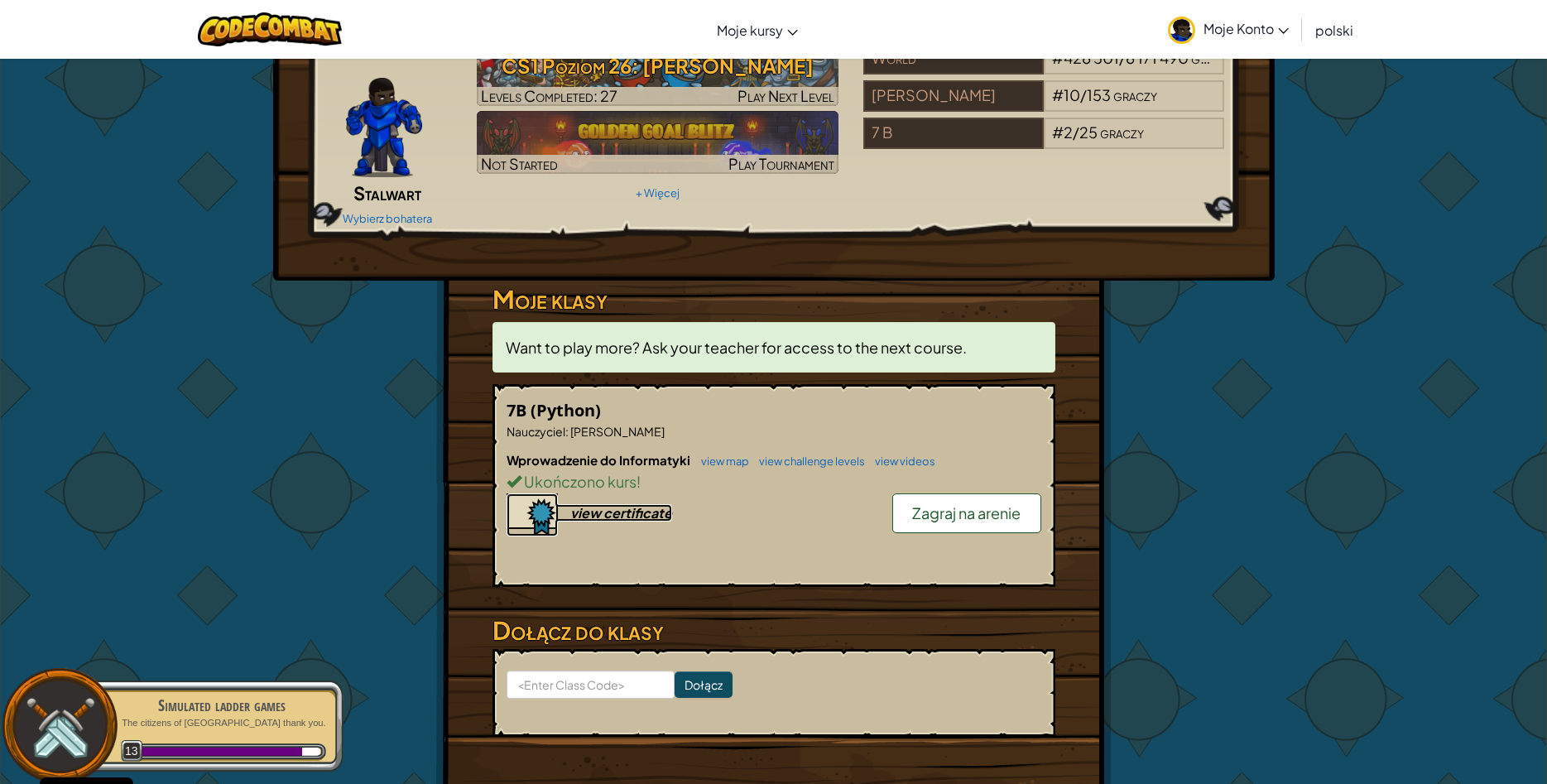
click at [624, 515] on div "view certificate" at bounding box center [621, 512] width 102 height 17
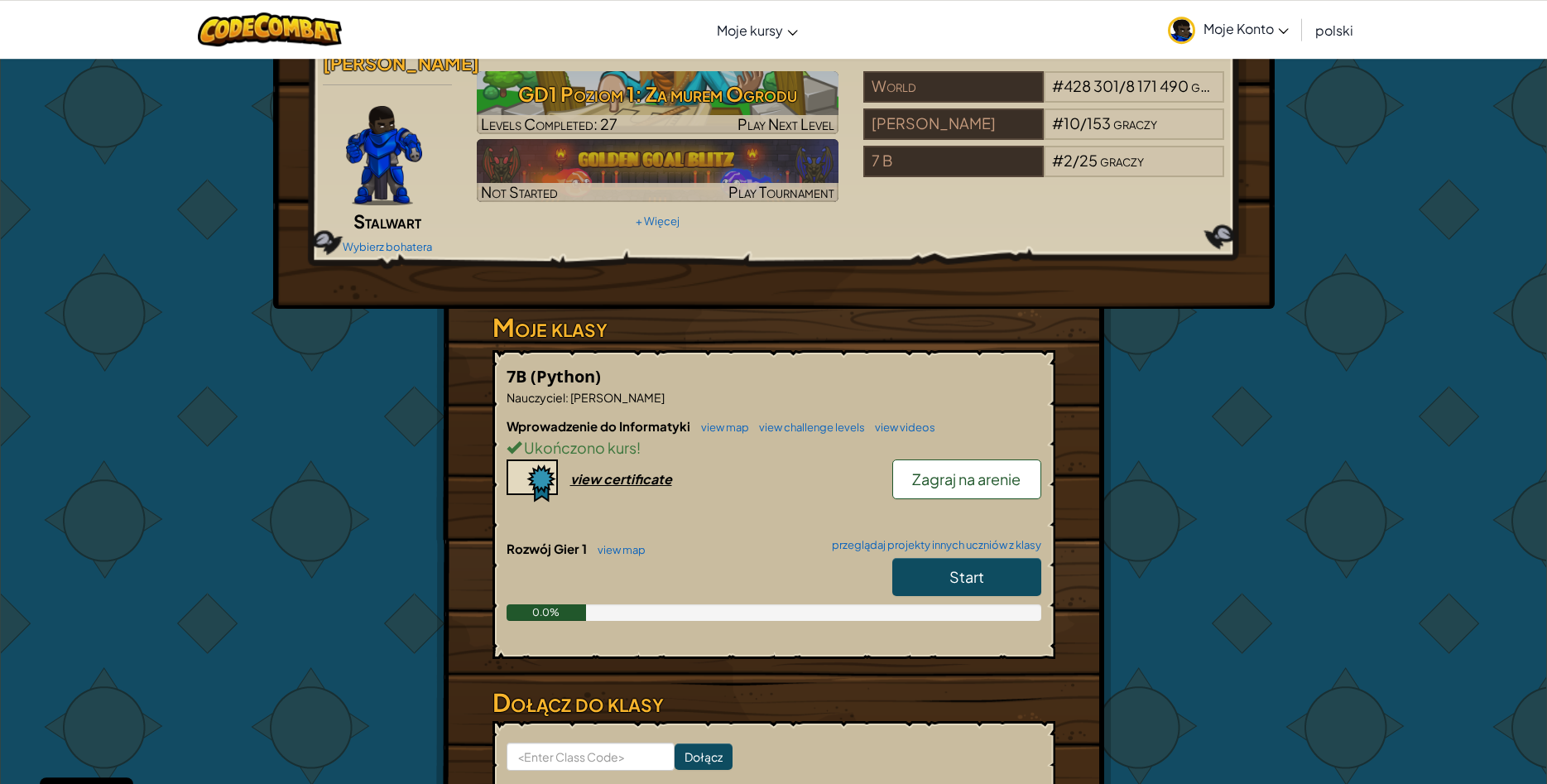
scroll to position [84, 0]
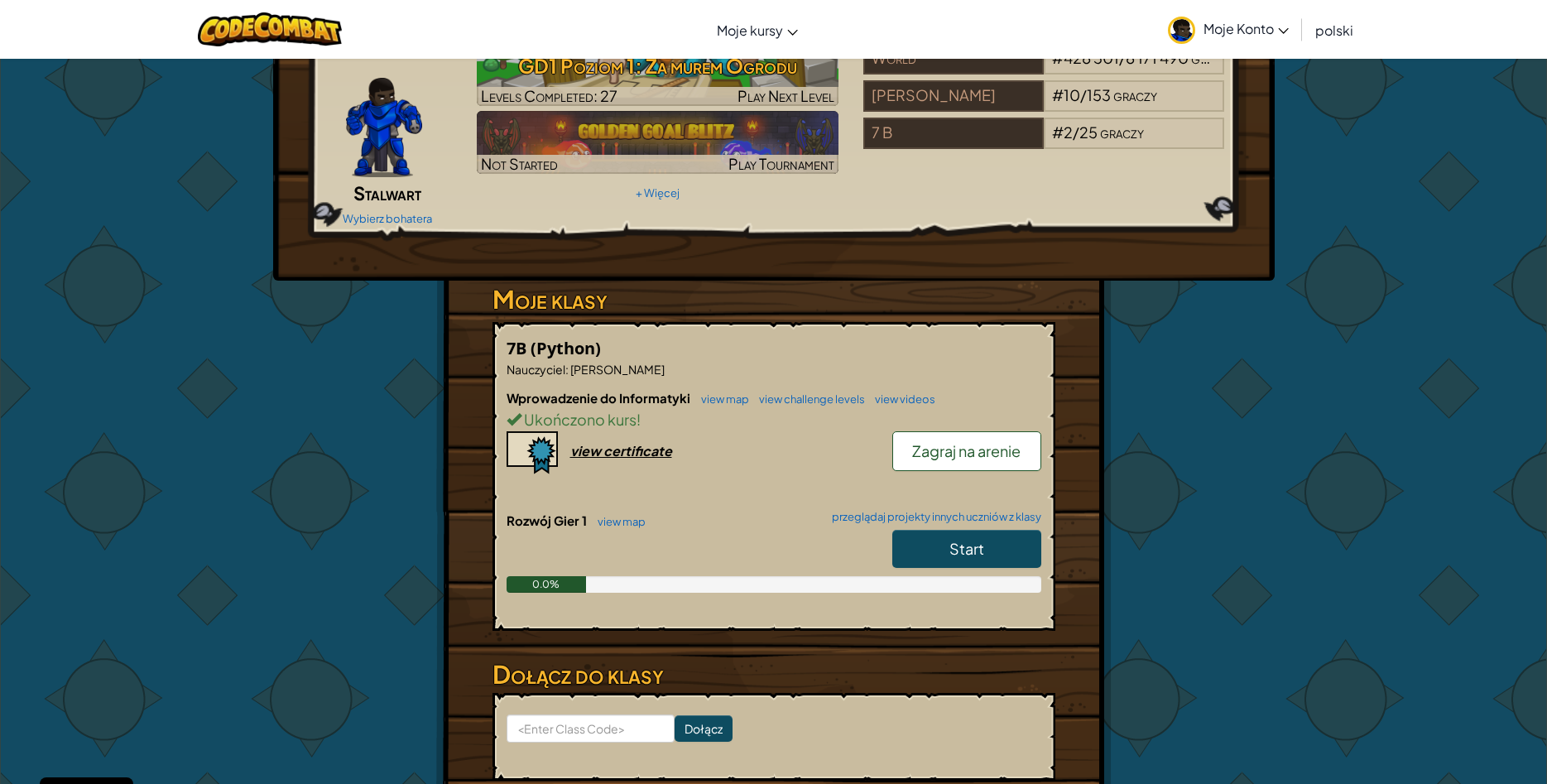
click at [956, 539] on span "Start" at bounding box center [967, 548] width 35 height 19
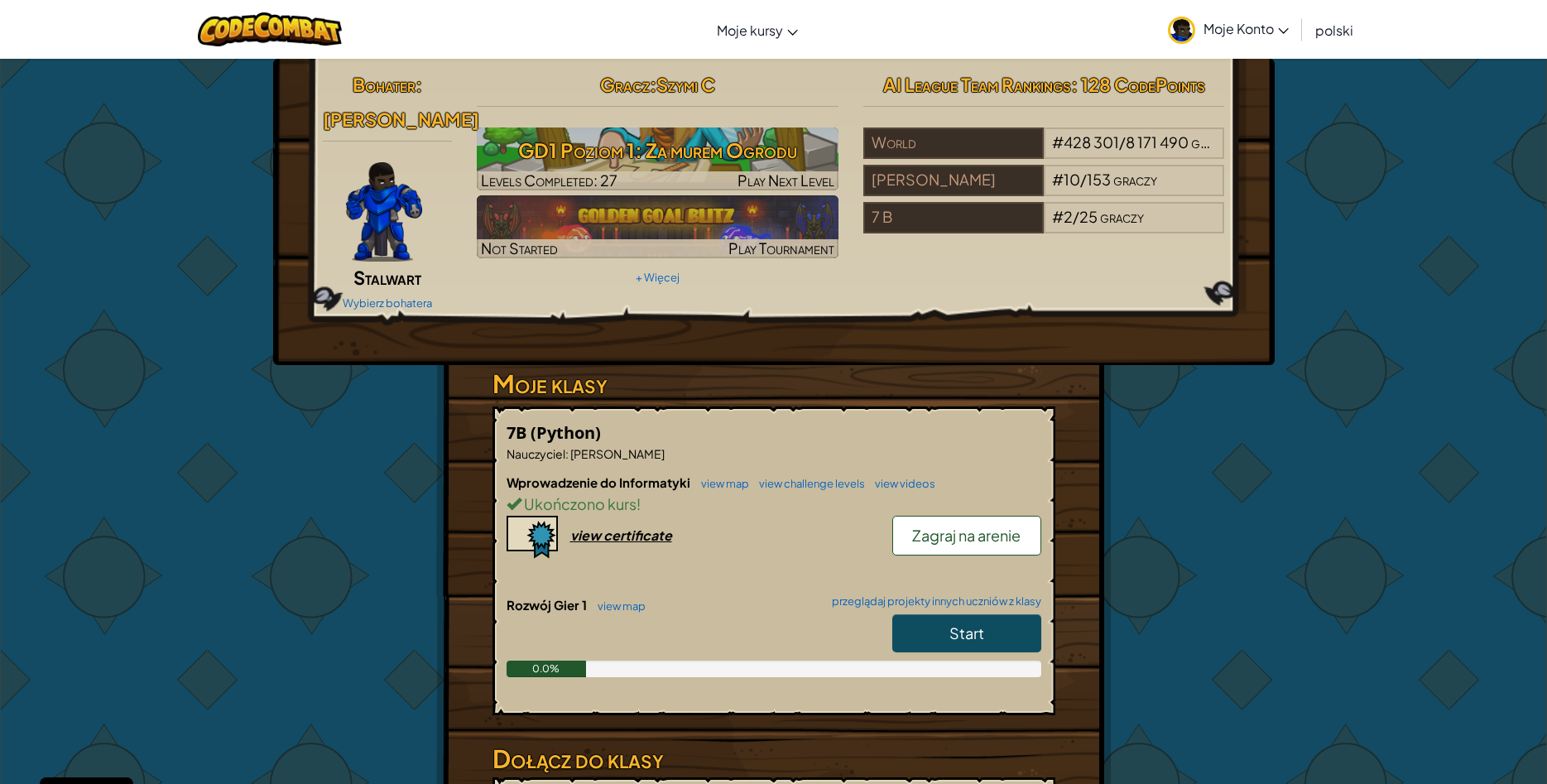
select select "pl"
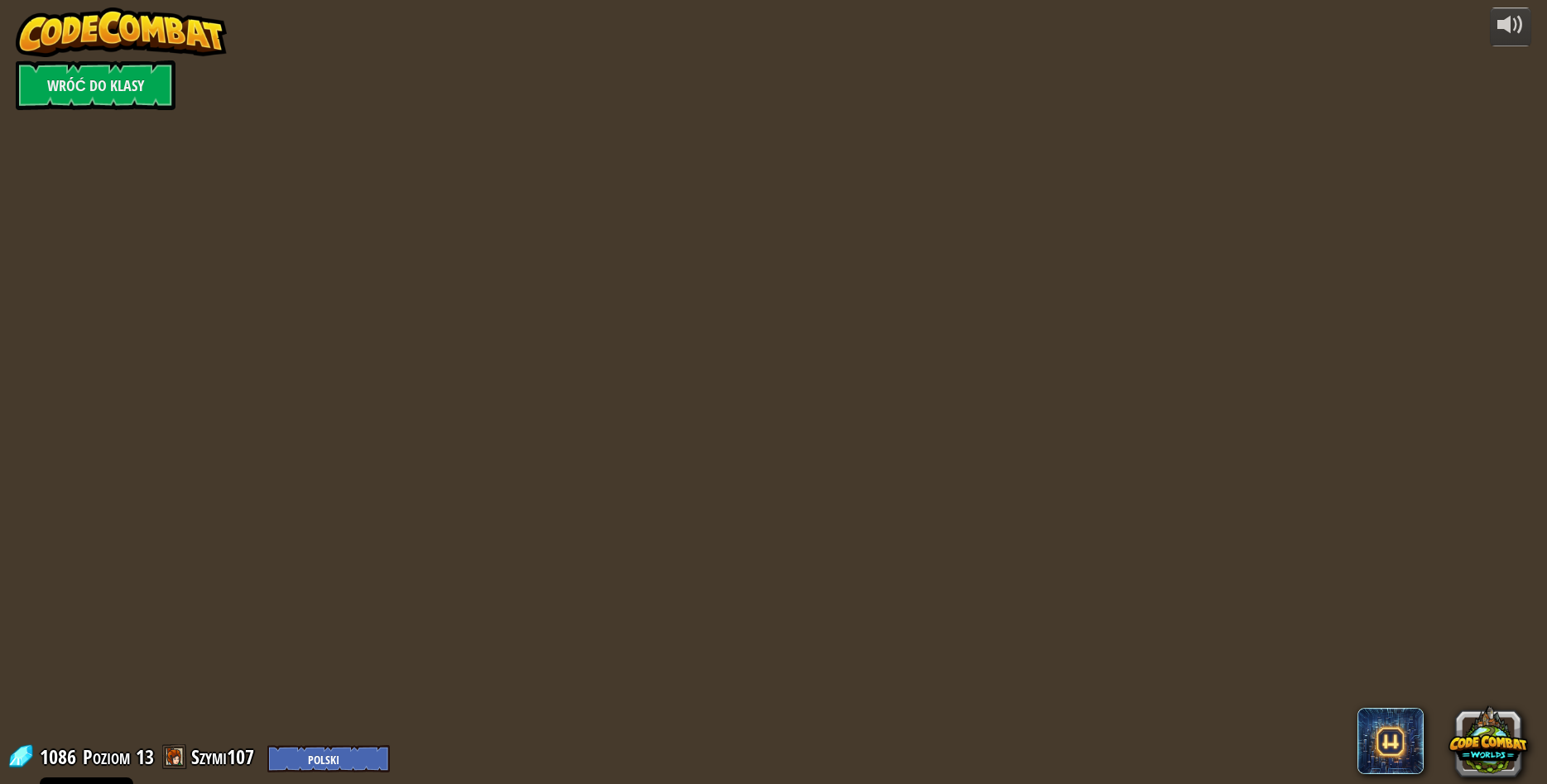
select select "pl"
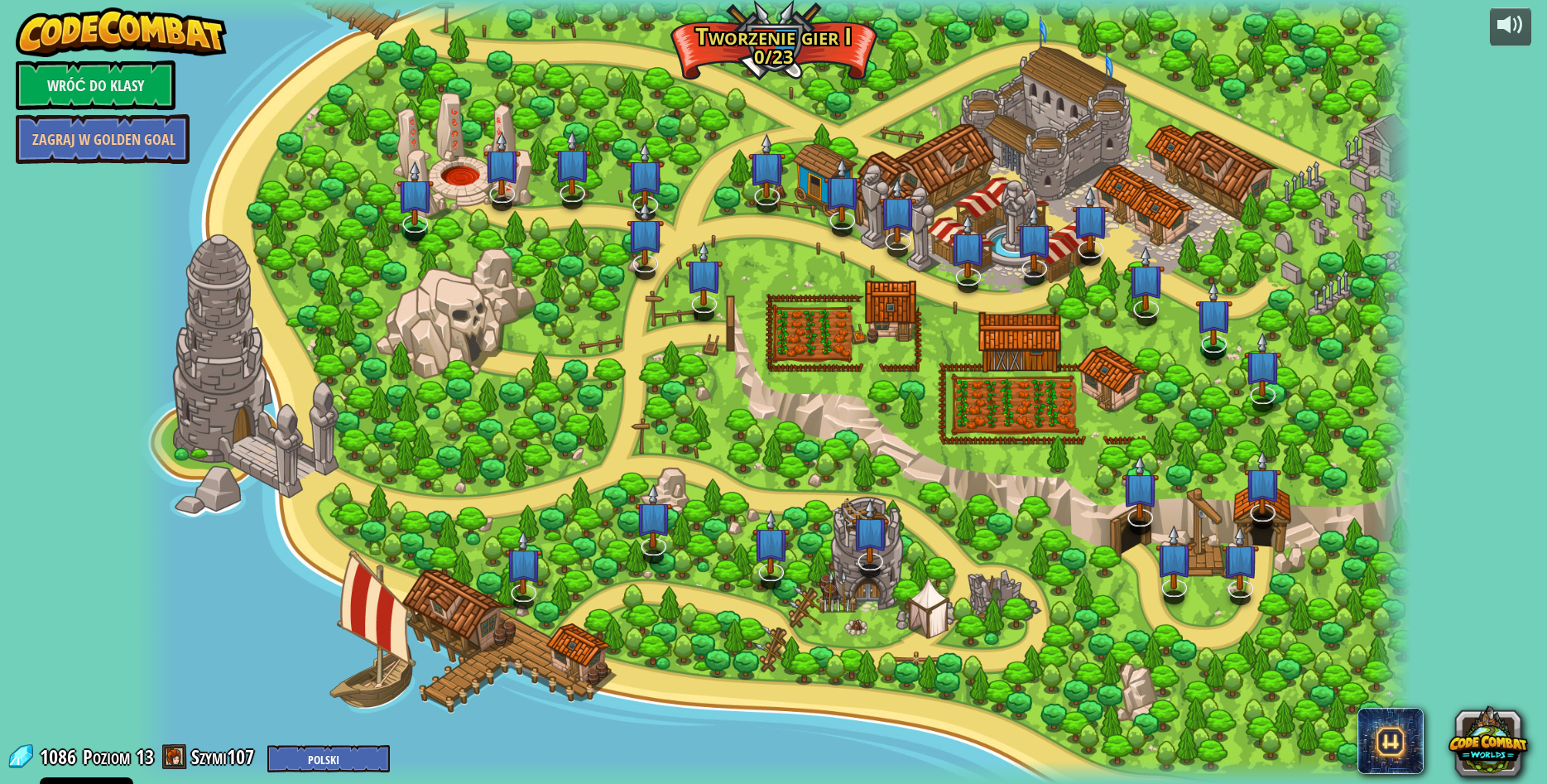
select select "pl"
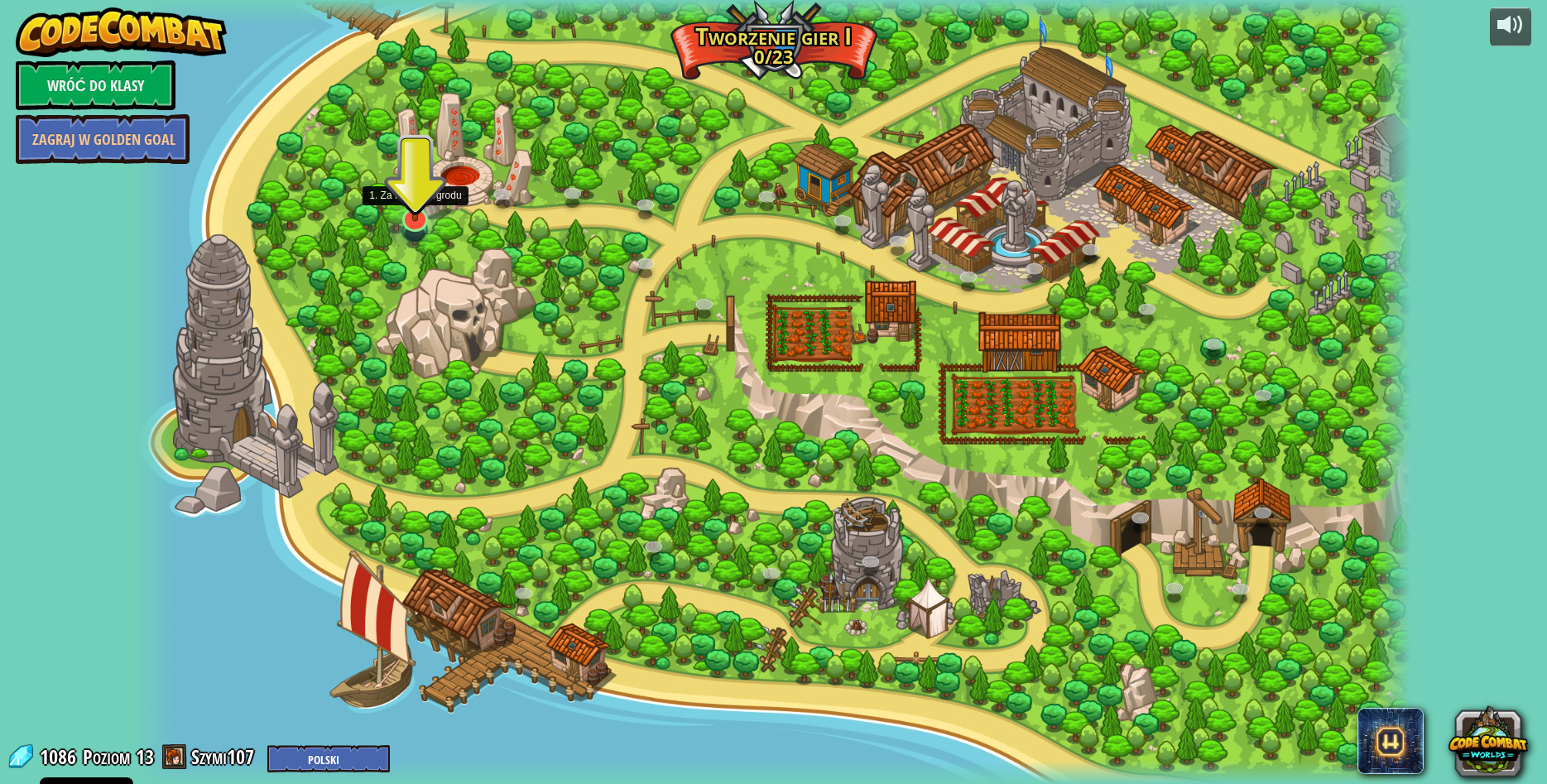
click at [407, 211] on img at bounding box center [415, 182] width 35 height 81
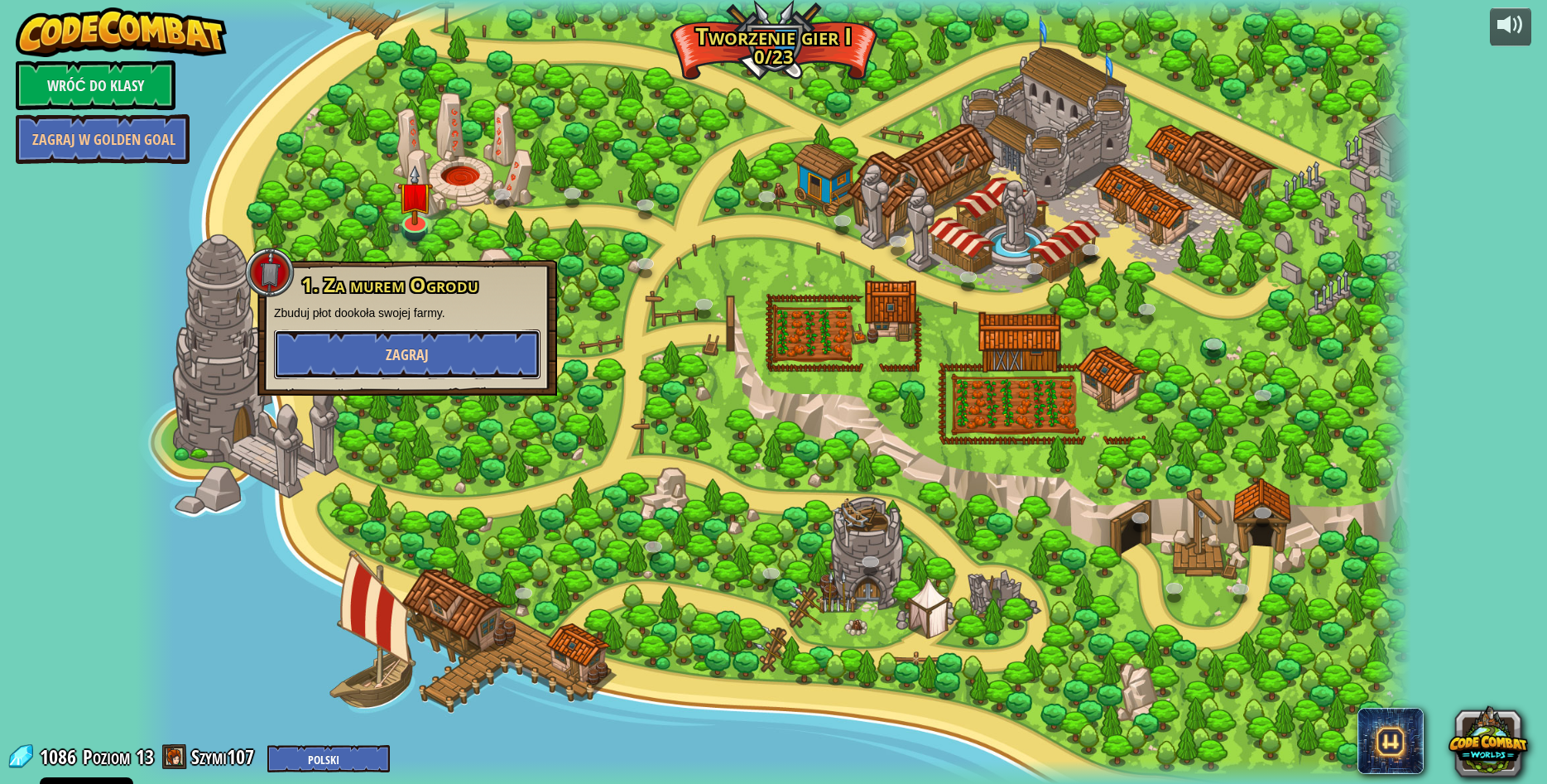
click at [426, 332] on button "Zagraj" at bounding box center [408, 354] width 267 height 49
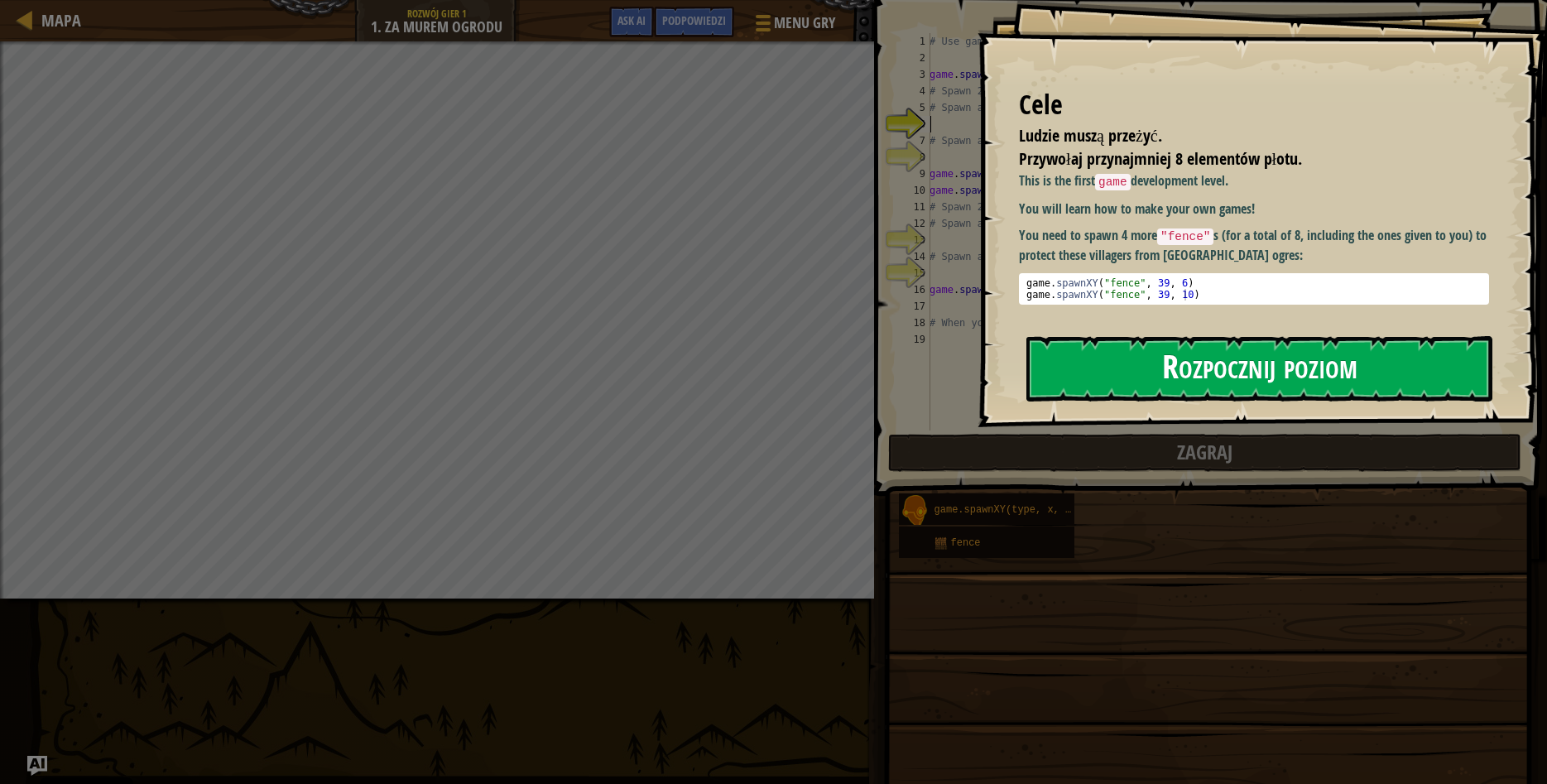
click at [1244, 336] on button "Rozpocznij poziom" at bounding box center [1259, 369] width 466 height 65
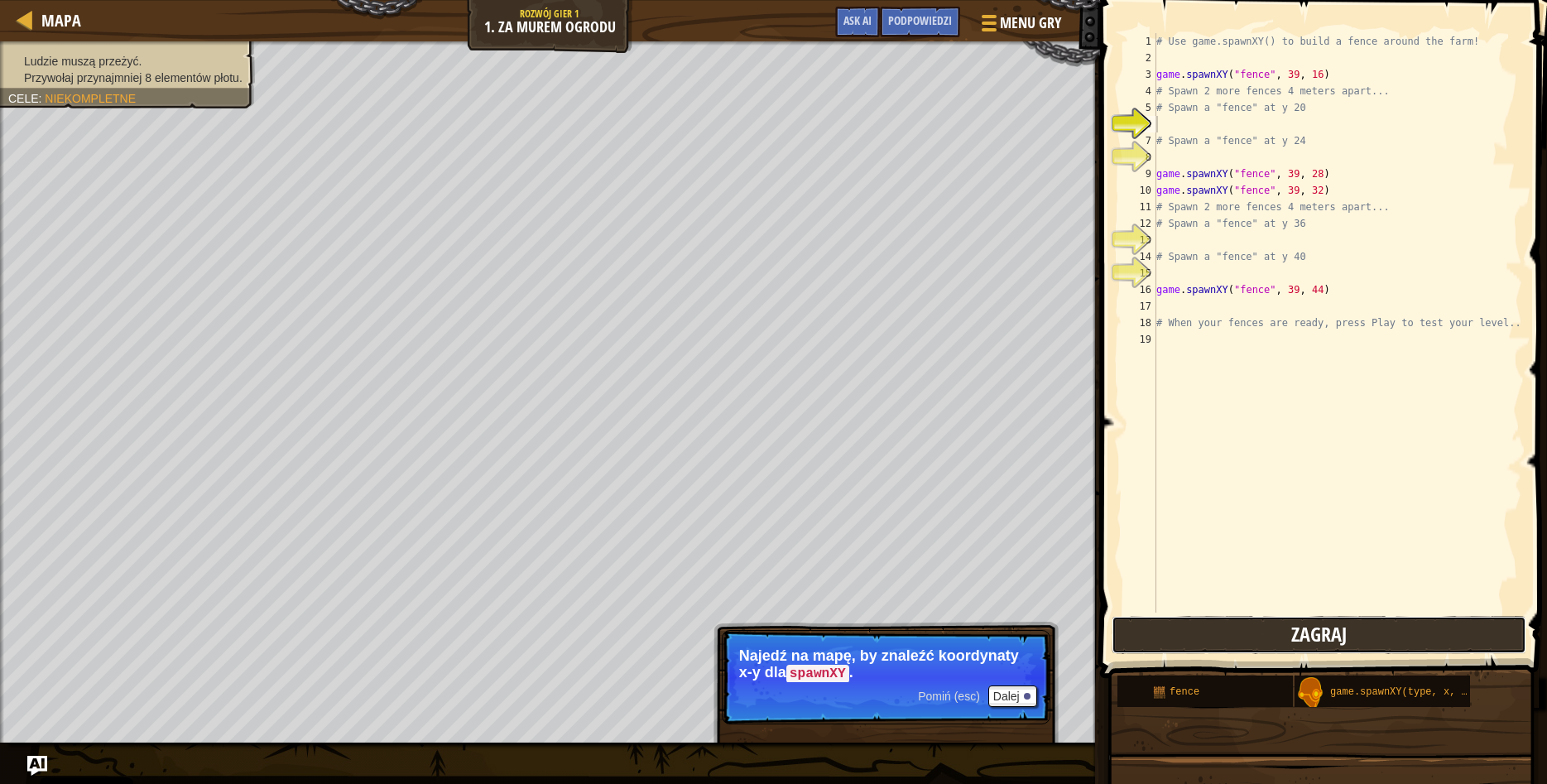
click at [1271, 630] on button "Zagraj" at bounding box center [1319, 635] width 415 height 38
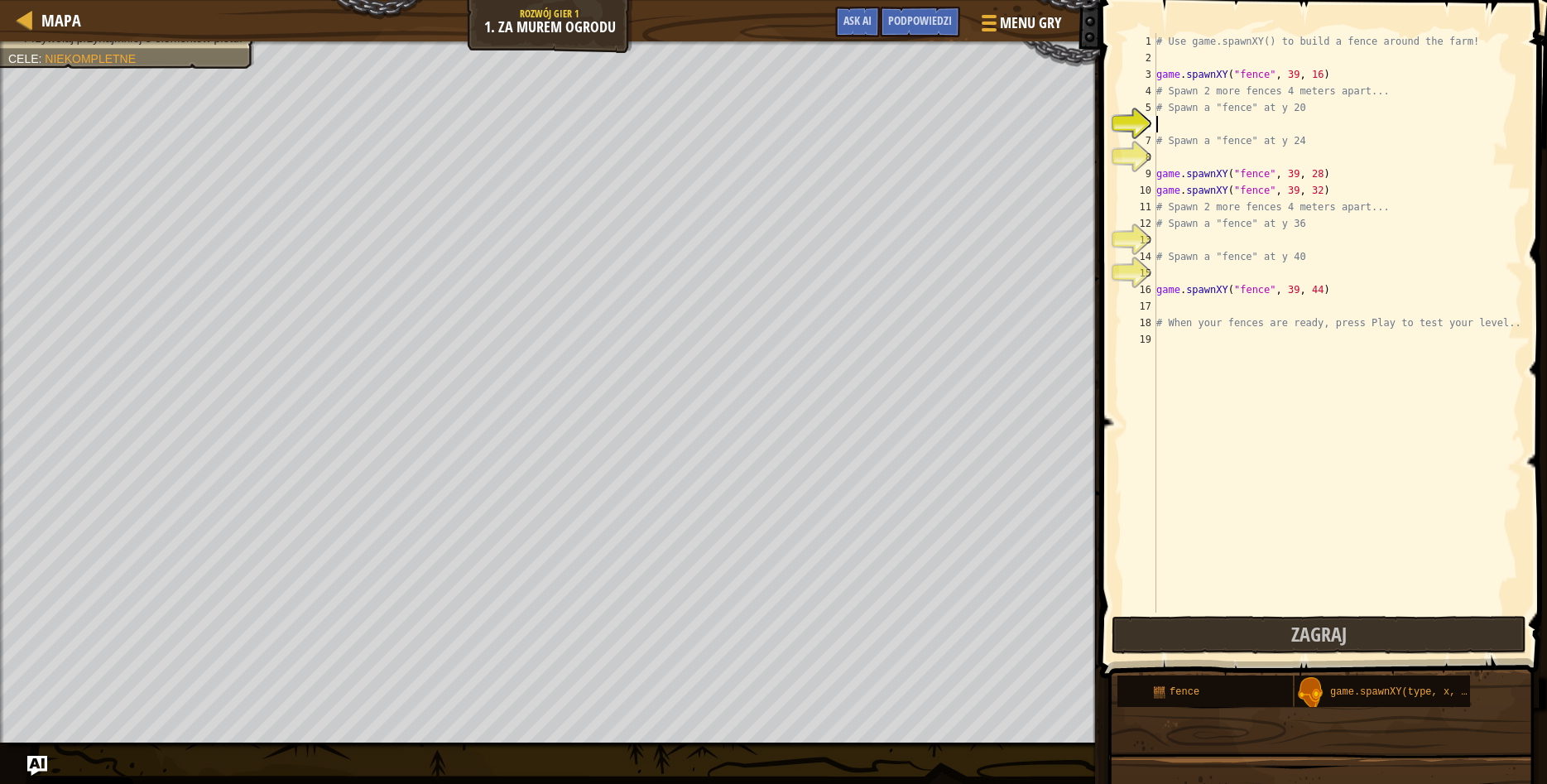
scroll to position [8, 0]
click at [1256, 142] on div "g ame.spawnXY naciśnij enter" at bounding box center [1309, 164] width 313 height 59
click at [1284, 127] on div "# Use game.spawnXY() to build a fence around the farm! game . spawnXY ( "fence"…" at bounding box center [1337, 339] width 370 height 612
click at [1288, 134] on div "# Use game.spawnXY() to build a fence around the farm! game . spawnXY ( "fence"…" at bounding box center [1337, 339] width 370 height 612
click at [1287, 121] on div "# Use game.spawnXY() to build a fence around the farm! game . spawnXY ( "fence"…" at bounding box center [1337, 339] width 370 height 612
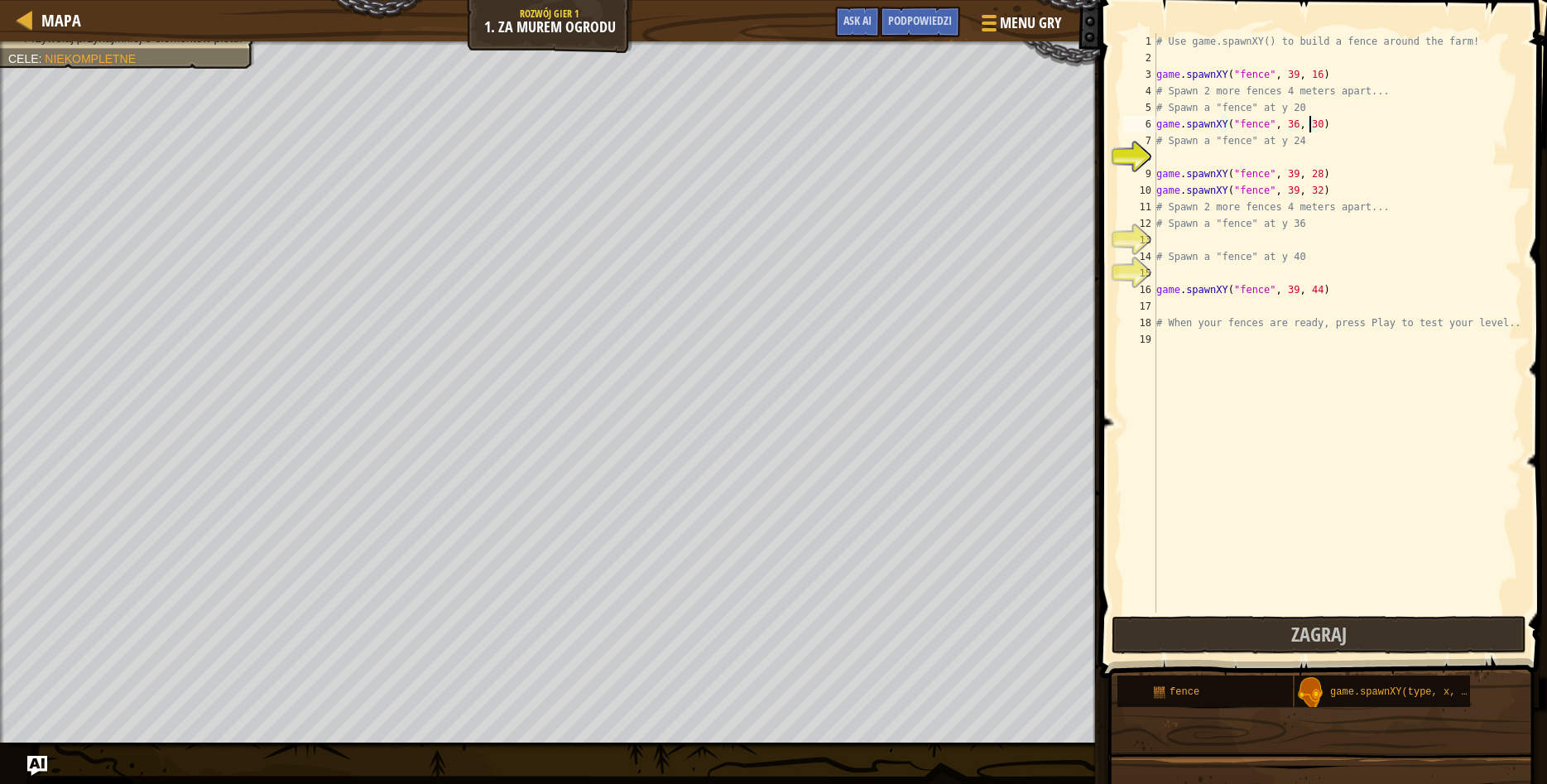
click at [1309, 126] on div "# Use game.spawnXY() to build a fence around the farm! game . spawnXY ( "fence"…" at bounding box center [1337, 339] width 370 height 612
click at [1287, 122] on div "# Use game.spawnXY() to build a fence around the farm! game . spawnXY ( "fence"…" at bounding box center [1337, 339] width 370 height 612
type textarea "game.spawnXY("fence", 39, 20)"
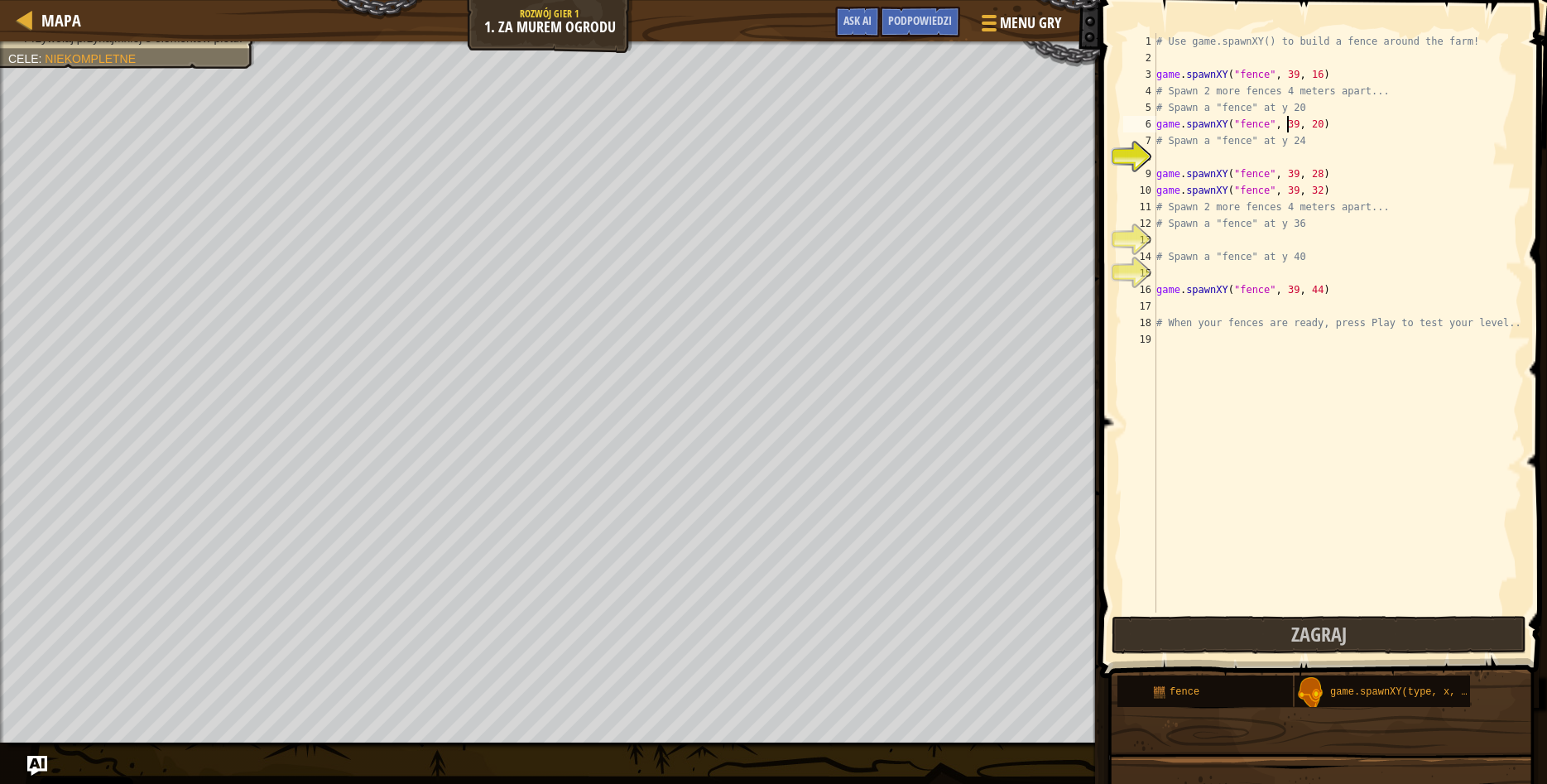
click at [1160, 161] on div "# Use game.spawnXY() to build a fence around the farm! game . spawnXY ( "fence"…" at bounding box center [1337, 339] width 370 height 612
click at [1186, 173] on div "g ame.spawnXY naciśnij enter" at bounding box center [1309, 197] width 313 height 59
click at [1286, 159] on div "# Use game.spawnXY() to build a fence around the farm! game . spawnXY ( "fence"…" at bounding box center [1337, 339] width 370 height 612
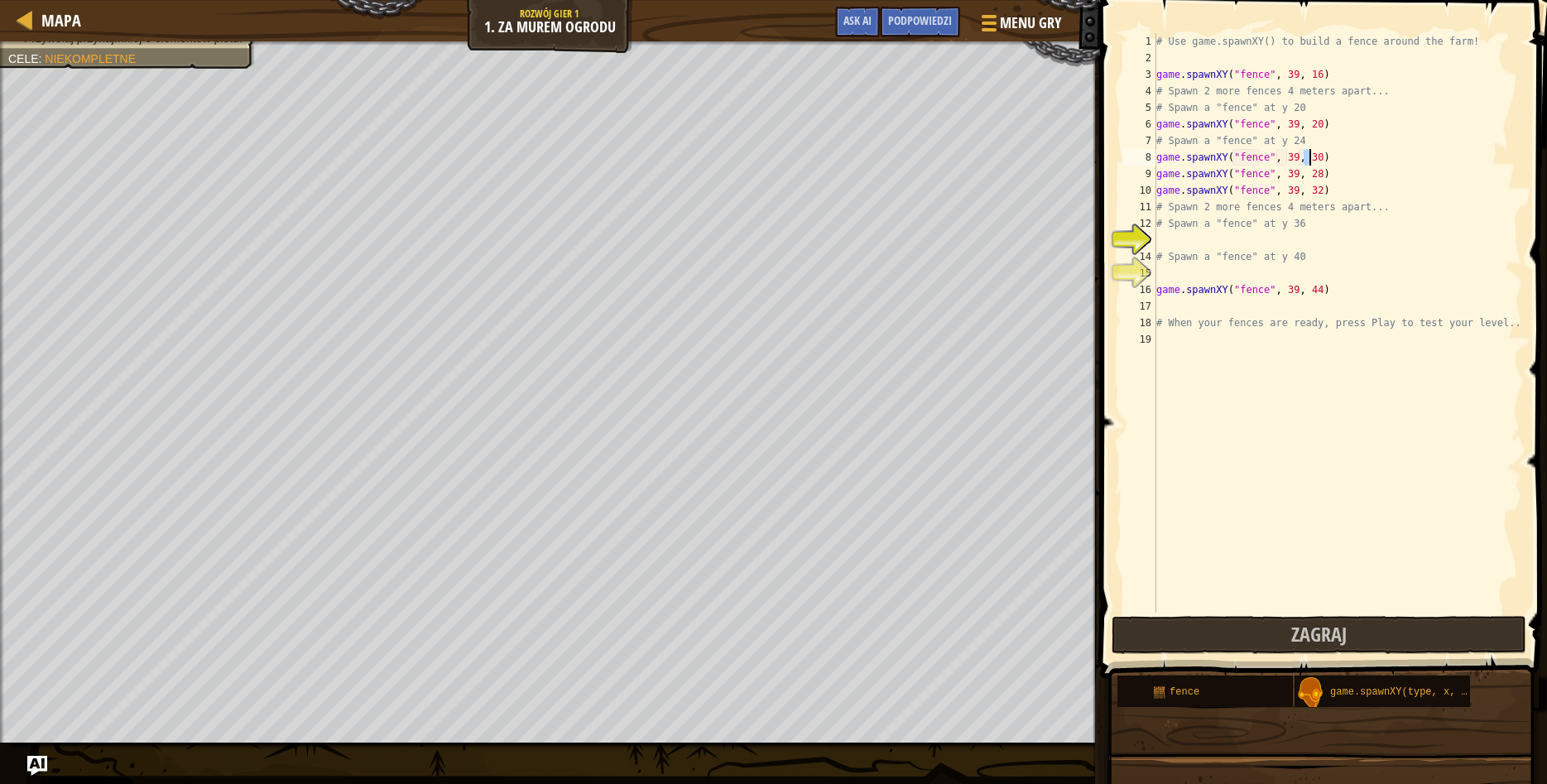
drag, startPoint x: 1306, startPoint y: 157, endPoint x: 1318, endPoint y: 167, distance: 15.6
click at [1318, 167] on div "# Use game.spawnXY() to build a fence around the farm! game . spawnXY ( "fence"…" at bounding box center [1337, 339] width 370 height 612
click at [1313, 159] on div "# Use game.spawnXY() to build a fence around the farm! game . spawnXY ( "fence"…" at bounding box center [1337, 323] width 370 height 579
click at [1313, 157] on div "# Use game.spawnXY() to build a fence around the farm! game . spawnXY ( "fence"…" at bounding box center [1337, 339] width 370 height 612
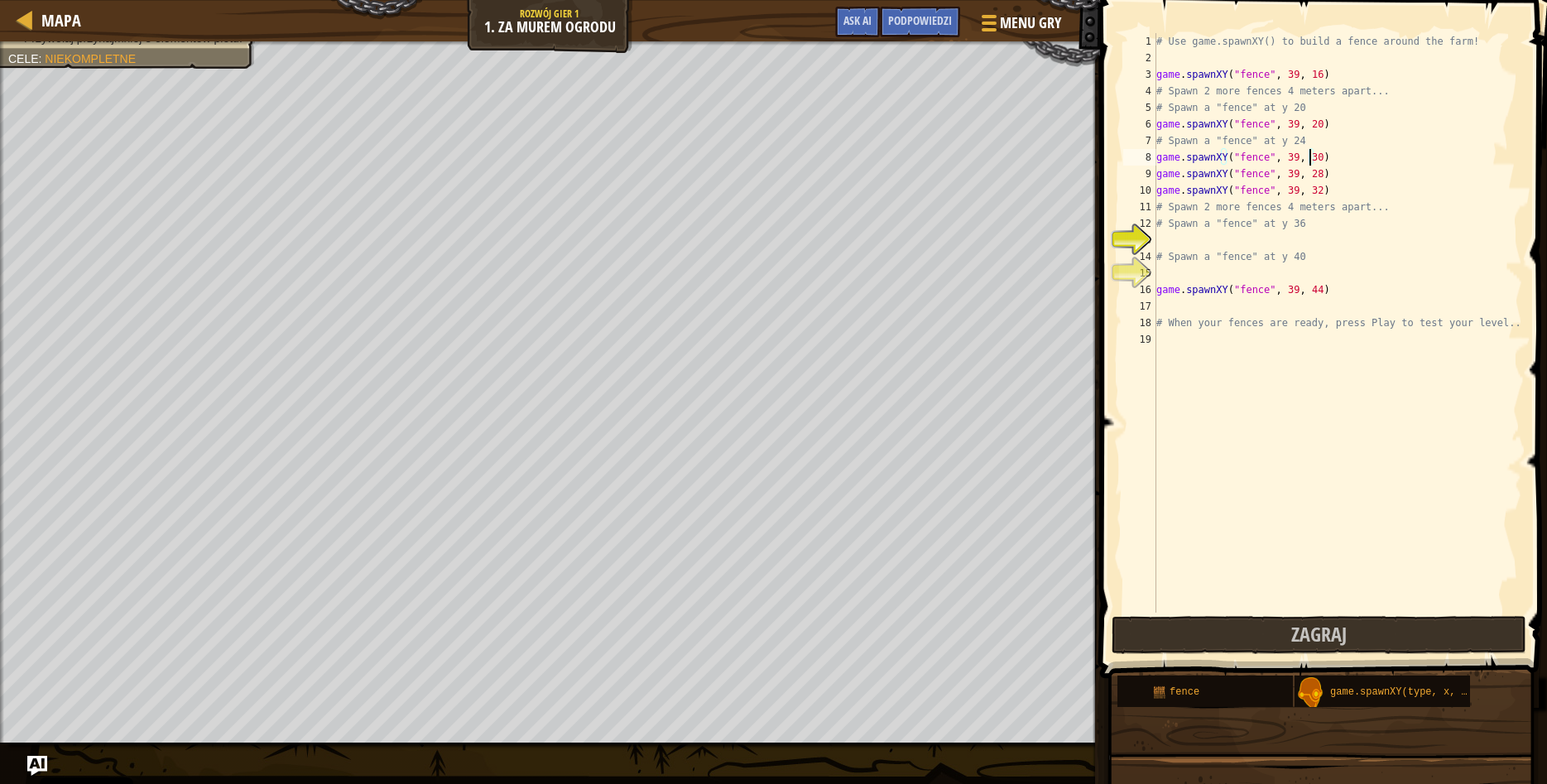
click at [1309, 156] on div "# Use game.spawnXY() to build a fence around the farm! game . spawnXY ( "fence"…" at bounding box center [1337, 339] width 370 height 612
drag, startPoint x: 1524, startPoint y: 308, endPoint x: 1543, endPoint y: 325, distance: 25.5
click at [1543, 325] on span at bounding box center [1325, 315] width 460 height 727
click at [1155, 245] on div "13" at bounding box center [1139, 240] width 33 height 16
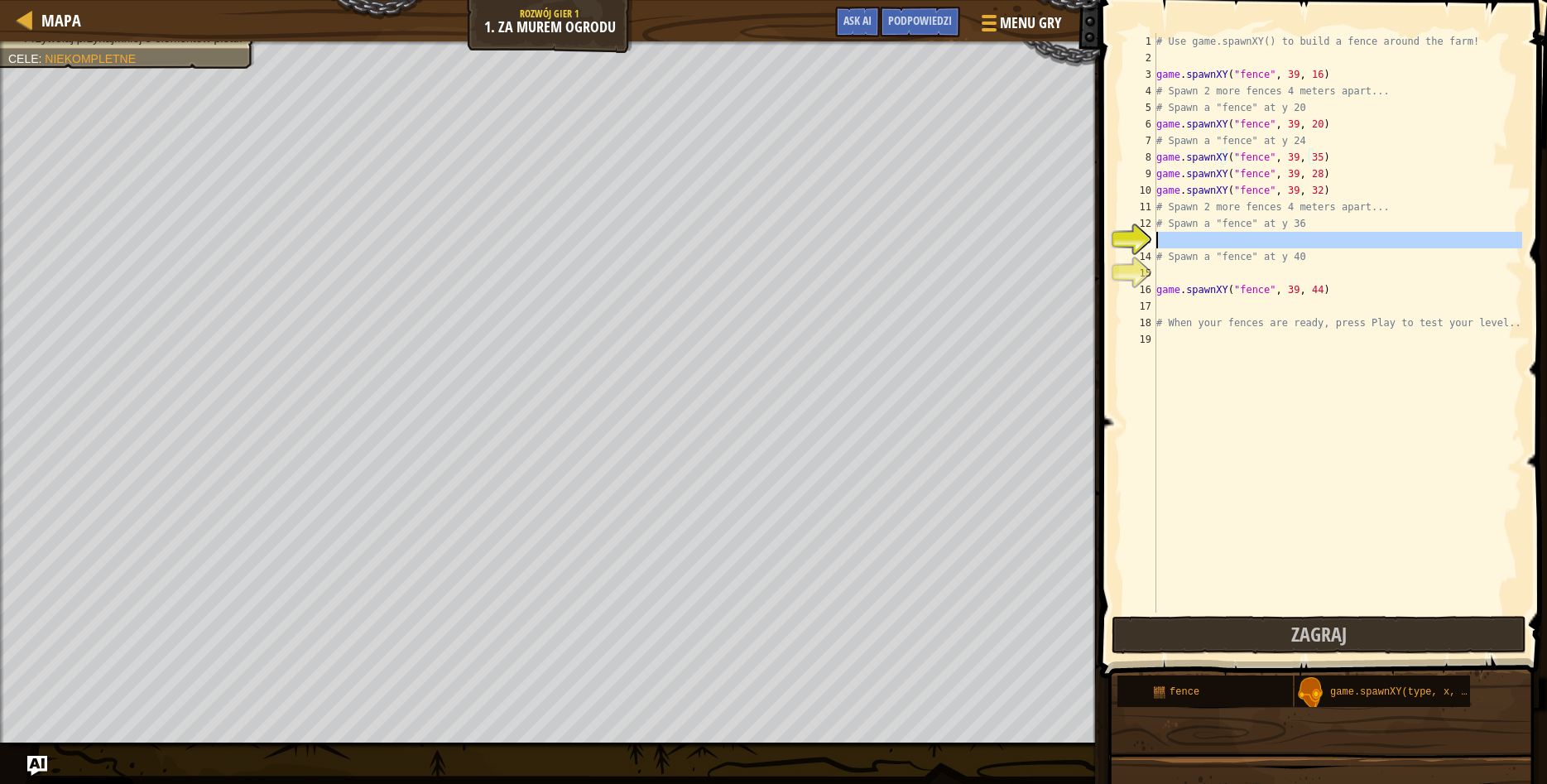
type textarea "# Spawn a "fence" at y 40"
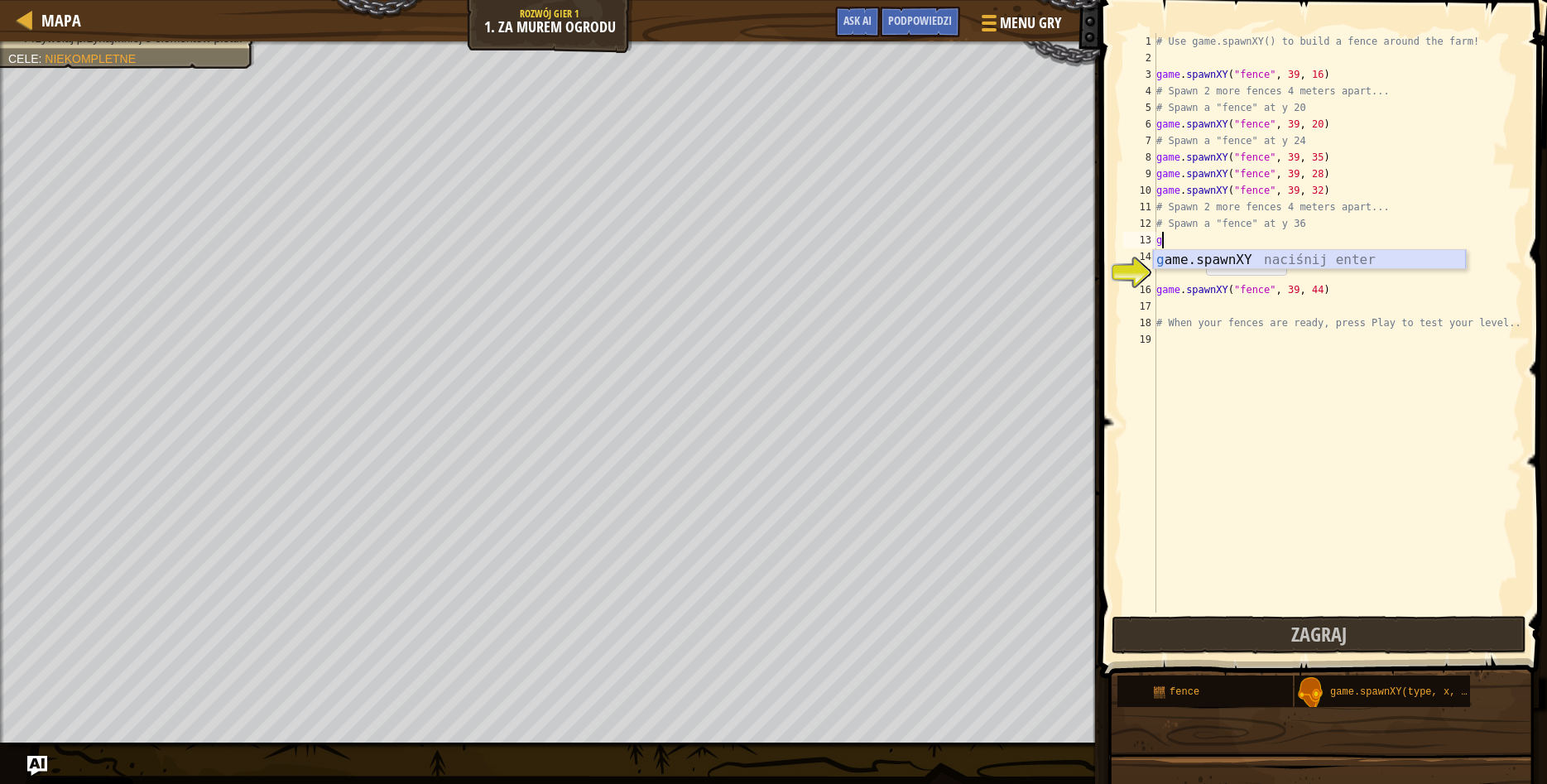
click at [1199, 261] on div "g ame.spawnXY naciśnij enter" at bounding box center [1309, 279] width 313 height 59
click at [1311, 241] on div "# Use game.spawnXY() to build a fence around the farm! game . spawnXY ( "fence"…" at bounding box center [1337, 339] width 370 height 612
type textarea "game.spawnXY("fence", 39, 36)"
click at [1165, 267] on div "# Use game.spawnXY() to build a fence around the farm! game . spawnXY ( "fence"…" at bounding box center [1337, 339] width 370 height 612
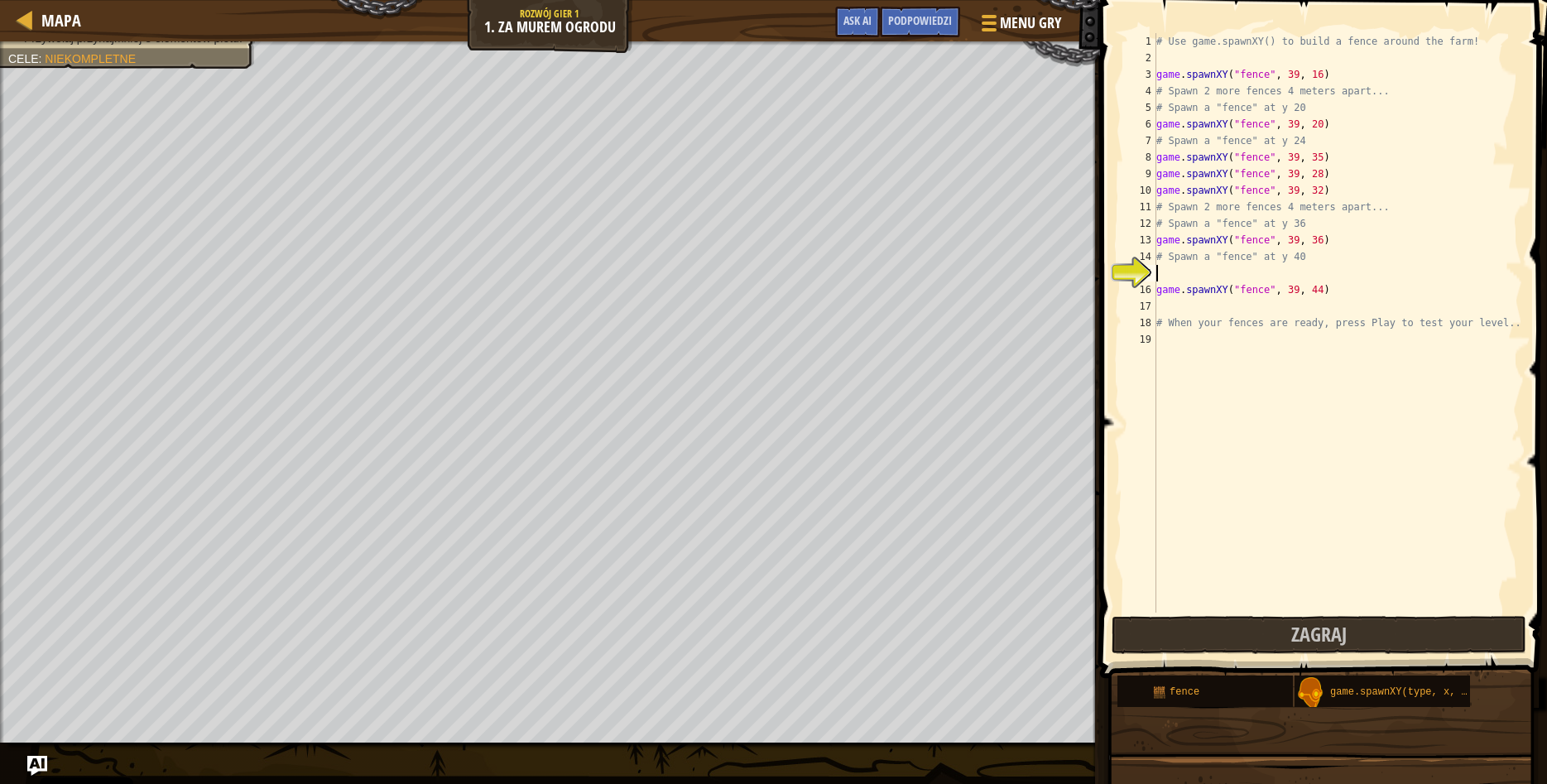
scroll to position [8, 0]
click at [1183, 296] on div "g ame.spawnXY naciśnij enter" at bounding box center [1309, 313] width 313 height 59
click at [1147, 111] on div "5" at bounding box center [1139, 107] width 33 height 16
click at [1161, 111] on div "# Use game.spawnXY() to build a fence around the farm! game . spawnXY ( "fence"…" at bounding box center [1337, 339] width 370 height 612
drag, startPoint x: 1285, startPoint y: 272, endPoint x: 1289, endPoint y: 280, distance: 8.9
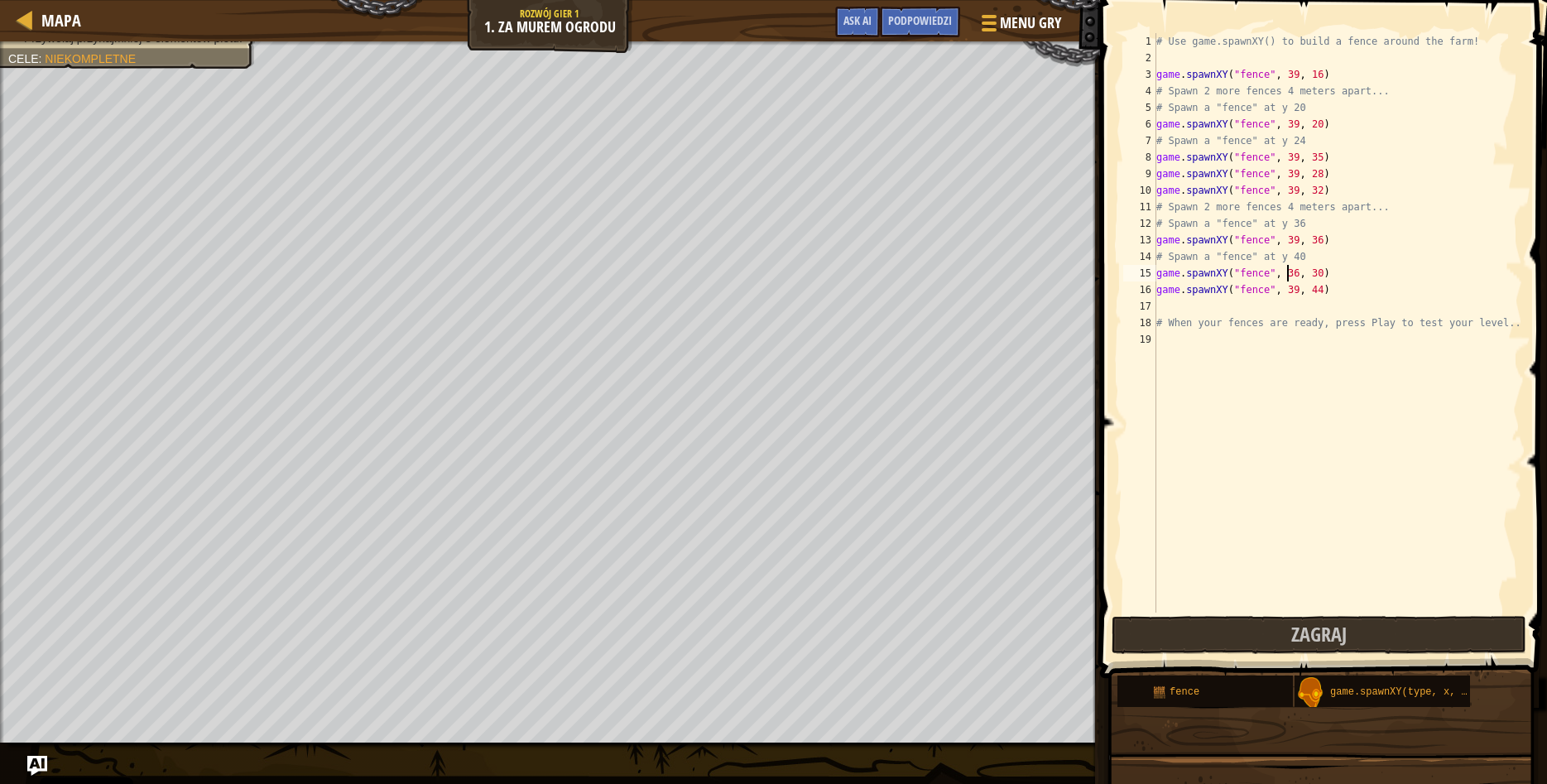
click at [1289, 280] on div "# Use game.spawnXY() to build a fence around the farm! game . spawnXY ( "fence"…" at bounding box center [1337, 339] width 370 height 612
click at [1307, 274] on div "# Use game.spawnXY() to build a fence around the farm! game . spawnXY ( "fence"…" at bounding box center [1337, 339] width 370 height 612
click at [1305, 276] on div "# Use game.spawnXY() to build a fence around the farm! game . spawnXY ( "fence"…" at bounding box center [1337, 339] width 370 height 612
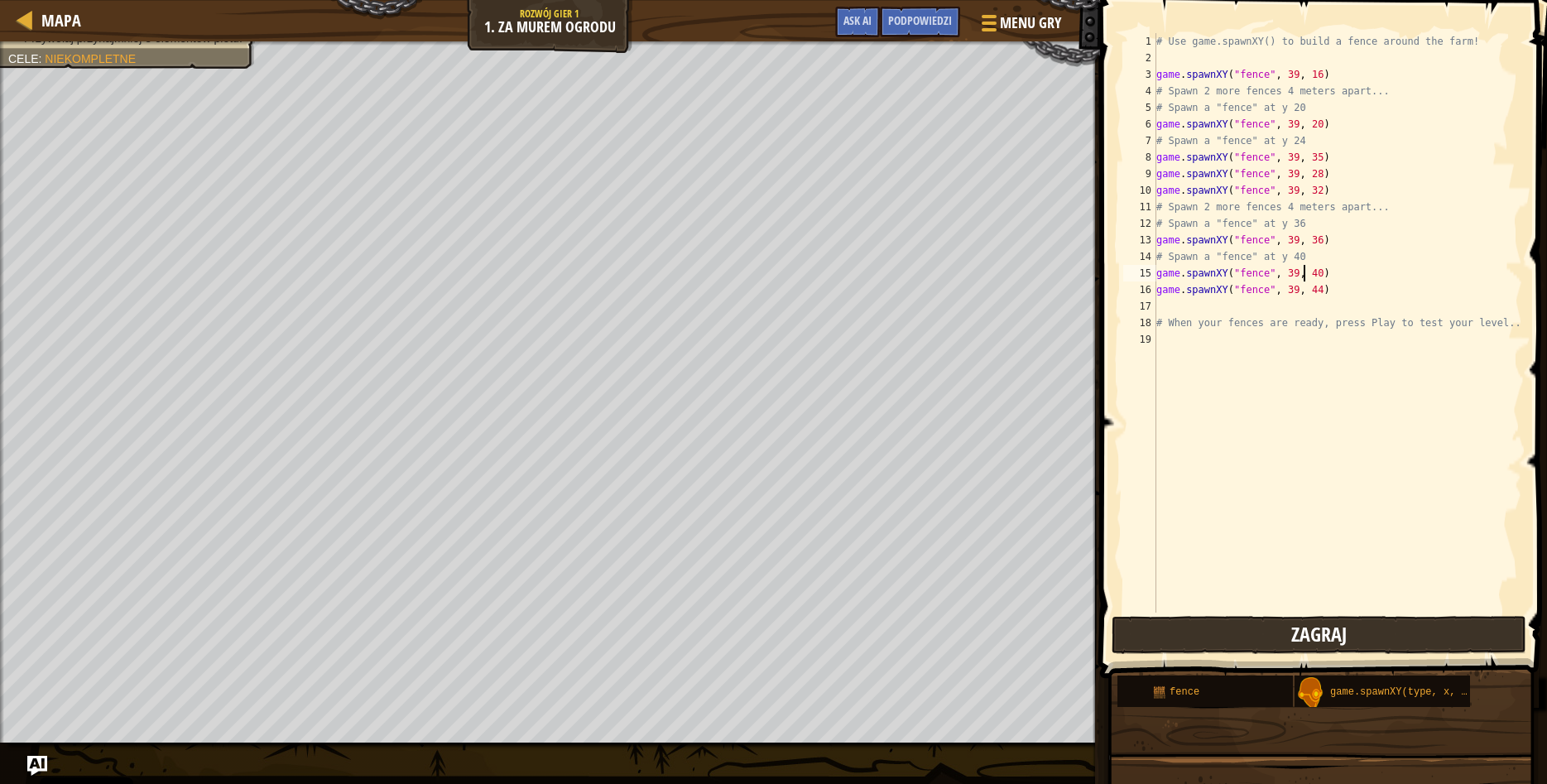
type textarea "game.spawnXY("fence", 39, 40)"
click at [1369, 632] on button "Zagraj" at bounding box center [1319, 635] width 415 height 38
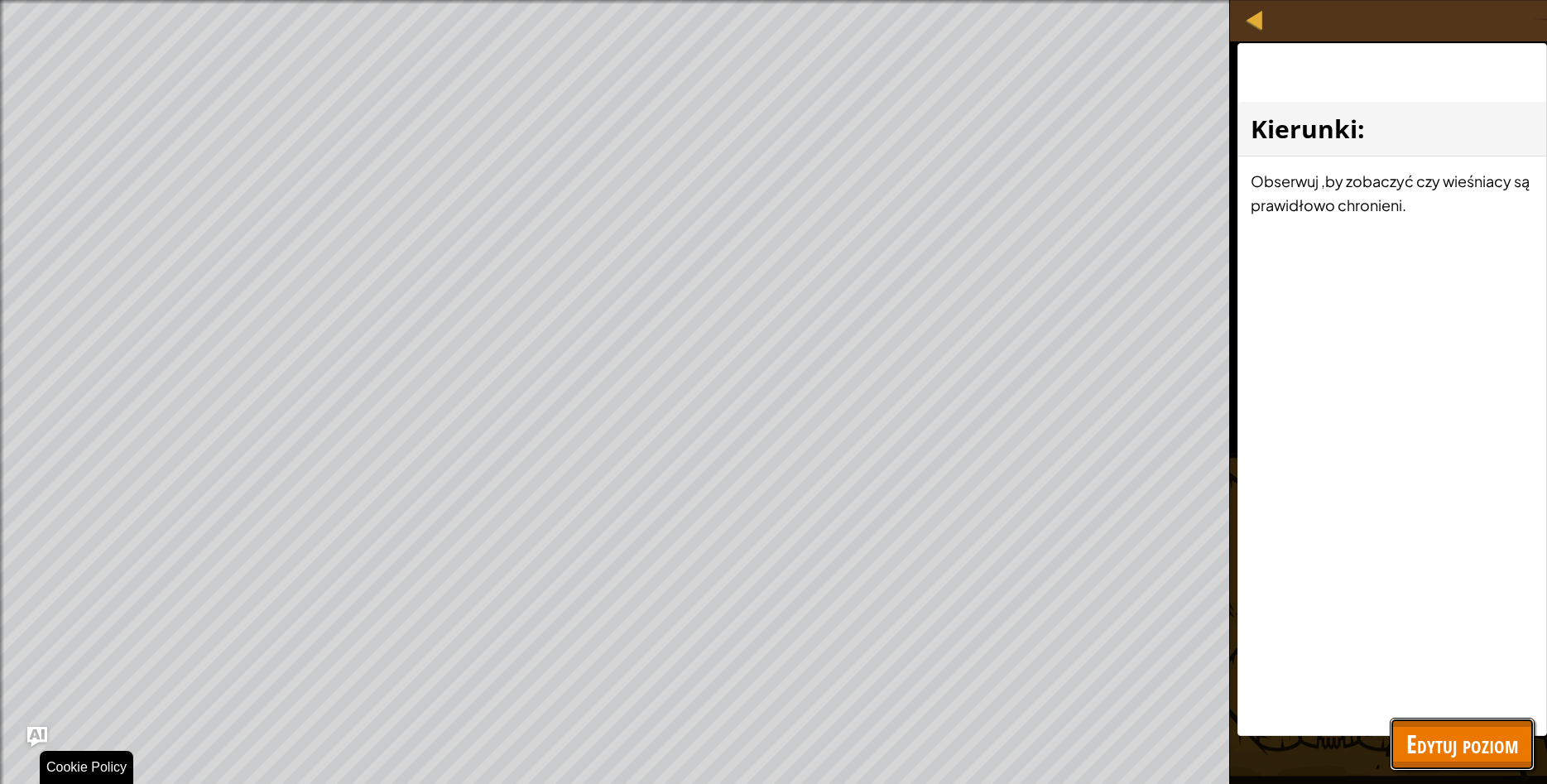
click at [1486, 756] on span "Edytuj poziom" at bounding box center [1463, 744] width 112 height 34
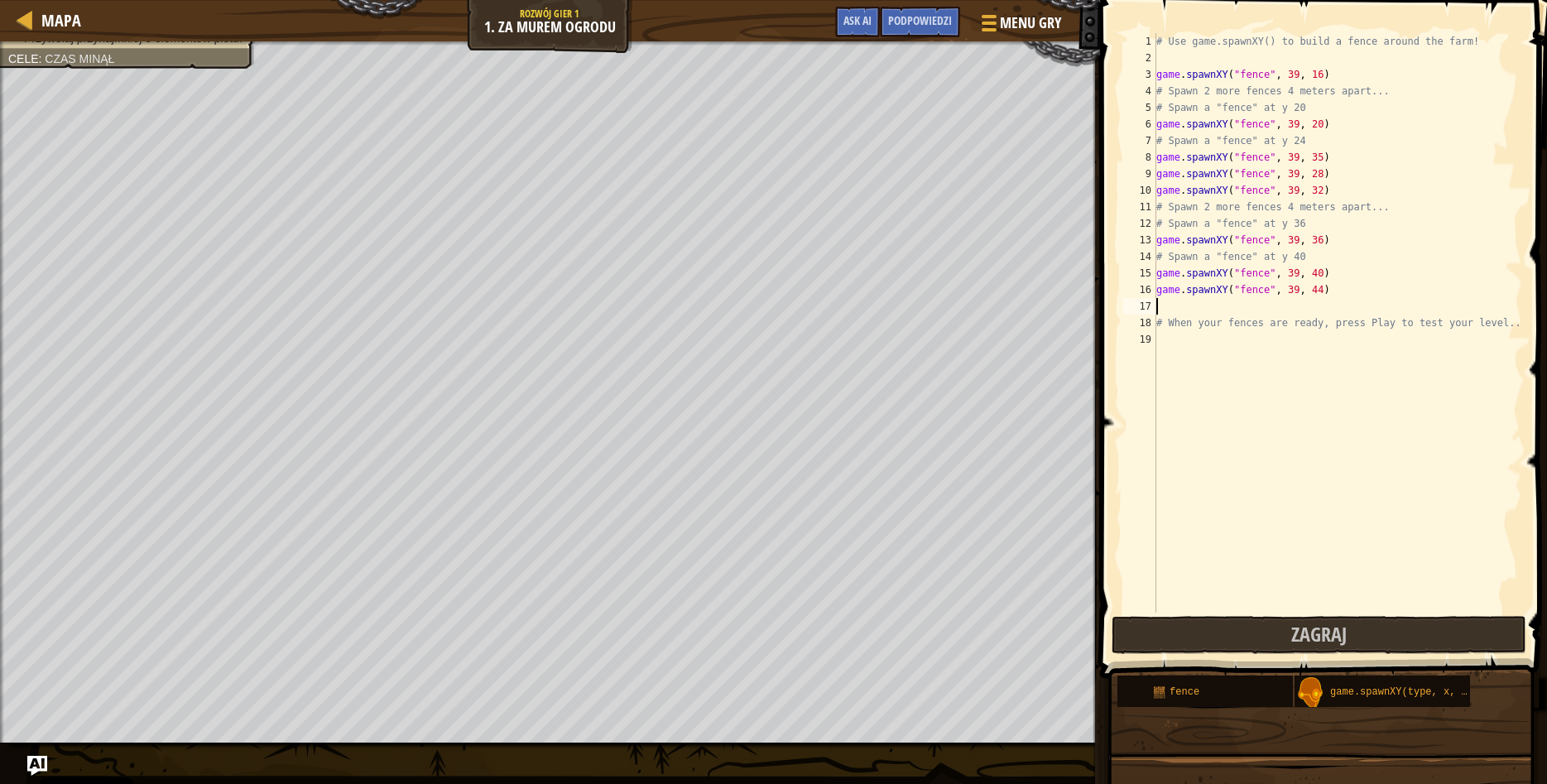
click at [1160, 305] on div "# Use game.spawnXY() to build a fence around the farm! game . spawnXY ( "fence"…" at bounding box center [1337, 339] width 370 height 612
click at [1234, 327] on div "g ame.spawnXY naciśnij enter" at bounding box center [1309, 346] width 313 height 59
click at [1284, 308] on div "# Use game.spawnXY() to build a fence around the farm! game . spawnXY ( "fence"…" at bounding box center [1337, 339] width 370 height 612
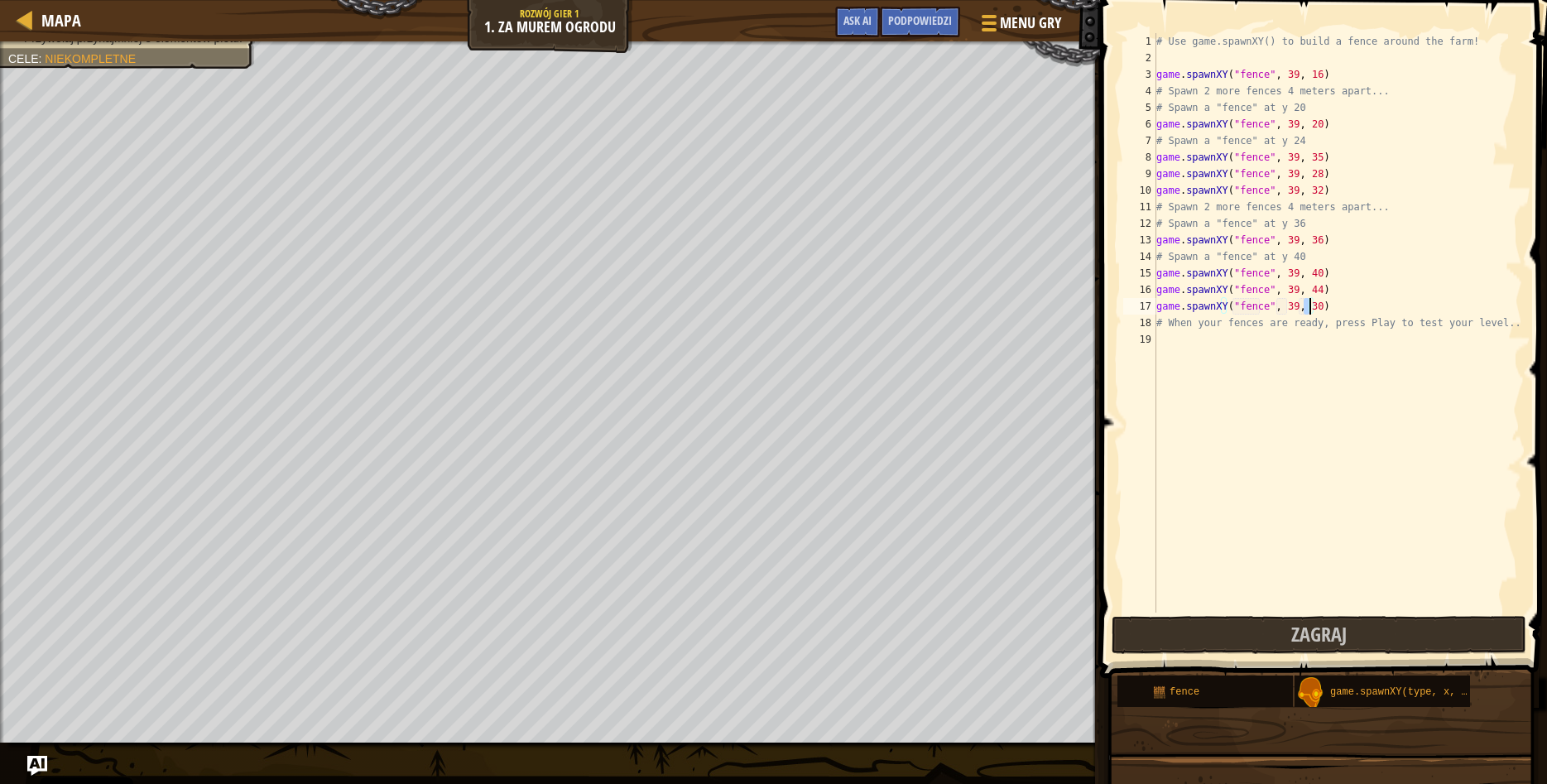
drag, startPoint x: 1301, startPoint y: 308, endPoint x: 1312, endPoint y: 308, distance: 11.0
click at [1312, 308] on div "# Use game.spawnXY() to build a fence around the farm! game . spawnXY ( "fence"…" at bounding box center [1337, 339] width 370 height 612
type textarea "game.spawnXY("fence", 39, 25)"
click at [1287, 635] on button "Zagraj" at bounding box center [1319, 635] width 415 height 38
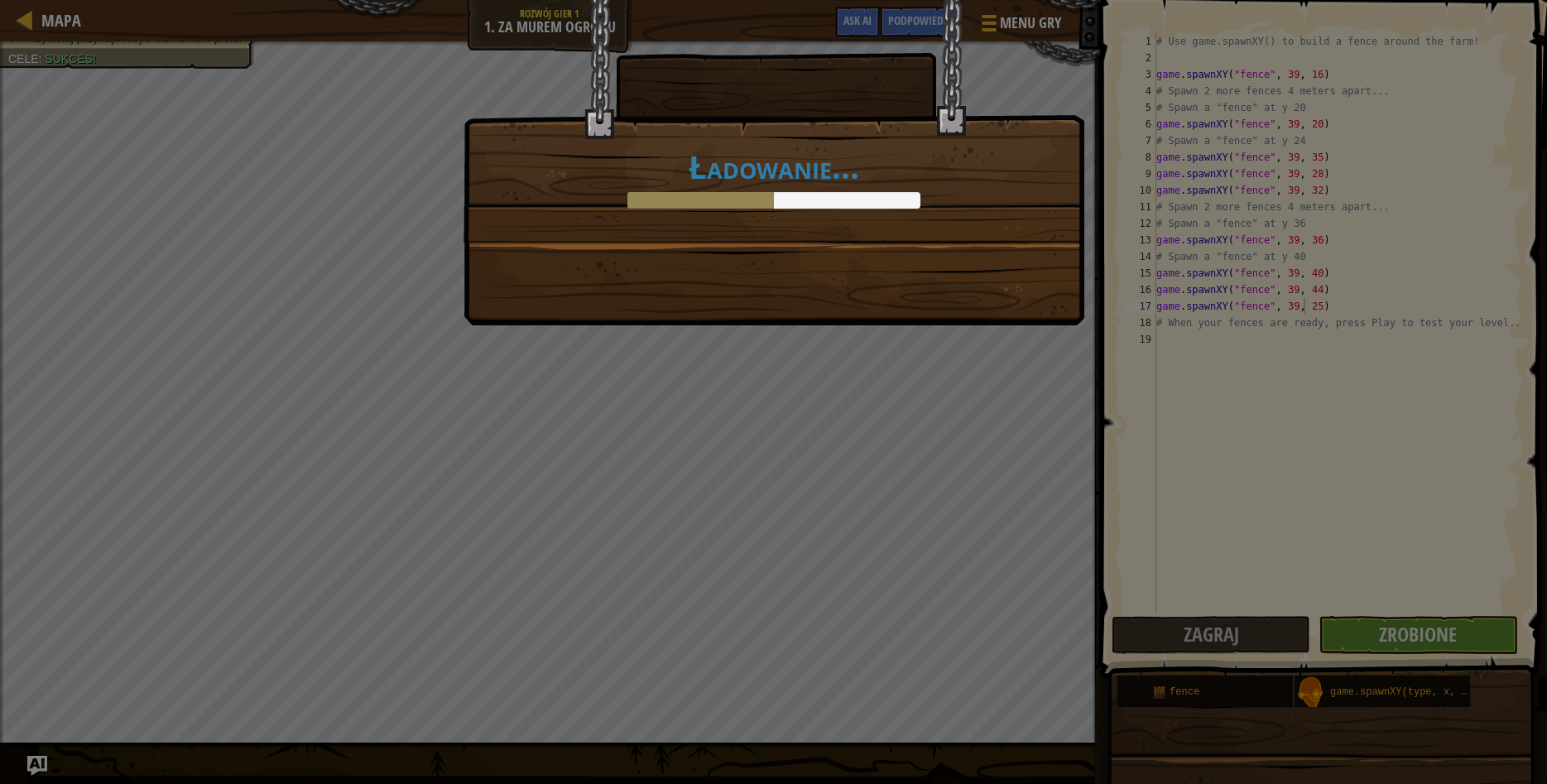
click at [1364, 638] on div "Ładowanie..." at bounding box center [773, 392] width 1547 height 784
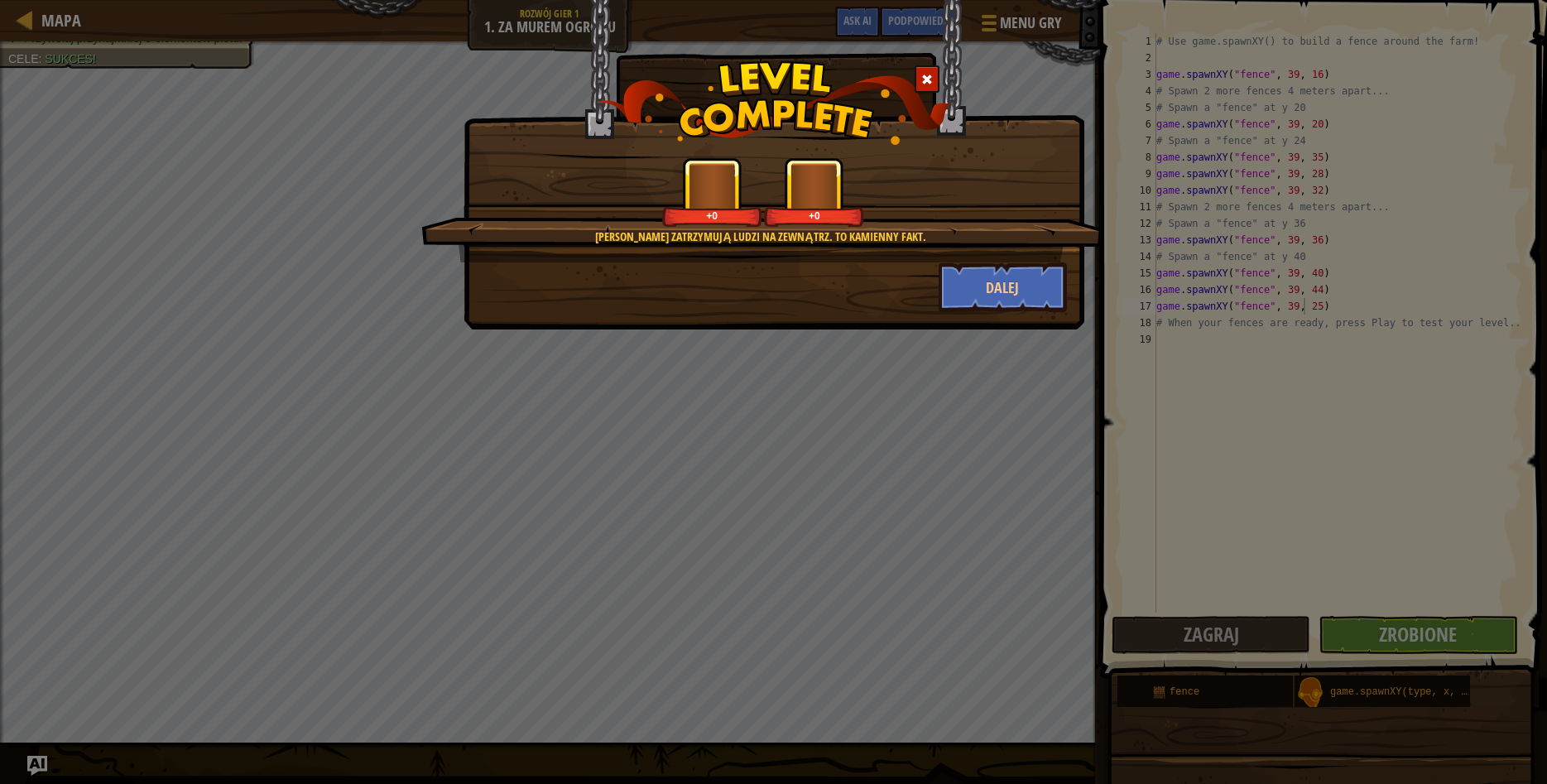
click at [1364, 638] on div "[PERSON_NAME] zatrzymują ludzi na zewnątrz. To kamienny fakt. +0 +0 Dalej" at bounding box center [773, 392] width 1547 height 784
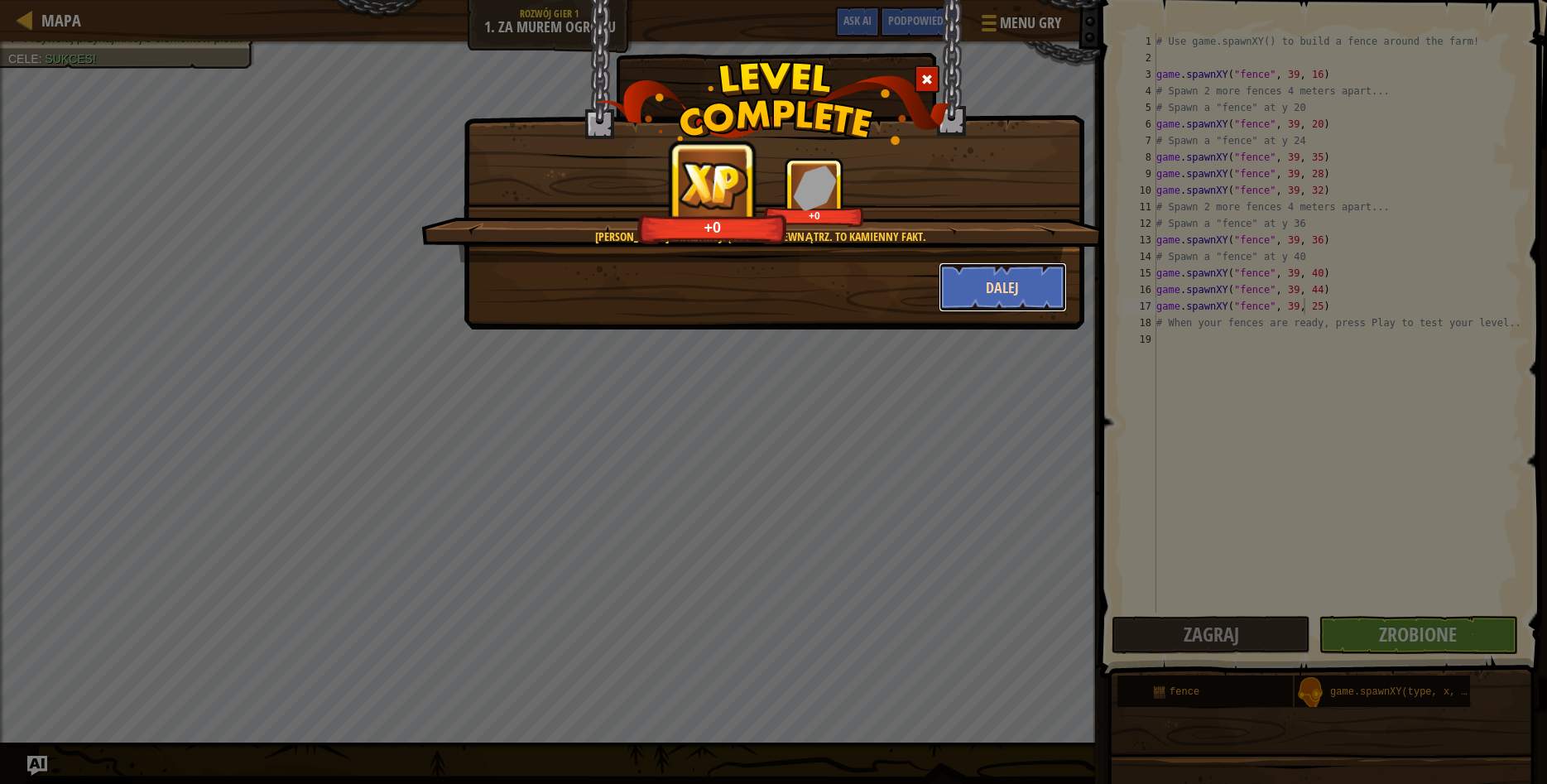
click at [1002, 303] on button "Dalej" at bounding box center [1002, 287] width 128 height 49
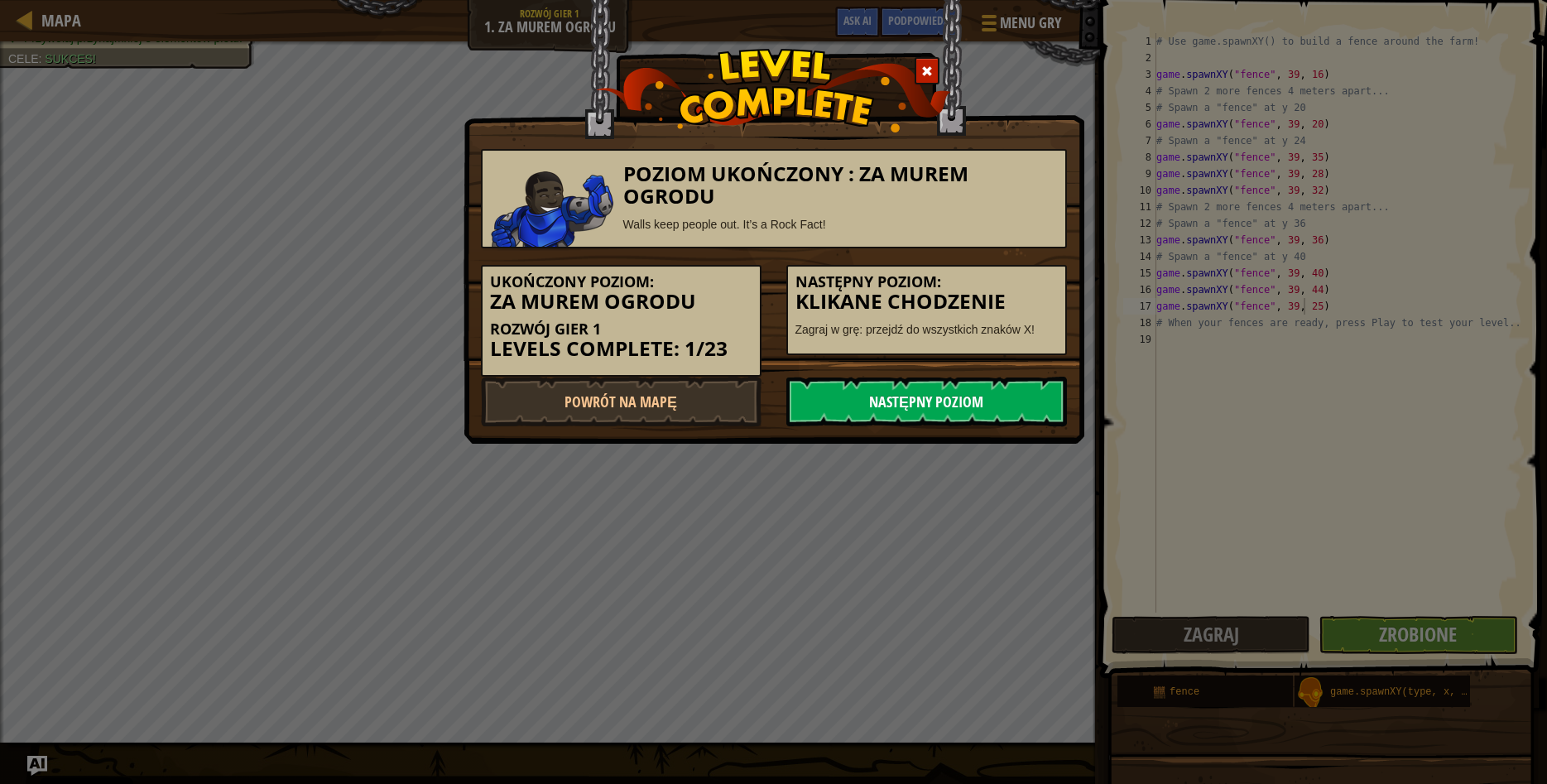
click at [959, 407] on link "Następny poziom" at bounding box center [927, 401] width 280 height 49
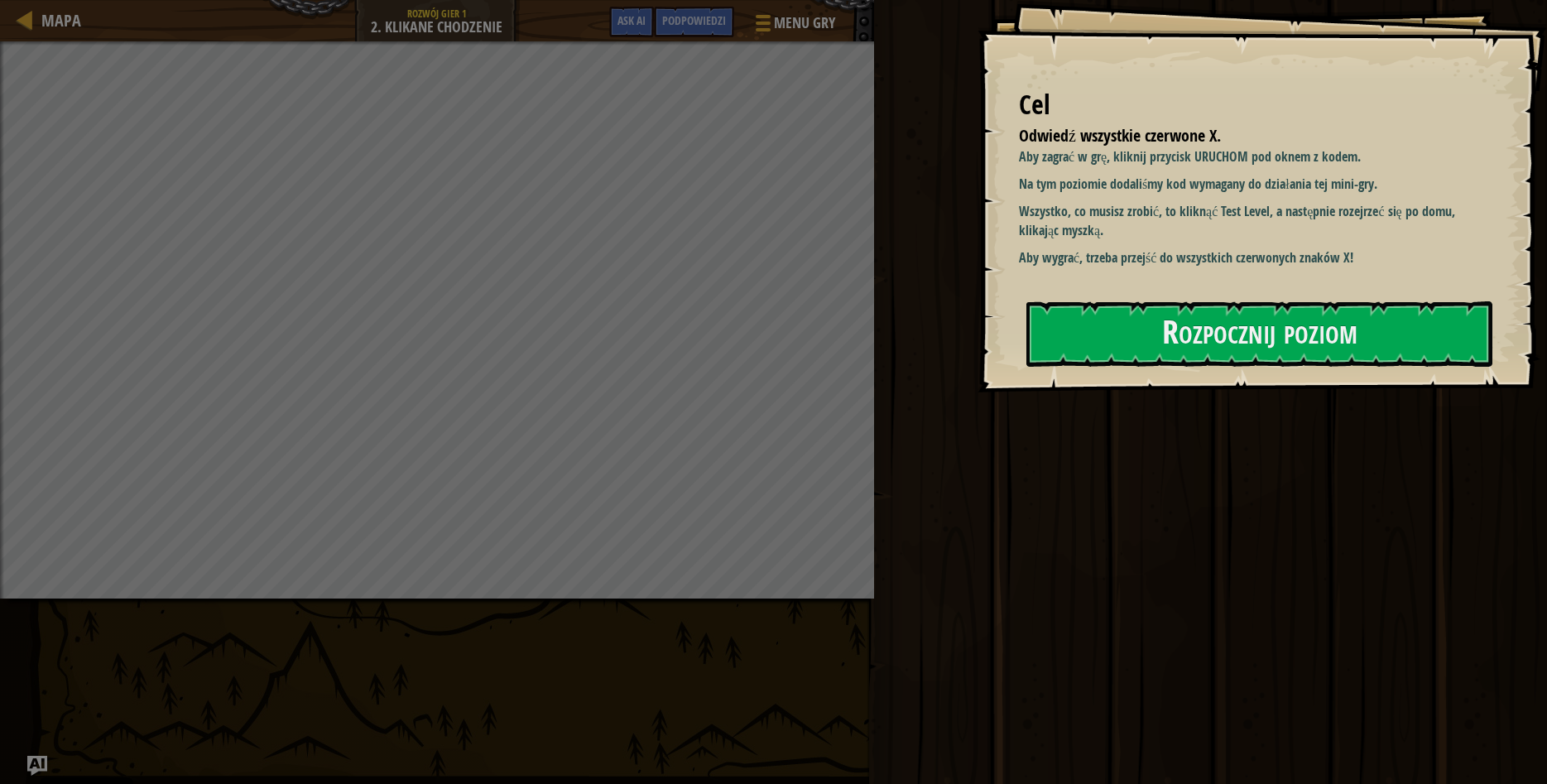
click at [1217, 393] on div at bounding box center [1259, 402] width 466 height 37
click at [1217, 410] on div at bounding box center [1259, 402] width 466 height 37
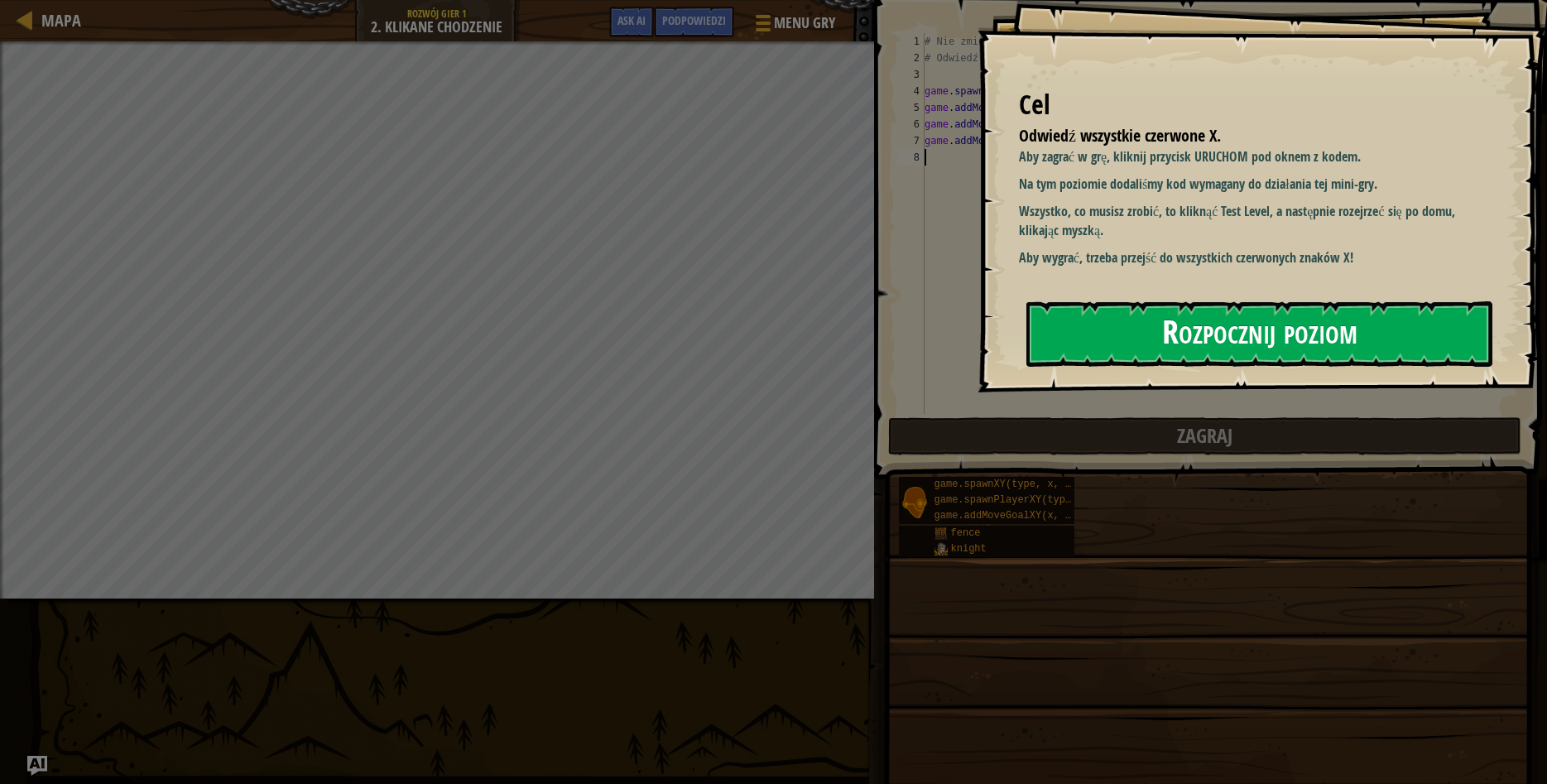
click at [1222, 322] on button "Rozpocznij poziom" at bounding box center [1259, 334] width 466 height 65
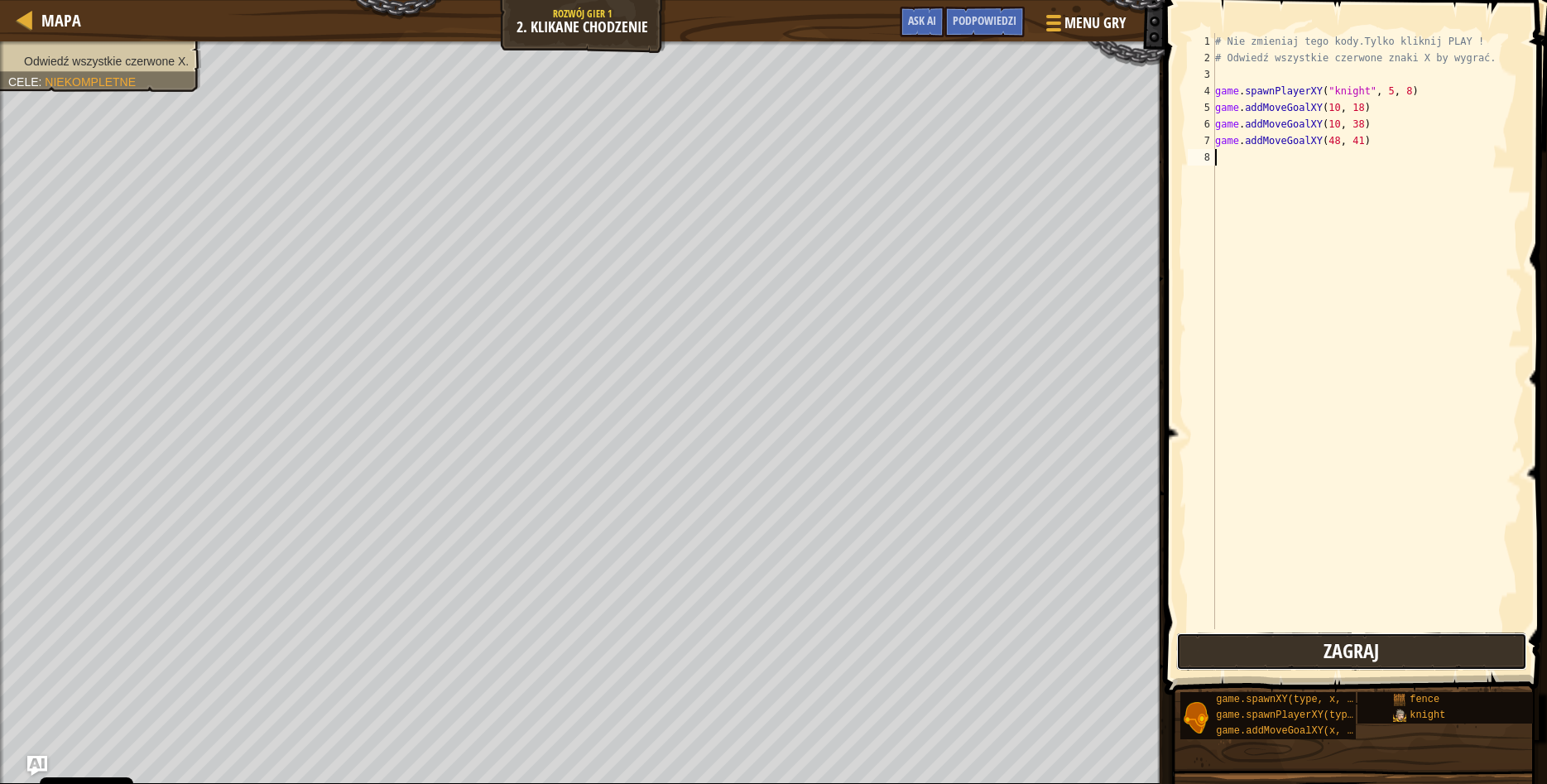
click at [1429, 652] on button "Zagraj" at bounding box center [1352, 651] width 352 height 38
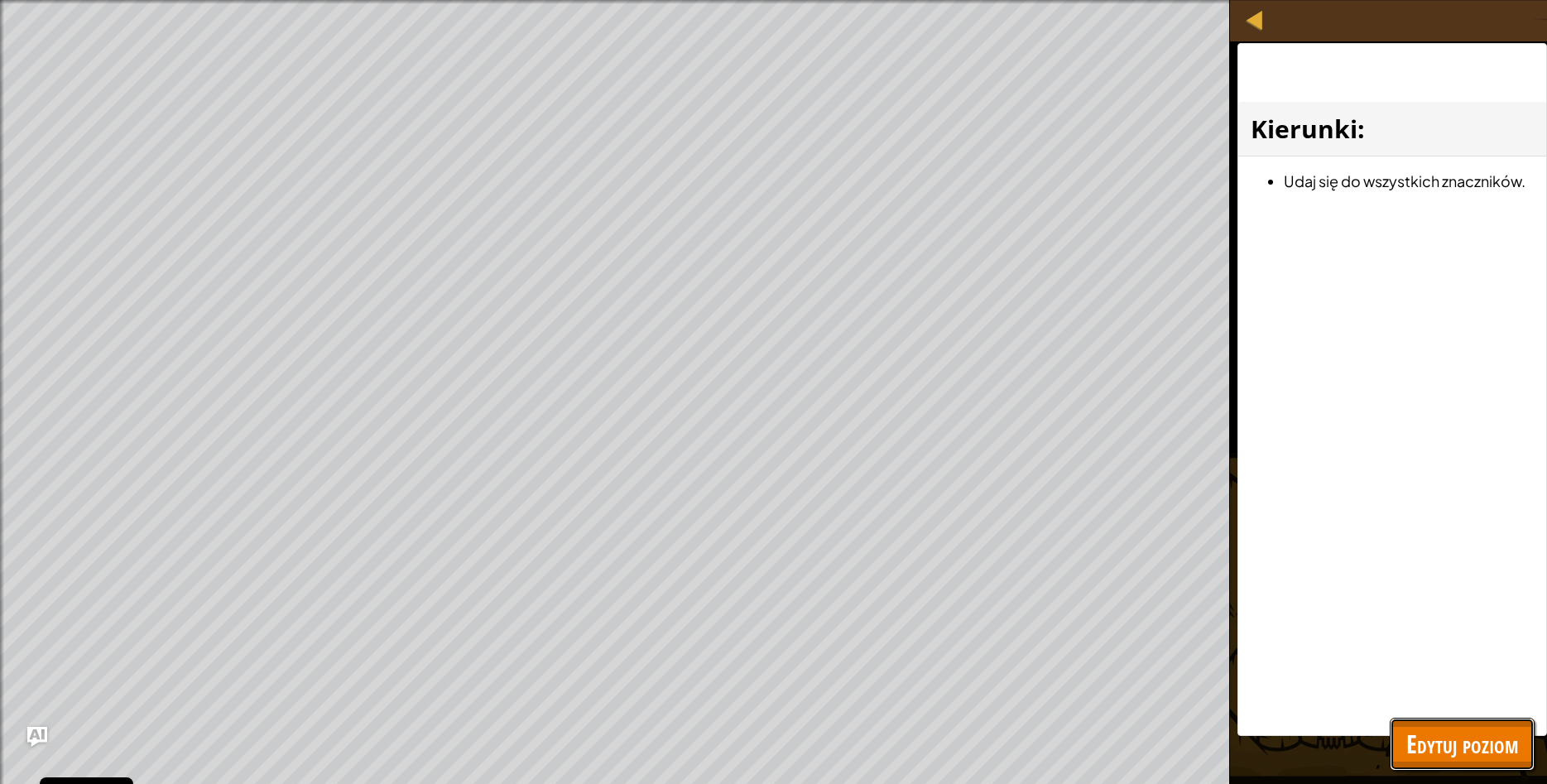
click at [1443, 745] on span "Edytuj poziom" at bounding box center [1463, 744] width 112 height 34
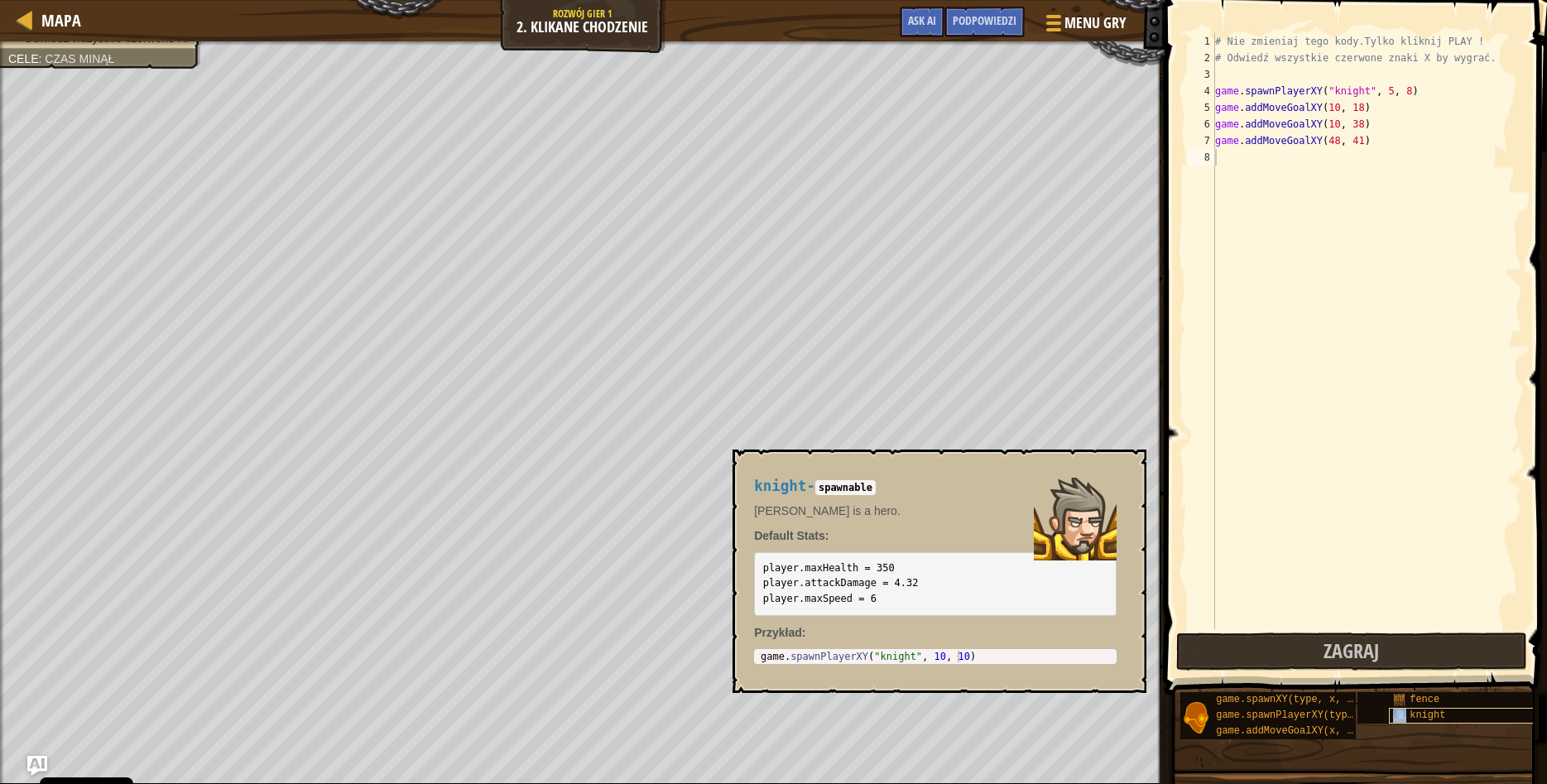
drag, startPoint x: 1432, startPoint y: 713, endPoint x: 1410, endPoint y: 728, distance: 26.6
click at [1410, 724] on div "knight" at bounding box center [1466, 715] width 155 height 16
click at [1224, 178] on div "# Nie zmieniaj tego kody.Tylko kliknij PLAY ! # Odwiedź wszystkie czerwone znak…" at bounding box center [1367, 347] width 310 height 629
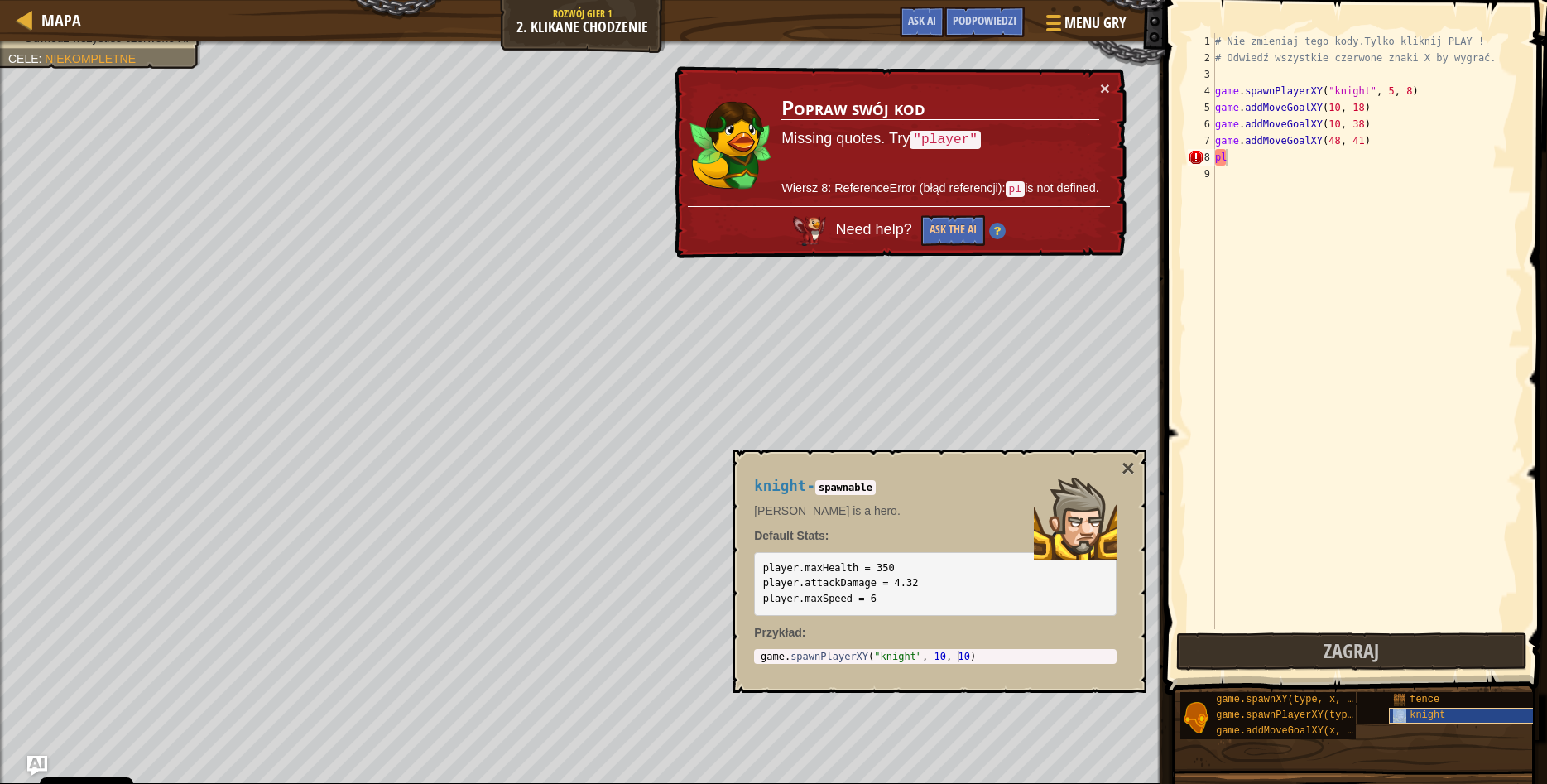
click at [1430, 712] on span "knight" at bounding box center [1428, 715] width 36 height 12
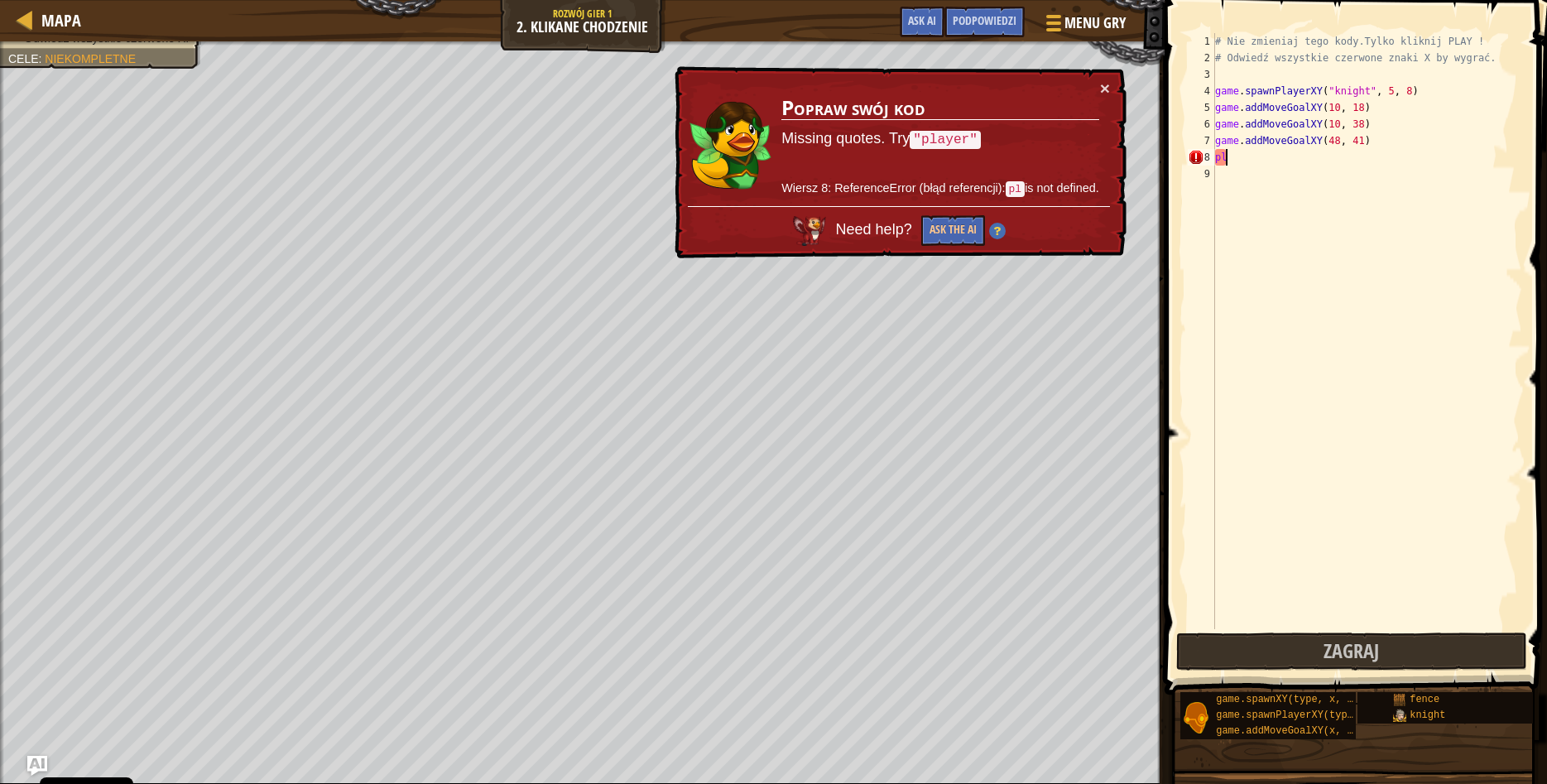
type textarea "p"
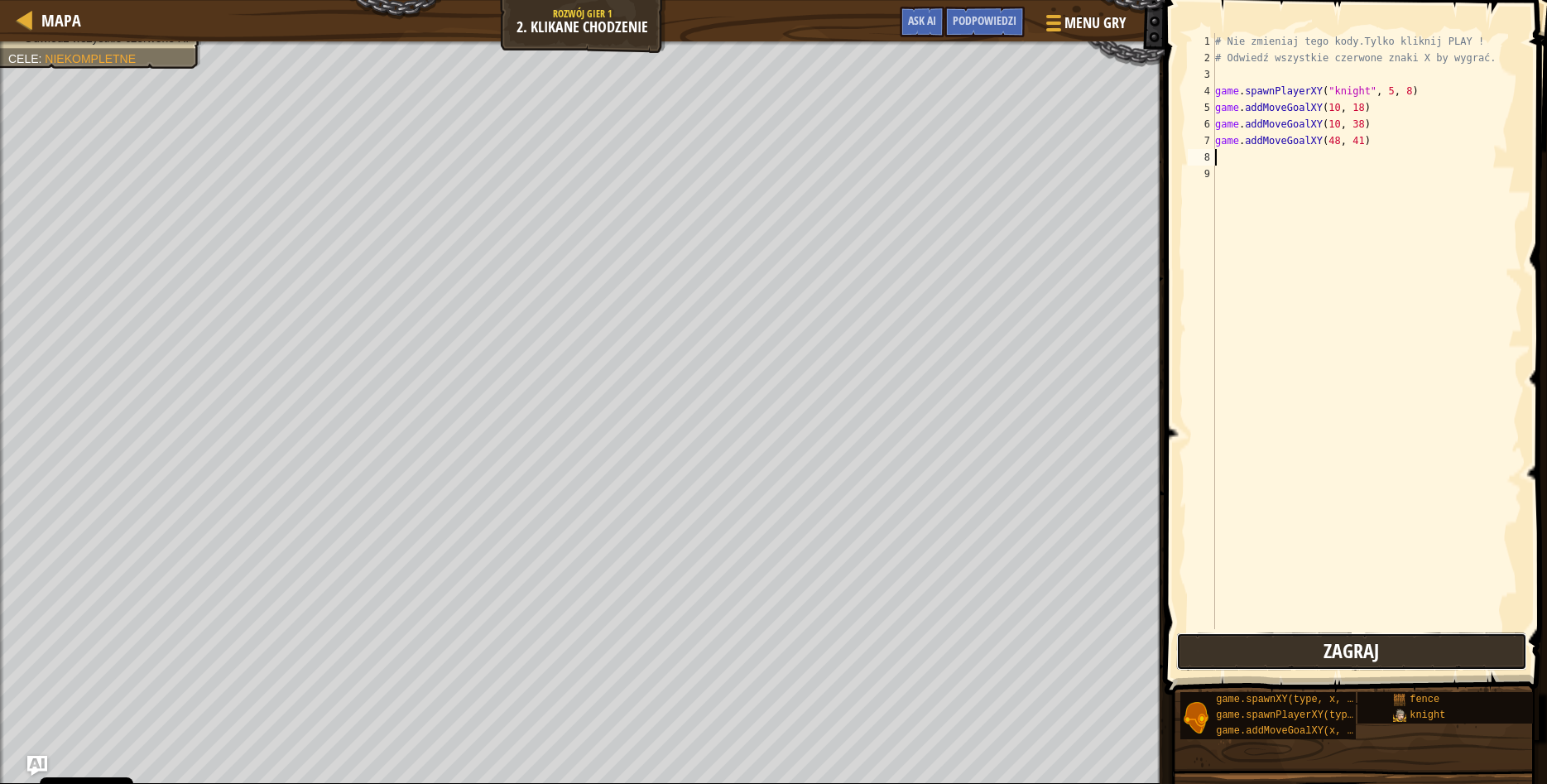
click at [1328, 640] on span "Zagraj" at bounding box center [1351, 650] width 55 height 26
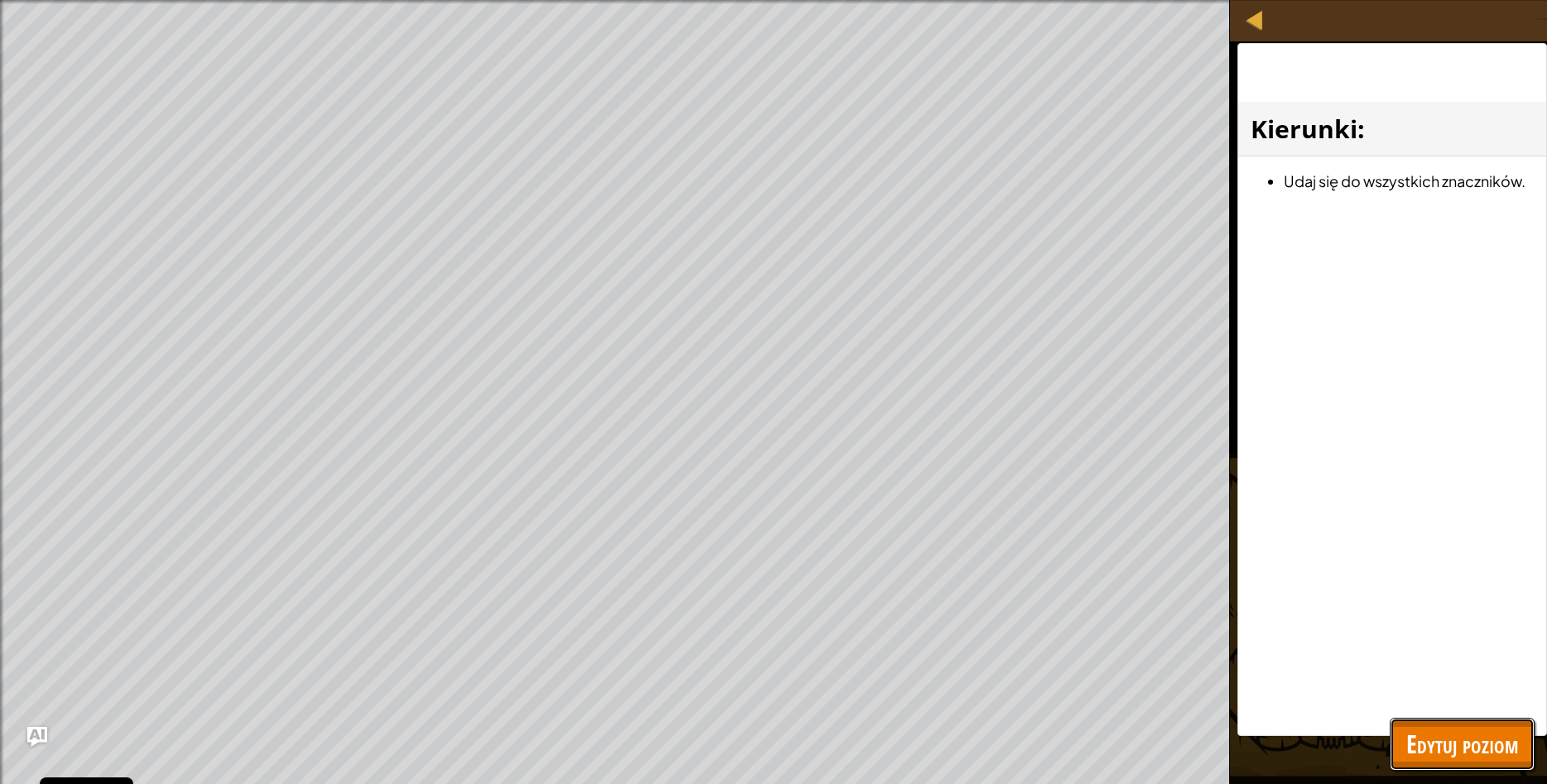
click at [1441, 744] on span "Edytuj poziom" at bounding box center [1463, 744] width 112 height 34
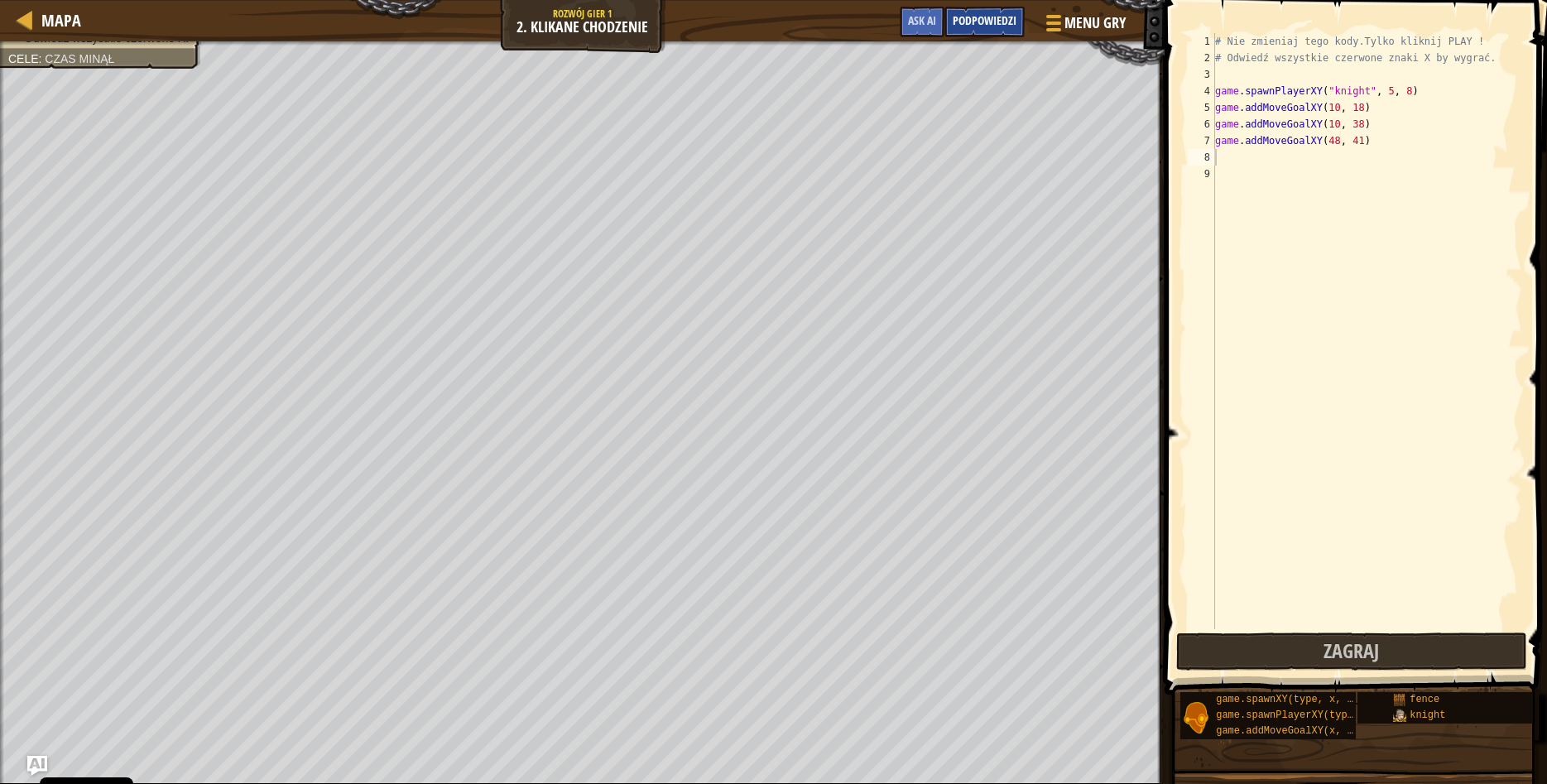
click at [976, 14] on div "Podpowiedzi" at bounding box center [985, 22] width 81 height 31
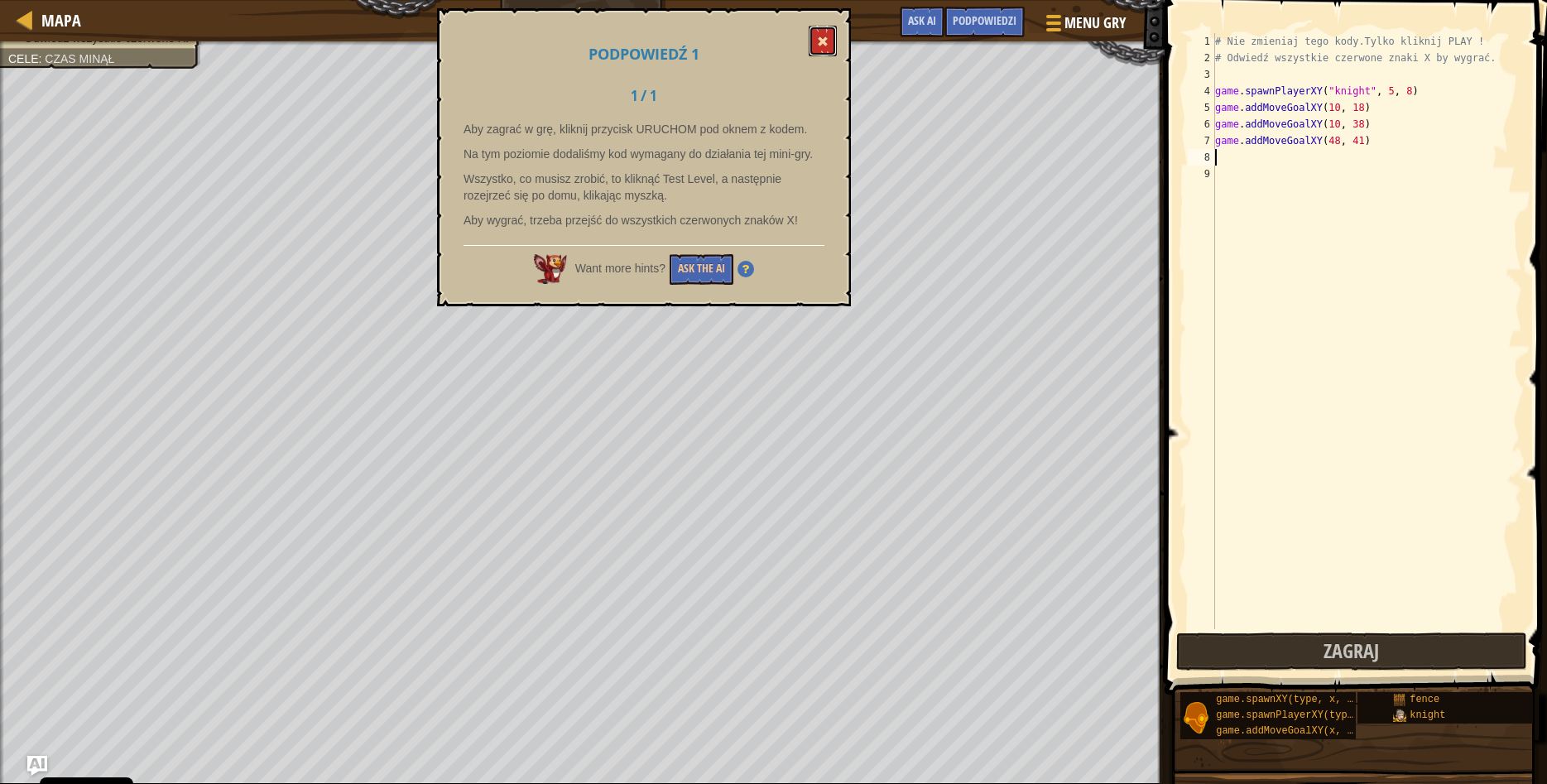
click at [825, 46] on span at bounding box center [823, 42] width 12 height 12
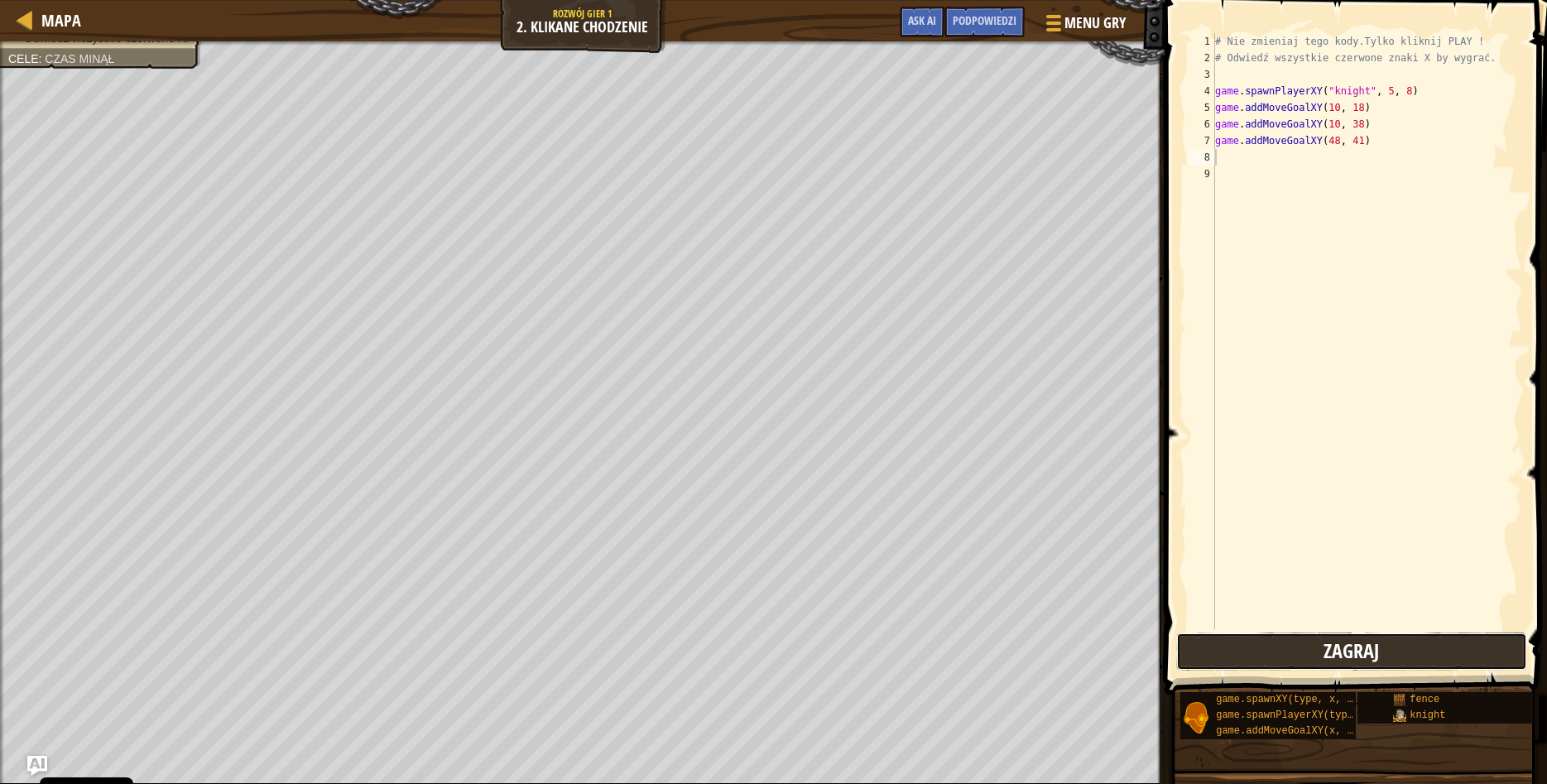
click at [1362, 659] on span "Zagraj" at bounding box center [1351, 650] width 55 height 26
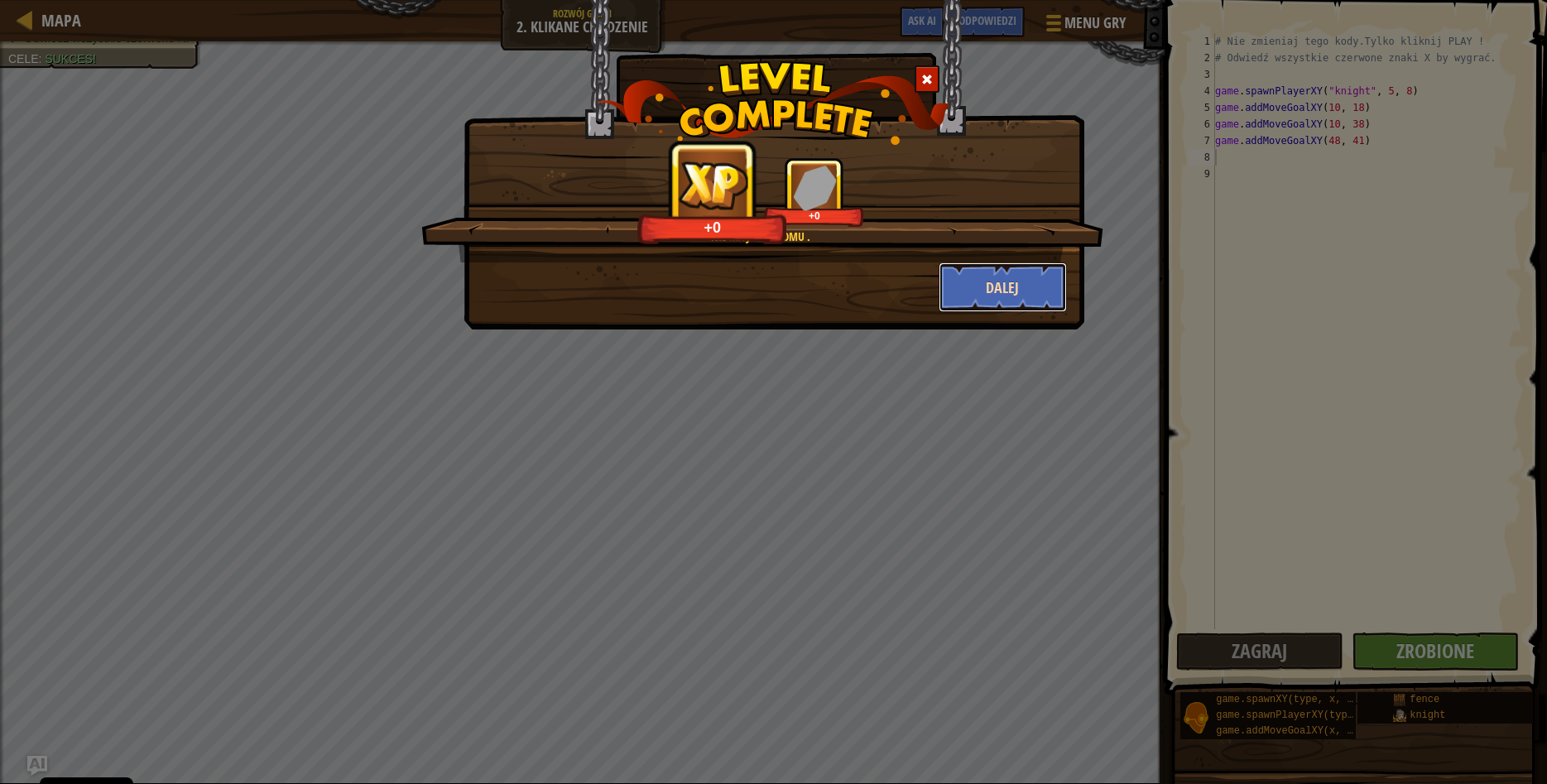
click at [991, 302] on button "Dalej" at bounding box center [1002, 287] width 128 height 49
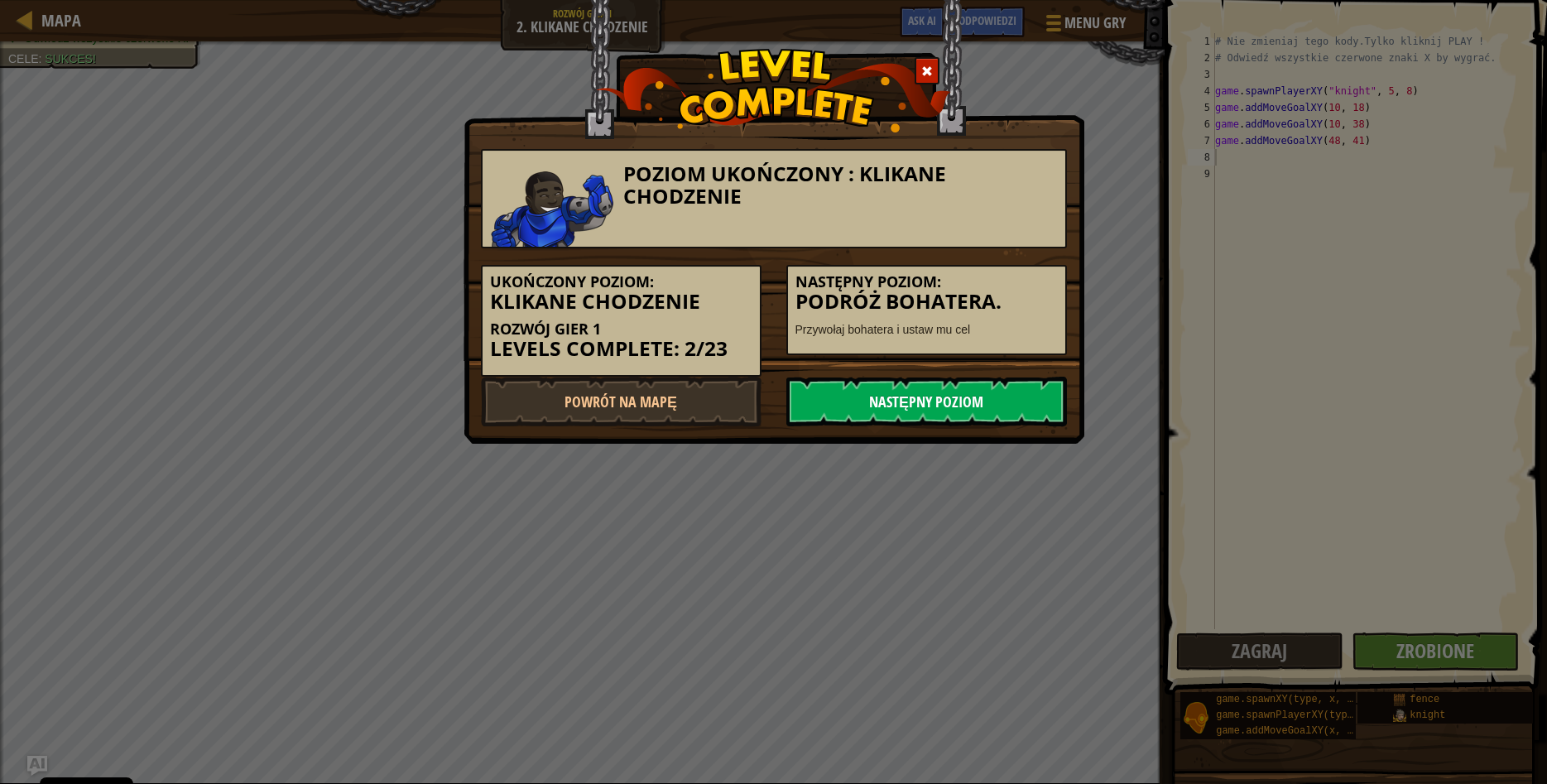
click at [926, 389] on link "Następny poziom" at bounding box center [927, 401] width 280 height 49
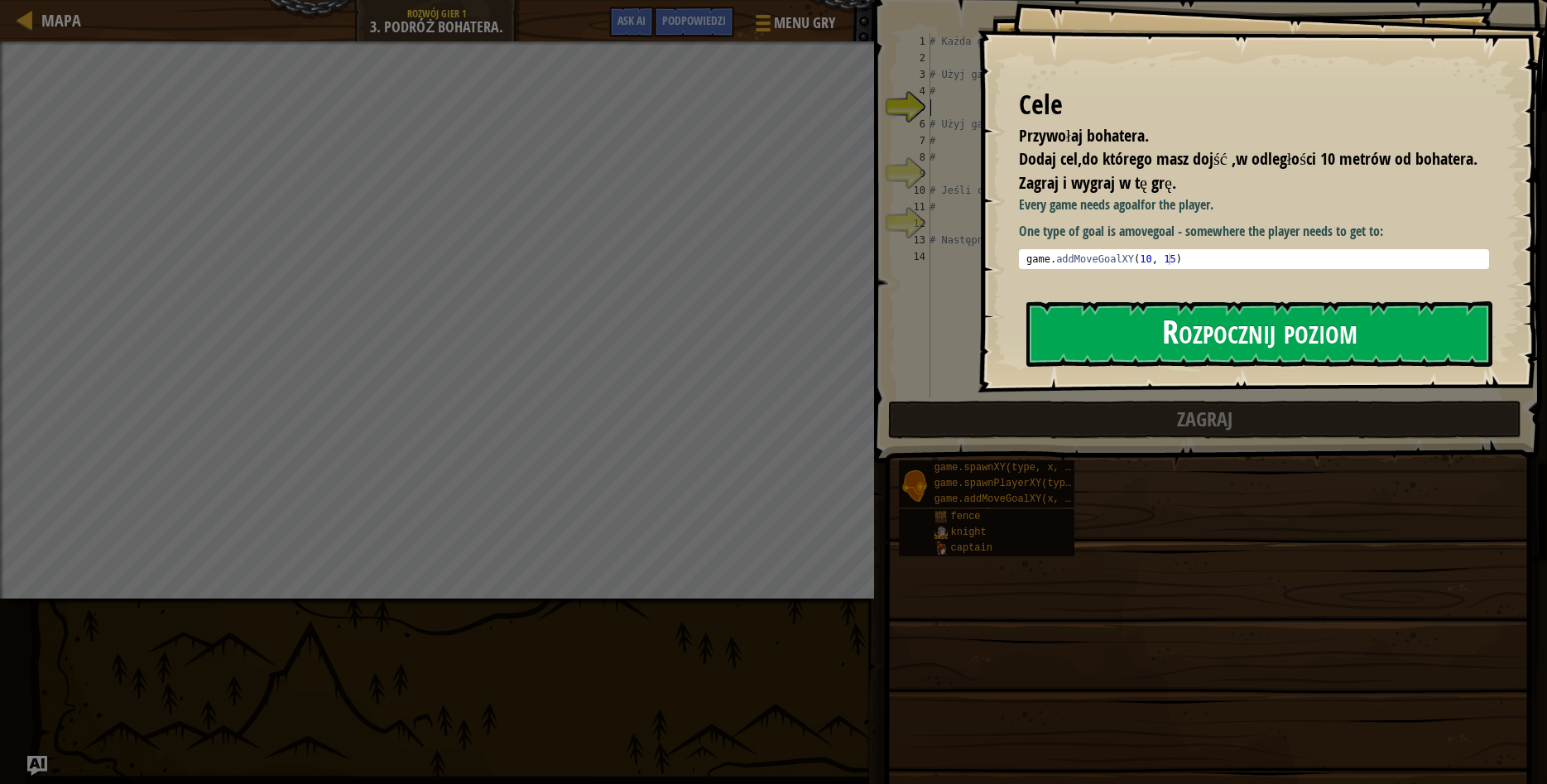
click at [1071, 332] on button "Rozpocznij poziom" at bounding box center [1259, 334] width 466 height 65
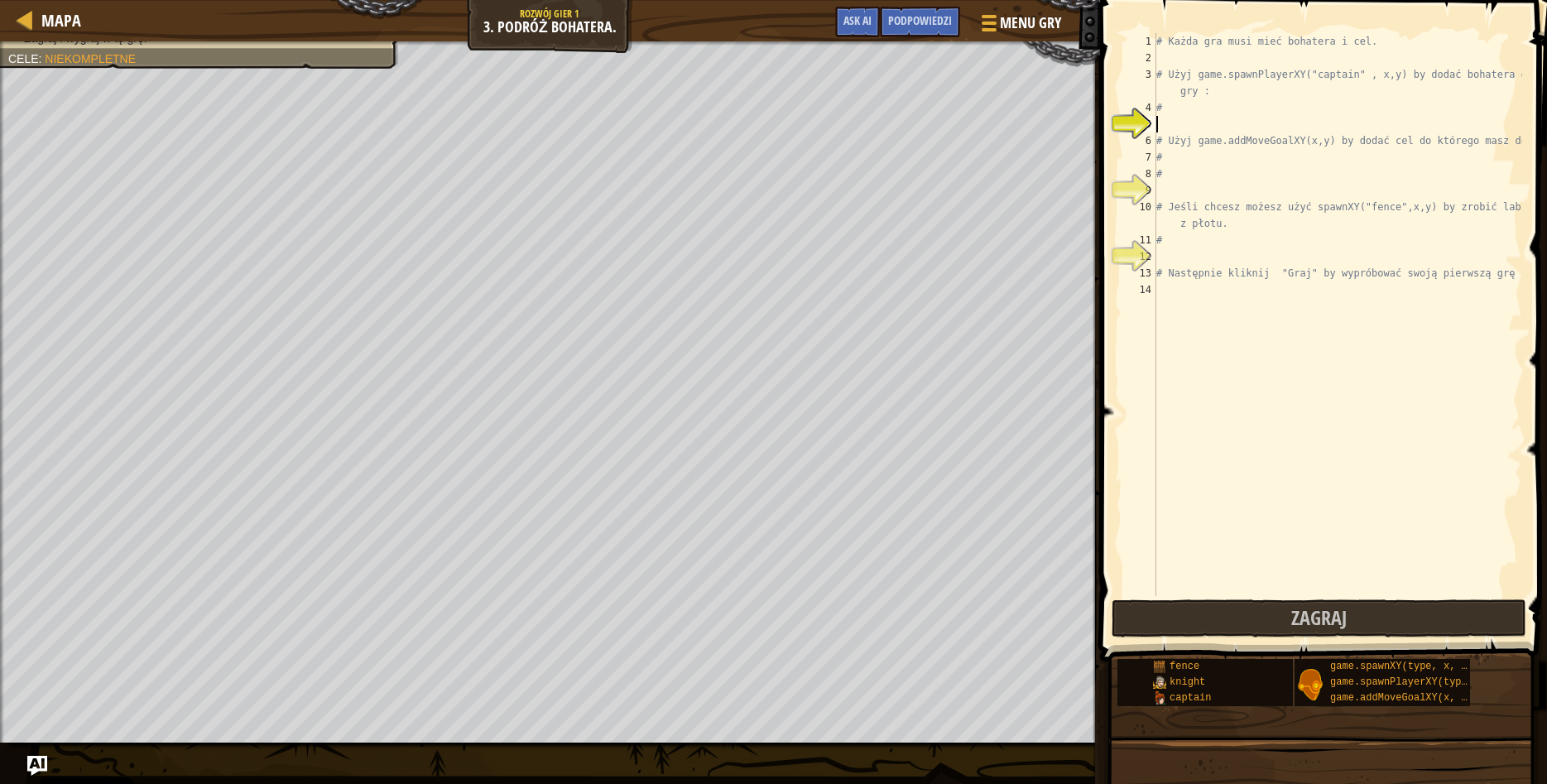
scroll to position [8, 0]
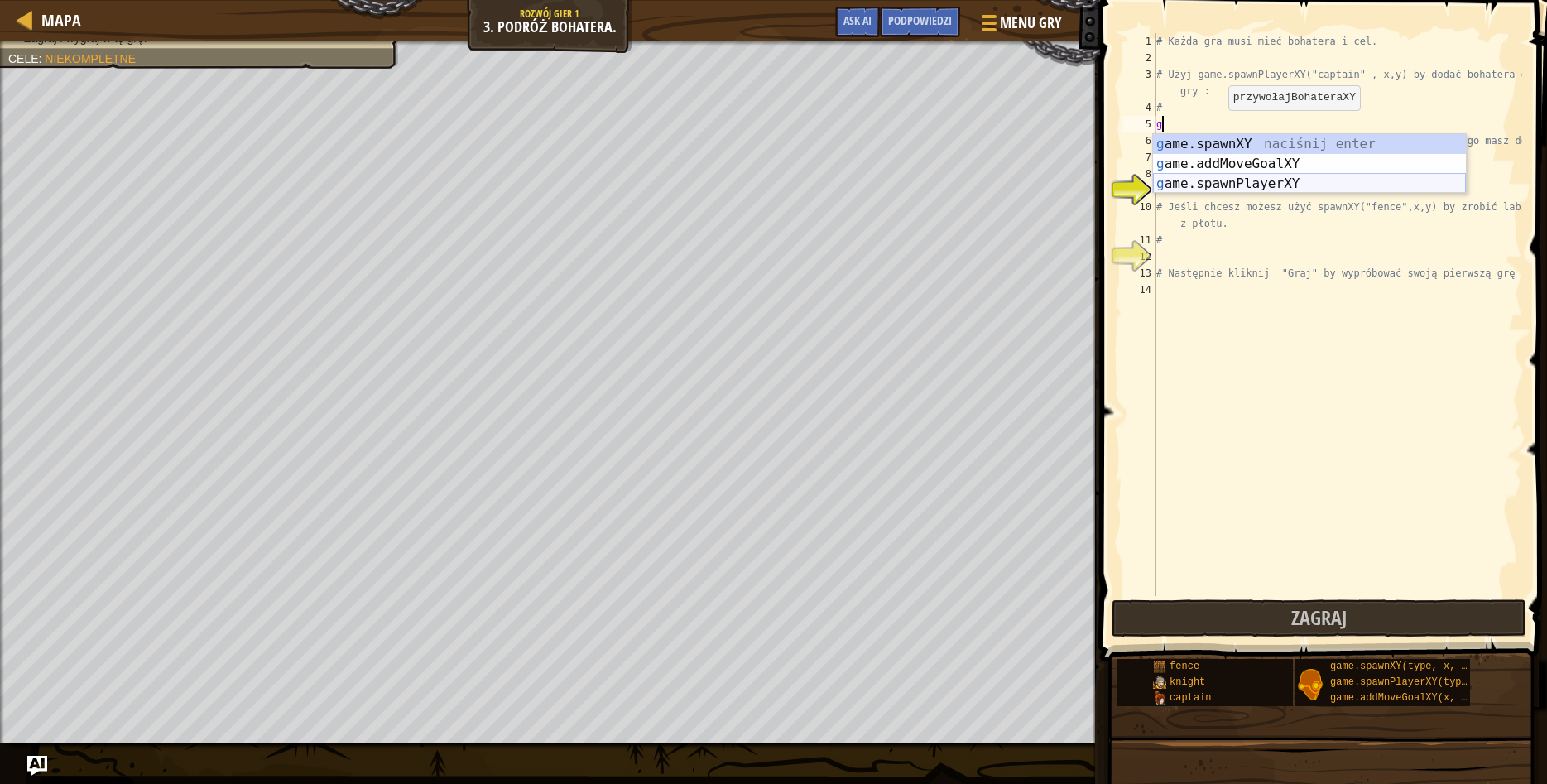
click at [1231, 185] on div "g ame.spawnXY naciśnij enter g ame.addMoveGoalXY naciśnij enter g ame.spawnPlay…" at bounding box center [1309, 183] width 313 height 99
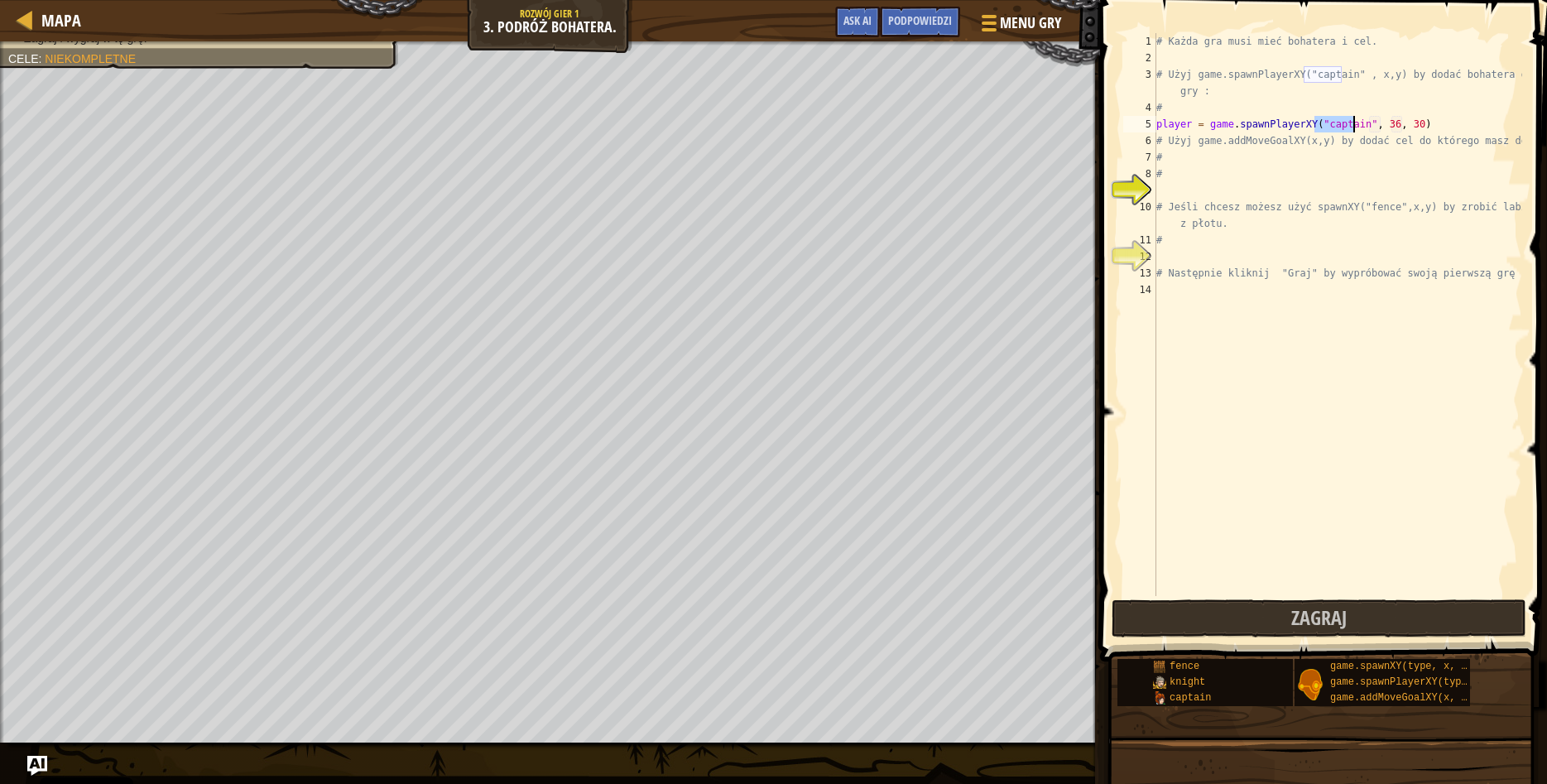
click at [1379, 124] on div "# Każda gra musi mieć bohatera i cel. # Użyj game.spawnPlayerXY("captain" , x,y…" at bounding box center [1337, 331] width 370 height 596
drag, startPoint x: 1379, startPoint y: 124, endPoint x: 1388, endPoint y: 133, distance: 12.7
click at [1381, 125] on div "# Każda gra musi mieć bohatera i cel. # Użyj game.spawnPlayerXY("captain" , x,y…" at bounding box center [1337, 331] width 370 height 596
click at [1177, 162] on div "# Każda gra musi mieć bohatera i cel. # Użyj game.spawnPlayerXY("captain" , x,y…" at bounding box center [1337, 331] width 370 height 596
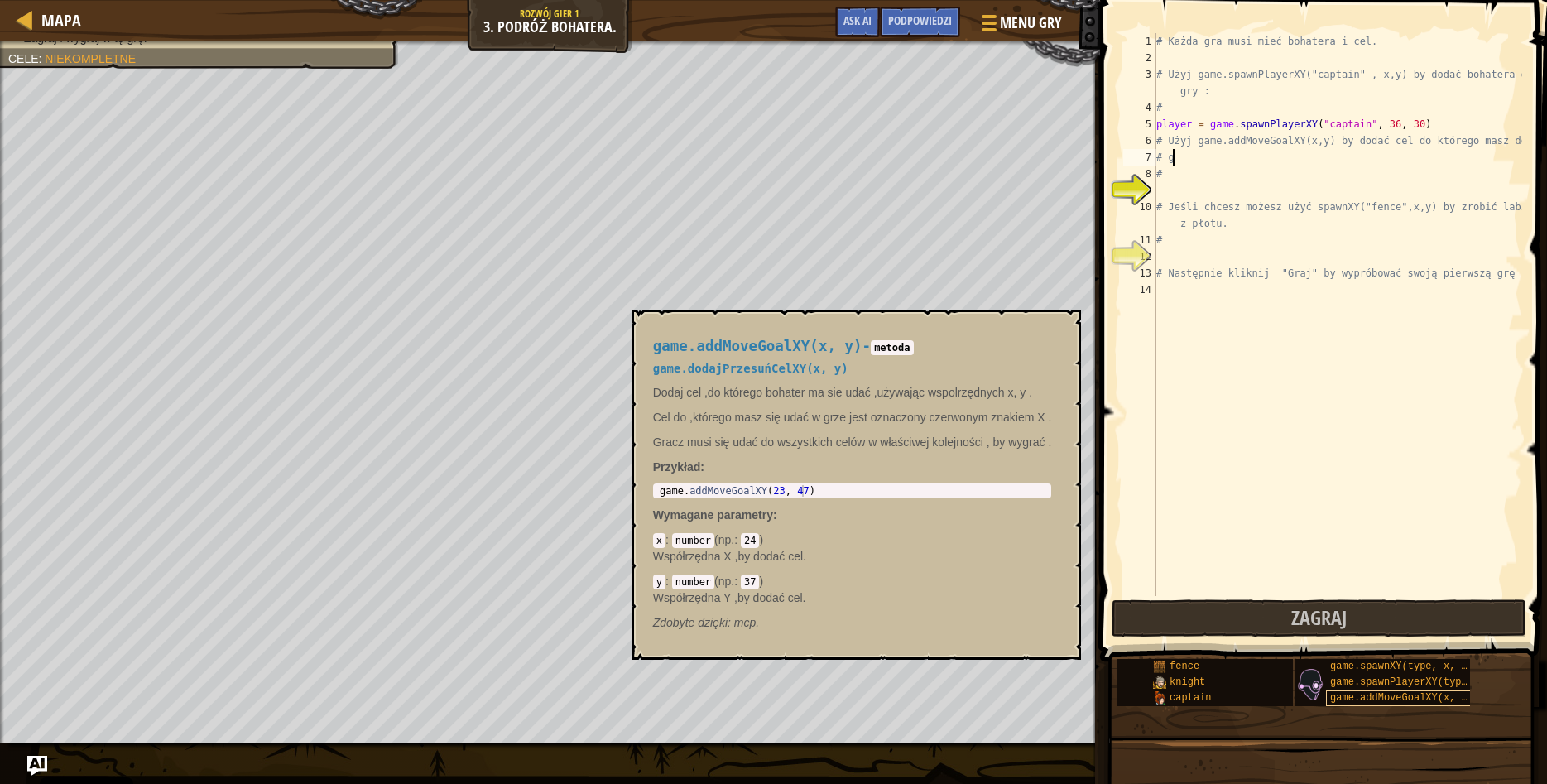
click at [1412, 694] on span "game.addMoveGoalXY(x, y)" at bounding box center [1402, 698] width 144 height 12
click at [1413, 693] on span "game.addMoveGoalXY(x, y)" at bounding box center [1402, 698] width 144 height 12
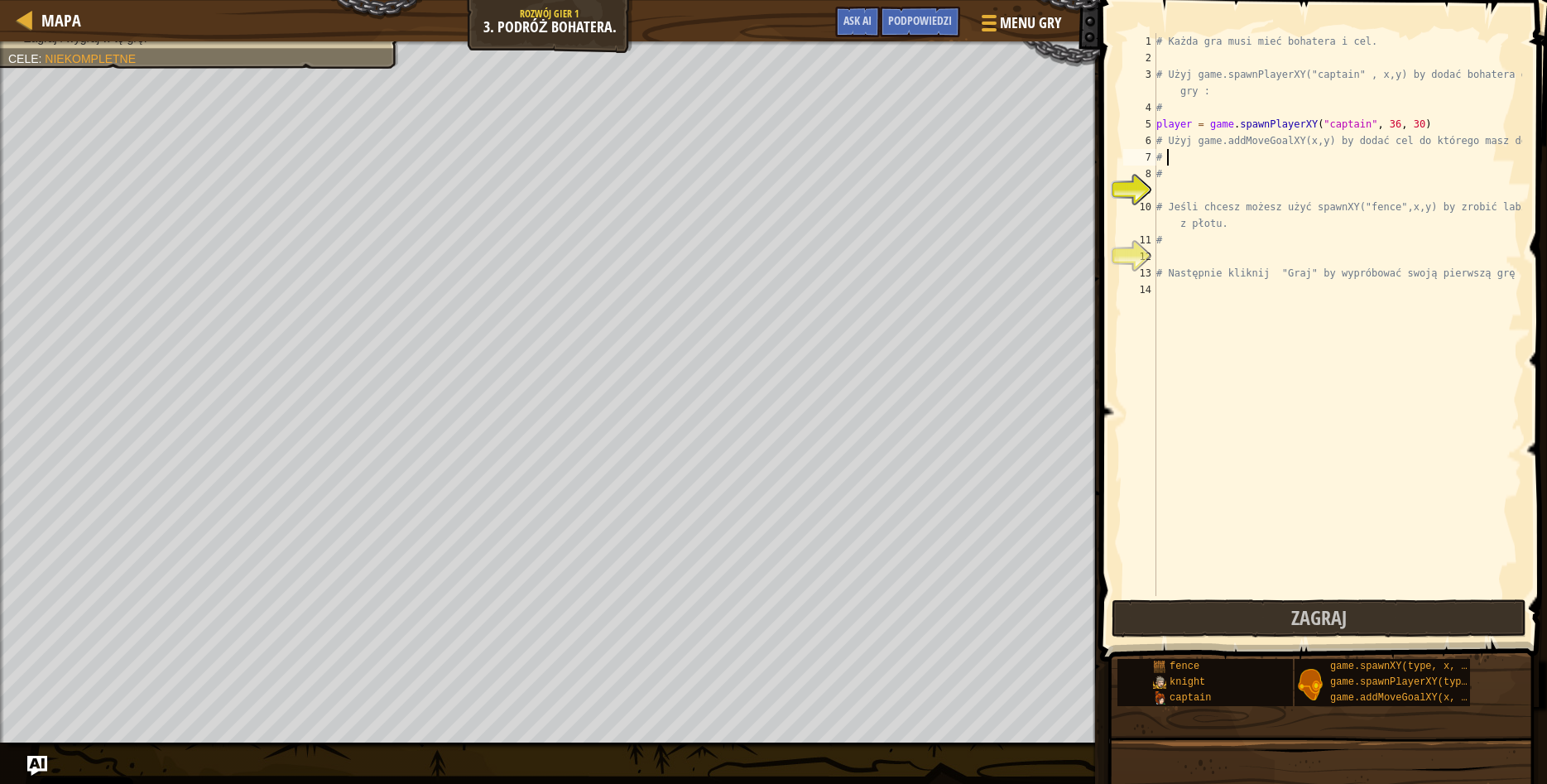
click at [1156, 198] on div "# 1 2 3 4 5 6 7 8 9 10 11 12 13 14 # Każda gra musi mieć bohatera i cel. # Użyj…" at bounding box center [1321, 314] width 403 height 563
type textarea "# Jeśli chcesz możesz użyć spawnXY("fence",x,y) by zrobić labirynt z płotu."
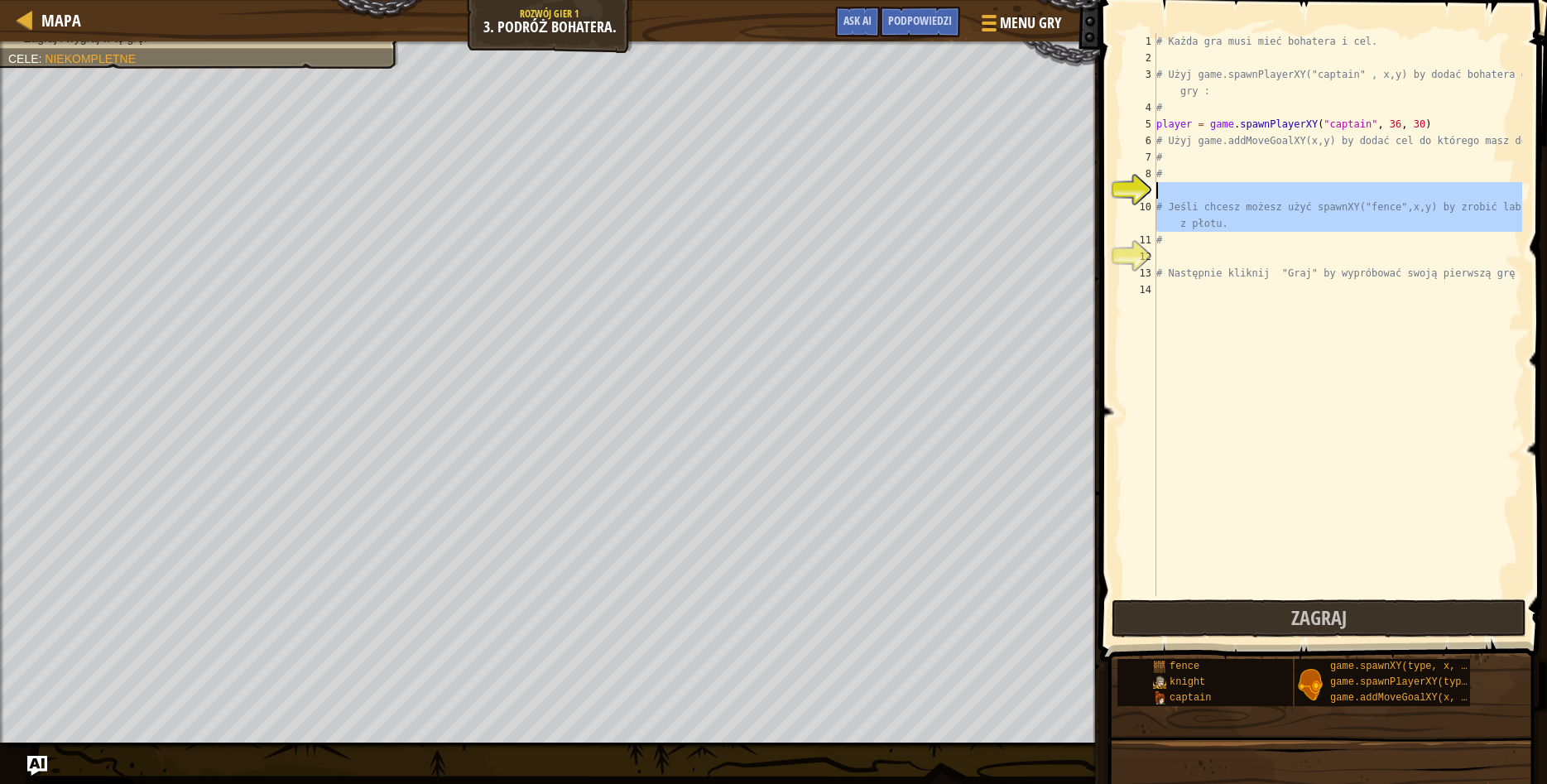
click at [1154, 189] on div "9" at bounding box center [1139, 189] width 33 height 16
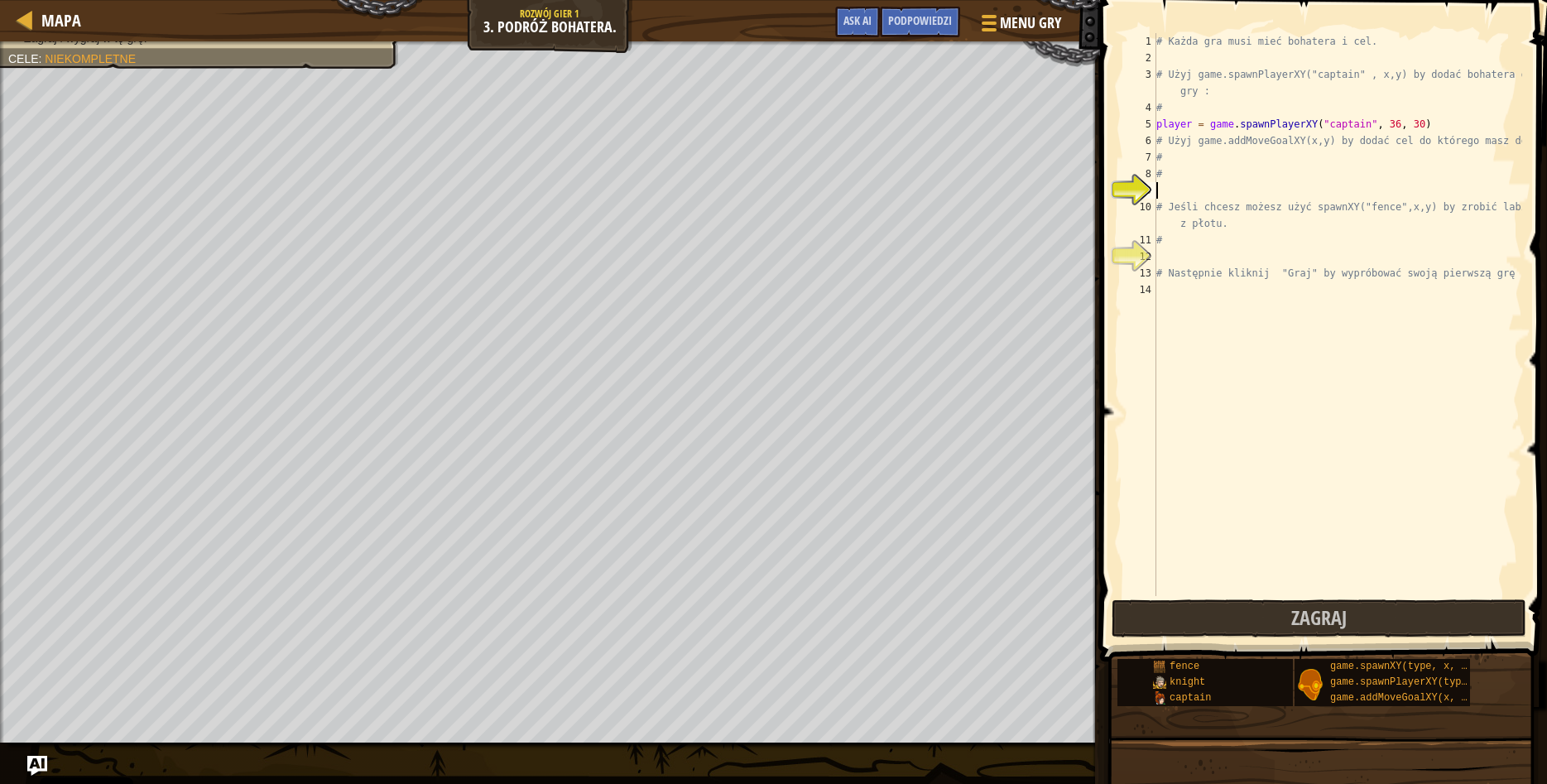
type textarea "# Następnie kliknij "Graj" by wypróbować swoją pierwszą grę !"
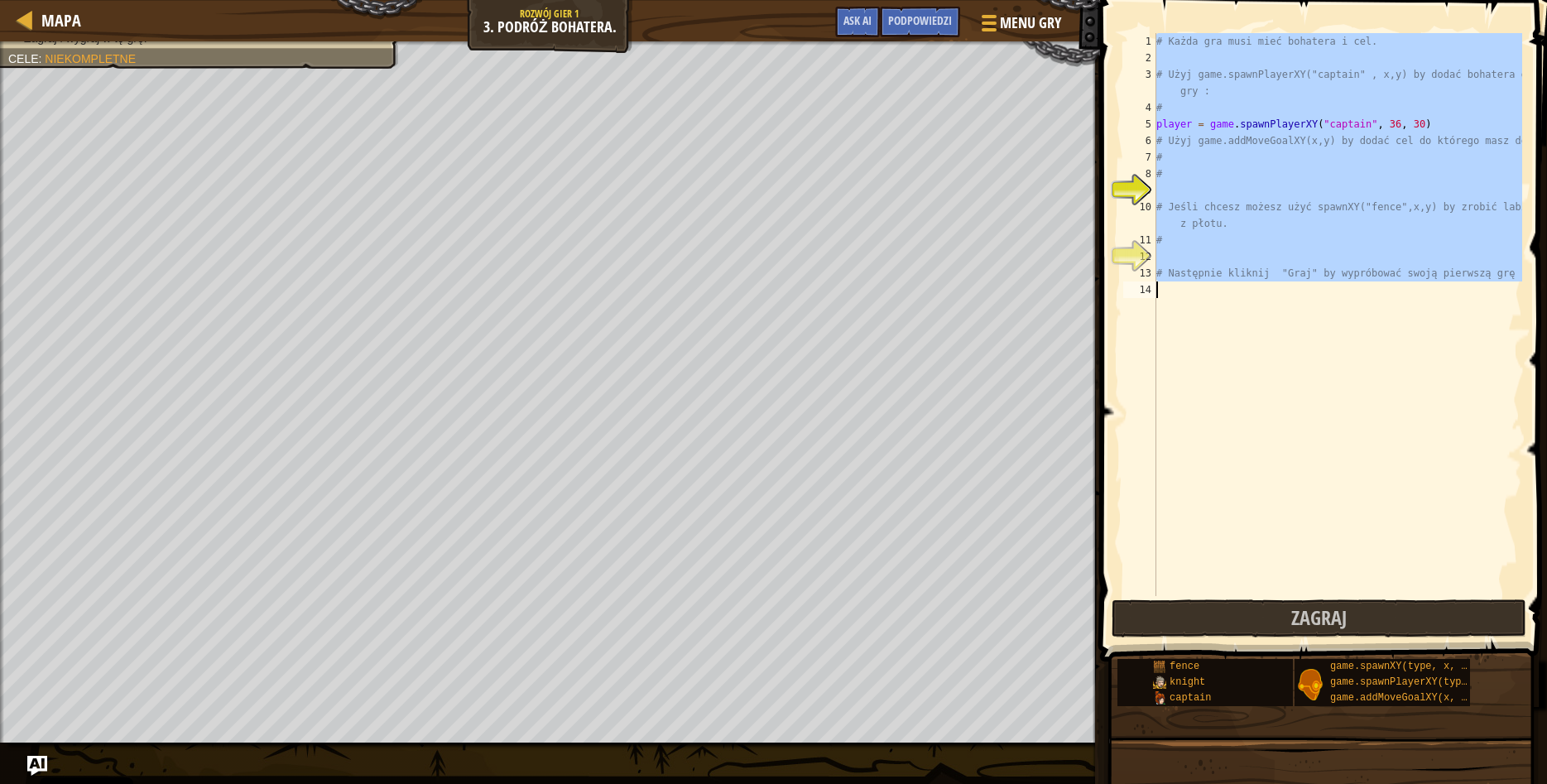
click at [1154, 189] on div "9" at bounding box center [1139, 189] width 33 height 16
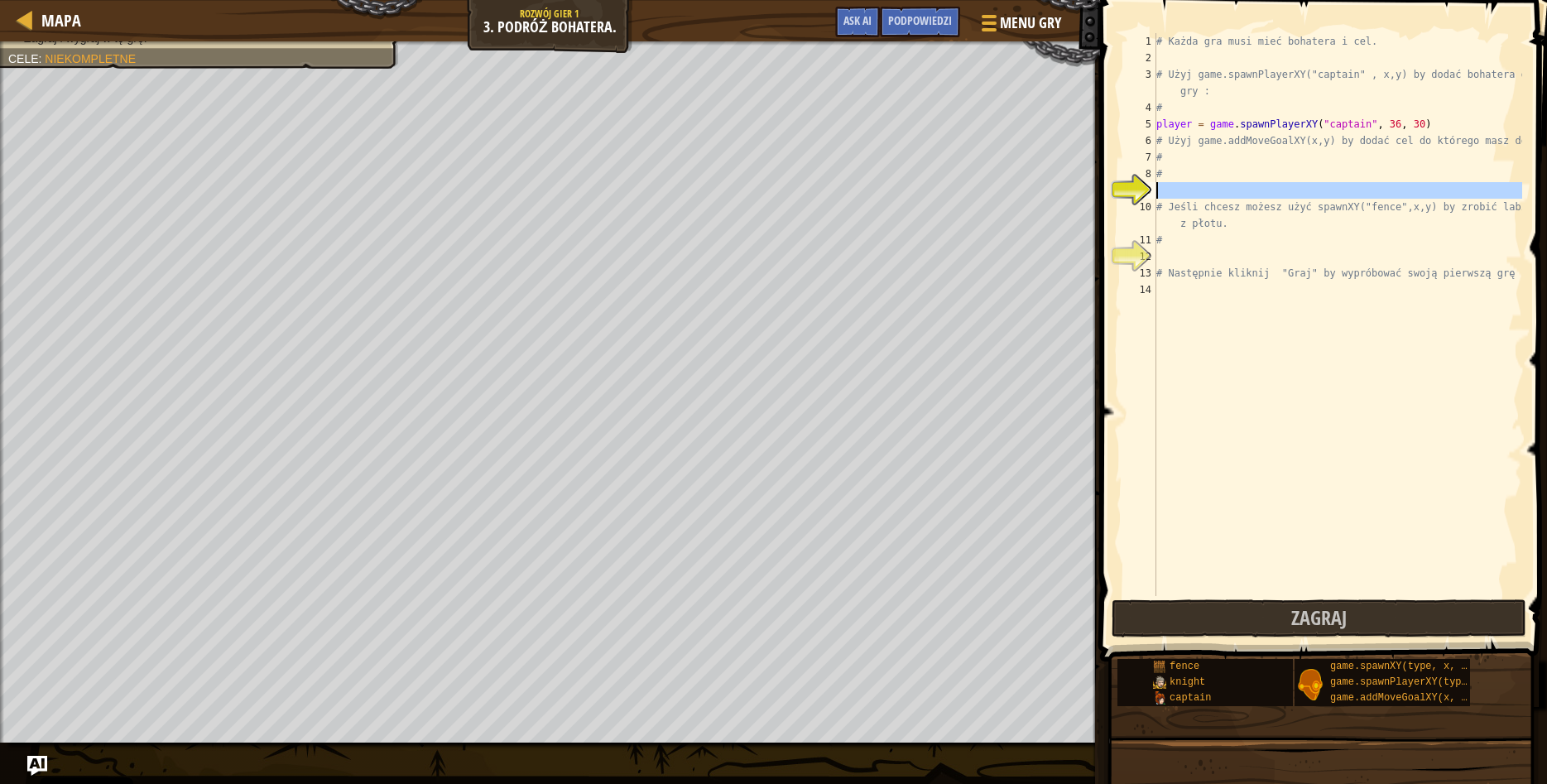
click at [1155, 188] on div "9" at bounding box center [1139, 189] width 33 height 16
type textarea "# Jeśli chcesz możesz użyć spawnXY("fence",x,y) by zrobić labirynt z płotu."
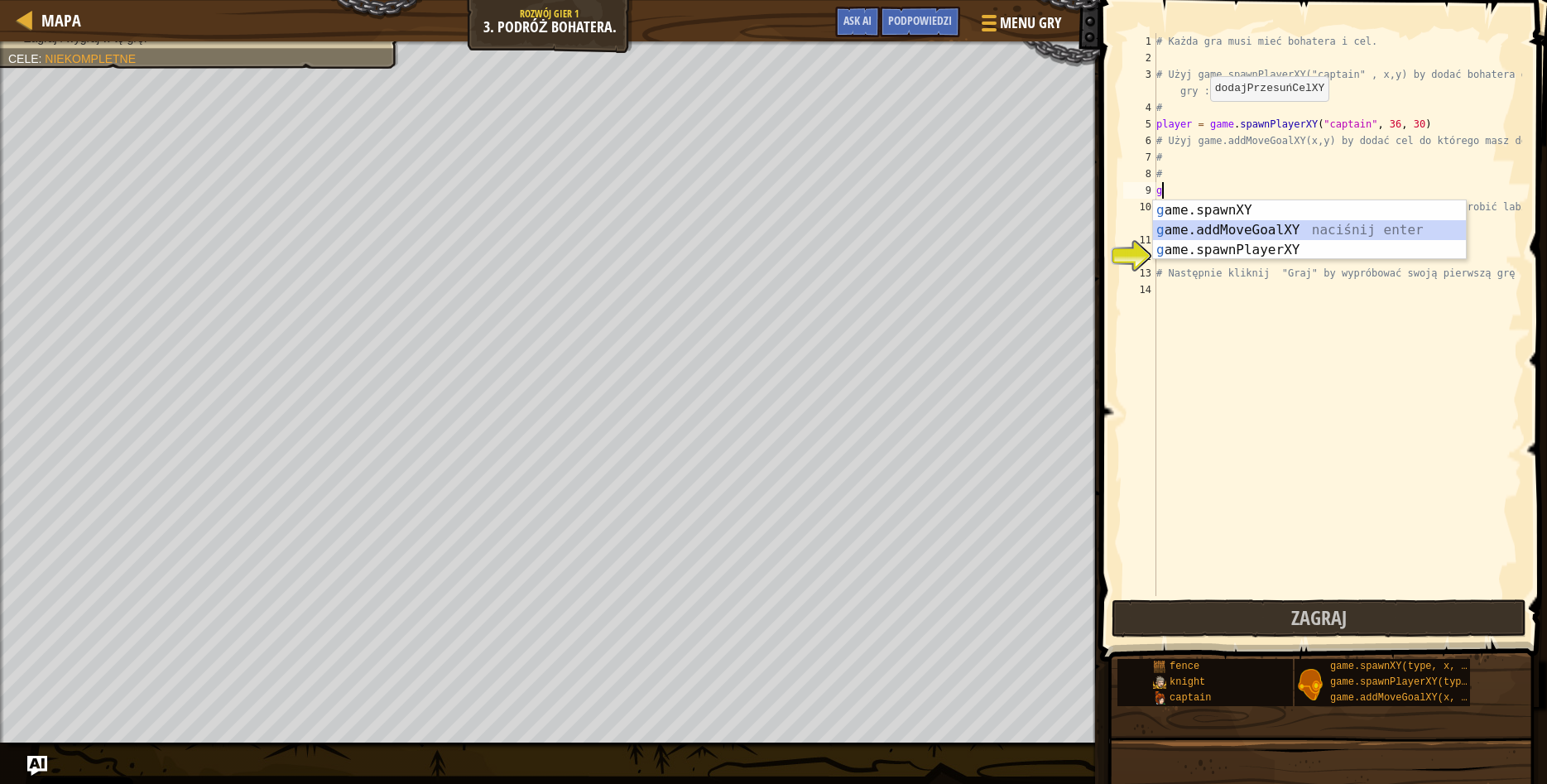
click at [1250, 228] on div "g ame.spawnXY naciśnij enter g ame.addMoveGoalXY naciśnij enter g ame.spawnPlay…" at bounding box center [1309, 250] width 313 height 99
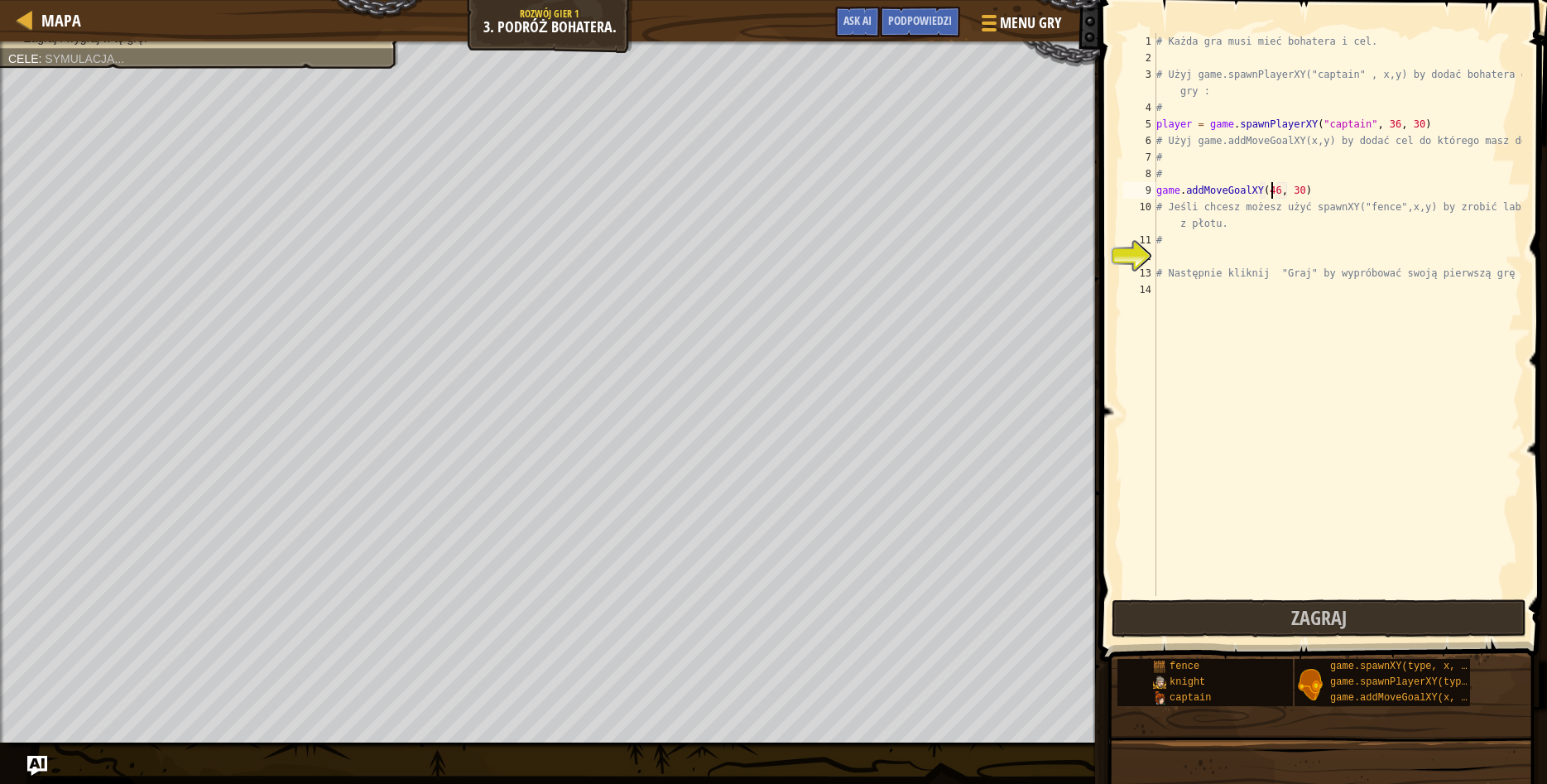
scroll to position [8, 9]
click at [1284, 192] on div "# Każda gra musi mieć bohatera i cel. # Użyj game.spawnPlayerXY("captain" , x,y…" at bounding box center [1337, 331] width 370 height 596
click at [1293, 193] on div "# Każda gra musi mieć bohatera i cel. # Użyj game.spawnPlayerXY("captain" , x,y…" at bounding box center [1337, 331] width 370 height 596
type textarea "game.addMoveGoalXY(46, 33)"
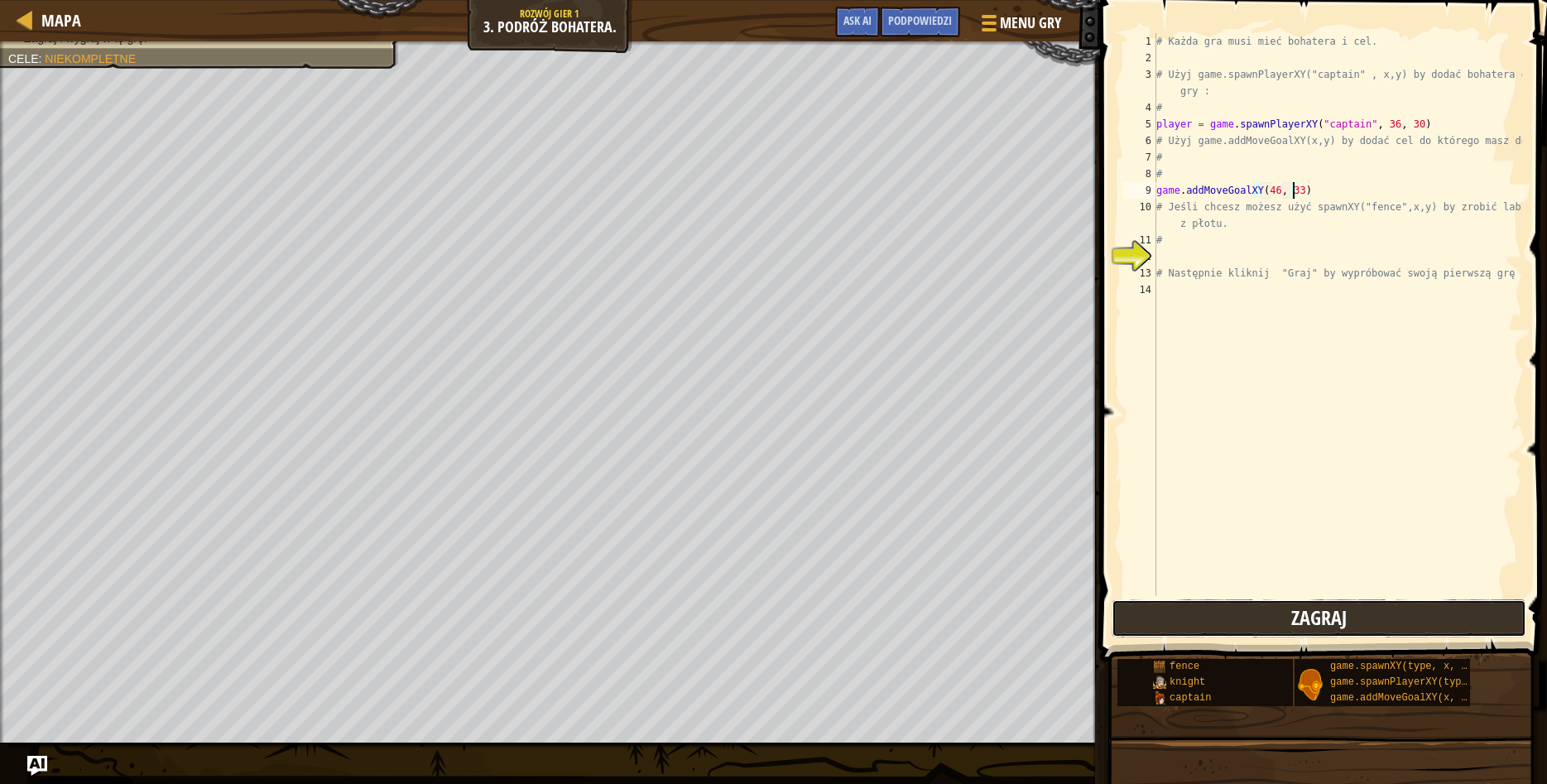
click at [1395, 631] on button "Zagraj" at bounding box center [1319, 618] width 415 height 38
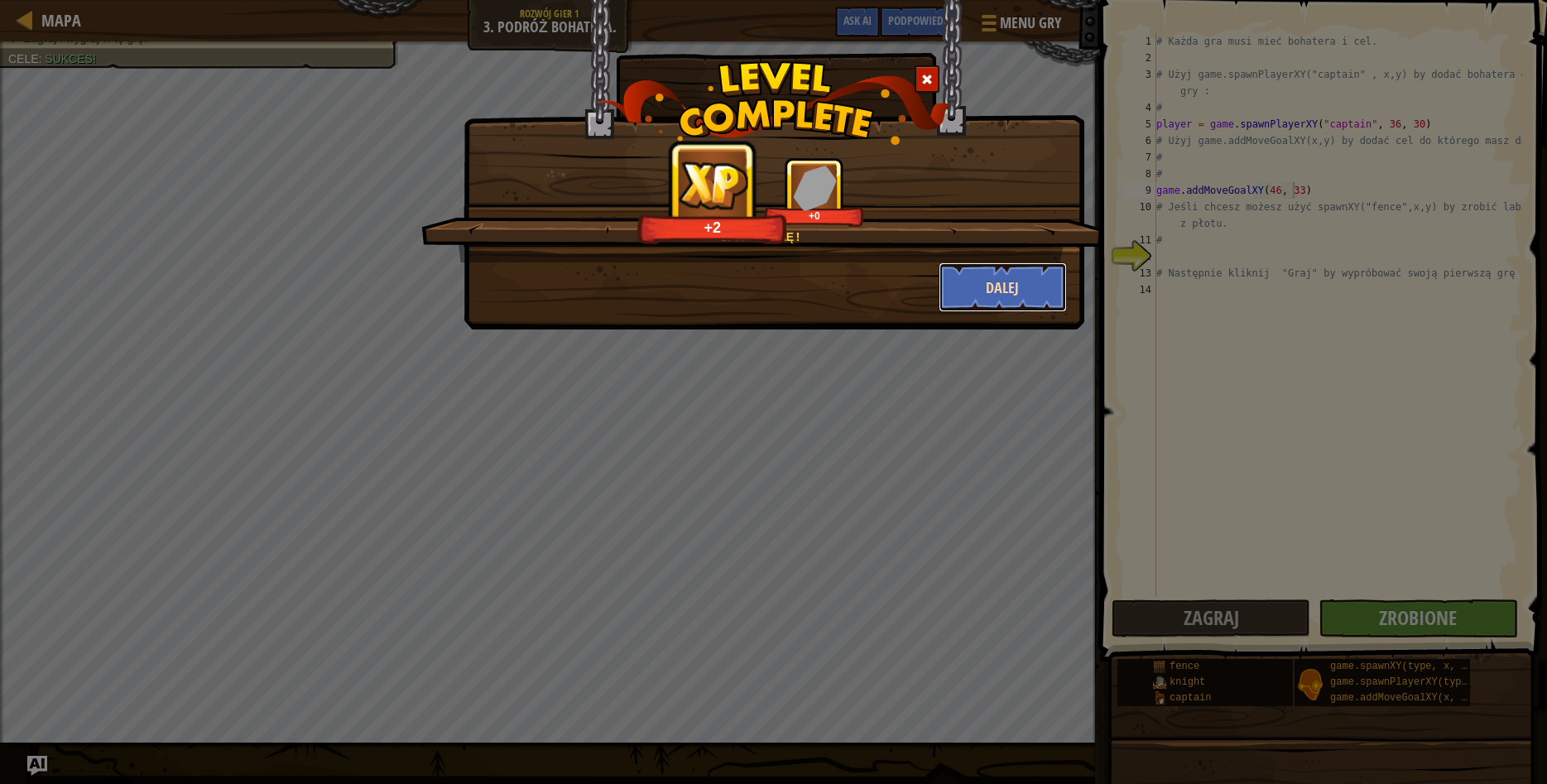
click at [972, 296] on button "Dalej" at bounding box center [1002, 287] width 128 height 49
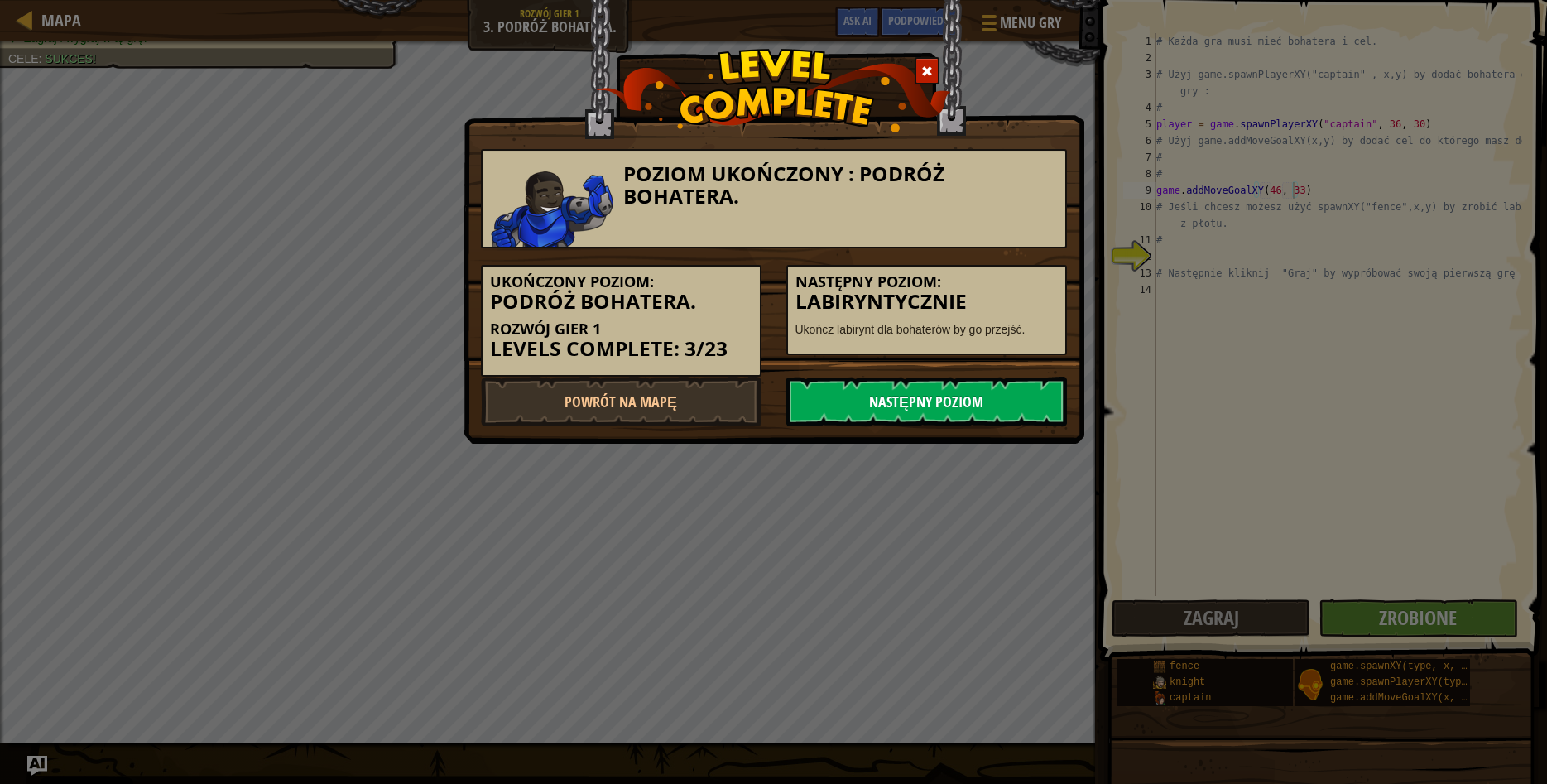
click at [957, 381] on link "Następny poziom" at bounding box center [927, 401] width 280 height 49
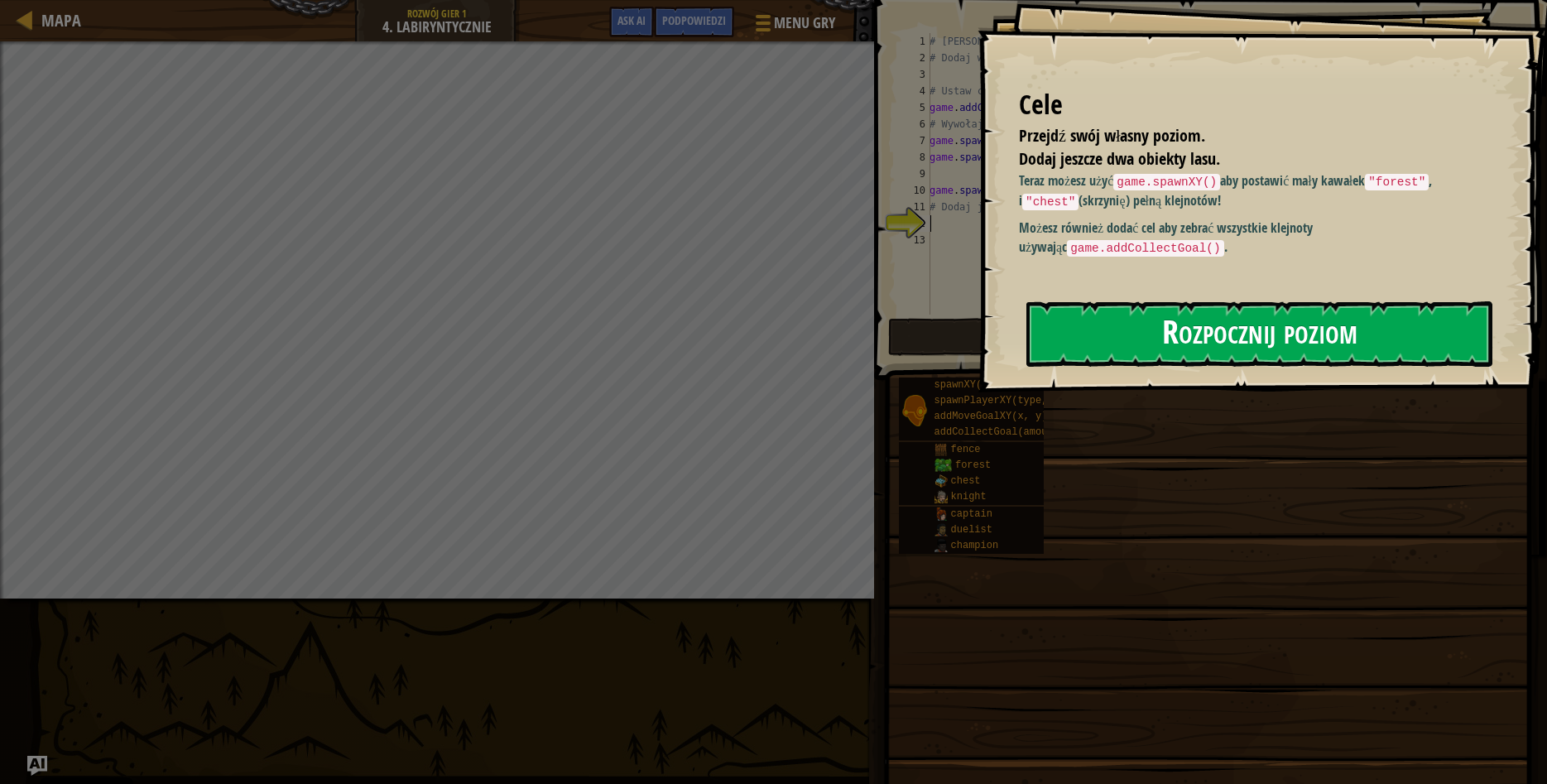
click at [1136, 366] on button "Rozpocznij poziom" at bounding box center [1259, 334] width 466 height 65
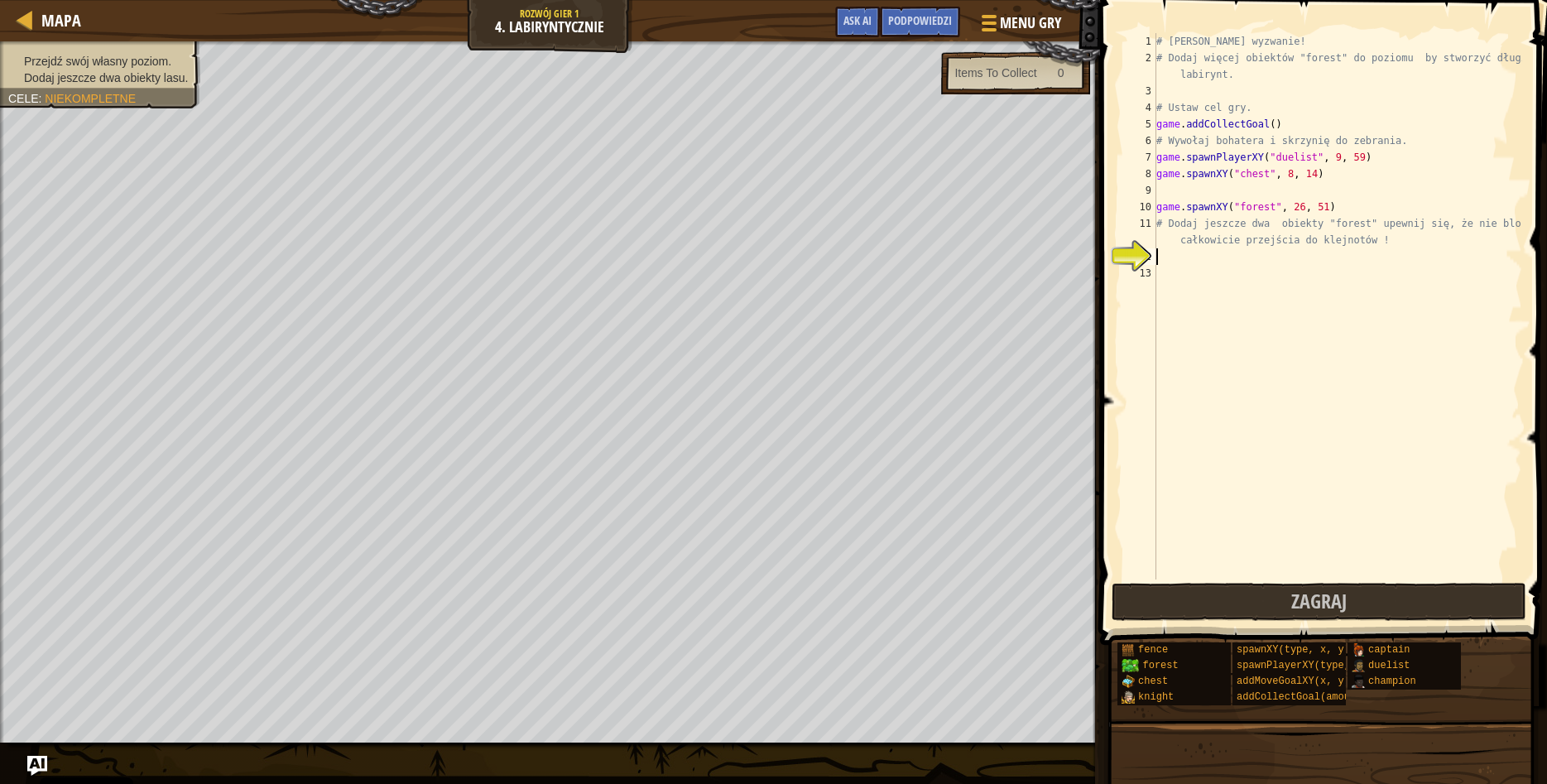
scroll to position [8, 0]
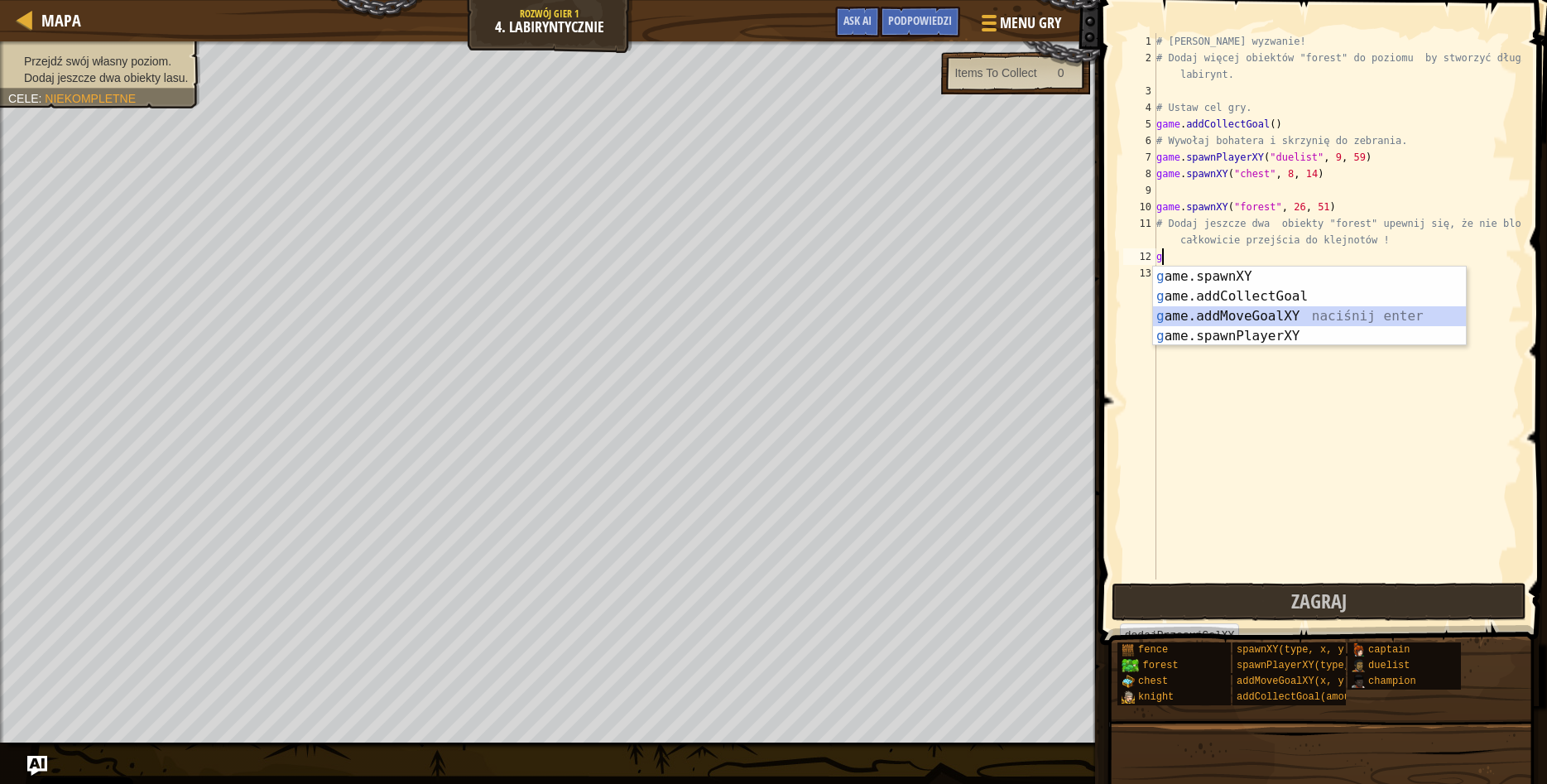
click at [1273, 321] on div "g ame.spawnXY naciśnij enter g ame.addCollectGoal naciśnij enter g ame.addMoveG…" at bounding box center [1309, 326] width 313 height 119
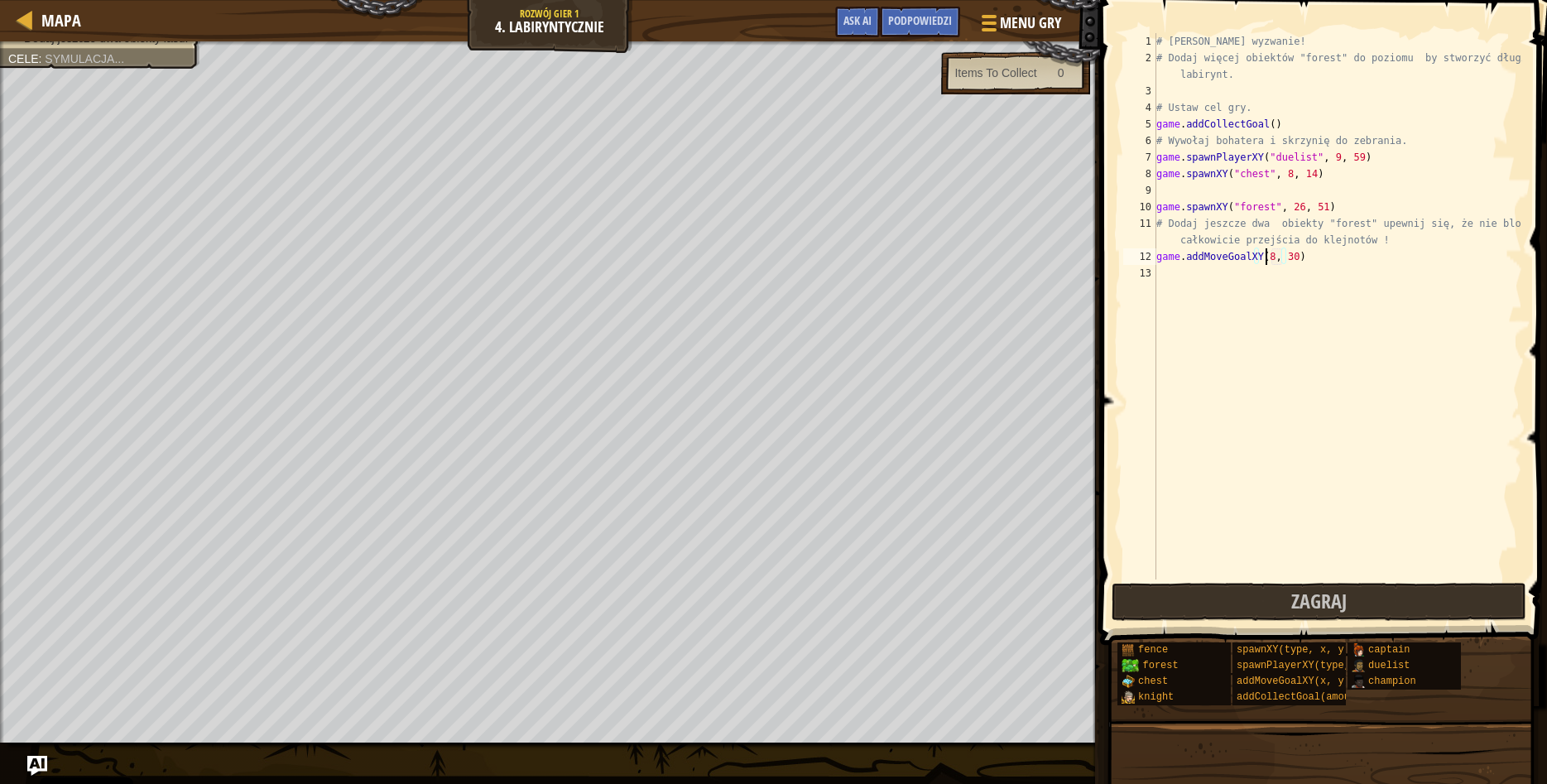
scroll to position [8, 8]
click at [1280, 257] on div "# [PERSON_NAME] wyzwanie! # Dodaj więcej obiektów "forest" do poziomu by stworz…" at bounding box center [1337, 323] width 370 height 579
type textarea "game.addMoveGoalXY(8, 13)"
click at [1300, 259] on div "# [PERSON_NAME] wyzwanie! # Dodaj więcej obiektów "forest" do poziomu by stworz…" at bounding box center [1337, 323] width 370 height 579
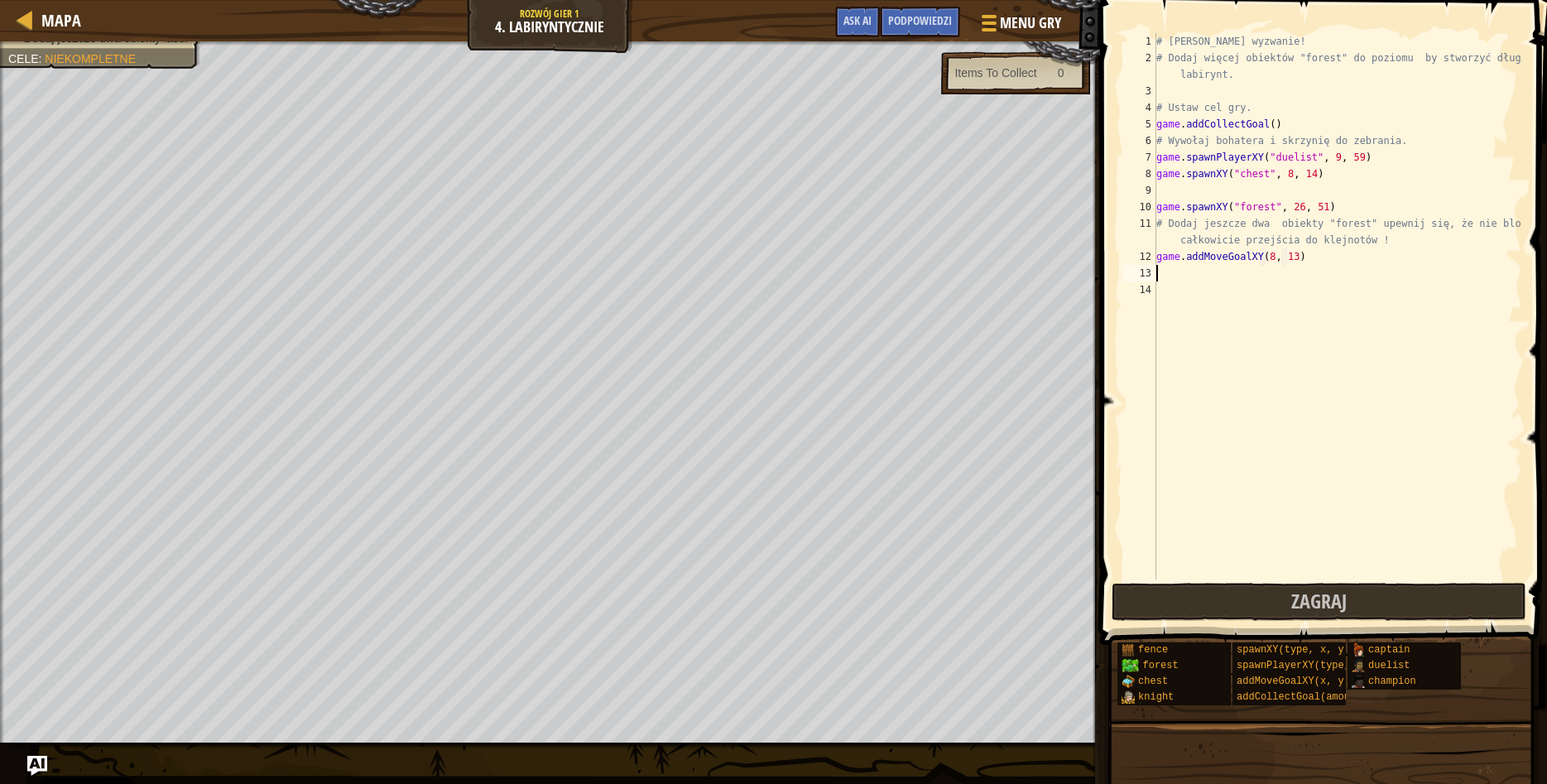
scroll to position [8, 0]
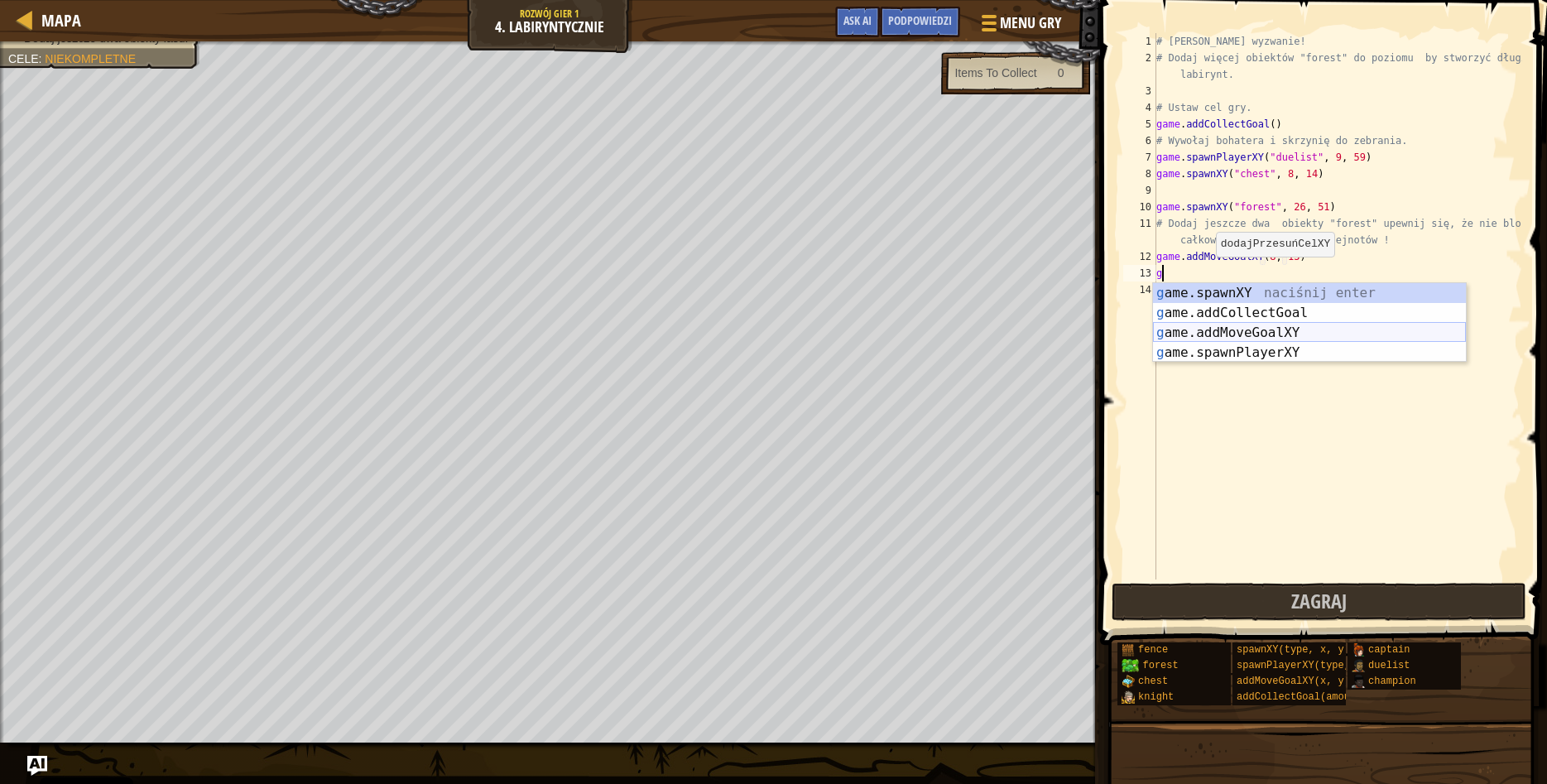
click at [1245, 340] on div "g ame.spawnXY naciśnij enter g ame.addCollectGoal naciśnij enter g ame.addMoveG…" at bounding box center [1309, 342] width 313 height 119
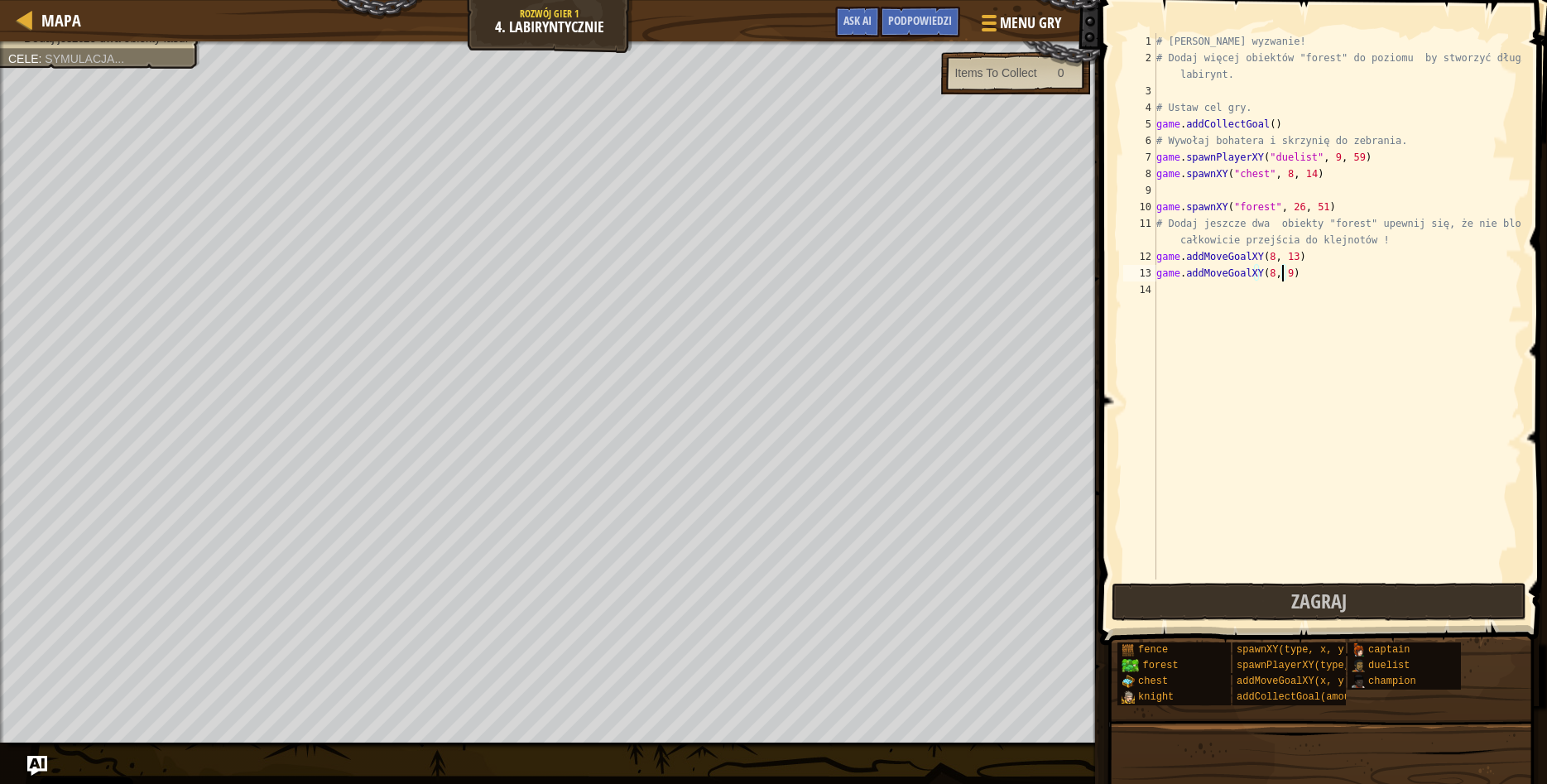
scroll to position [8, 10]
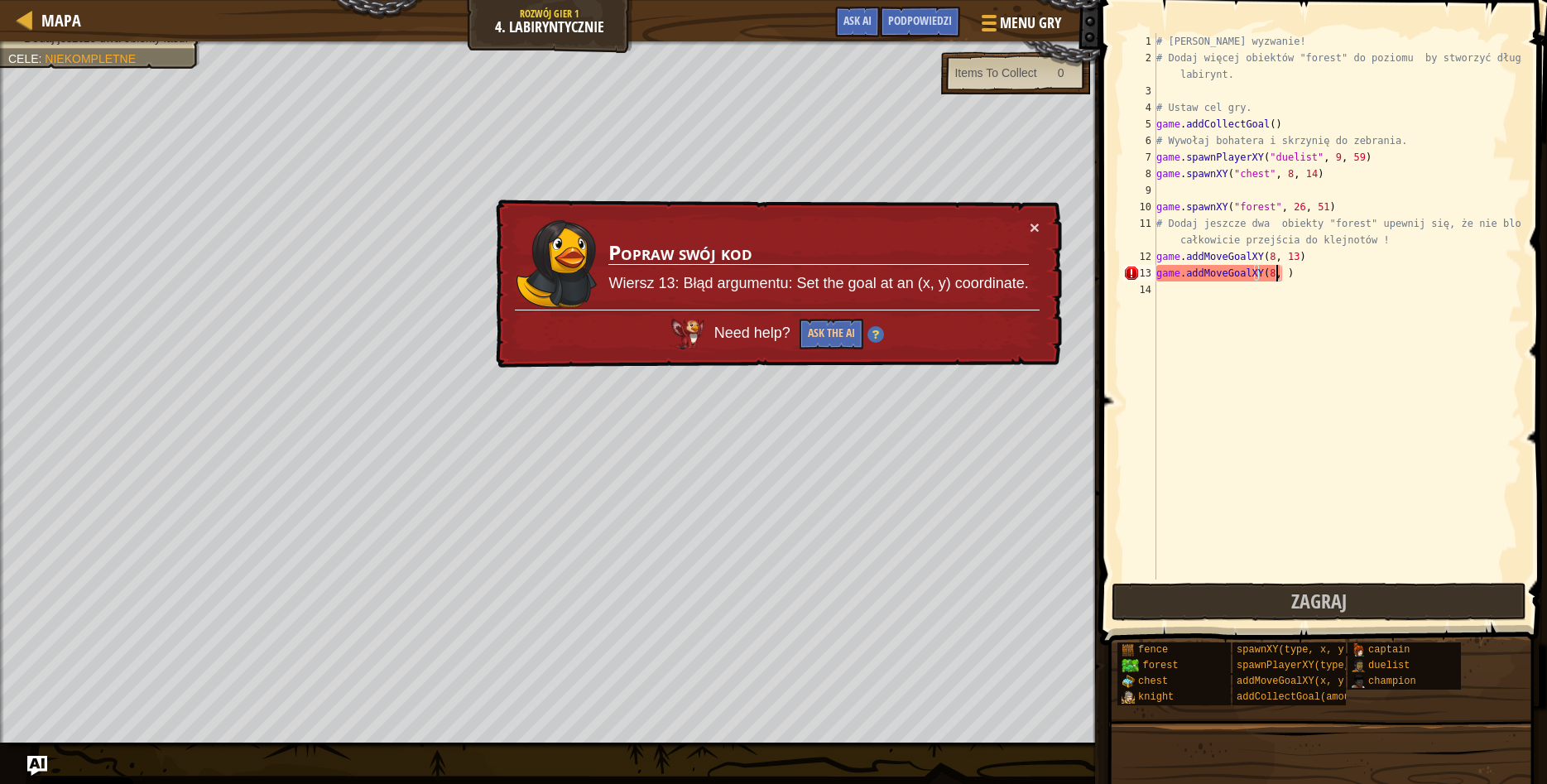
type textarea "game.addMoveGoalXY(8, 5)"
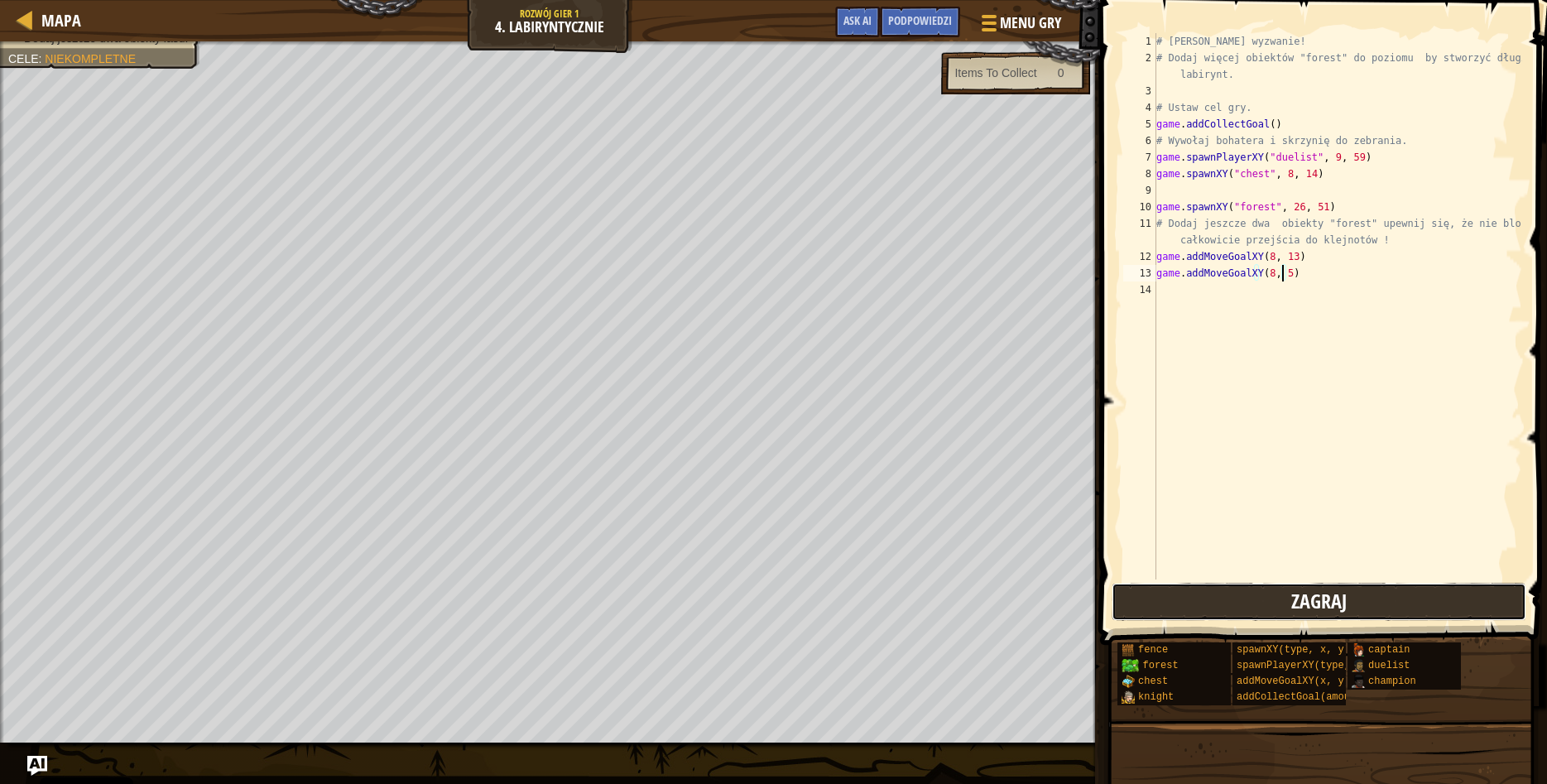
click at [1290, 597] on button "Zagraj" at bounding box center [1319, 601] width 415 height 38
click at [1544, 584] on span at bounding box center [1325, 298] width 460 height 694
drag, startPoint x: 1528, startPoint y: 589, endPoint x: 1493, endPoint y: 612, distance: 41.9
click at [1513, 600] on div "Zagraj Zrobione Statement / Call /" at bounding box center [1331, 601] width 415 height 37
click at [1493, 612] on div "Zagraj Zrobione" at bounding box center [1319, 601] width 415 height 38
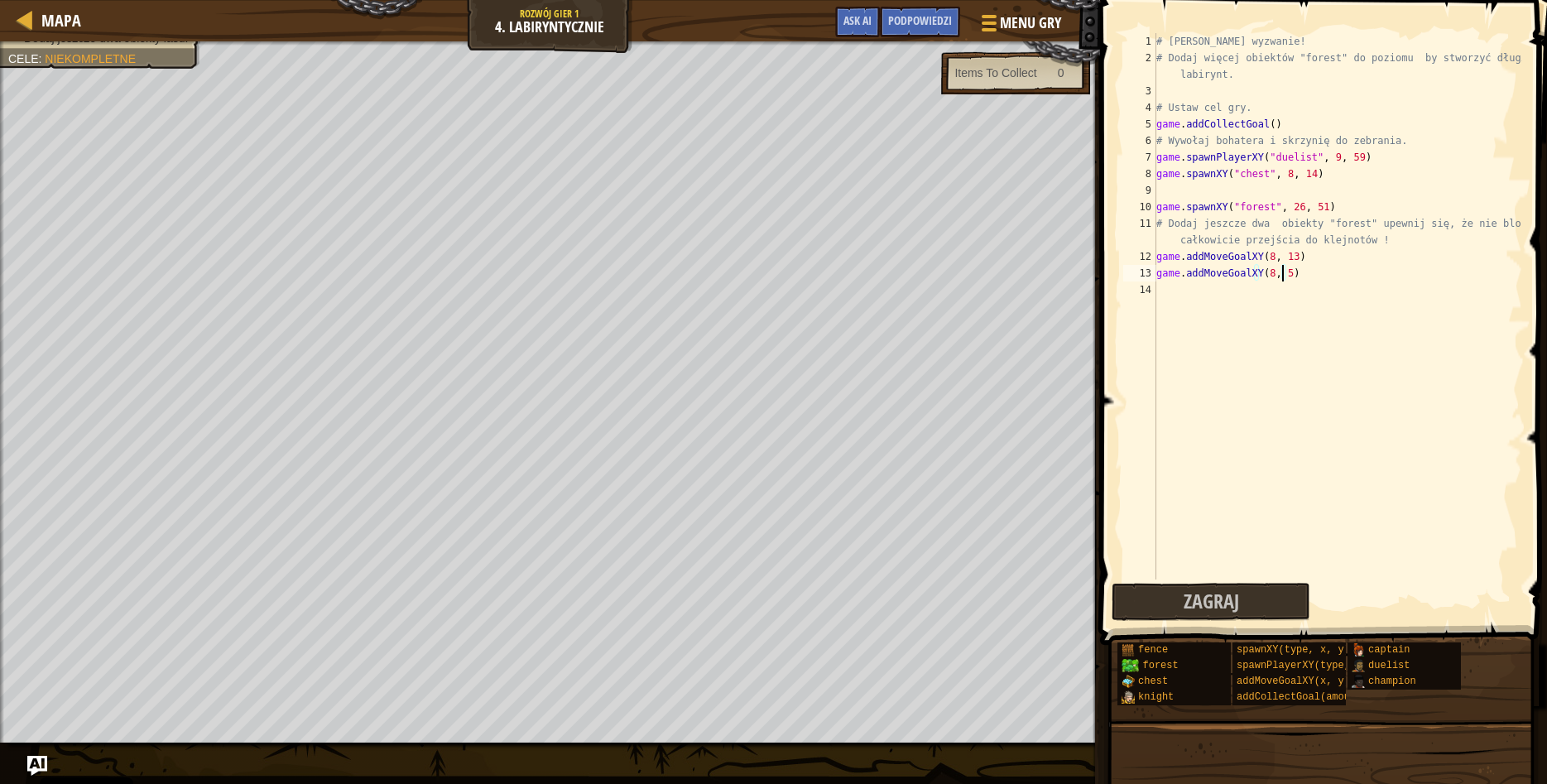
click at [1451, 596] on div "Zagraj Zrobione" at bounding box center [1319, 601] width 415 height 38
click at [1335, 281] on div "# [PERSON_NAME] wyzwanie! # Dodaj więcej obiektów "forest" do poziomu by stworz…" at bounding box center [1337, 323] width 370 height 579
click at [1468, 645] on div "fence forest chest knight spawnXY(type, x, y) spawnPlayerXY(type, x, y) addMove…" at bounding box center [1326, 674] width 419 height 65
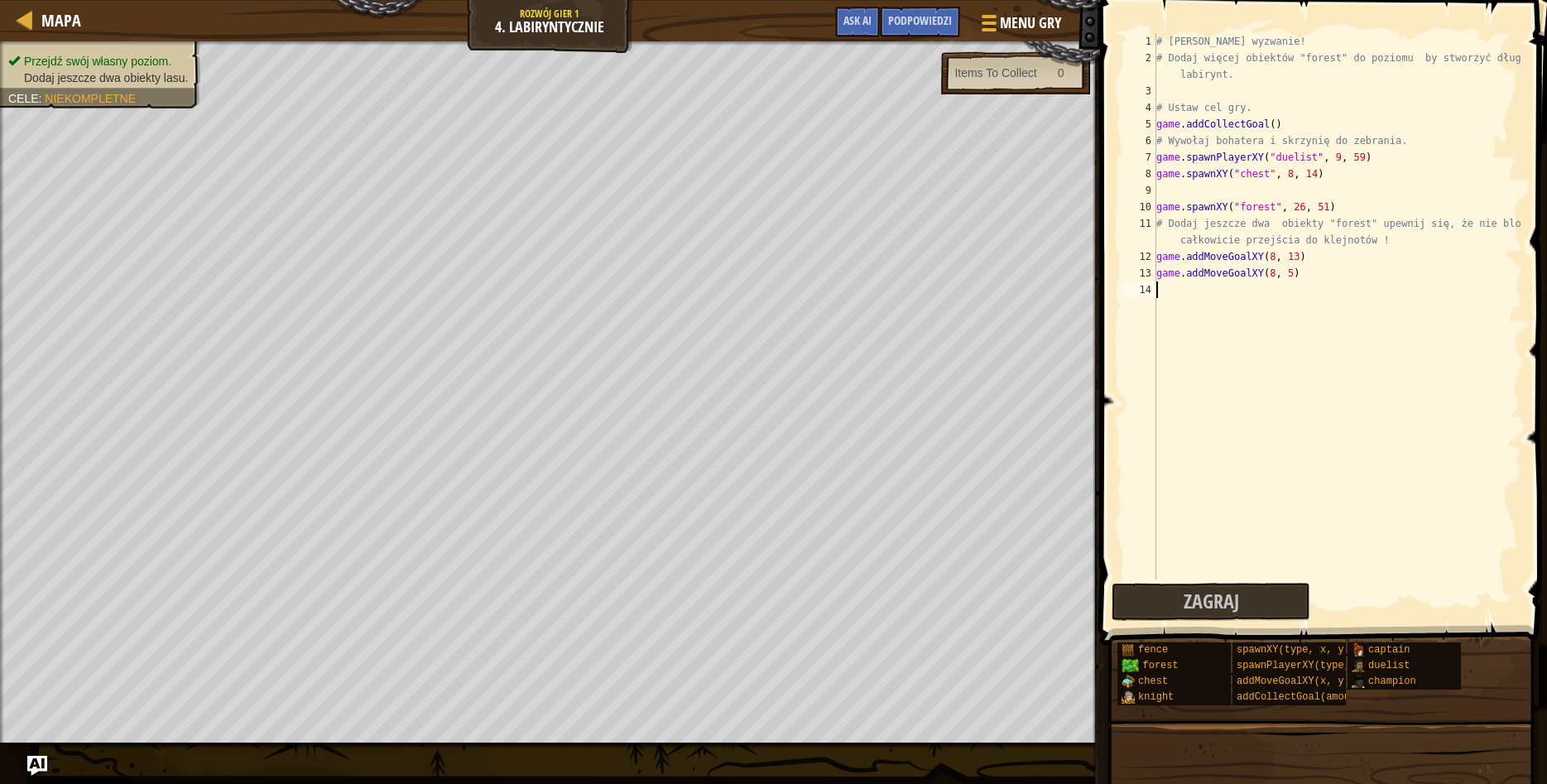
click at [113, 51] on div "Przejdź swój własny poziom. Dodaj jeszcze dwa obiekty lasu. Cele : Niekompletne" at bounding box center [550, 392] width 1100 height 701
drag, startPoint x: 123, startPoint y: 75, endPoint x: 200, endPoint y: 102, distance: 81.6
click at [165, 97] on div "Przejdź swój własny poziom. Dodaj jeszcze dwa obiekty lasu. Cele : Niekompletne" at bounding box center [91, 70] width 219 height 78
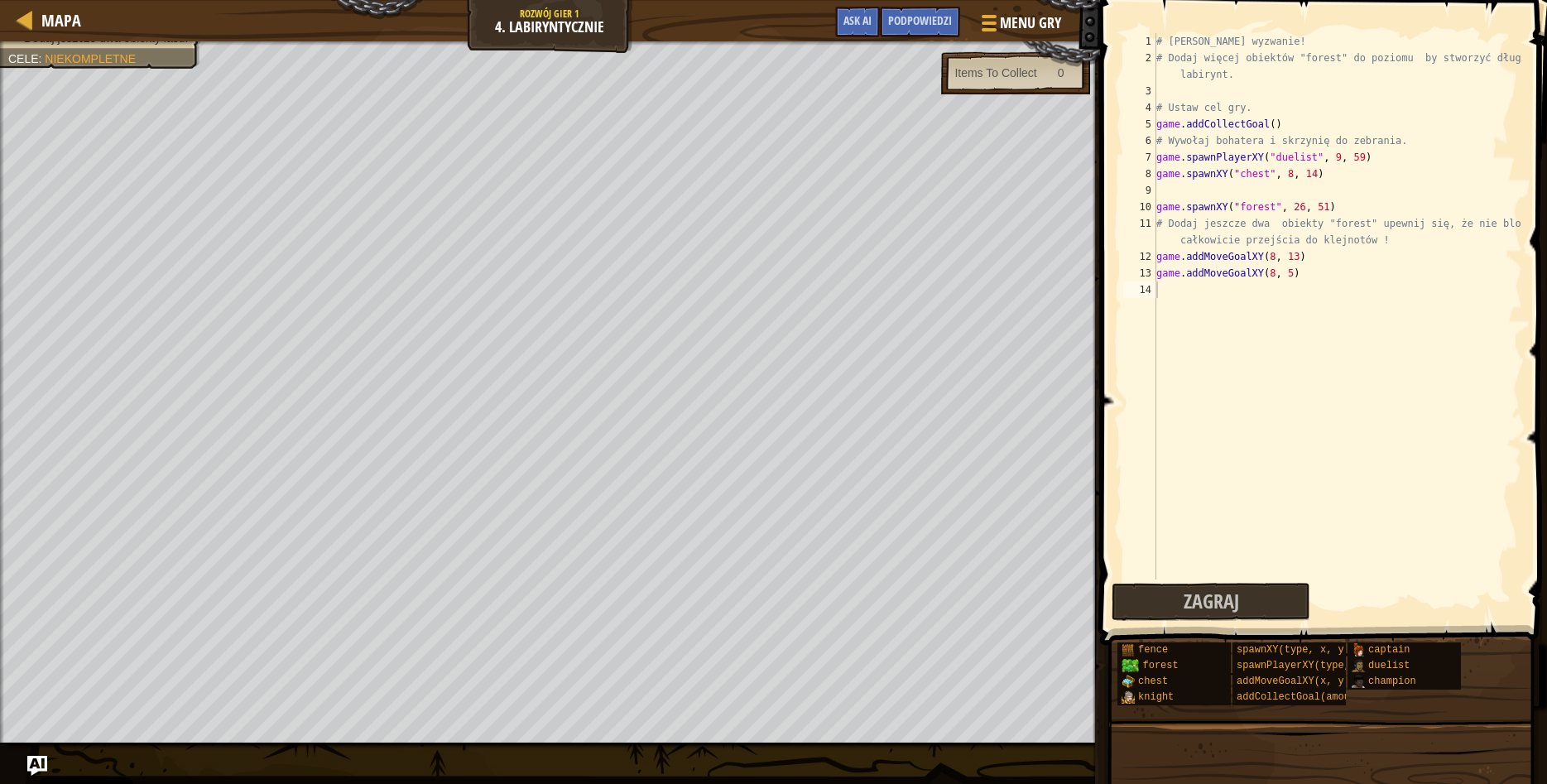
click at [1021, 101] on div "Przejdź swój własny poziom. Dodaj jeszcze dwa obiekty lasu. Cele : Niekompletne…" at bounding box center [773, 392] width 1547 height 701
drag, startPoint x: 1181, startPoint y: 606, endPoint x: 1188, endPoint y: 601, distance: 8.6
click at [1183, 604] on button "Zagraj" at bounding box center [1211, 601] width 199 height 38
click at [1442, 601] on div "Zagraj Zrobione" at bounding box center [1319, 601] width 415 height 38
click at [1440, 601] on div "Zagraj Zrobione" at bounding box center [1319, 601] width 415 height 38
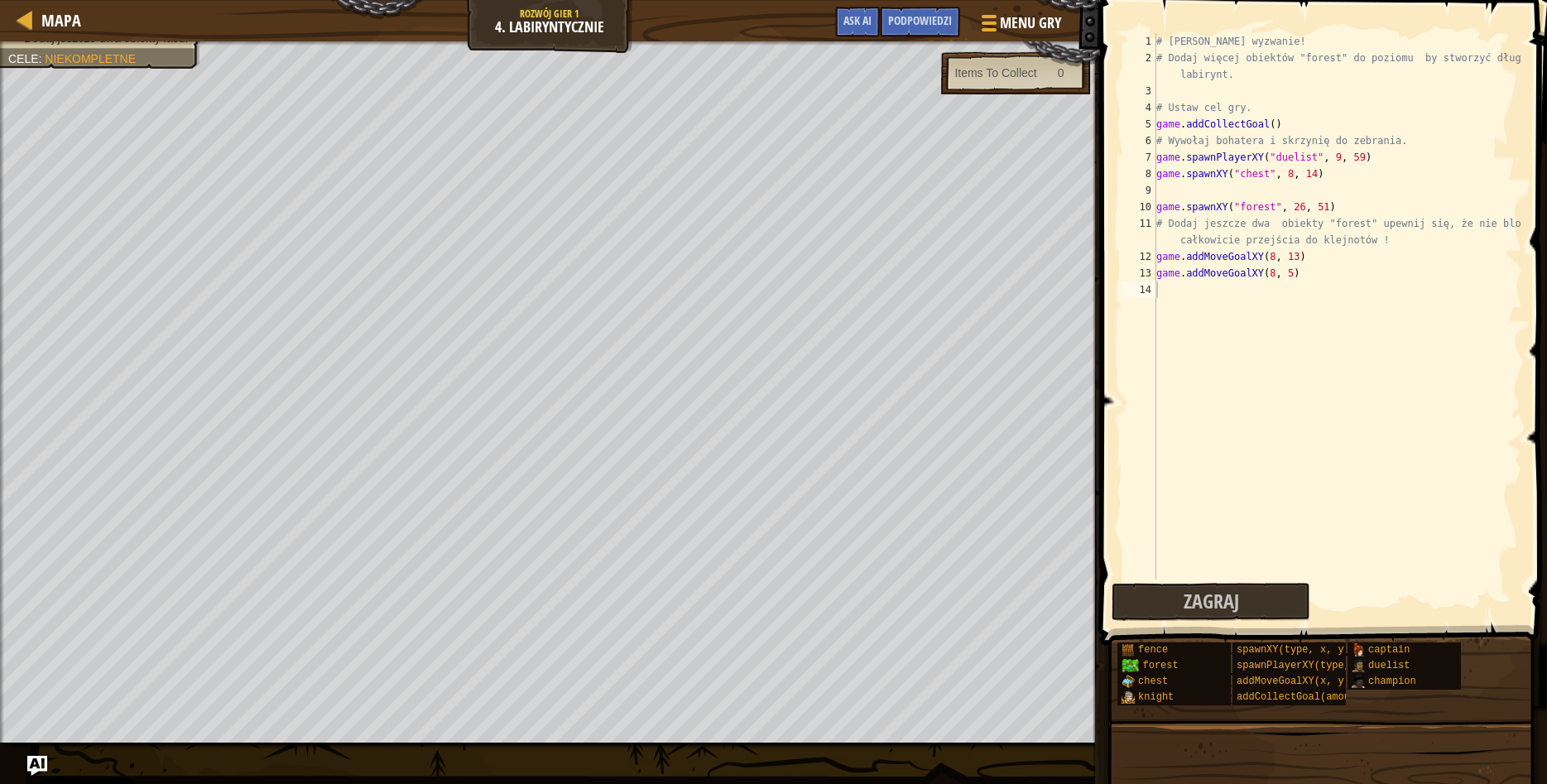
click at [1440, 601] on div "Zagraj Zrobione" at bounding box center [1319, 601] width 415 height 38
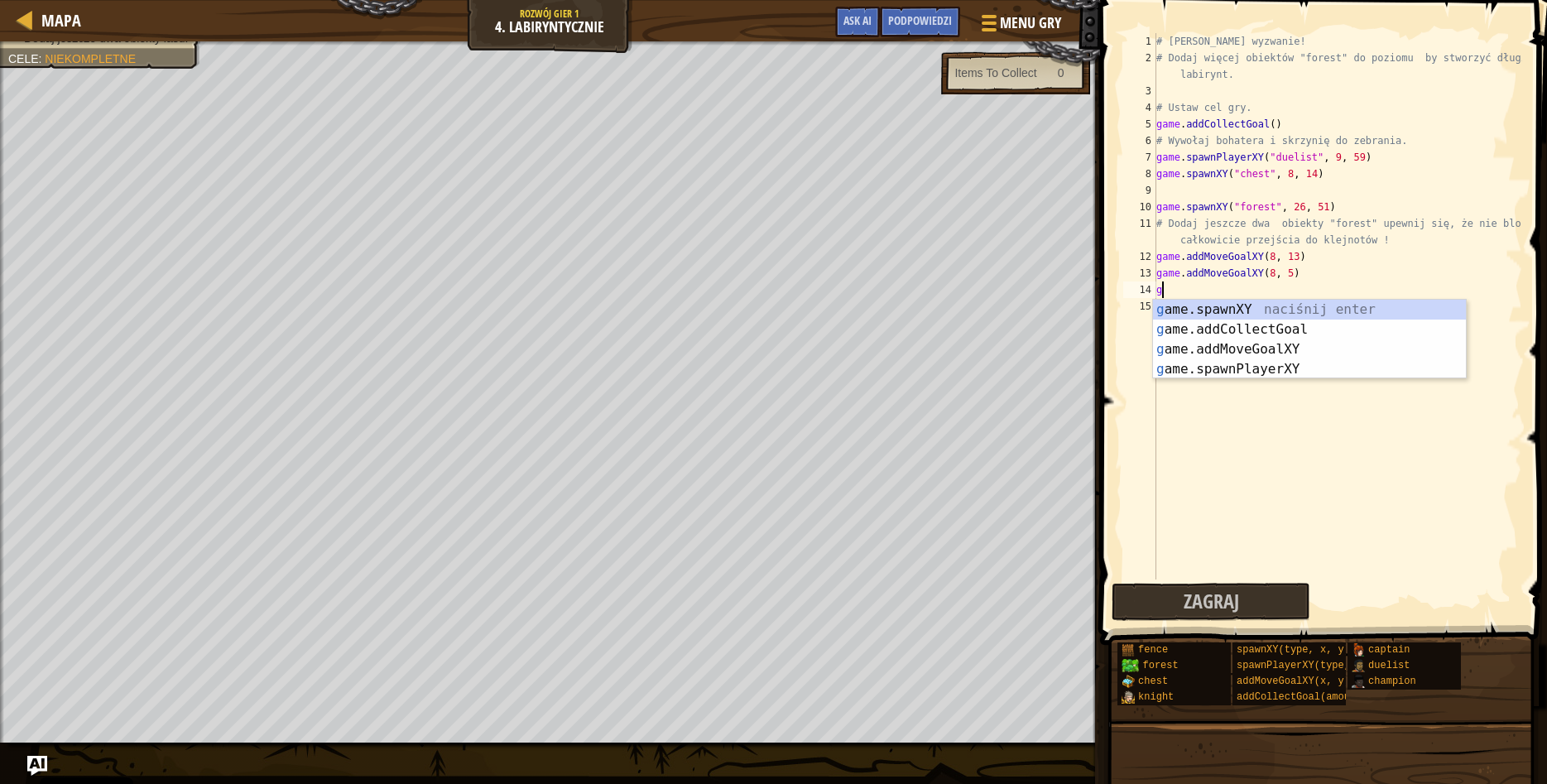
scroll to position [8, 0]
click at [1267, 351] on div "g ame.spawnXY naciśnij enter g ame.addCollectGoal naciśnij enter g ame.addMoveG…" at bounding box center [1309, 359] width 313 height 119
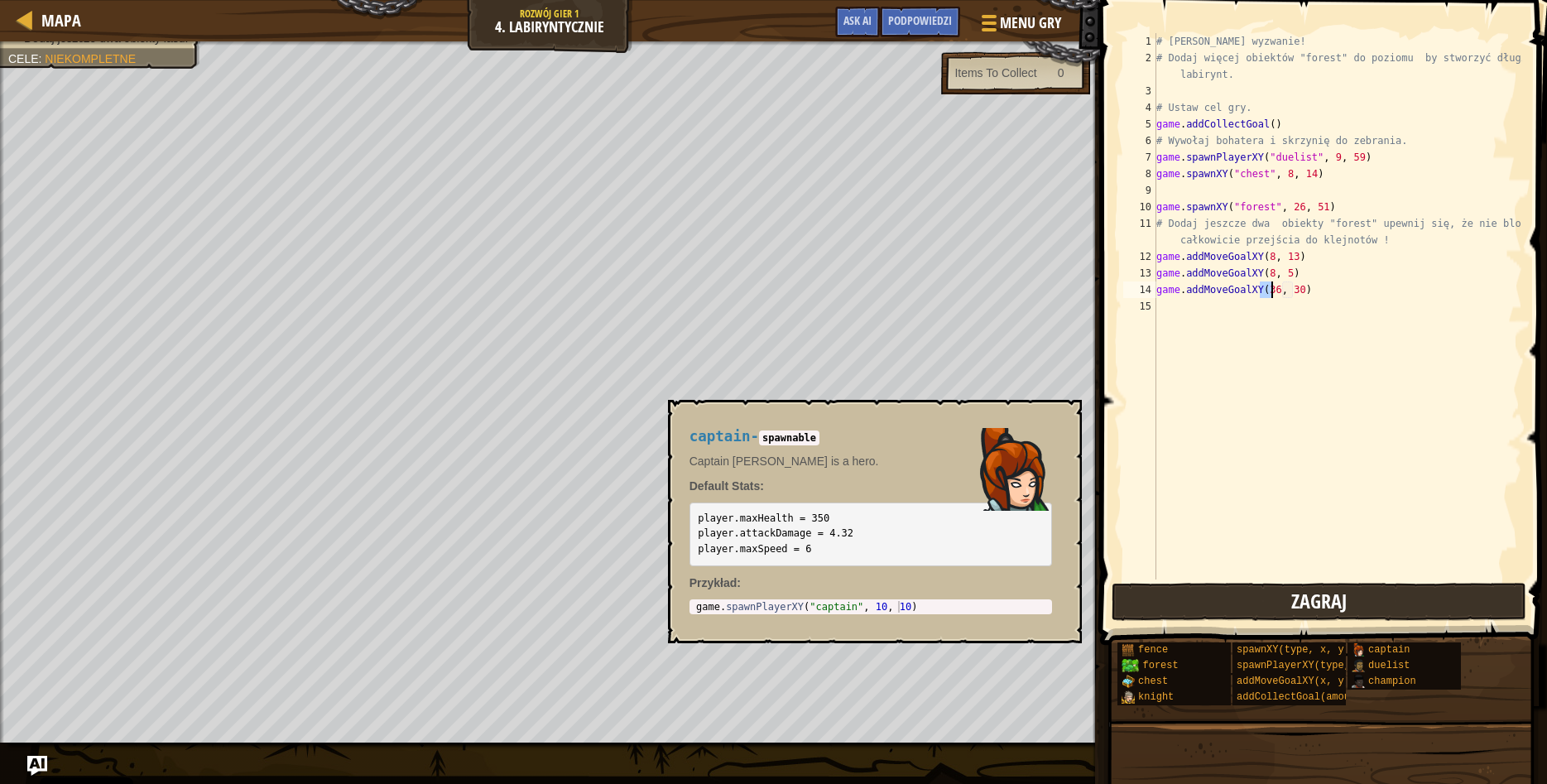
type textarea "game.addMoveGoalXY(36, 30)"
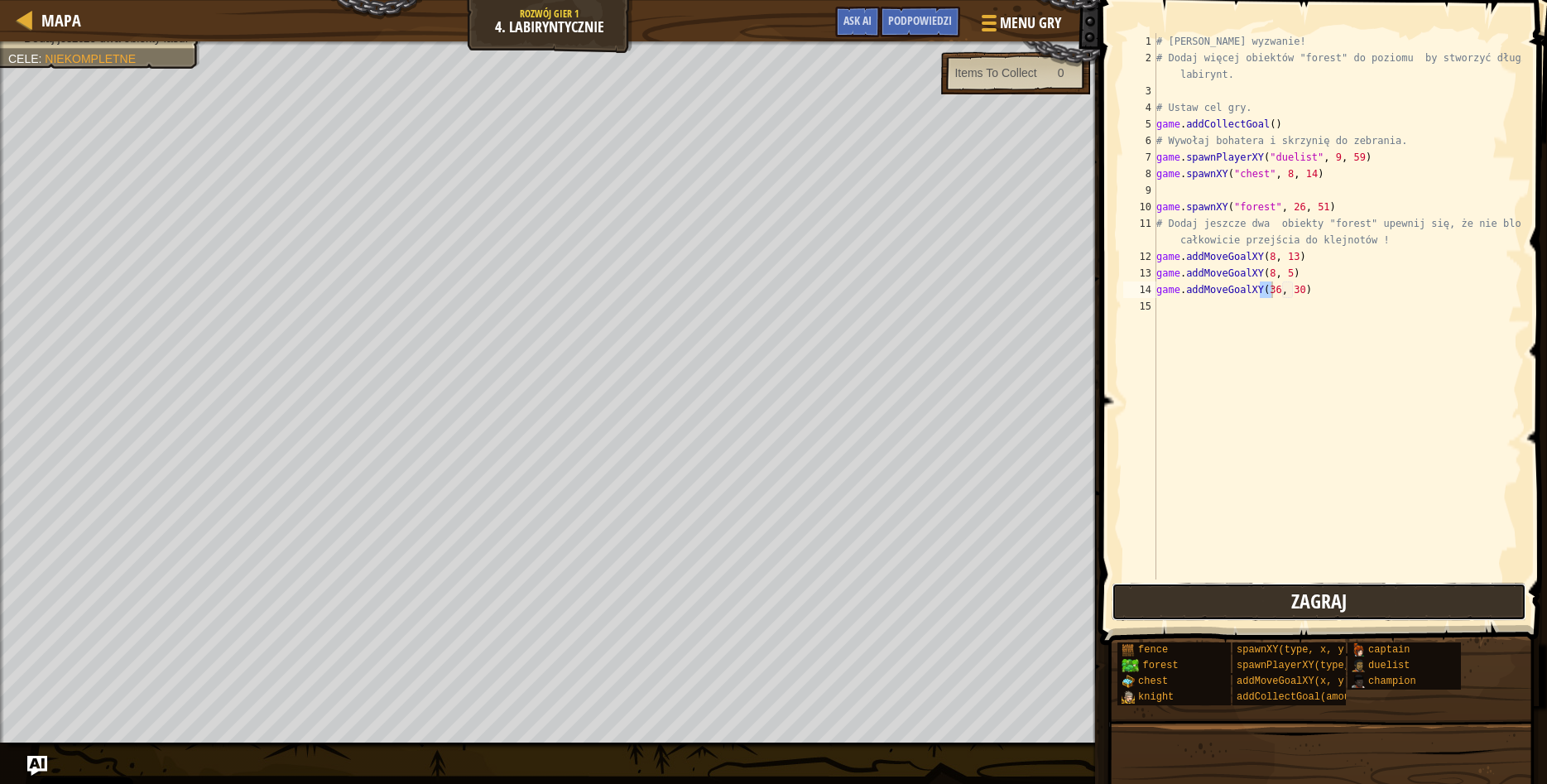
click at [1412, 593] on button "Zagraj" at bounding box center [1319, 601] width 415 height 38
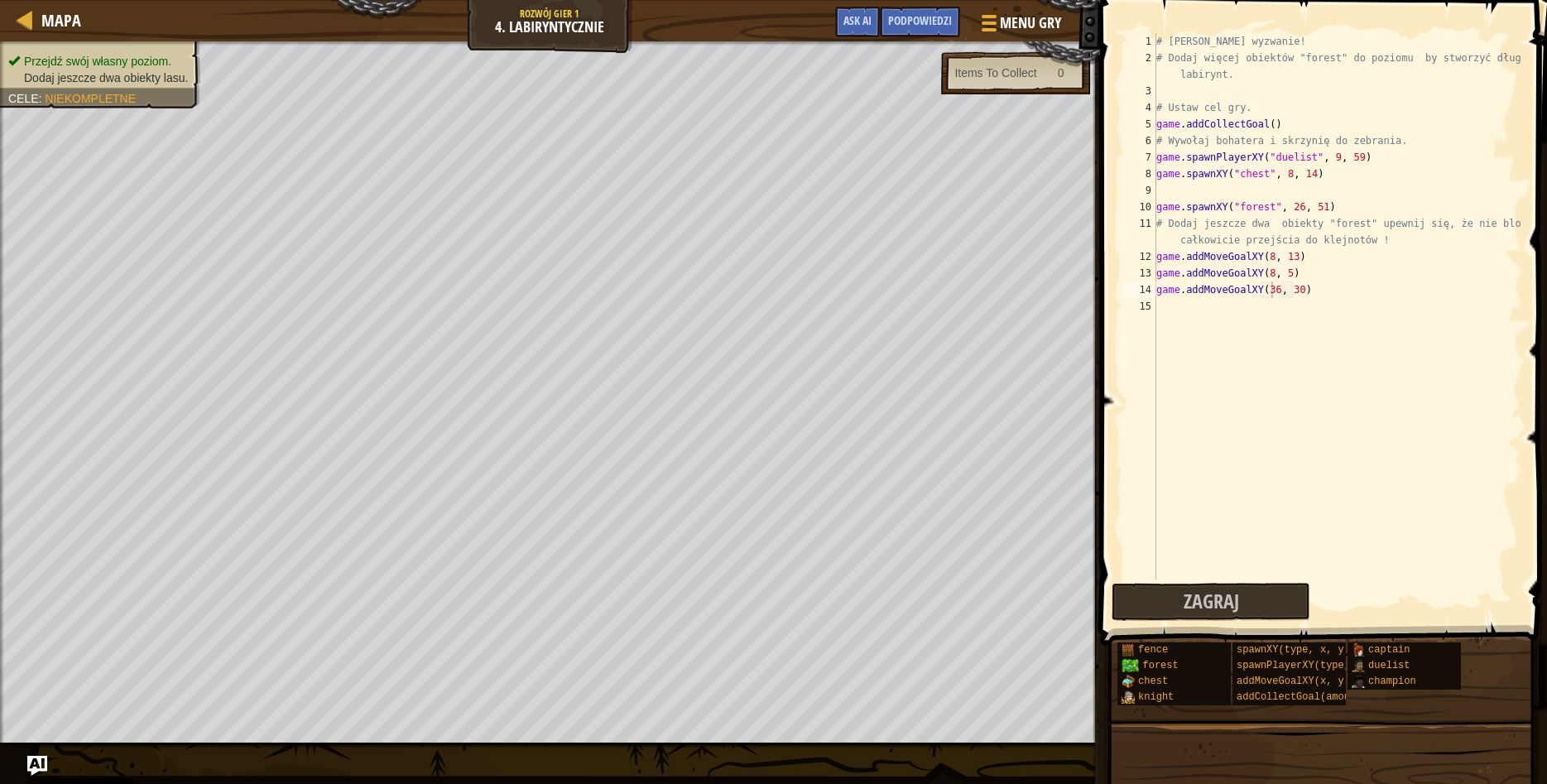
drag, startPoint x: 104, startPoint y: 51, endPoint x: 121, endPoint y: 77, distance: 31.1
click at [121, 77] on div "Przejdź swój własny poziom. Dodaj jeszcze dwa obiekty lasu. Cele : Niekompletne" at bounding box center [91, 70] width 219 height 78
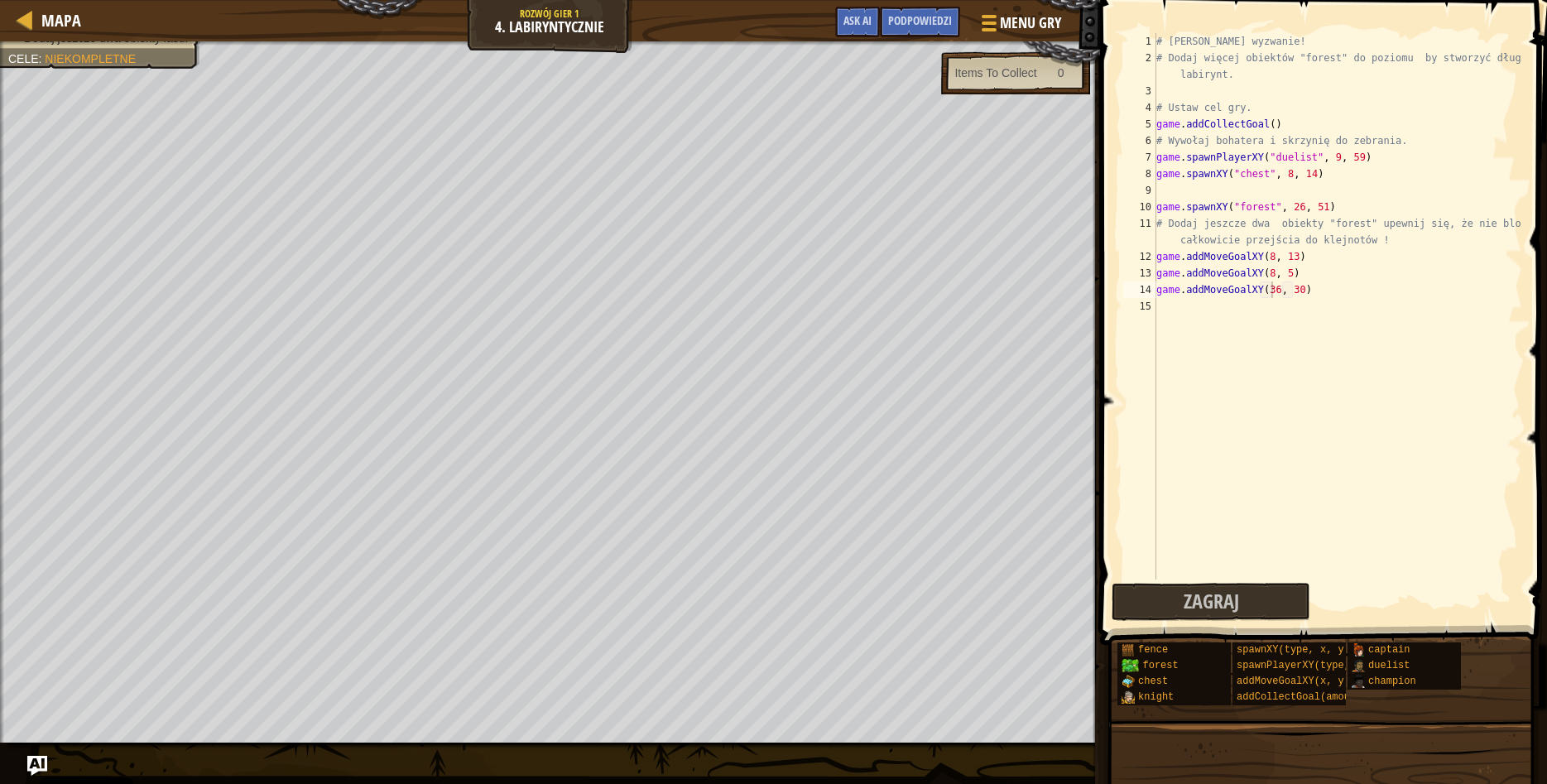
click at [1348, 316] on div "# [PERSON_NAME] wyzwanie! # Dodaj więcej obiektów "forest" do poziomu by stworz…" at bounding box center [1337, 323] width 370 height 579
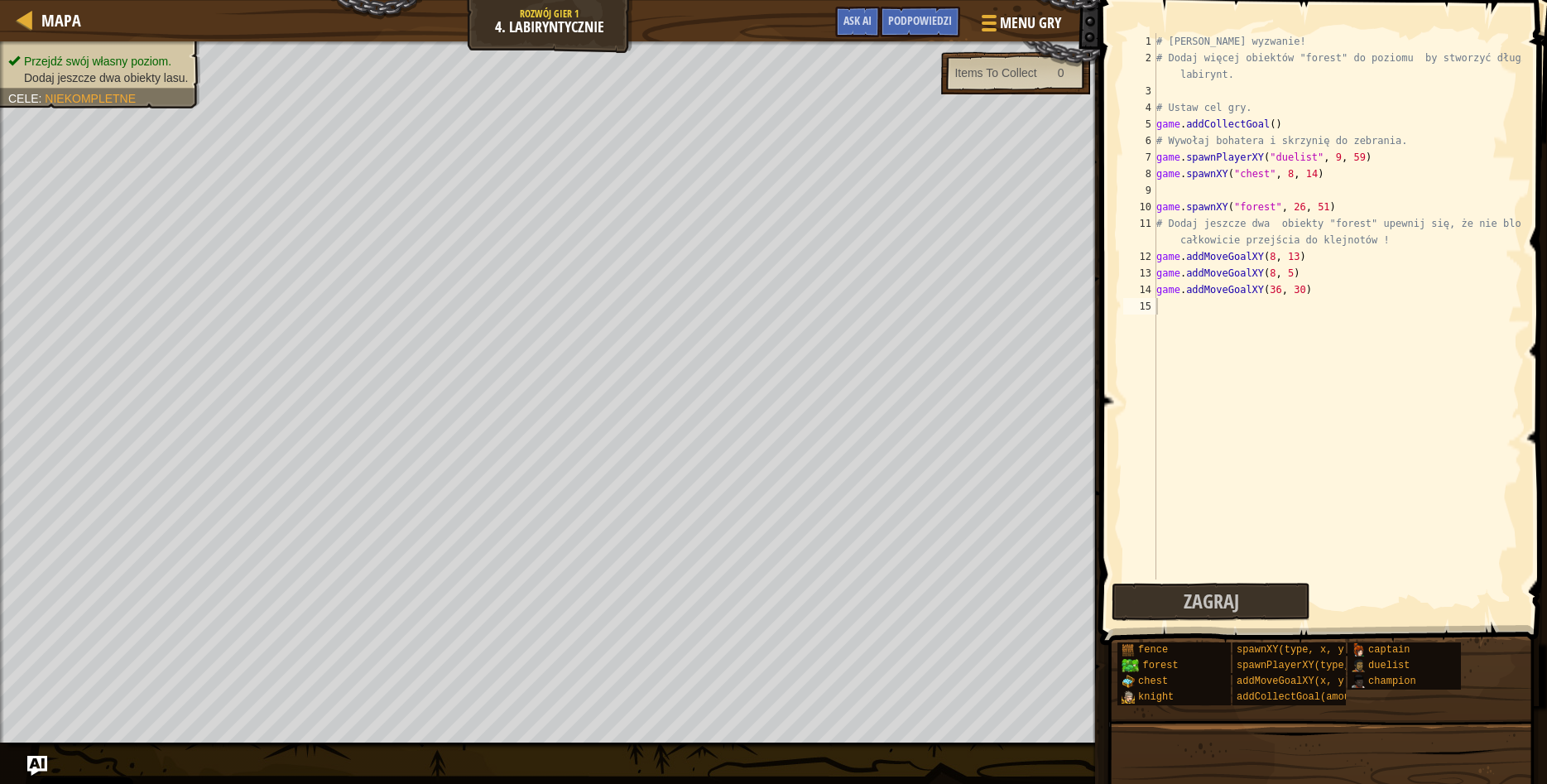
click at [347, 69] on div "Przejdź swój własny poziom. Dodaj jeszcze dwa obiekty lasu. Cele : Niekompletne" at bounding box center [550, 392] width 1100 height 701
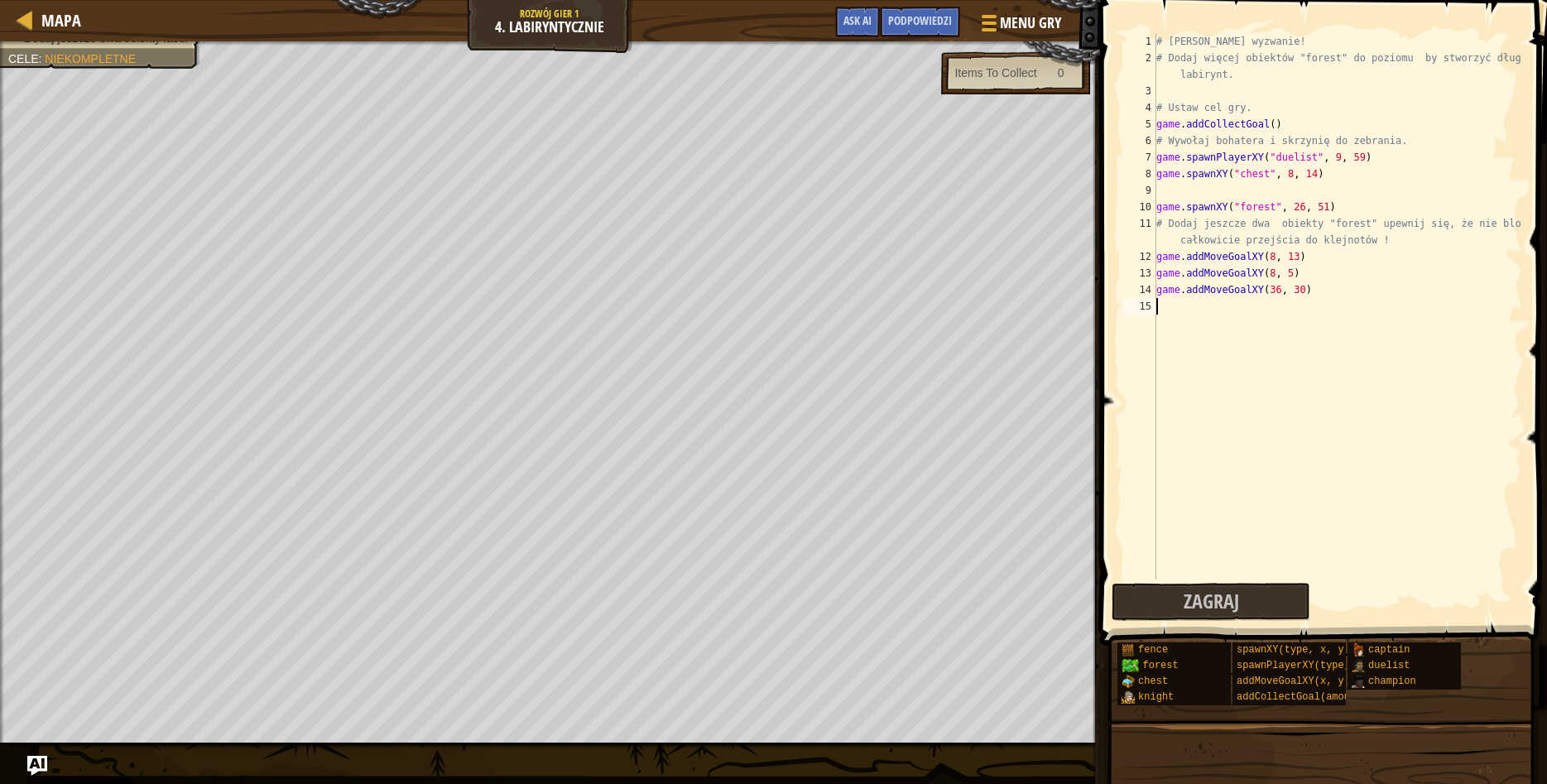
drag, startPoint x: 1149, startPoint y: 183, endPoint x: 1170, endPoint y: 193, distance: 23.3
click at [1150, 183] on div "9" at bounding box center [1139, 189] width 33 height 16
click at [1162, 192] on div "# [PERSON_NAME] wyzwanie! # Dodaj więcej obiektów "forest" do poziomu by stworz…" at bounding box center [1337, 323] width 370 height 579
type textarea "g"
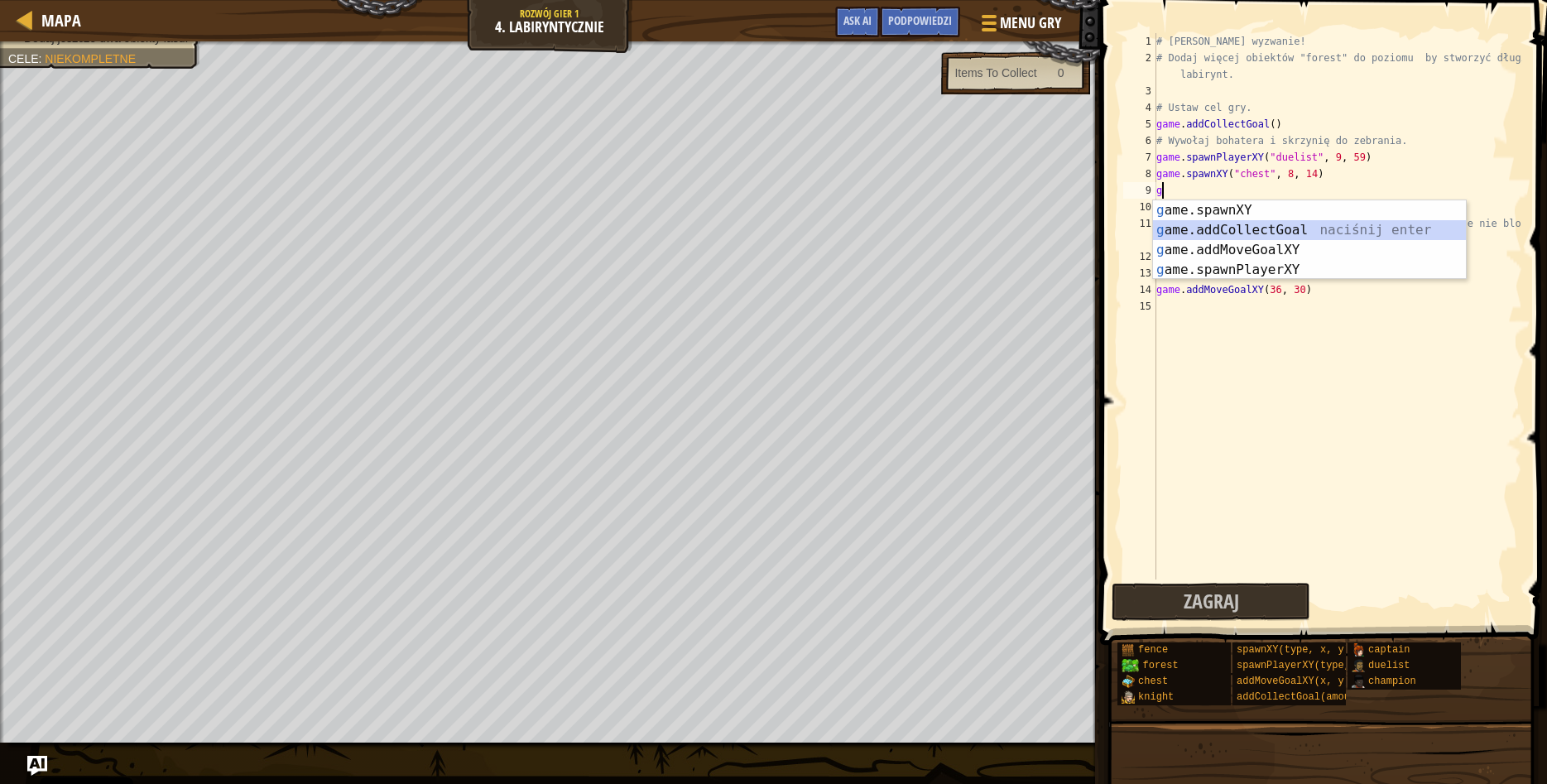
click at [1245, 240] on div "g ame.spawnXY naciśnij enter g ame.addCollectGoal naciśnij enter g ame.addMoveG…" at bounding box center [1309, 260] width 313 height 119
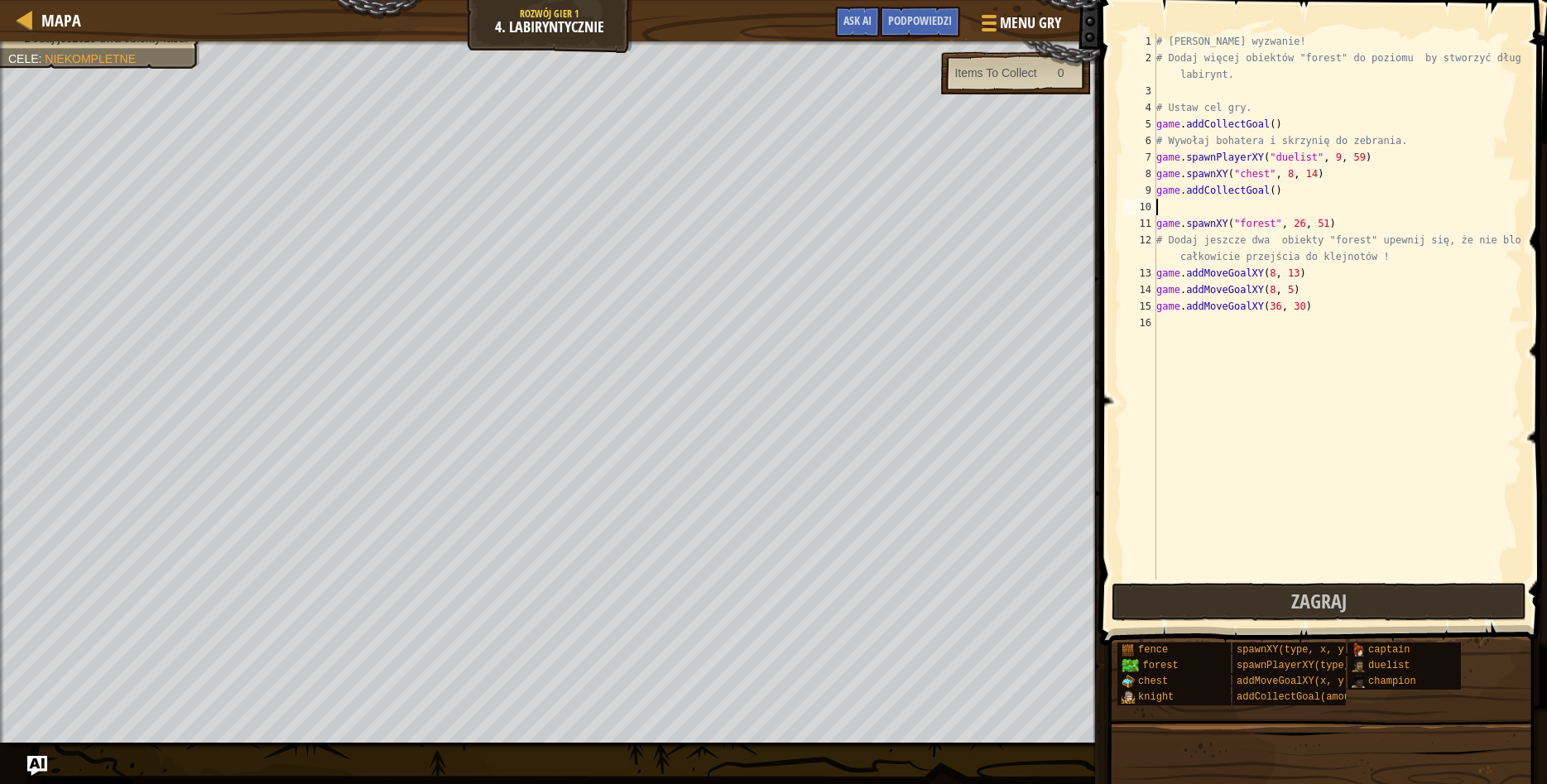
click at [1268, 197] on div "# [PERSON_NAME] wyzwanie! # Dodaj więcej obiektów "forest" do poziomu by stworz…" at bounding box center [1337, 323] width 370 height 579
click at [1286, 273] on div "# [PERSON_NAME] wyzwanie! # Dodaj więcej obiektów "forest" do poziomu by stworz…" at bounding box center [1337, 323] width 370 height 579
click at [1265, 194] on div "# [PERSON_NAME] wyzwanie! # Dodaj więcej obiektów "forest" do poziomu by stworz…" at bounding box center [1337, 323] width 370 height 579
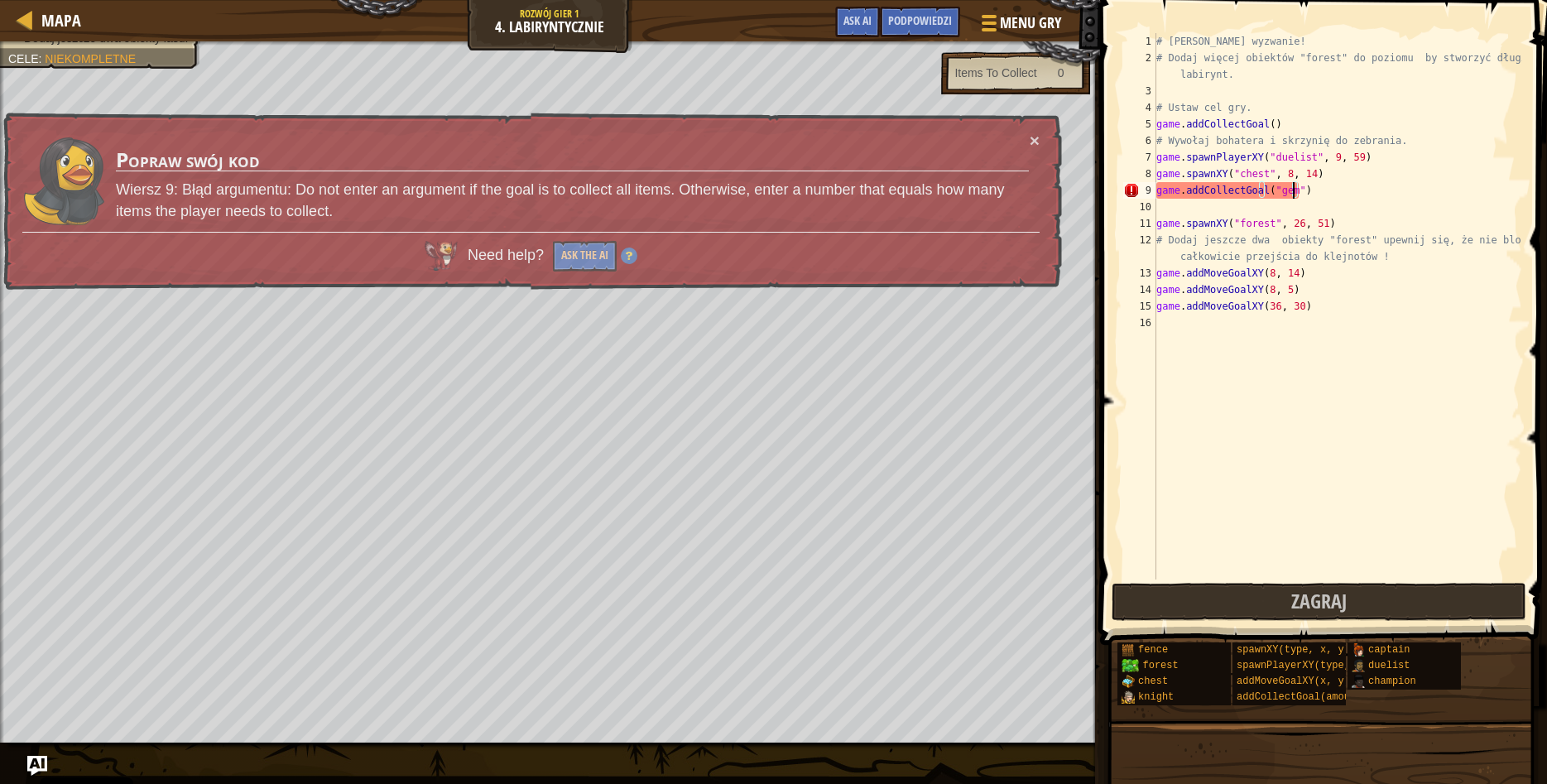
scroll to position [8, 12]
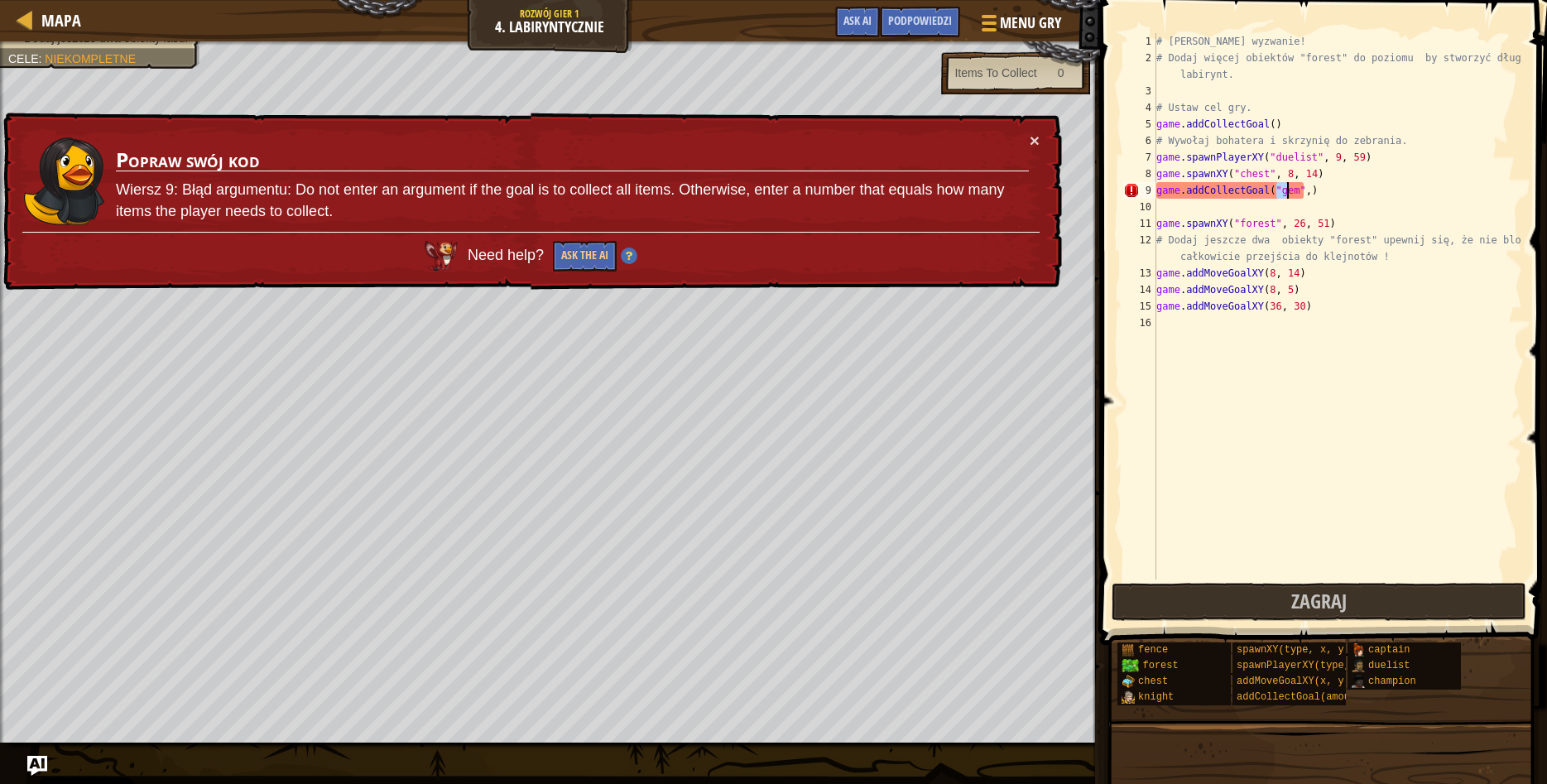
drag, startPoint x: 1274, startPoint y: 188, endPoint x: 1287, endPoint y: 188, distance: 13.0
click at [1287, 188] on div "# [PERSON_NAME] wyzwanie! # Dodaj więcej obiektów "forest" do poziomu by stworz…" at bounding box center [1337, 323] width 370 height 579
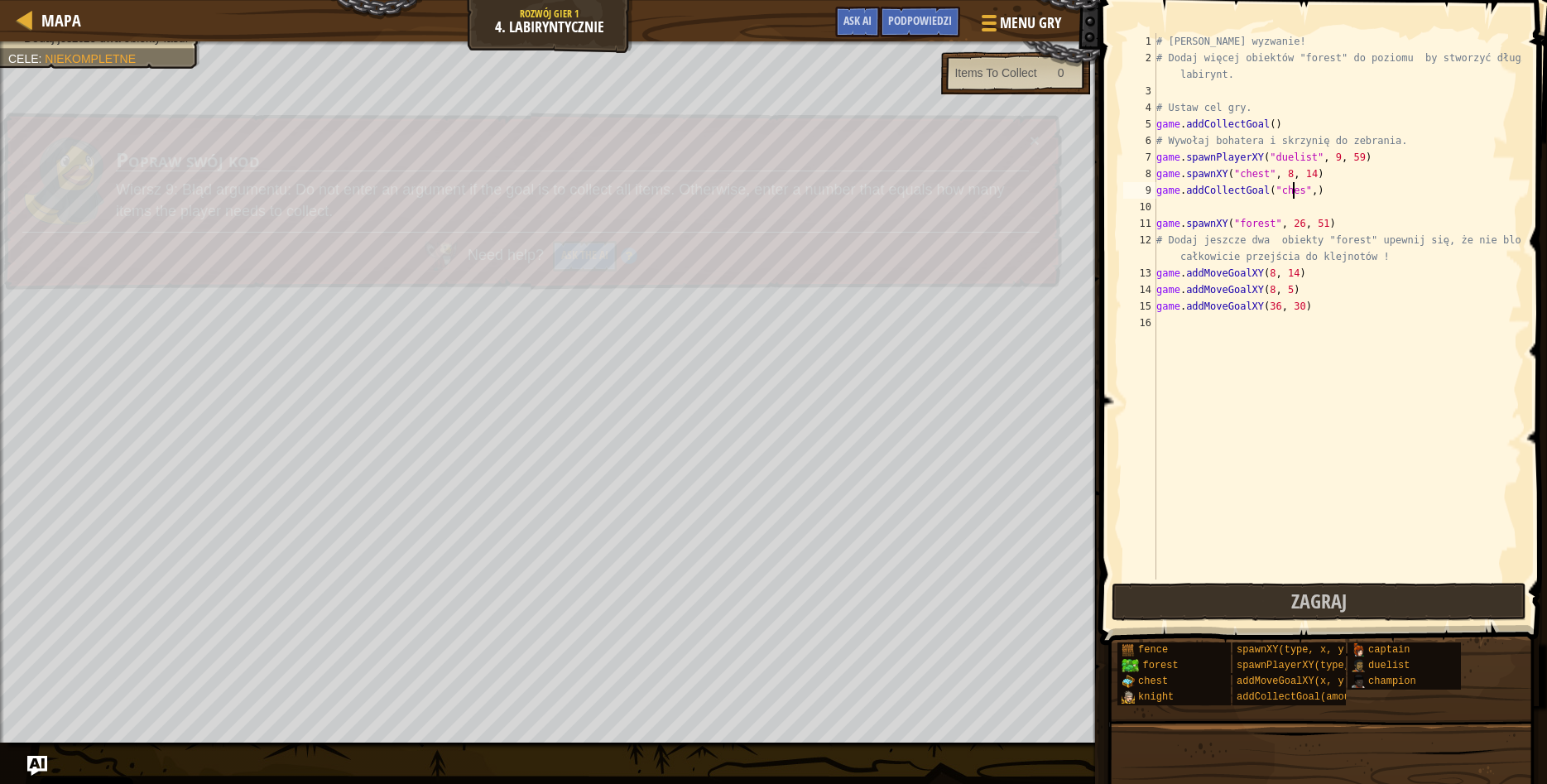
type textarea "game.addCollectGoal("chest",)"
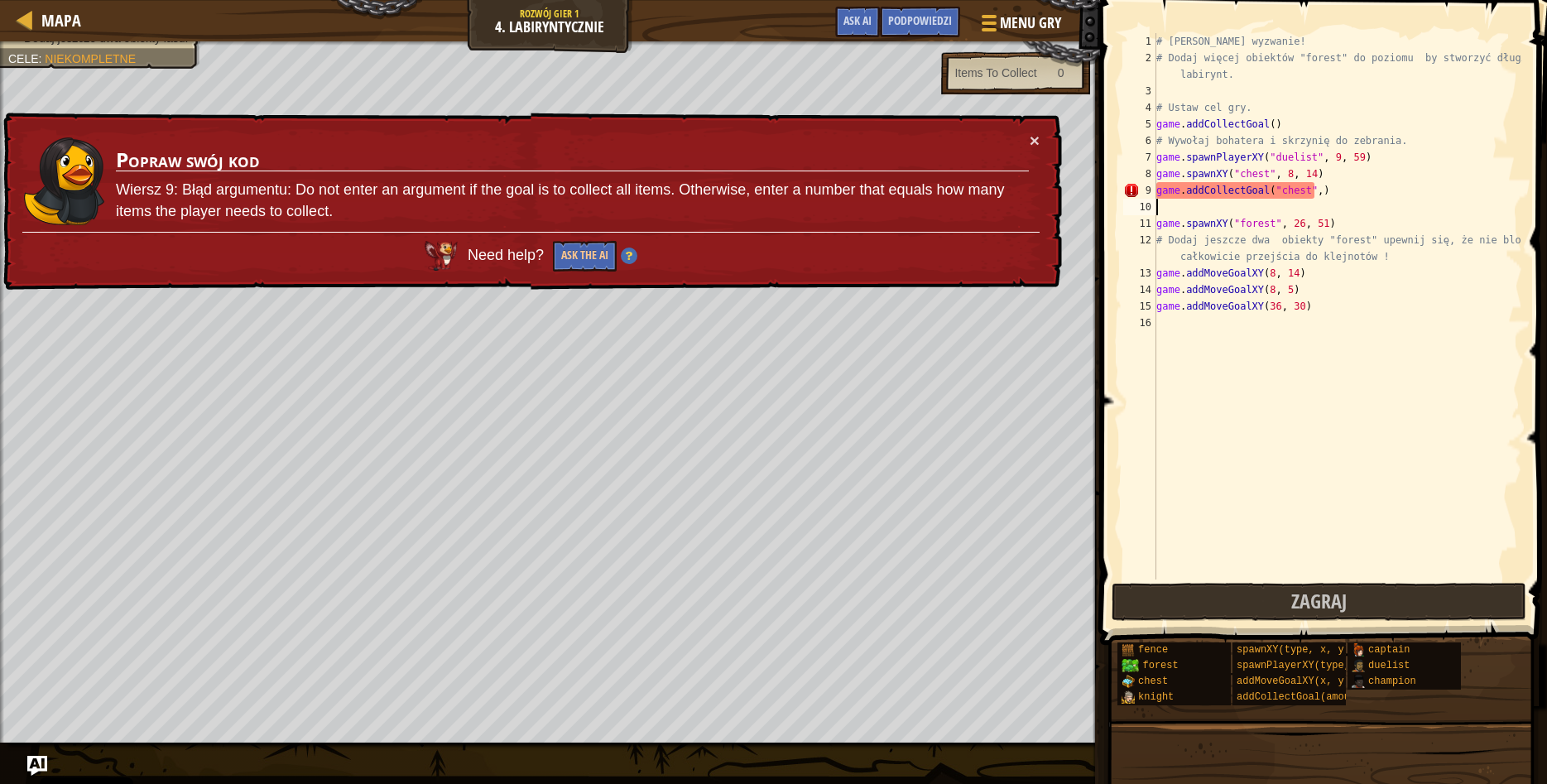
drag, startPoint x: 1335, startPoint y: 208, endPoint x: 1289, endPoint y: 204, distance: 46.2
click at [1289, 204] on div "# [PERSON_NAME] wyzwanie! # Dodaj więcej obiektów "forest" do poziomu by stworz…" at bounding box center [1337, 323] width 370 height 579
drag, startPoint x: 1330, startPoint y: 183, endPoint x: 1252, endPoint y: 200, distance: 79.8
click at [1216, 196] on div "# [PERSON_NAME] wyzwanie! # Dodaj więcej obiektów "forest" do poziomu by stworz…" at bounding box center [1337, 323] width 370 height 579
drag, startPoint x: 1405, startPoint y: 162, endPoint x: 1360, endPoint y: 186, distance: 51.0
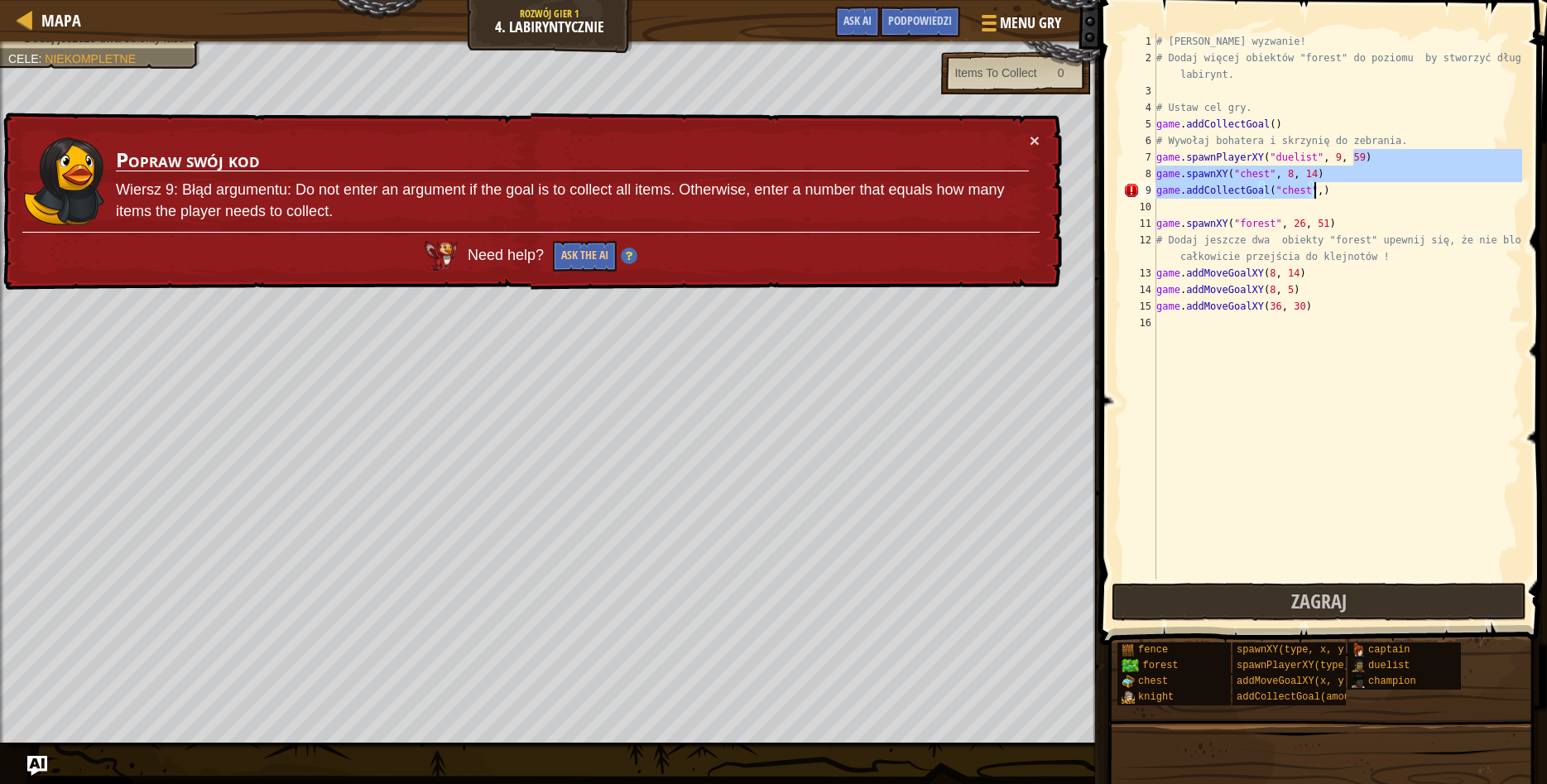
click at [1360, 186] on div "# [PERSON_NAME] wyzwanie! # Dodaj więcej obiektów "forest" do poziomu by stworz…" at bounding box center [1337, 323] width 370 height 579
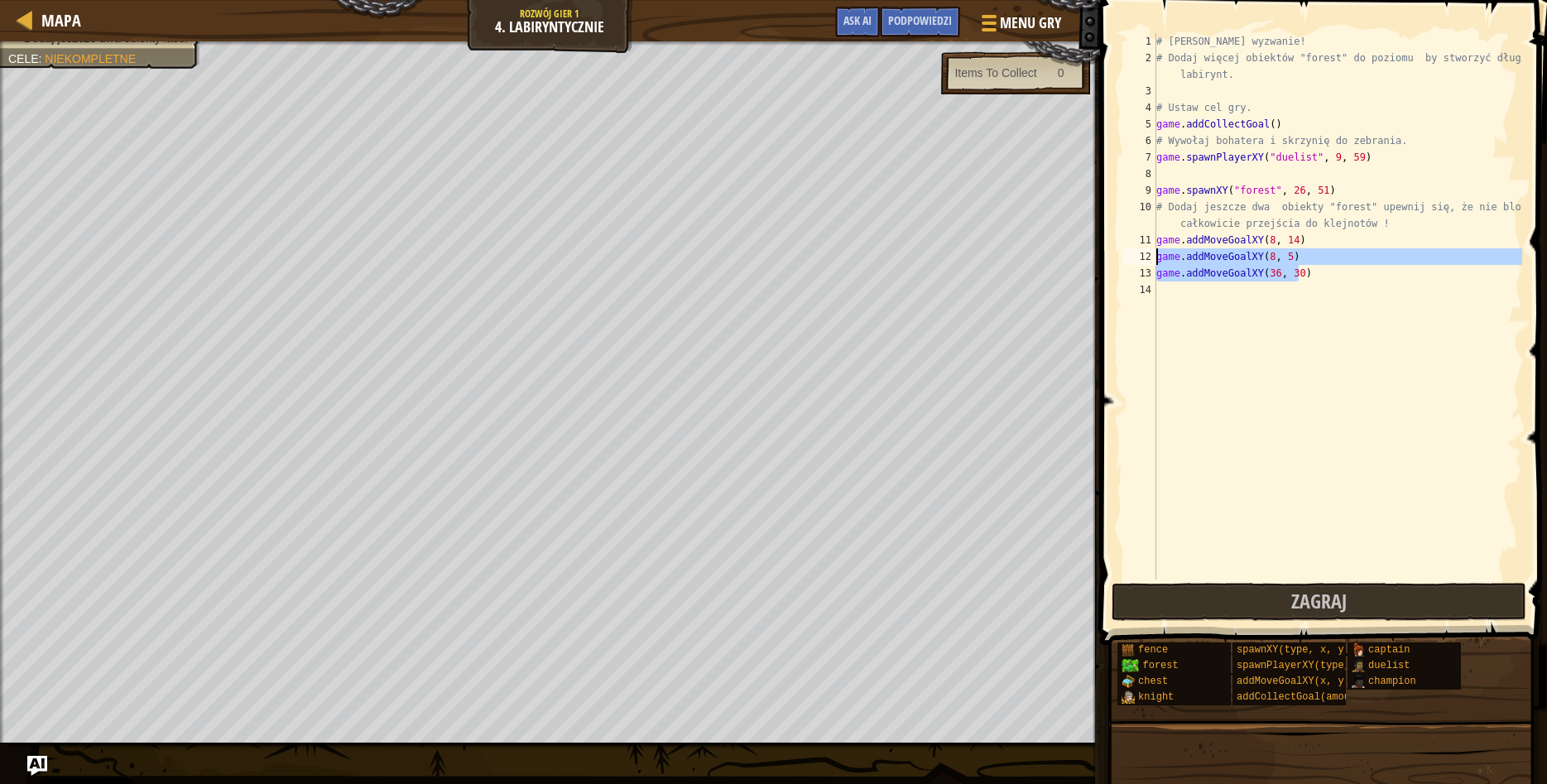
drag, startPoint x: 1313, startPoint y: 276, endPoint x: 1153, endPoint y: 261, distance: 160.7
click at [1153, 261] on div "# [PERSON_NAME] wyzwanie! # Dodaj więcej obiektów "forest" do poziomu by stworz…" at bounding box center [1337, 323] width 370 height 579
type textarea "game.addMoveGoalXY(8, 5) game.addMoveGoalXY(36, 30)"
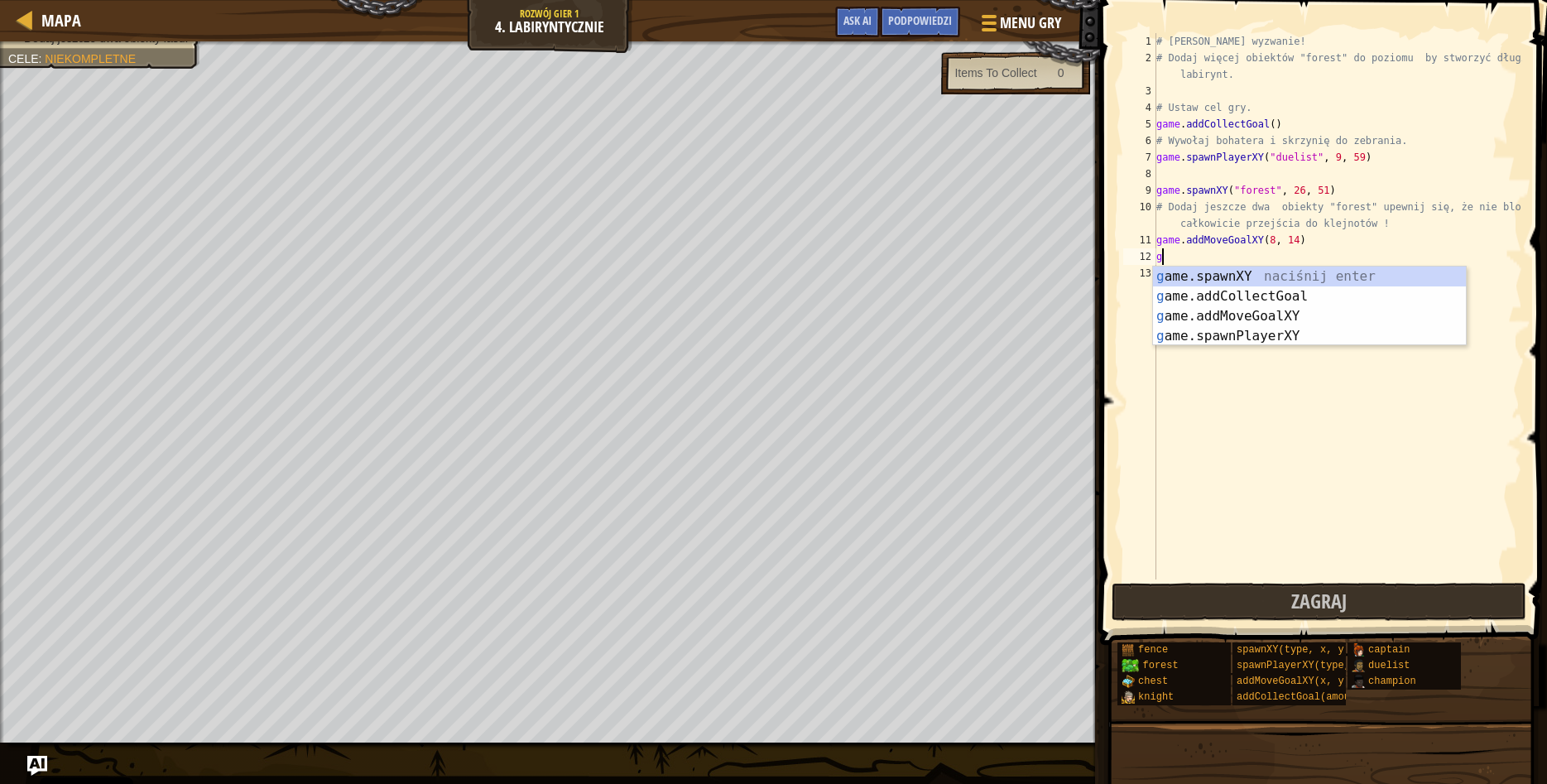
scroll to position [8, 0]
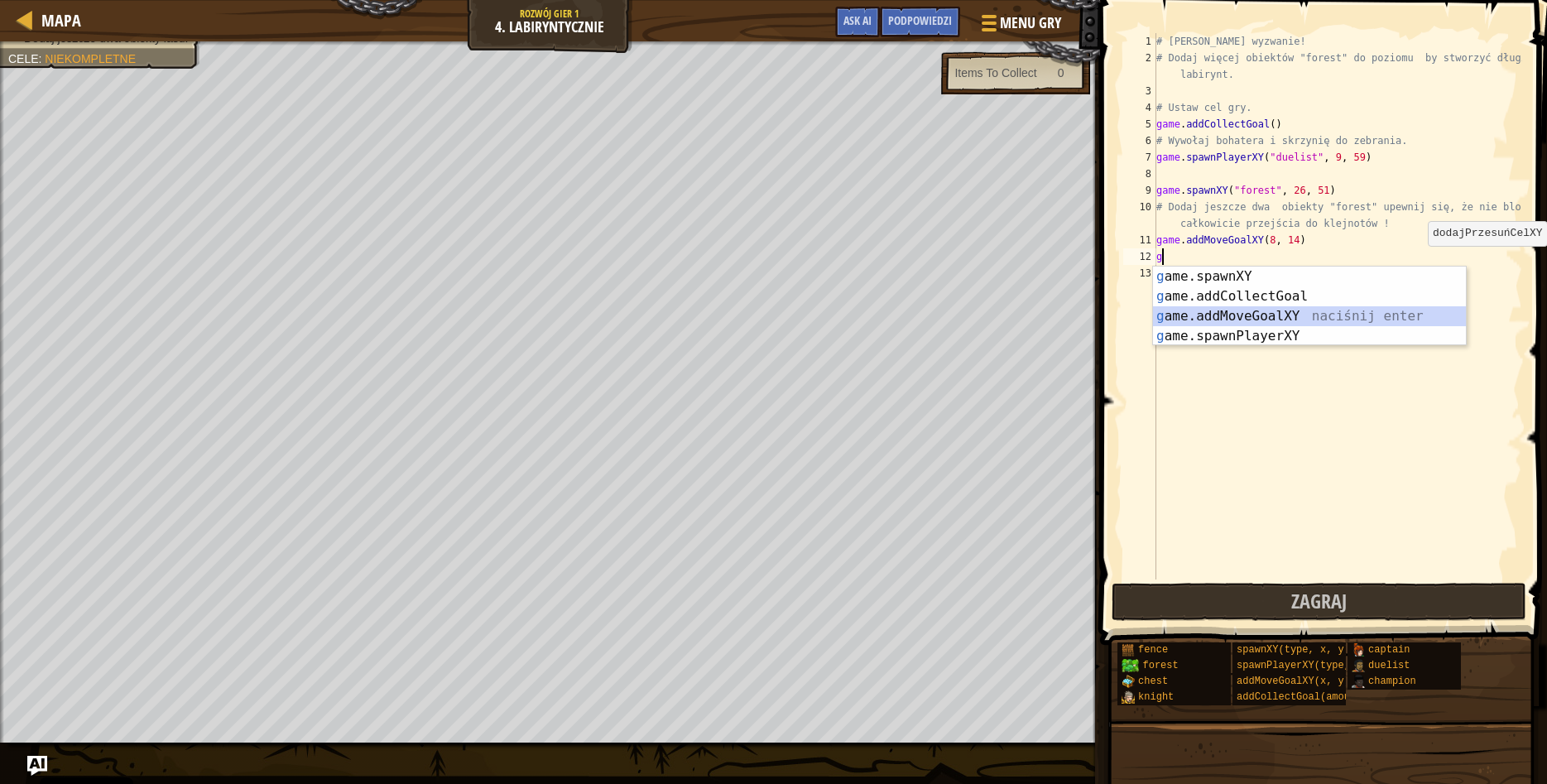
click at [1291, 319] on div "g ame.spawnXY naciśnij enter g ame.addCollectGoal naciśnij enter g ame.addMoveG…" at bounding box center [1309, 326] width 313 height 119
type textarea "game.addMoveGoalXY(36, 30)"
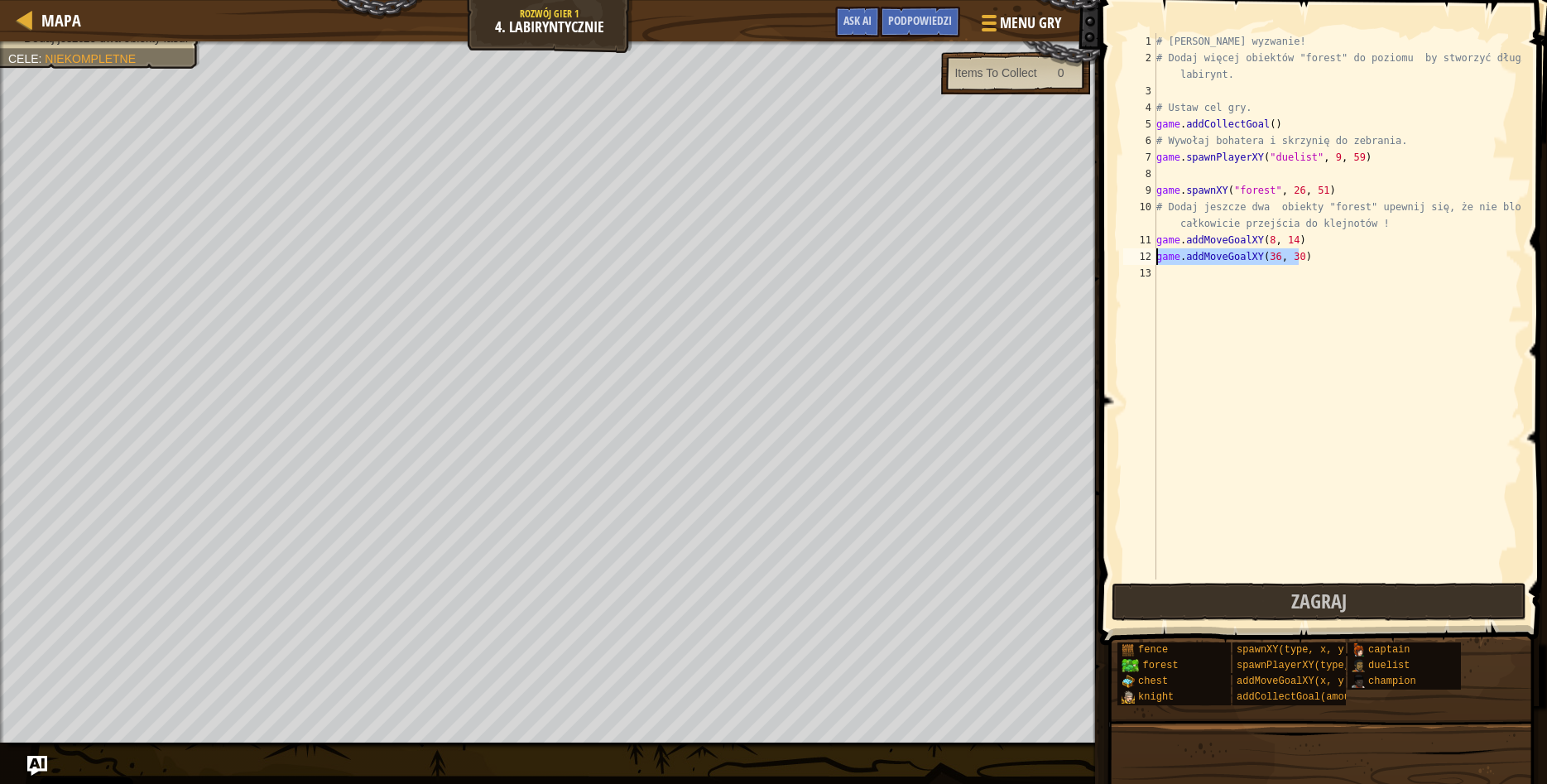
drag, startPoint x: 1320, startPoint y: 253, endPoint x: 1146, endPoint y: 257, distance: 174.0
click at [1153, 257] on div "# [PERSON_NAME] wyzwanie! # Dodaj więcej obiektów "forest" do poziomu by stworz…" at bounding box center [1337, 306] width 370 height 546
click at [1320, 338] on div "# [PERSON_NAME] wyzwanie! # Dodaj więcej obiektów "forest" do poziomu by stworz…" at bounding box center [1337, 323] width 370 height 579
click at [910, 25] on span "Podpowiedzi" at bounding box center [920, 20] width 64 height 16
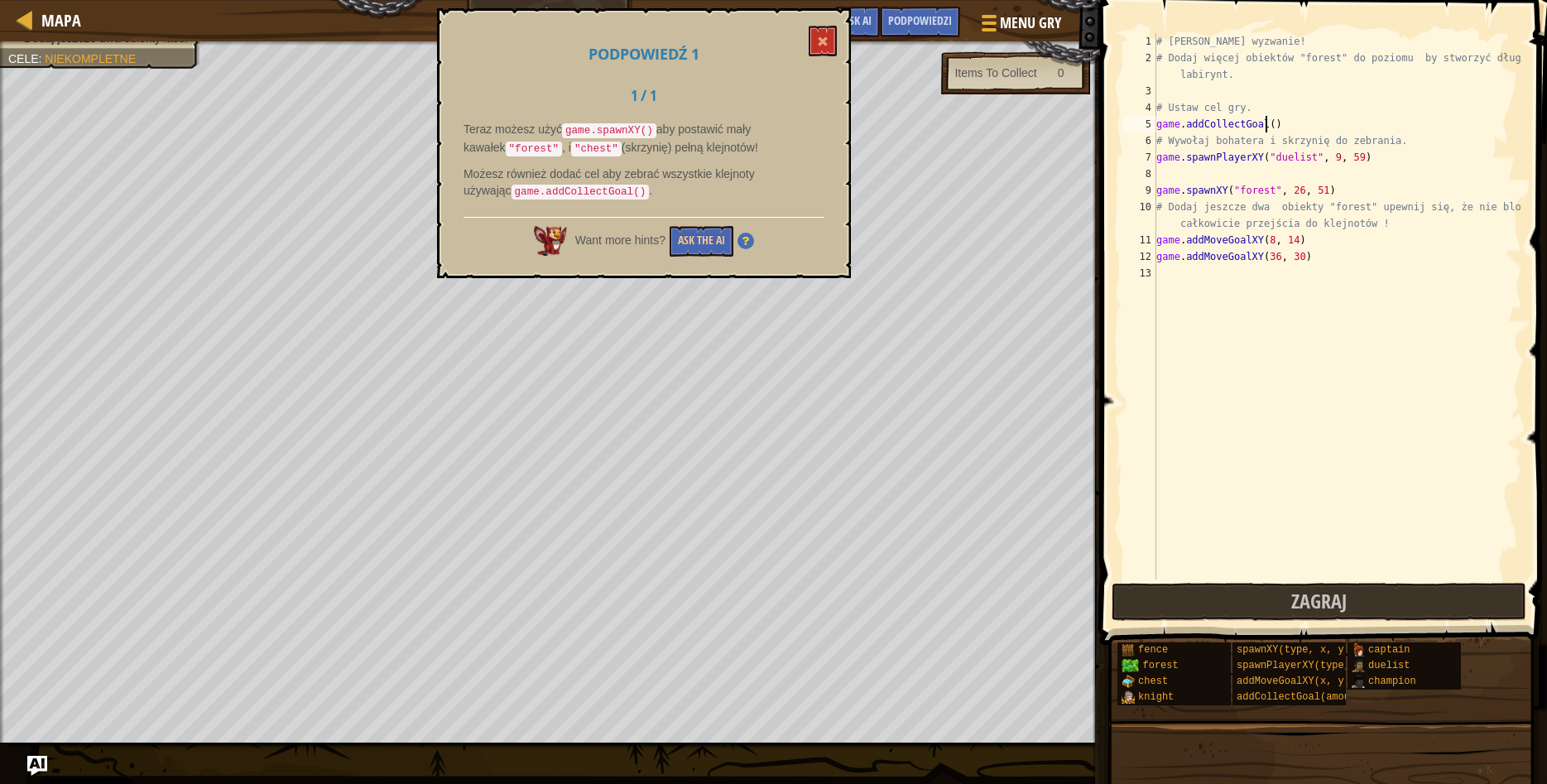
drag, startPoint x: 1268, startPoint y: 122, endPoint x: 1284, endPoint y: 123, distance: 16.0
click at [1273, 123] on div "# [PERSON_NAME] wyzwanie! # Dodaj więcej obiektów "forest" do poziomu by stworz…" at bounding box center [1337, 323] width 370 height 579
click at [1255, 123] on div "# [PERSON_NAME] wyzwanie! # Dodaj więcej obiektów "forest" do poziomu by stworz…" at bounding box center [1337, 323] width 370 height 579
click at [1273, 122] on div "# [PERSON_NAME] wyzwanie! # Dodaj więcej obiektów "forest" do poziomu by stworz…" at bounding box center [1337, 323] width 370 height 579
click at [1272, 123] on div "# [PERSON_NAME] wyzwanie! # Dodaj więcej obiektów "forest" do poziomu by stworz…" at bounding box center [1337, 323] width 370 height 579
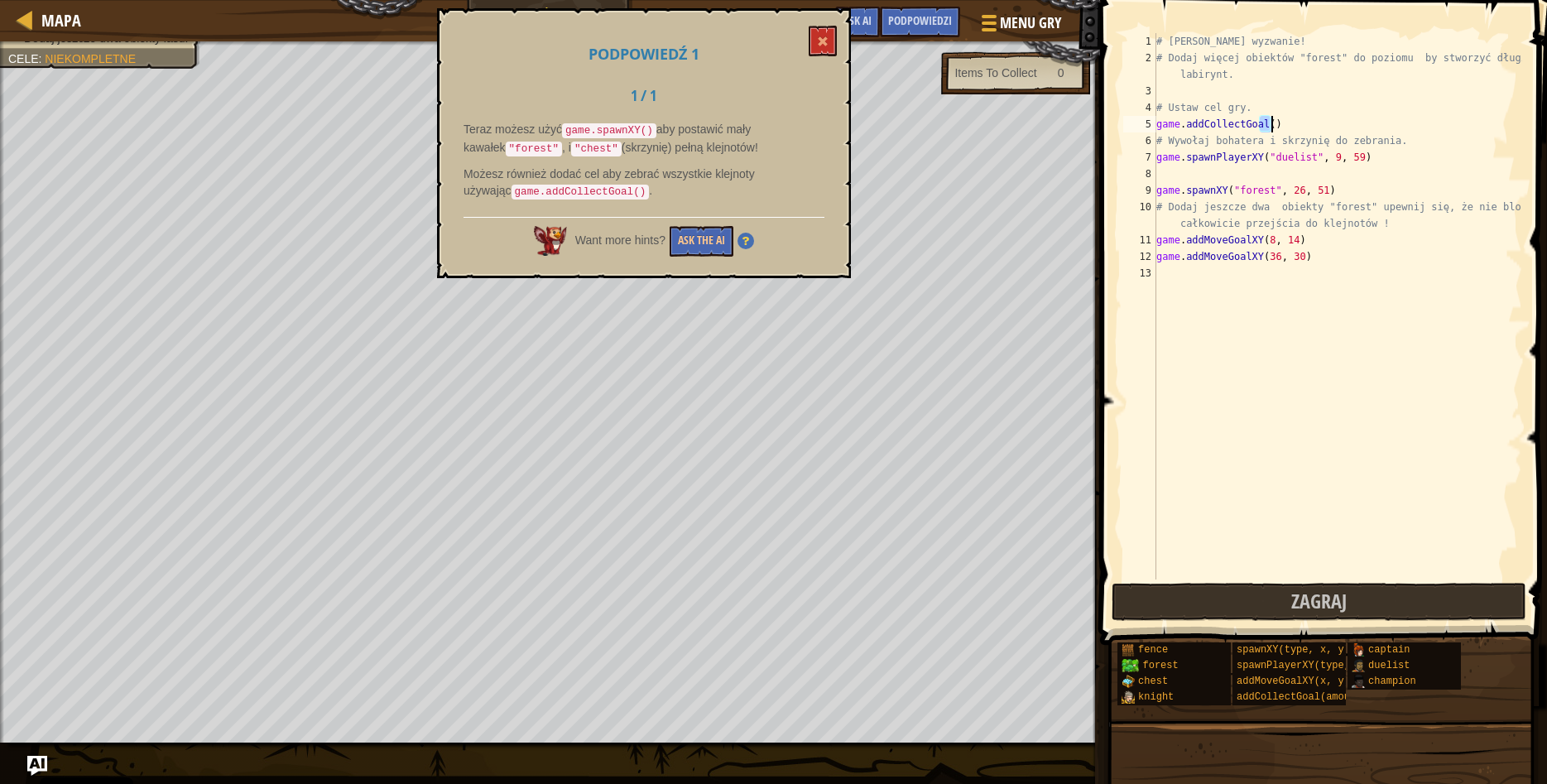
click at [1268, 125] on div "# [PERSON_NAME] wyzwanie! # Dodaj więcej obiektów "forest" do poziomu by stworz…" at bounding box center [1337, 306] width 370 height 546
click at [1290, 123] on div "# [PERSON_NAME] wyzwanie! # Dodaj więcej obiektów "forest" do poziomu by stworz…" at bounding box center [1337, 323] width 370 height 579
click at [1305, 251] on div "# [PERSON_NAME] wyzwanie! # Dodaj więcej obiektów "forest" do poziomu by stworz…" at bounding box center [1337, 323] width 370 height 579
type textarea "game.addMoveGoalXY(36, 30)"
click at [1158, 177] on div "# [PERSON_NAME] wyzwanie! # Dodaj więcej obiektów "forest" do poziomu by stworz…" at bounding box center [1337, 323] width 370 height 579
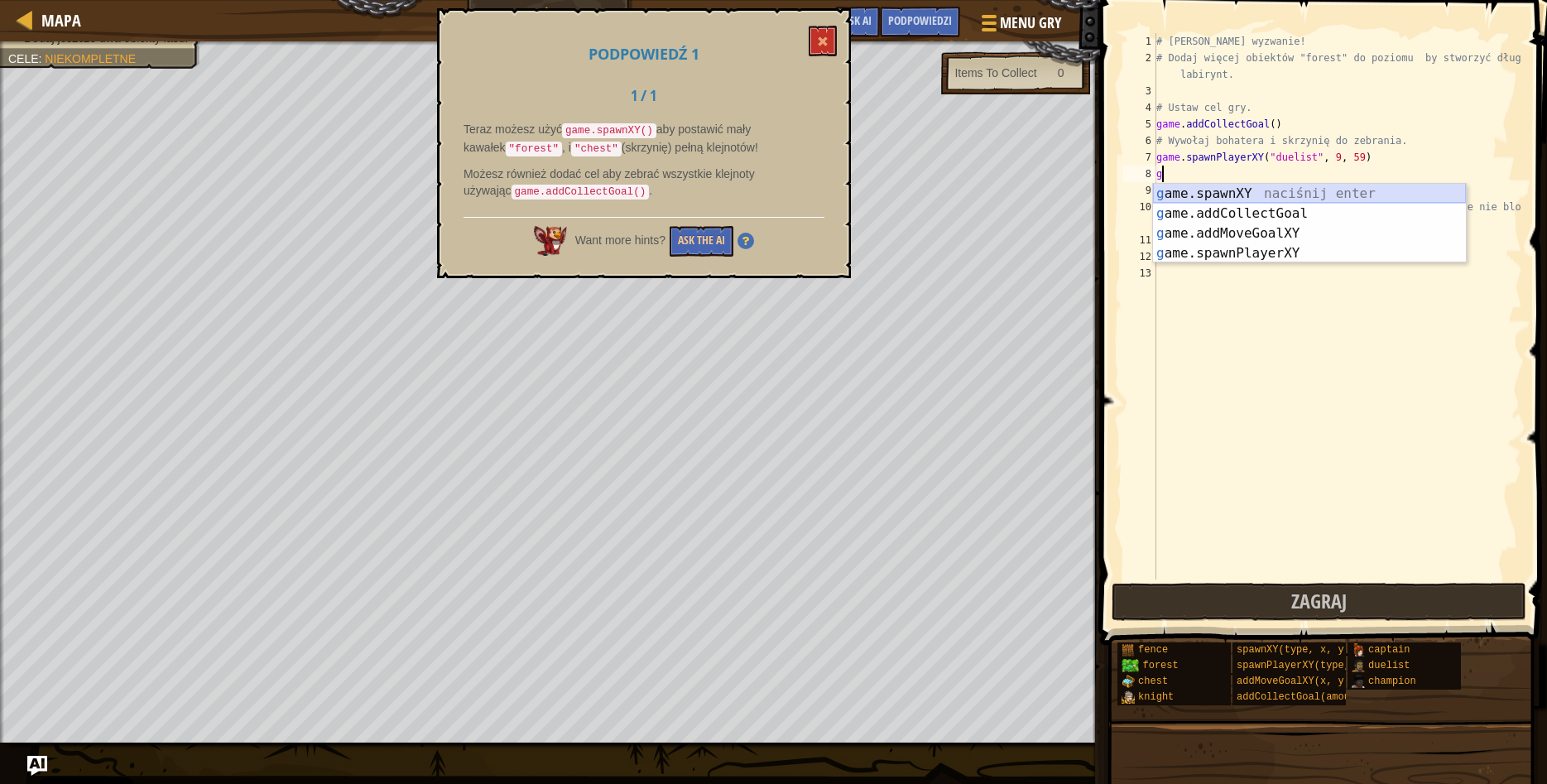
click at [1207, 185] on div "g ame.spawnXY naciśnij enter g ame.addCollectGoal naciśnij enter g ame.addMoveG…" at bounding box center [1309, 243] width 313 height 119
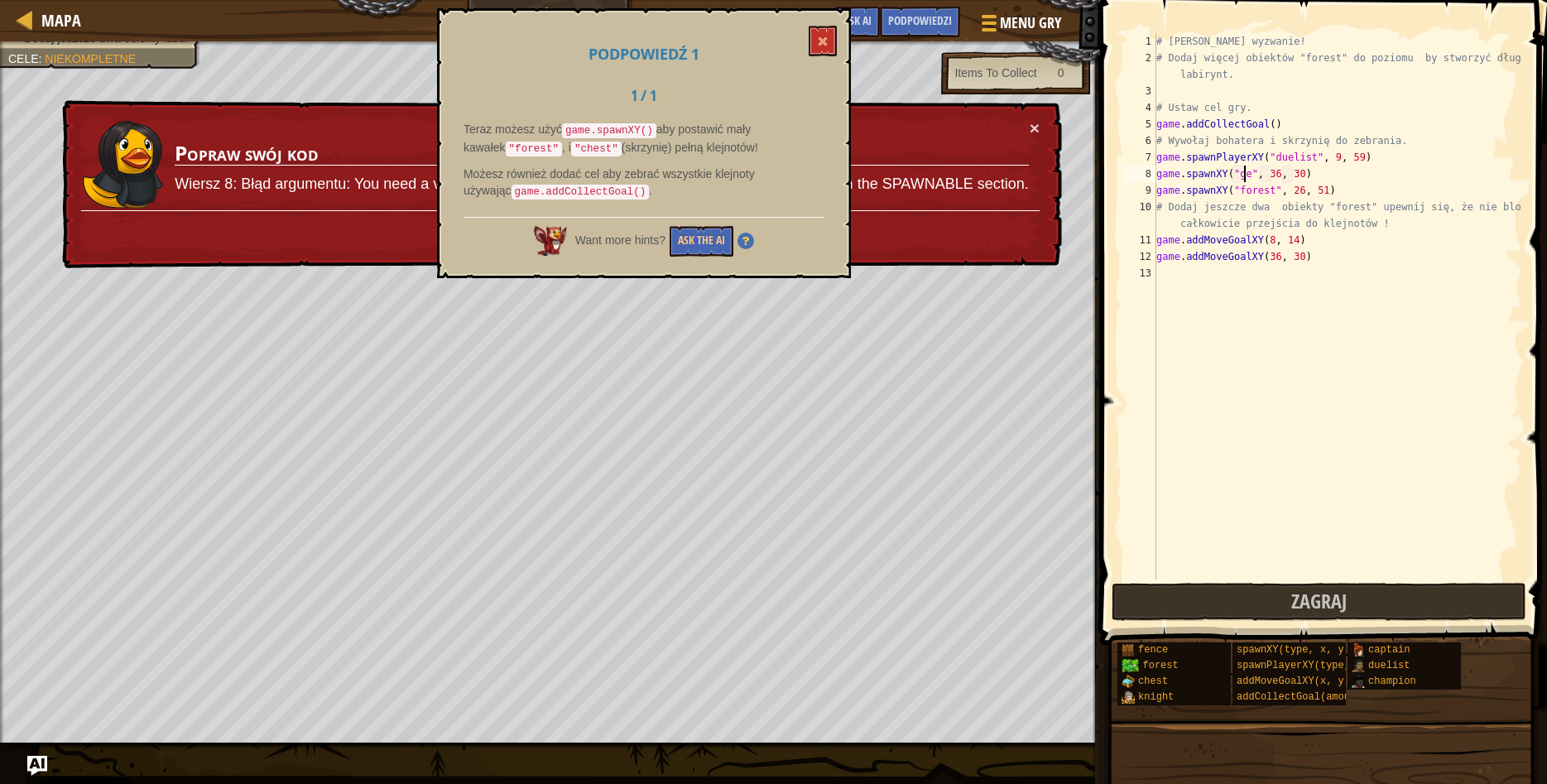
scroll to position [8, 8]
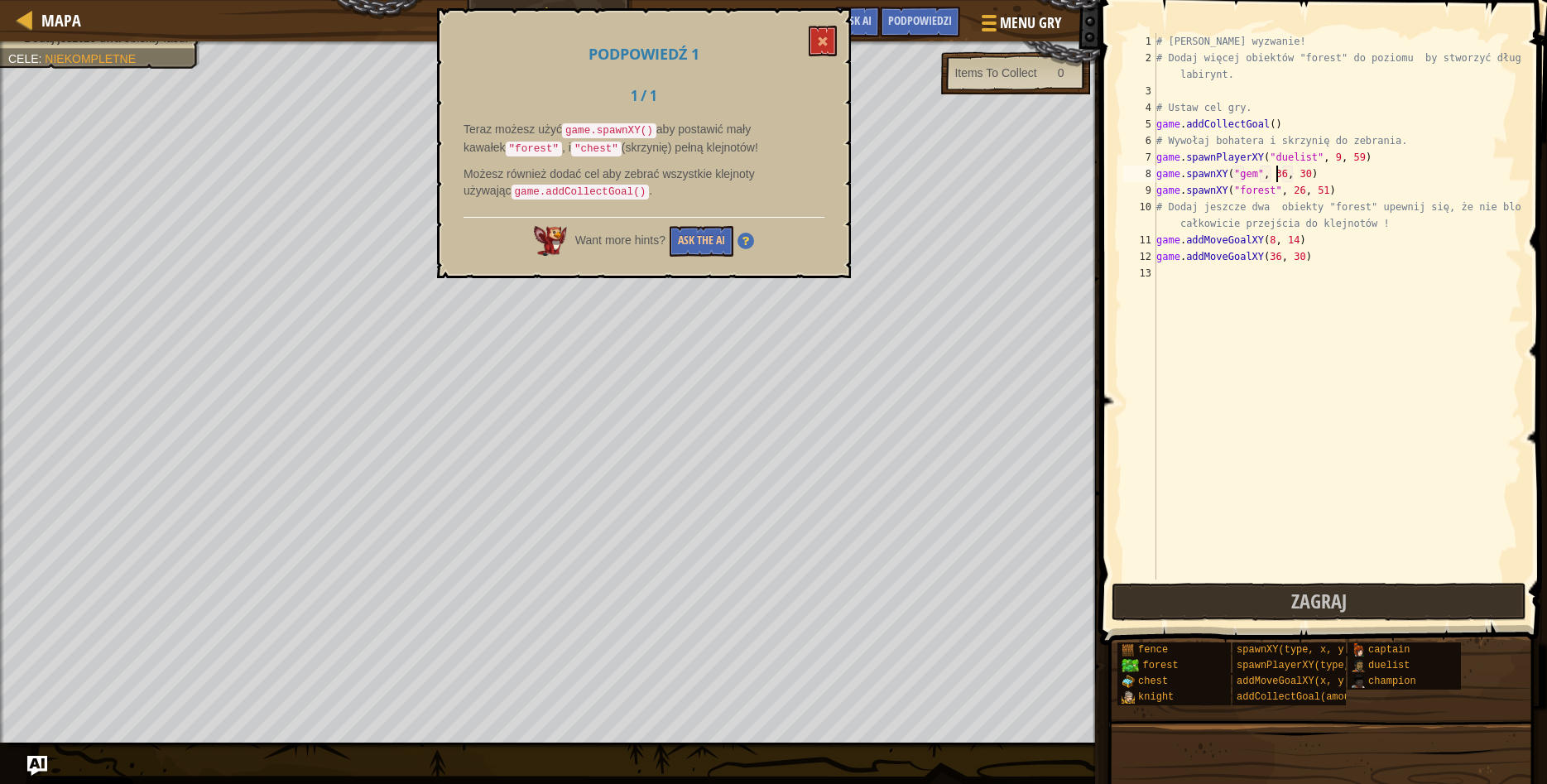
click at [1274, 178] on div "# [PERSON_NAME] wyzwanie! # Dodaj więcej obiektów "forest" do poziomu by stworz…" at bounding box center [1337, 323] width 370 height 579
click at [1251, 178] on div "# [PERSON_NAME] wyzwanie! # Dodaj więcej obiektów "forest" do poziomu by stworz…" at bounding box center [1337, 323] width 370 height 579
drag, startPoint x: 1246, startPoint y: 178, endPoint x: 1232, endPoint y: 178, distance: 14.0
click at [1232, 178] on div "# [PERSON_NAME] wyzwanie! # Dodaj więcej obiektów "forest" do poziomu by stworz…" at bounding box center [1337, 323] width 370 height 579
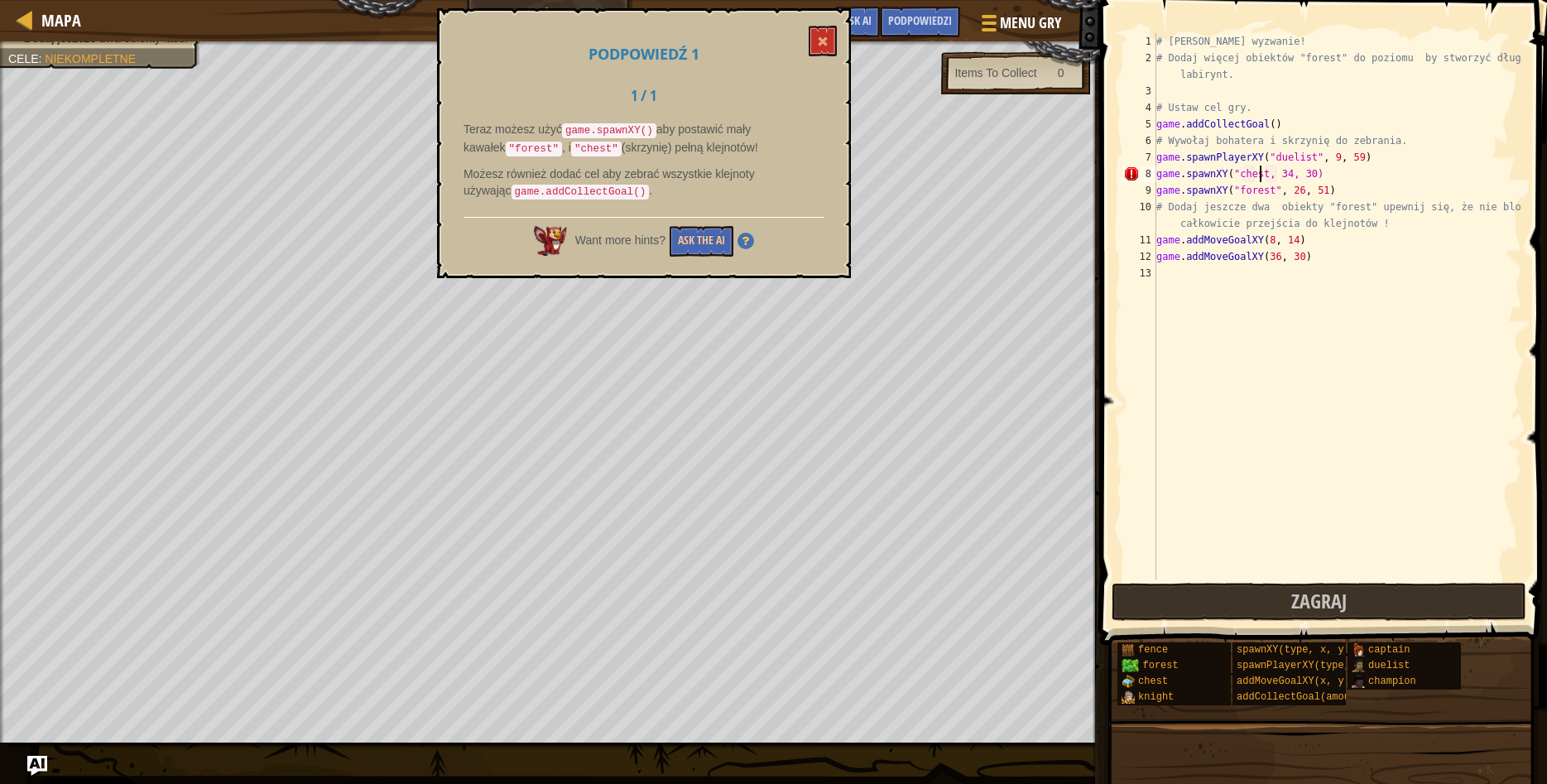
scroll to position [8, 8]
click at [1320, 181] on div "# [PERSON_NAME] wyzwanie! # Dodaj więcej obiektów "forest" do poziomu by stworz…" at bounding box center [1337, 323] width 370 height 579
click at [1327, 199] on div "# [PERSON_NAME] wyzwanie! # Dodaj więcej obiektów "forest" do poziomu by stworz…" at bounding box center [1337, 323] width 370 height 579
click at [1320, 198] on div "# [PERSON_NAME] wyzwanie! # Dodaj więcej obiektów "forest" do poziomu by stworz…" at bounding box center [1337, 323] width 370 height 579
type textarea "game.spawnXY("forest", 26, 51)"
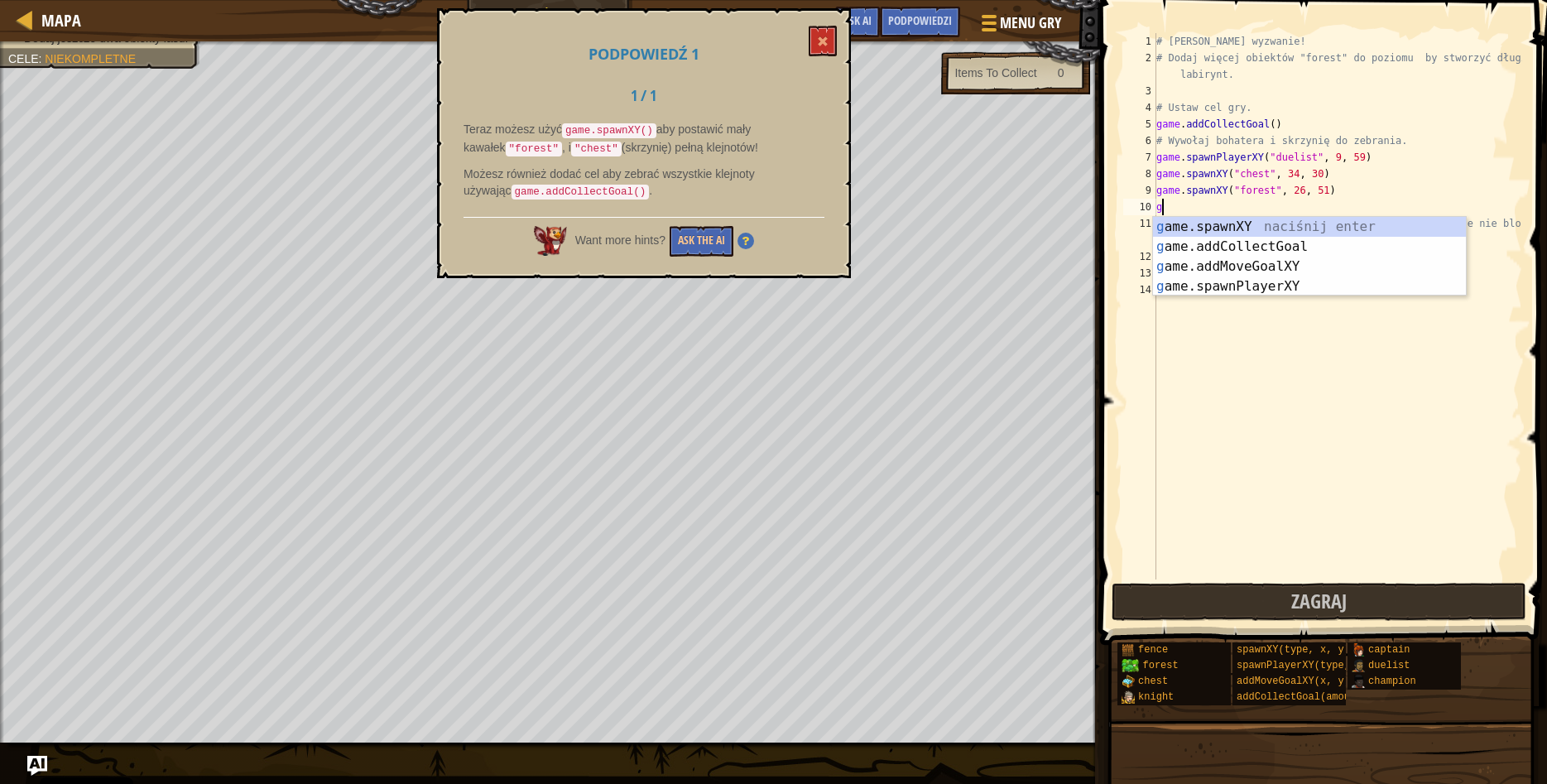
scroll to position [8, 0]
click at [1187, 236] on div "g ame.spawnXY naciśnij enter g ame.addCollectGoal naciśnij enter g ame.addMoveG…" at bounding box center [1309, 276] width 313 height 119
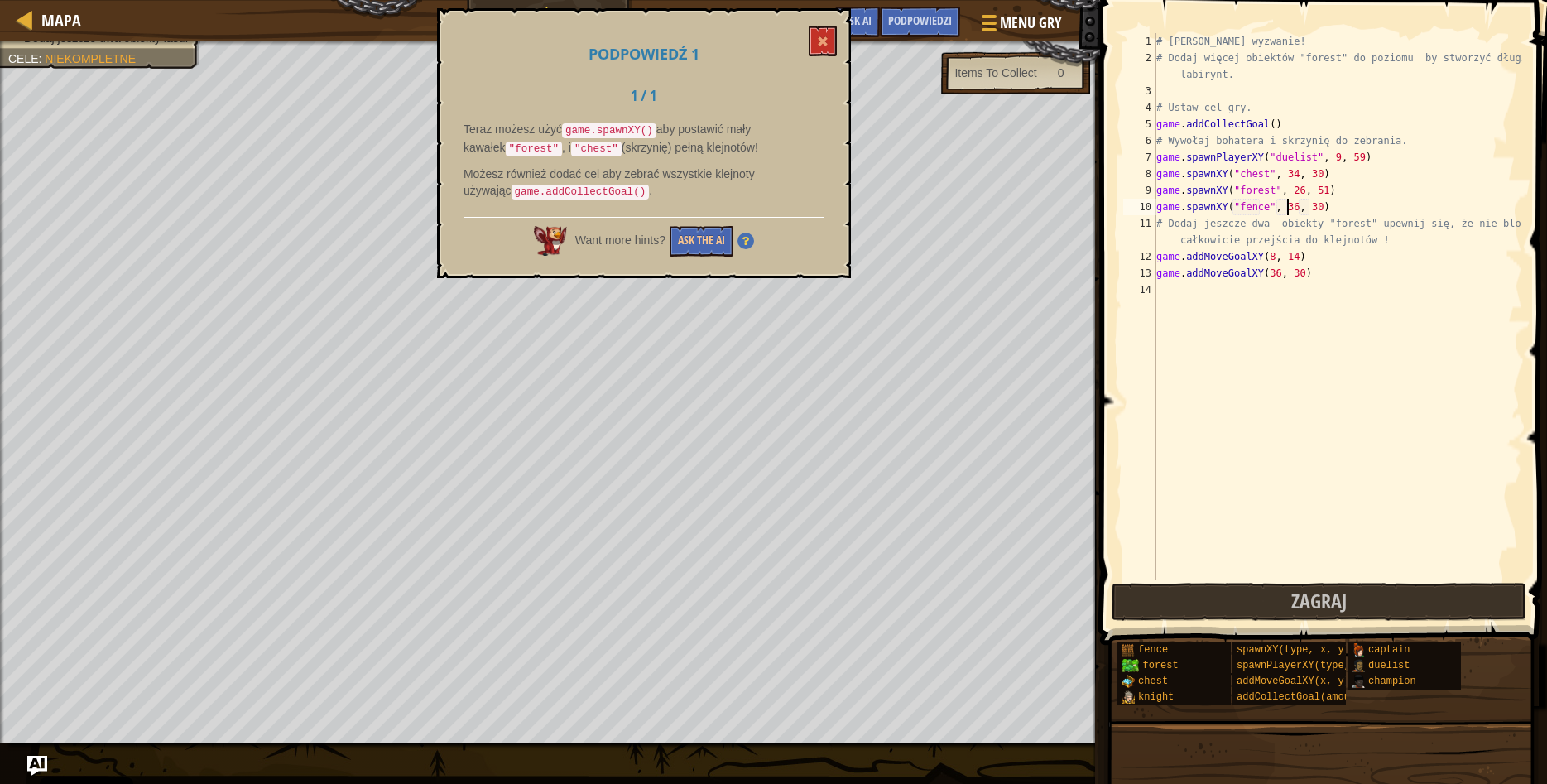
click at [1286, 214] on div "# [PERSON_NAME] wyzwanie! # Dodaj więcej obiektów "forest" do poziomu by stworz…" at bounding box center [1337, 323] width 370 height 579
drag, startPoint x: 1308, startPoint y: 206, endPoint x: 1318, endPoint y: 215, distance: 13.5
click at [1318, 215] on div "# [PERSON_NAME] wyzwanie! # Dodaj więcej obiektów "forest" do poziomu by stworz…" at bounding box center [1337, 323] width 370 height 579
click at [1310, 211] on div "# [PERSON_NAME] wyzwanie! # Dodaj więcej obiektów "forest" do poziomu by stworz…" at bounding box center [1337, 306] width 370 height 546
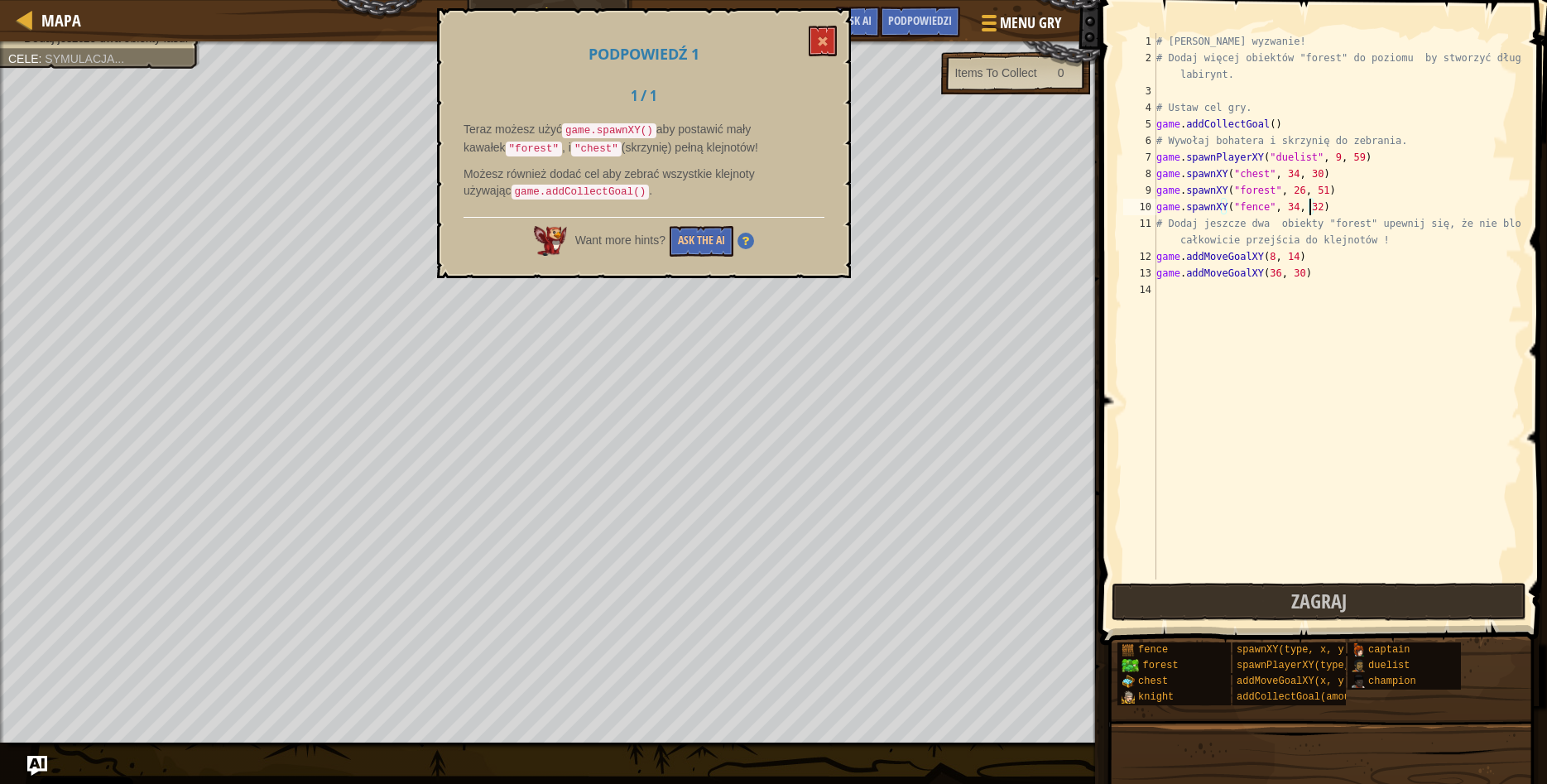
scroll to position [8, 13]
click at [1284, 214] on div "# [PERSON_NAME] wyzwanie! # Dodaj więcej obiektów "forest" do poziomu by stworz…" at bounding box center [1337, 323] width 370 height 579
click at [1304, 216] on div "# [PERSON_NAME] wyzwanie! # Dodaj więcej obiektów "forest" do poziomu by stworz…" at bounding box center [1337, 323] width 370 height 579
click at [1303, 213] on div "# [PERSON_NAME] wyzwanie! # Dodaj więcej obiektów "forest" do poziomu by stworz…" at bounding box center [1337, 323] width 370 height 579
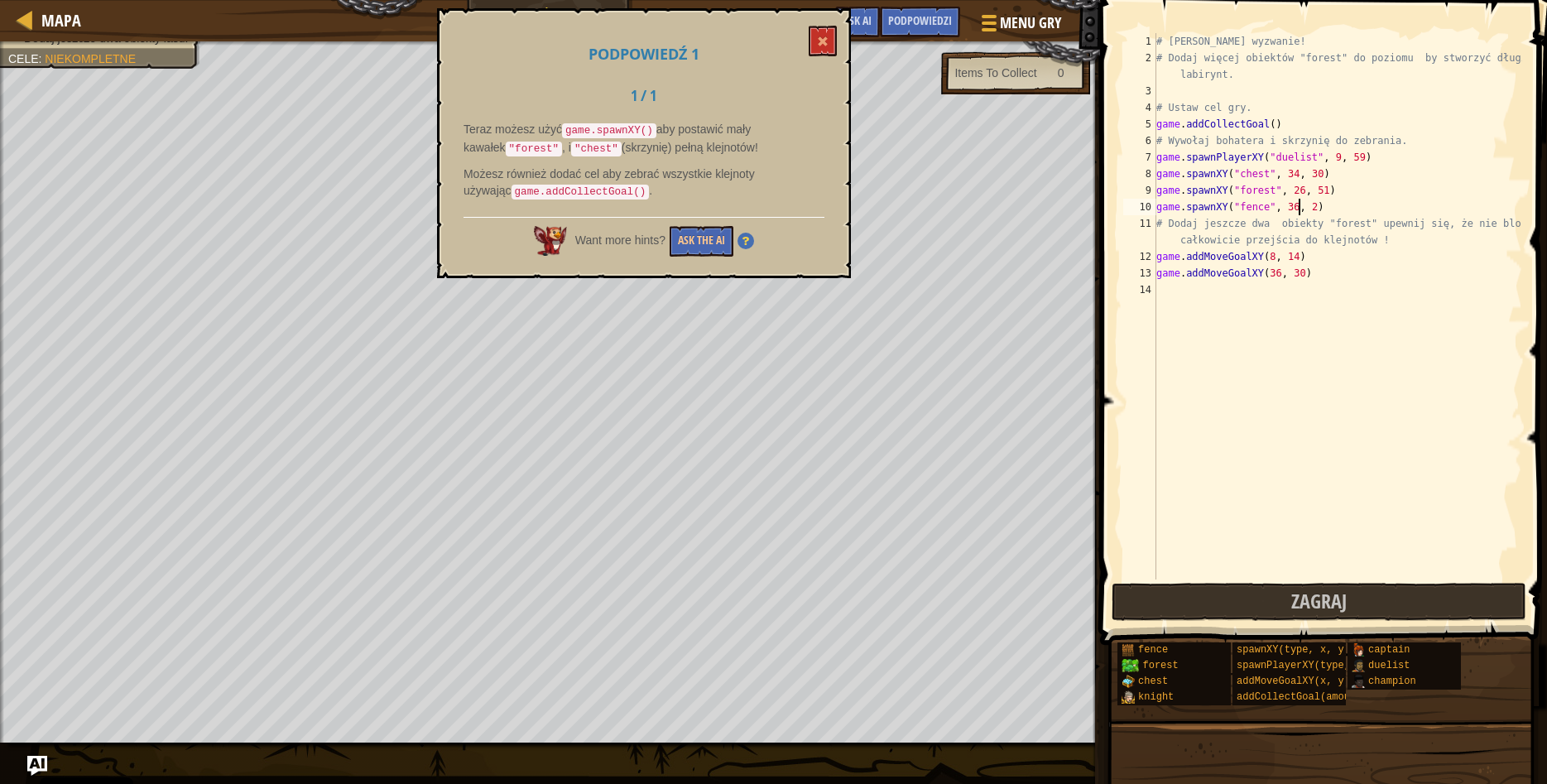
scroll to position [8, 12]
click at [1192, 594] on button "Zagraj" at bounding box center [1319, 601] width 415 height 38
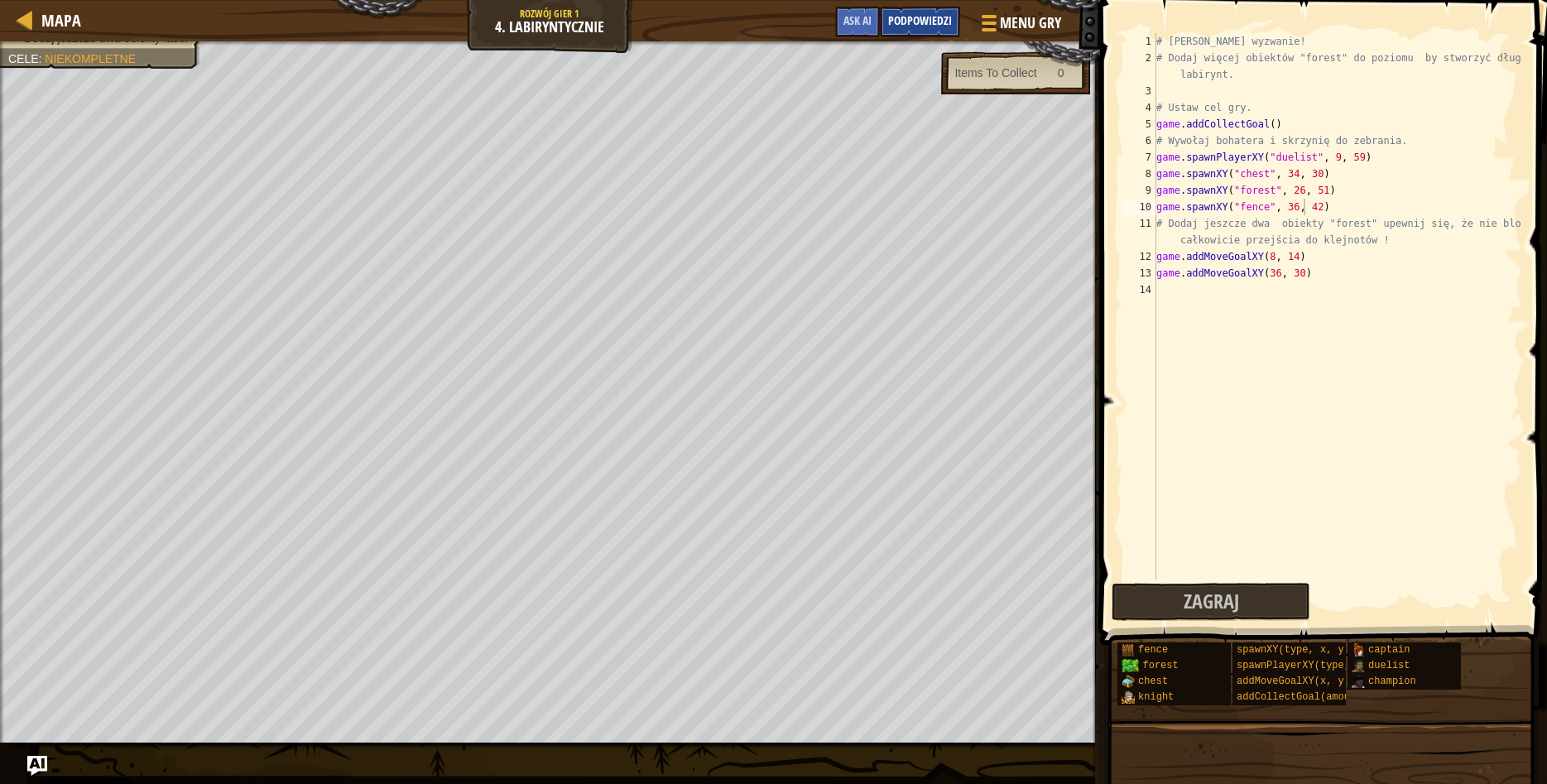
click at [947, 24] on span "Podpowiedzi" at bounding box center [920, 20] width 64 height 16
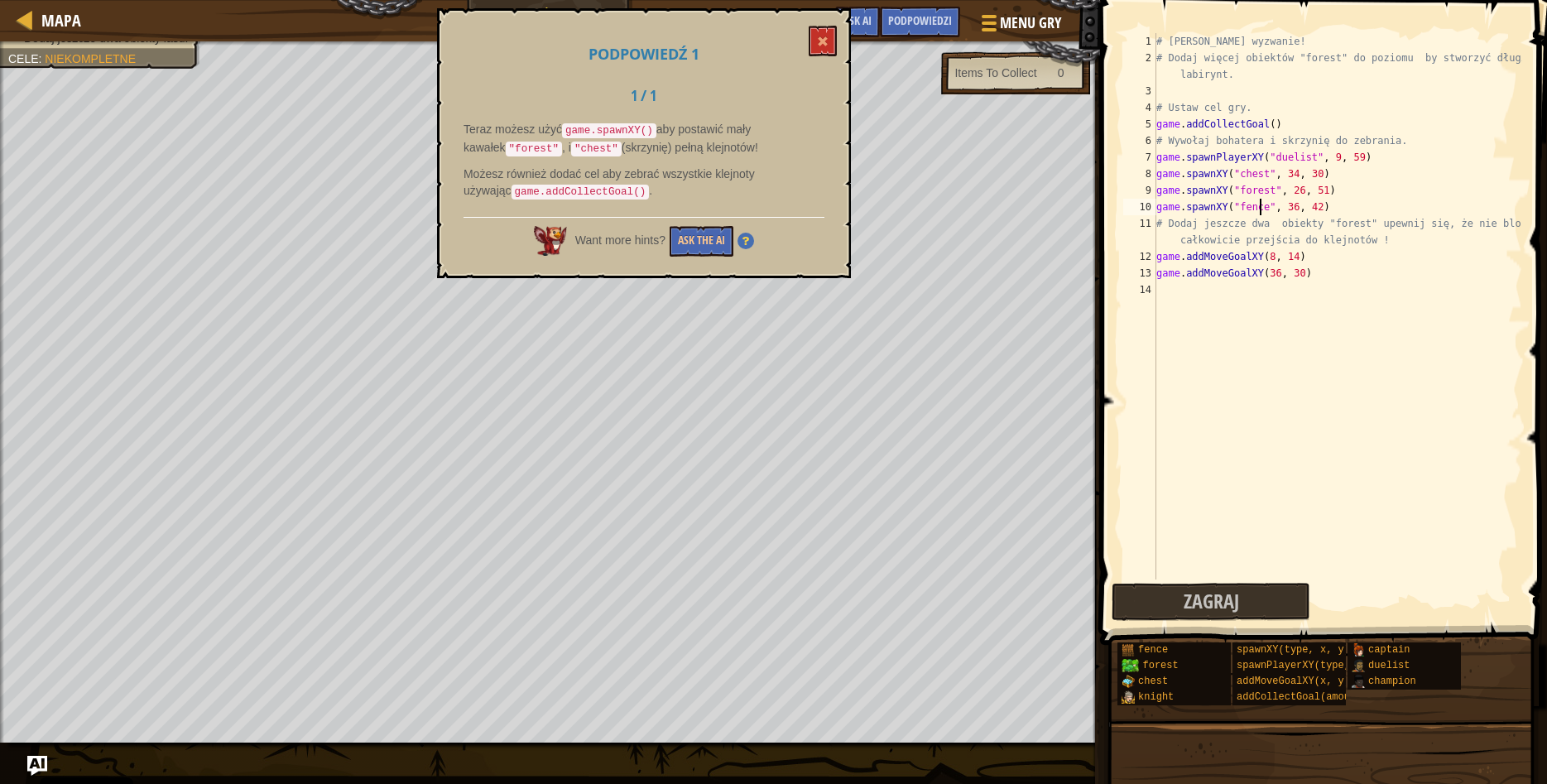
click at [1259, 211] on div "# [PERSON_NAME] wyzwanie! # Dodaj więcej obiektów "forest" do poziomu by stworz…" at bounding box center [1337, 323] width 370 height 579
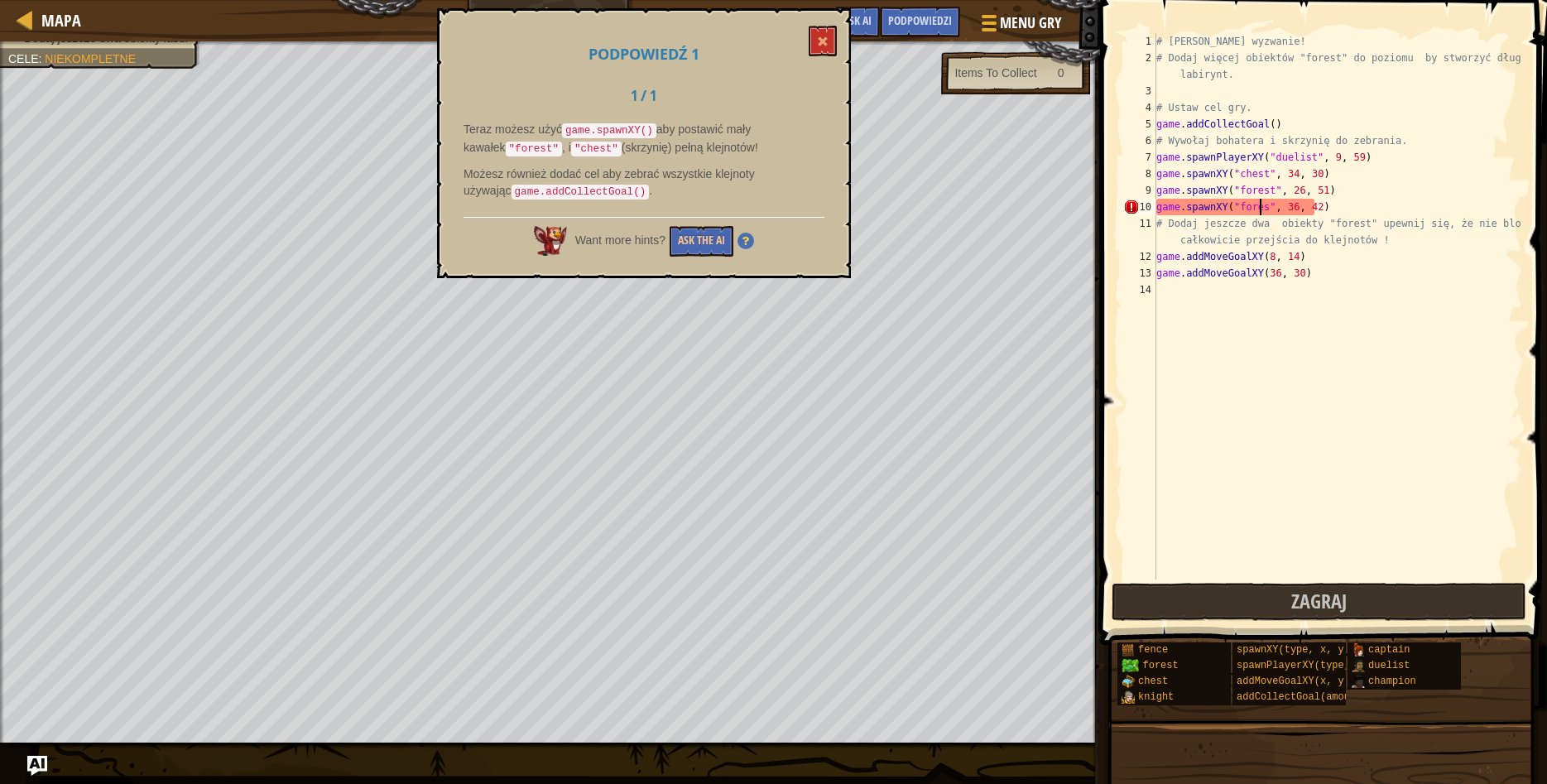
scroll to position [8, 8]
type textarea "game.spawnXY("forest", 36, 42)"
click at [1370, 607] on button "Zagraj" at bounding box center [1319, 601] width 415 height 38
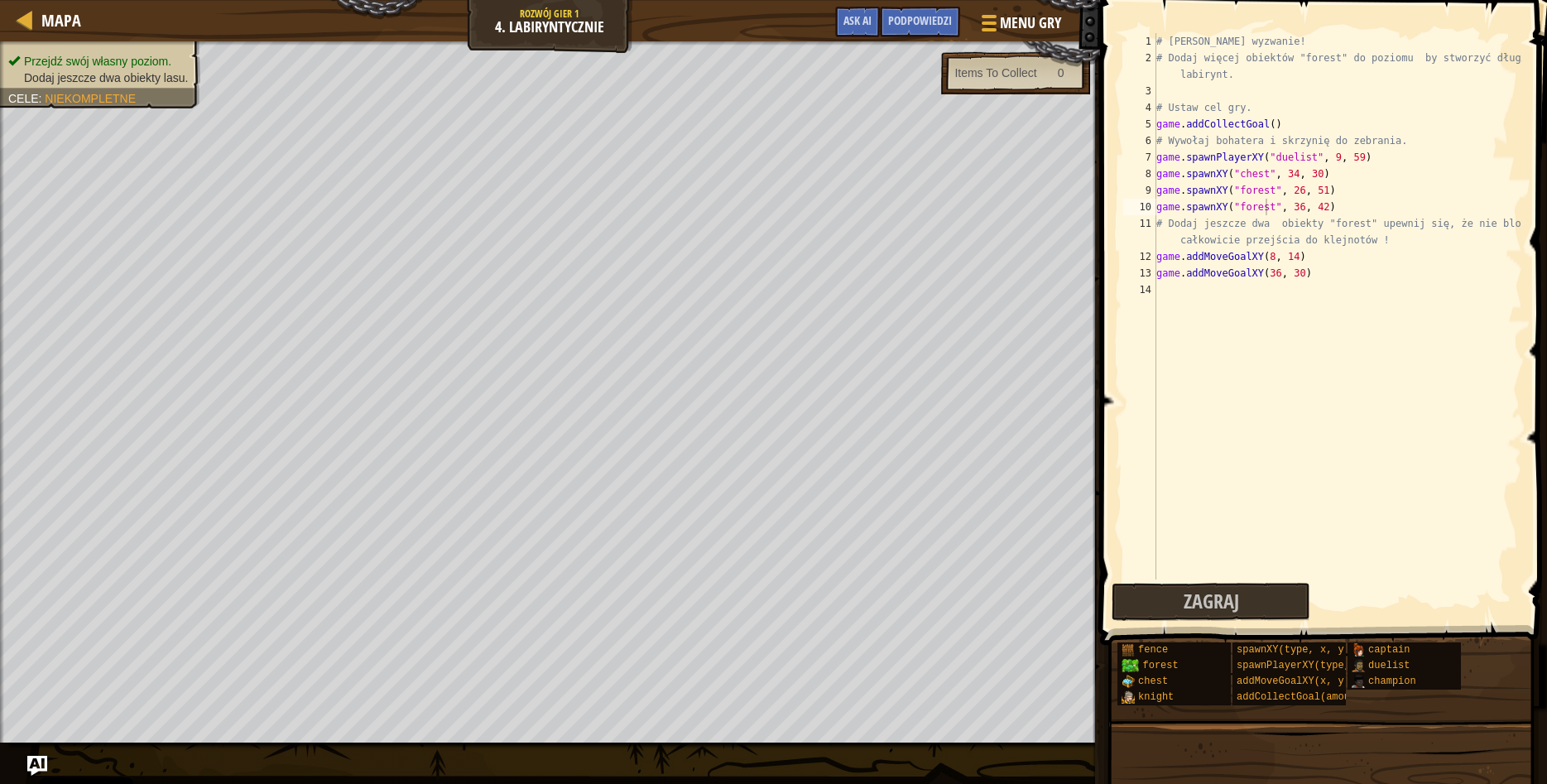
click at [146, 59] on span "Przejdź swój własny poziom." at bounding box center [97, 61] width 147 height 14
drag, startPoint x: 146, startPoint y: 60, endPoint x: 97, endPoint y: 81, distance: 53.3
click at [97, 81] on ul "Przejdź swój własny poziom. Dodaj jeszcze dwa obiekty lasu." at bounding box center [100, 69] width 183 height 33
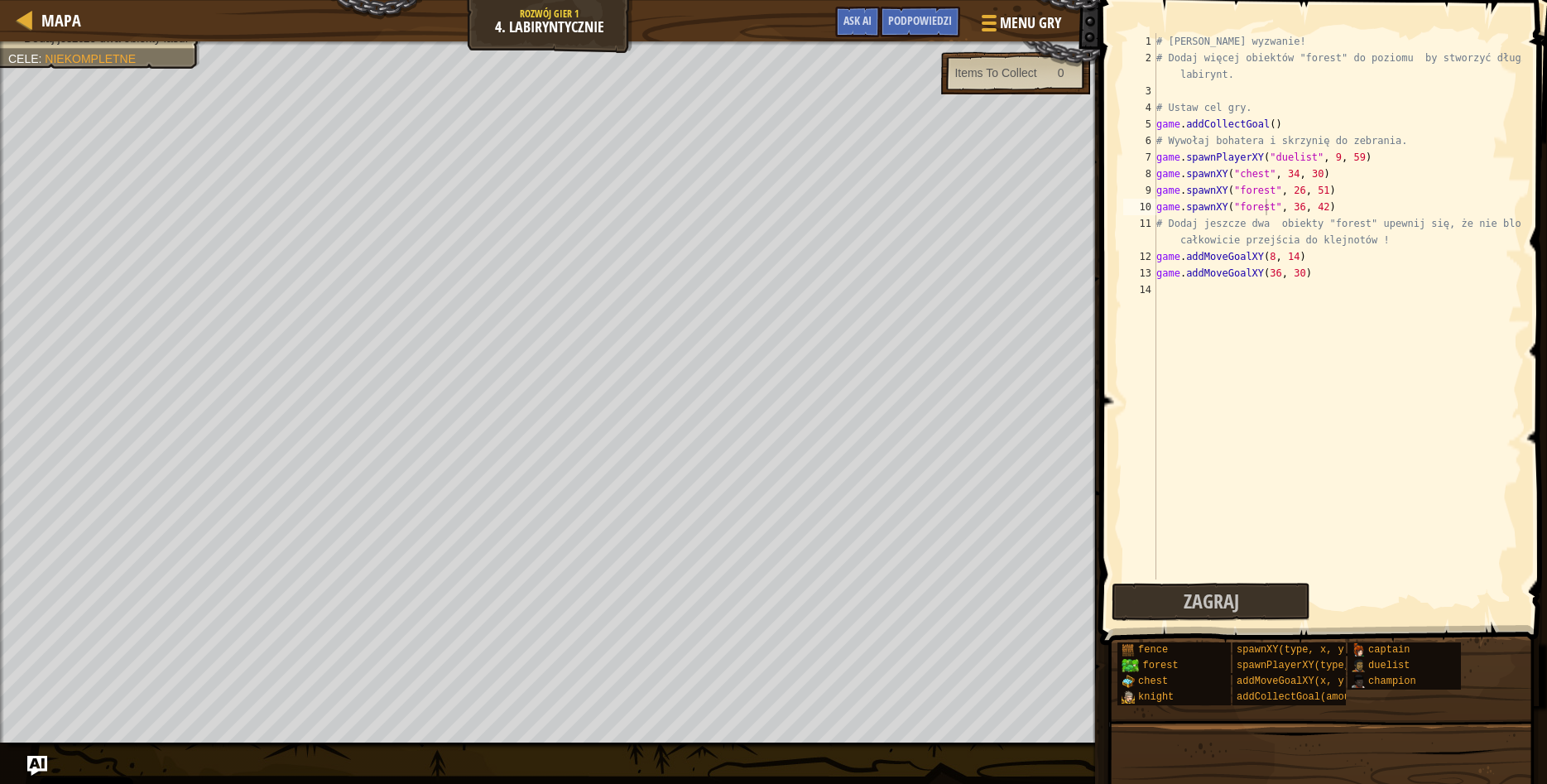
click at [1319, 209] on div "# [PERSON_NAME] wyzwanie! # Dodaj więcej obiektów "forest" do poziomu by stworz…" at bounding box center [1337, 323] width 370 height 579
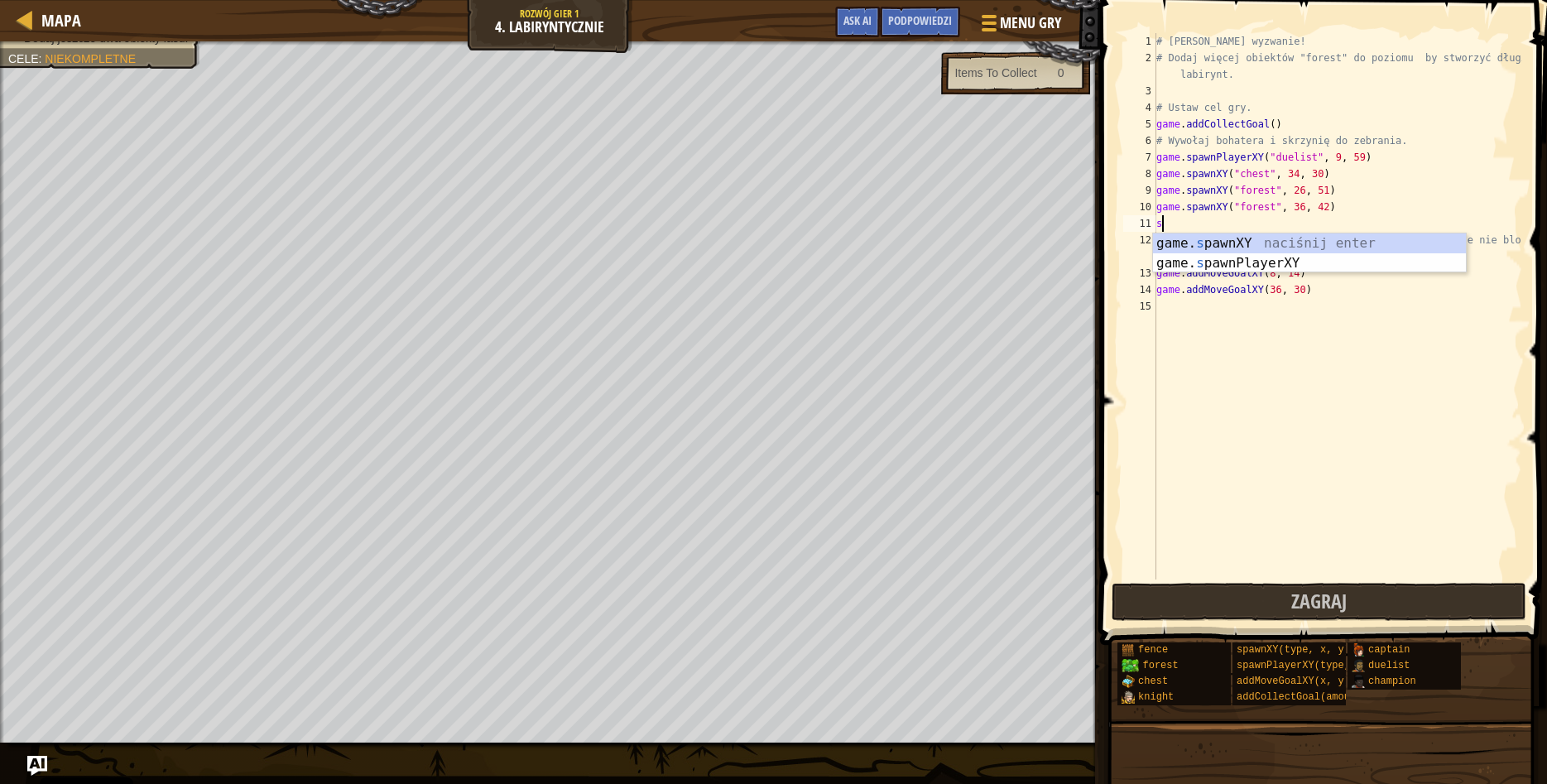
scroll to position [8, 0]
click at [1224, 245] on div "game. s pawnXY naciśnij enter game. s pawnPlayerXY naciśnij enter" at bounding box center [1309, 274] width 313 height 80
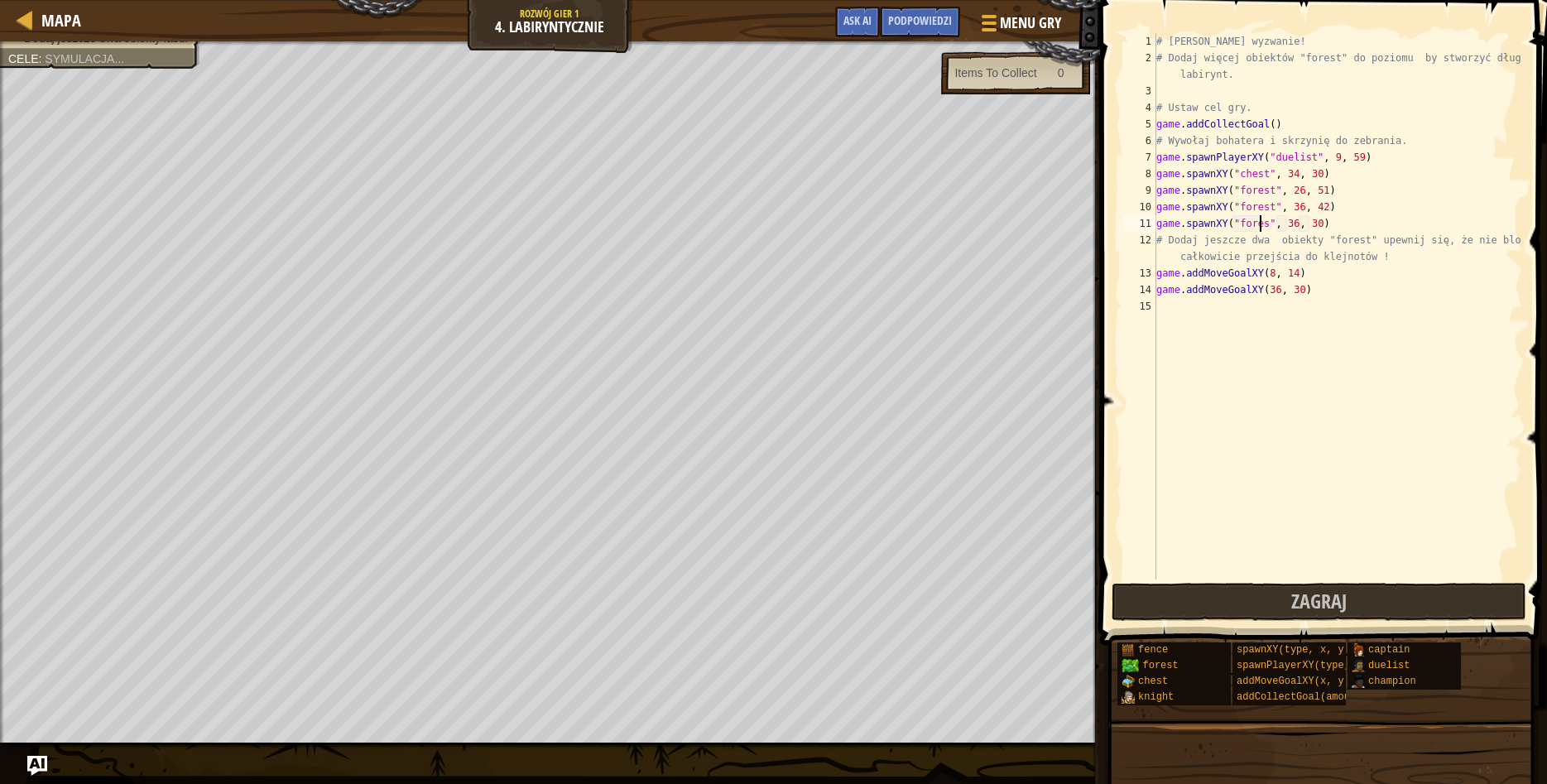
scroll to position [8, 8]
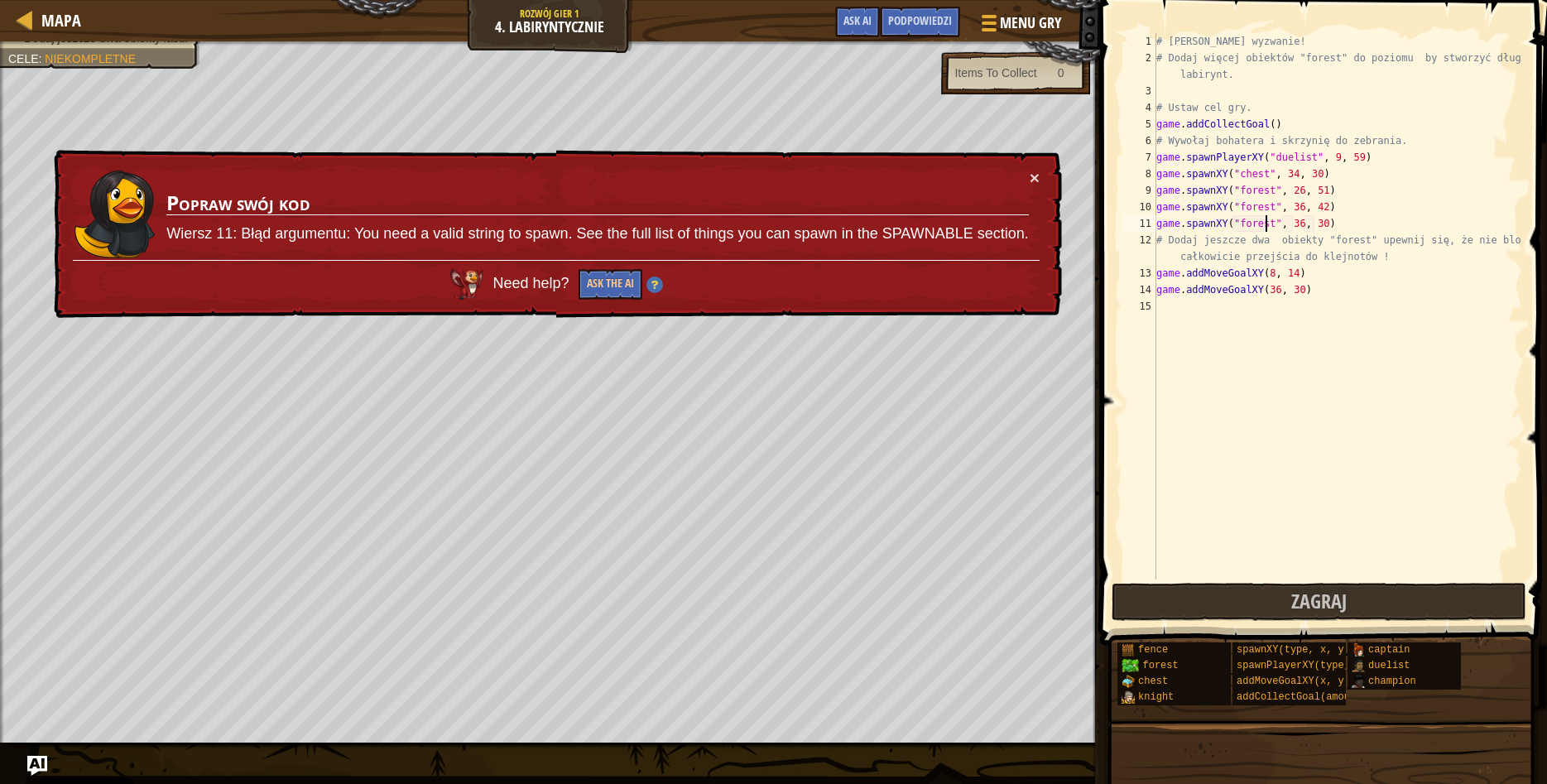
drag, startPoint x: 1292, startPoint y: 223, endPoint x: 1300, endPoint y: 231, distance: 11.3
click at [1293, 223] on div "# [PERSON_NAME] wyzwanie! # Dodaj więcej obiektów "forest" do poziomu by stworz…" at bounding box center [1337, 323] width 370 height 579
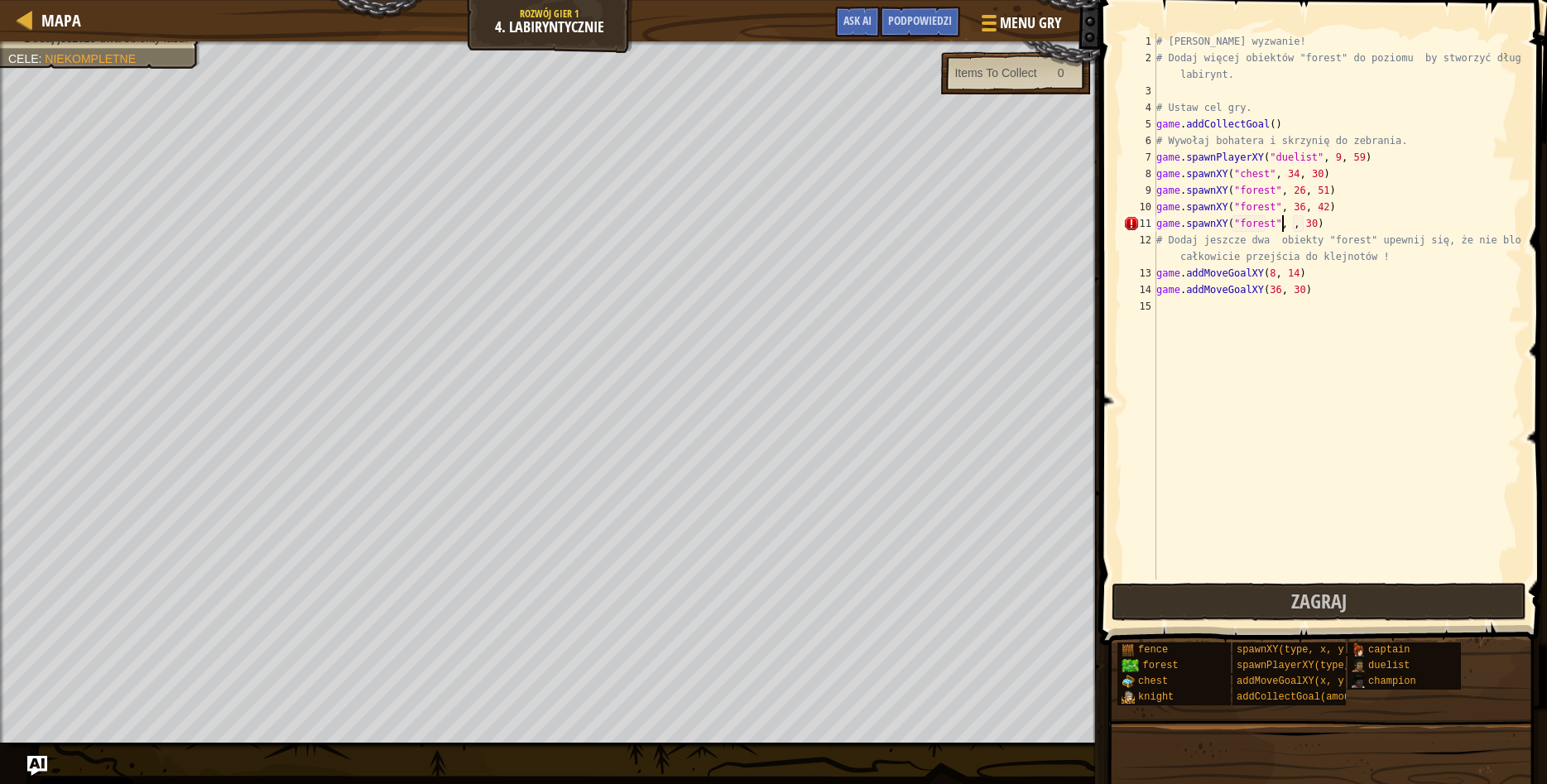
scroll to position [8, 11]
type textarea "game.spawnXY("forest", 50, 30)"
click at [1151, 600] on button "Zagraj" at bounding box center [1319, 601] width 415 height 38
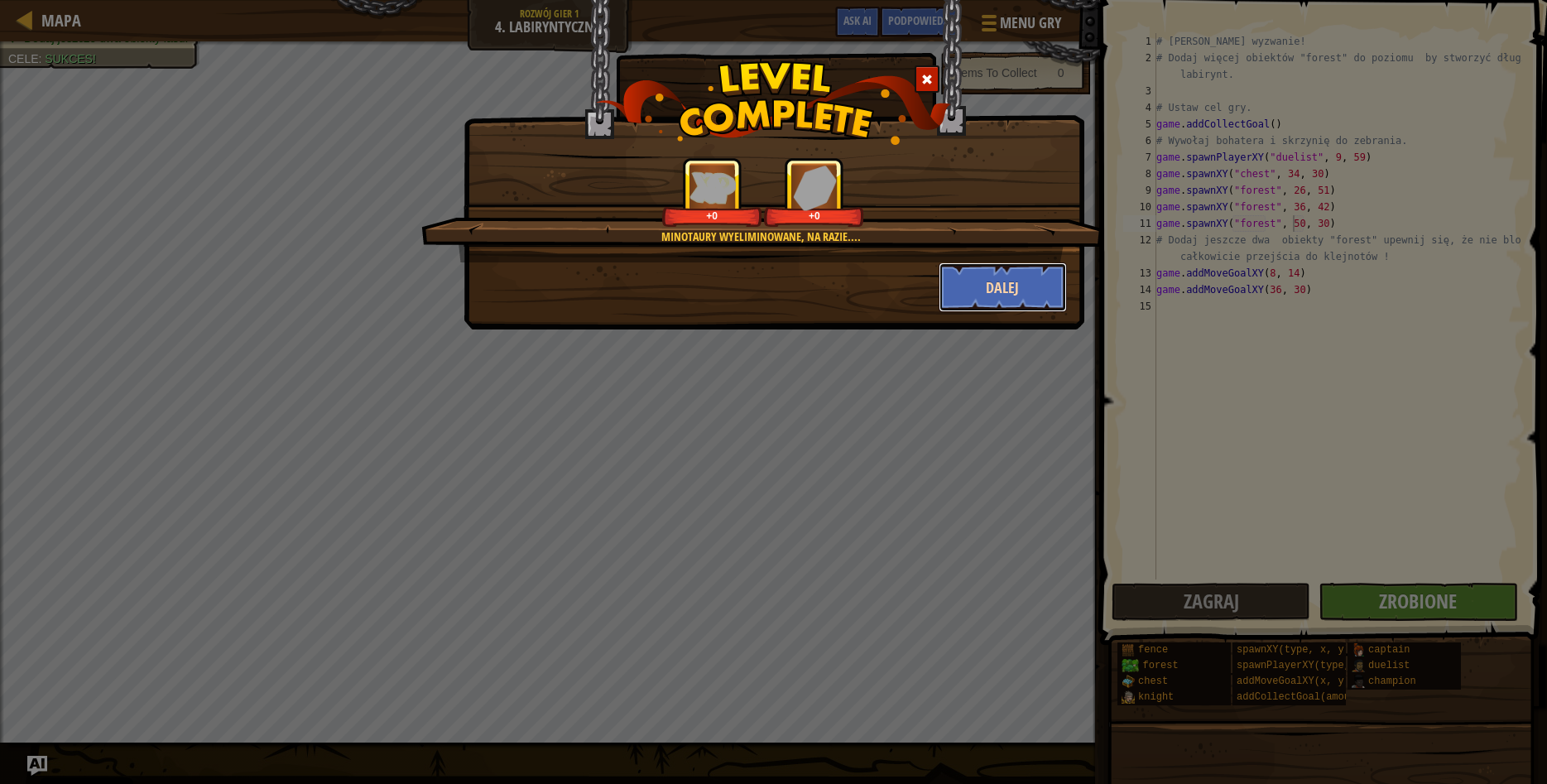
click at [988, 283] on button "Dalej" at bounding box center [1002, 287] width 128 height 49
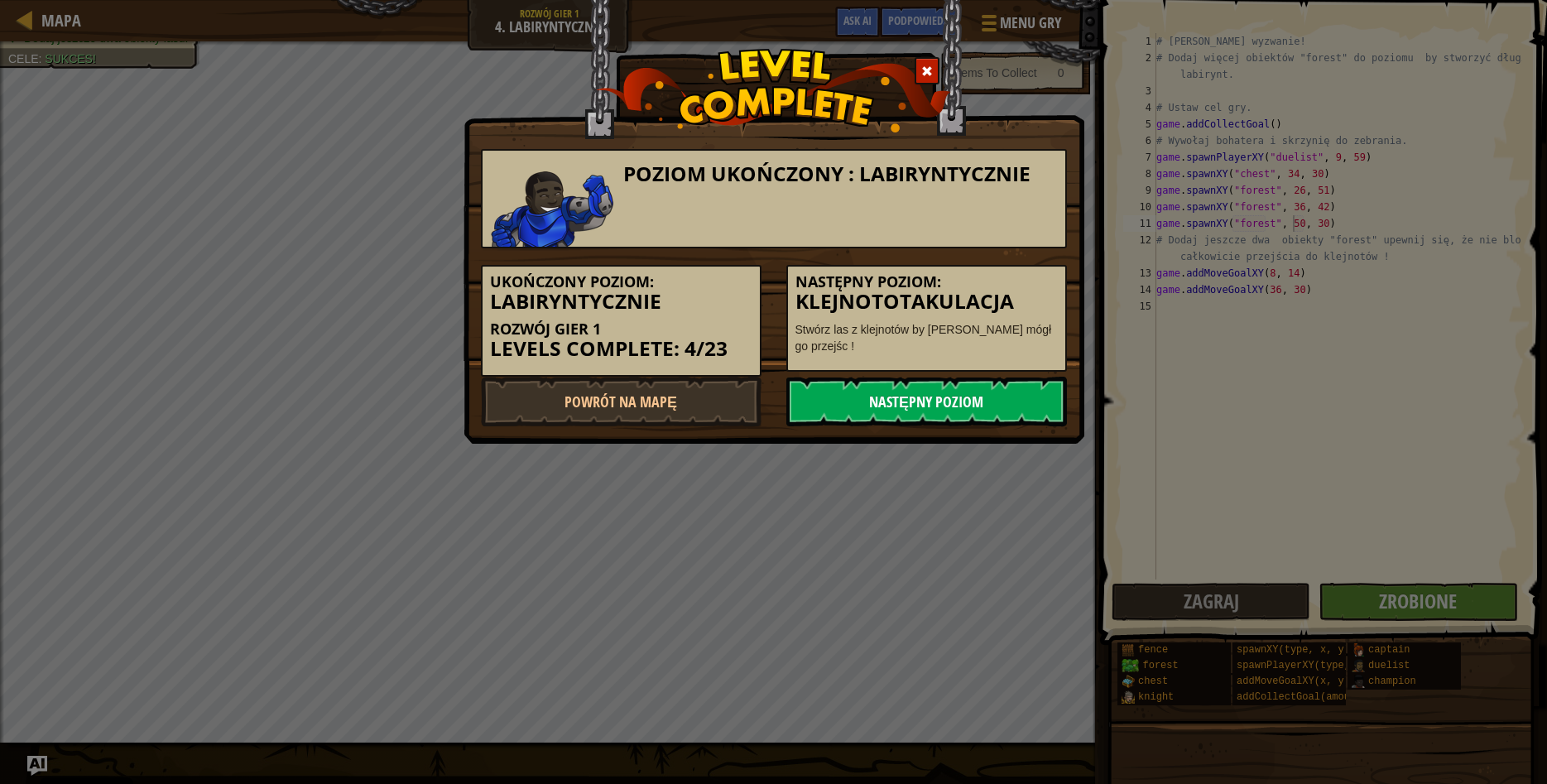
click at [988, 408] on link "Następny poziom" at bounding box center [927, 401] width 280 height 49
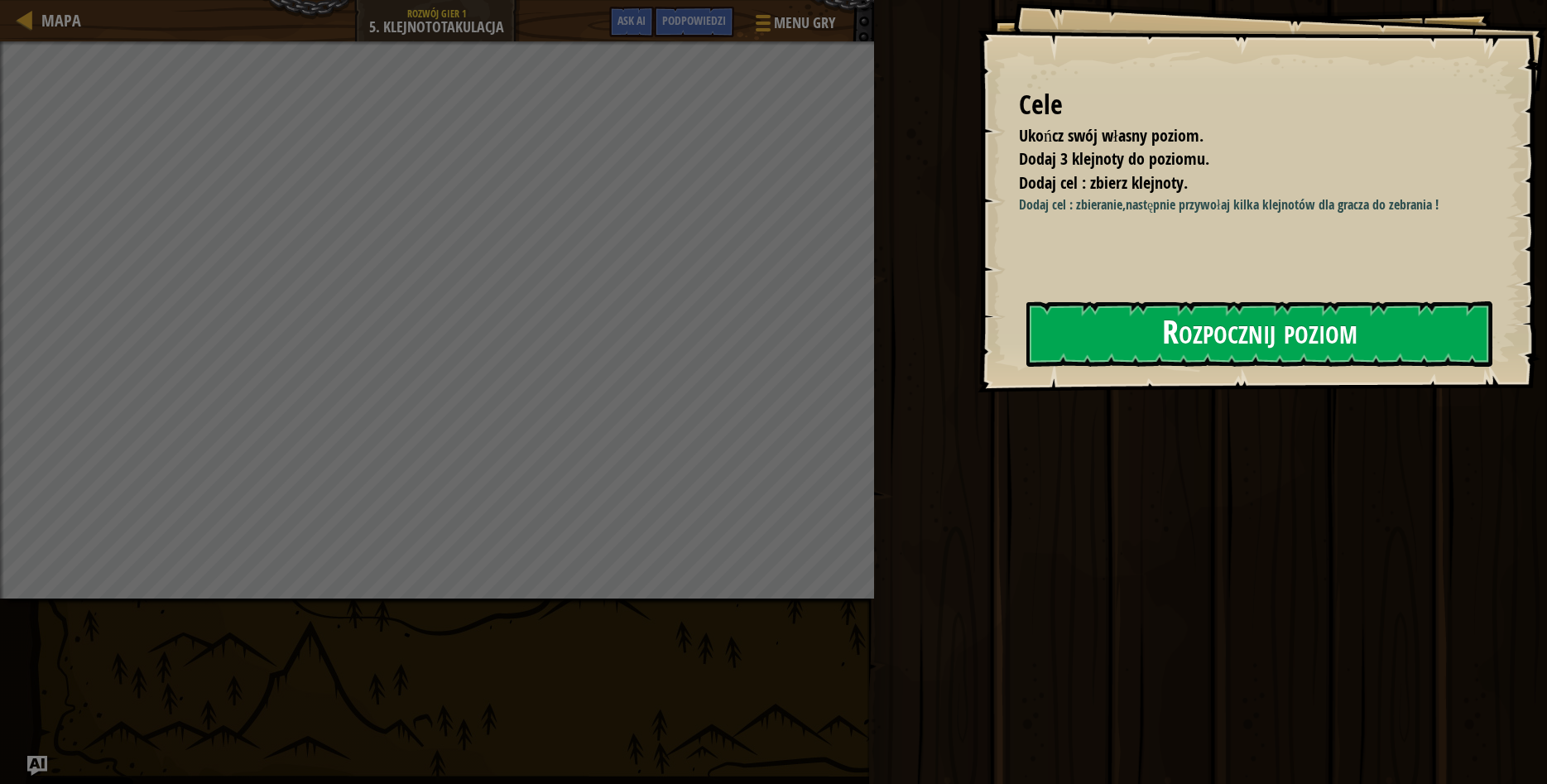
click at [1129, 323] on button "Rozpocznij poziom" at bounding box center [1259, 334] width 466 height 65
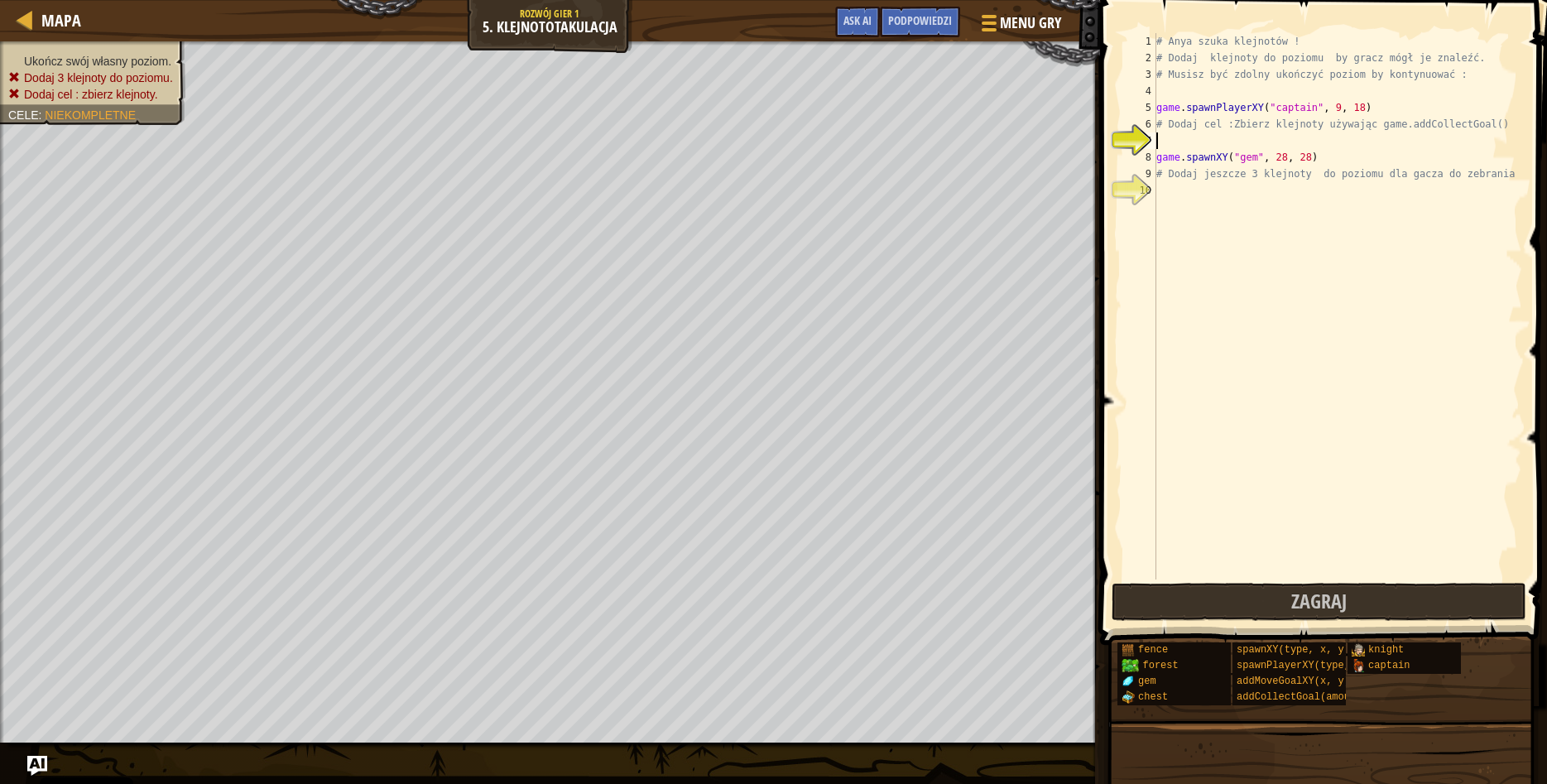
type textarea "g"
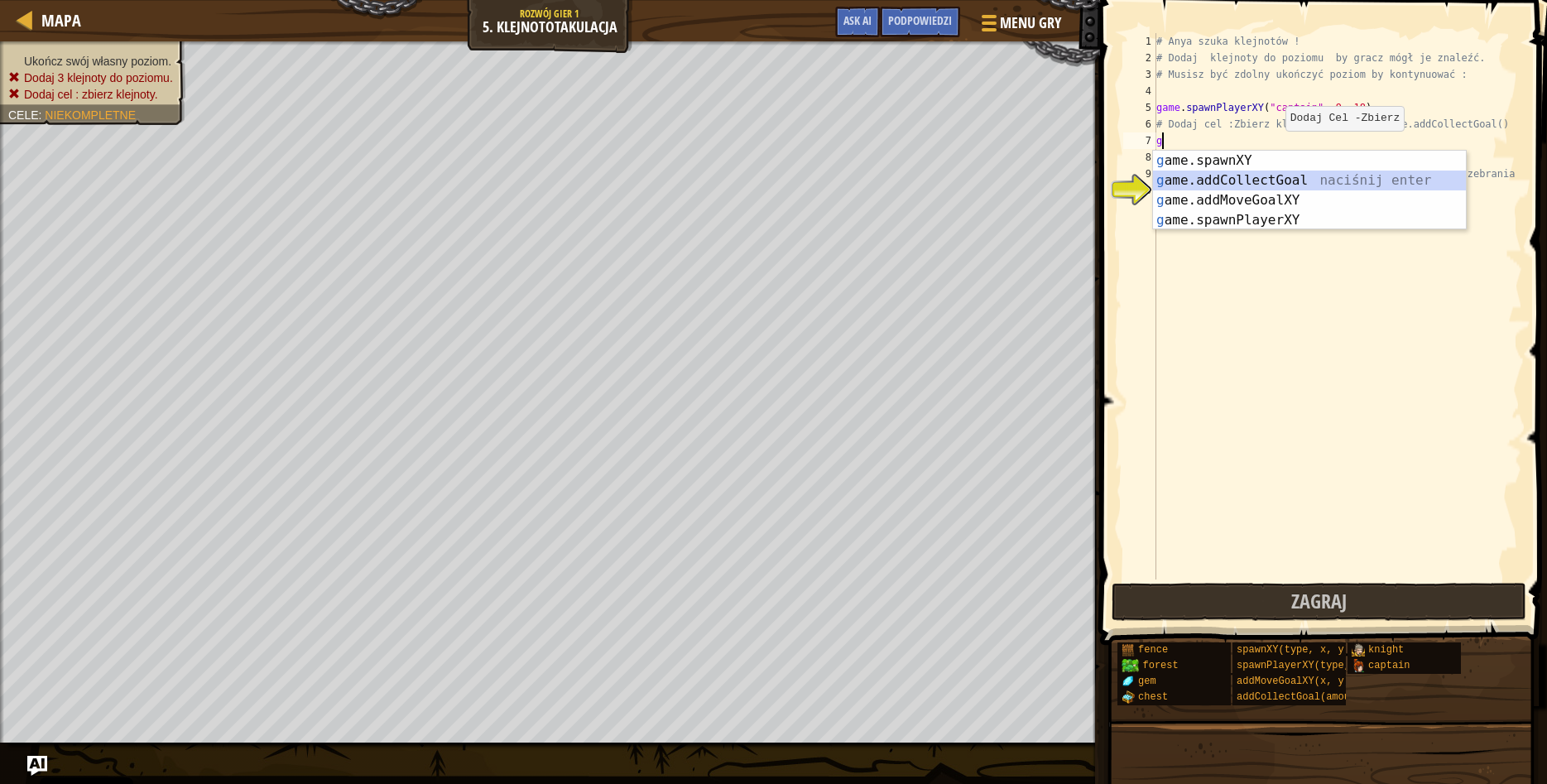
click at [1278, 178] on div "g ame.spawnXY naciśnij enter g ame.addCollectGoal naciśnij enter g ame.addMoveG…" at bounding box center [1309, 210] width 313 height 119
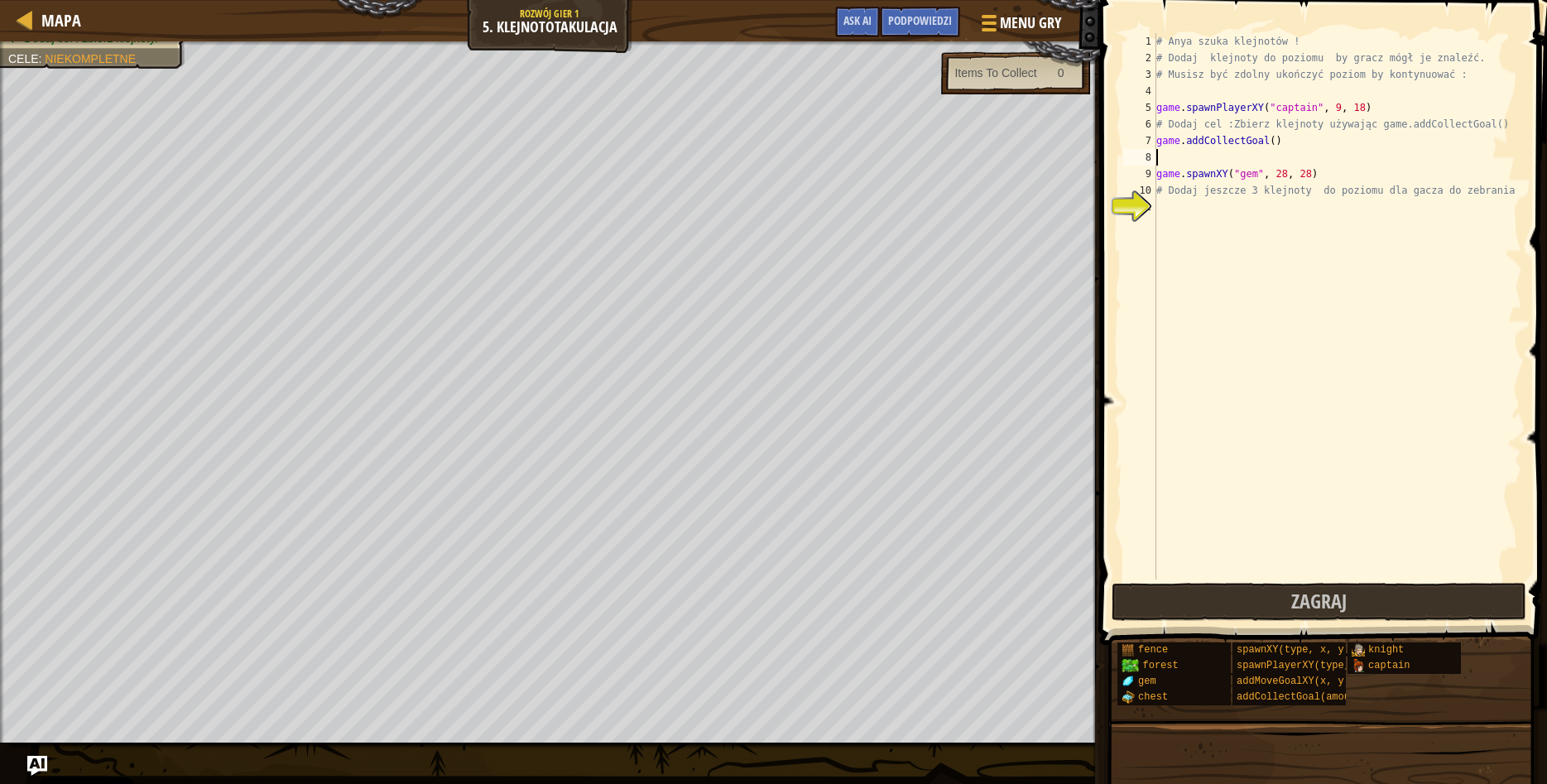
click at [1264, 146] on div "# Anya szuka klejnotów ! # Dodaj klejnoty do poziomu by gracz mógł je znaleźć. …" at bounding box center [1337, 323] width 370 height 579
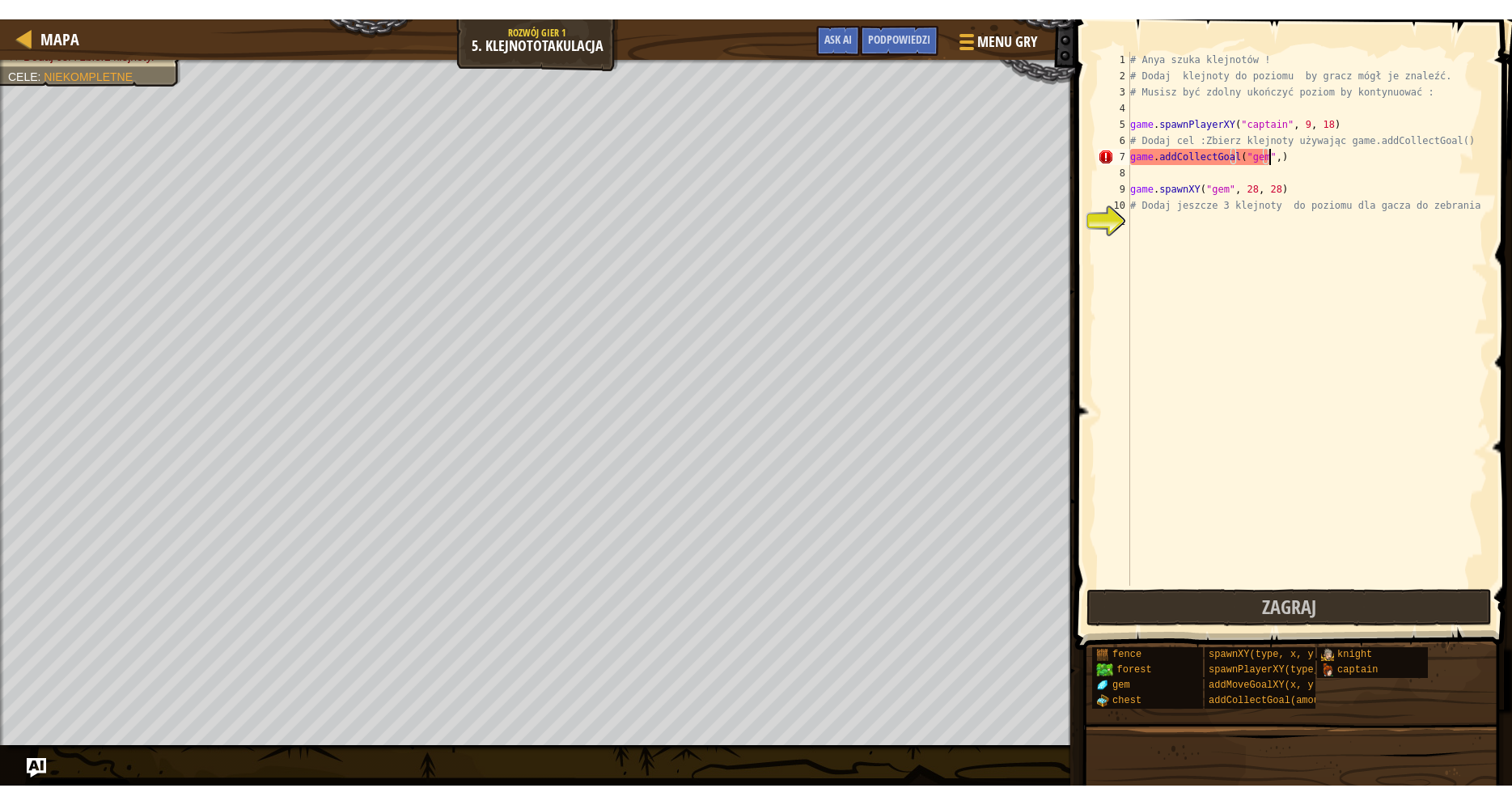
scroll to position [7, 12]
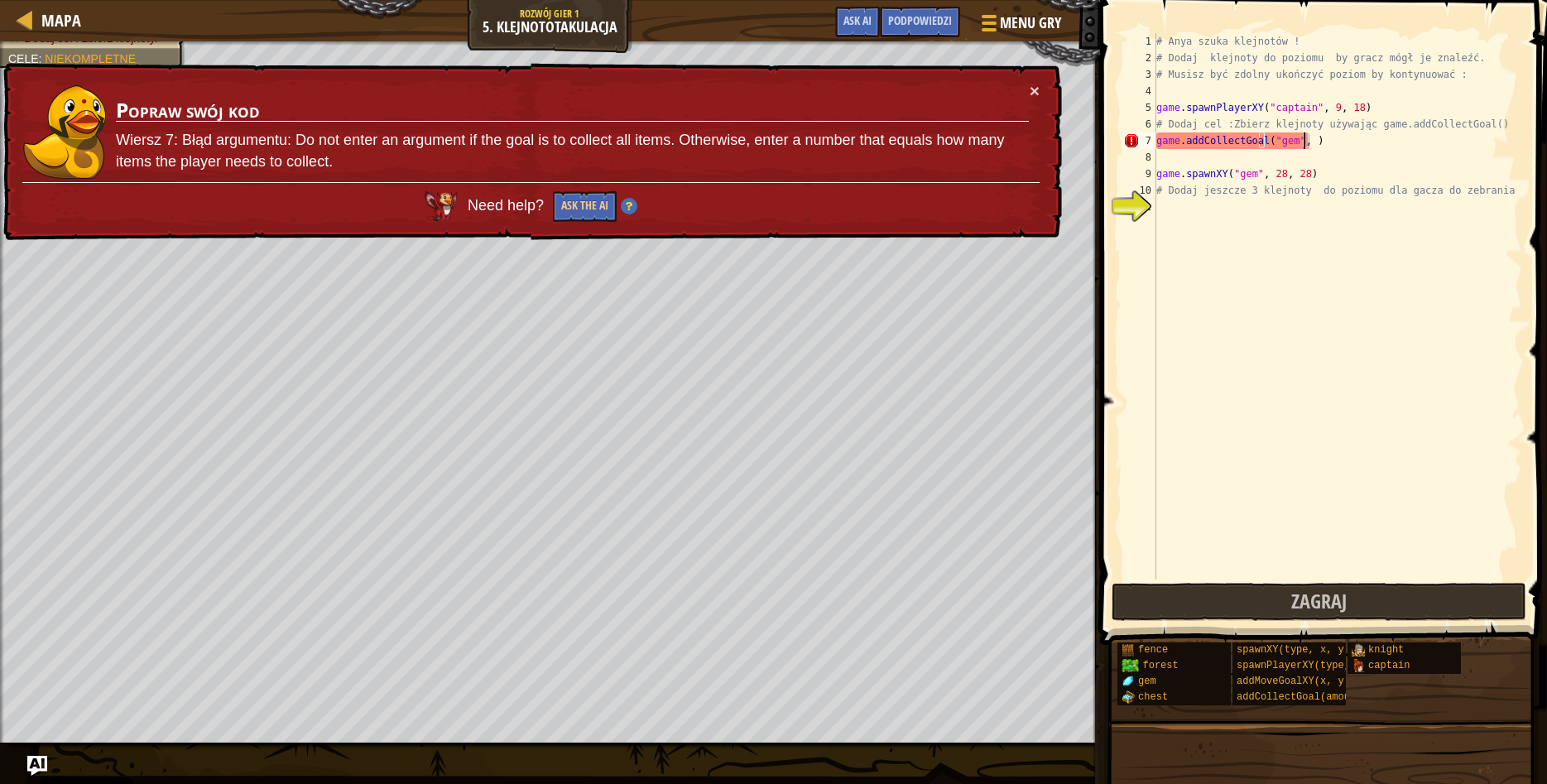
type textarea "game.addCollectGoal("gem", )"
click at [220, 73] on div "× Popraw swój kod Wiersz 7: Błąd argumentu: Do not enter an argument if the goa…" at bounding box center [531, 152] width 1062 height 178
click at [1036, 84] on button "×" at bounding box center [1035, 90] width 10 height 17
drag, startPoint x: 1390, startPoint y: 143, endPoint x: 1102, endPoint y: 135, distance: 288.1
click at [1153, 135] on div "# Anya szuka klejnotów ! # Dodaj klejnoty do poziomu by gracz mógł je znaleźć. …" at bounding box center [1337, 306] width 370 height 546
